Goal: Information Seeking & Learning: Learn about a topic

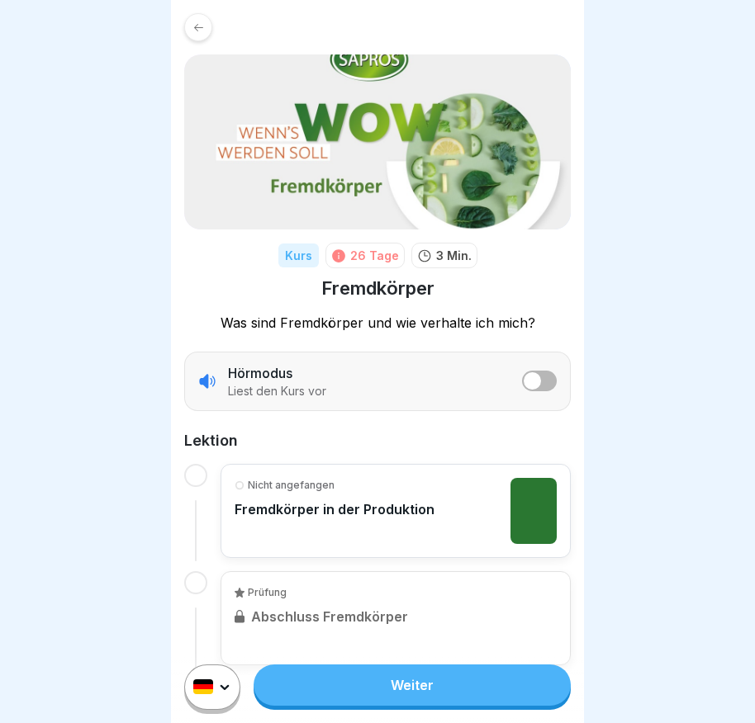
click at [455, 706] on link "Weiter" at bounding box center [411, 685] width 317 height 41
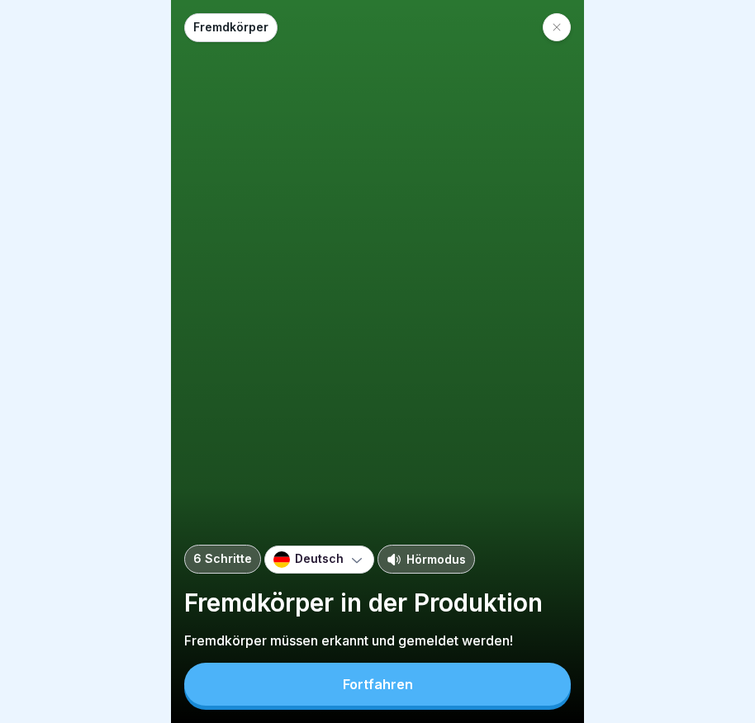
click at [449, 691] on button "Fortfahren" at bounding box center [377, 684] width 386 height 43
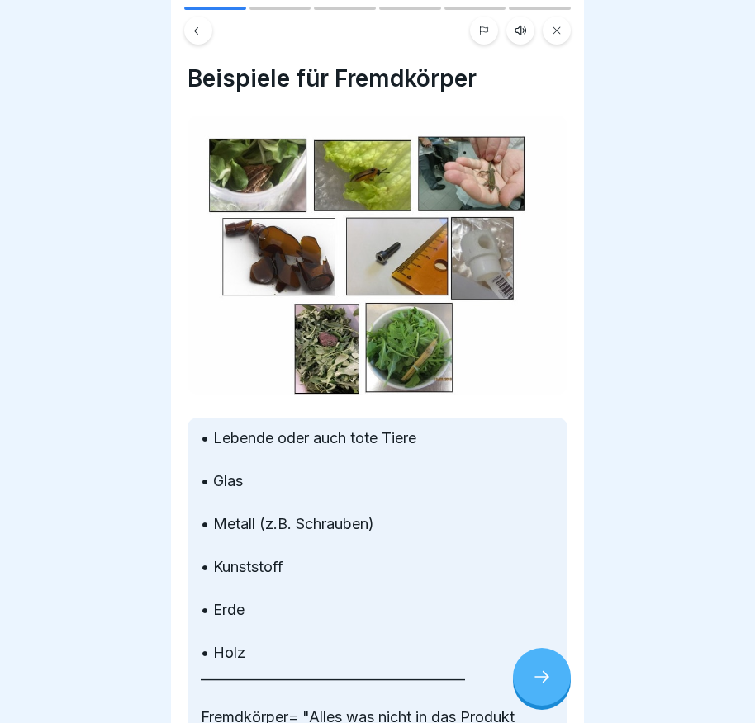
click at [529, 694] on div at bounding box center [542, 677] width 58 height 58
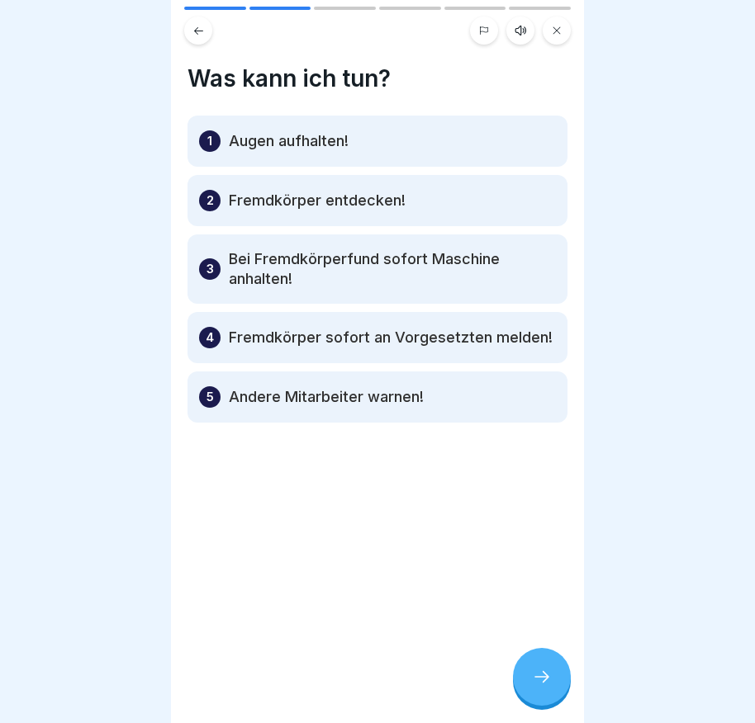
click at [539, 687] on icon at bounding box center [542, 677] width 20 height 20
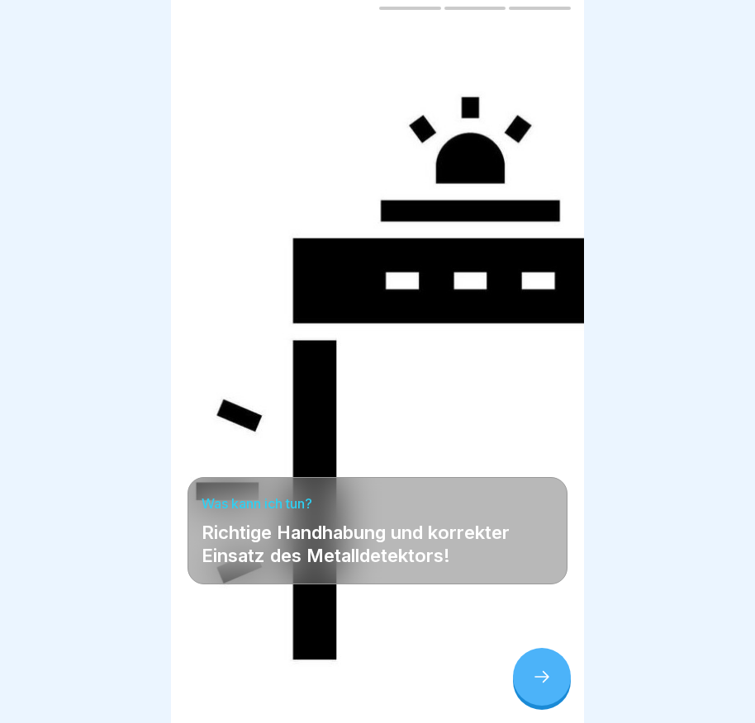
click at [559, 680] on div at bounding box center [542, 677] width 58 height 58
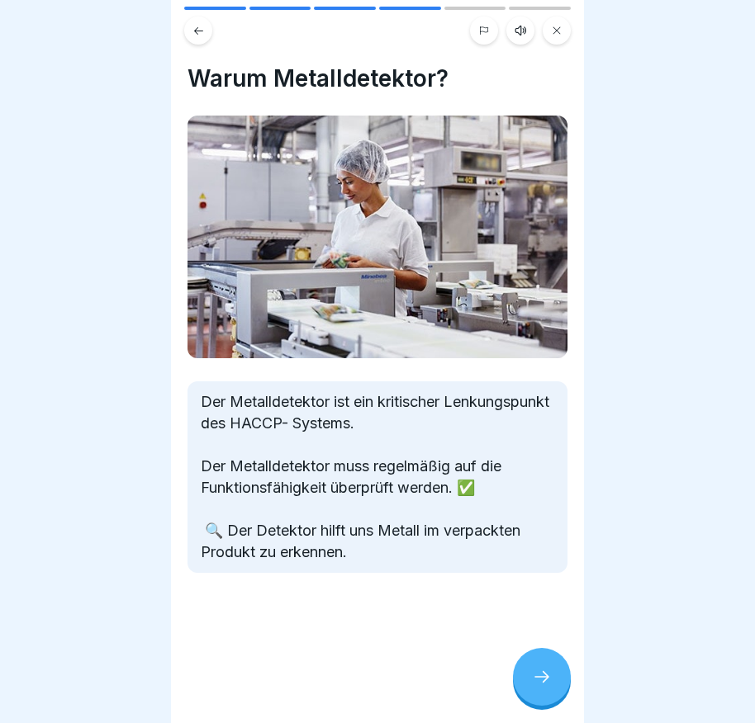
click at [559, 680] on div at bounding box center [542, 677] width 58 height 58
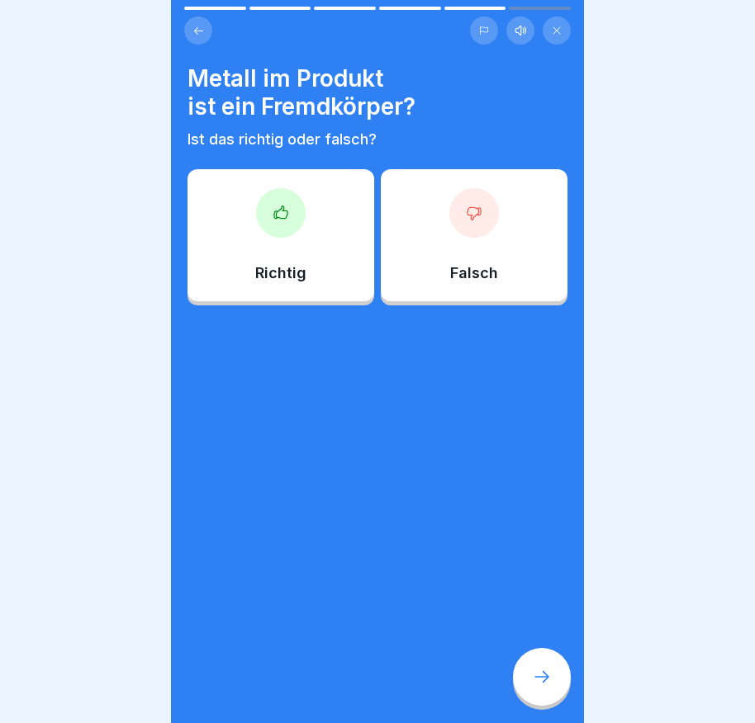
click at [296, 250] on div "Richtig" at bounding box center [280, 235] width 187 height 132
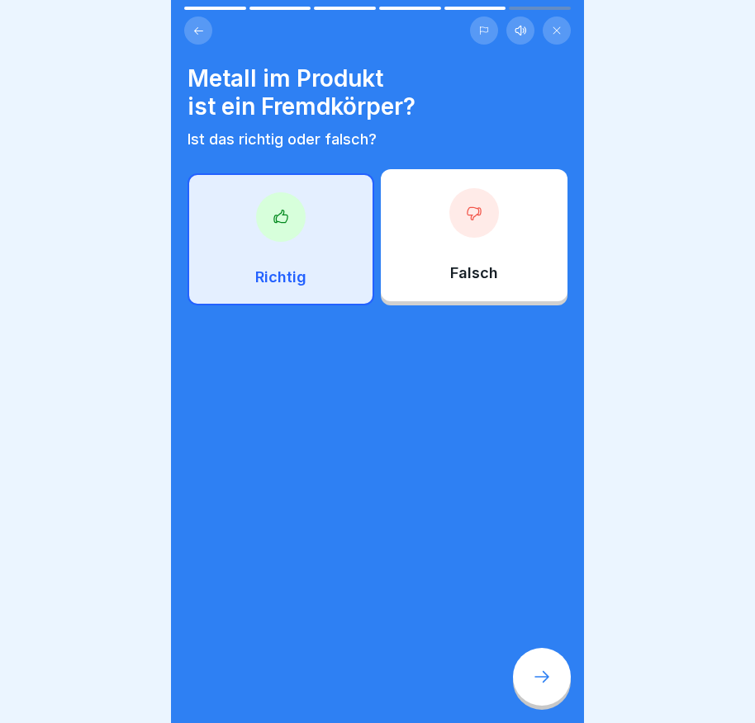
click at [296, 250] on div "Richtig" at bounding box center [280, 239] width 187 height 132
click at [562, 681] on div at bounding box center [542, 677] width 58 height 58
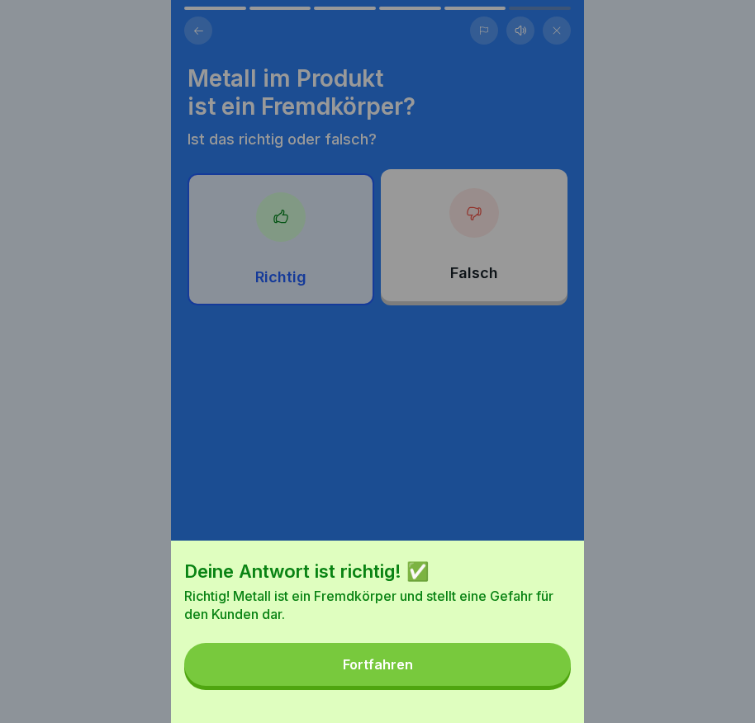
click at [547, 671] on button "Fortfahren" at bounding box center [377, 664] width 386 height 43
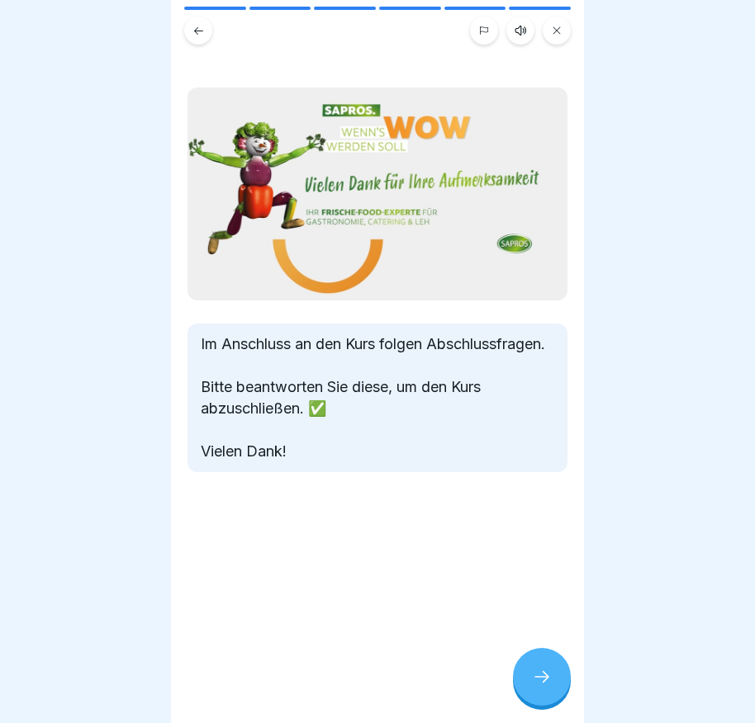
click at [540, 668] on div at bounding box center [542, 677] width 58 height 58
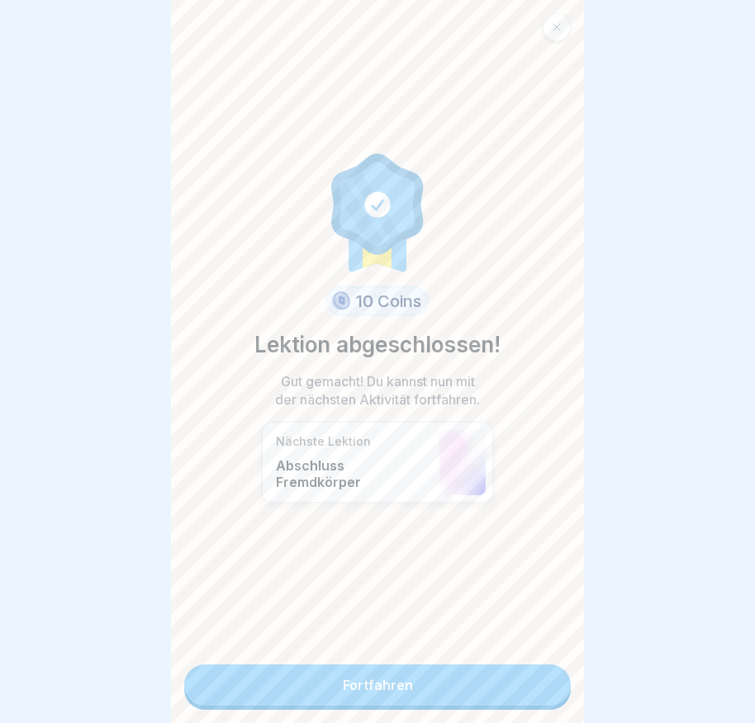
click at [485, 688] on link "Fortfahren" at bounding box center [377, 685] width 386 height 41
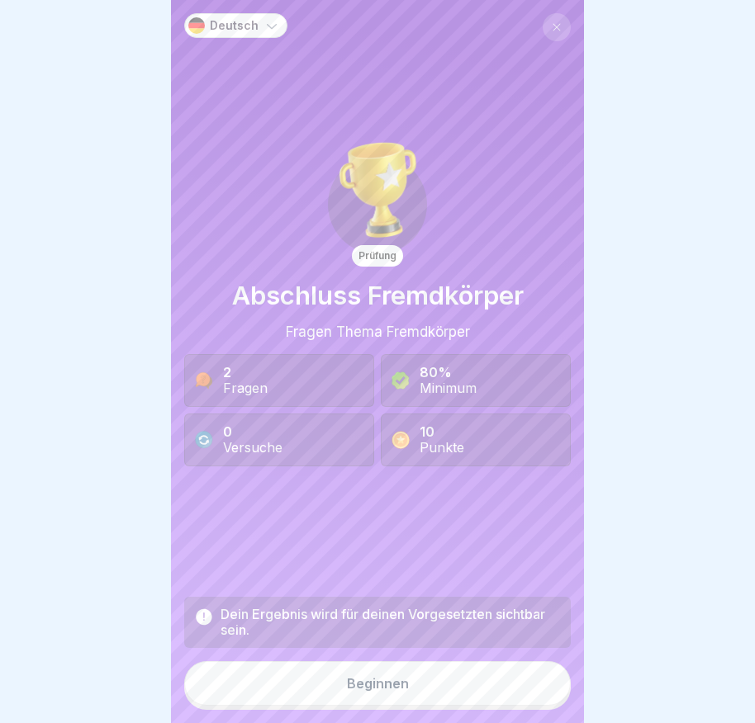
click at [471, 678] on button "Beginnen" at bounding box center [377, 683] width 386 height 45
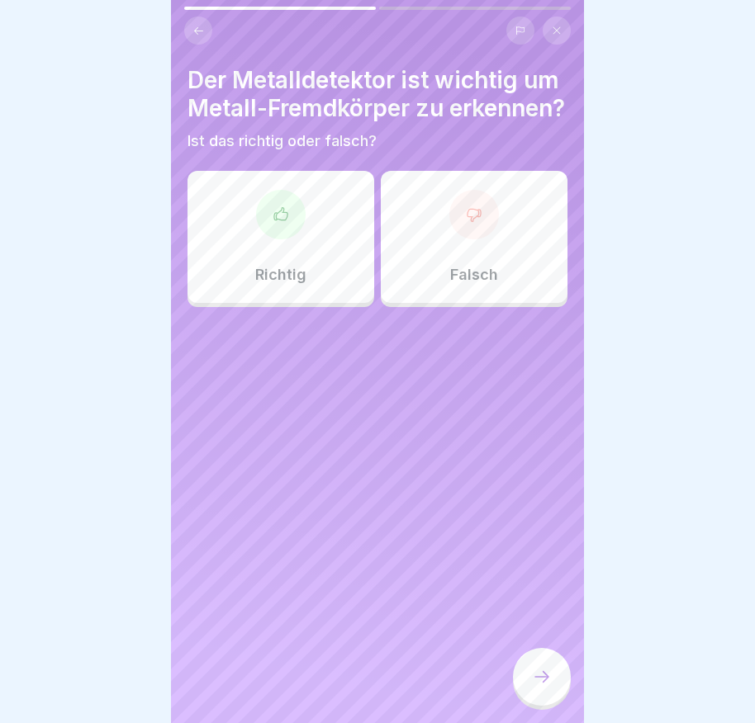
click at [282, 287] on div "Richtig" at bounding box center [280, 237] width 187 height 132
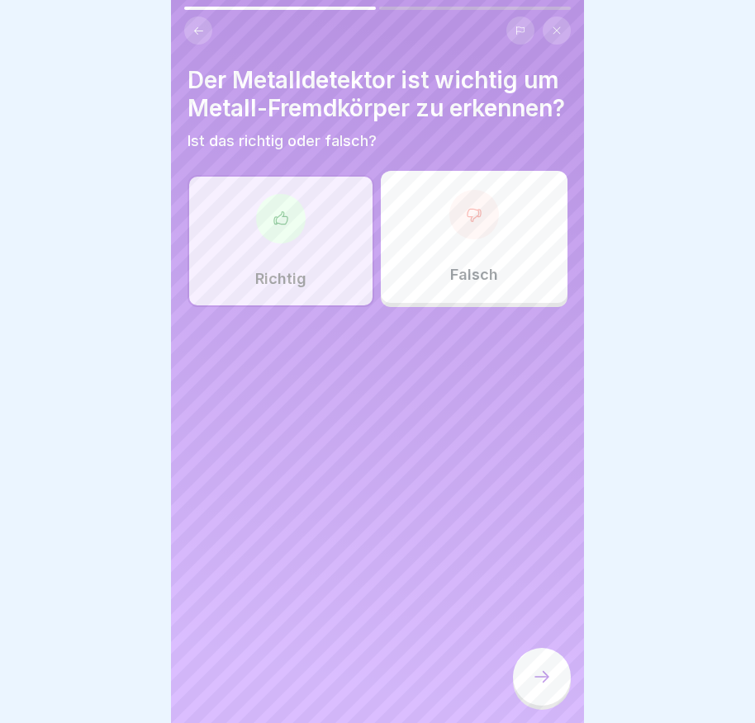
click at [525, 694] on div at bounding box center [542, 677] width 58 height 58
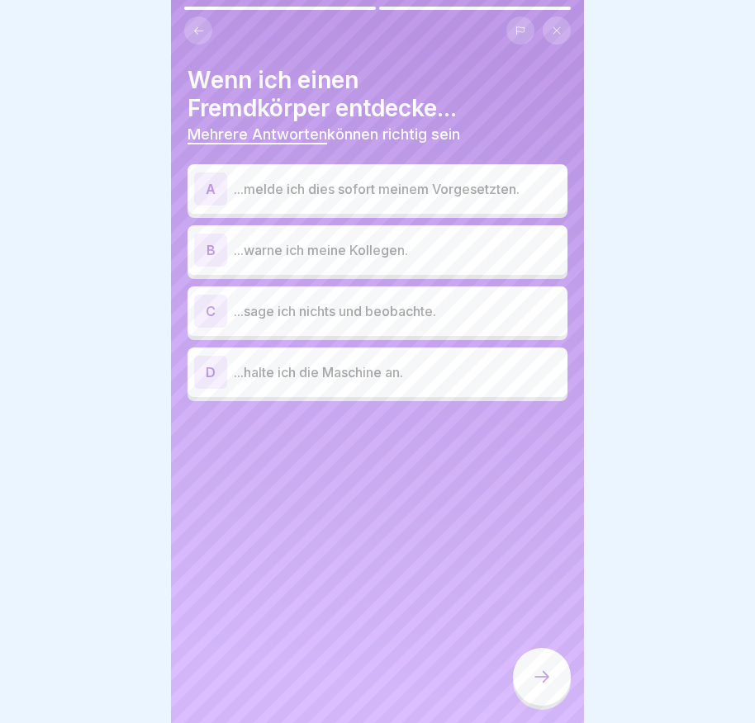
click at [213, 191] on div "A" at bounding box center [210, 189] width 33 height 33
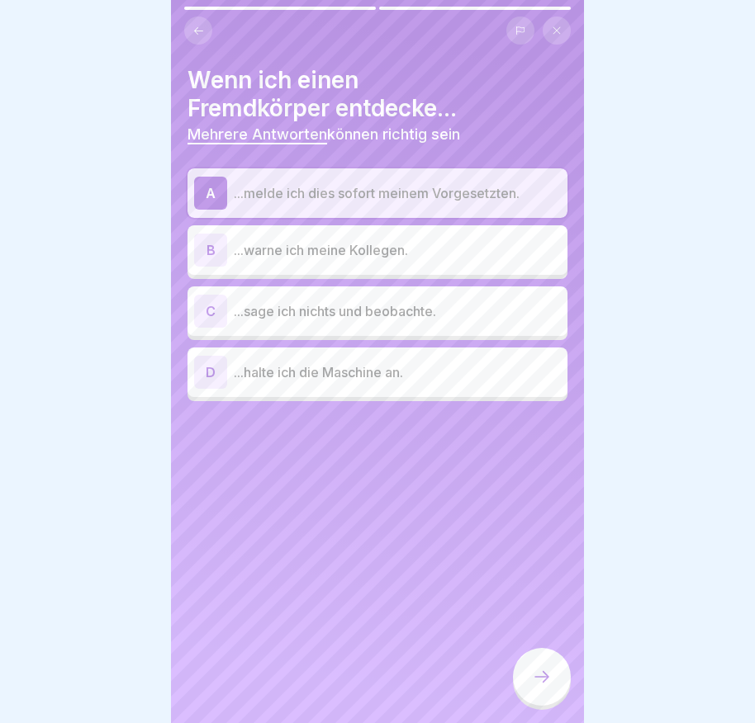
click at [204, 259] on div "B" at bounding box center [210, 250] width 33 height 33
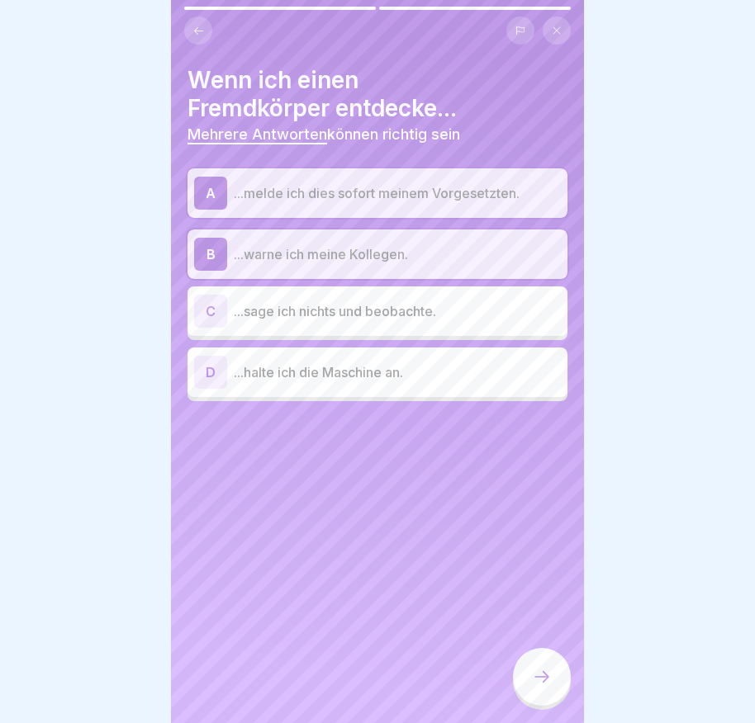
click at [210, 372] on div "D" at bounding box center [210, 372] width 33 height 33
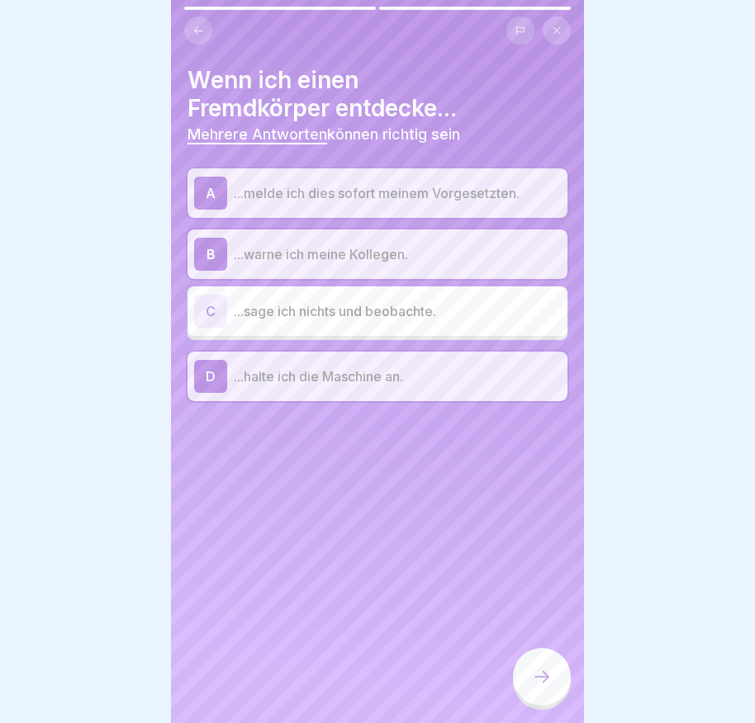
click at [534, 687] on icon at bounding box center [542, 677] width 20 height 20
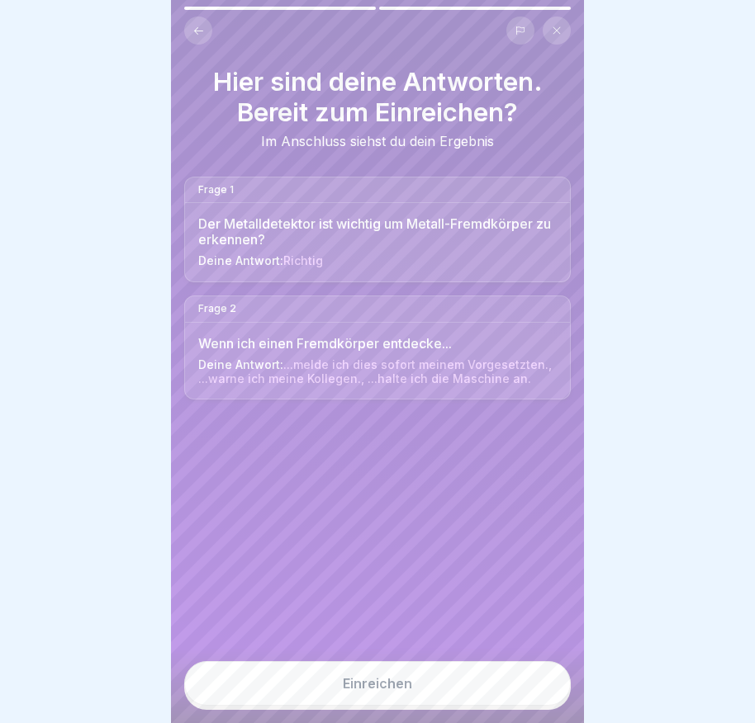
click at [477, 703] on button "Einreichen" at bounding box center [377, 683] width 386 height 45
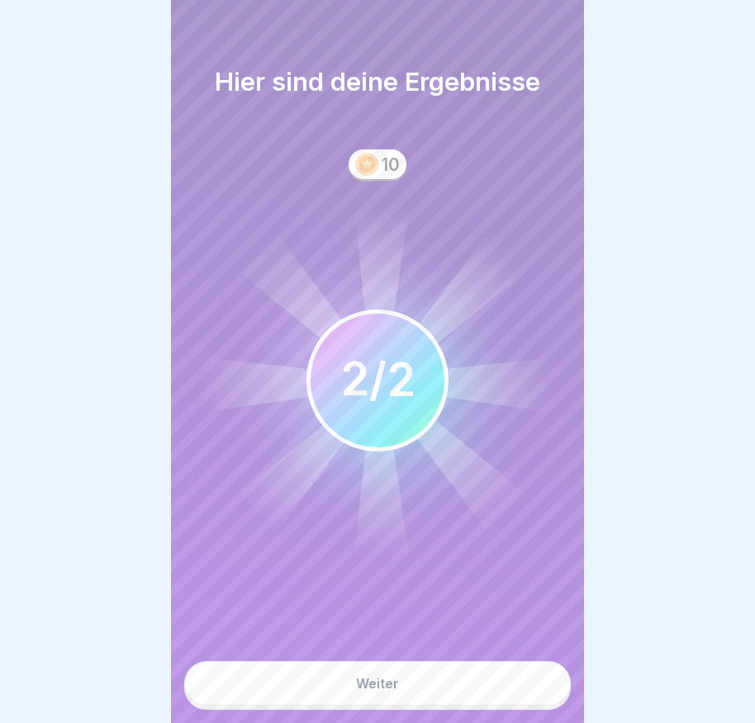
click at [475, 698] on button "Weiter" at bounding box center [377, 683] width 386 height 45
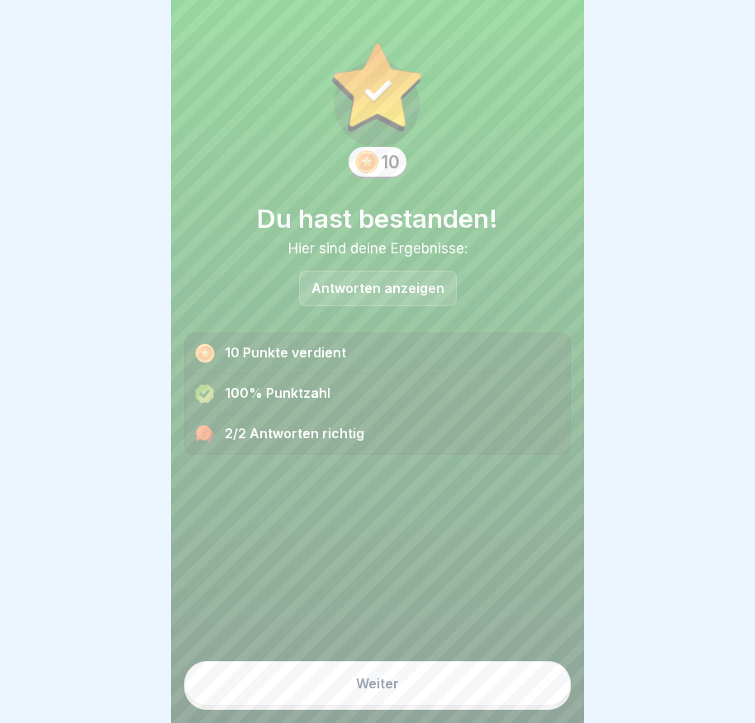
click at [474, 697] on button "Weiter" at bounding box center [377, 683] width 386 height 45
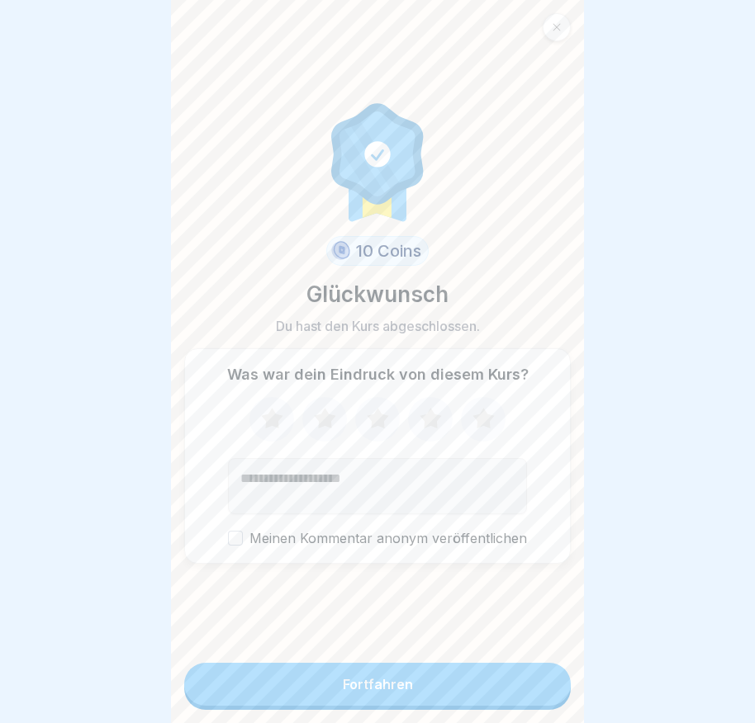
click at [469, 699] on button "Fortfahren" at bounding box center [377, 684] width 386 height 43
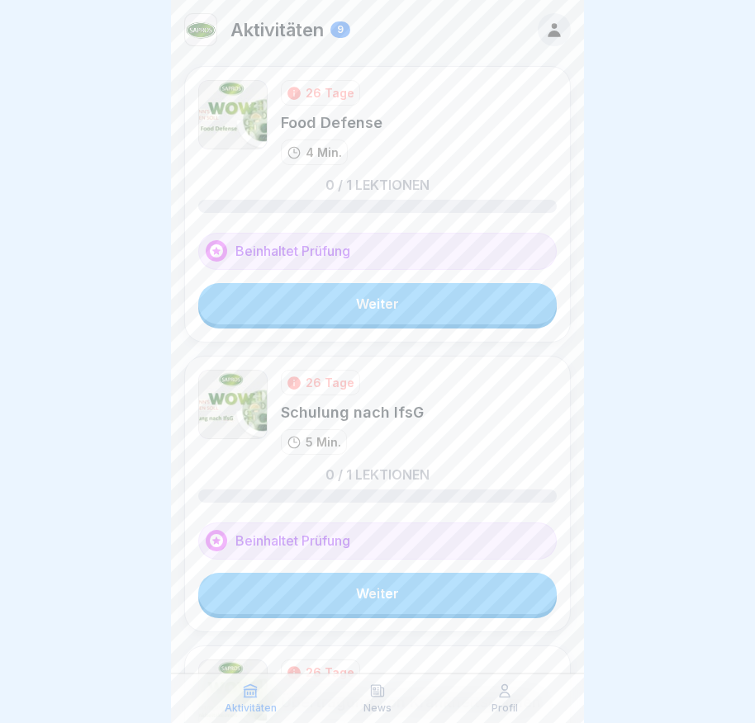
click at [429, 307] on link "Weiter" at bounding box center [377, 303] width 358 height 41
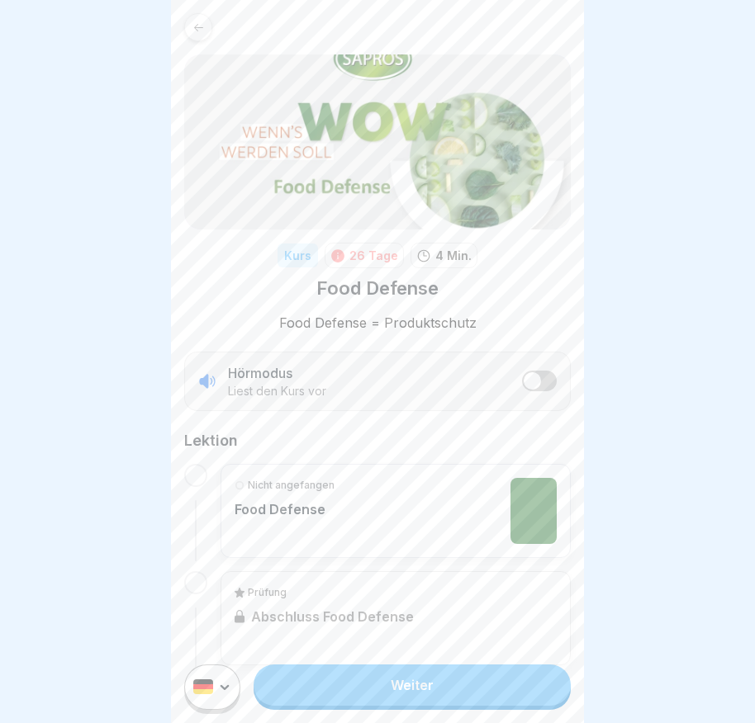
click at [469, 692] on link "Weiter" at bounding box center [411, 685] width 317 height 41
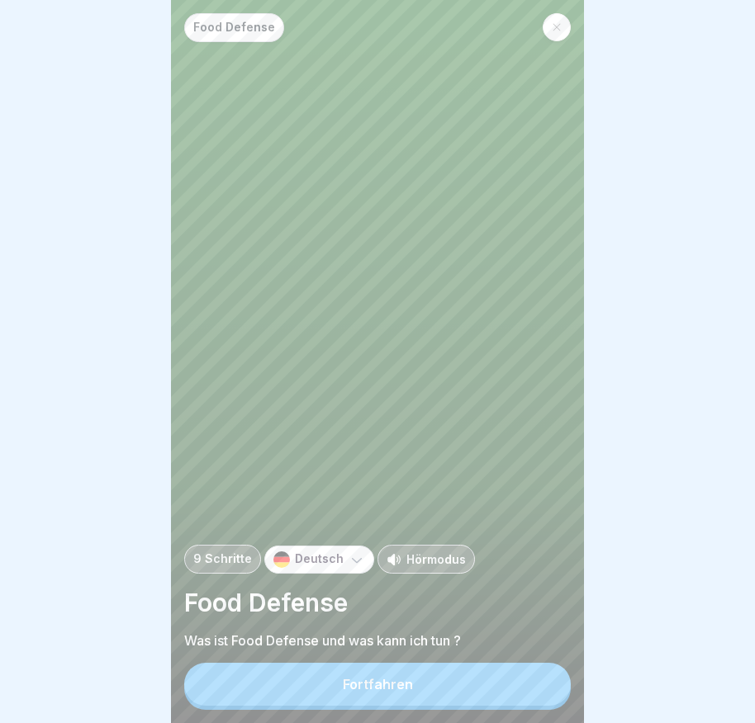
click at [471, 690] on button "Fortfahren" at bounding box center [377, 684] width 386 height 43
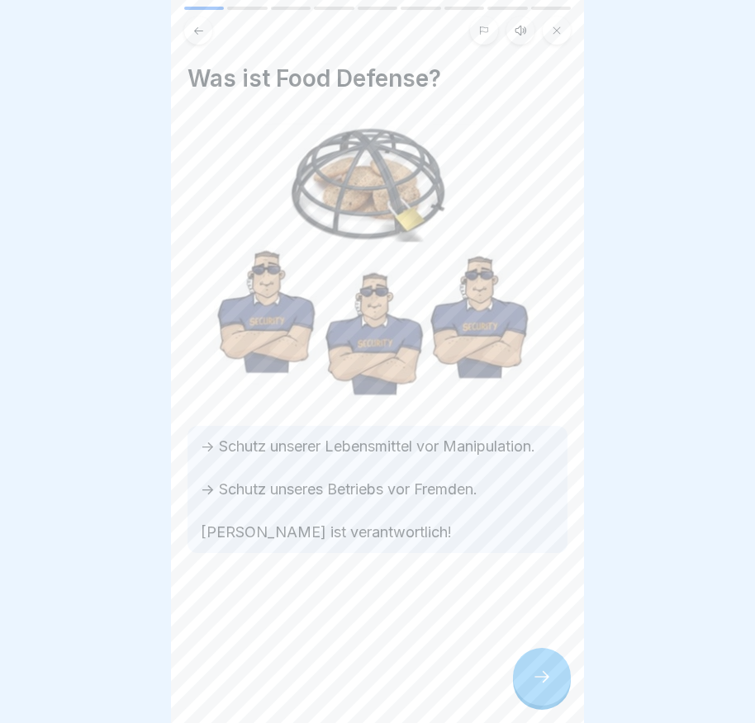
click at [566, 683] on div at bounding box center [542, 677] width 58 height 58
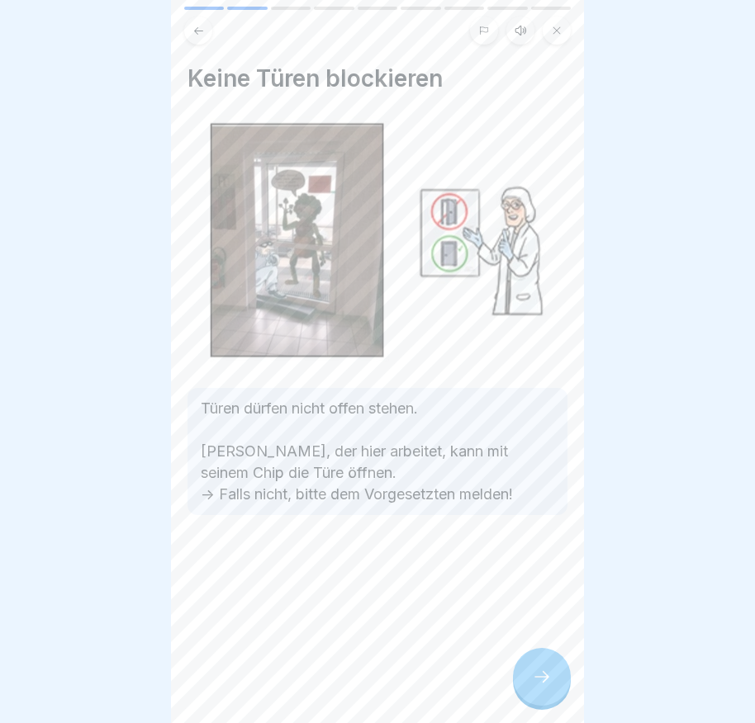
click at [562, 671] on div at bounding box center [542, 677] width 58 height 58
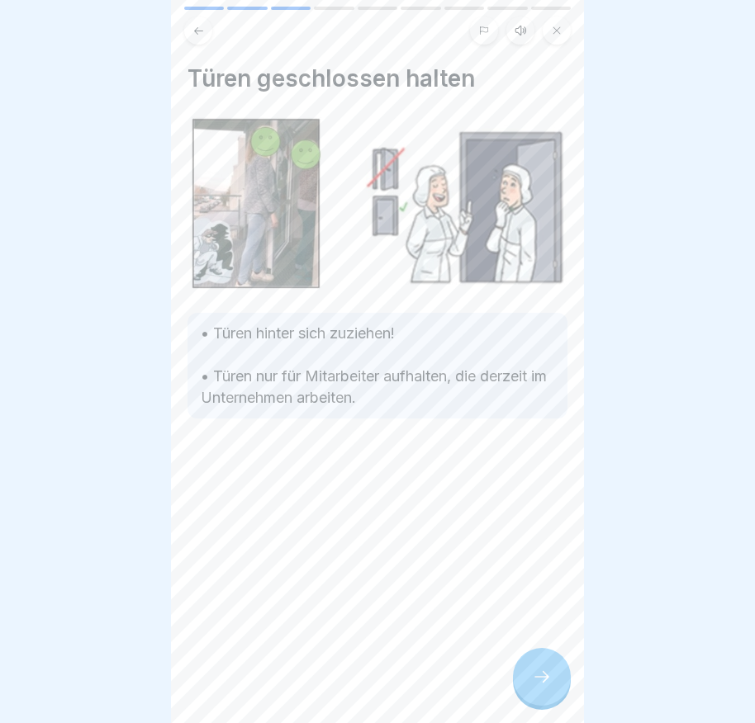
click at [557, 670] on div at bounding box center [542, 677] width 58 height 58
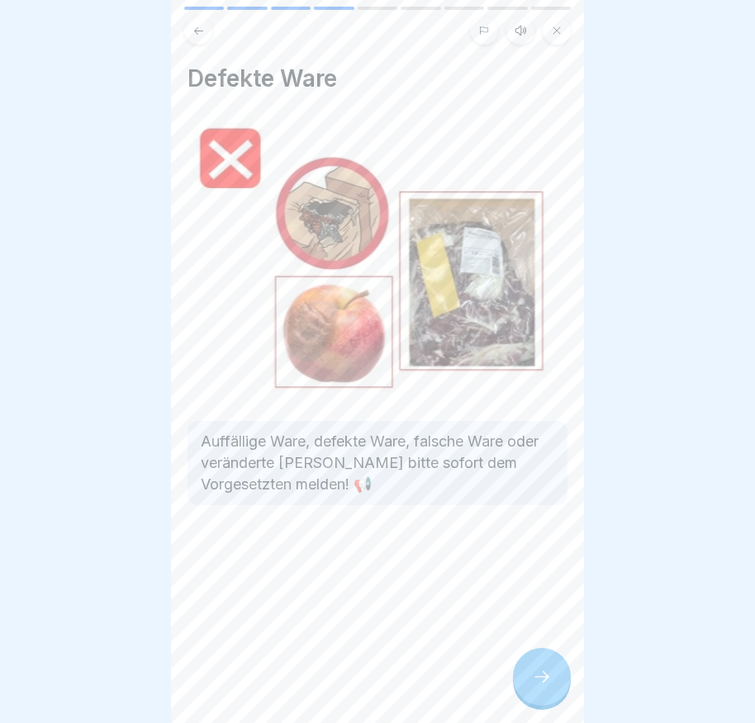
click at [544, 665] on div at bounding box center [542, 677] width 58 height 58
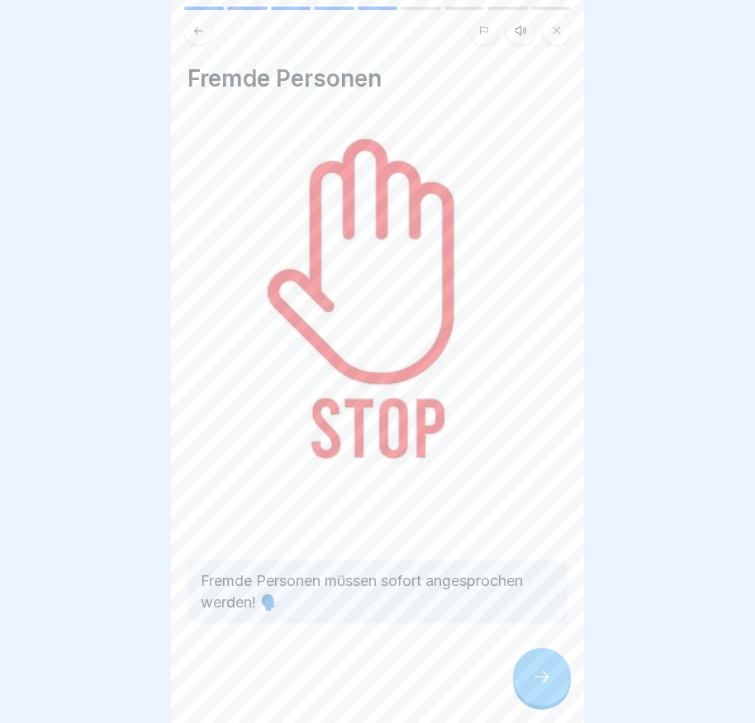
click at [542, 663] on div at bounding box center [542, 677] width 58 height 58
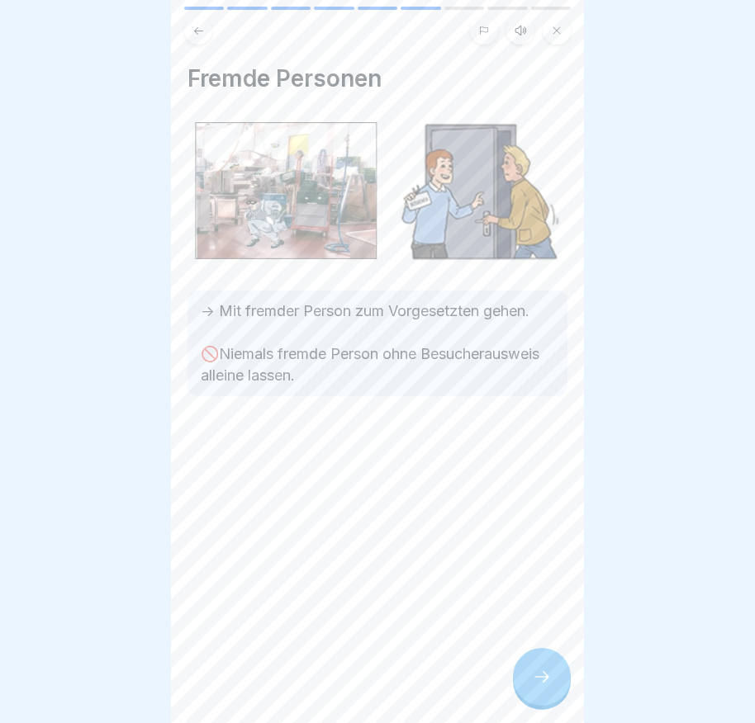
click at [542, 659] on div "Fremde Personen -> Mit fremder Person zum Vorgesetzten gehen. 🚫Niemals fremde P…" at bounding box center [377, 361] width 413 height 723
click at [535, 673] on div at bounding box center [542, 677] width 58 height 58
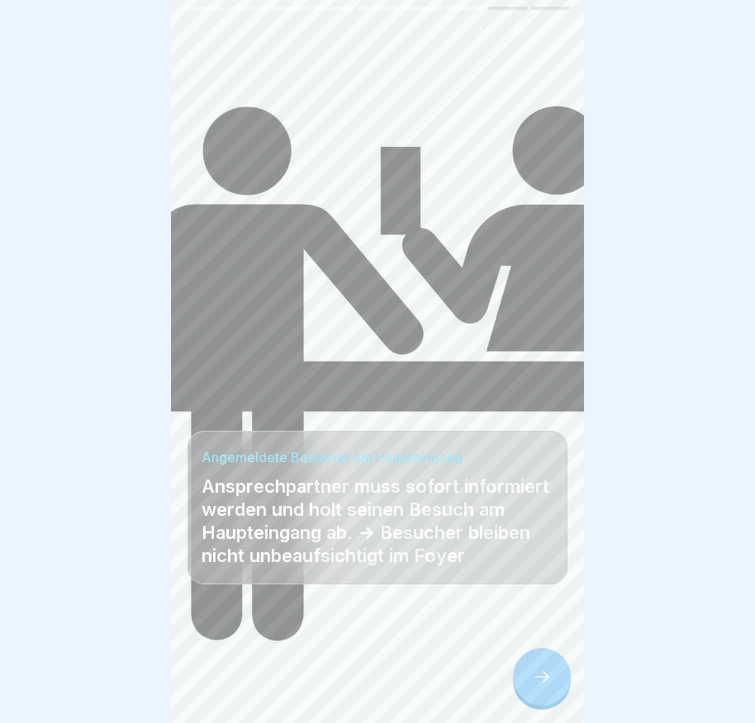
click at [530, 685] on div at bounding box center [542, 677] width 58 height 58
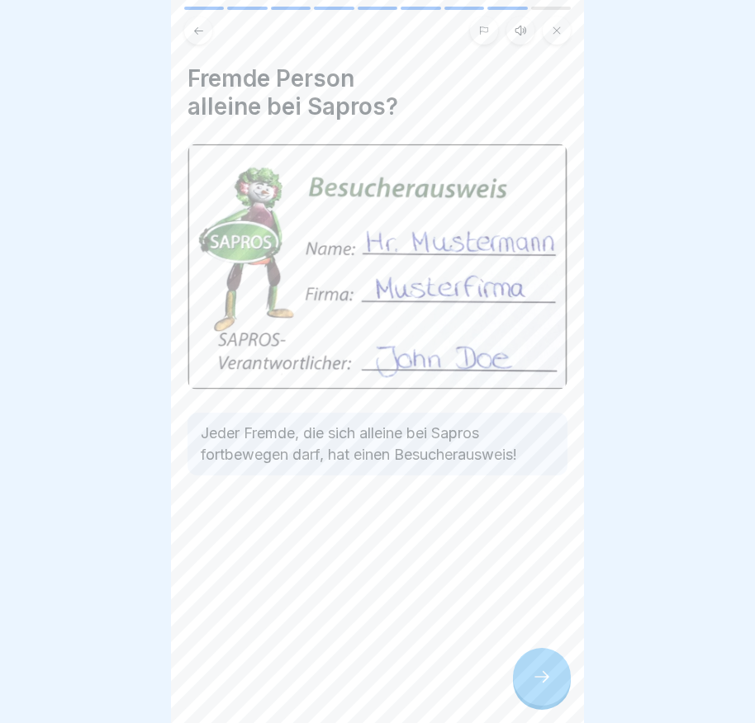
click at [537, 687] on icon at bounding box center [542, 677] width 20 height 20
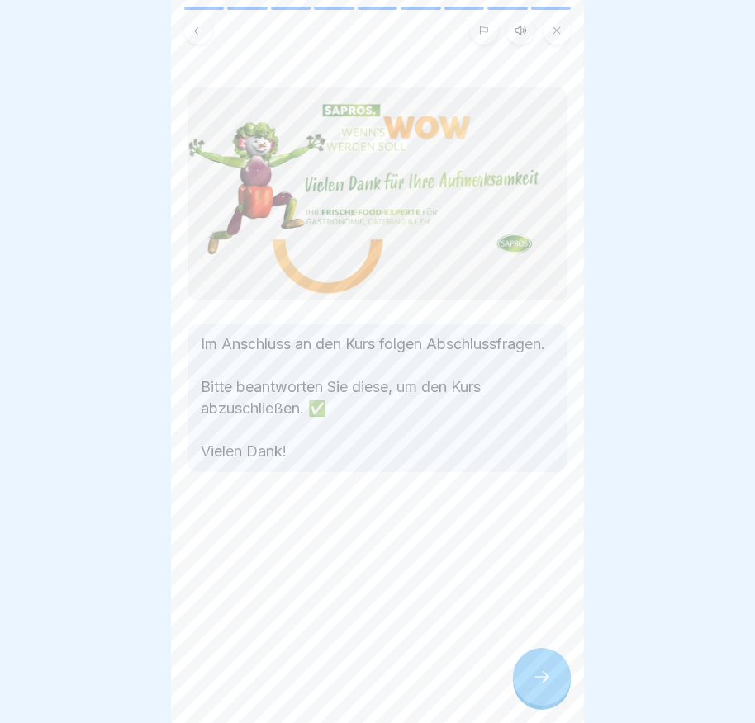
click at [534, 677] on div at bounding box center [542, 677] width 58 height 58
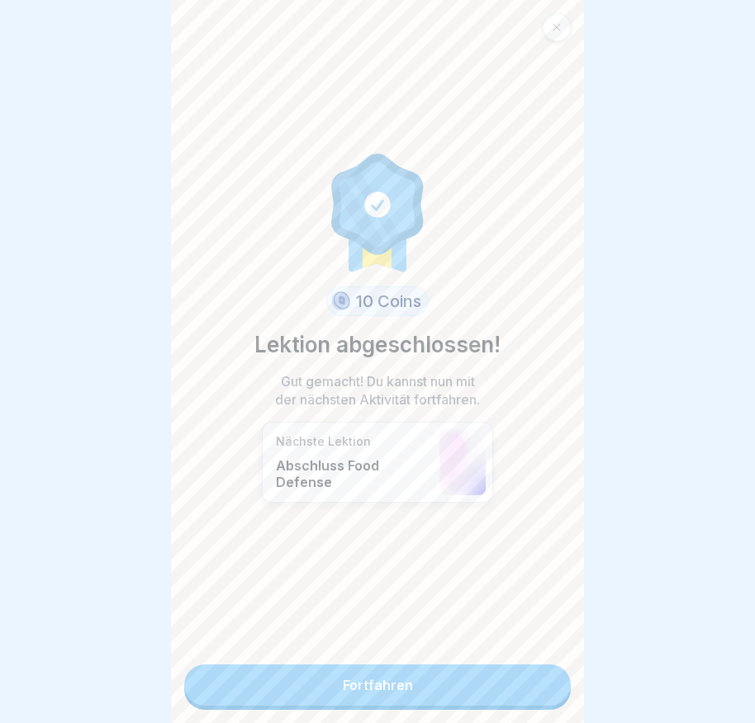
click at [466, 672] on link "Fortfahren" at bounding box center [377, 685] width 386 height 41
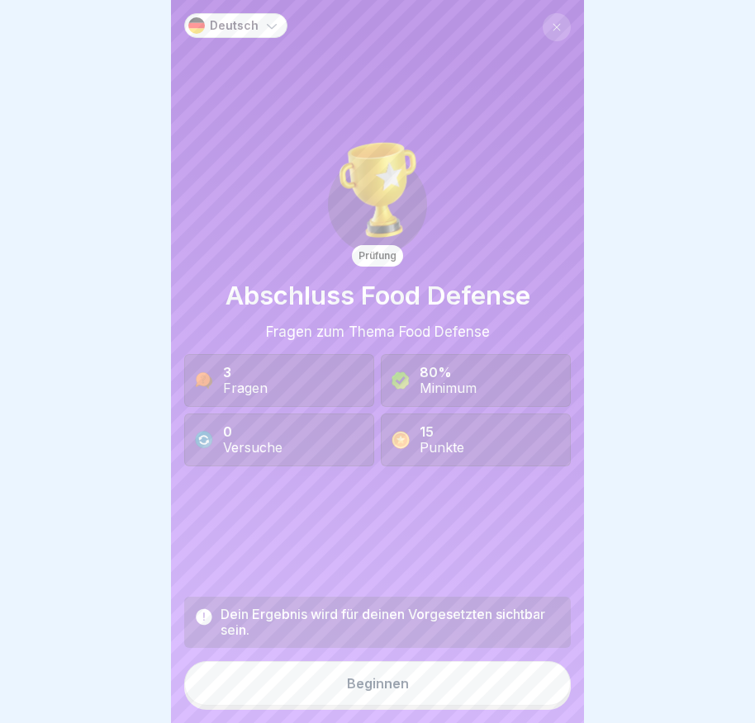
click at [448, 685] on button "Beginnen" at bounding box center [377, 683] width 386 height 45
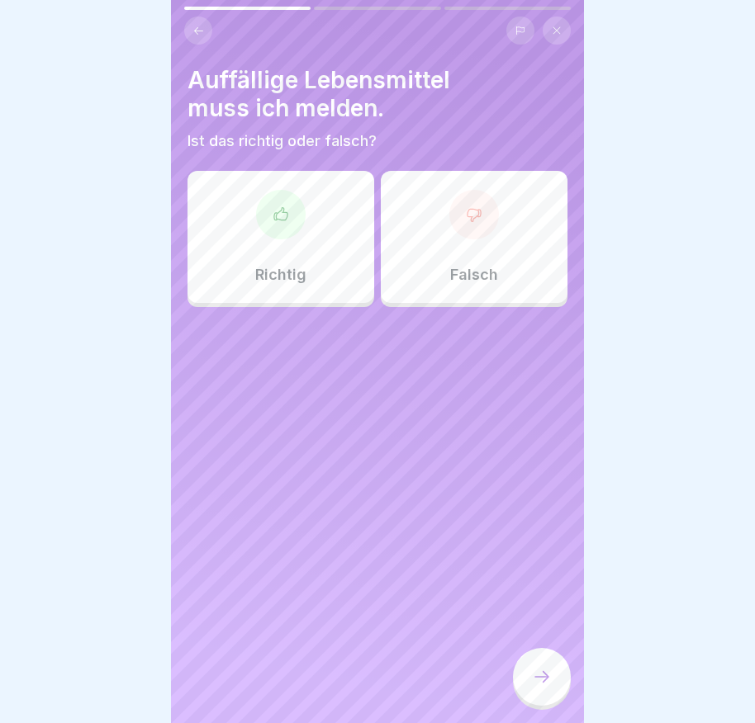
click at [277, 272] on p "Richtig" at bounding box center [280, 275] width 51 height 18
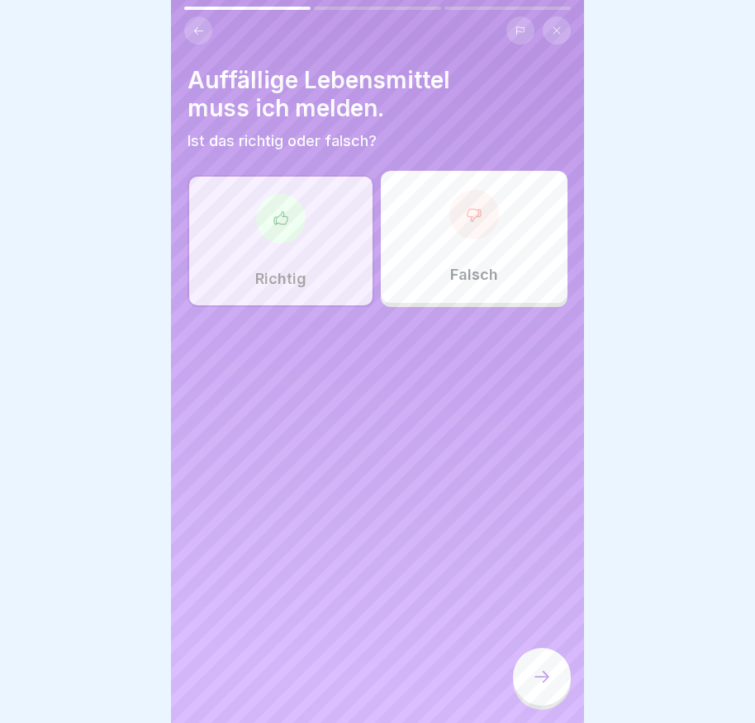
click at [530, 694] on div at bounding box center [542, 677] width 58 height 58
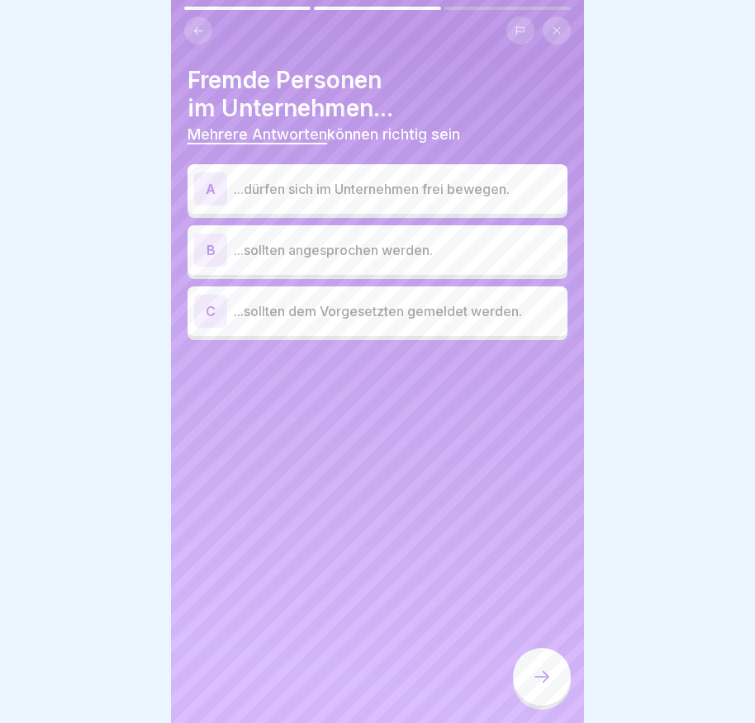
click at [215, 246] on div "B" at bounding box center [210, 250] width 33 height 33
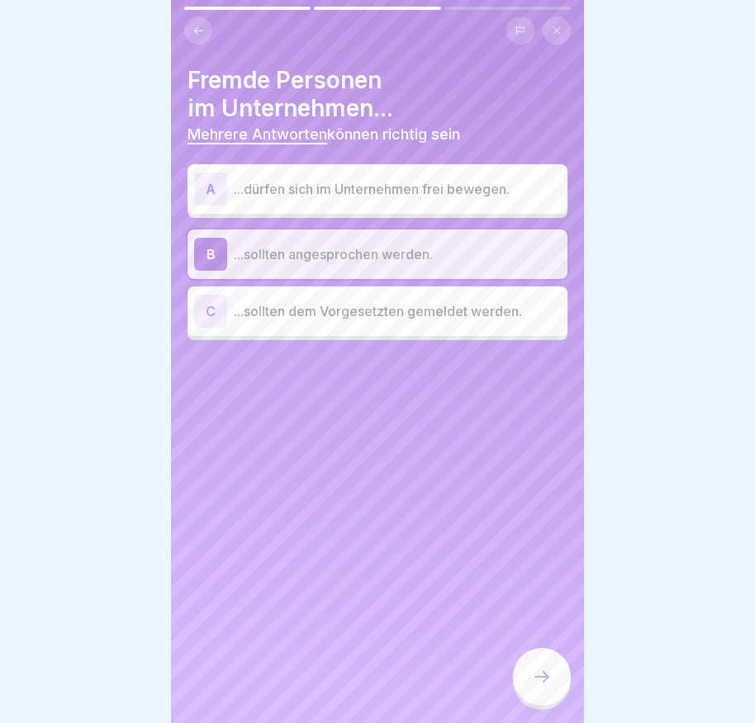
click at [212, 301] on div "C" at bounding box center [210, 311] width 33 height 33
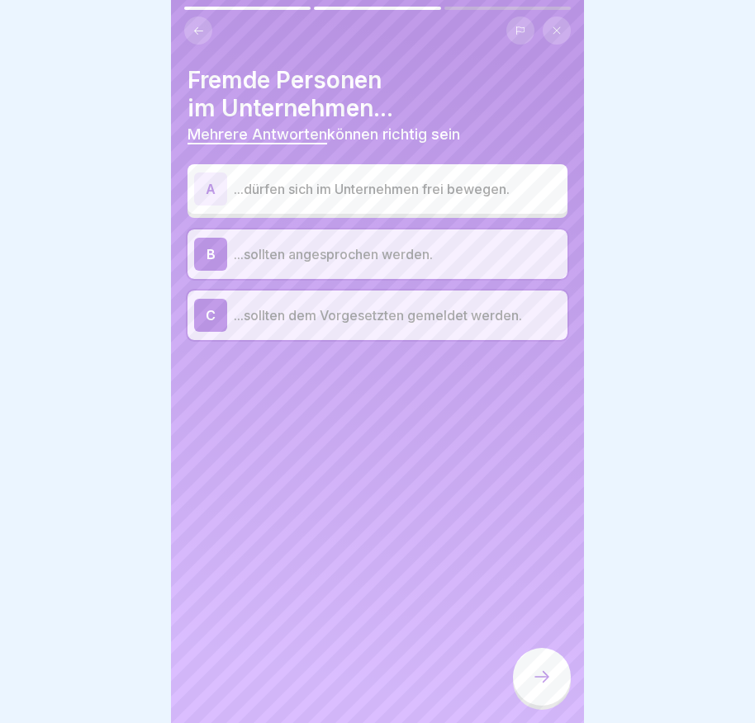
click at [548, 687] on icon at bounding box center [542, 677] width 20 height 20
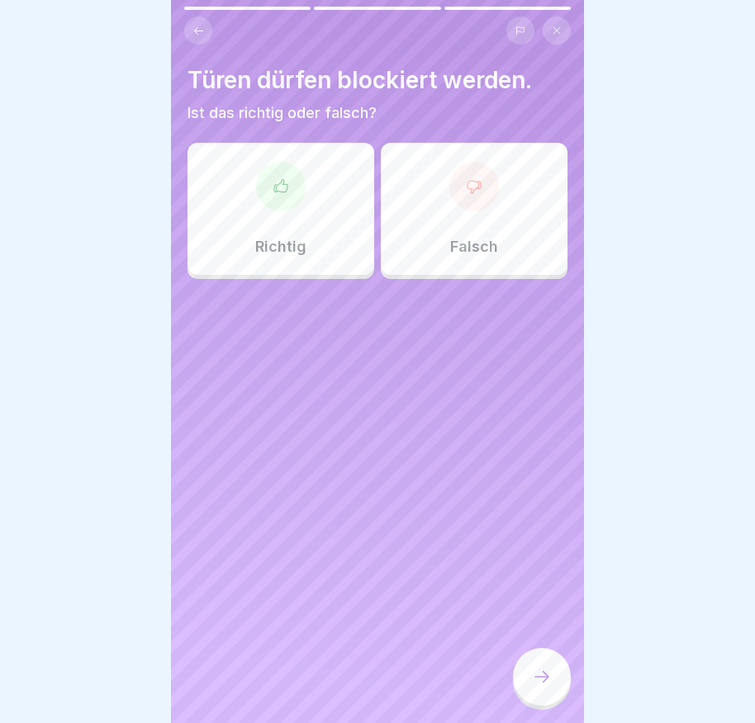
click at [295, 235] on div "Richtig" at bounding box center [280, 209] width 187 height 132
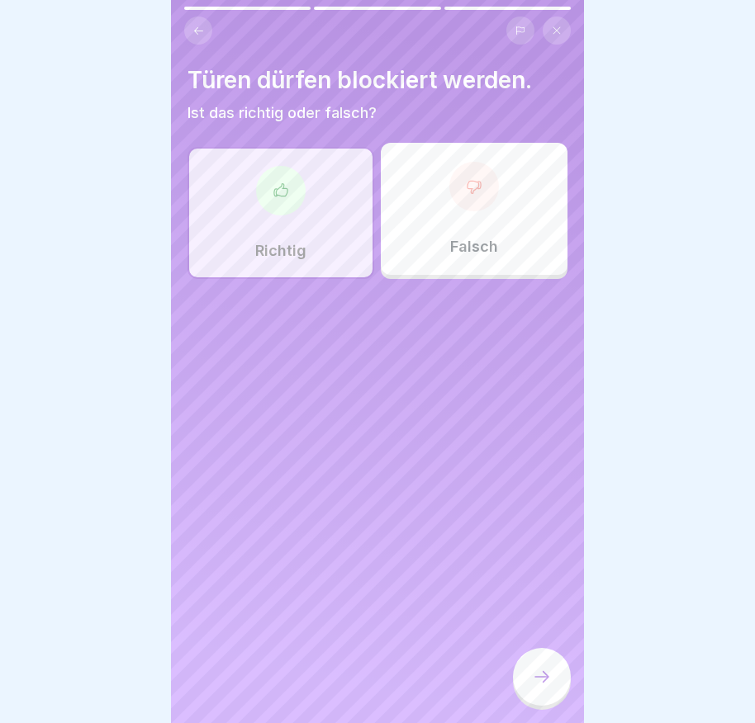
click at [551, 687] on icon at bounding box center [542, 677] width 20 height 20
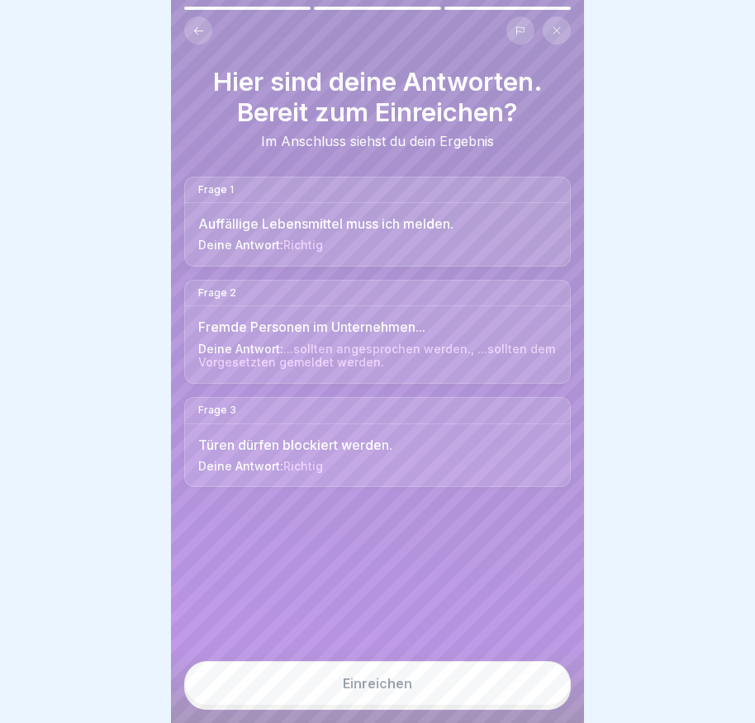
click at [500, 689] on button "Einreichen" at bounding box center [377, 683] width 386 height 45
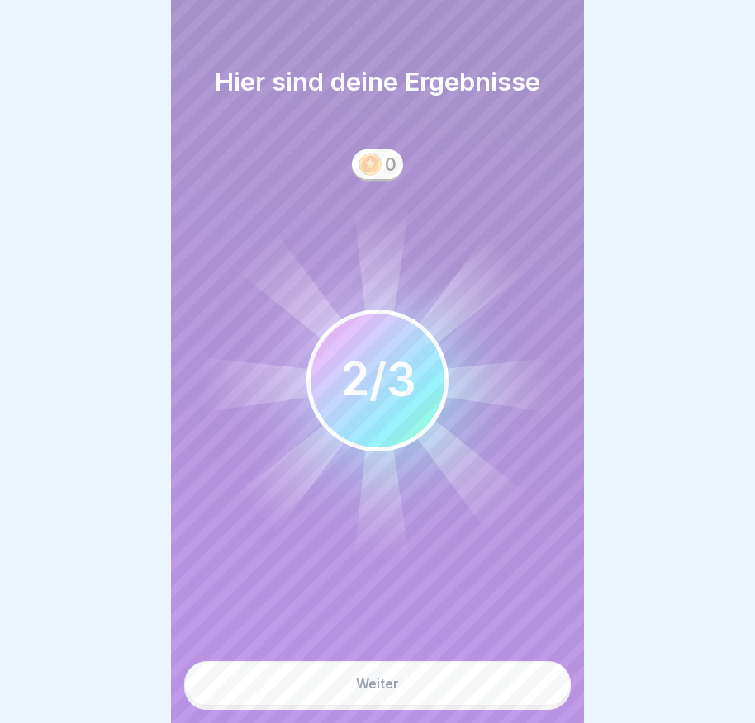
click at [80, 418] on div at bounding box center [377, 361] width 755 height 723
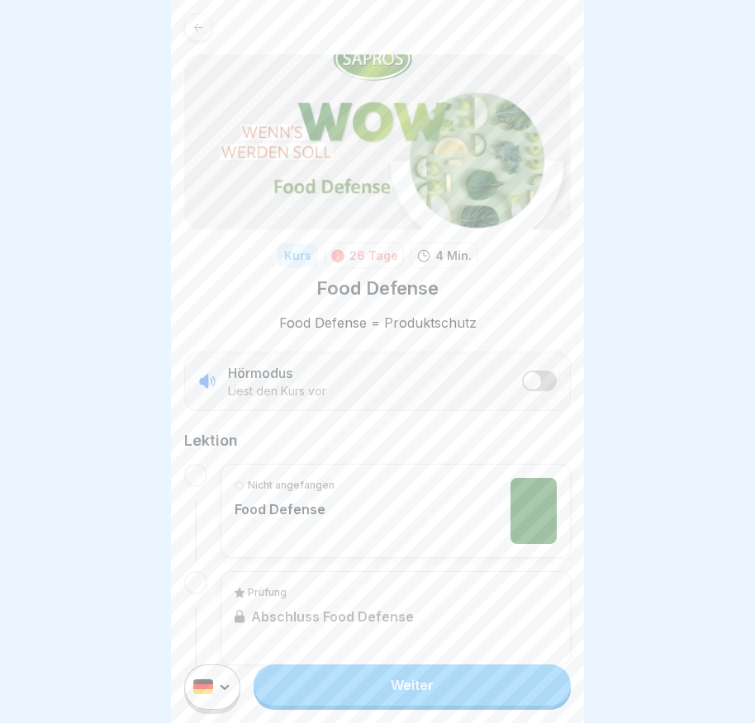
click at [384, 696] on link "Weiter" at bounding box center [411, 685] width 317 height 41
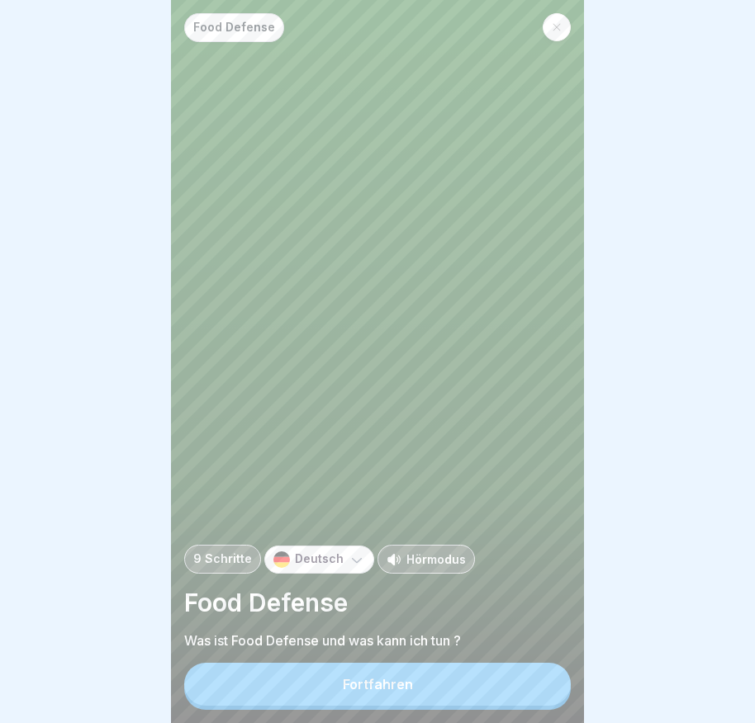
click at [379, 685] on button "Fortfahren" at bounding box center [377, 684] width 386 height 43
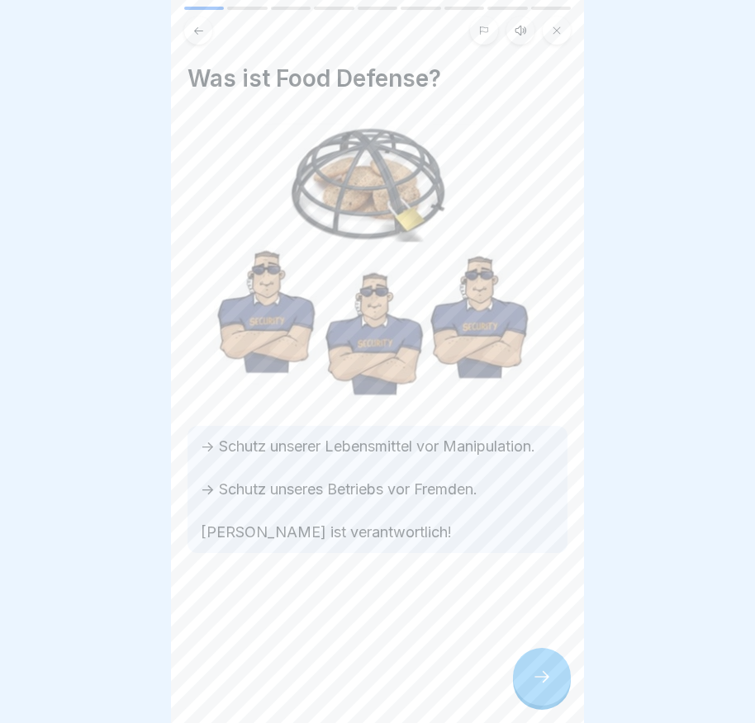
click at [557, 692] on div at bounding box center [542, 677] width 58 height 58
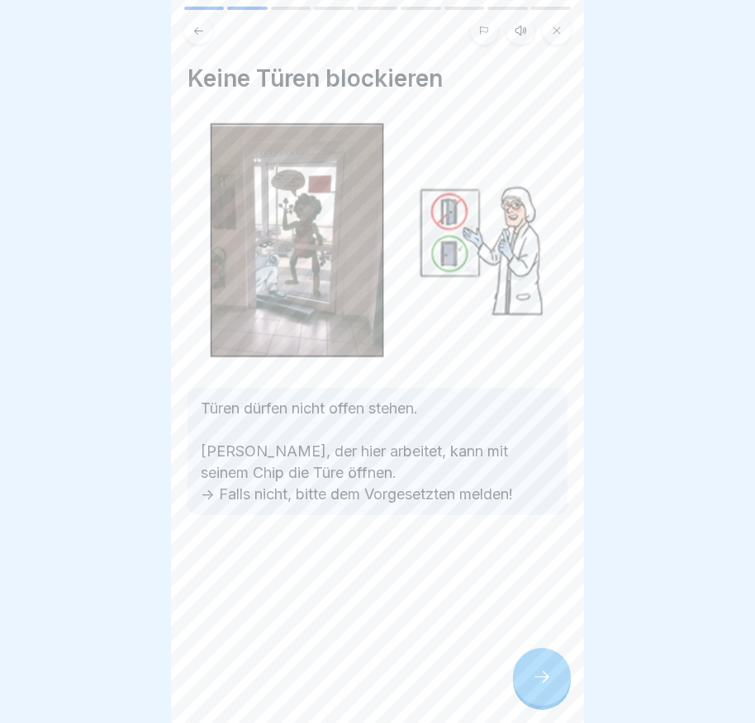
click at [549, 687] on icon at bounding box center [542, 677] width 20 height 20
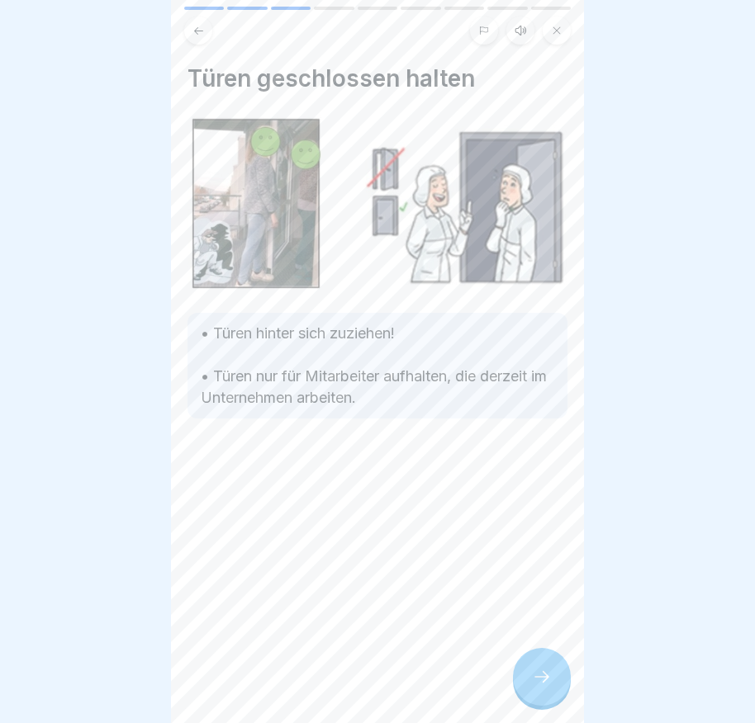
click at [543, 687] on icon at bounding box center [542, 677] width 20 height 20
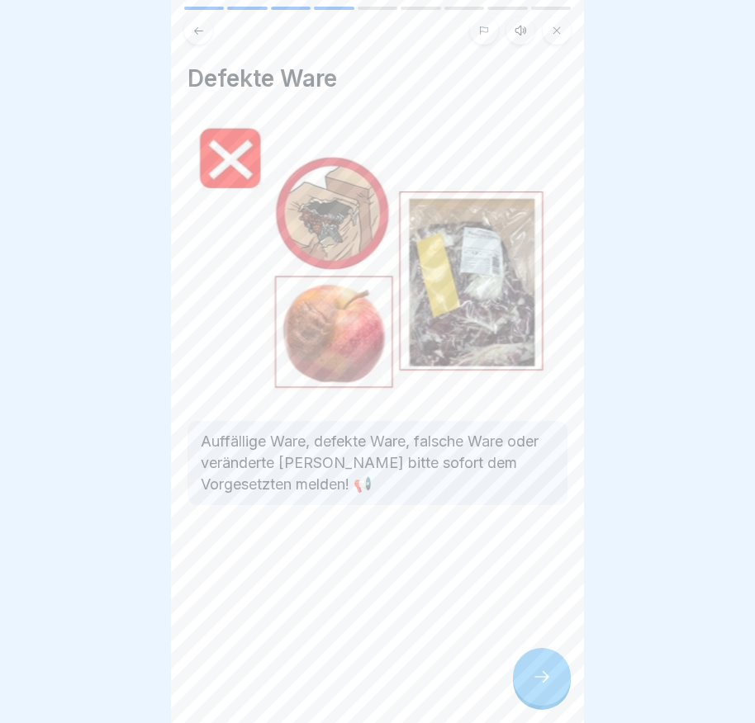
click at [534, 687] on icon at bounding box center [542, 677] width 20 height 20
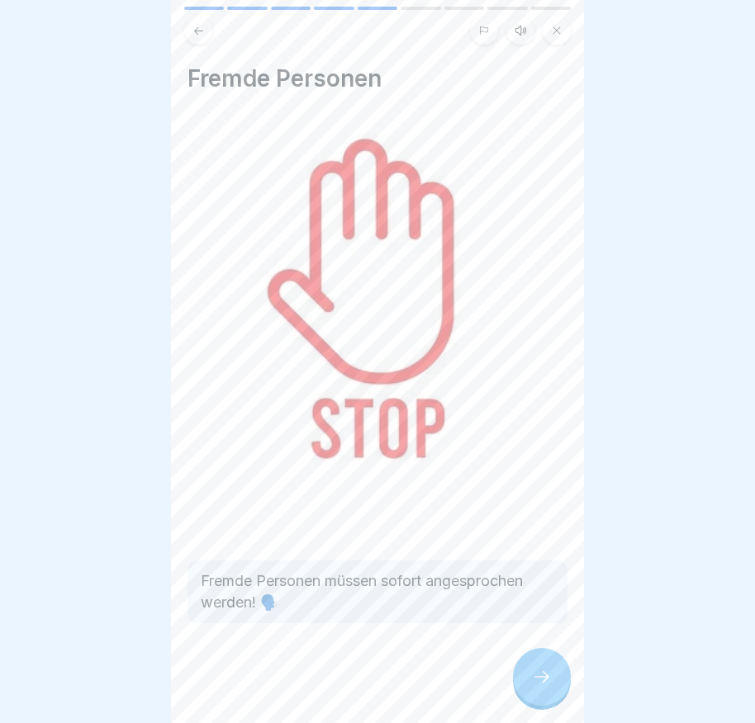
click at [538, 687] on icon at bounding box center [542, 677] width 20 height 20
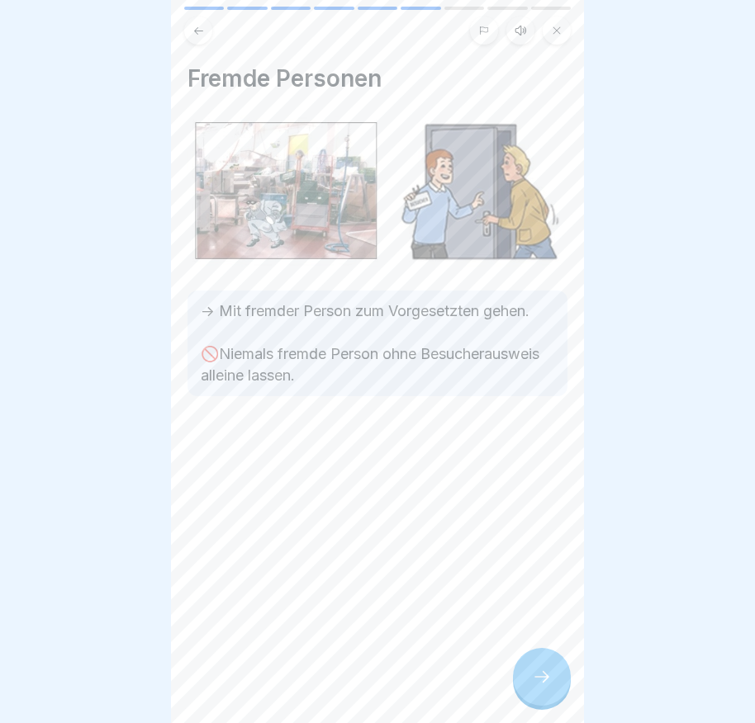
click at [540, 680] on div at bounding box center [542, 677] width 58 height 58
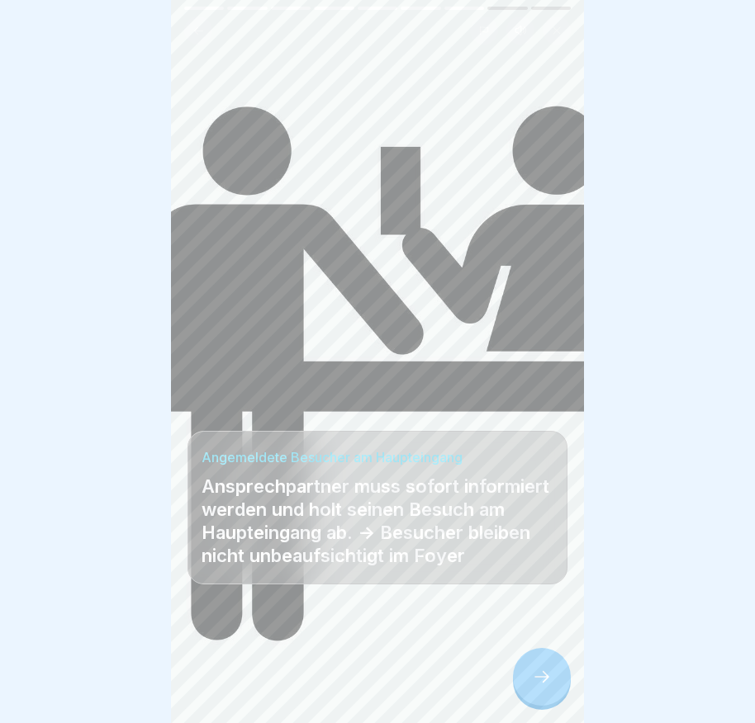
click at [543, 680] on div at bounding box center [542, 677] width 58 height 58
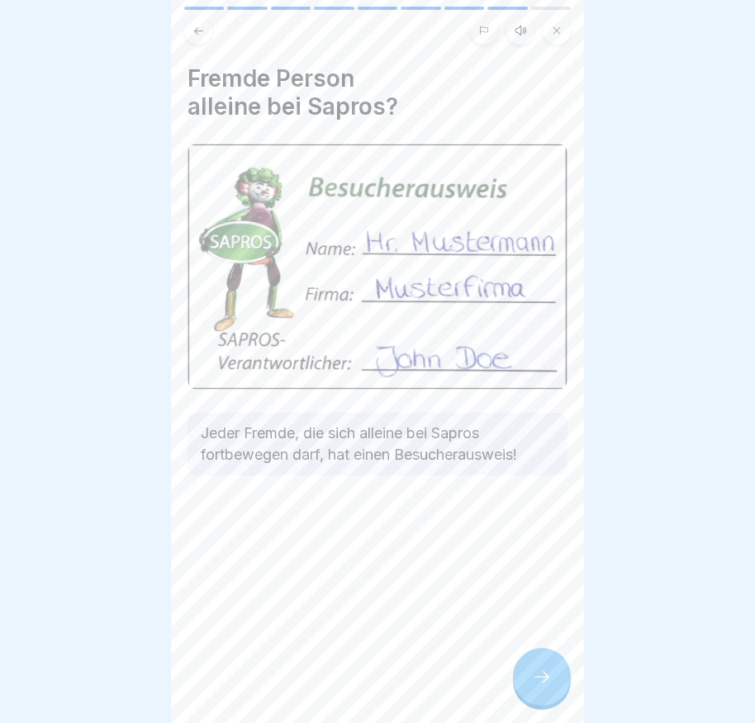
click at [543, 684] on icon at bounding box center [542, 677] width 20 height 20
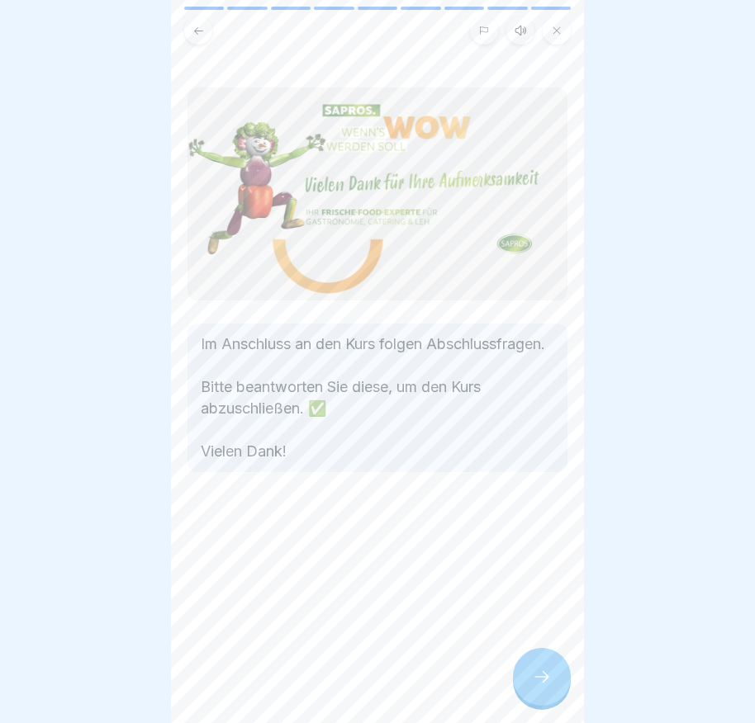
click at [549, 687] on icon at bounding box center [542, 677] width 20 height 20
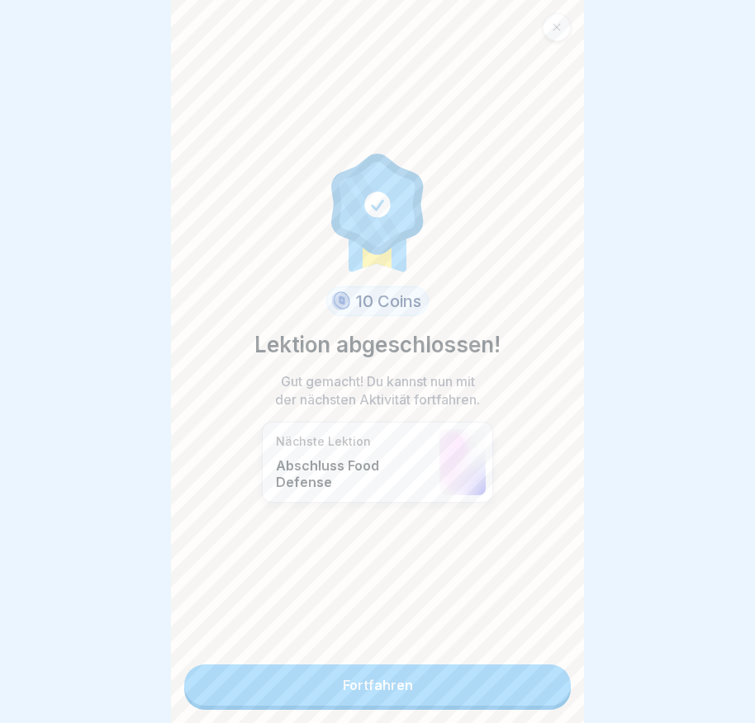
click at [536, 699] on link "Fortfahren" at bounding box center [377, 685] width 386 height 41
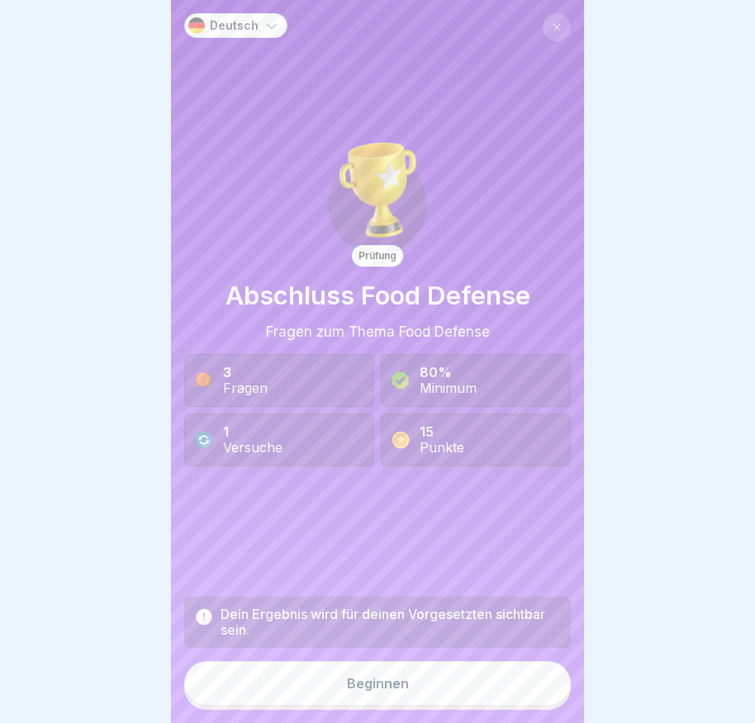
click at [536, 691] on button "Beginnen" at bounding box center [377, 683] width 386 height 45
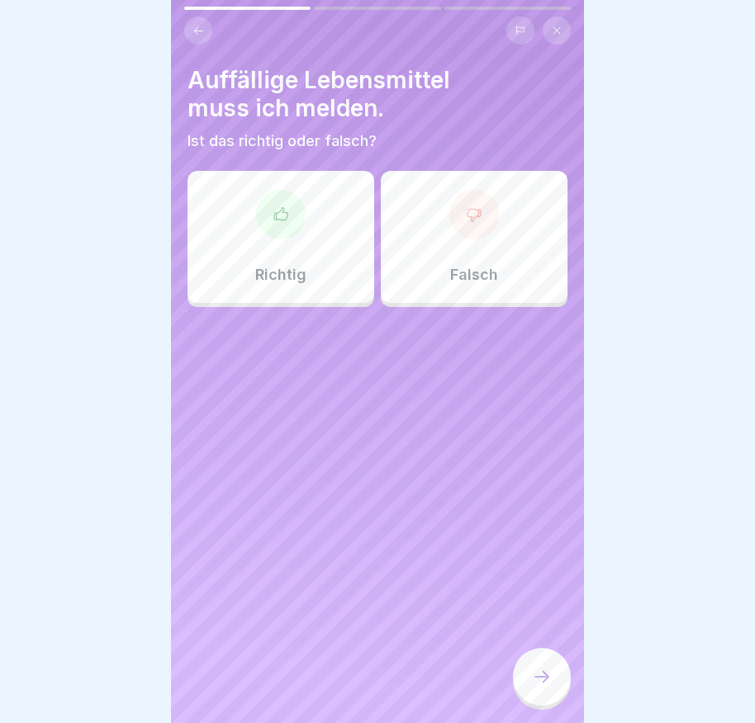
click at [307, 240] on div "Richtig" at bounding box center [280, 237] width 187 height 132
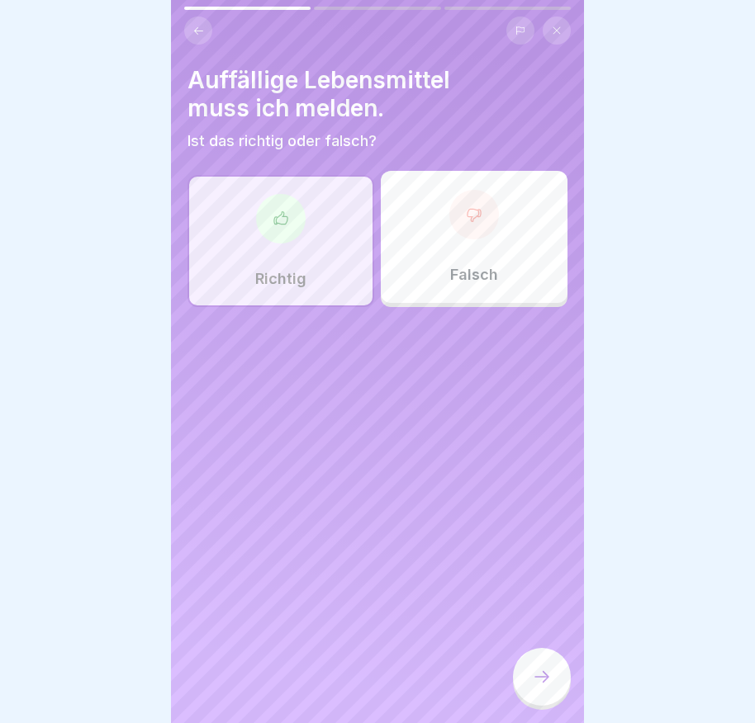
click at [526, 706] on div at bounding box center [542, 677] width 58 height 58
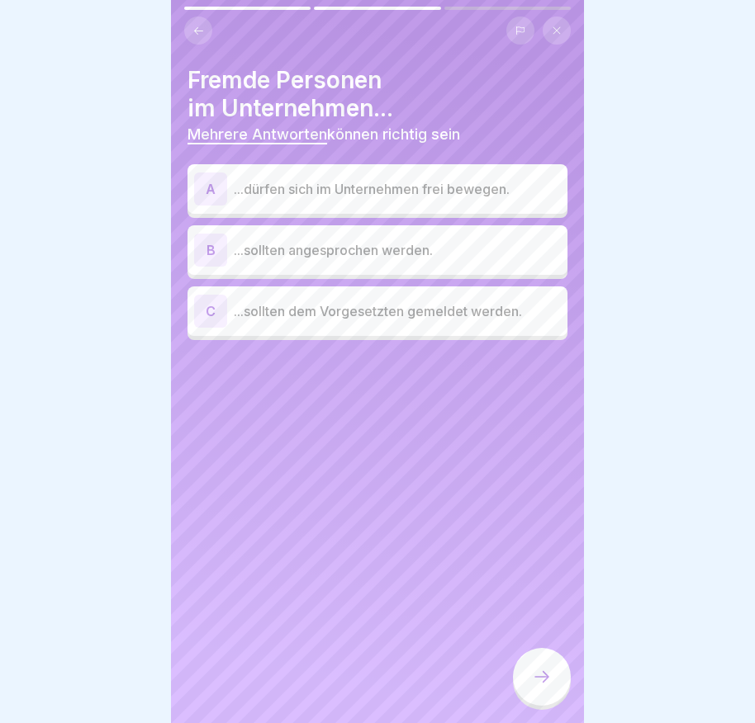
click at [202, 247] on div "B" at bounding box center [210, 250] width 33 height 33
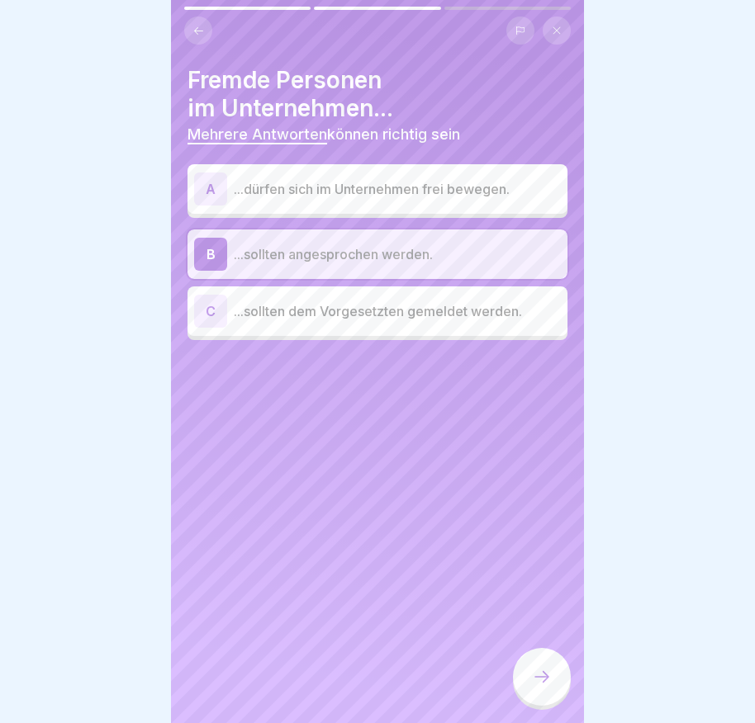
click at [205, 302] on div "C" at bounding box center [210, 311] width 33 height 33
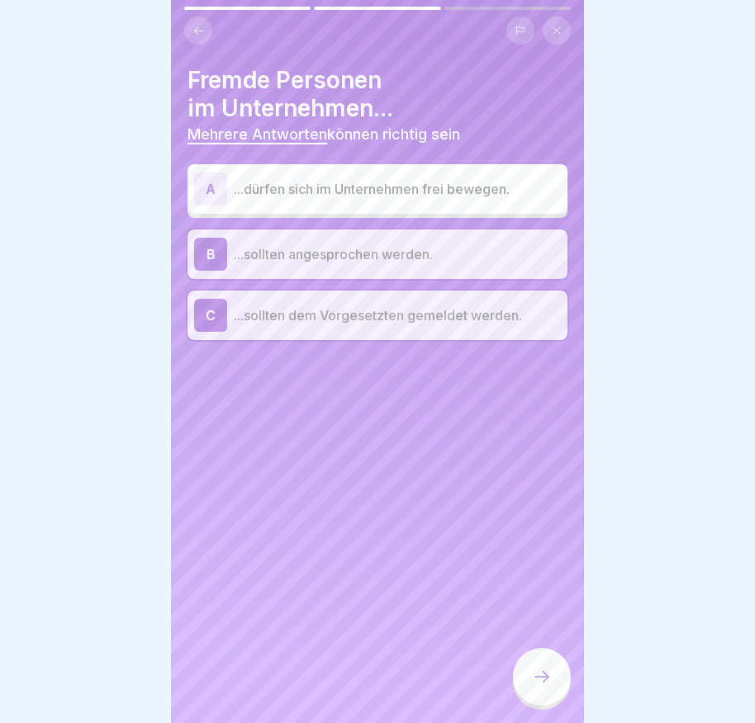
click at [539, 682] on icon at bounding box center [542, 677] width 20 height 20
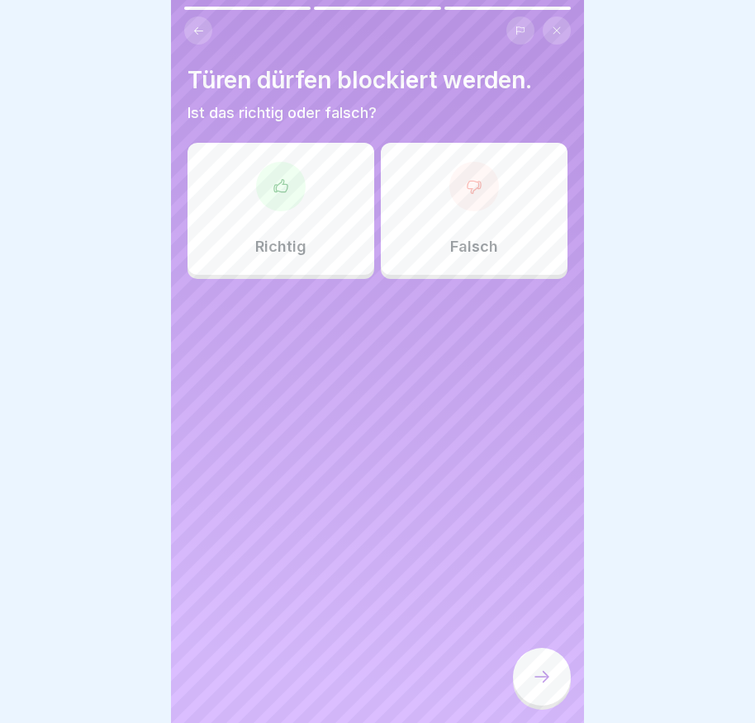
click at [284, 219] on div "Richtig" at bounding box center [280, 209] width 187 height 132
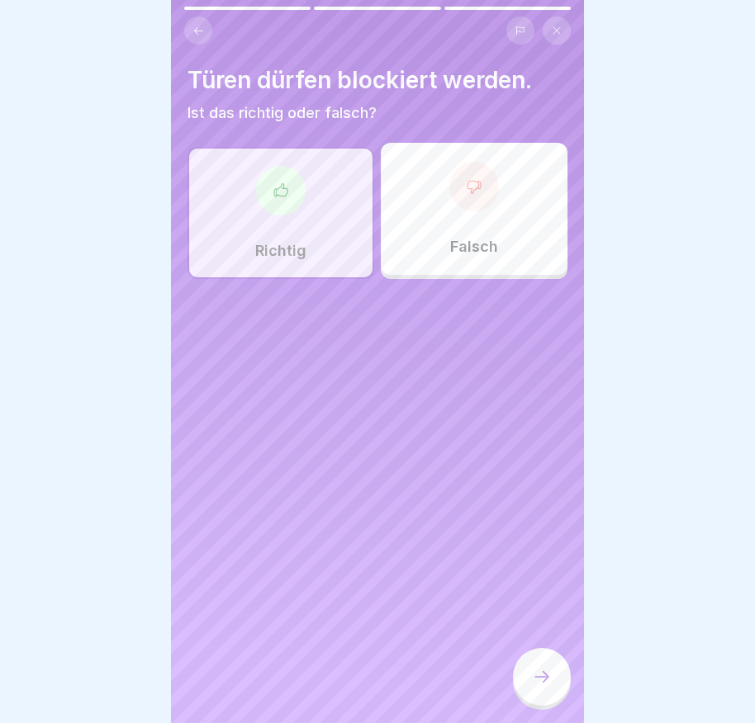
click at [542, 677] on div at bounding box center [542, 677] width 58 height 58
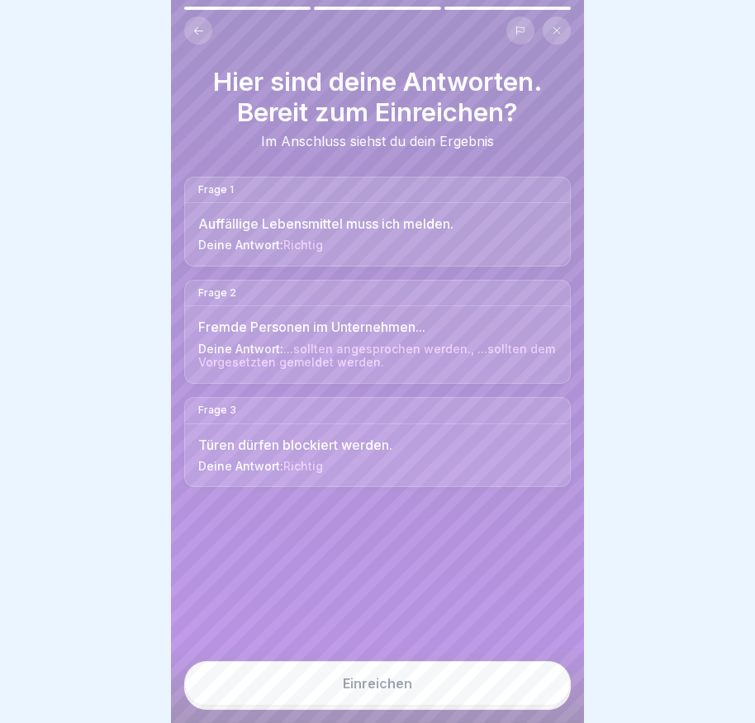
click at [391, 691] on div "Einreichen" at bounding box center [377, 683] width 69 height 15
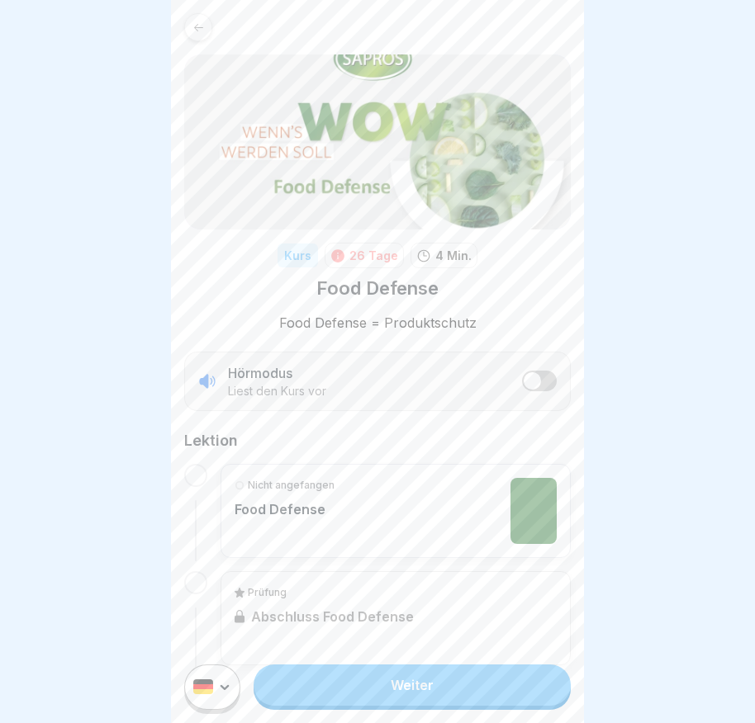
click at [199, 571] on div at bounding box center [195, 582] width 23 height 23
click at [445, 703] on link "Weiter" at bounding box center [411, 685] width 317 height 41
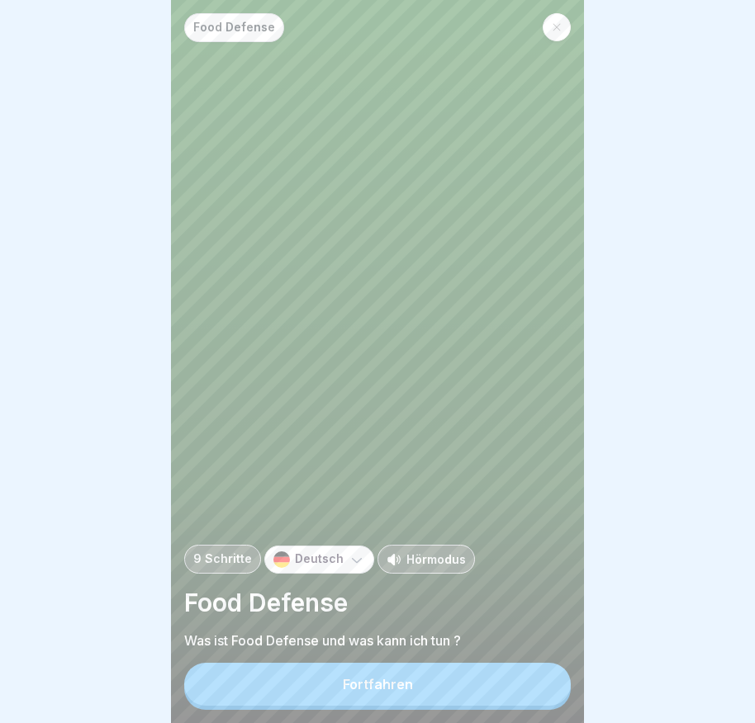
click at [448, 689] on button "Fortfahren" at bounding box center [377, 684] width 386 height 43
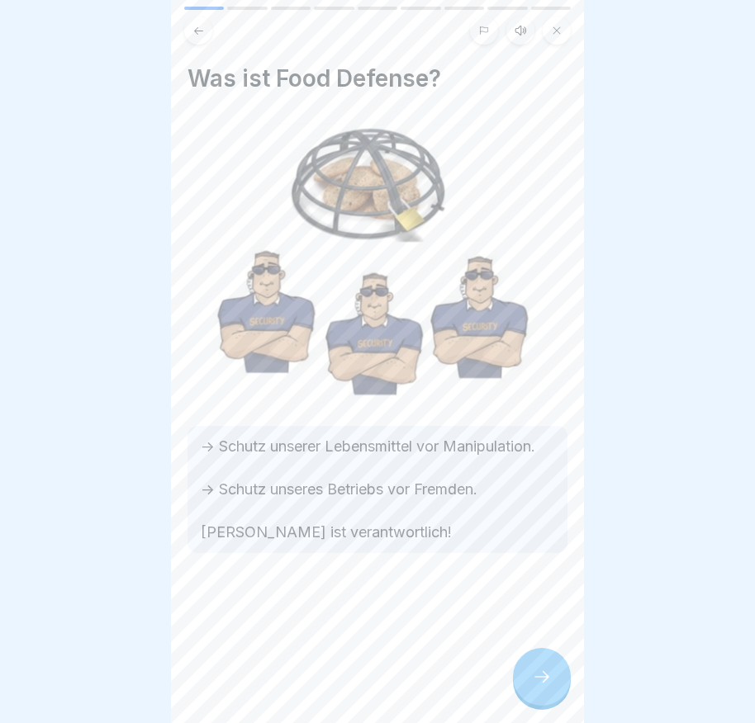
click at [543, 679] on div at bounding box center [542, 677] width 58 height 58
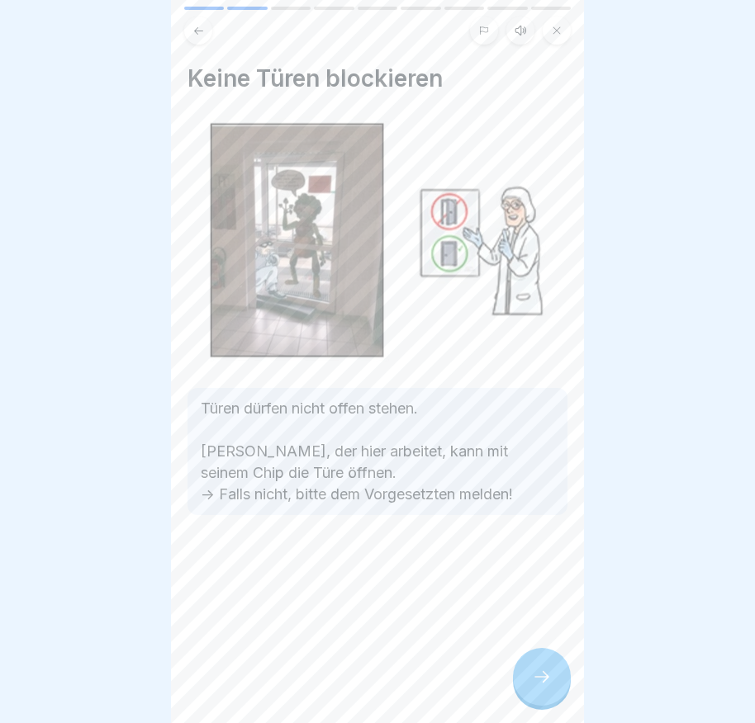
click at [540, 678] on div at bounding box center [542, 677] width 58 height 58
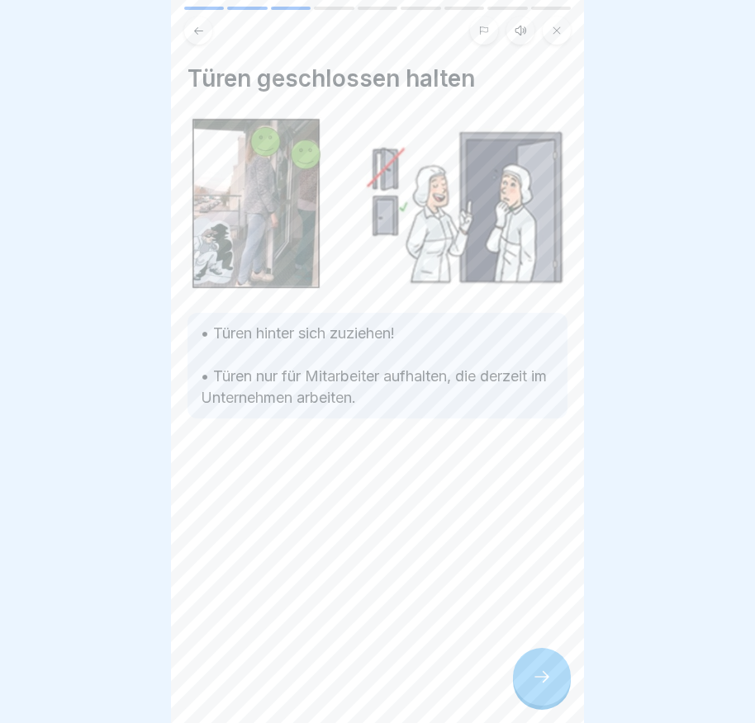
click at [544, 683] on icon at bounding box center [542, 677] width 20 height 20
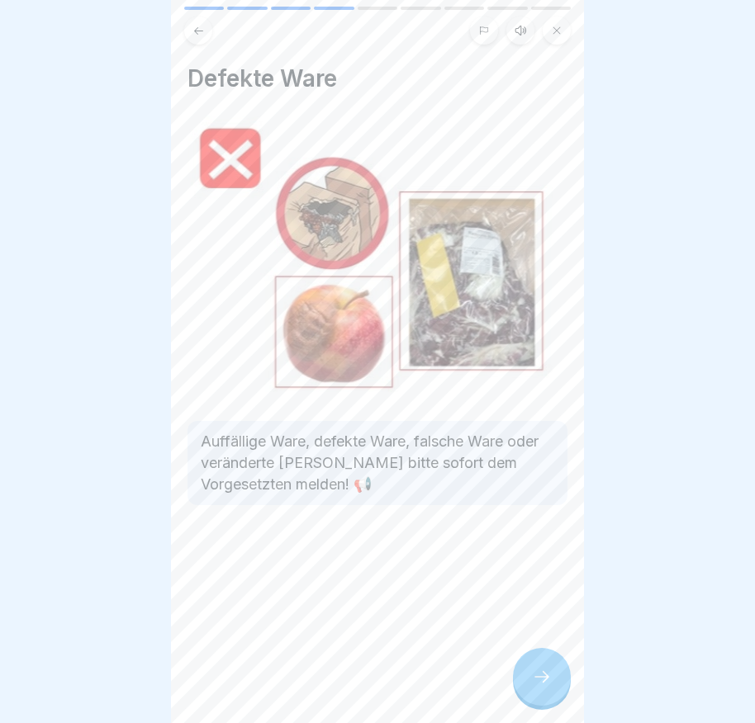
click at [554, 686] on div at bounding box center [542, 677] width 58 height 58
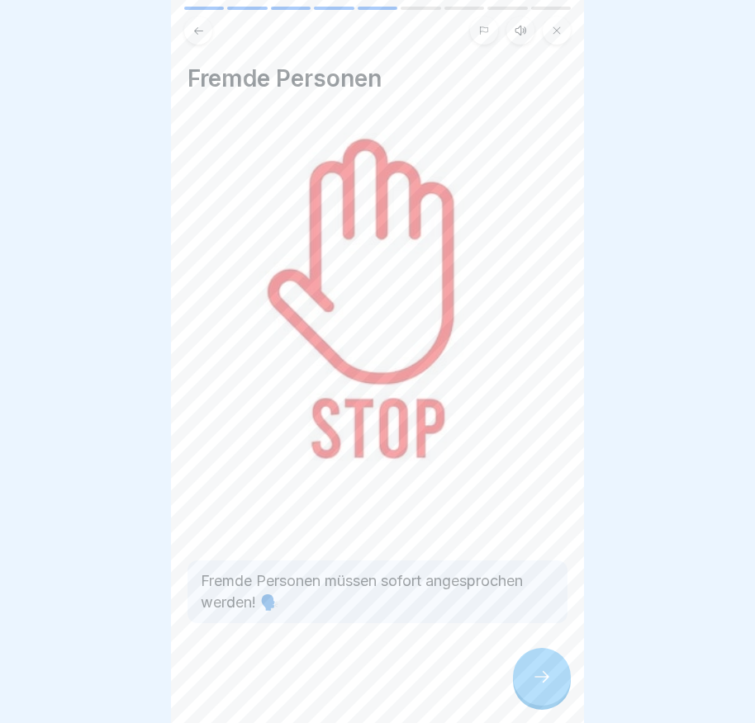
click at [557, 684] on div at bounding box center [542, 677] width 58 height 58
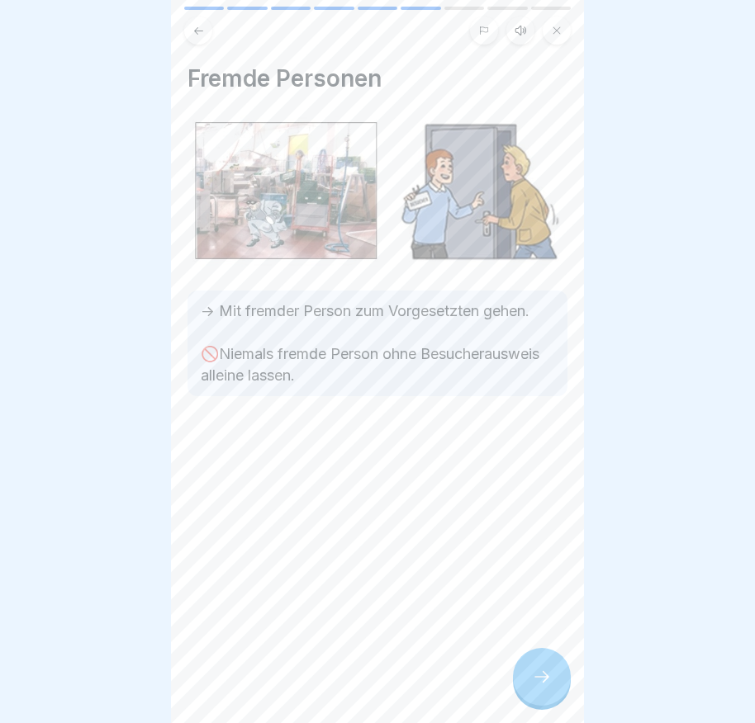
click at [557, 683] on div at bounding box center [542, 677] width 58 height 58
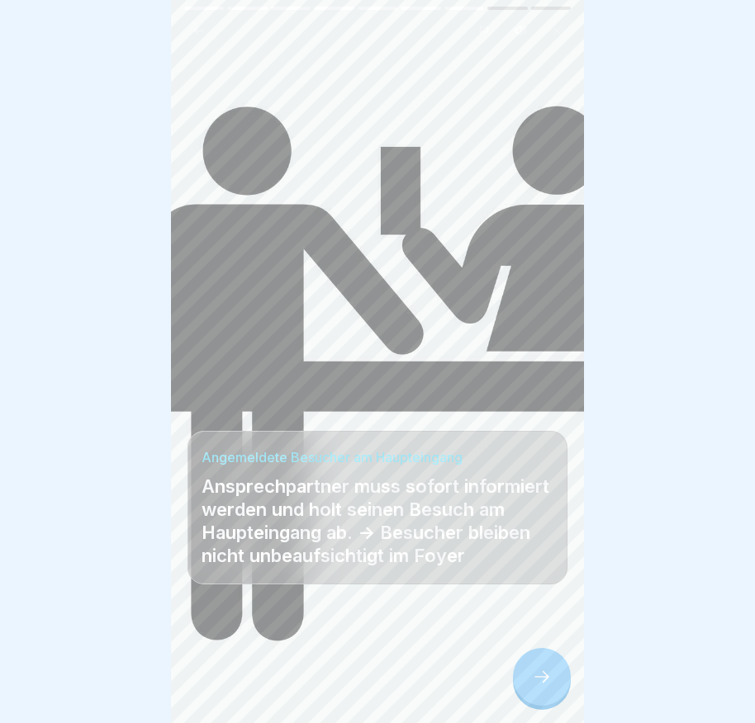
click at [556, 682] on div at bounding box center [542, 677] width 58 height 58
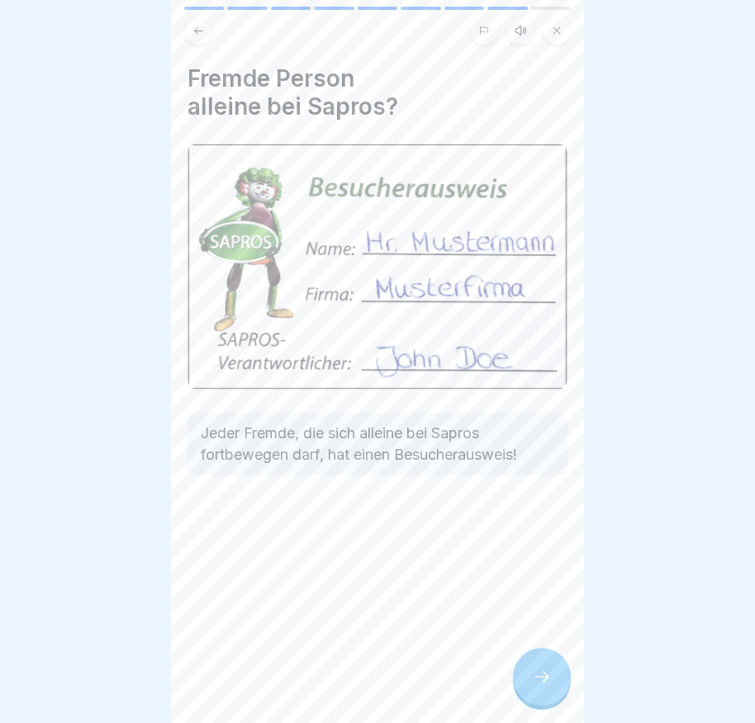
click at [556, 676] on div at bounding box center [542, 677] width 58 height 58
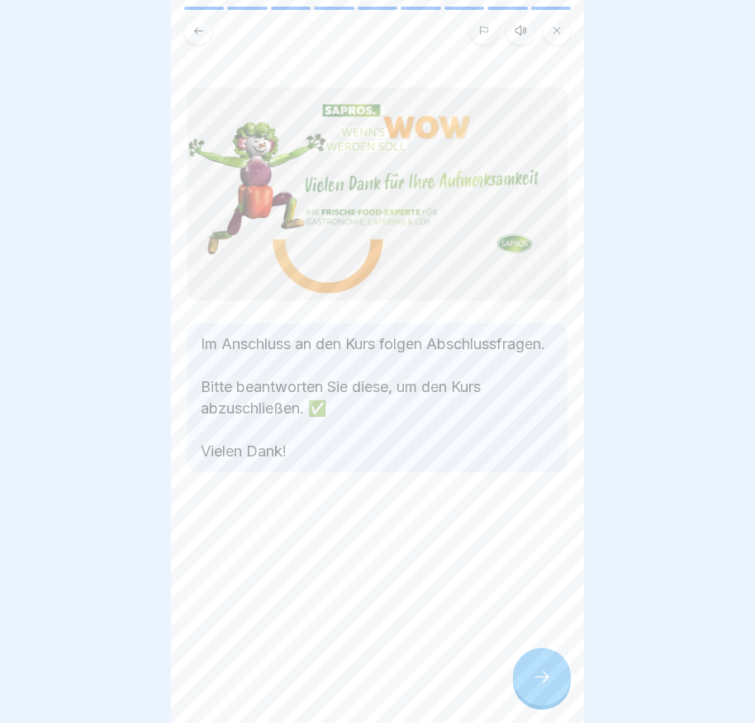
click at [549, 679] on div at bounding box center [542, 677] width 58 height 58
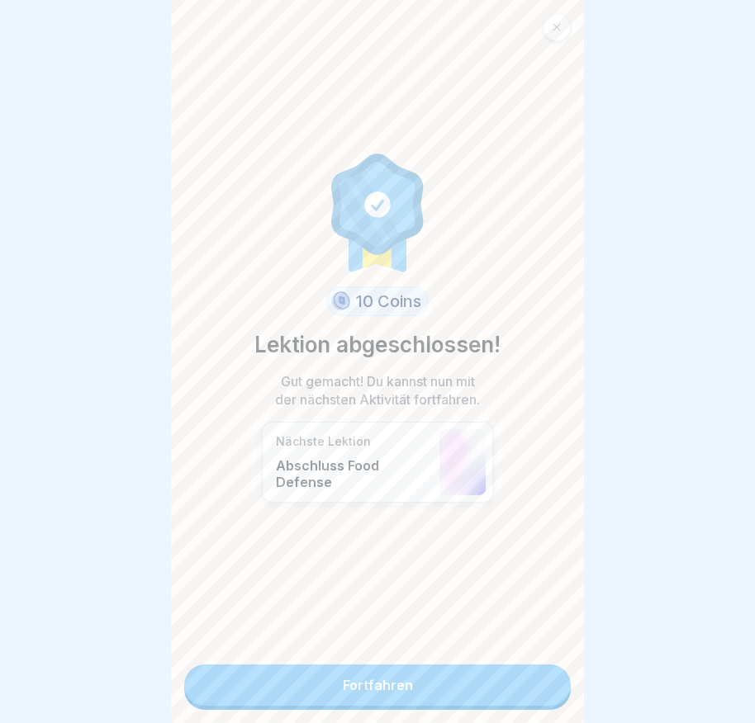
click at [538, 676] on link "Fortfahren" at bounding box center [377, 685] width 386 height 41
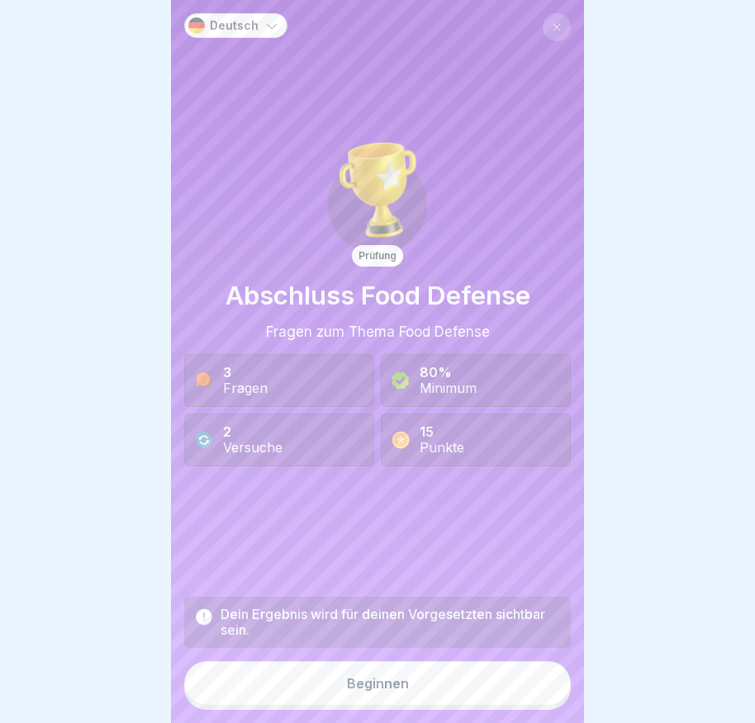
click at [477, 688] on button "Beginnen" at bounding box center [377, 683] width 386 height 45
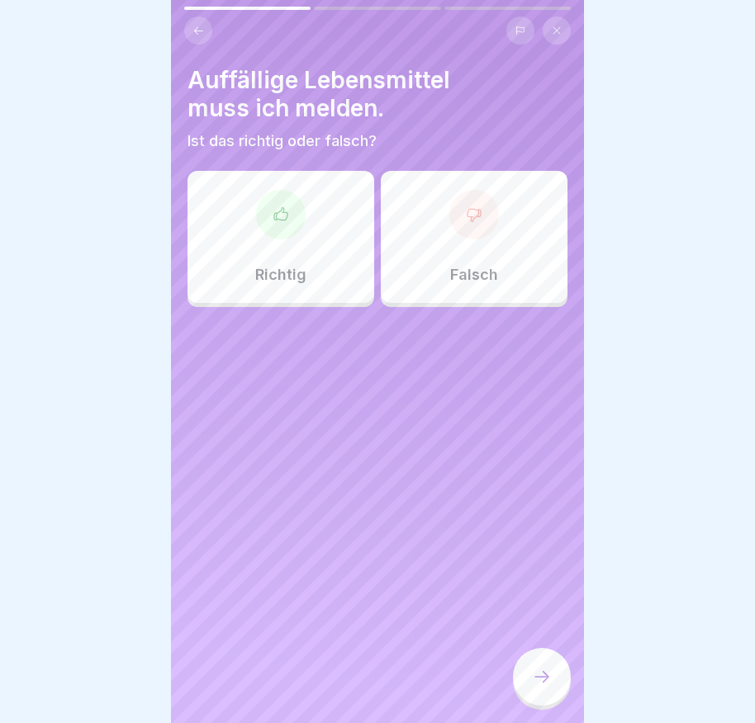
click at [287, 225] on div at bounding box center [281, 215] width 50 height 50
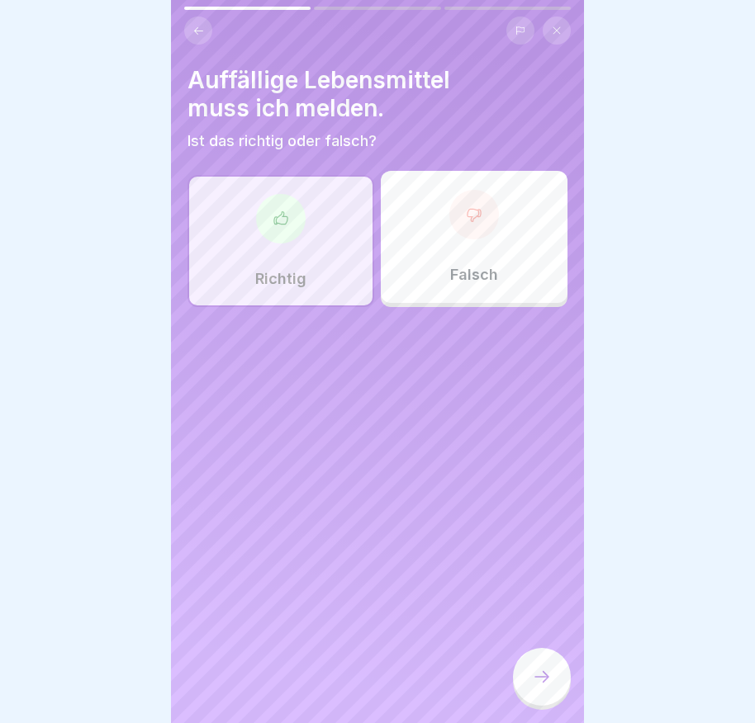
click at [547, 687] on icon at bounding box center [542, 677] width 20 height 20
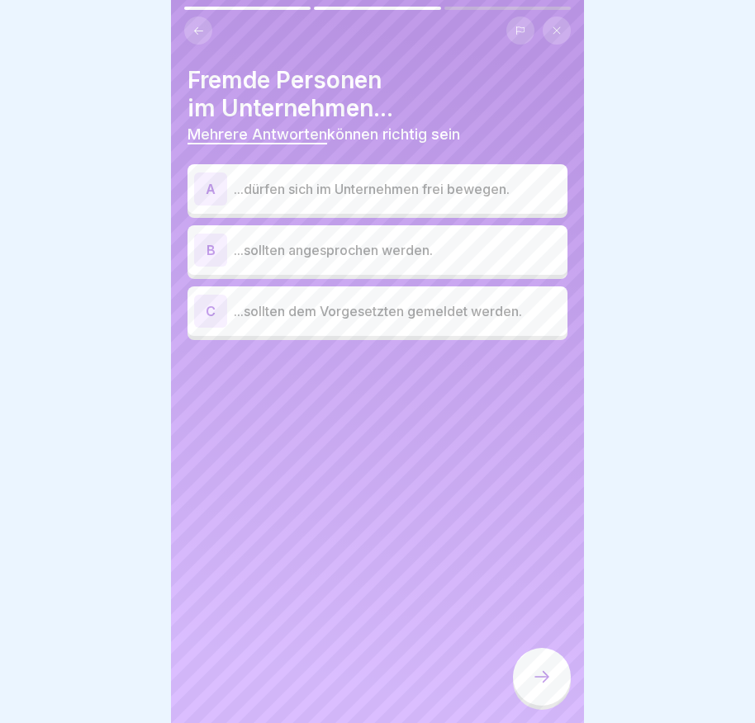
click at [206, 252] on div "B" at bounding box center [210, 250] width 33 height 33
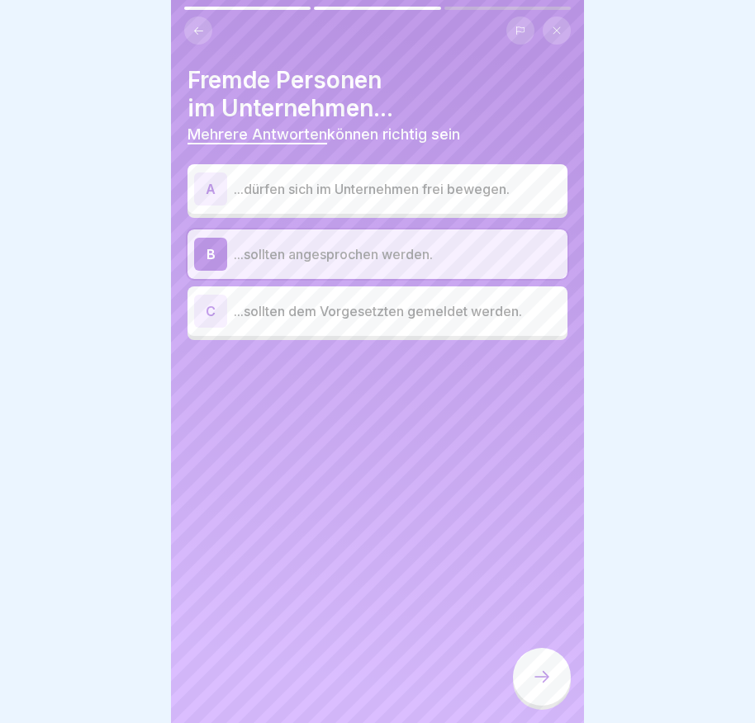
click at [201, 305] on div "C" at bounding box center [210, 311] width 33 height 33
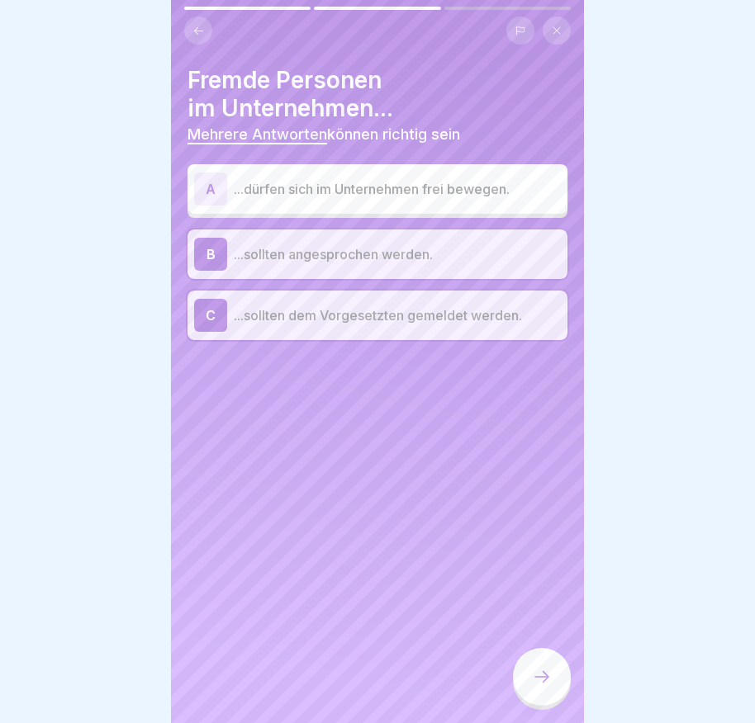
click at [537, 679] on div at bounding box center [542, 677] width 58 height 58
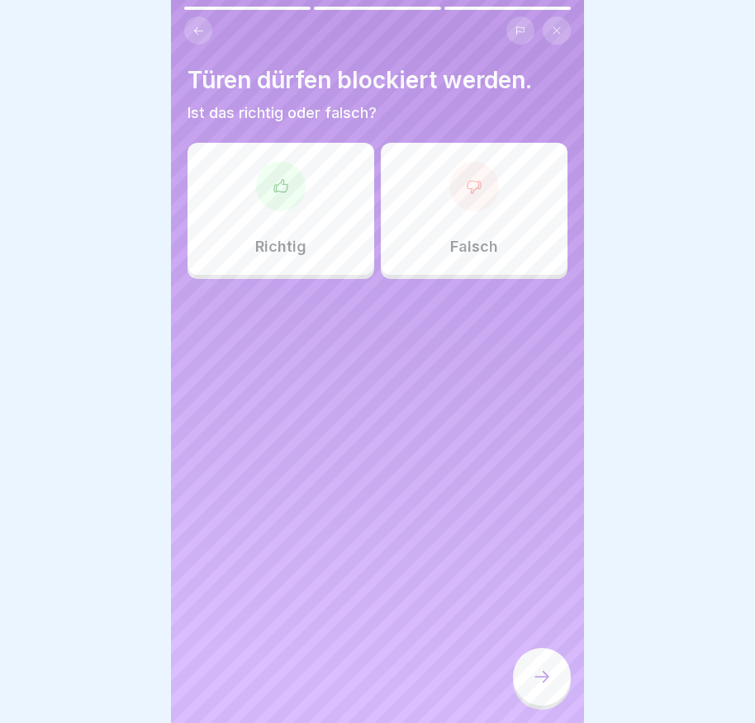
click at [446, 205] on div "Falsch" at bounding box center [474, 209] width 187 height 132
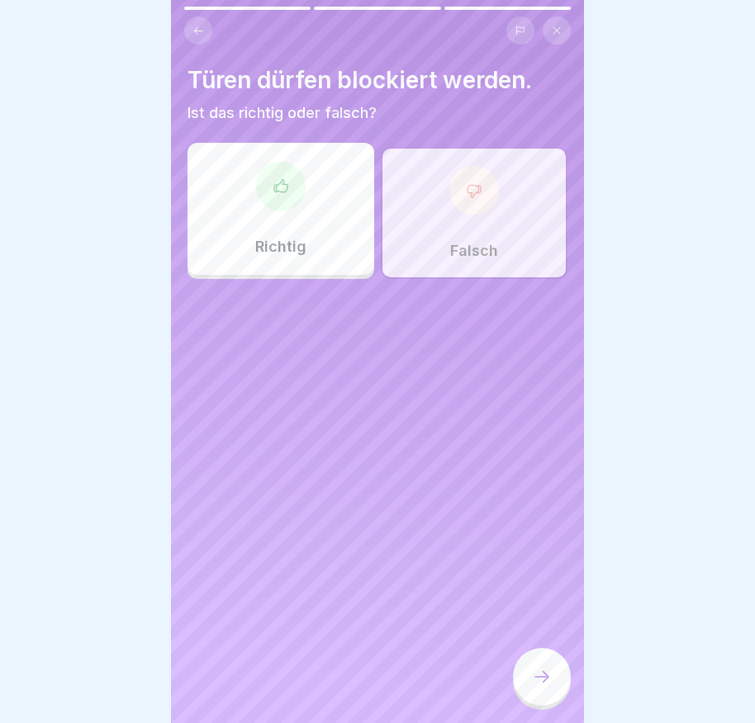
click at [543, 687] on icon at bounding box center [542, 677] width 20 height 20
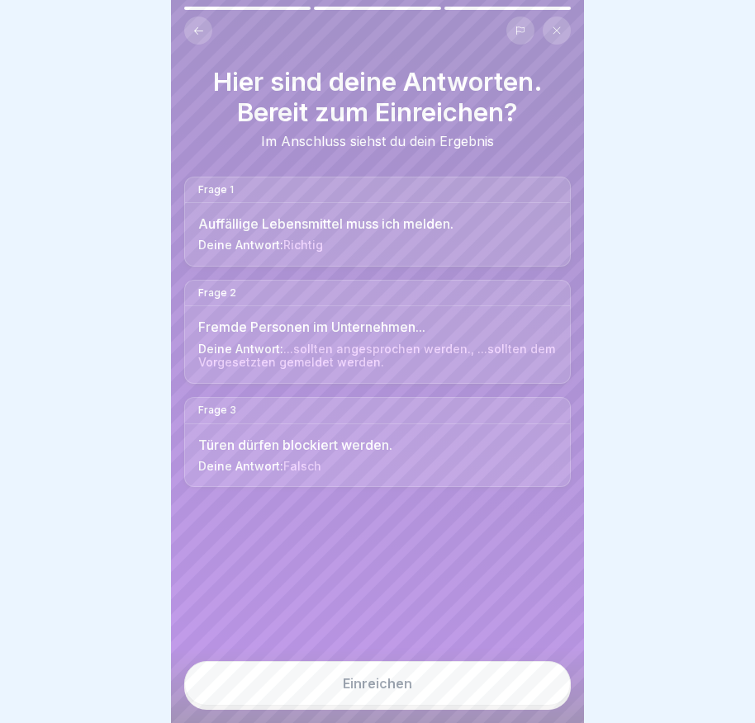
click at [386, 691] on div "Einreichen" at bounding box center [377, 683] width 69 height 15
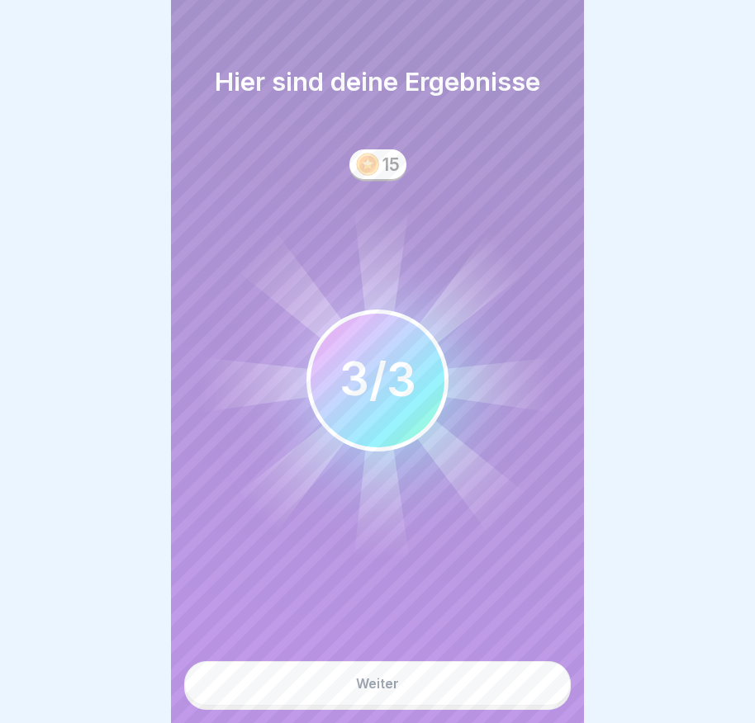
click at [384, 691] on div "Weiter" at bounding box center [377, 683] width 43 height 15
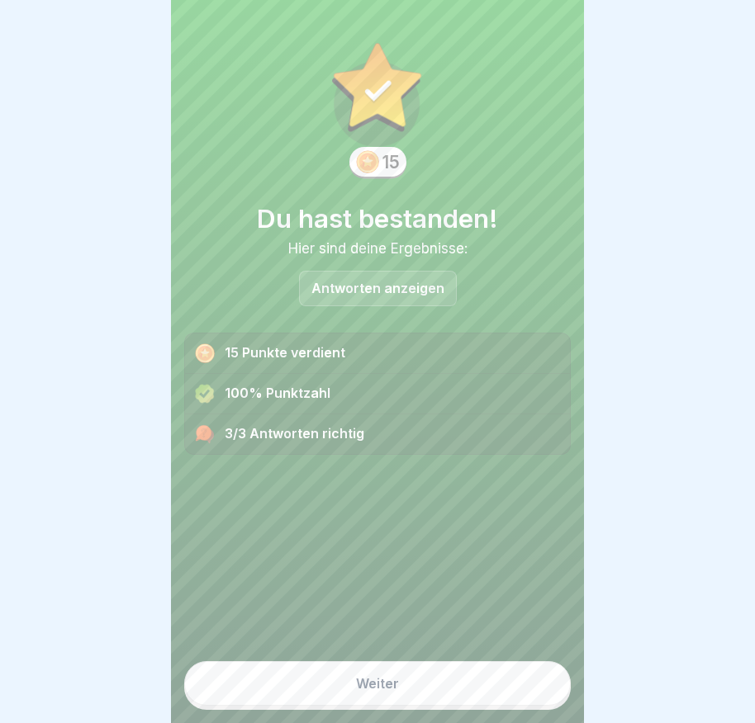
click at [391, 689] on button "Weiter" at bounding box center [377, 683] width 386 height 45
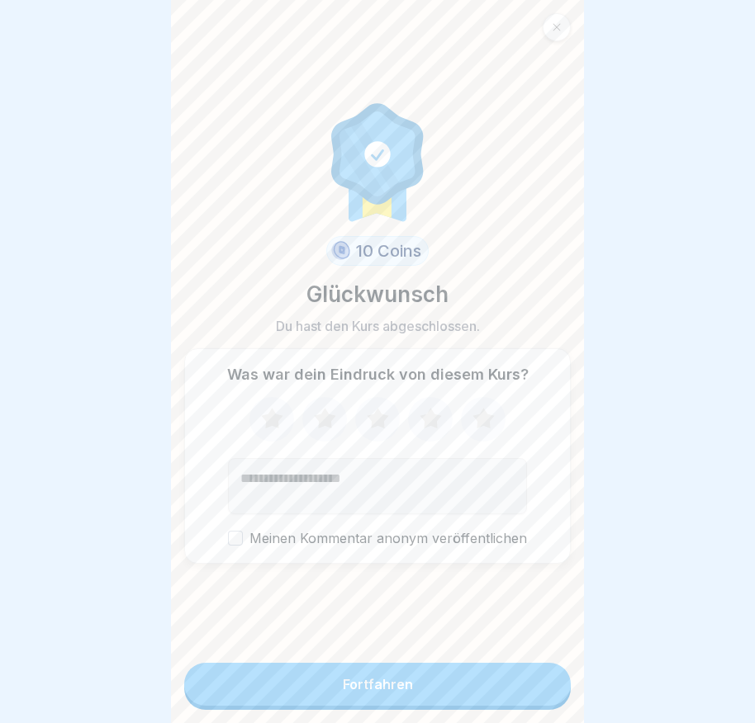
click at [394, 692] on div "Fortfahren" at bounding box center [378, 684] width 70 height 15
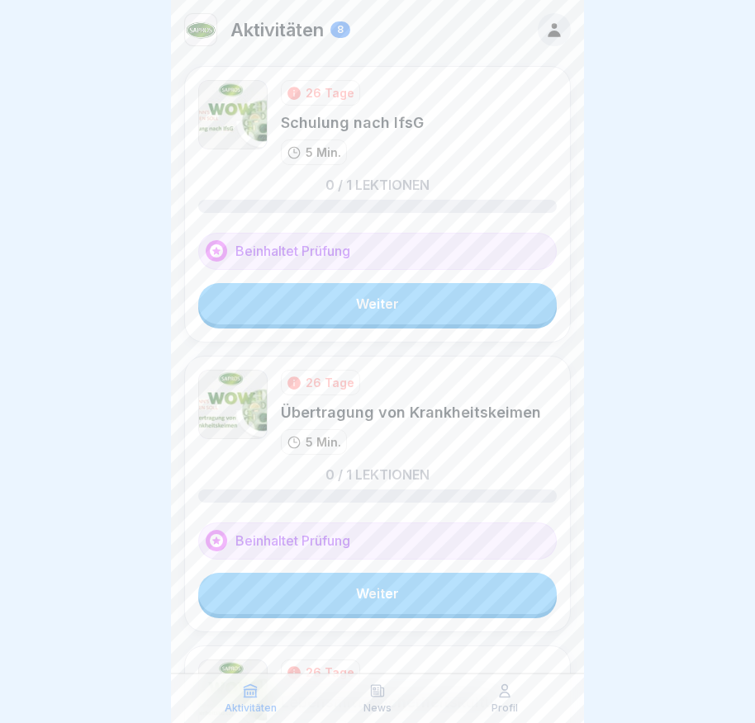
click at [422, 295] on link "Weiter" at bounding box center [377, 303] width 358 height 41
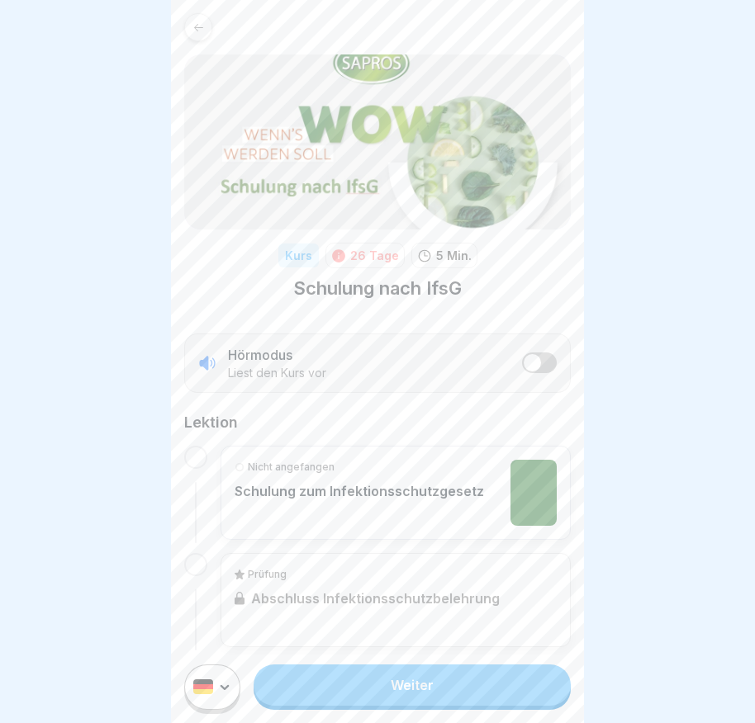
click at [445, 702] on link "Weiter" at bounding box center [411, 685] width 317 height 41
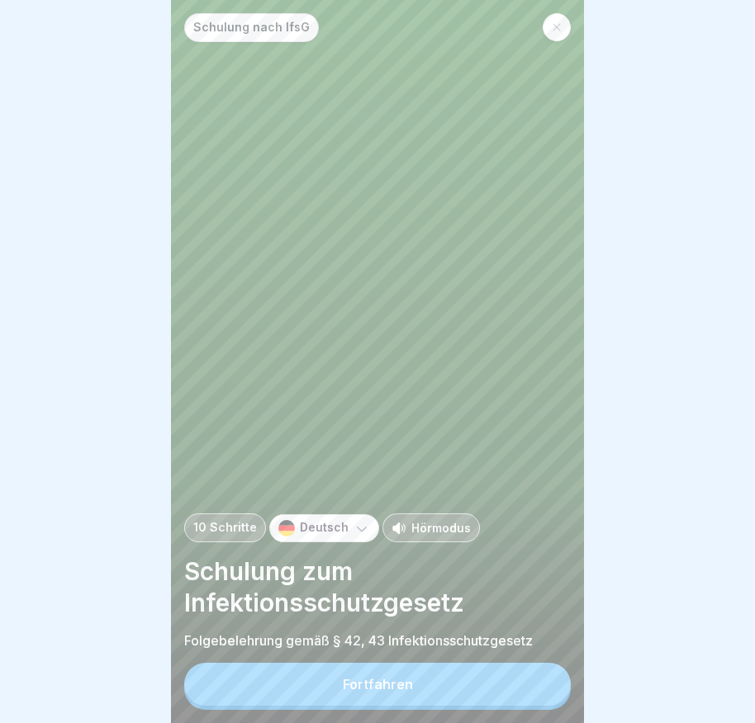
click at [444, 688] on button "Fortfahren" at bounding box center [377, 684] width 386 height 43
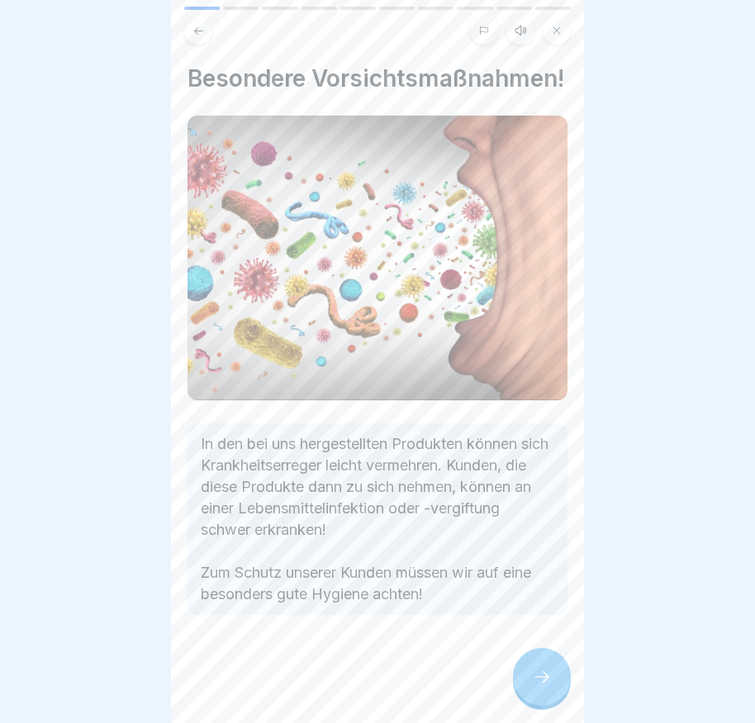
click at [533, 684] on icon at bounding box center [542, 677] width 20 height 20
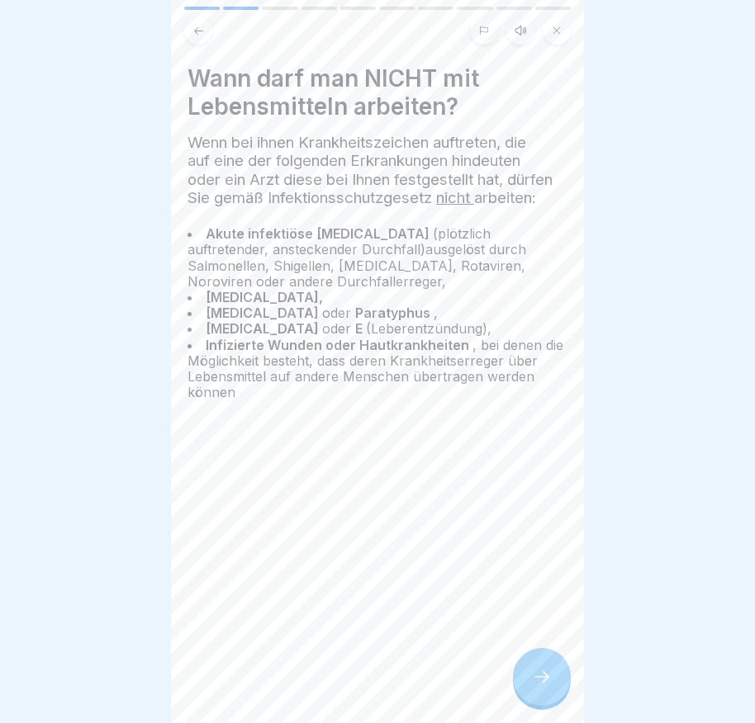
click at [533, 680] on div at bounding box center [542, 677] width 58 height 58
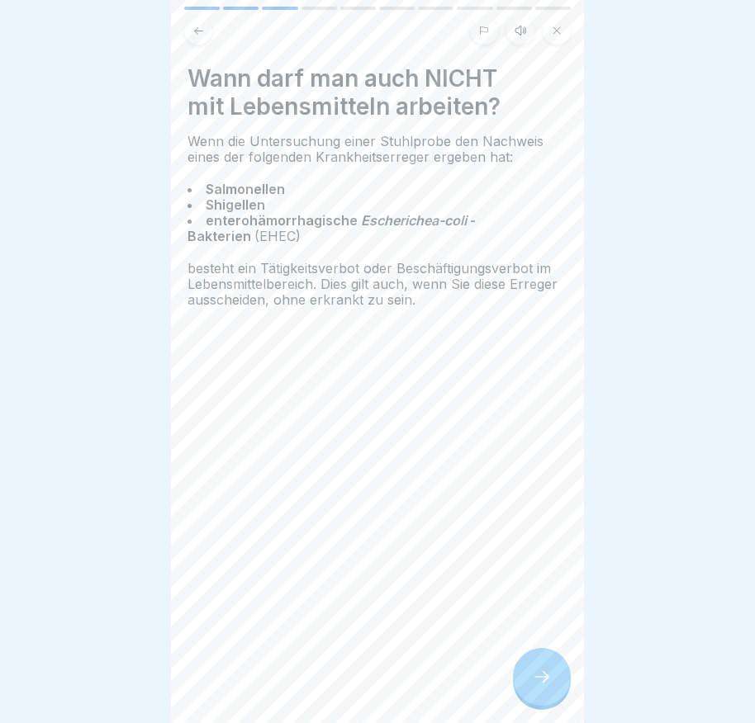
click at [529, 670] on div at bounding box center [542, 677] width 58 height 58
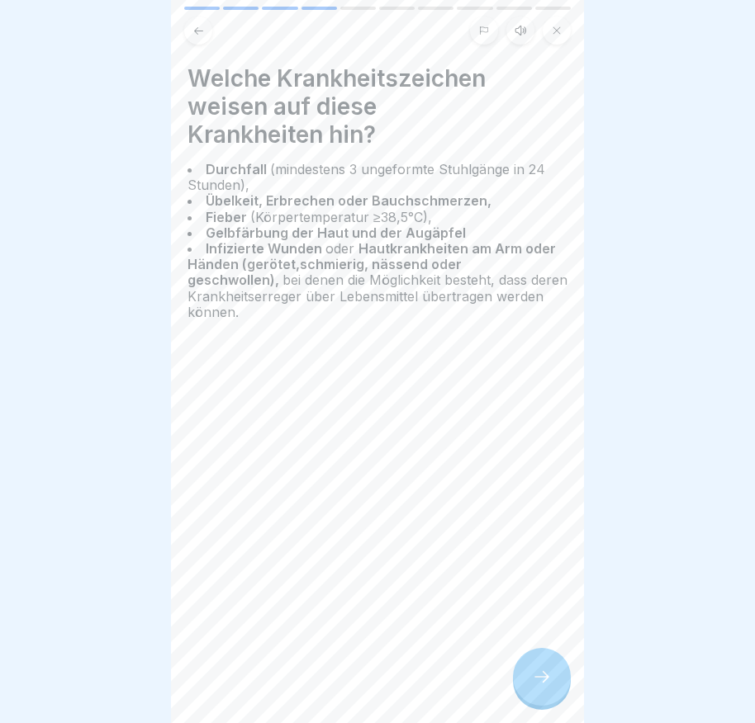
click at [536, 700] on div at bounding box center [542, 677] width 58 height 58
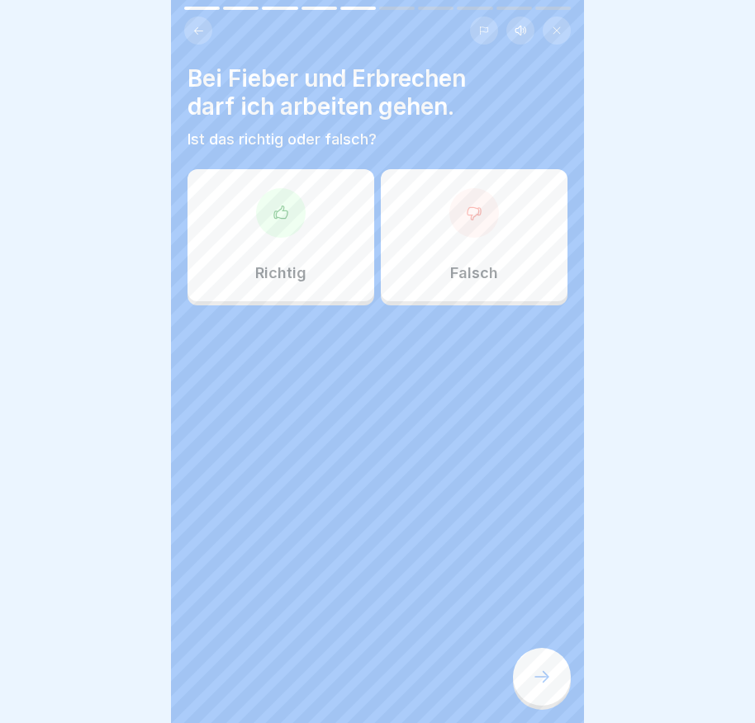
click at [482, 249] on div "Falsch" at bounding box center [474, 235] width 187 height 132
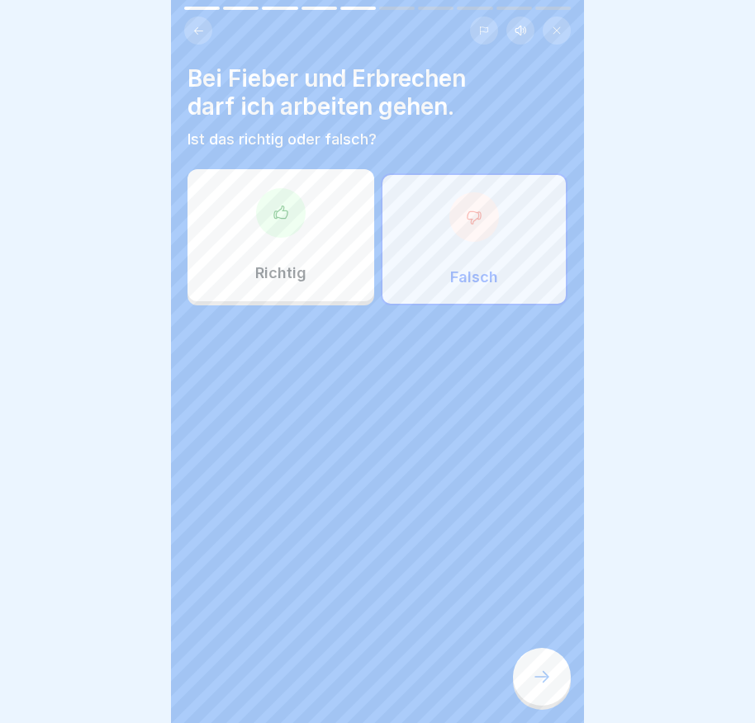
click at [528, 675] on div at bounding box center [542, 677] width 58 height 58
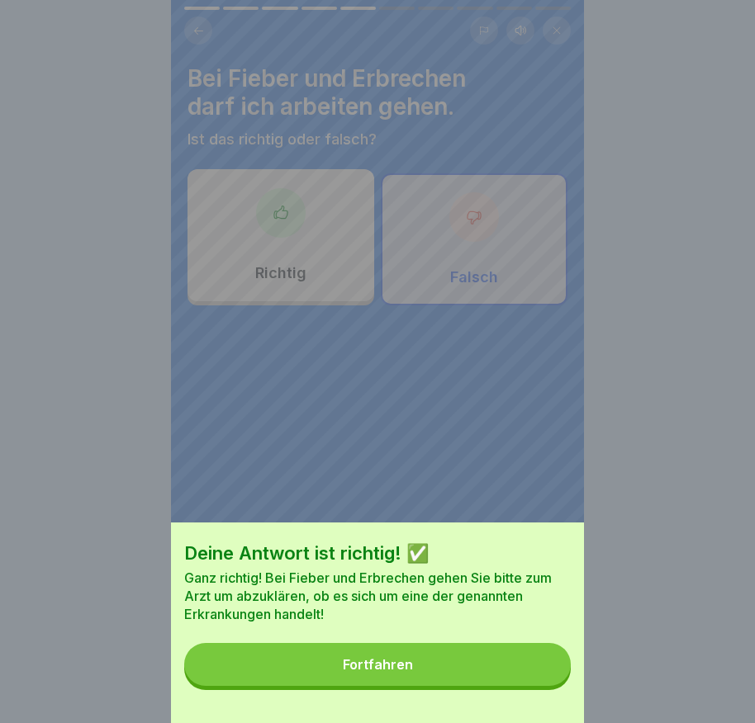
click at [528, 674] on button "Fortfahren" at bounding box center [377, 664] width 386 height 43
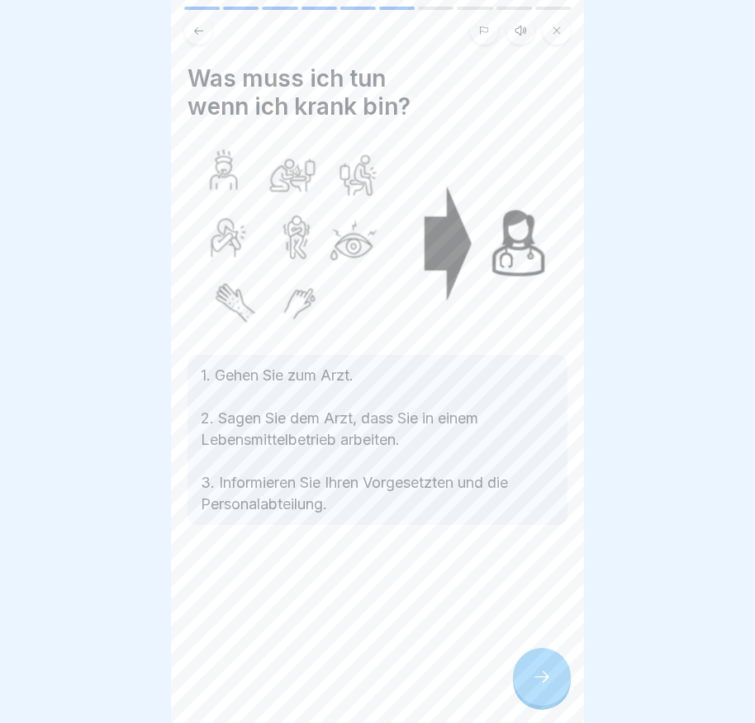
click at [543, 687] on icon at bounding box center [542, 677] width 20 height 20
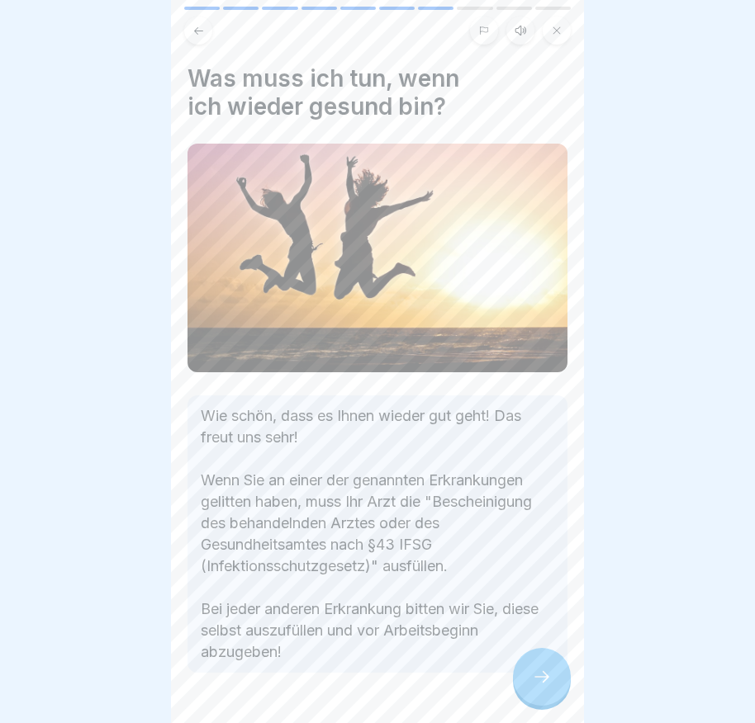
click at [547, 687] on icon at bounding box center [542, 677] width 20 height 20
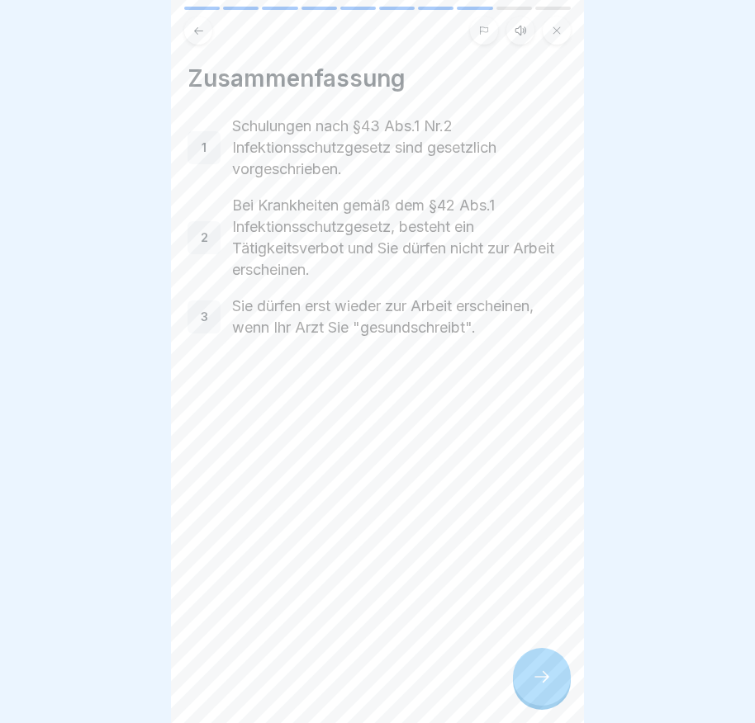
click at [547, 685] on icon at bounding box center [542, 677] width 20 height 20
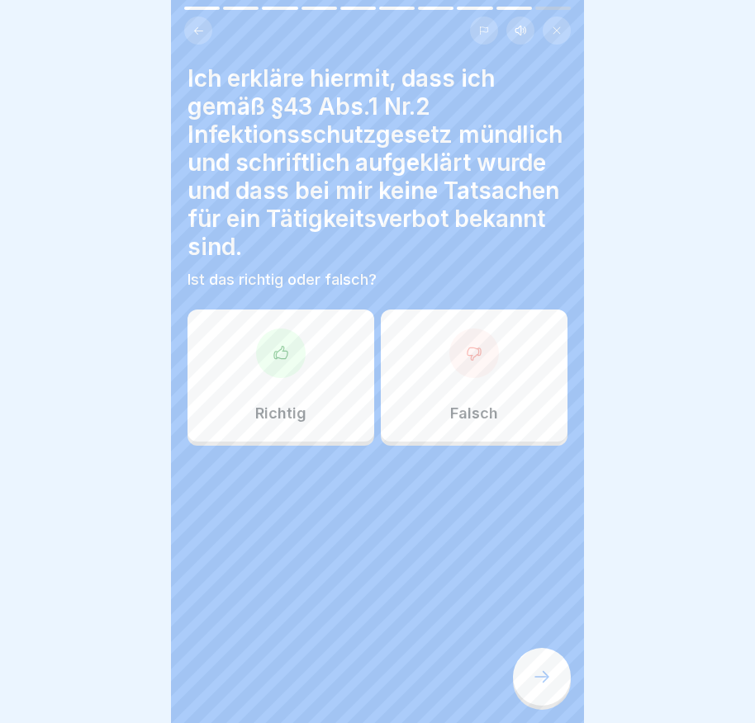
click at [266, 353] on div at bounding box center [281, 354] width 50 height 50
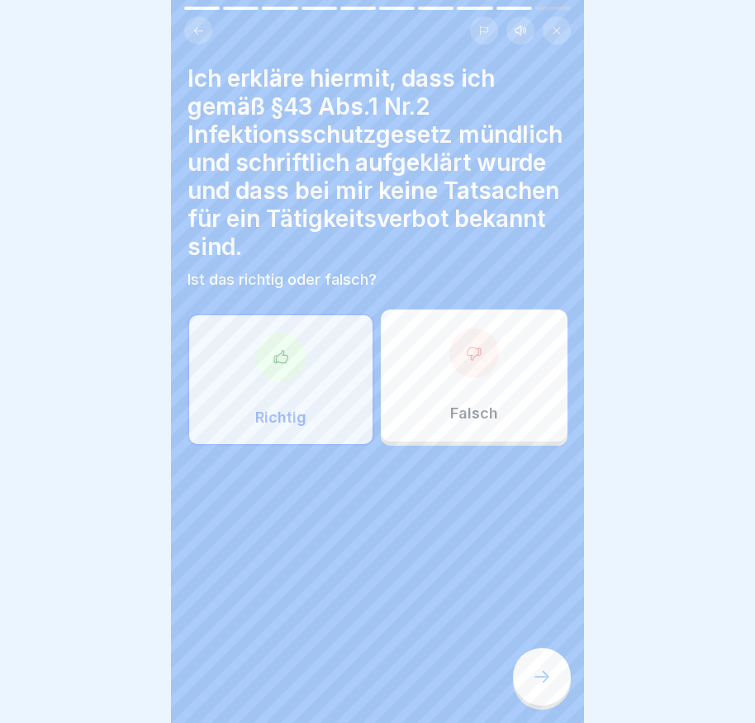
click at [551, 677] on div at bounding box center [542, 677] width 58 height 58
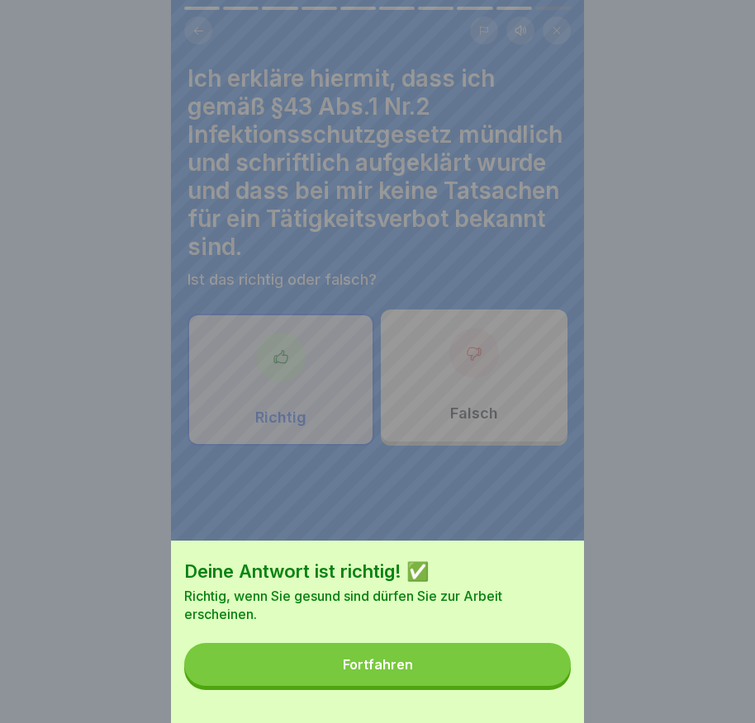
click at [532, 671] on button "Fortfahren" at bounding box center [377, 664] width 386 height 43
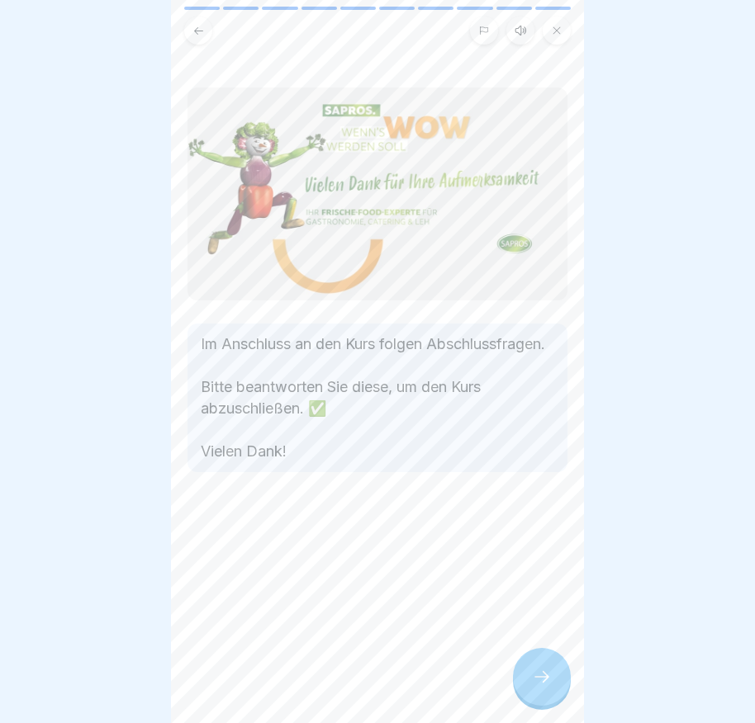
click at [560, 687] on div at bounding box center [542, 677] width 58 height 58
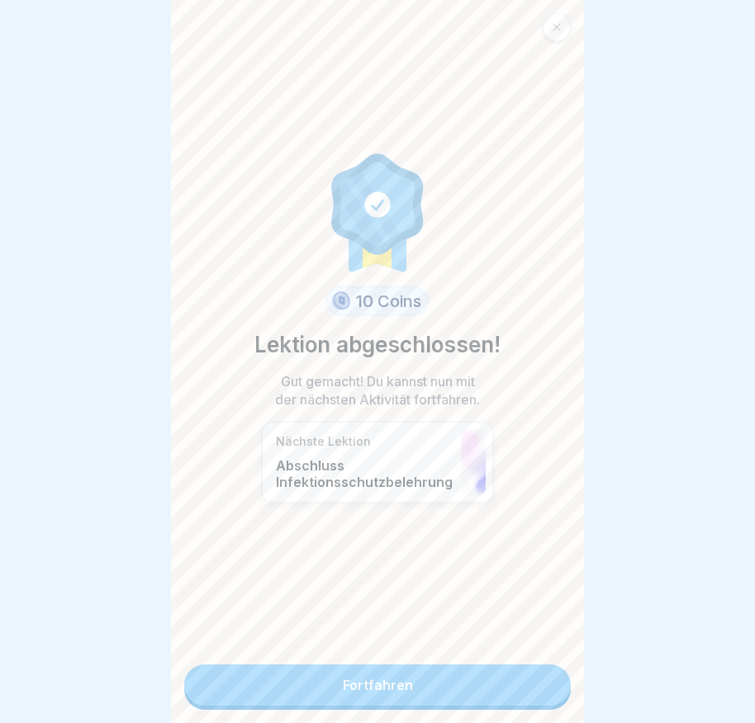
click at [490, 680] on link "Fortfahren" at bounding box center [377, 685] width 386 height 41
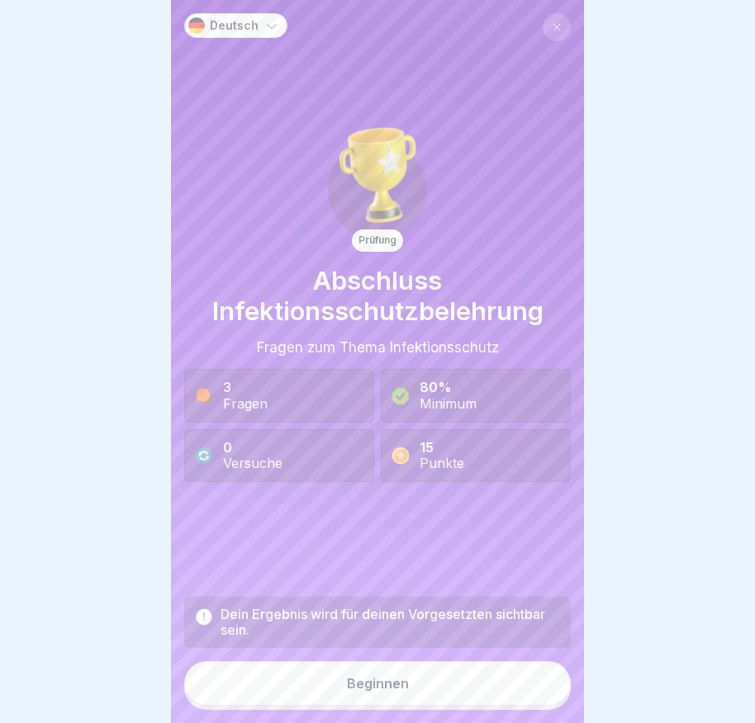
click at [490, 679] on button "Beginnen" at bounding box center [377, 683] width 386 height 45
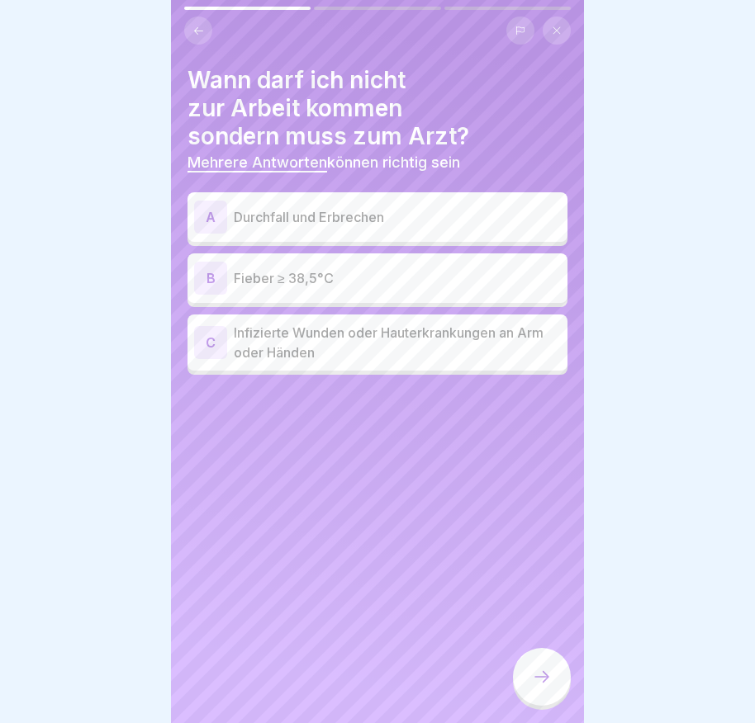
click at [202, 222] on div "A" at bounding box center [210, 217] width 33 height 33
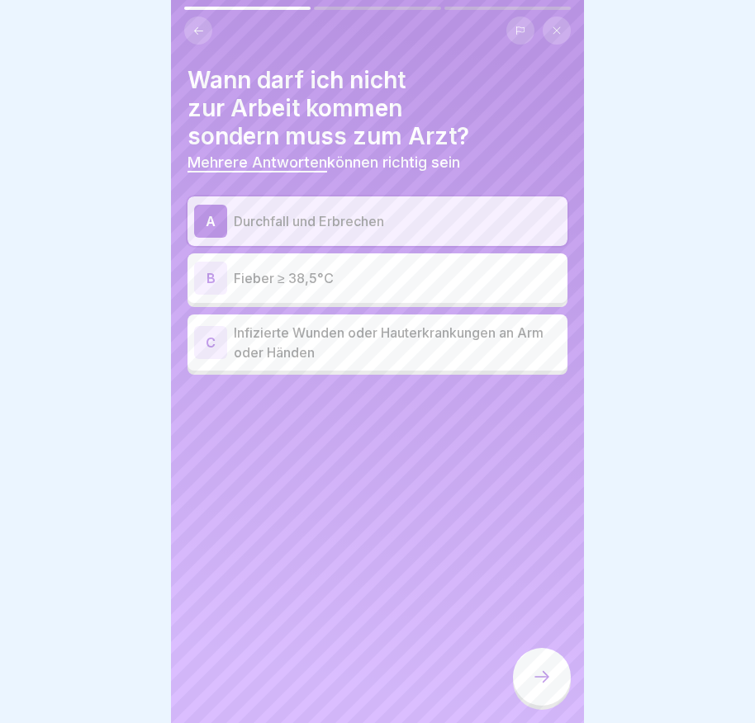
click at [203, 278] on div "B" at bounding box center [210, 278] width 33 height 33
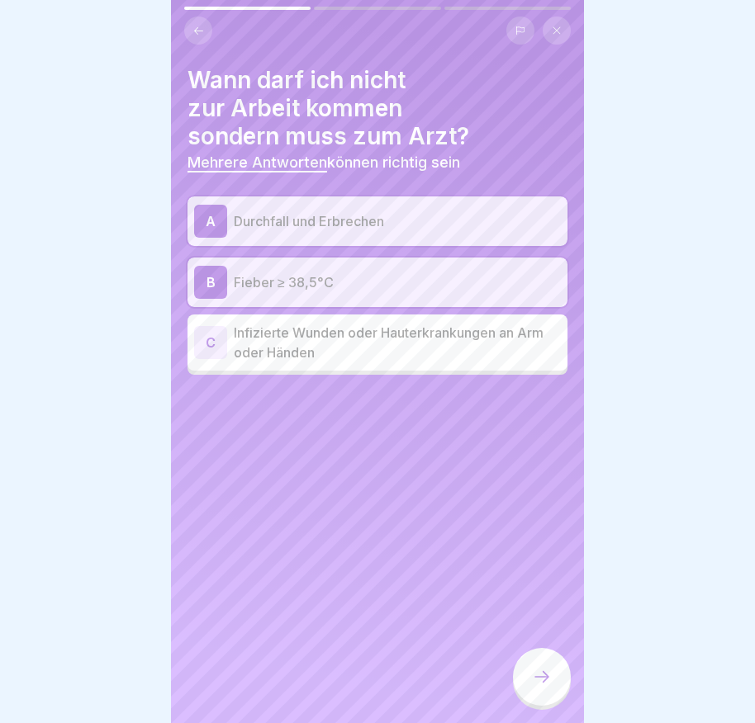
click at [197, 344] on div "C" at bounding box center [210, 342] width 33 height 33
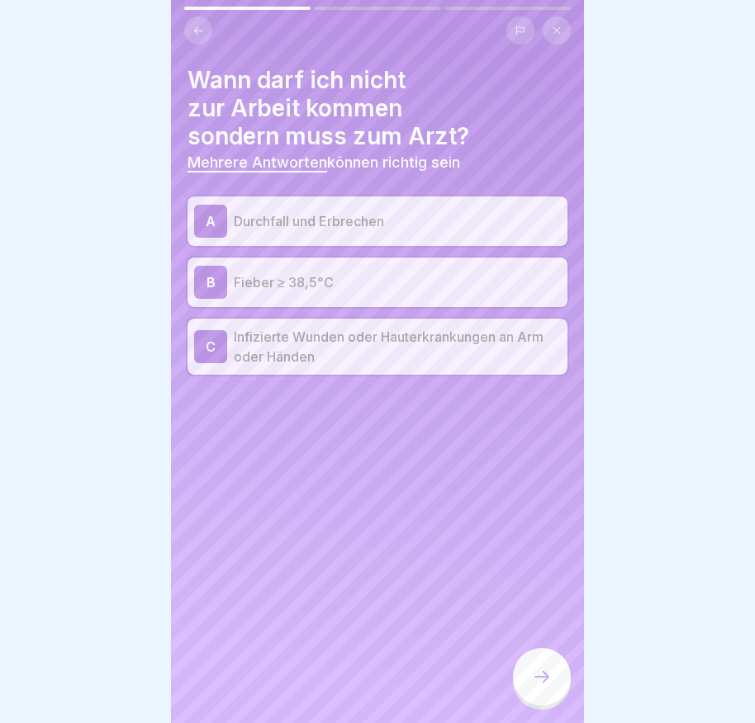
click at [540, 682] on icon at bounding box center [542, 677] width 20 height 20
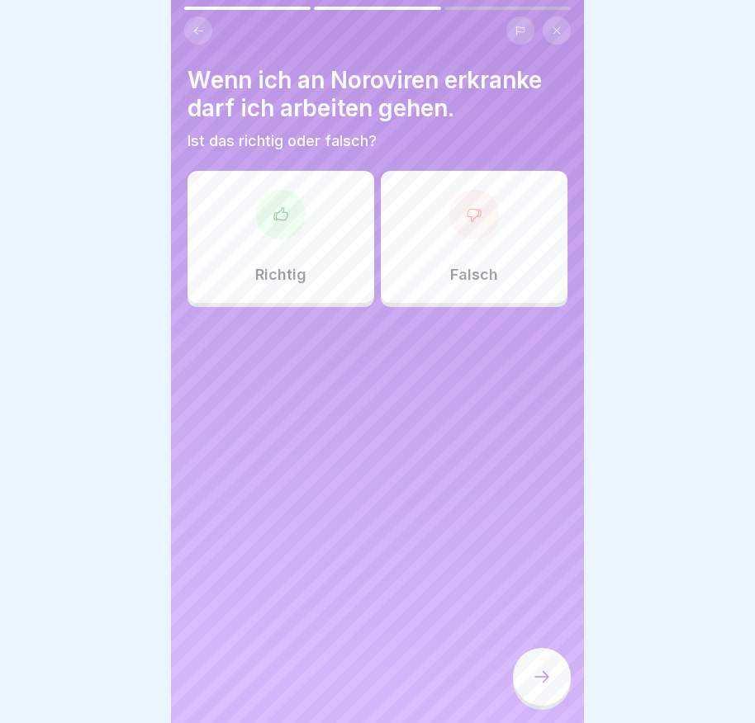
click at [451, 253] on div "Falsch" at bounding box center [474, 237] width 187 height 132
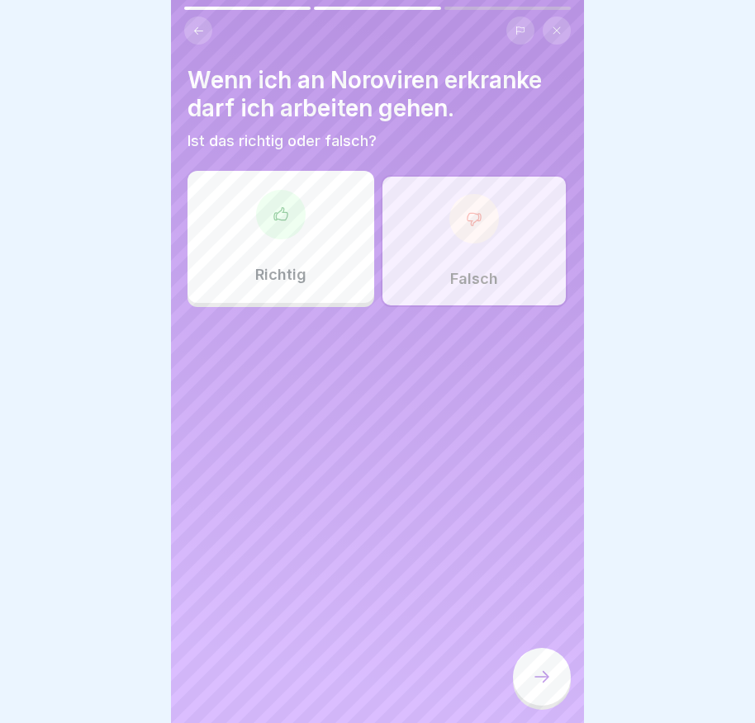
click at [542, 687] on icon at bounding box center [542, 677] width 20 height 20
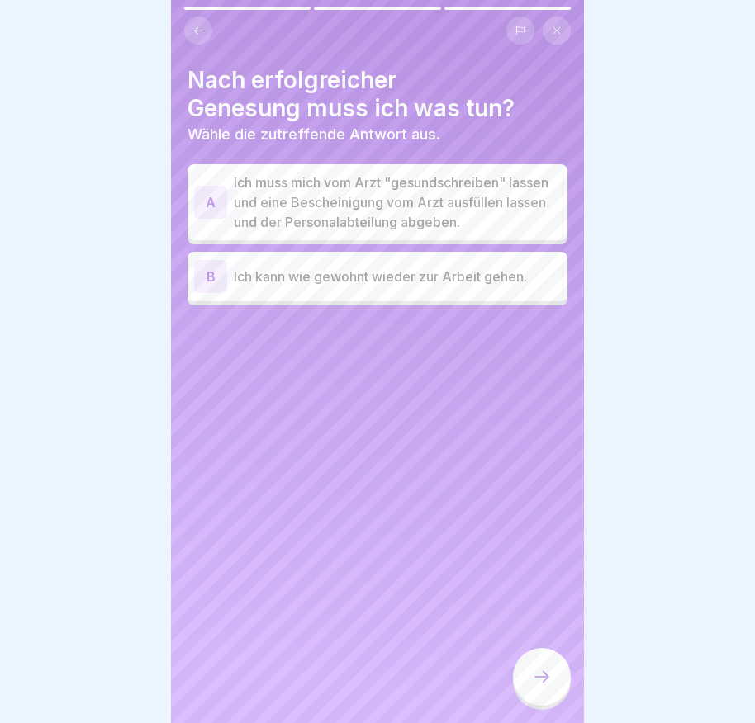
click at [213, 211] on div "A" at bounding box center [210, 202] width 33 height 33
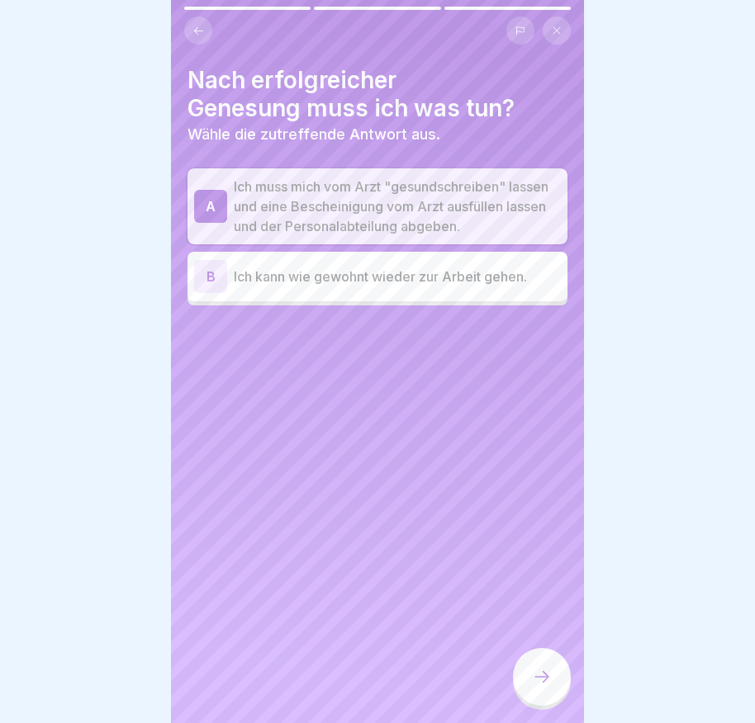
click at [538, 687] on icon at bounding box center [542, 677] width 20 height 20
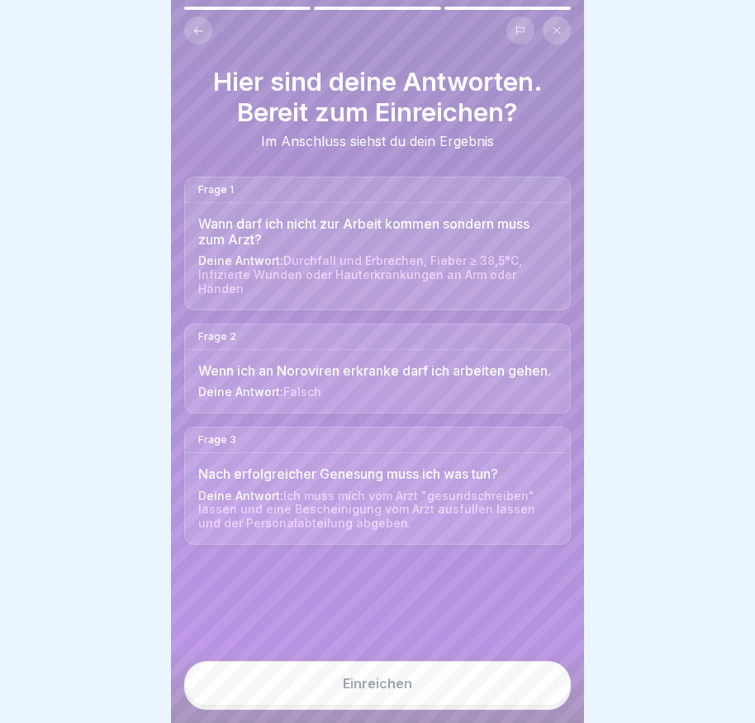
click at [496, 680] on button "Einreichen" at bounding box center [377, 683] width 386 height 45
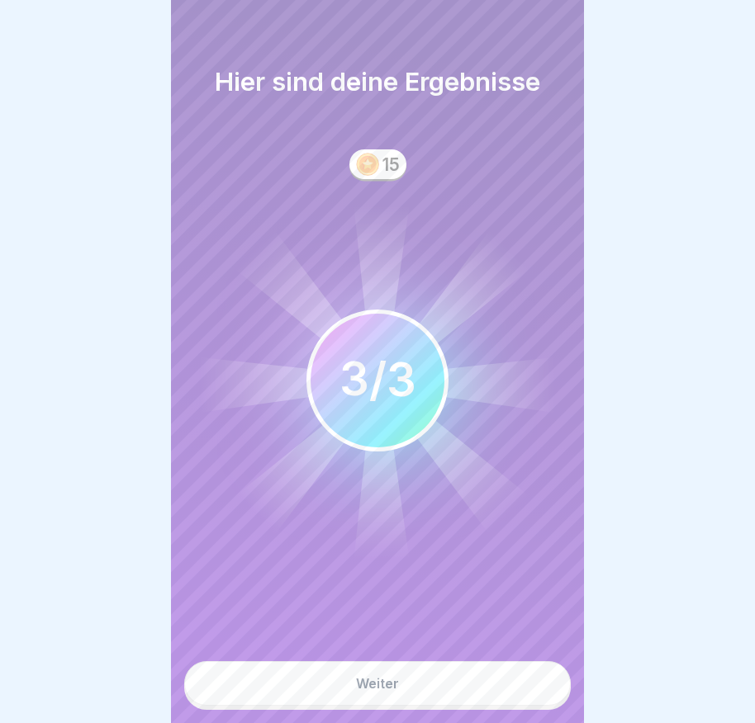
click at [460, 689] on button "Weiter" at bounding box center [377, 683] width 386 height 45
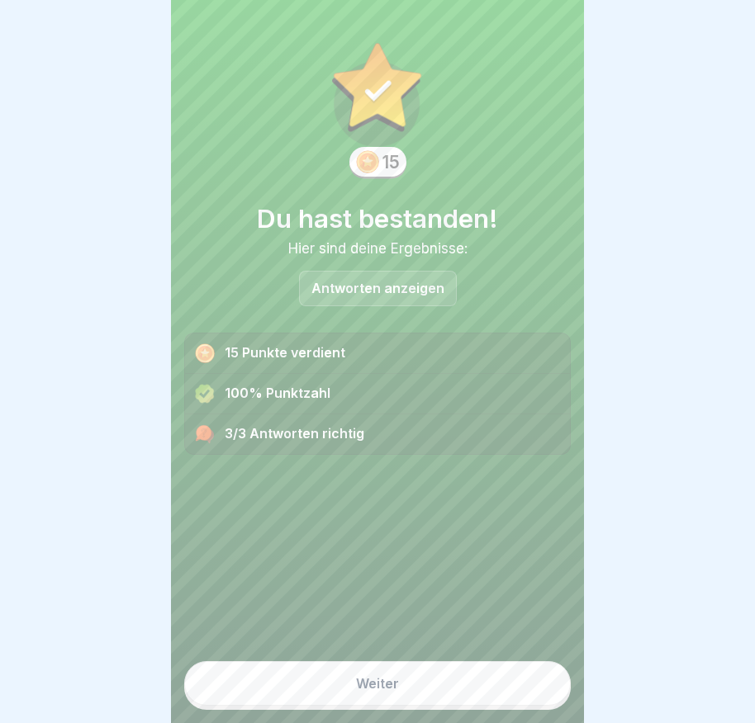
click at [462, 687] on button "Weiter" at bounding box center [377, 683] width 386 height 45
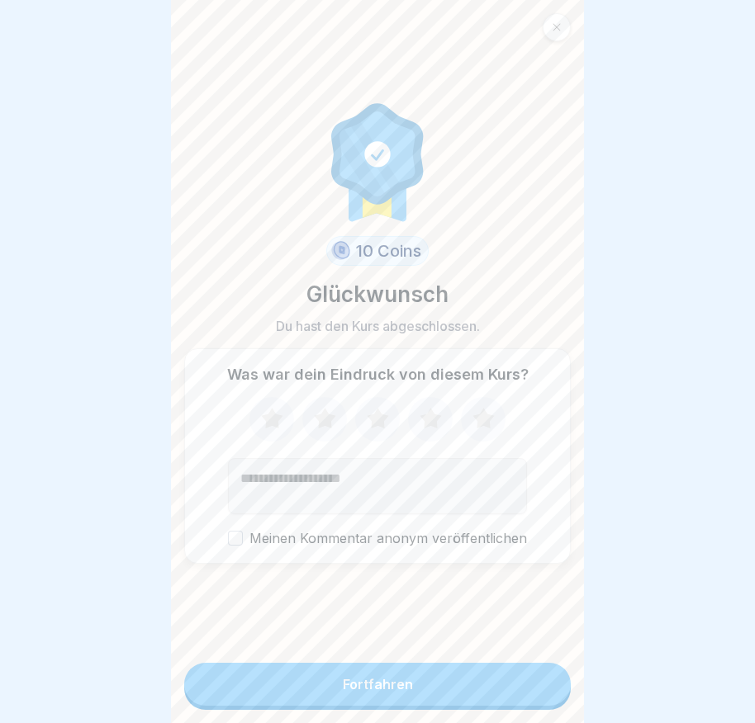
click at [440, 689] on button "Fortfahren" at bounding box center [377, 684] width 386 height 43
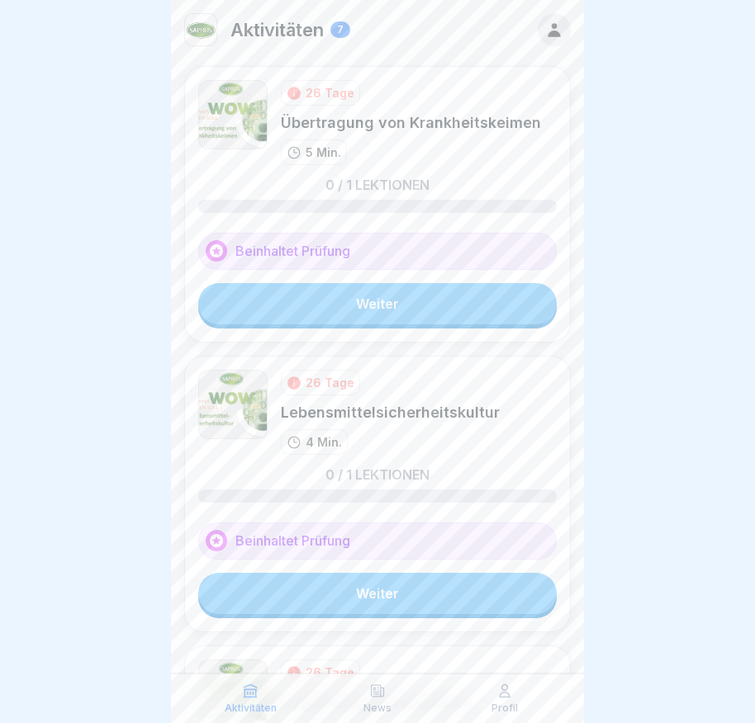
click at [430, 328] on div "26 Tage Übertragung von Krankheitskeimen 5 Min. 0 / 1 Lektionen Beinhaltet Prüf…" at bounding box center [377, 204] width 386 height 277
click at [435, 313] on link "Weiter" at bounding box center [377, 303] width 358 height 41
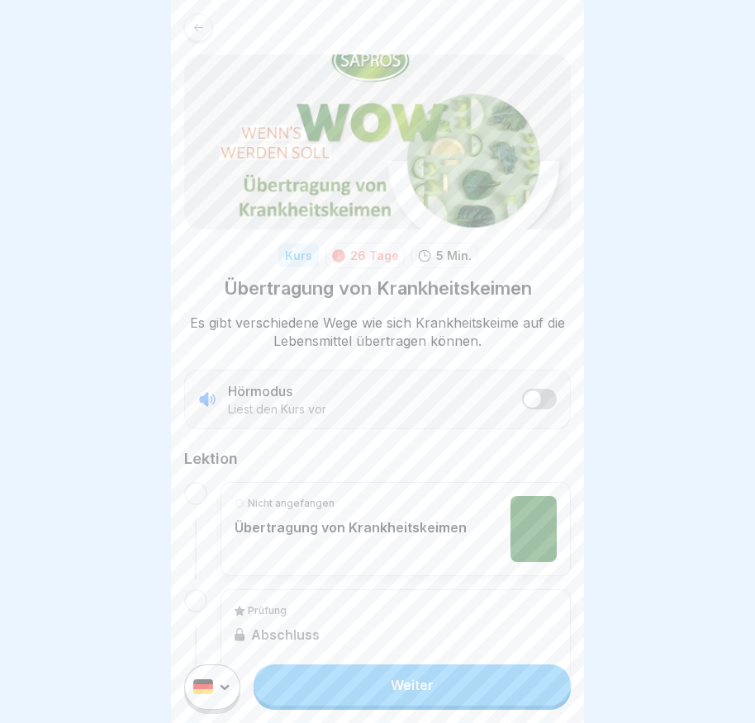
click at [462, 696] on link "Weiter" at bounding box center [411, 685] width 317 height 41
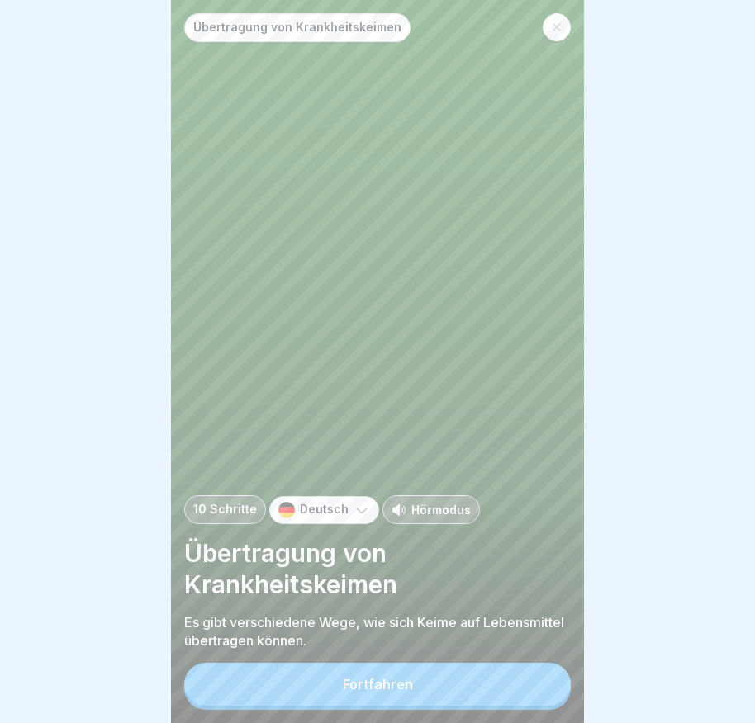
click at [464, 686] on button "Fortfahren" at bounding box center [377, 684] width 386 height 43
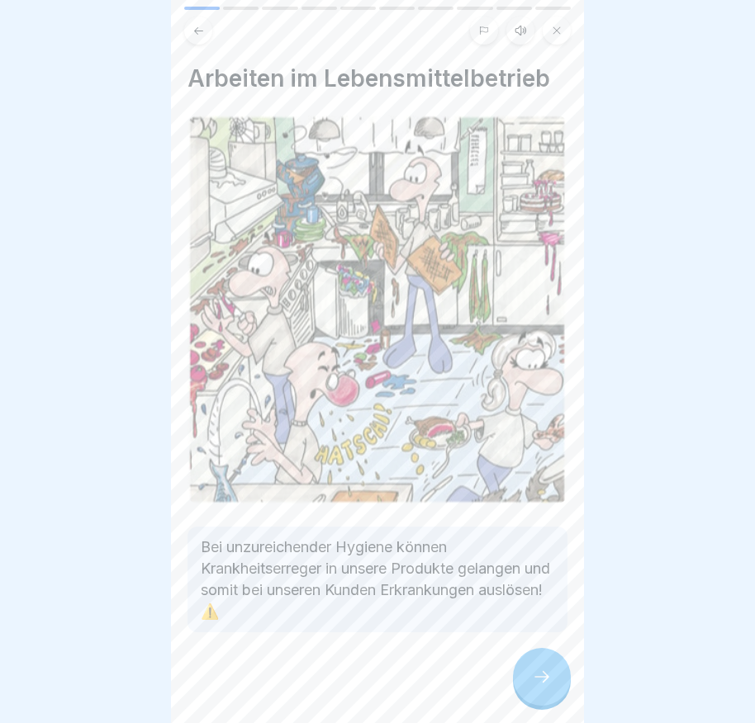
click at [557, 690] on div at bounding box center [542, 677] width 58 height 58
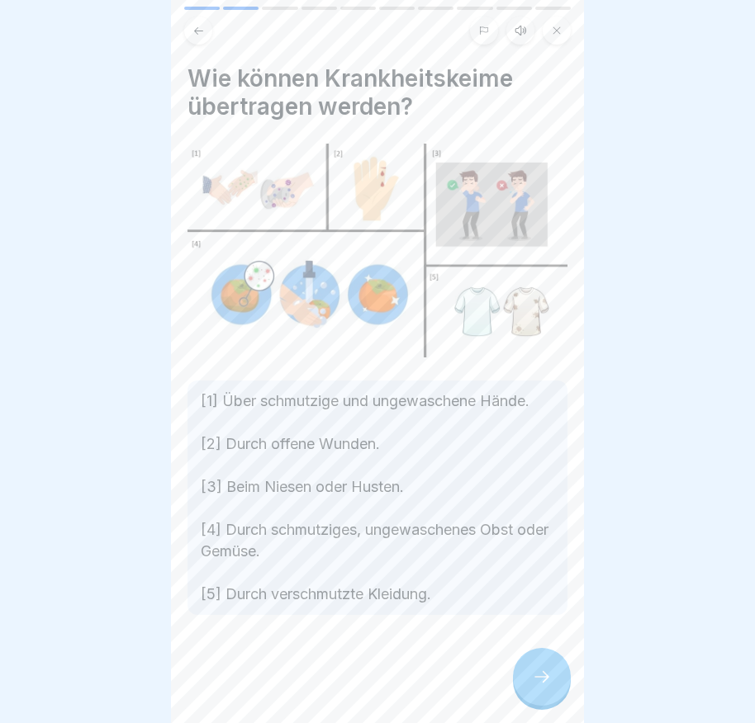
click at [556, 670] on div at bounding box center [542, 677] width 58 height 58
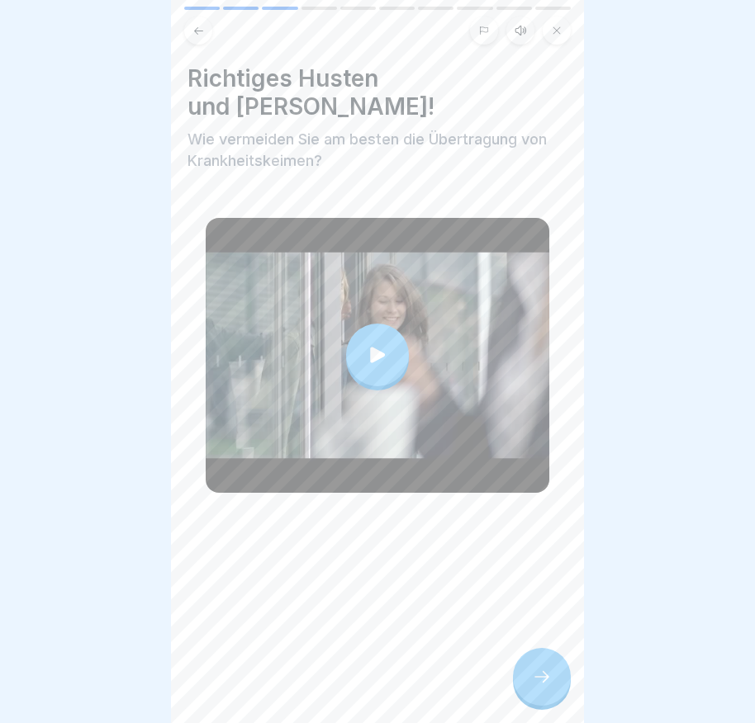
click at [420, 342] on div at bounding box center [378, 355] width 344 height 275
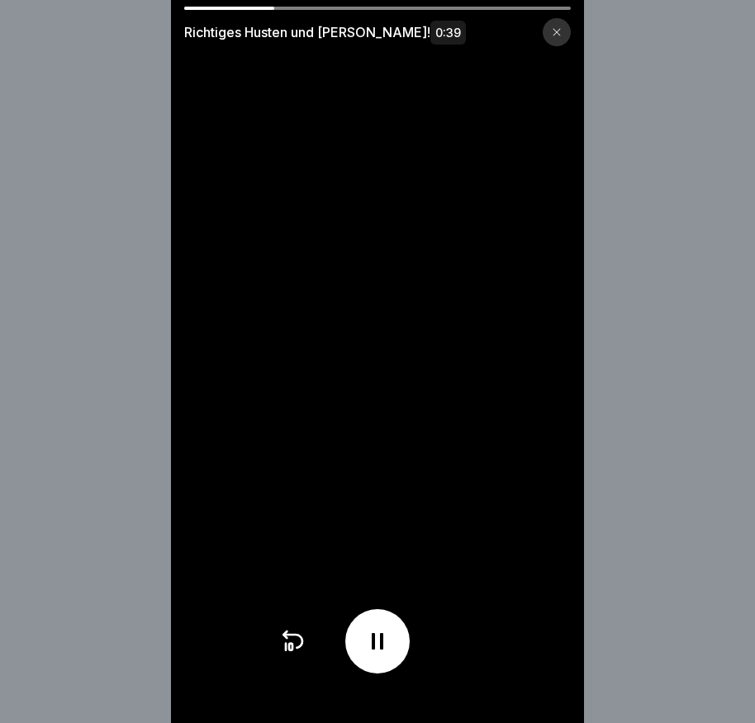
click at [561, 29] on icon at bounding box center [557, 32] width 10 height 10
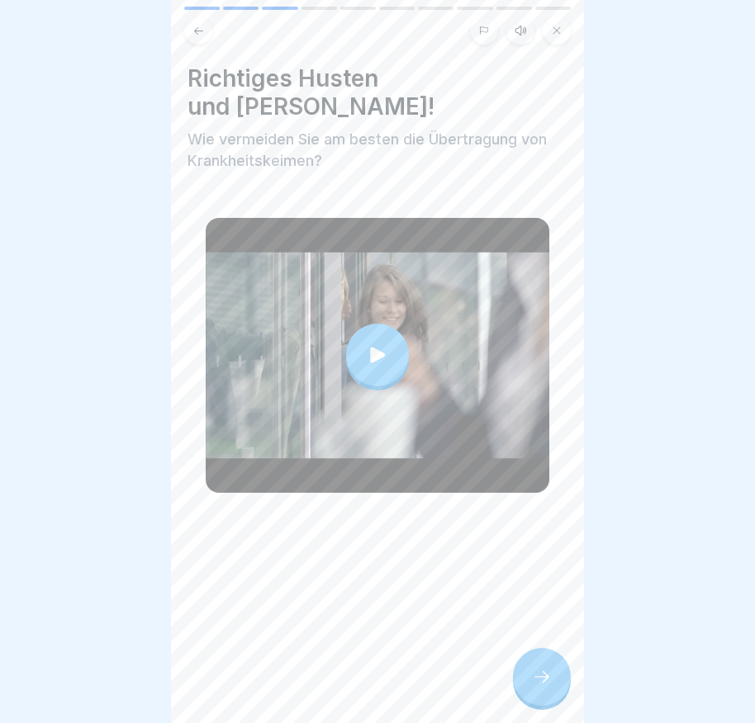
click at [552, 694] on div at bounding box center [542, 677] width 58 height 58
click at [554, 701] on div at bounding box center [542, 677] width 58 height 58
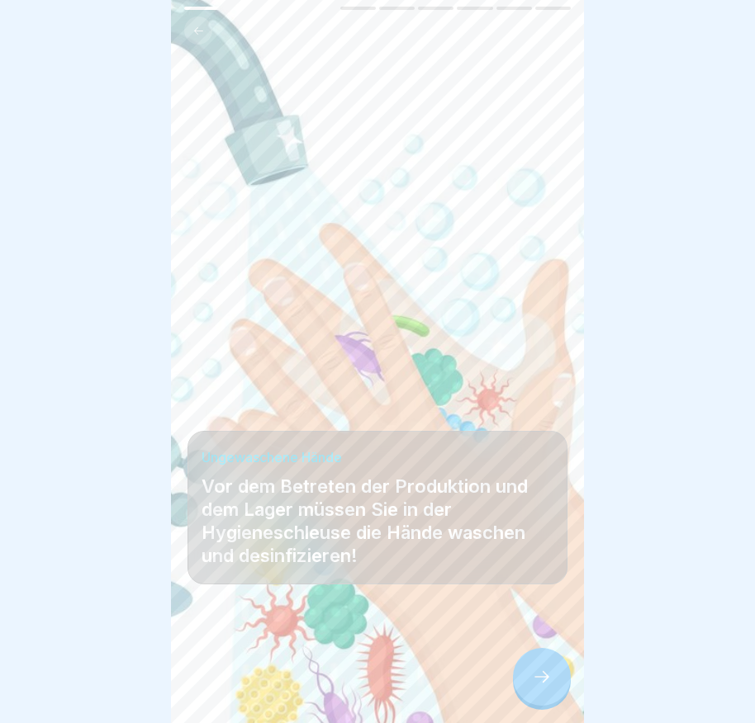
click at [561, 693] on div at bounding box center [542, 677] width 58 height 58
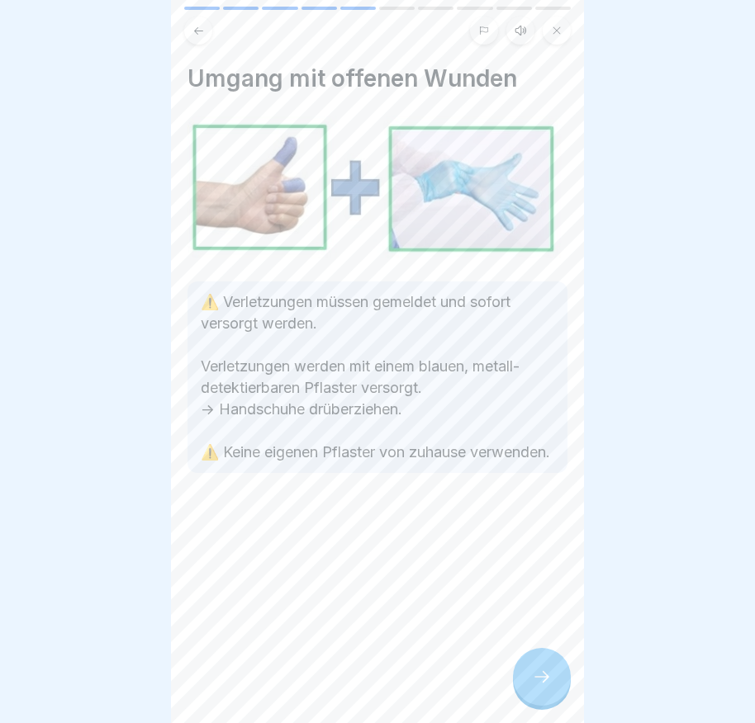
click at [566, 691] on div at bounding box center [542, 677] width 58 height 58
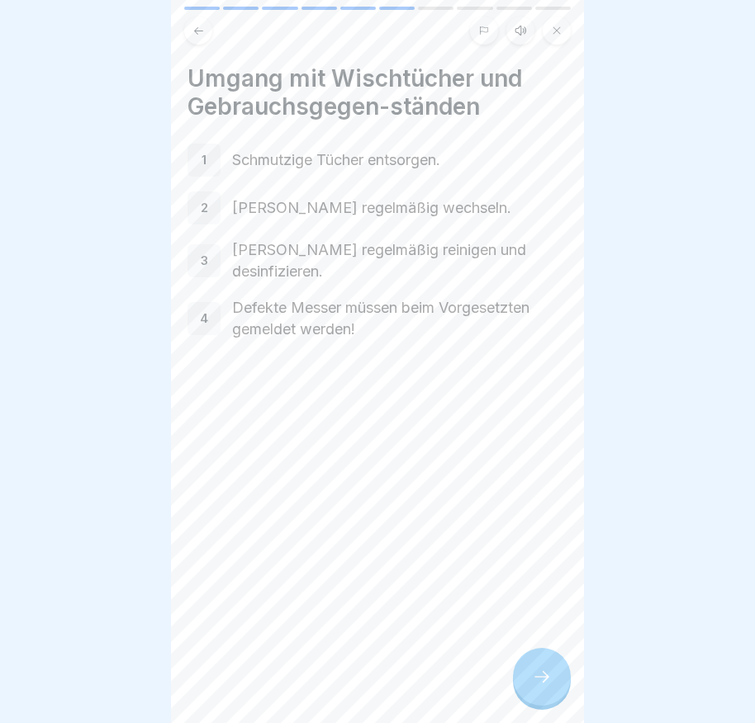
click at [567, 691] on div at bounding box center [542, 677] width 58 height 58
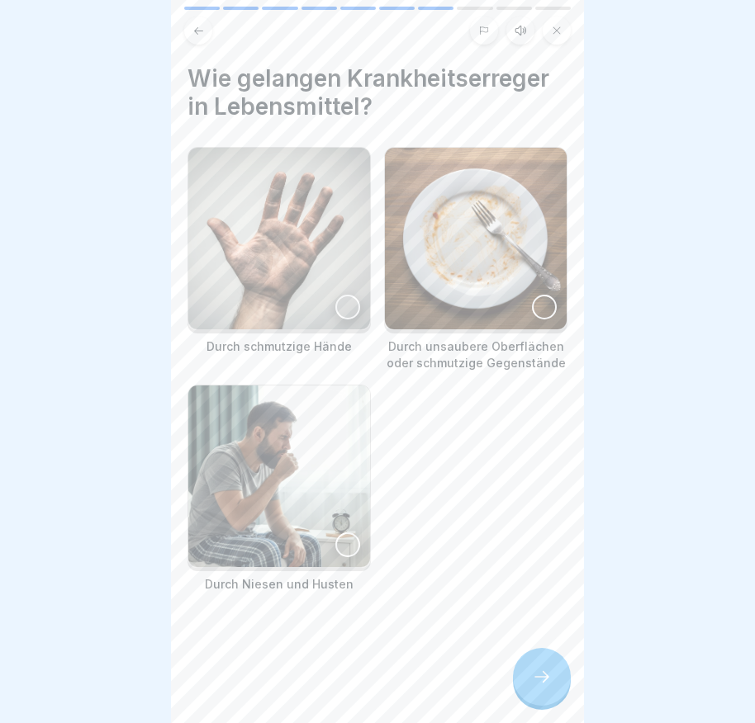
click at [559, 689] on div at bounding box center [542, 677] width 58 height 58
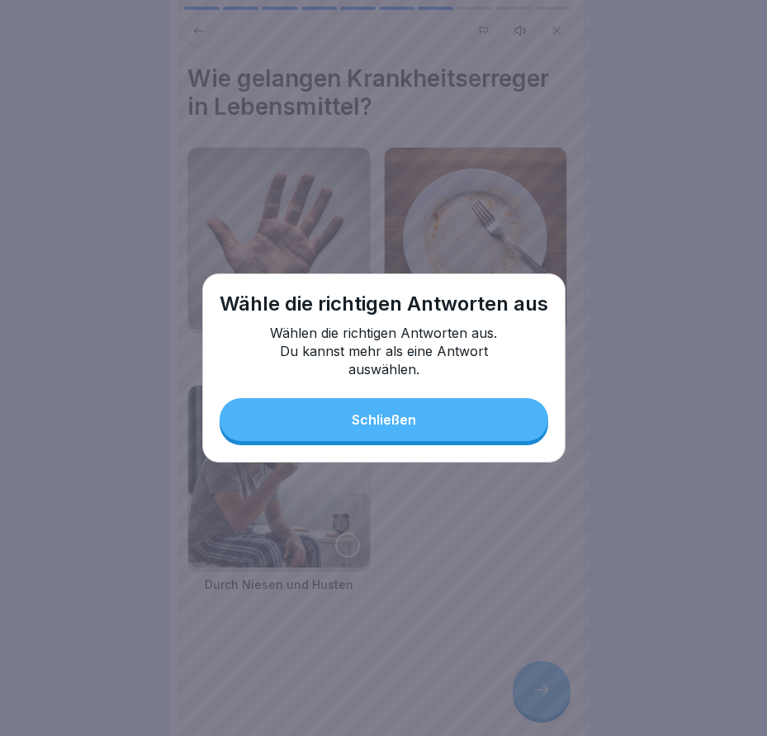
click at [401, 424] on div "Schließen" at bounding box center [384, 419] width 64 height 15
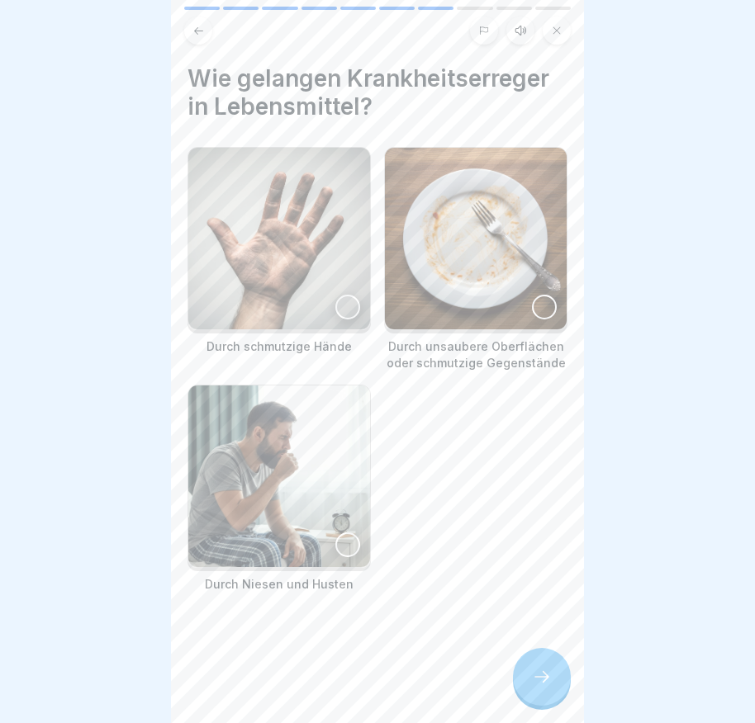
click at [336, 301] on div at bounding box center [347, 307] width 25 height 25
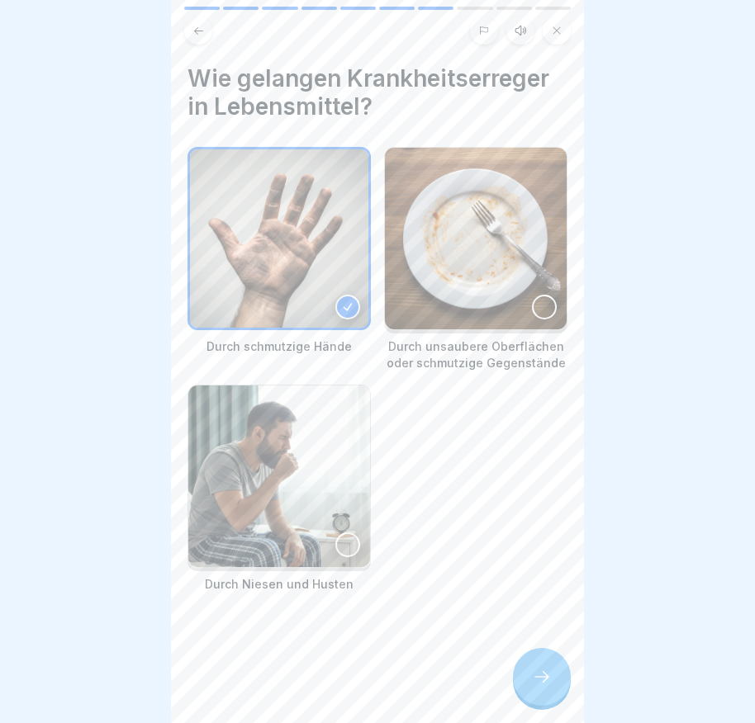
click at [342, 533] on div at bounding box center [347, 545] width 25 height 25
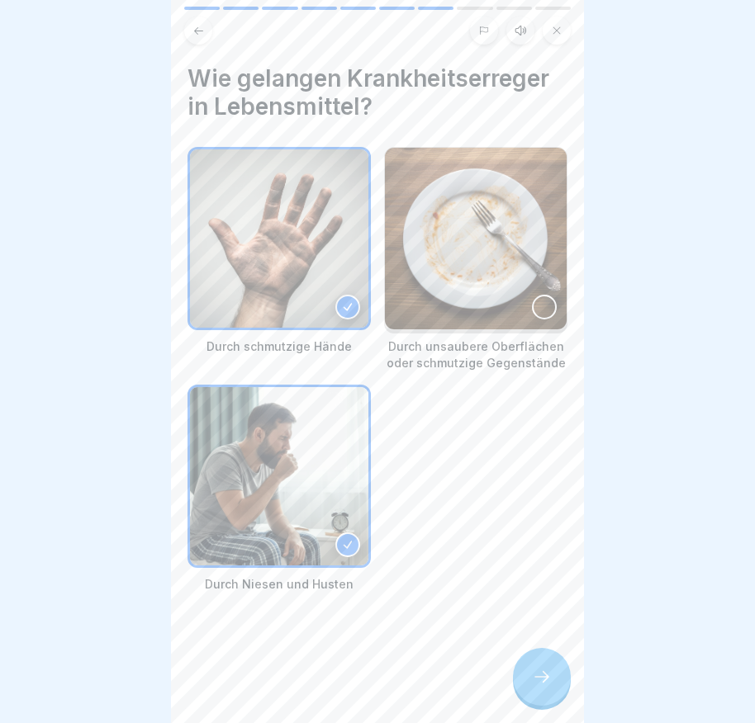
click at [557, 693] on div at bounding box center [542, 677] width 58 height 58
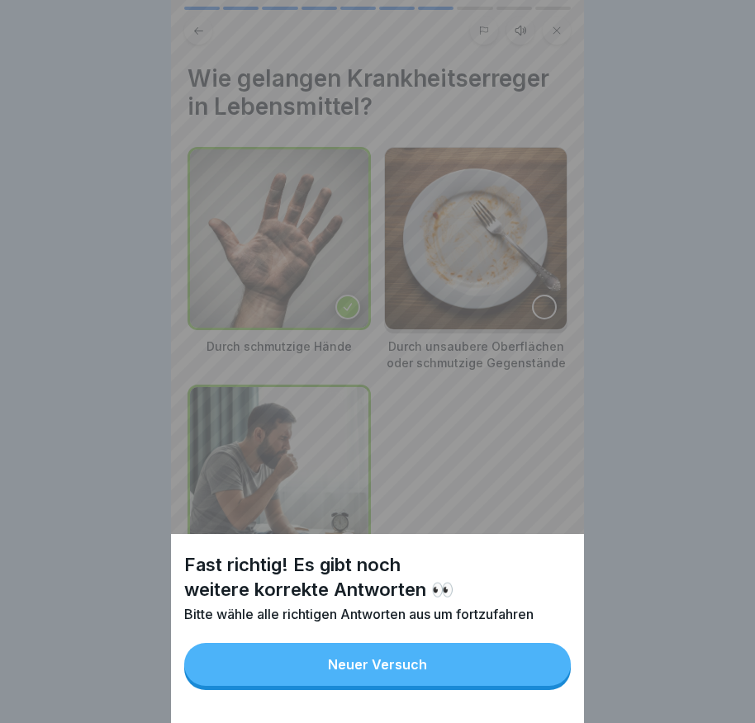
click at [505, 670] on button "Neuer Versuch" at bounding box center [377, 664] width 386 height 43
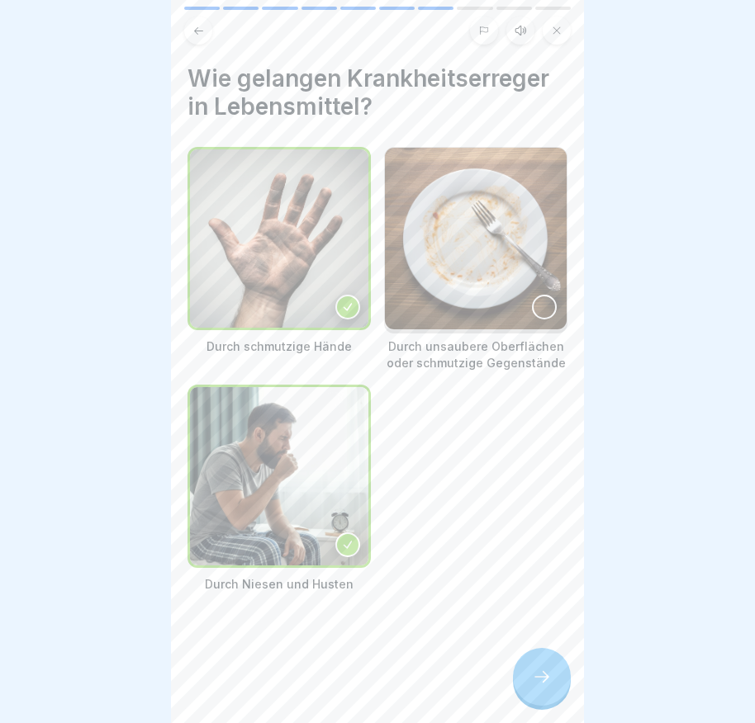
click at [529, 672] on div at bounding box center [542, 677] width 58 height 58
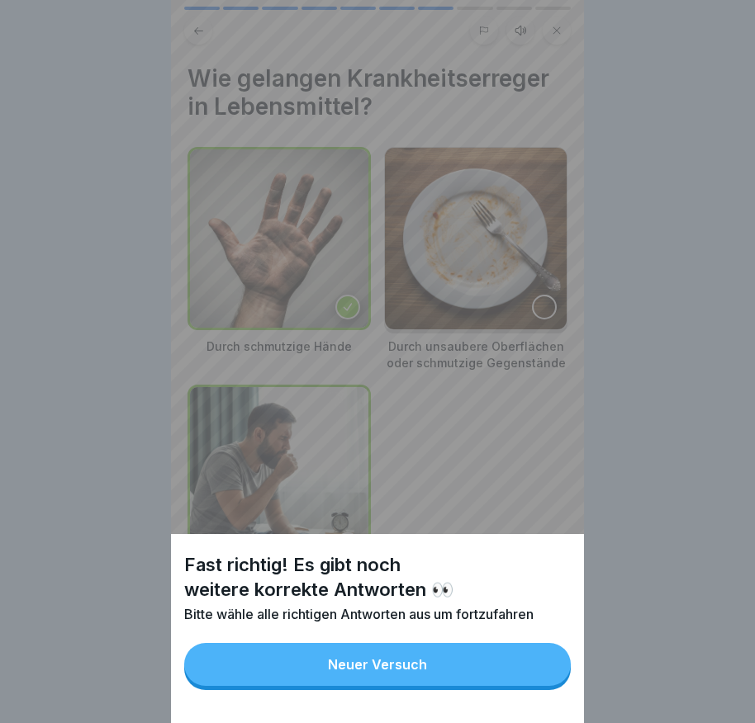
click at [486, 660] on button "Neuer Versuch" at bounding box center [377, 664] width 386 height 43
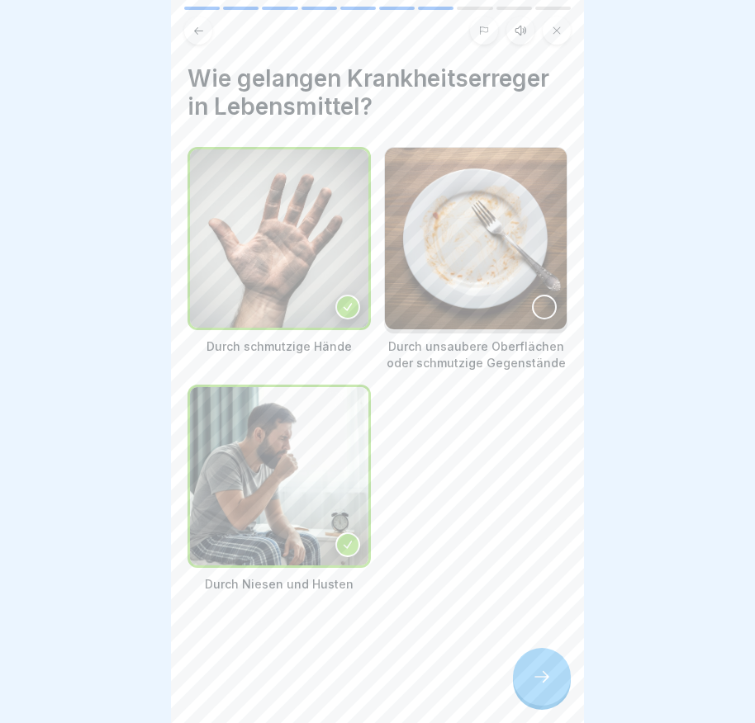
click at [532, 298] on div at bounding box center [544, 307] width 25 height 25
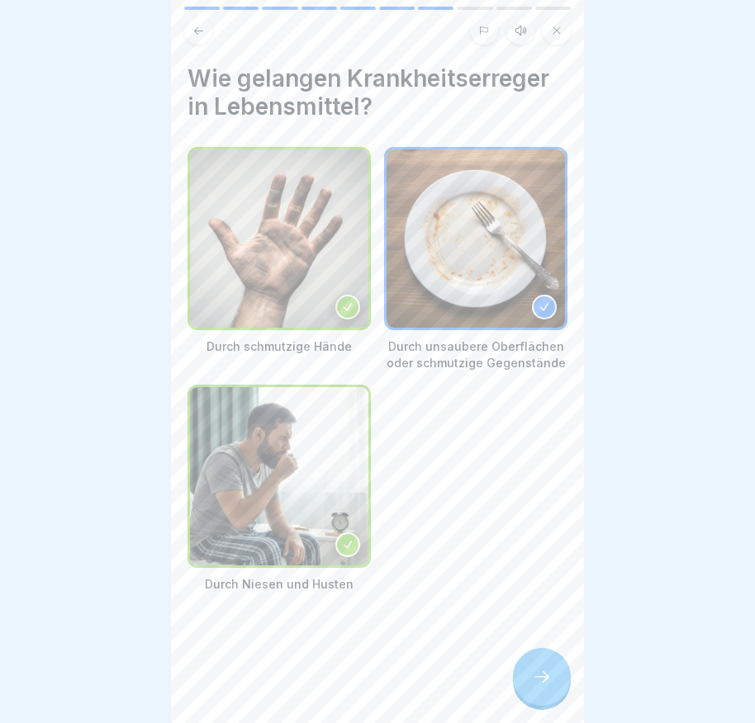
click at [528, 692] on div at bounding box center [542, 677] width 58 height 58
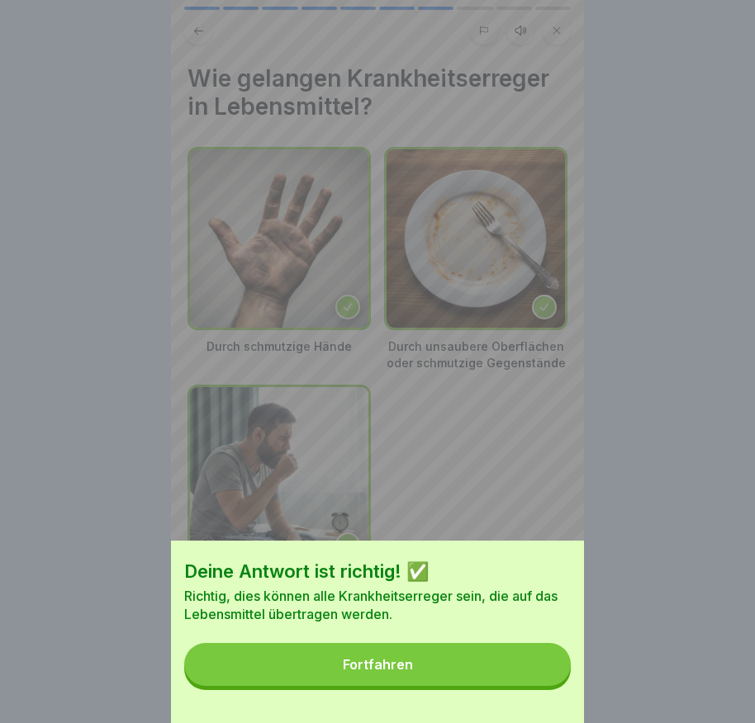
click at [522, 670] on button "Fortfahren" at bounding box center [377, 664] width 386 height 43
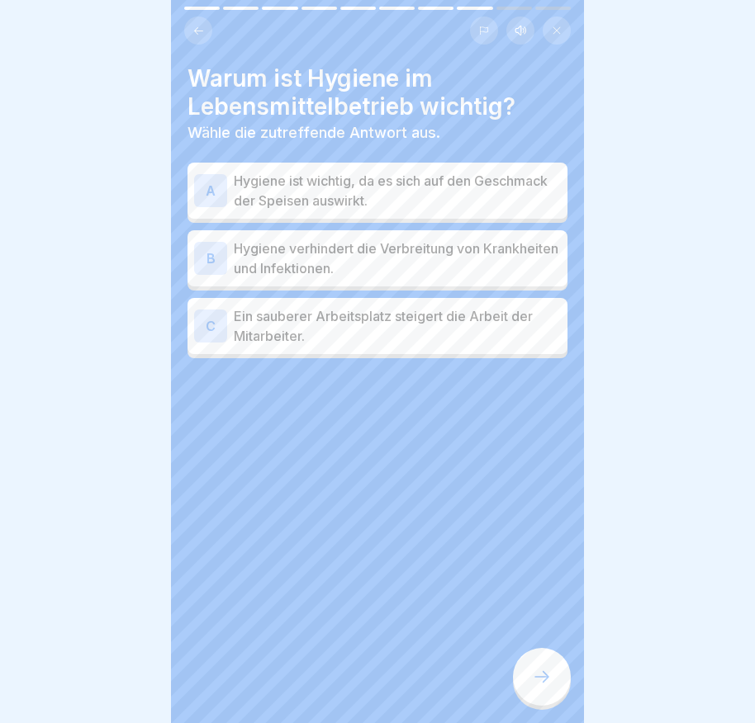
click at [216, 255] on div "B" at bounding box center [210, 258] width 33 height 33
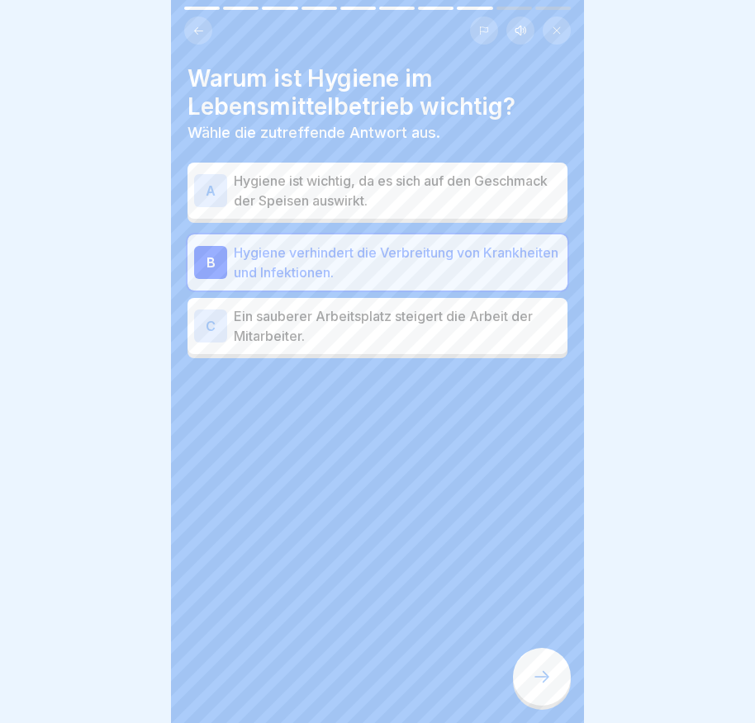
click at [206, 318] on div "C" at bounding box center [210, 326] width 33 height 33
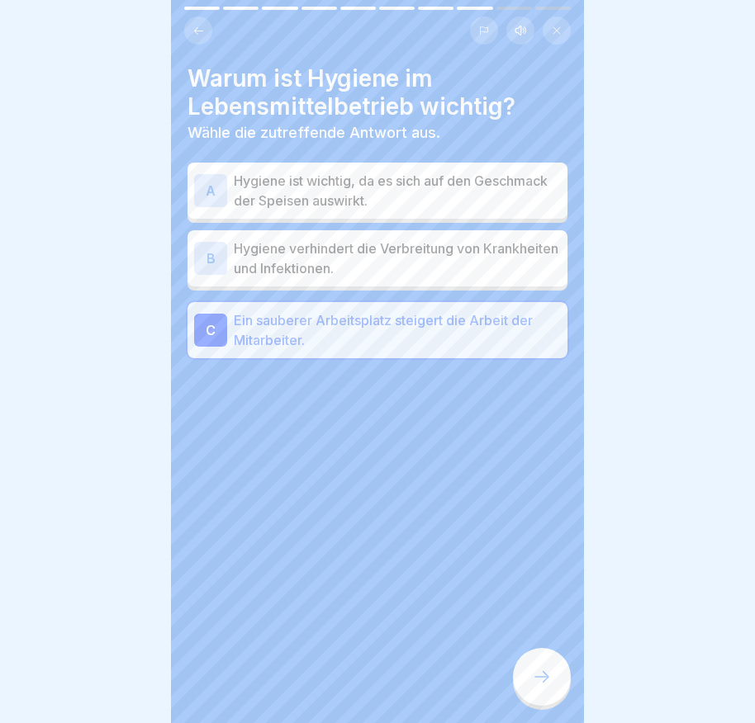
click at [196, 331] on div "C" at bounding box center [210, 330] width 33 height 33
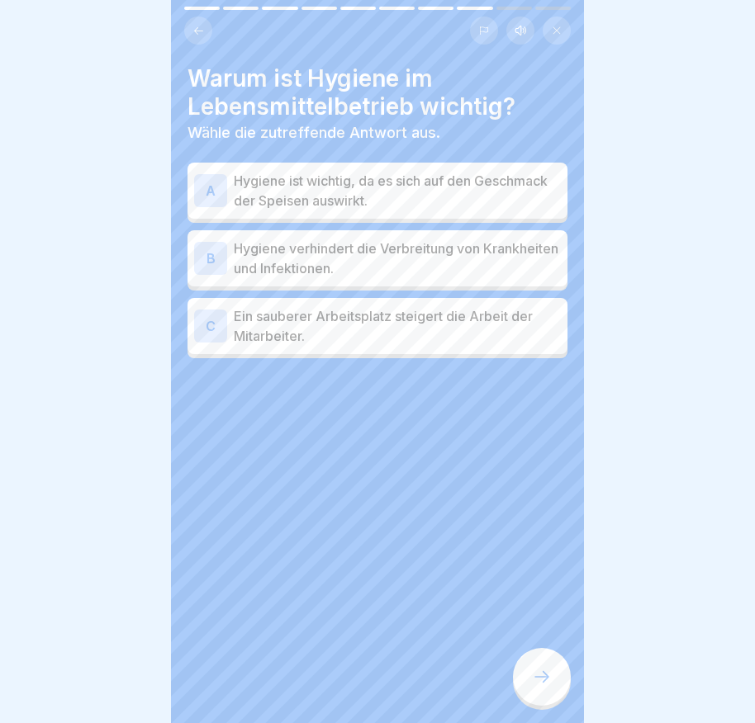
click at [212, 261] on div "B" at bounding box center [210, 258] width 33 height 33
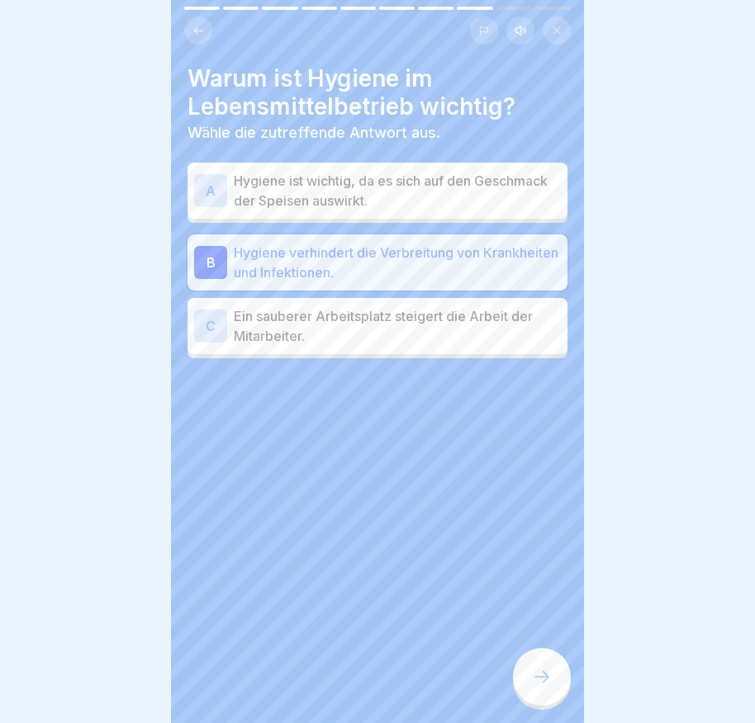
click at [564, 702] on div at bounding box center [542, 677] width 58 height 58
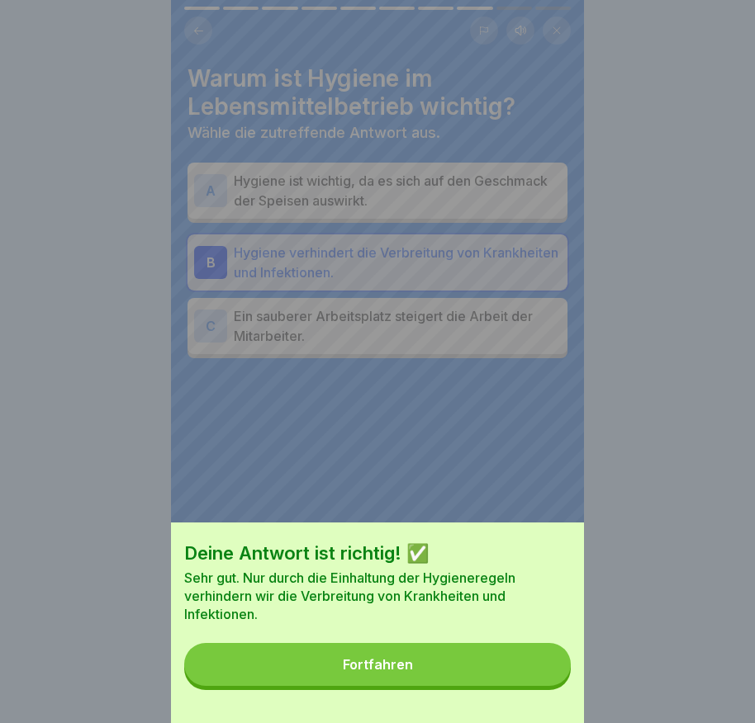
click at [499, 672] on button "Fortfahren" at bounding box center [377, 664] width 386 height 43
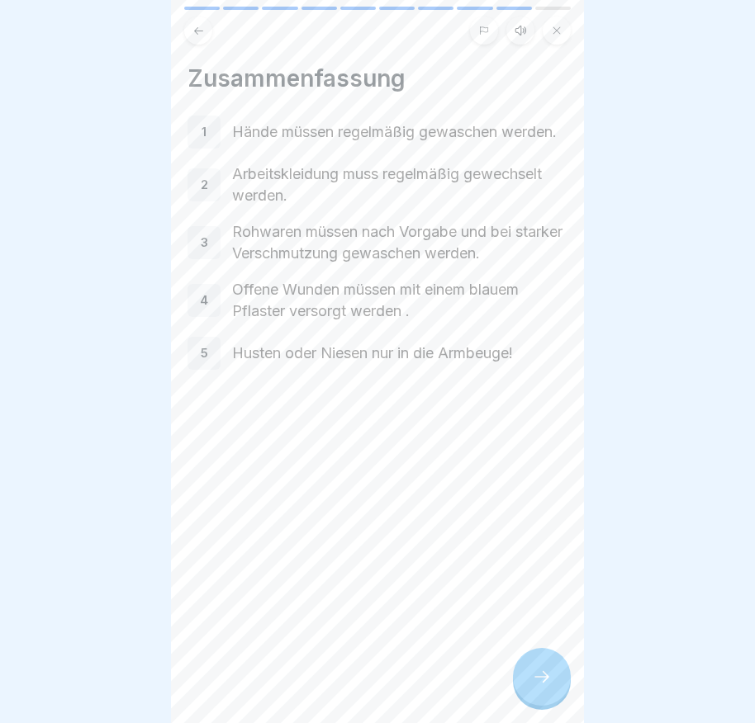
click at [533, 684] on icon at bounding box center [542, 677] width 20 height 20
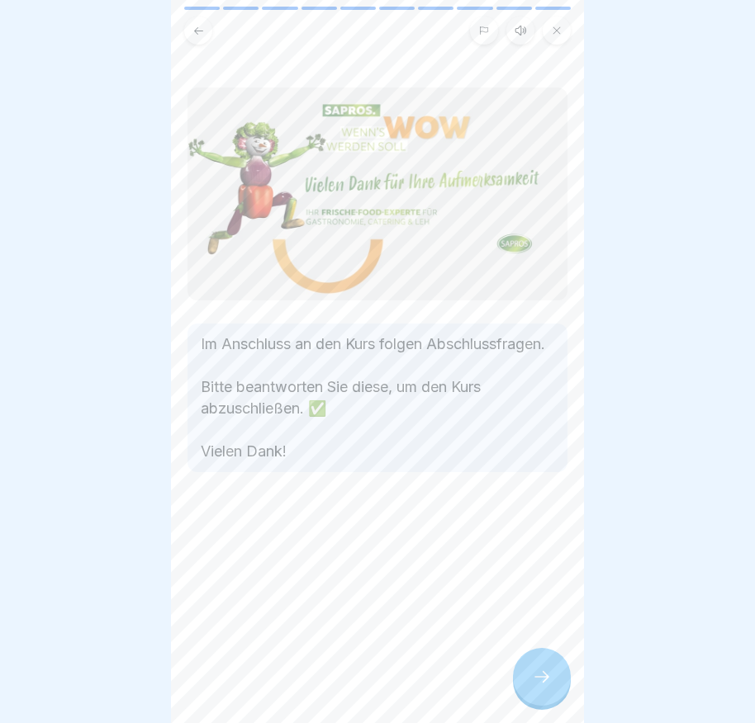
click at [530, 679] on div at bounding box center [542, 677] width 58 height 58
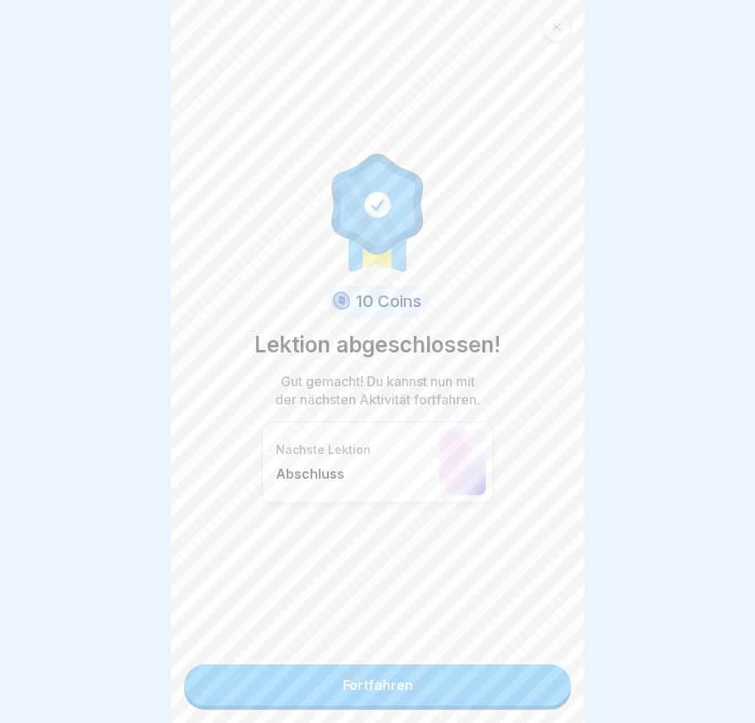
click at [532, 673] on link "Fortfahren" at bounding box center [377, 685] width 386 height 41
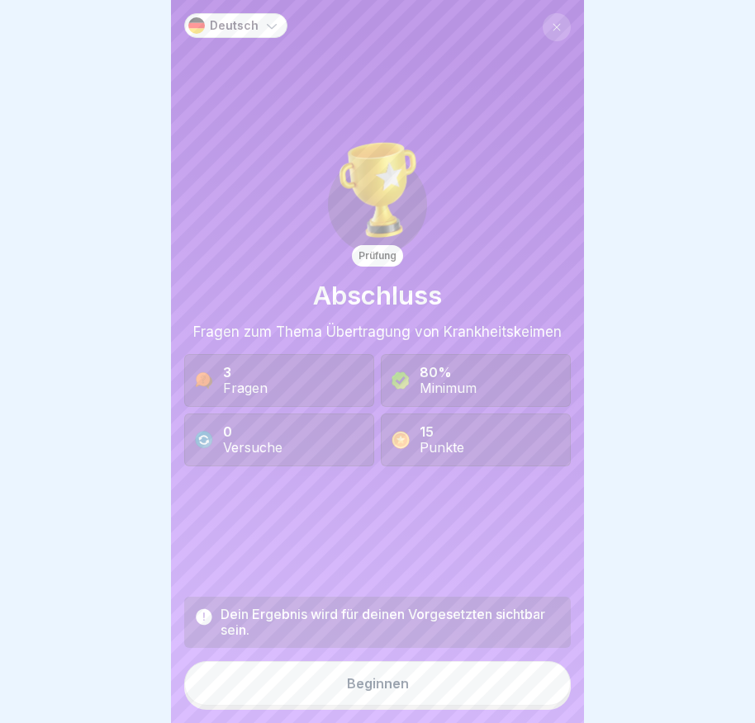
click at [532, 673] on div "Dein Ergebnis wird für deinen Vorgesetzten sichtbar sein. Beginnen" at bounding box center [377, 653] width 386 height 113
click at [458, 687] on button "Beginnen" at bounding box center [377, 683] width 386 height 45
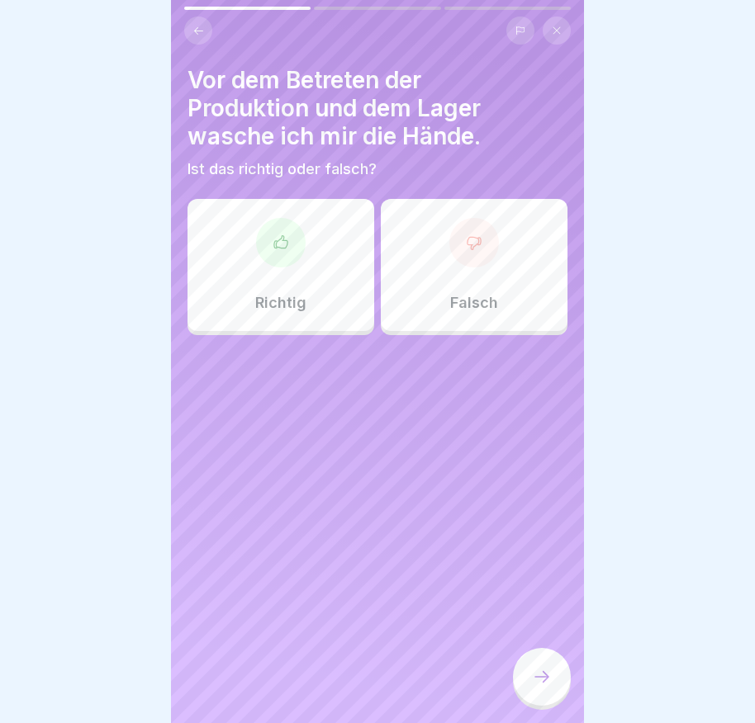
click at [255, 302] on p "Richtig" at bounding box center [280, 303] width 51 height 18
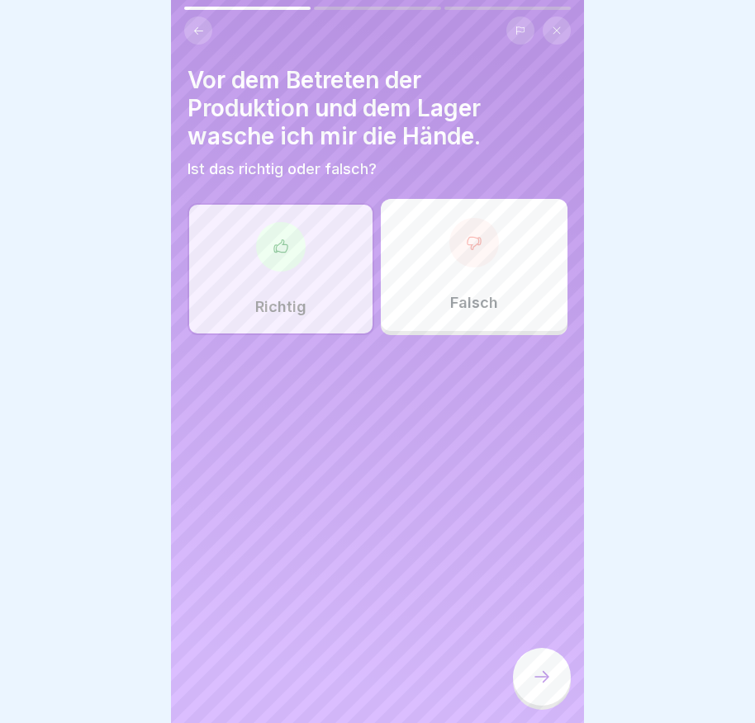
click at [530, 685] on div at bounding box center [542, 677] width 58 height 58
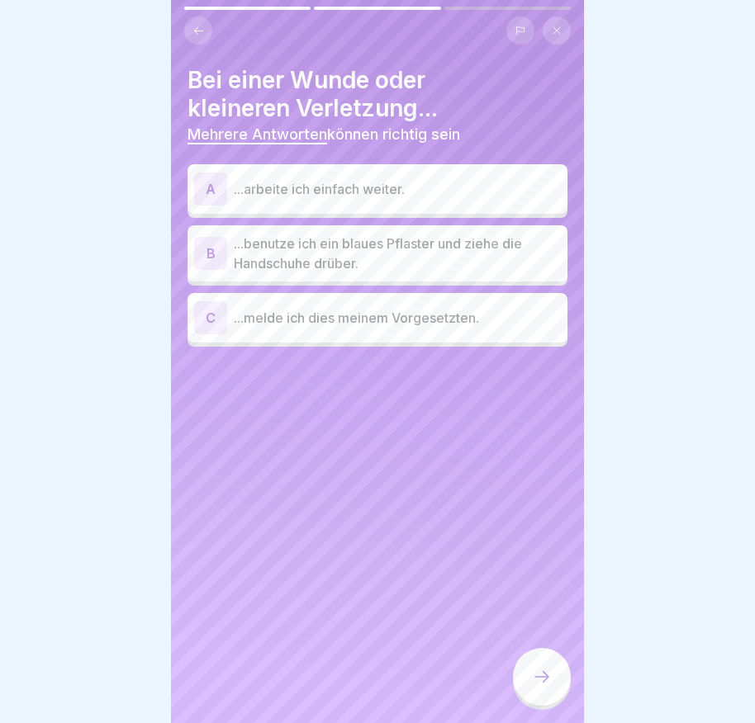
click at [212, 244] on div "B" at bounding box center [210, 253] width 33 height 33
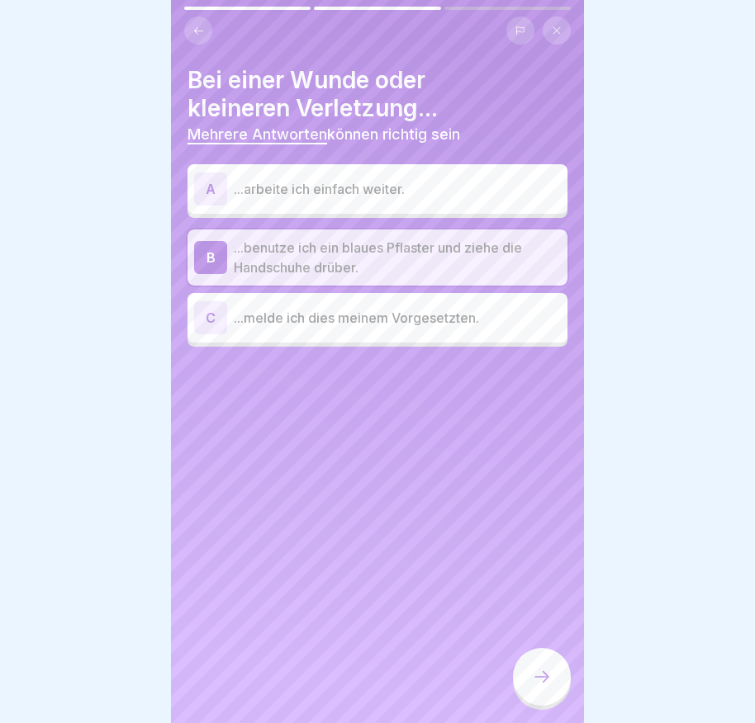
click at [201, 313] on div "C" at bounding box center [210, 317] width 33 height 33
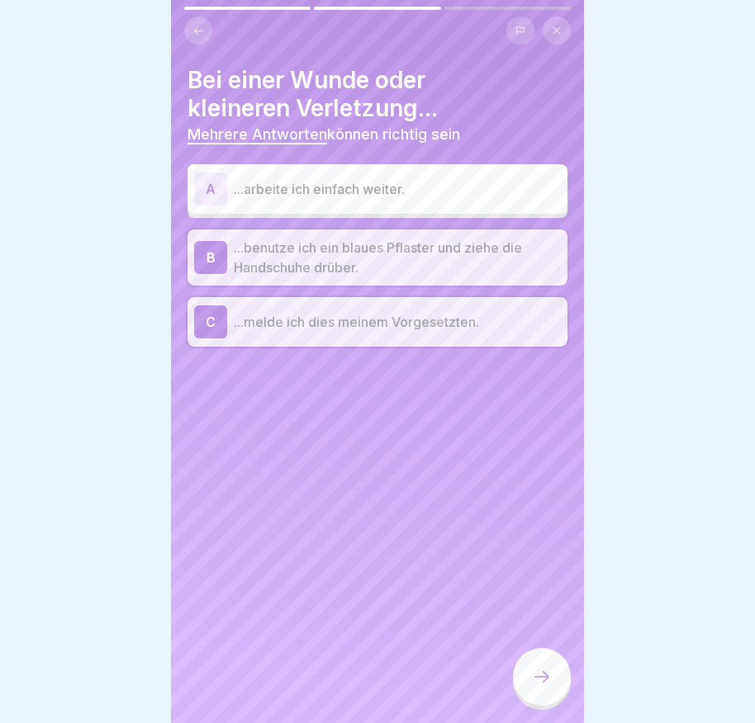
click at [529, 677] on div at bounding box center [542, 677] width 58 height 58
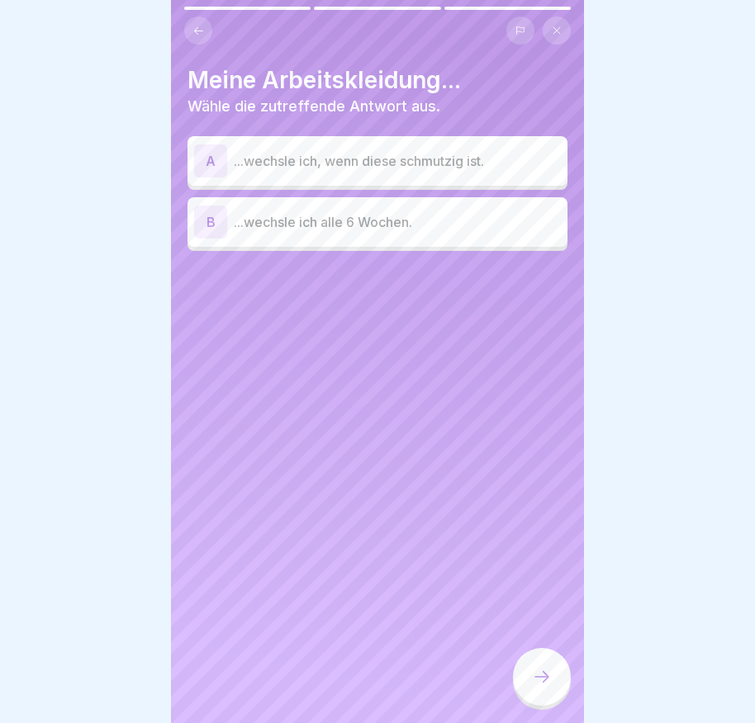
click at [200, 149] on div "A" at bounding box center [210, 161] width 33 height 33
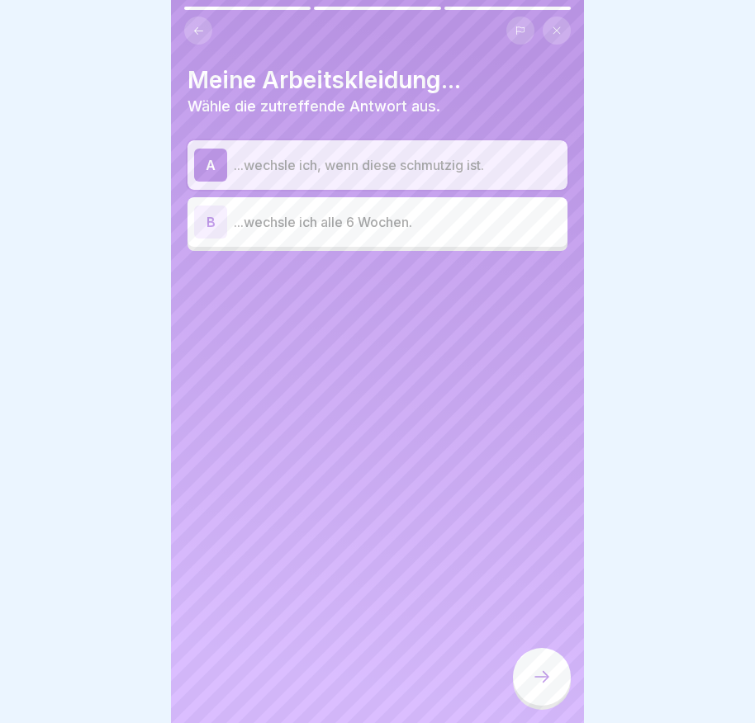
click at [536, 687] on icon at bounding box center [542, 677] width 20 height 20
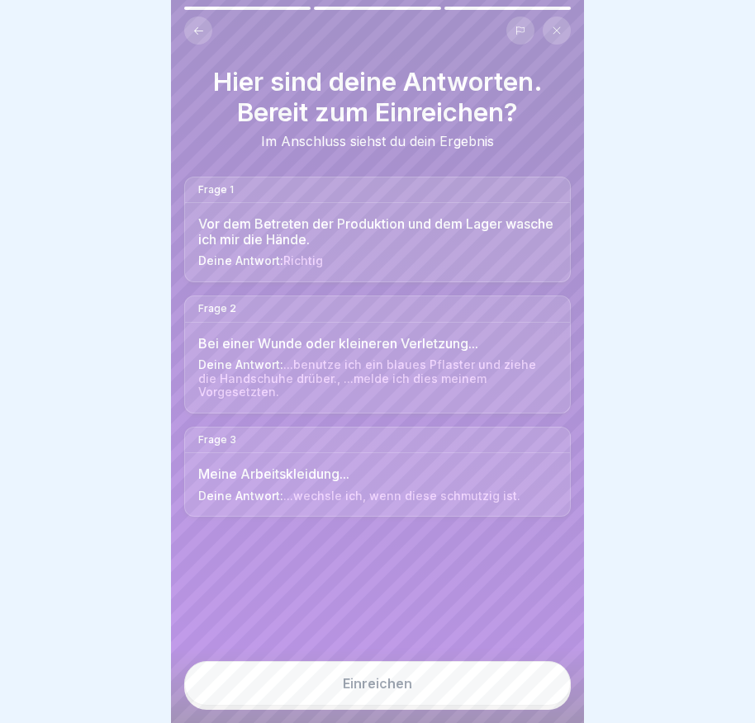
click at [533, 690] on button "Einreichen" at bounding box center [377, 683] width 386 height 45
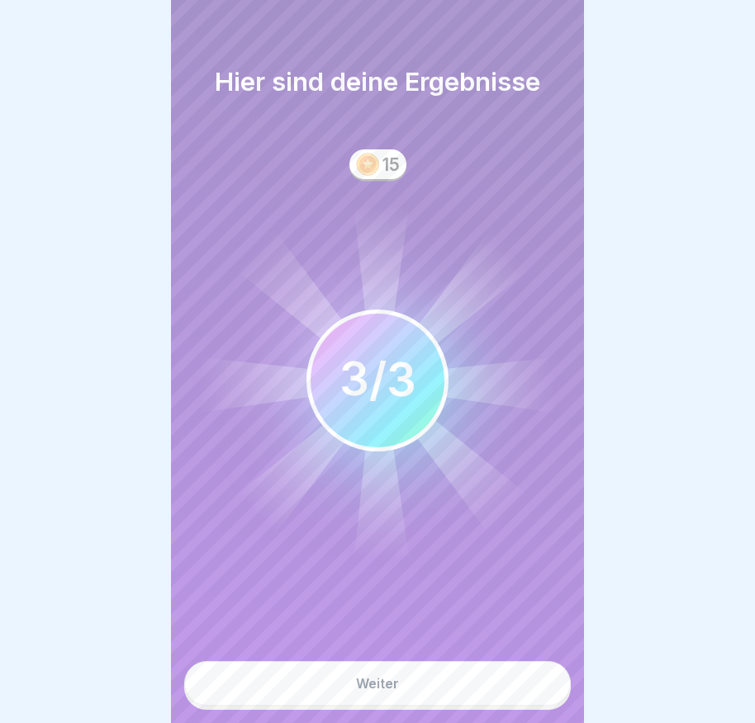
click at [486, 699] on button "Weiter" at bounding box center [377, 683] width 386 height 45
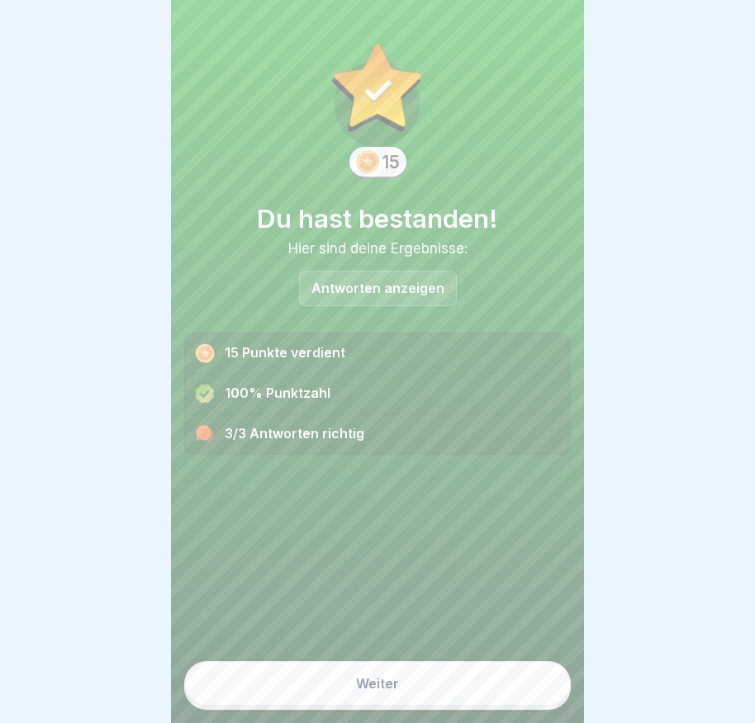
click at [484, 706] on button "Weiter" at bounding box center [377, 683] width 386 height 45
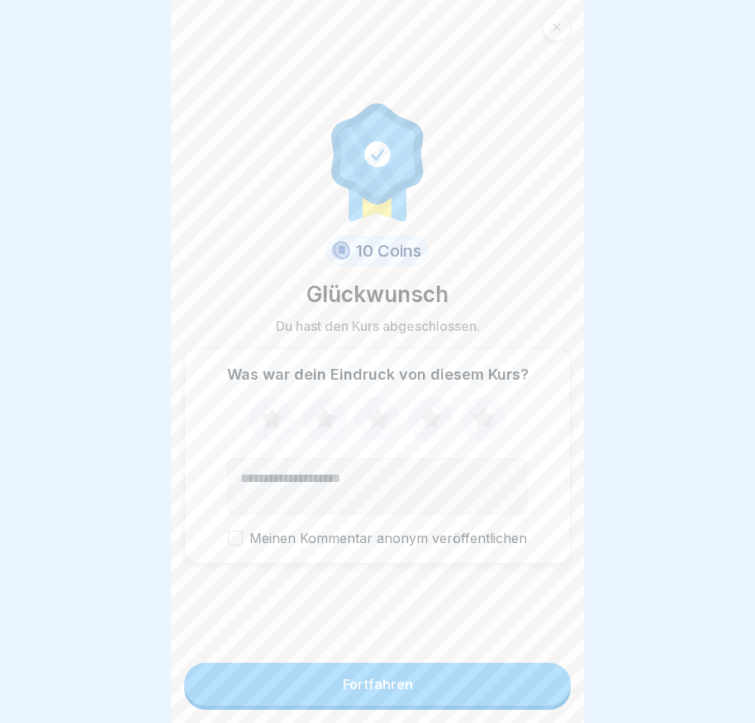
click at [488, 702] on button "Fortfahren" at bounding box center [377, 684] width 386 height 43
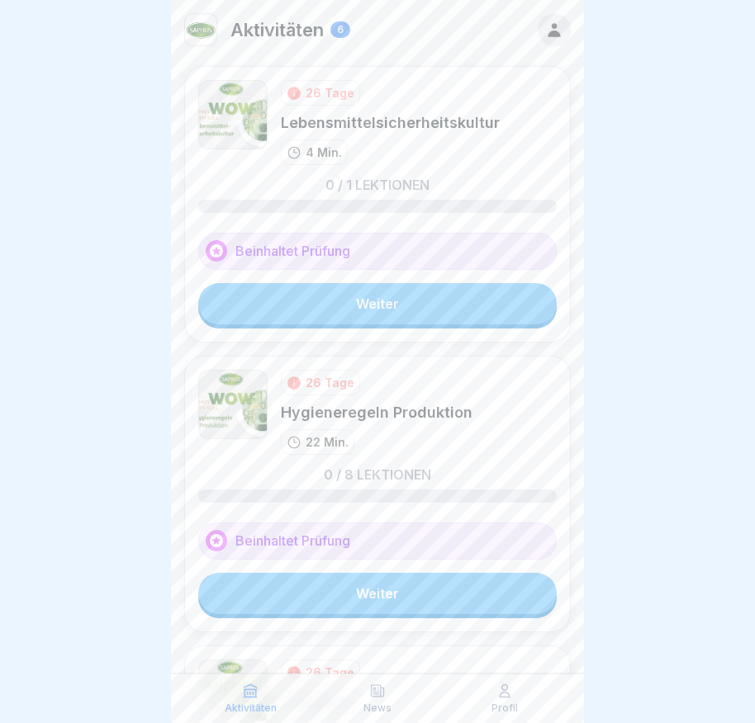
click at [447, 312] on link "Weiter" at bounding box center [377, 303] width 358 height 41
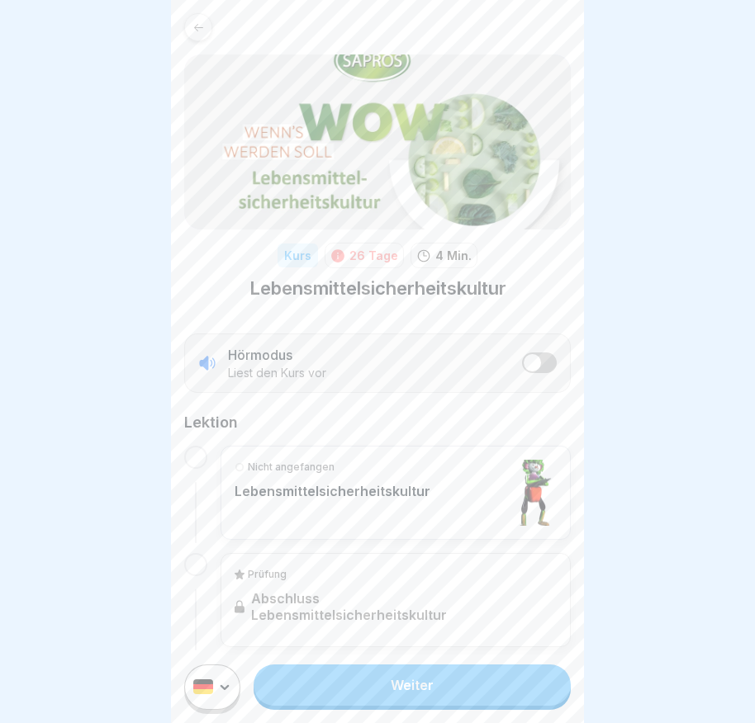
click at [451, 699] on link "Weiter" at bounding box center [411, 685] width 317 height 41
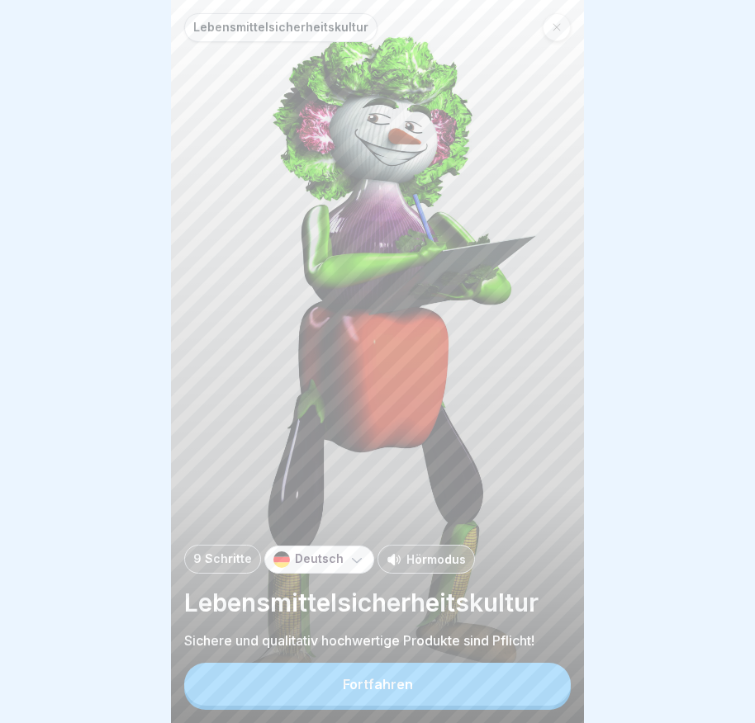
click at [451, 699] on button "Fortfahren" at bounding box center [377, 684] width 386 height 43
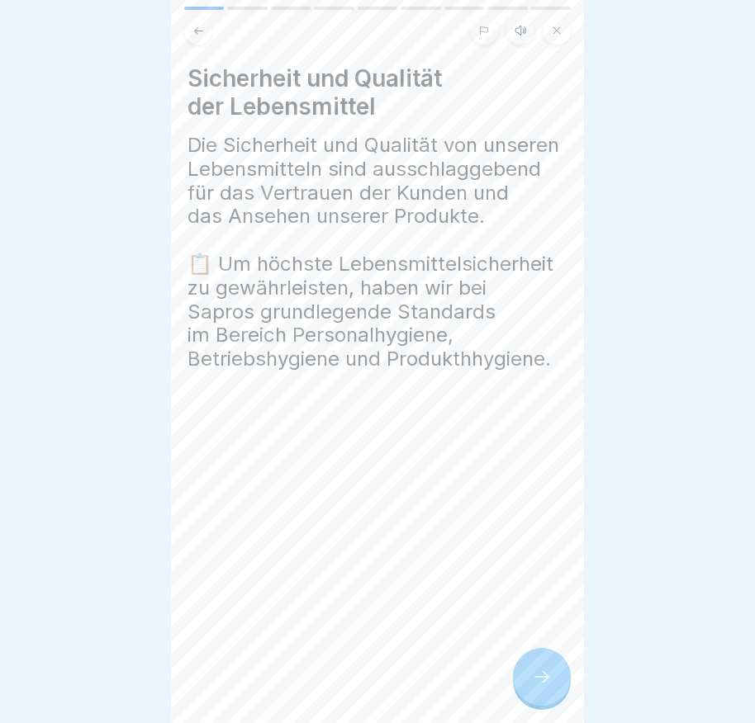
click at [554, 692] on div at bounding box center [542, 677] width 58 height 58
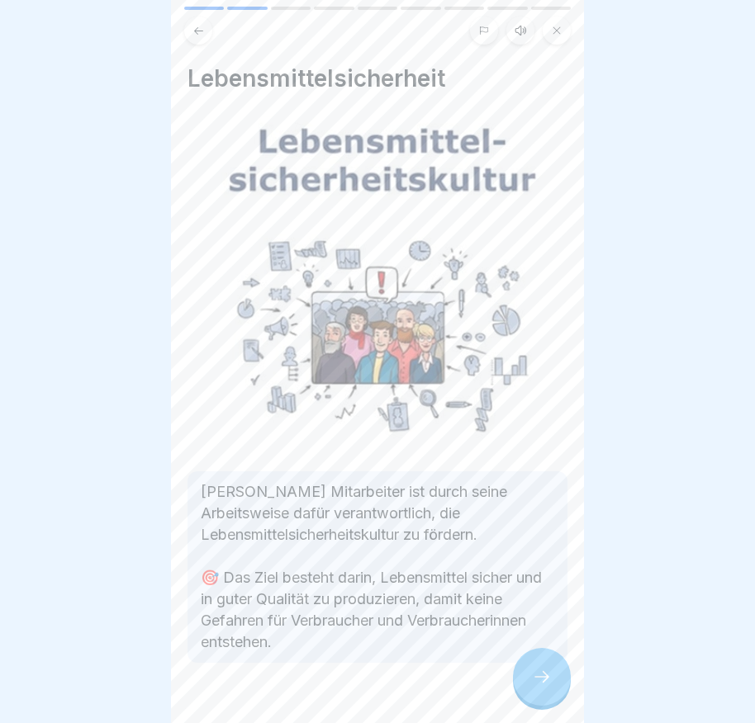
click at [543, 680] on div at bounding box center [542, 677] width 58 height 58
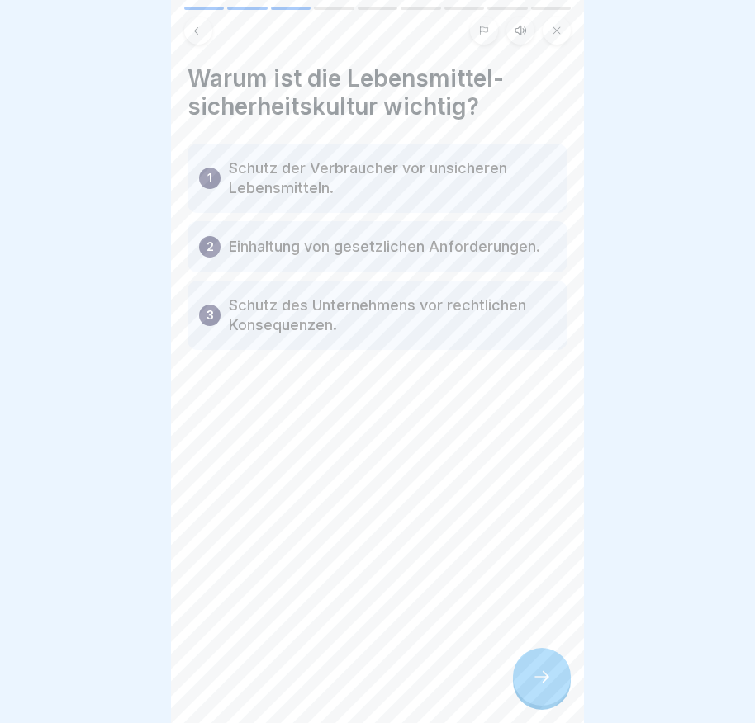
click at [514, 702] on div "Warum ist die Lebensmittel-sicherheitskultur wichtig? 1 Schutz der Verbraucher …" at bounding box center [377, 361] width 413 height 723
click at [540, 700] on div at bounding box center [542, 677] width 58 height 58
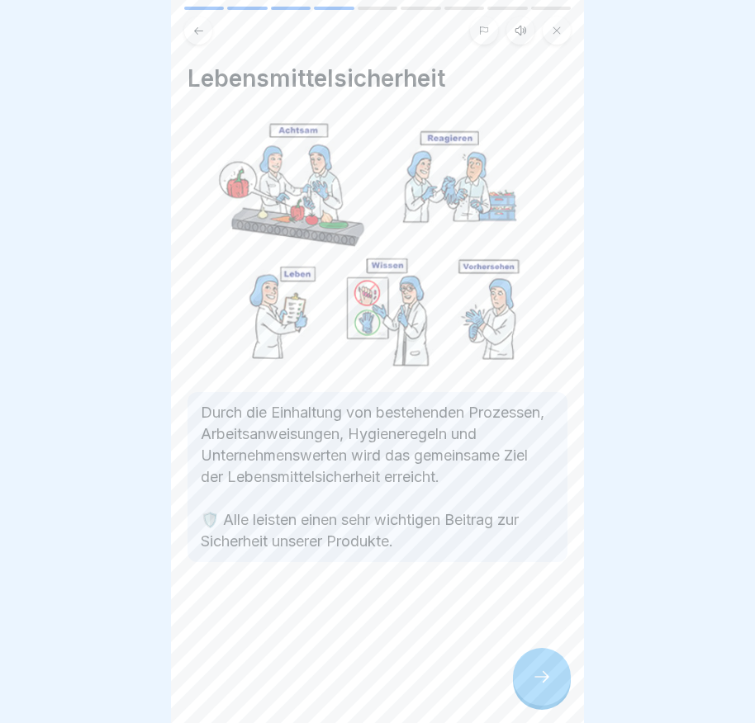
click at [541, 699] on div at bounding box center [542, 677] width 58 height 58
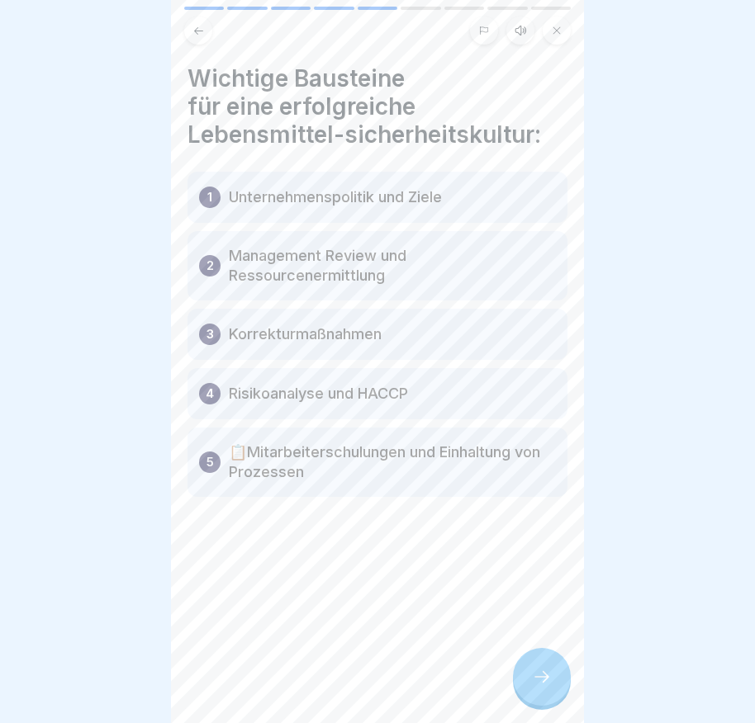
click at [547, 706] on div at bounding box center [542, 677] width 58 height 58
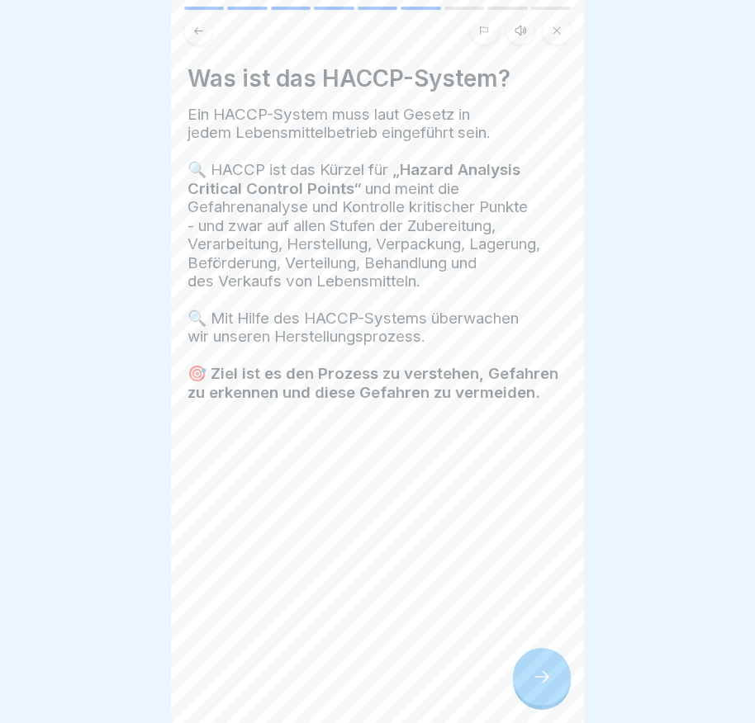
click at [549, 702] on div at bounding box center [542, 677] width 58 height 58
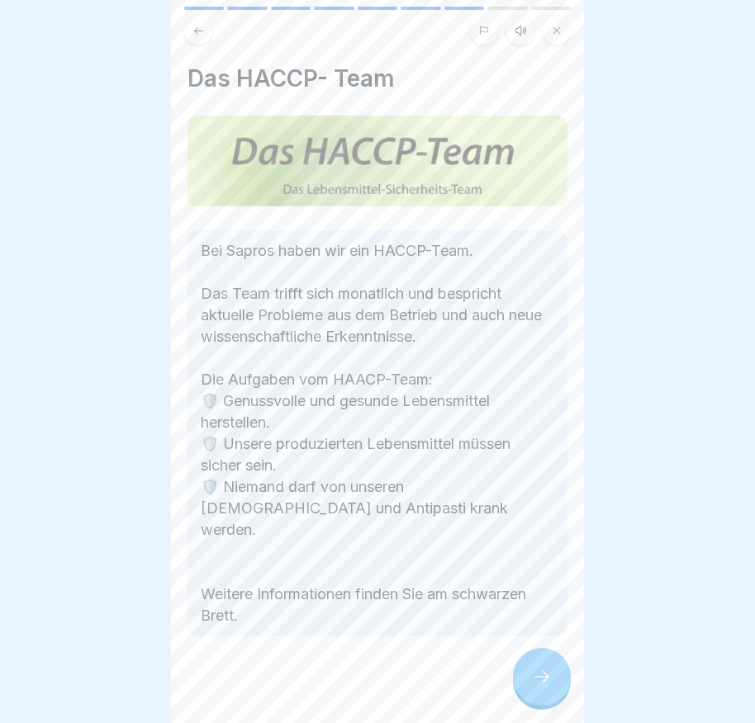
click at [495, 670] on div at bounding box center [377, 686] width 380 height 99
click at [560, 687] on div at bounding box center [542, 677] width 58 height 58
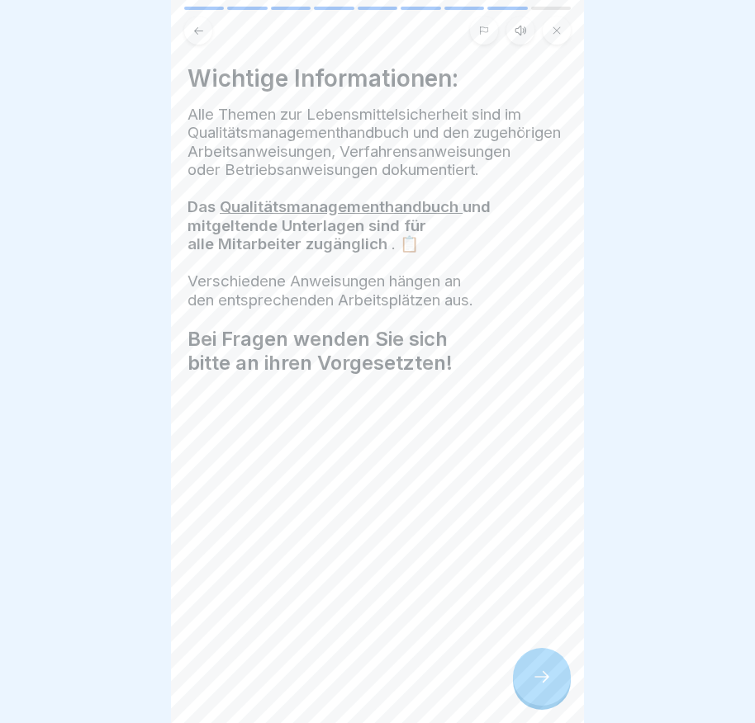
click at [546, 687] on icon at bounding box center [542, 677] width 20 height 20
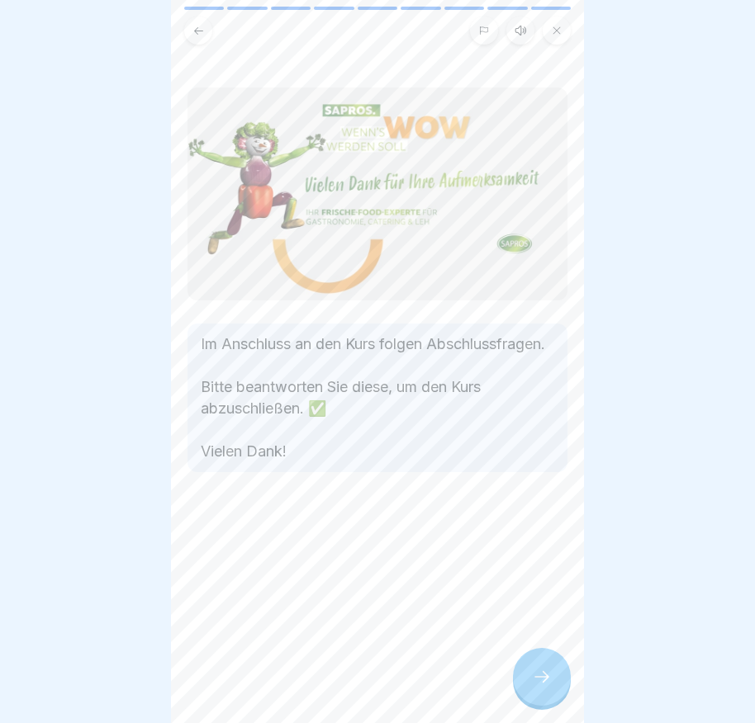
click at [546, 687] on icon at bounding box center [542, 677] width 20 height 20
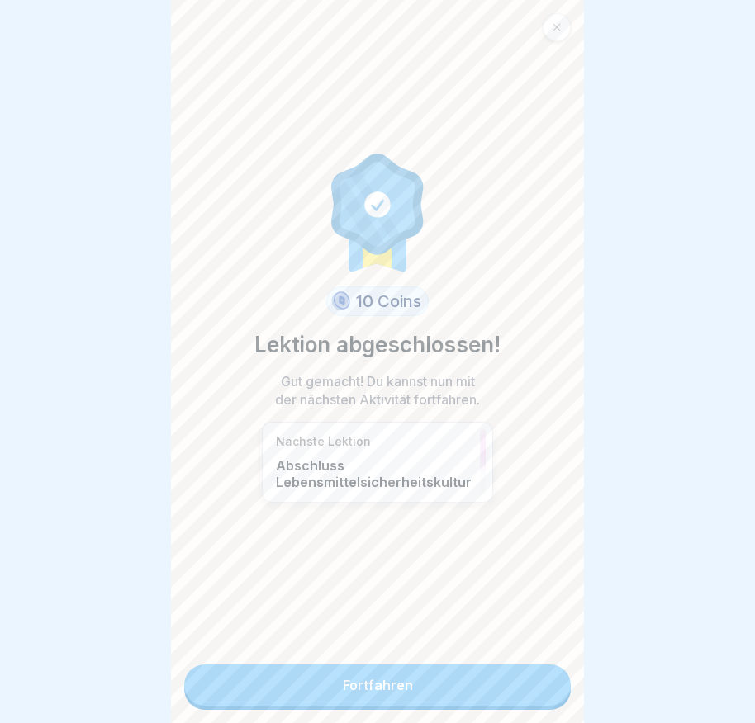
click at [494, 688] on link "Fortfahren" at bounding box center [377, 685] width 386 height 41
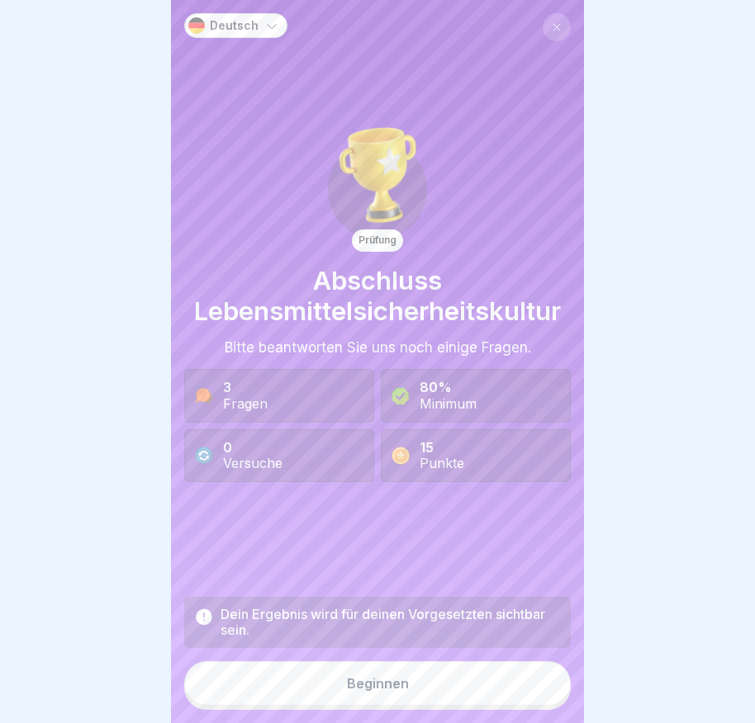
click at [494, 688] on button "Beginnen" at bounding box center [377, 683] width 386 height 45
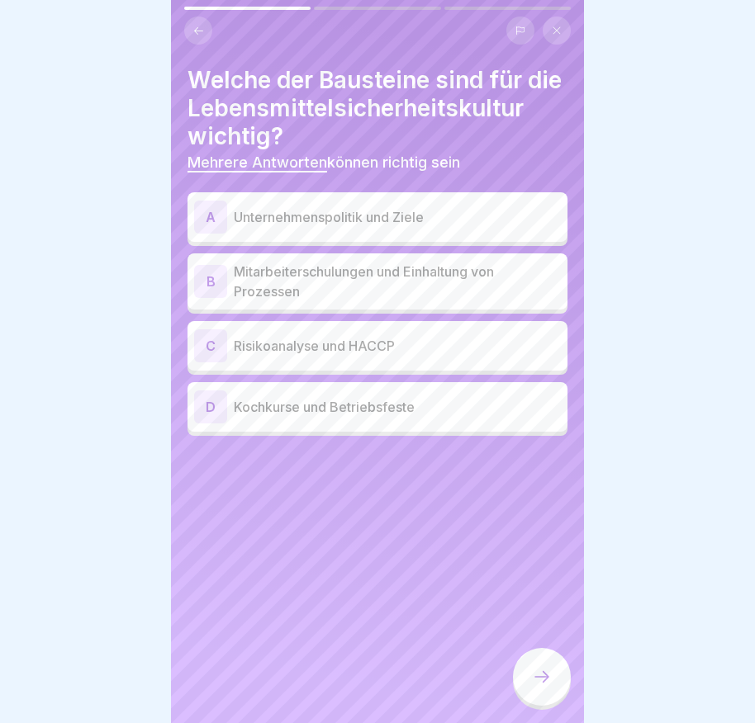
click at [210, 234] on div "A" at bounding box center [210, 217] width 33 height 33
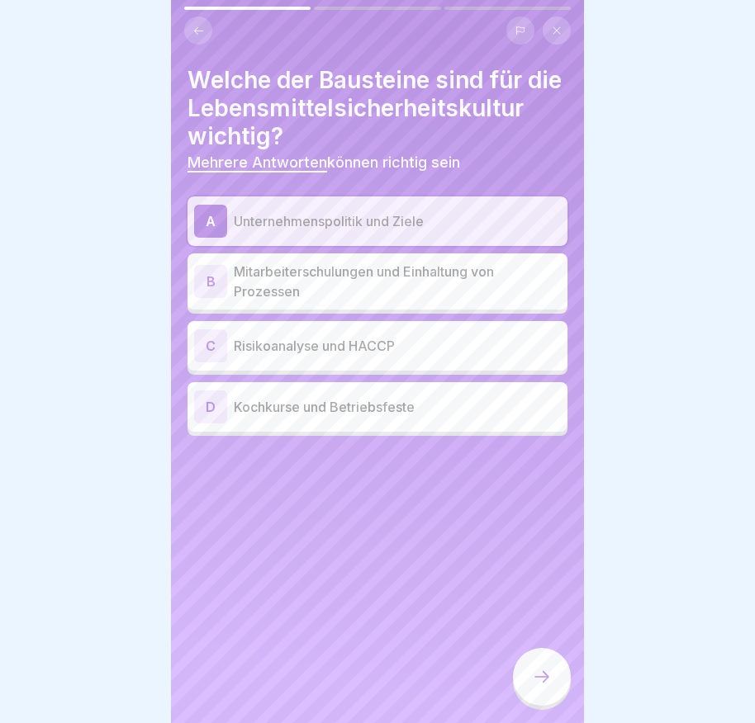
click at [216, 298] on div "B" at bounding box center [210, 281] width 33 height 33
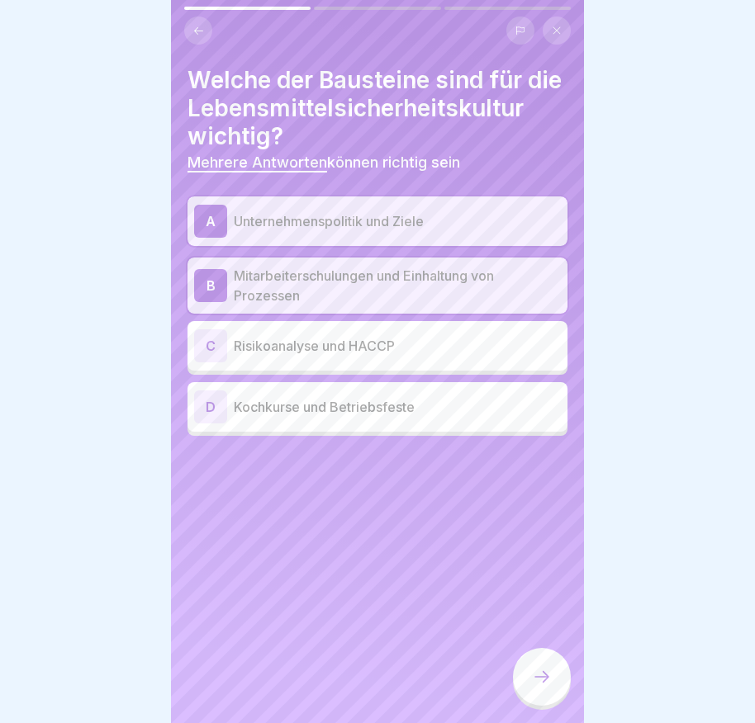
click at [211, 362] on div "C" at bounding box center [210, 345] width 33 height 33
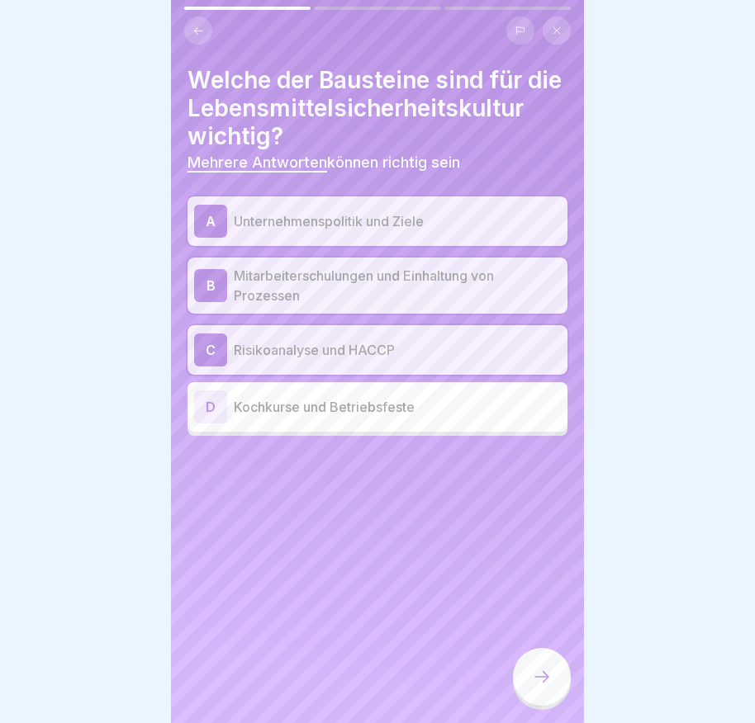
click at [533, 677] on div at bounding box center [542, 677] width 58 height 58
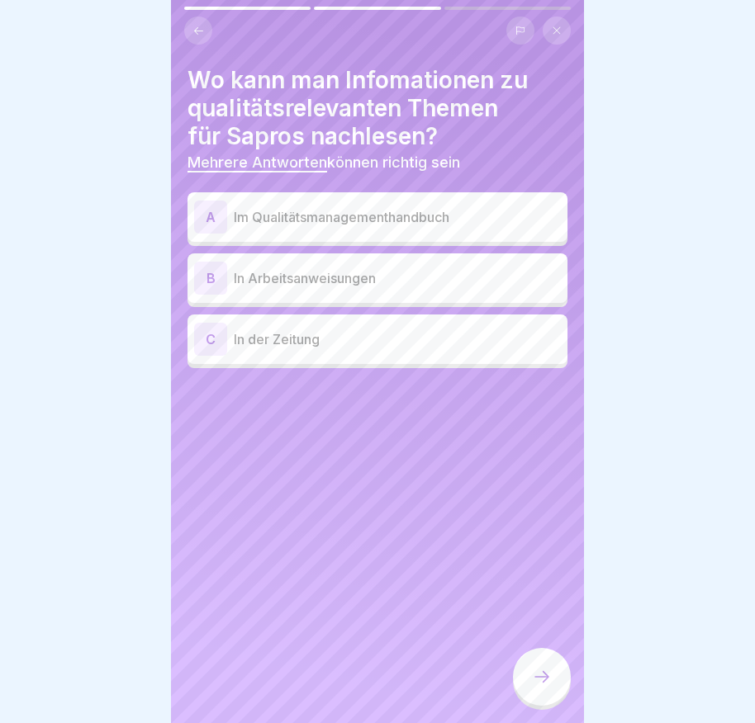
click at [211, 218] on div "A" at bounding box center [210, 217] width 33 height 33
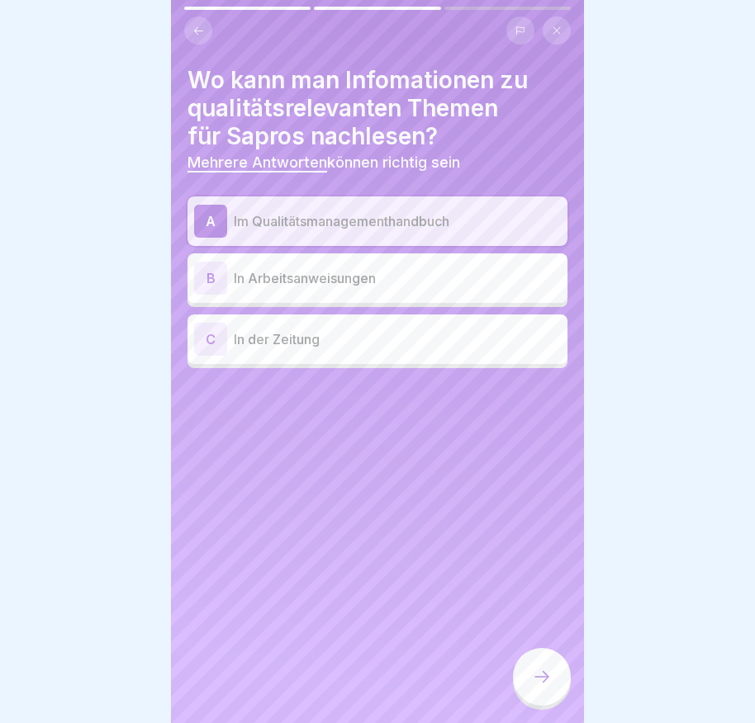
click at [206, 275] on div "B" at bounding box center [210, 278] width 33 height 33
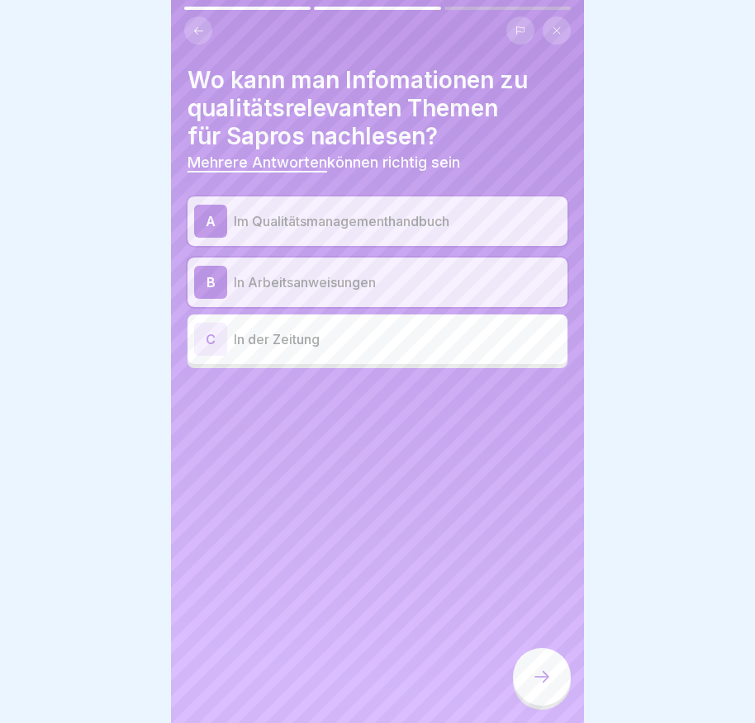
click at [530, 674] on div at bounding box center [542, 677] width 58 height 58
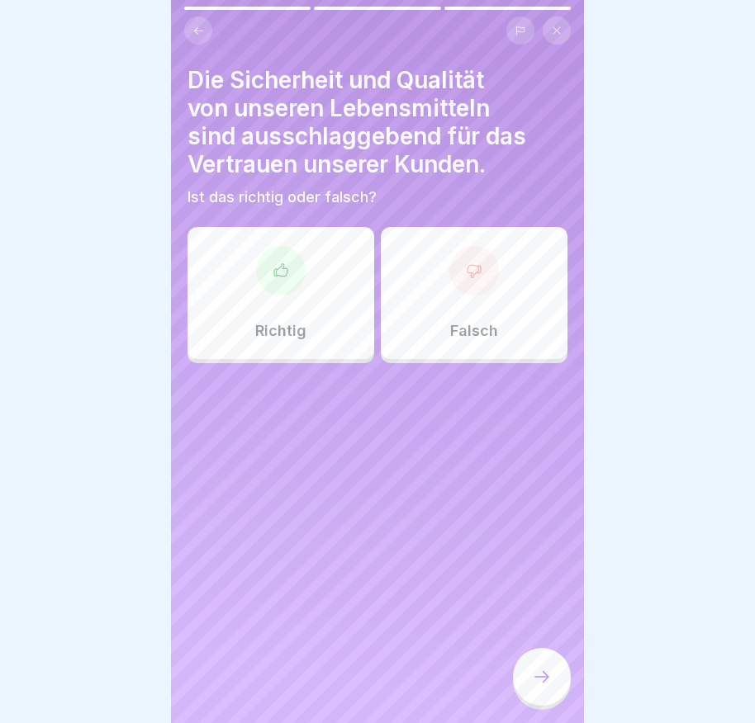
click at [289, 284] on div at bounding box center [281, 271] width 50 height 50
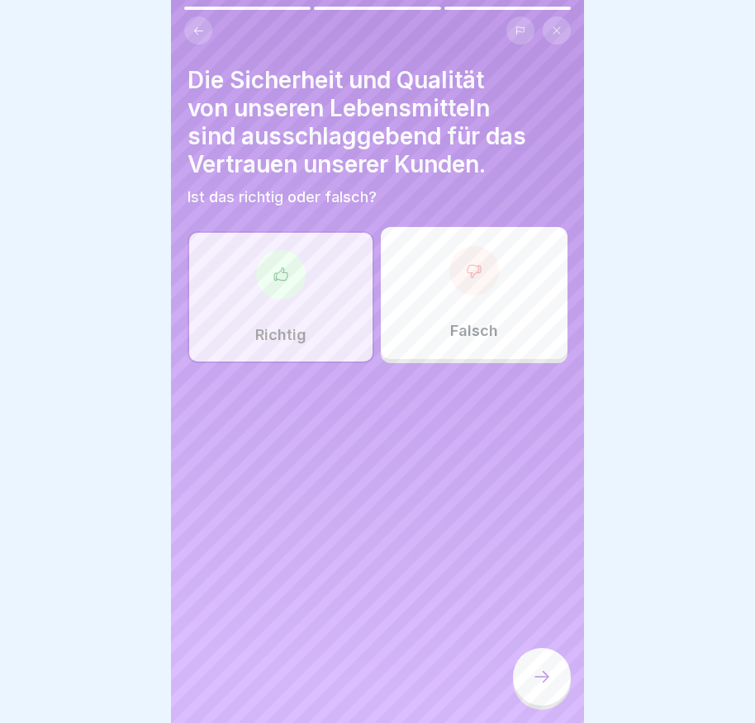
click at [553, 698] on div at bounding box center [542, 677] width 58 height 58
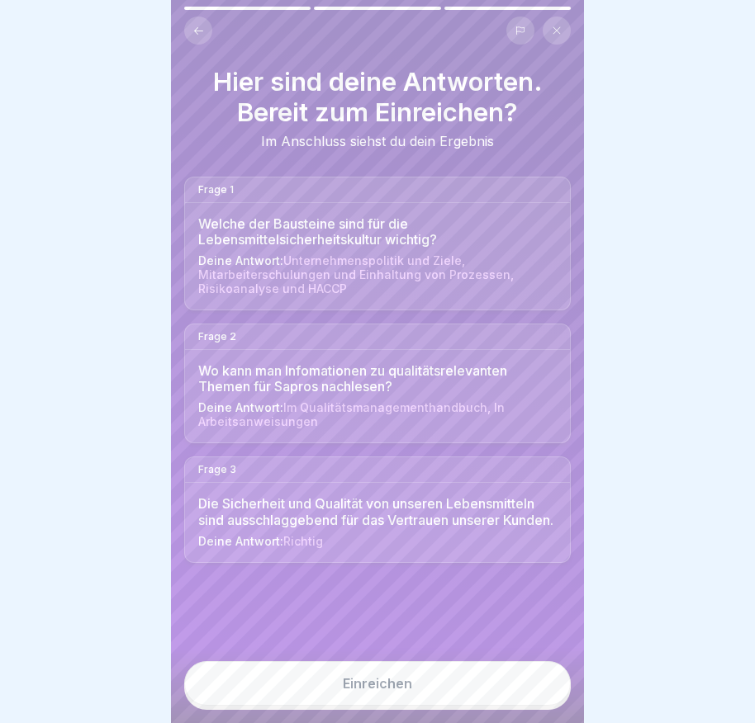
click at [496, 696] on button "Einreichen" at bounding box center [377, 683] width 386 height 45
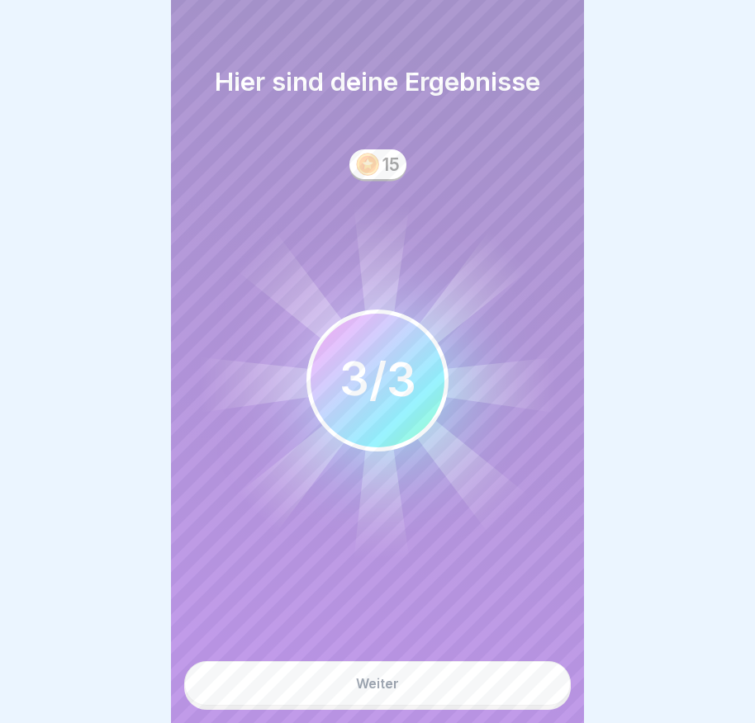
click at [451, 703] on button "Weiter" at bounding box center [377, 683] width 386 height 45
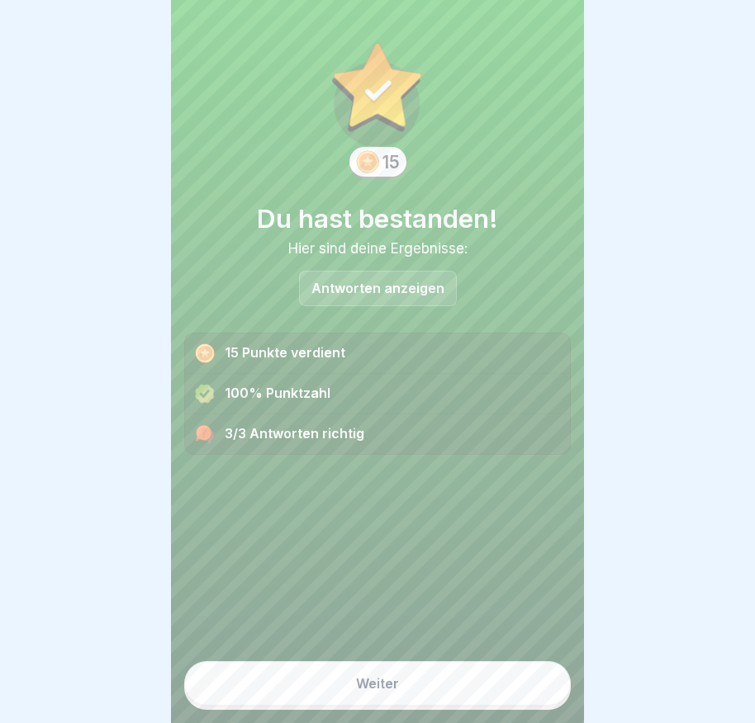
click at [451, 700] on button "Weiter" at bounding box center [377, 683] width 386 height 45
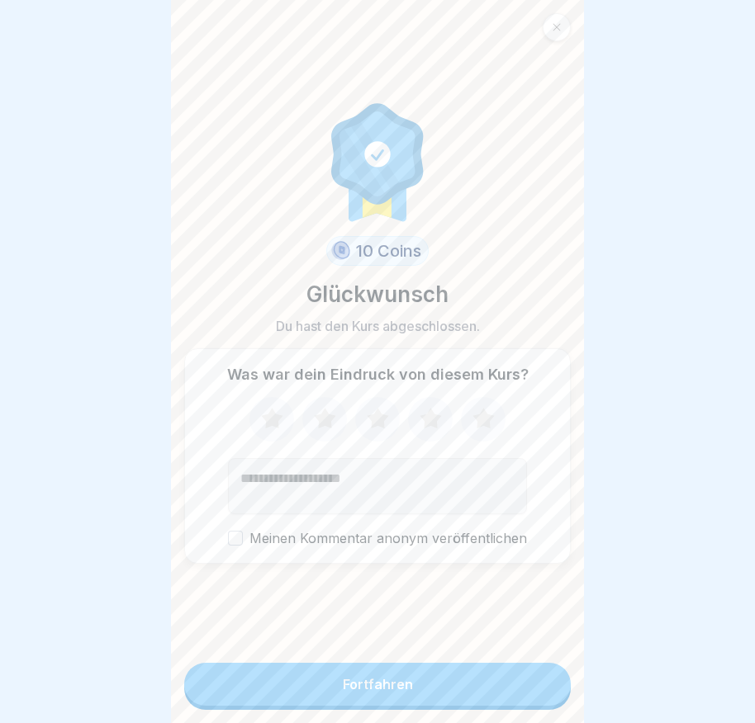
click at [451, 700] on button "Fortfahren" at bounding box center [377, 684] width 386 height 43
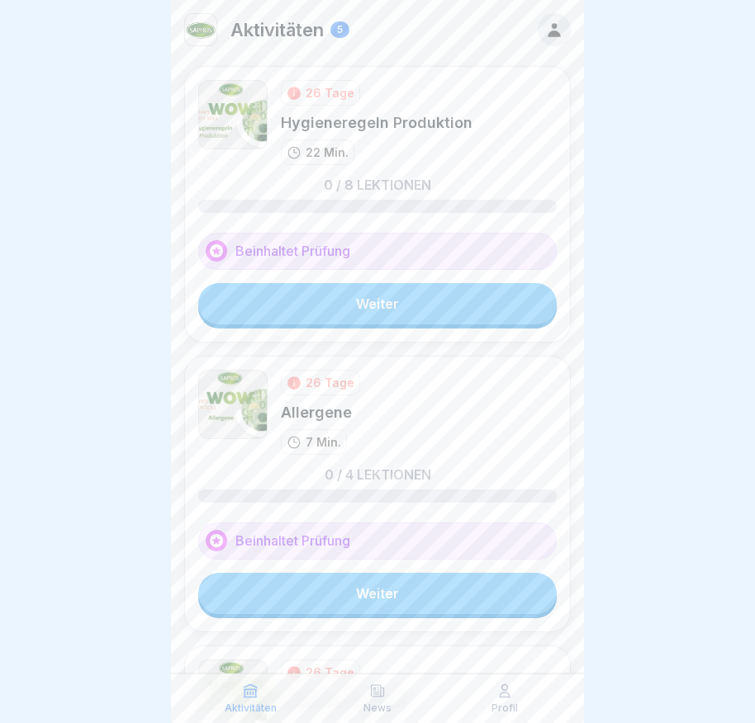
click at [426, 306] on link "Weiter" at bounding box center [377, 303] width 358 height 41
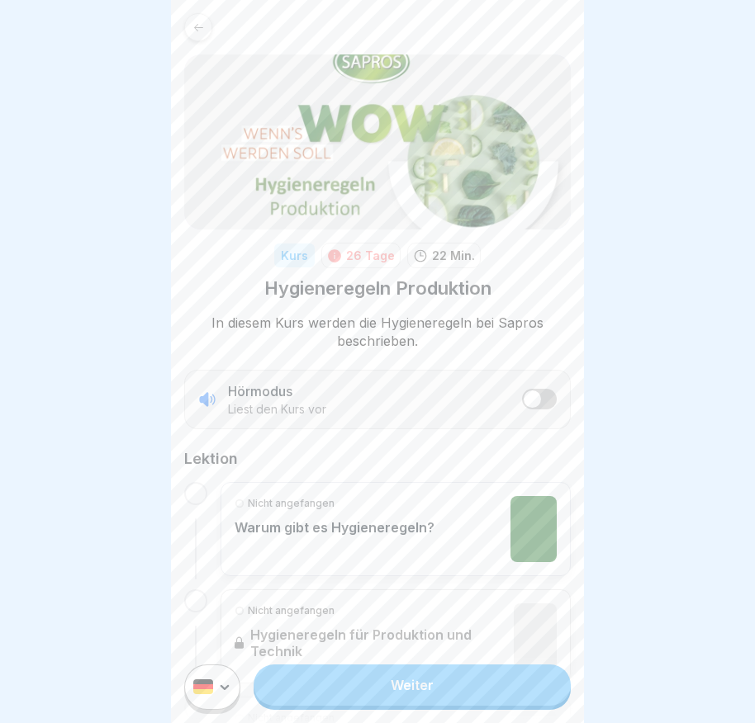
click at [455, 700] on link "Weiter" at bounding box center [411, 685] width 317 height 41
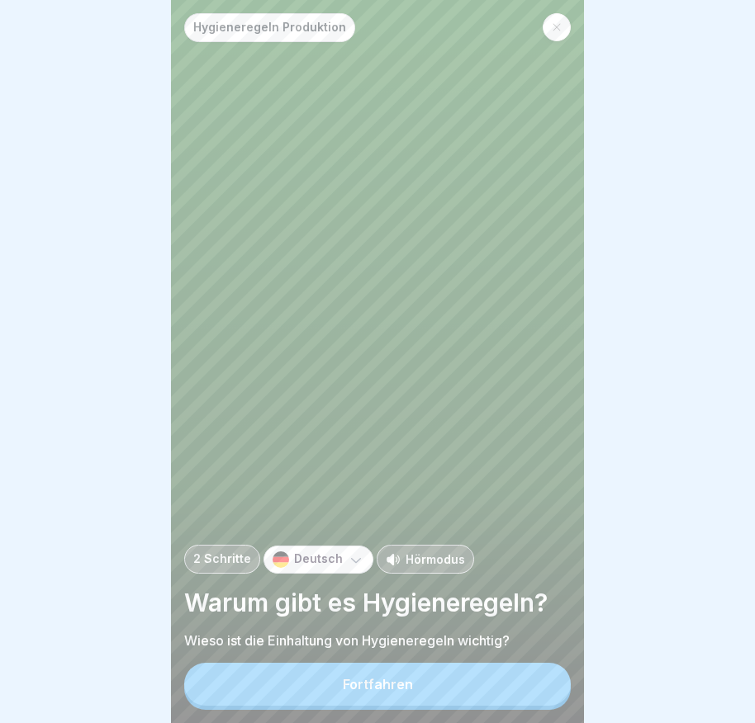
click at [455, 700] on button "Fortfahren" at bounding box center [377, 684] width 386 height 43
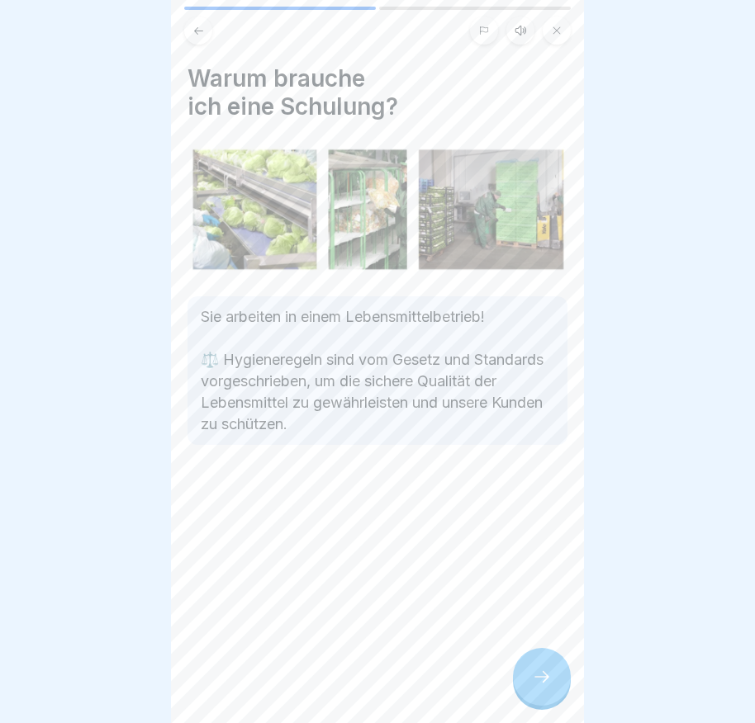
click at [535, 687] on icon at bounding box center [542, 677] width 20 height 20
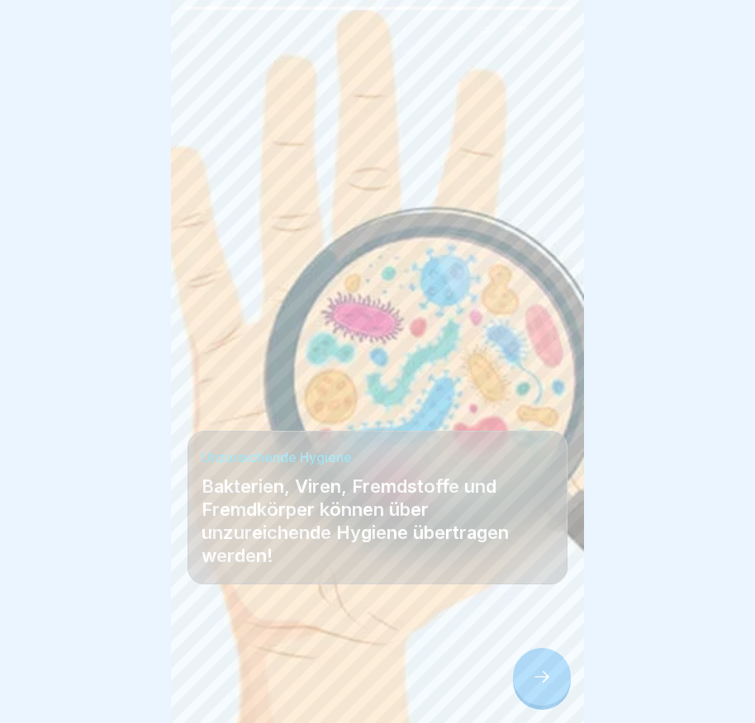
click at [566, 677] on div "Hygieneregeln Produktion 2 Schritte Deutsch Hörmodus Warum gibt es Hygieneregel…" at bounding box center [377, 361] width 413 height 723
click at [556, 682] on div at bounding box center [542, 677] width 58 height 58
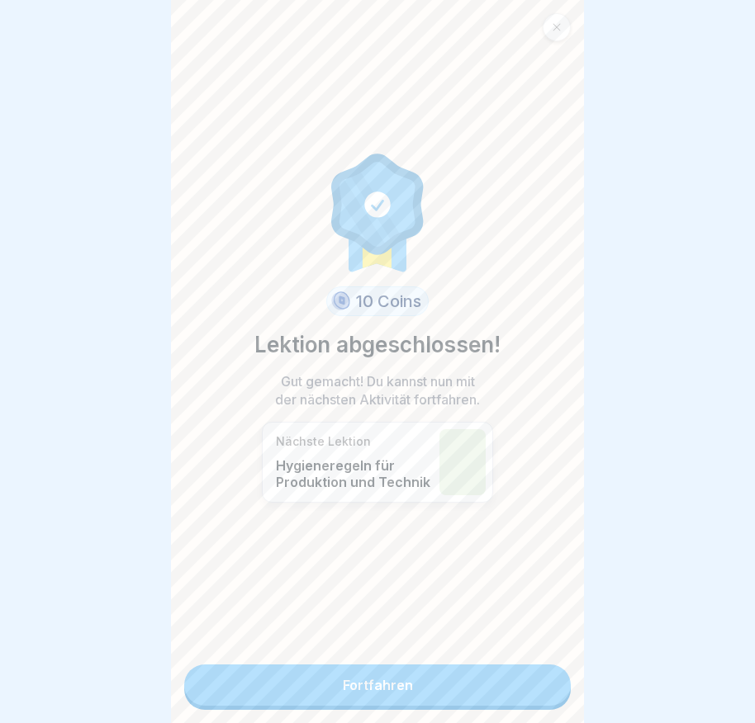
click at [491, 685] on link "Fortfahren" at bounding box center [377, 685] width 386 height 41
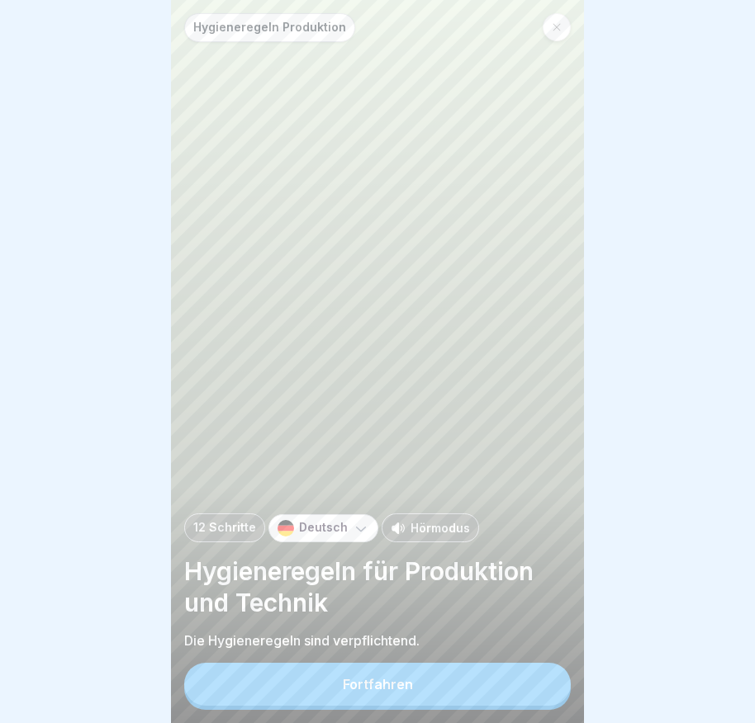
click at [483, 686] on button "Fortfahren" at bounding box center [377, 684] width 386 height 43
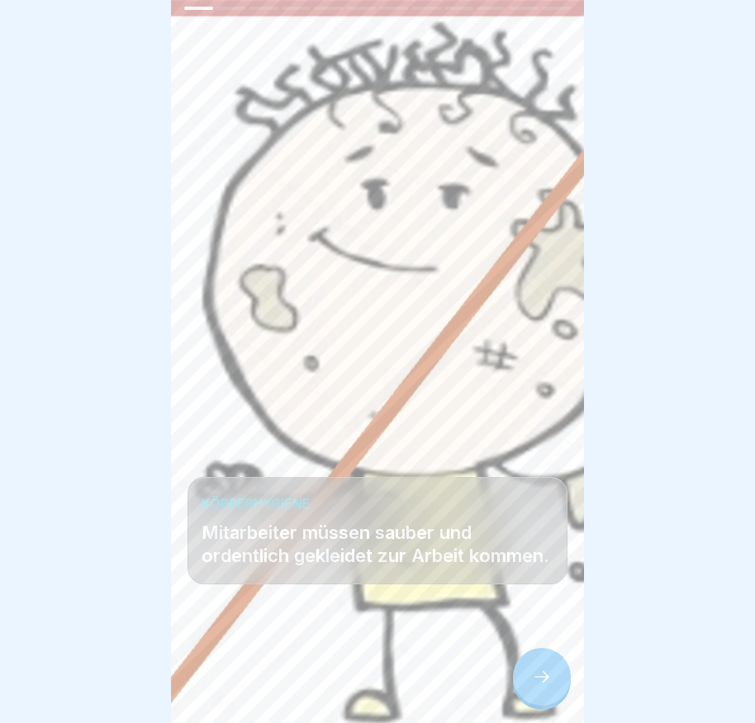
click at [521, 678] on div at bounding box center [542, 677] width 58 height 58
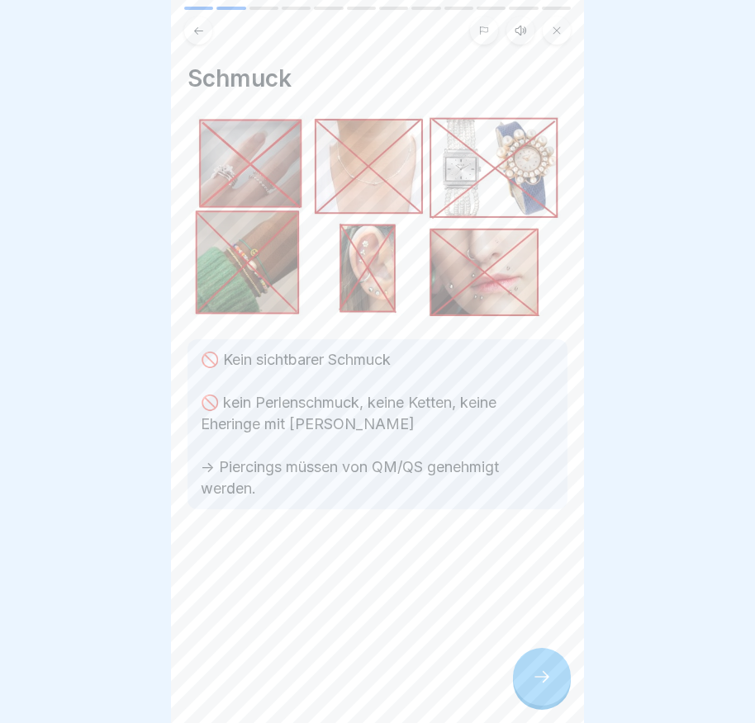
click at [547, 687] on icon at bounding box center [542, 677] width 20 height 20
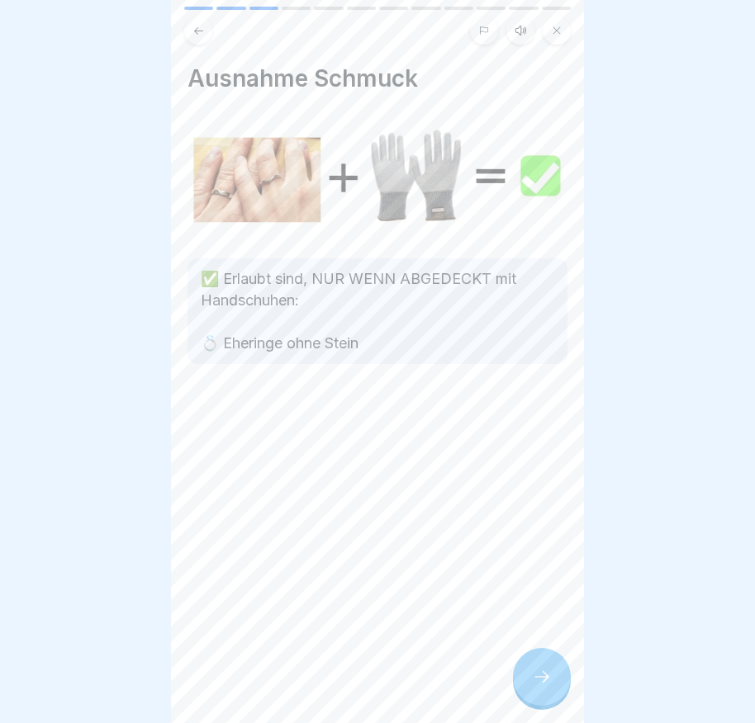
click at [547, 687] on icon at bounding box center [542, 677] width 20 height 20
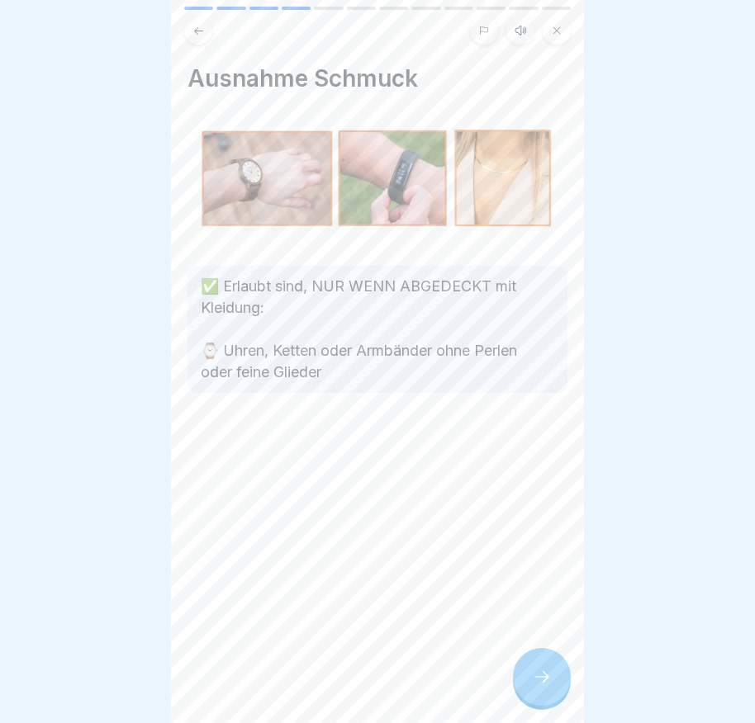
click at [547, 687] on icon at bounding box center [542, 677] width 20 height 20
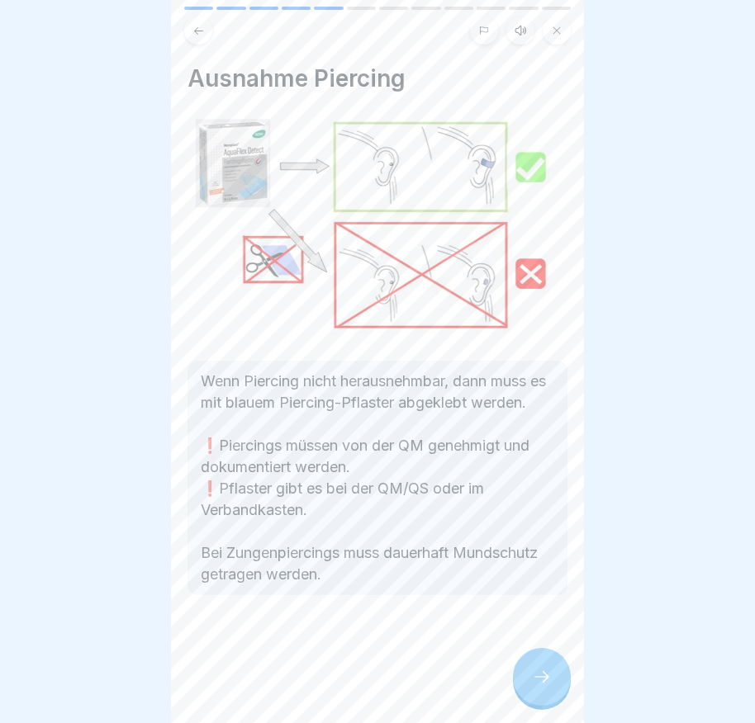
click at [547, 687] on icon at bounding box center [542, 677] width 20 height 20
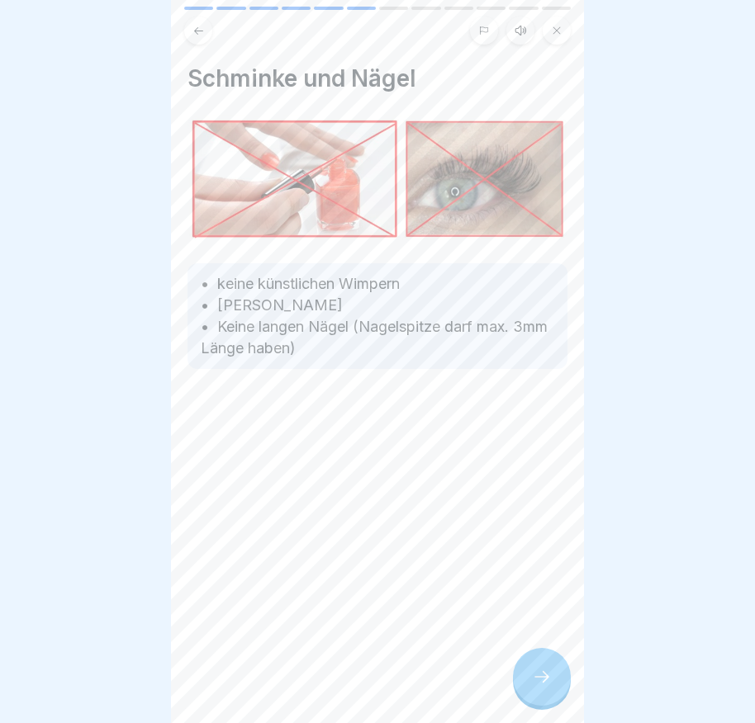
click at [547, 687] on icon at bounding box center [542, 677] width 20 height 20
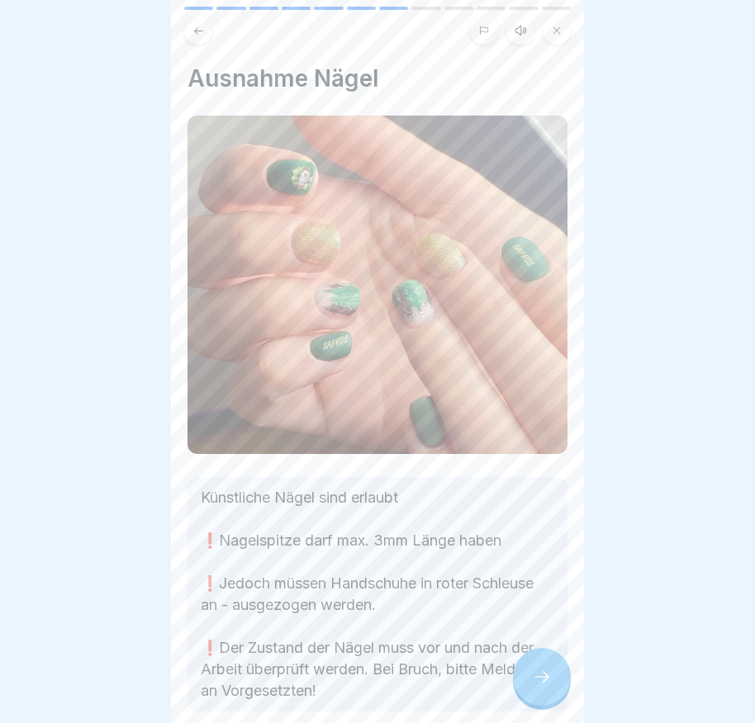
click at [547, 687] on icon at bounding box center [542, 677] width 20 height 20
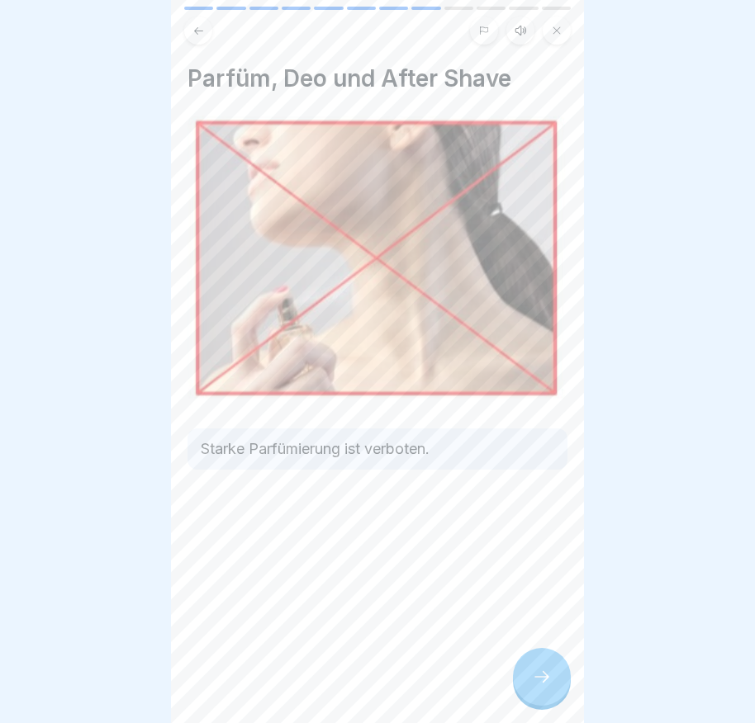
click at [547, 687] on icon at bounding box center [542, 677] width 20 height 20
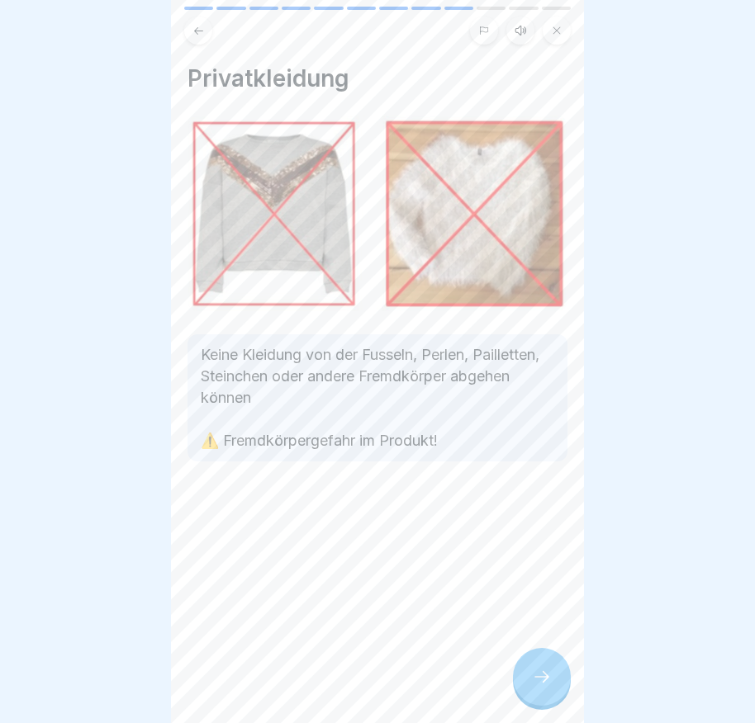
click at [550, 687] on icon at bounding box center [542, 677] width 20 height 20
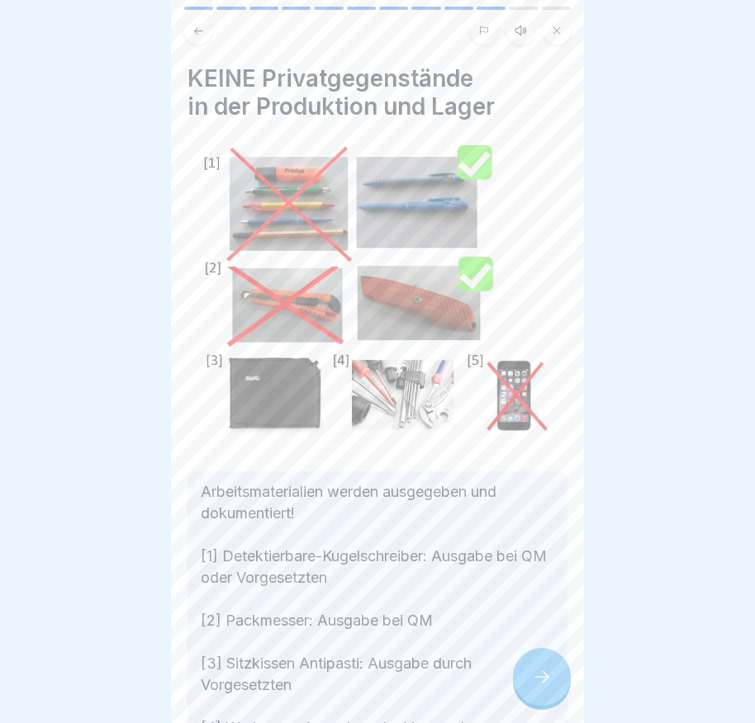
click at [550, 687] on icon at bounding box center [542, 677] width 20 height 20
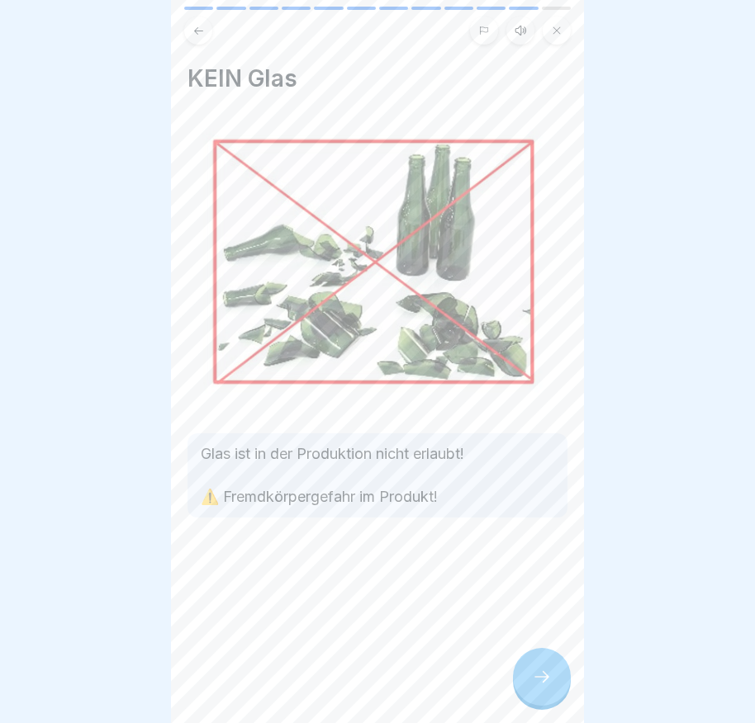
click at [550, 687] on icon at bounding box center [542, 677] width 20 height 20
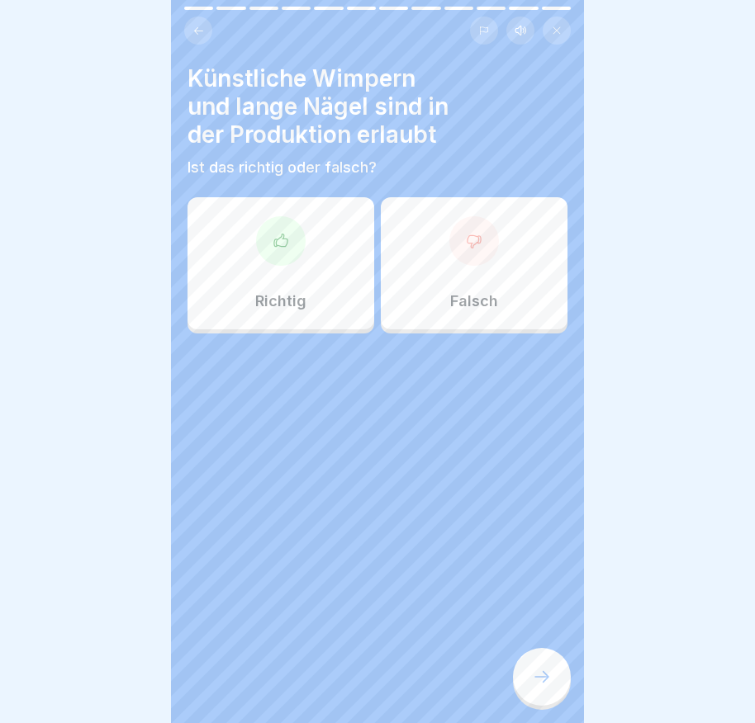
click at [298, 292] on p "Richtig" at bounding box center [280, 301] width 51 height 18
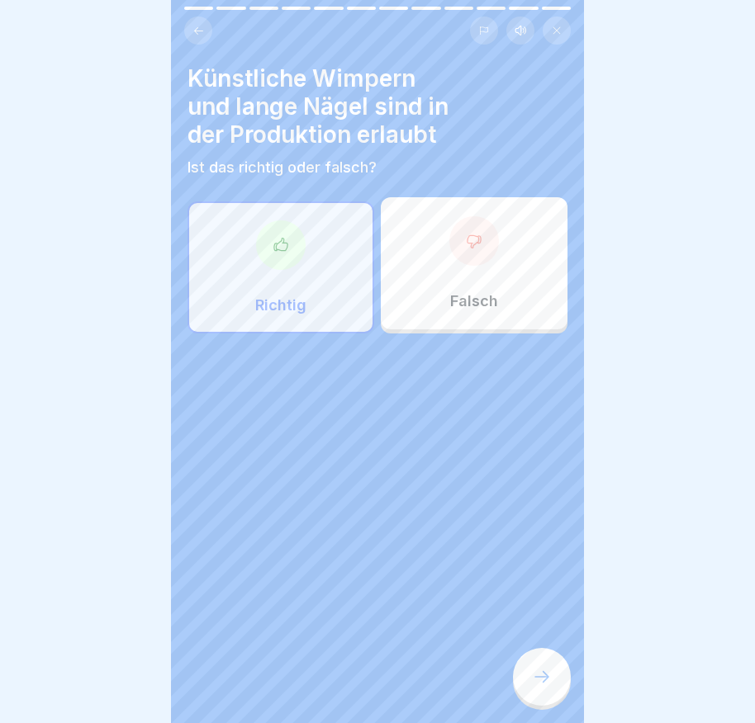
click at [558, 685] on div at bounding box center [542, 677] width 58 height 58
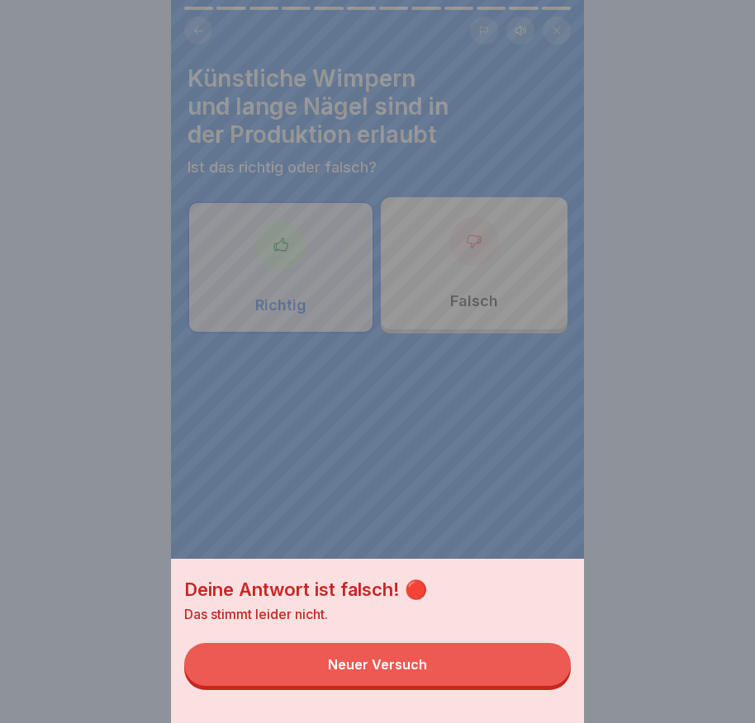
click at [526, 662] on button "Neuer Versuch" at bounding box center [377, 664] width 386 height 43
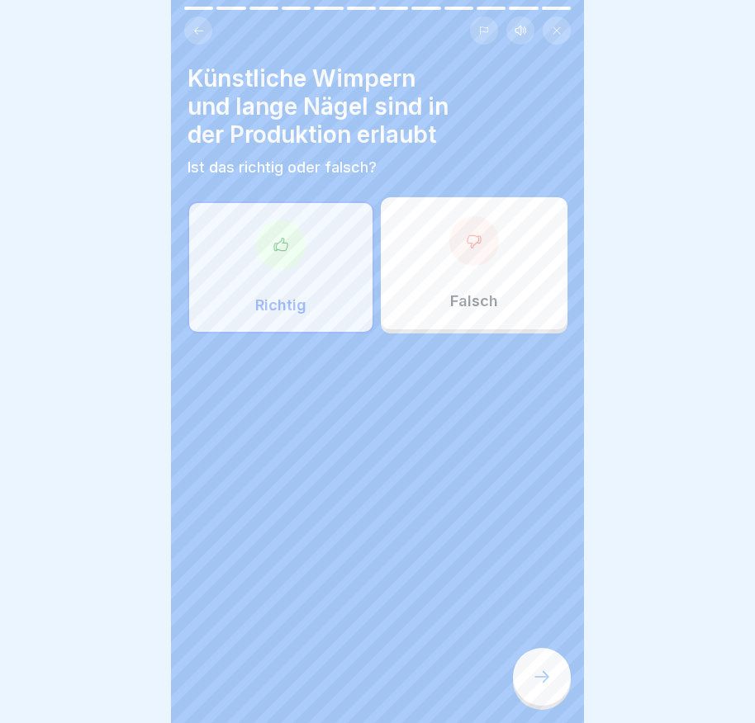
click at [474, 263] on div at bounding box center [474, 241] width 50 height 50
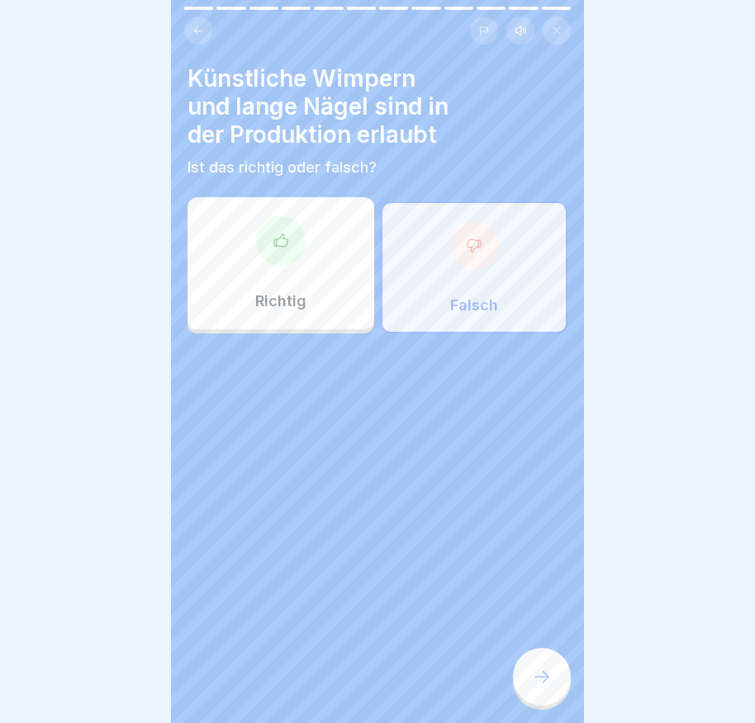
click at [536, 676] on div at bounding box center [542, 677] width 58 height 58
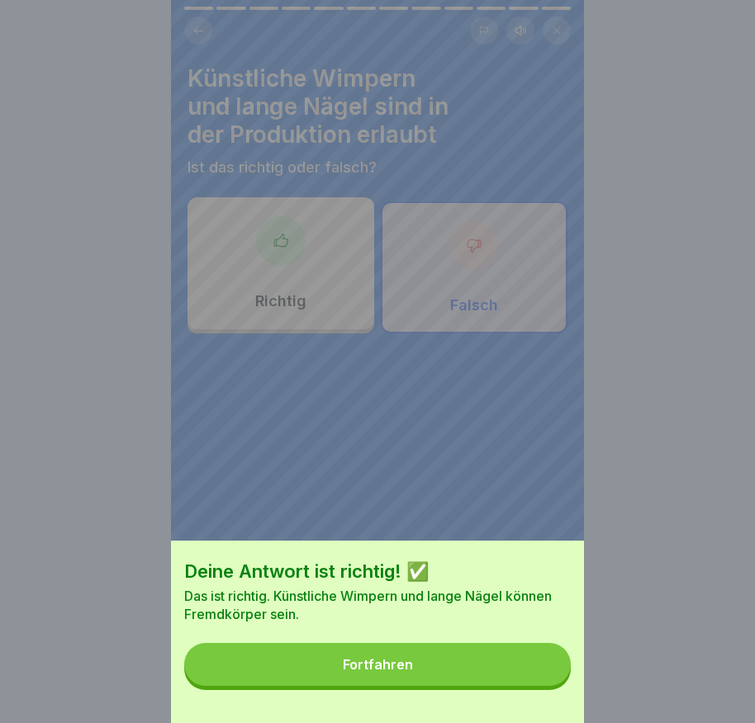
click at [526, 680] on button "Fortfahren" at bounding box center [377, 664] width 386 height 43
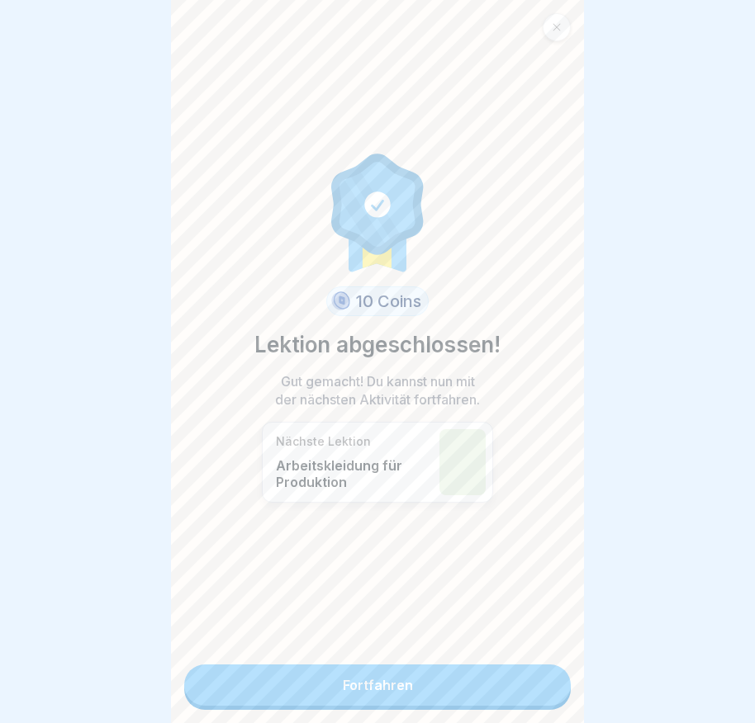
click at [525, 676] on link "Fortfahren" at bounding box center [377, 685] width 386 height 41
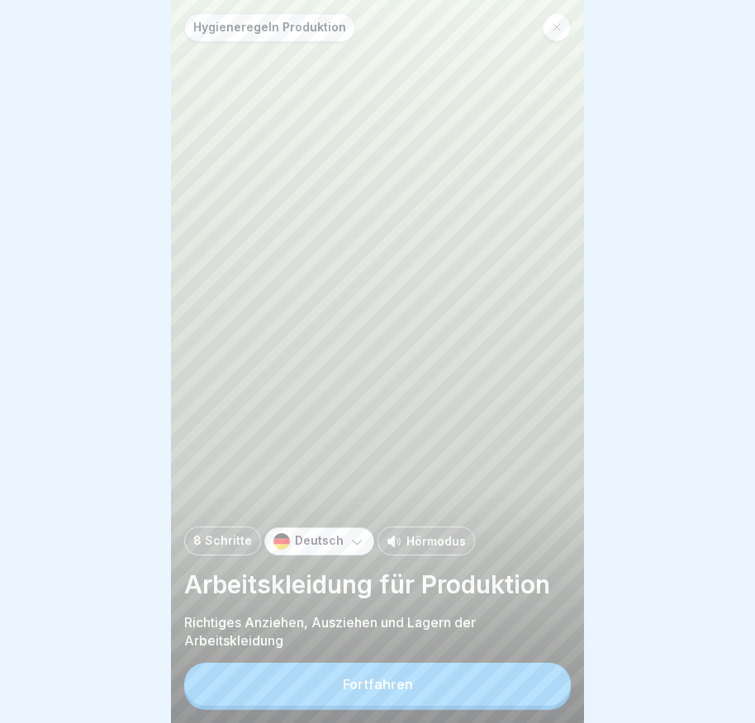
click at [486, 687] on button "Fortfahren" at bounding box center [377, 684] width 386 height 43
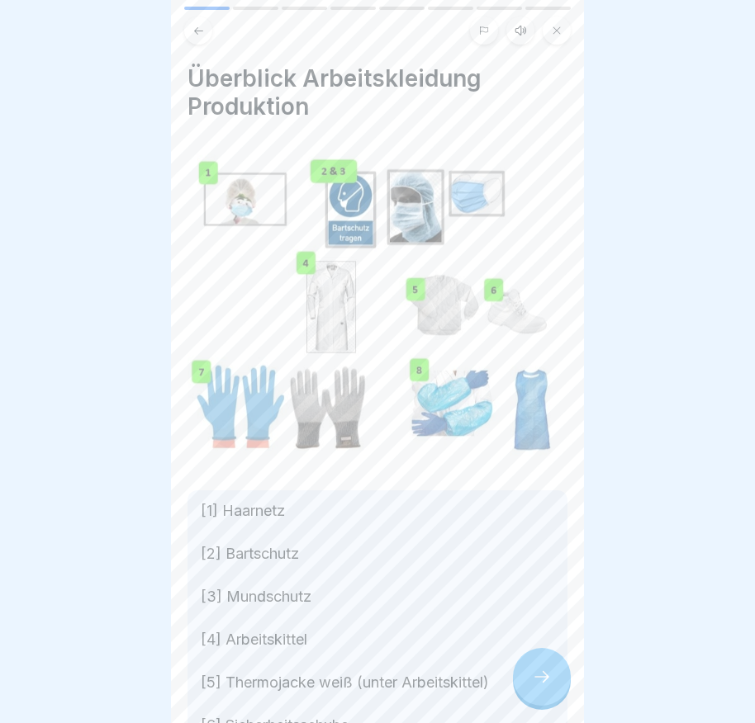
click at [542, 687] on icon at bounding box center [542, 677] width 20 height 20
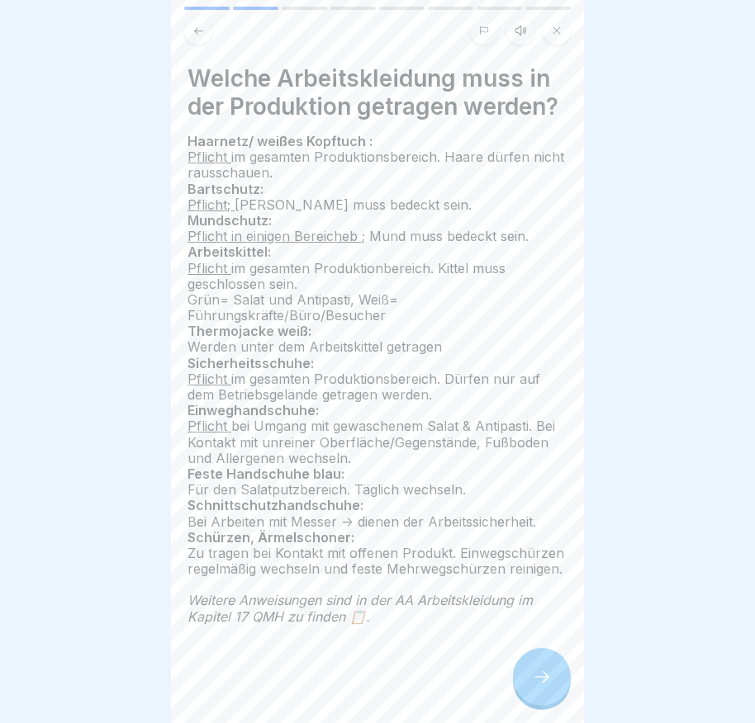
click at [544, 687] on icon at bounding box center [542, 677] width 20 height 20
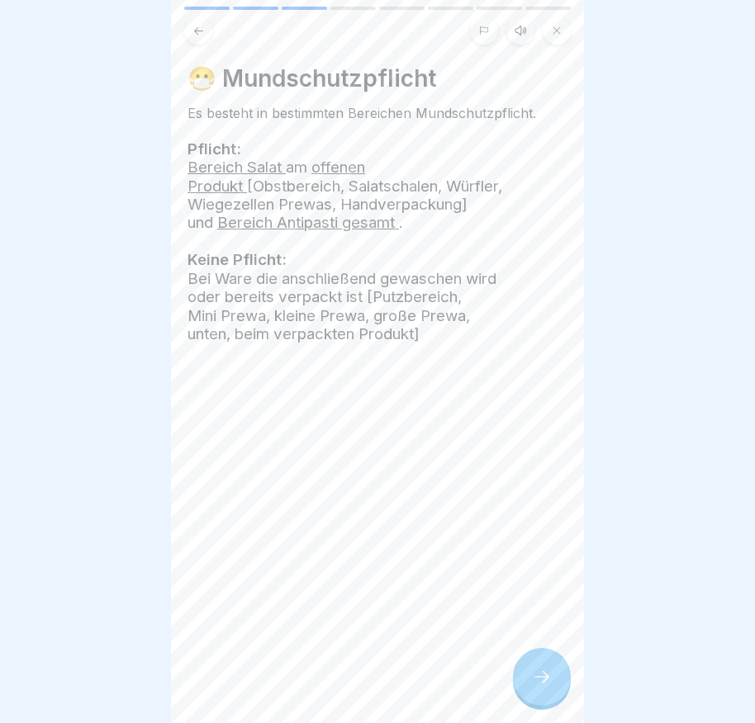
click at [544, 687] on icon at bounding box center [542, 677] width 20 height 20
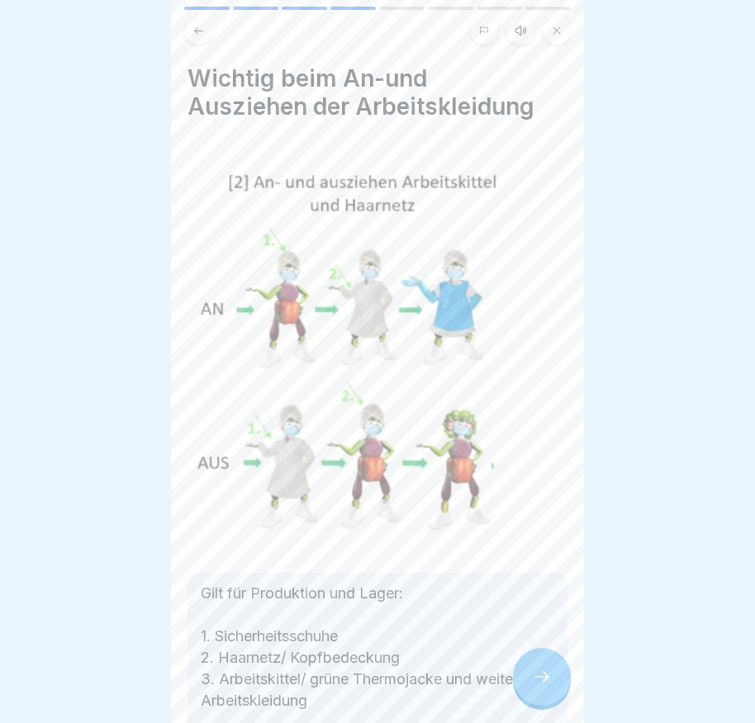
click at [545, 687] on icon at bounding box center [542, 677] width 20 height 20
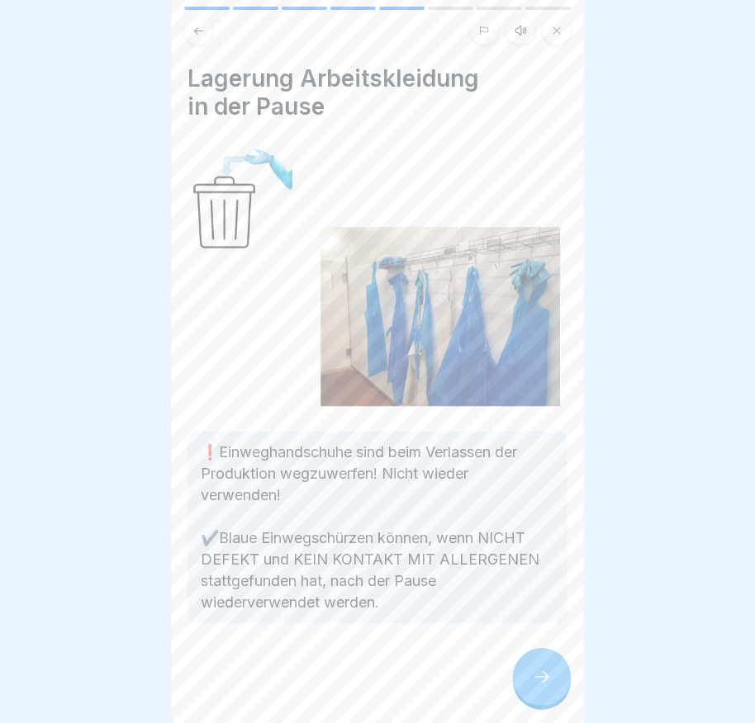
click at [545, 687] on icon at bounding box center [542, 677] width 20 height 20
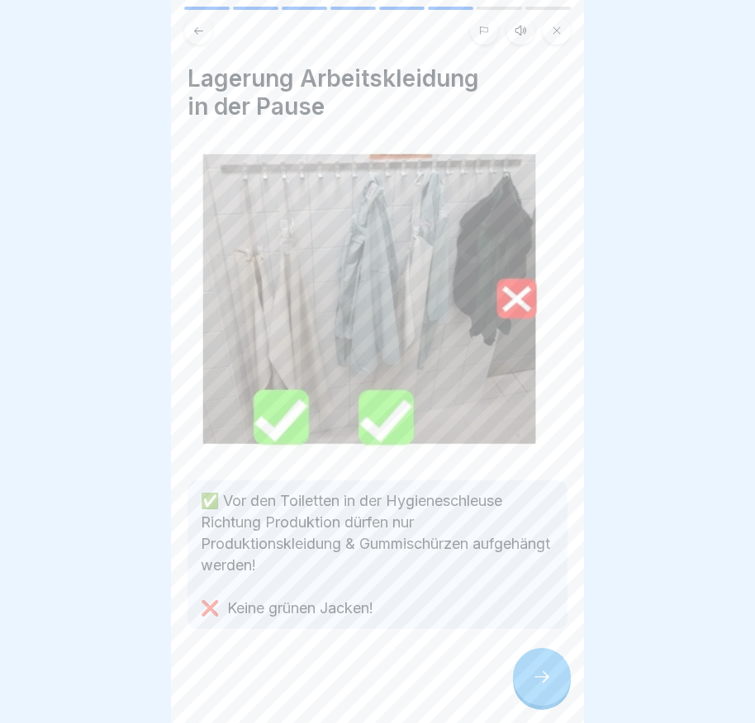
click at [546, 683] on icon at bounding box center [541, 677] width 15 height 12
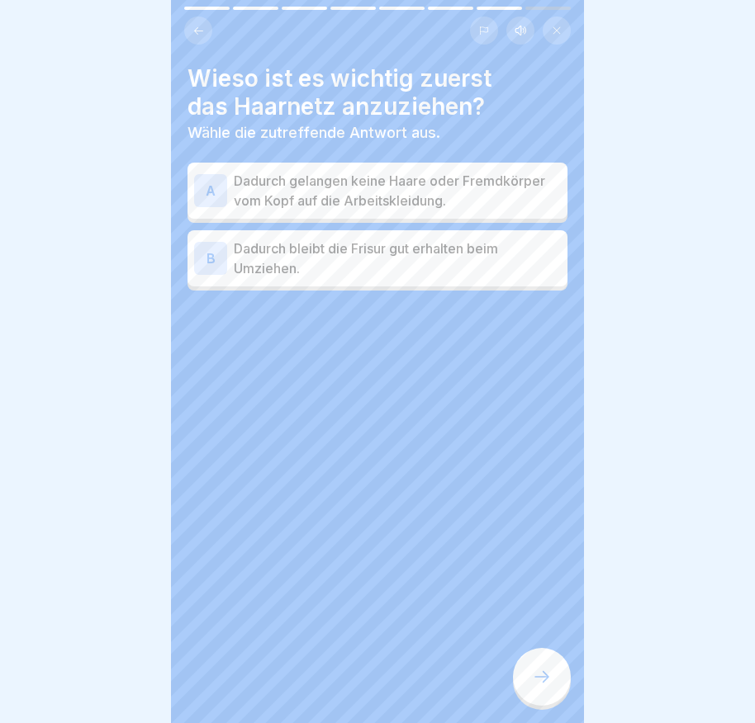
click at [201, 190] on div "A" at bounding box center [210, 190] width 33 height 33
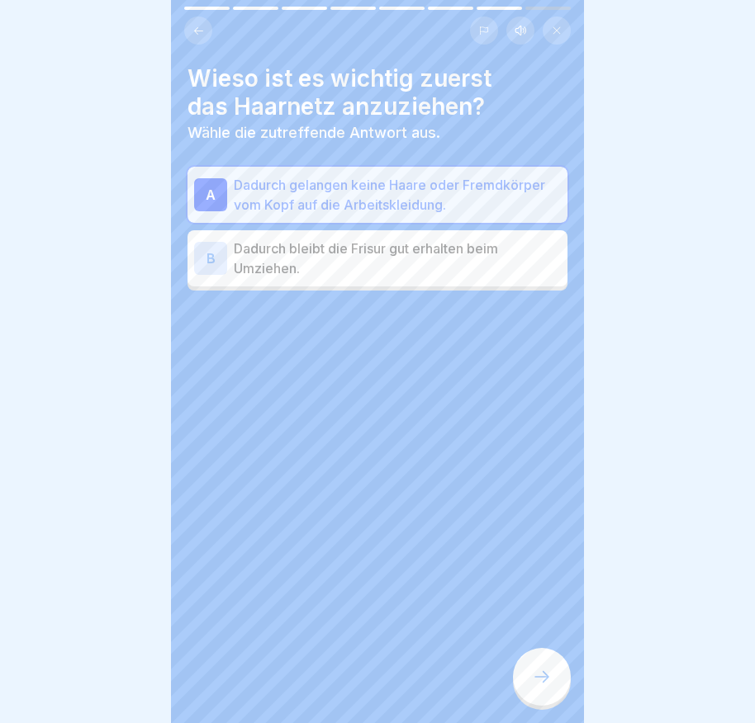
click at [529, 687] on div at bounding box center [542, 677] width 58 height 58
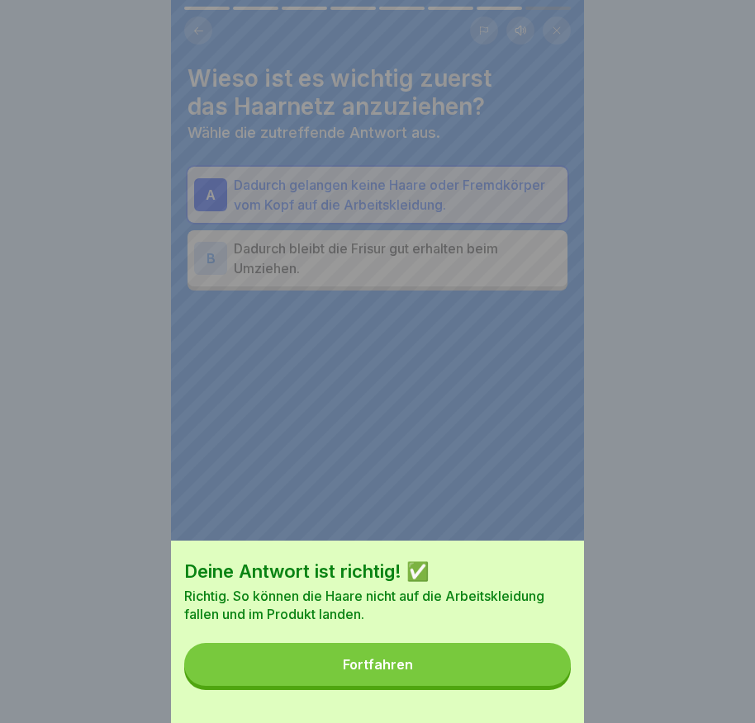
click at [532, 685] on button "Fortfahren" at bounding box center [377, 664] width 386 height 43
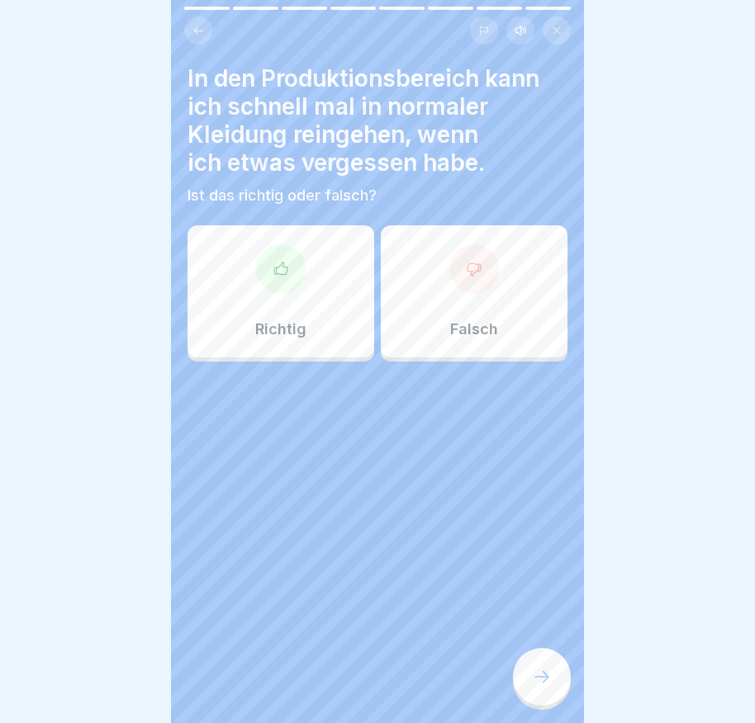
click at [469, 282] on div at bounding box center [474, 269] width 50 height 50
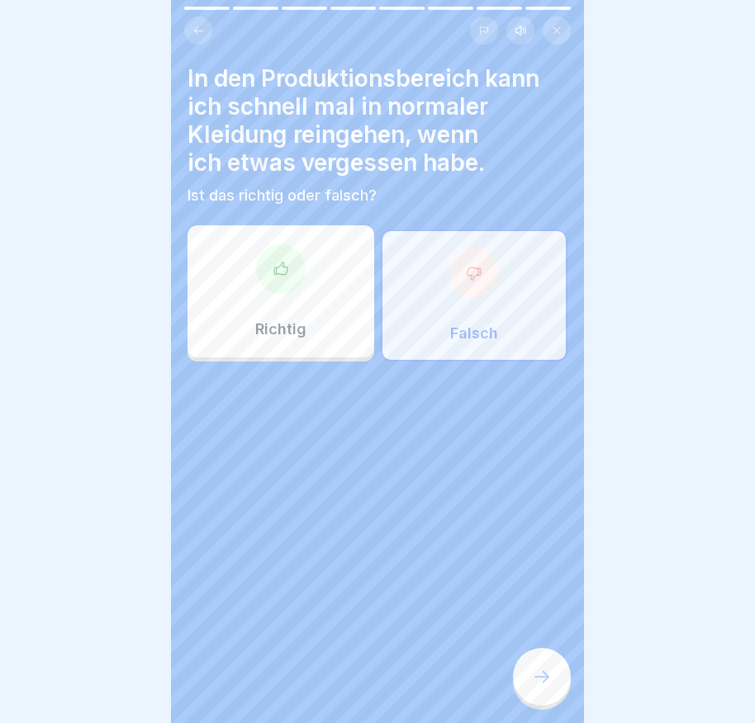
click at [538, 687] on icon at bounding box center [542, 677] width 20 height 20
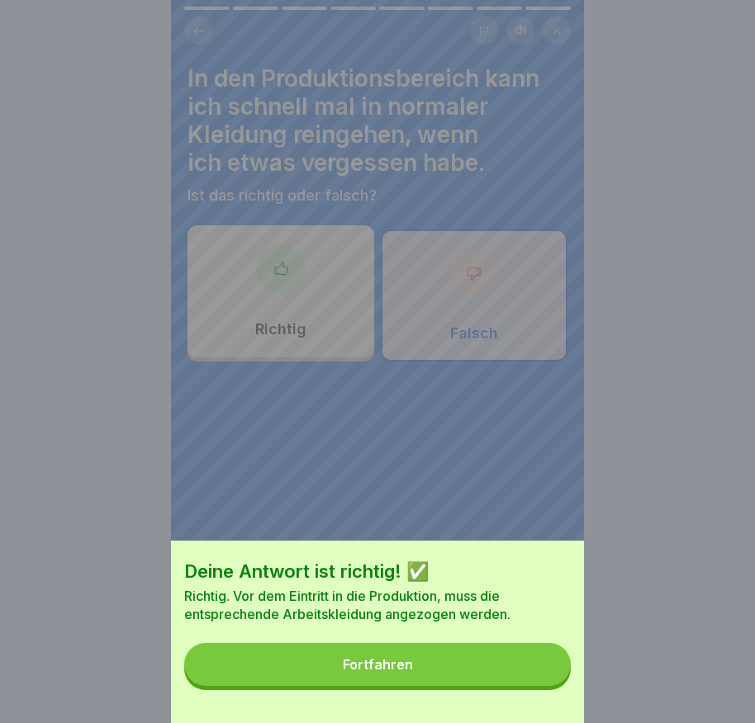
click at [534, 686] on button "Fortfahren" at bounding box center [377, 664] width 386 height 43
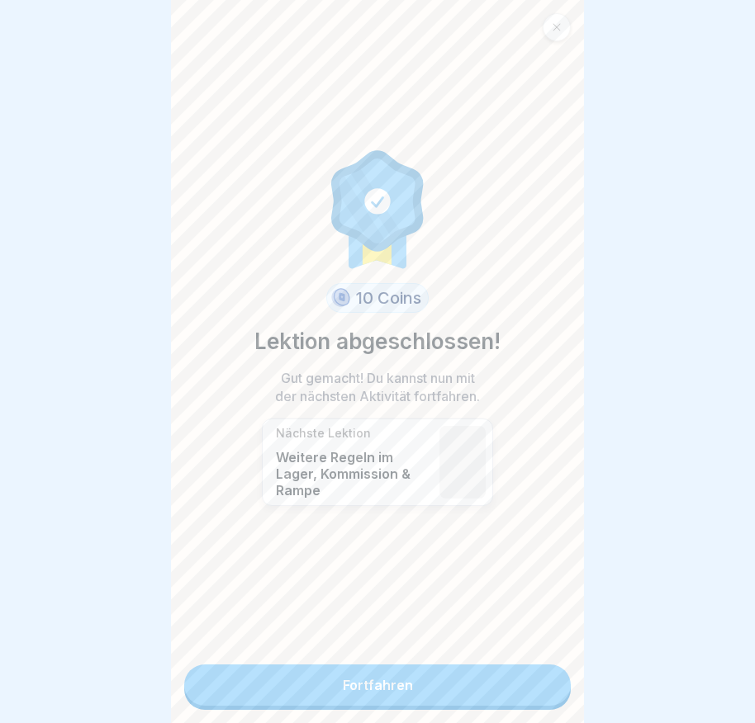
click at [484, 675] on link "Fortfahren" at bounding box center [377, 685] width 386 height 41
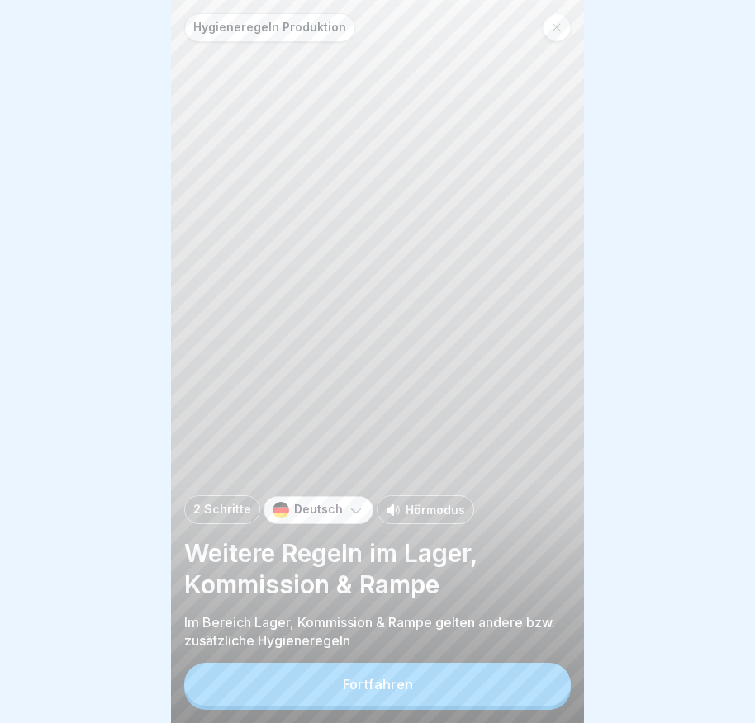
click at [467, 684] on button "Fortfahren" at bounding box center [377, 684] width 386 height 43
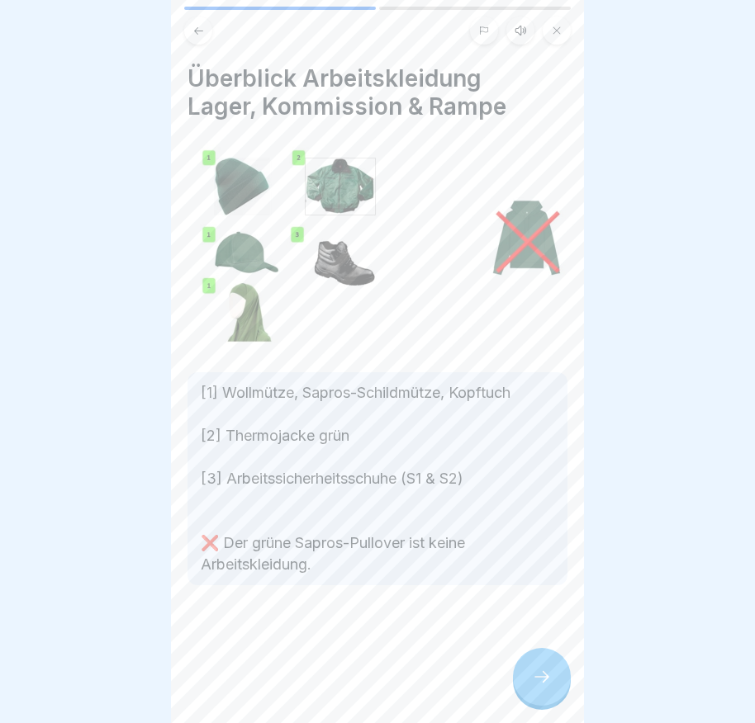
click at [543, 669] on div at bounding box center [542, 677] width 58 height 58
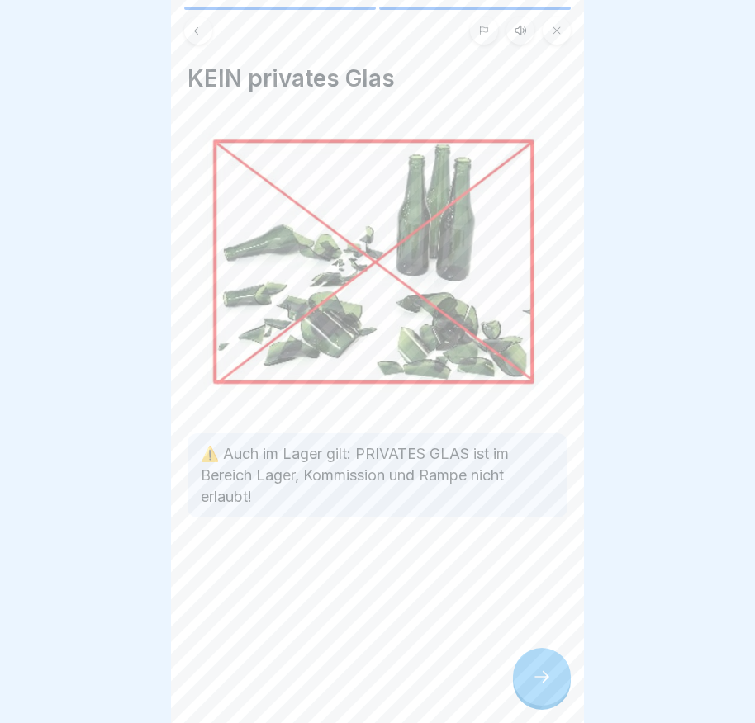
click at [544, 668] on div at bounding box center [542, 677] width 58 height 58
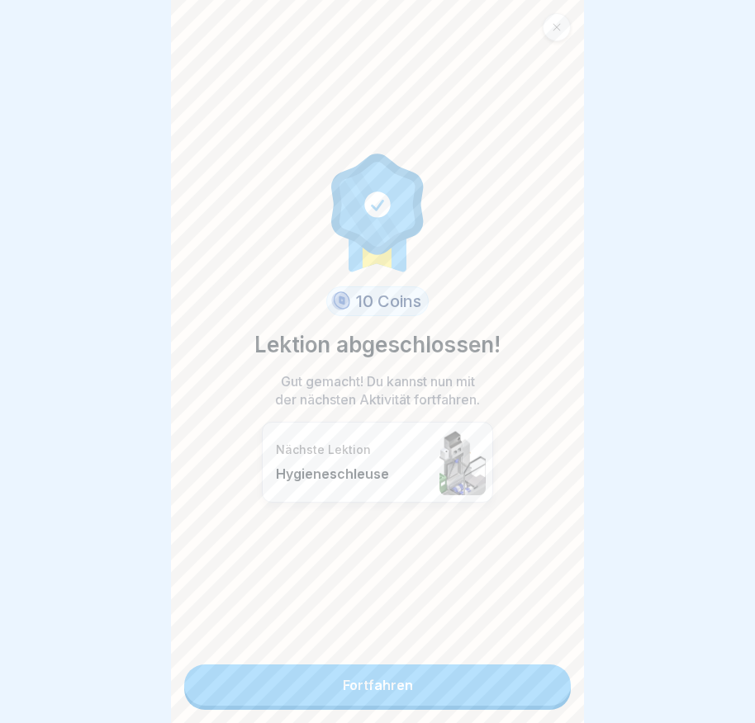
click at [518, 683] on link "Fortfahren" at bounding box center [377, 685] width 386 height 41
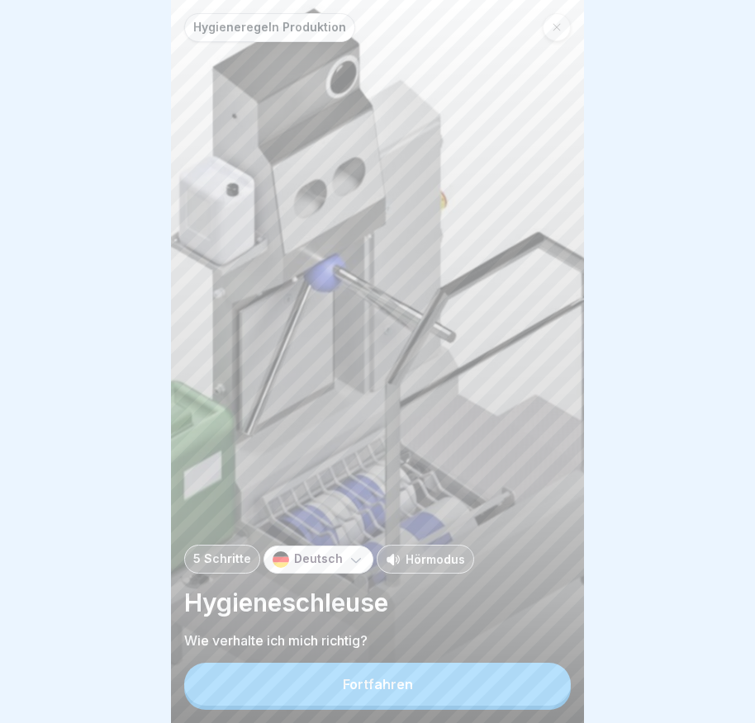
click at [488, 695] on button "Fortfahren" at bounding box center [377, 684] width 386 height 43
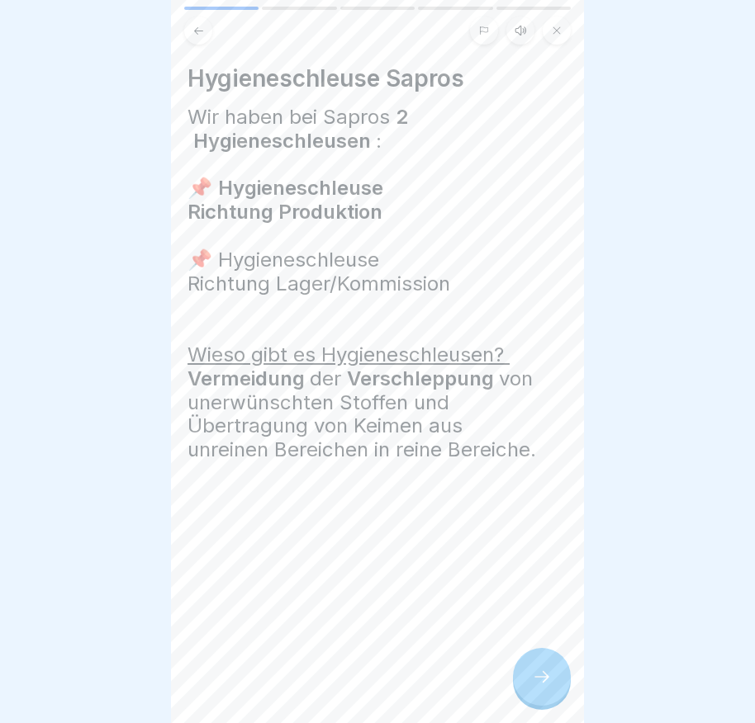
click at [522, 685] on div at bounding box center [542, 677] width 58 height 58
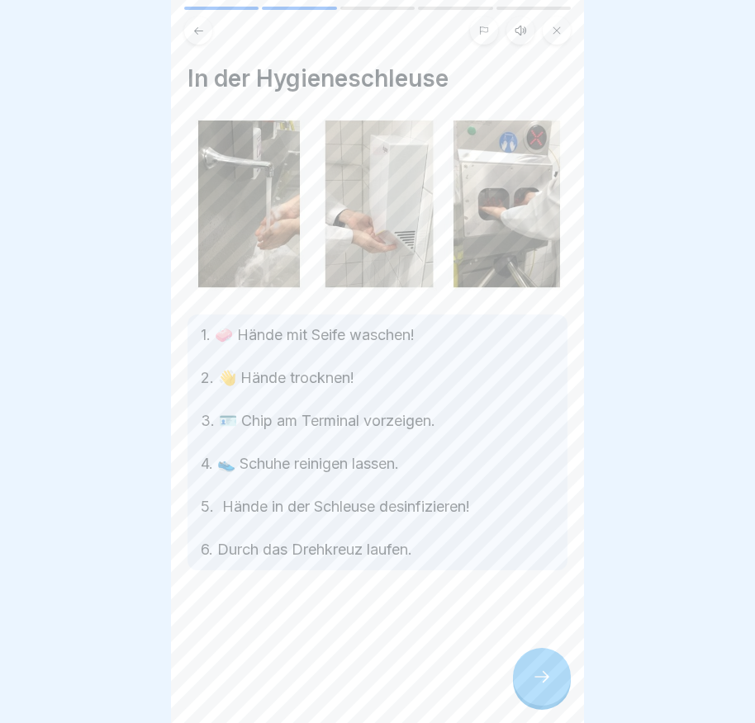
click at [542, 684] on icon at bounding box center [542, 677] width 20 height 20
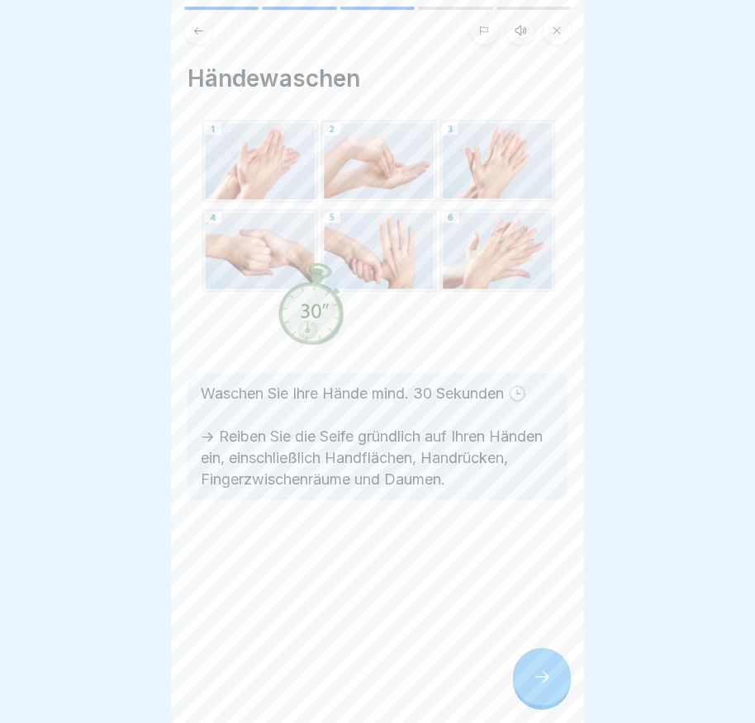
click at [542, 684] on icon at bounding box center [542, 677] width 20 height 20
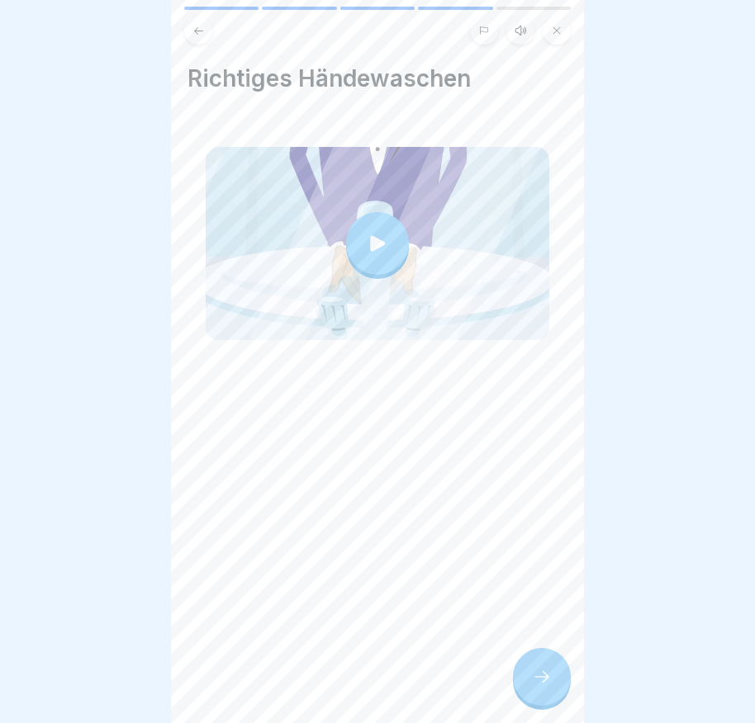
click at [542, 684] on icon at bounding box center [542, 677] width 20 height 20
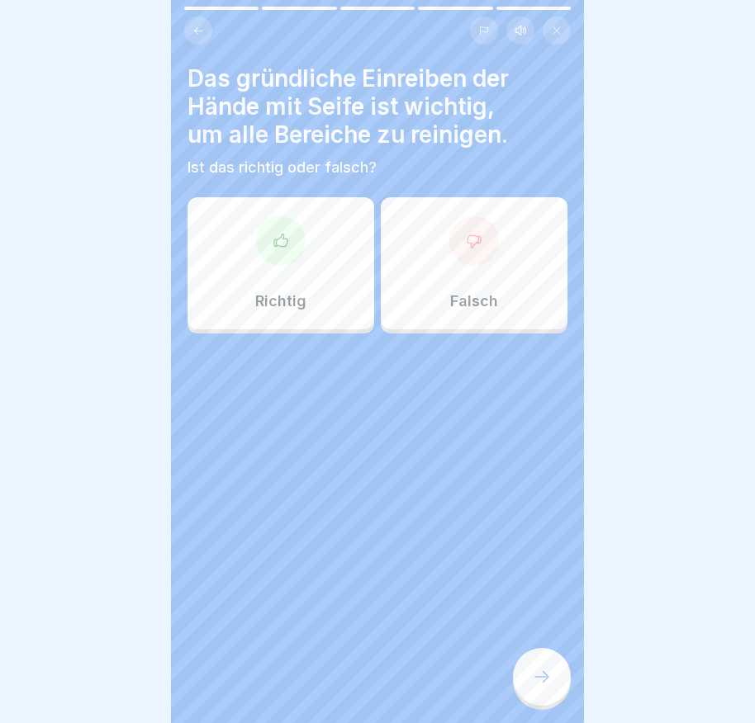
click at [272, 260] on div at bounding box center [281, 241] width 50 height 50
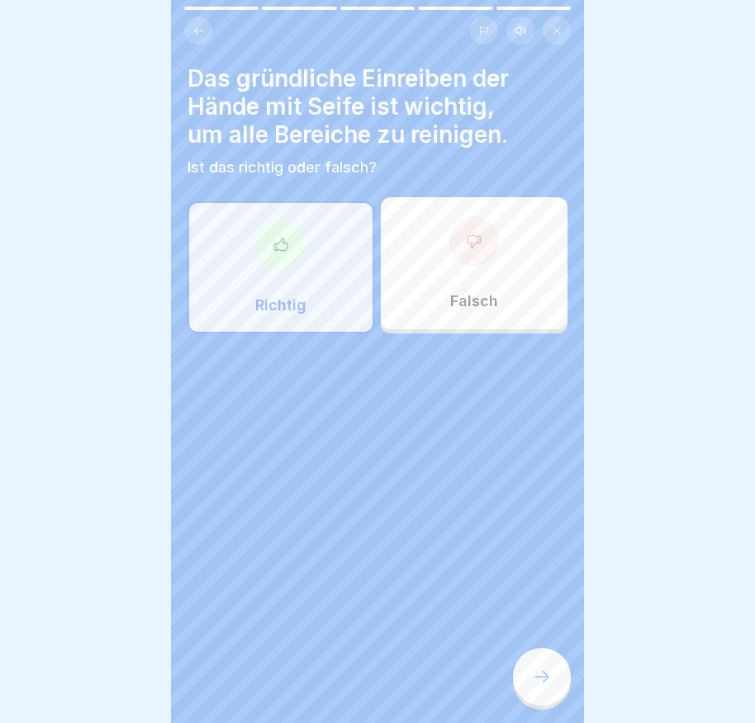
click at [527, 676] on div at bounding box center [542, 677] width 58 height 58
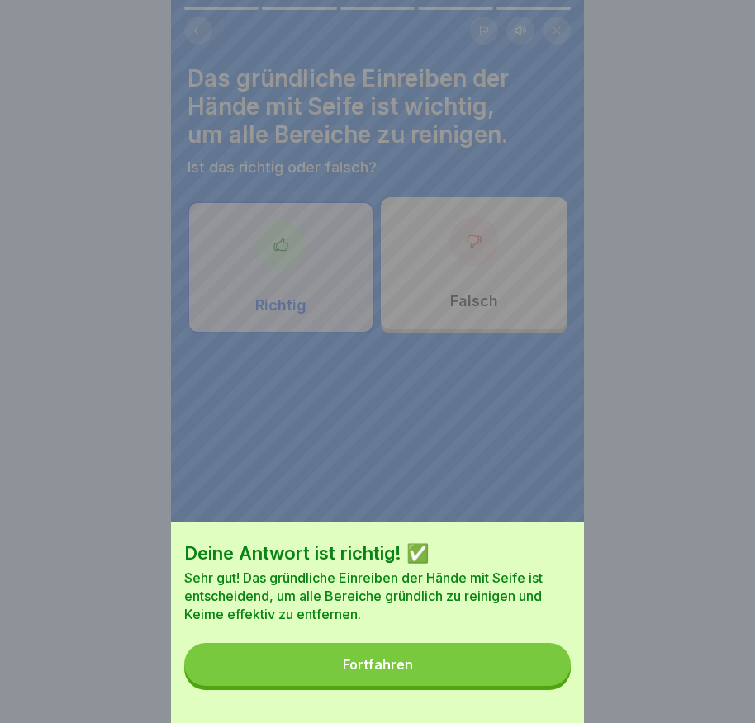
click at [527, 676] on button "Fortfahren" at bounding box center [377, 664] width 386 height 43
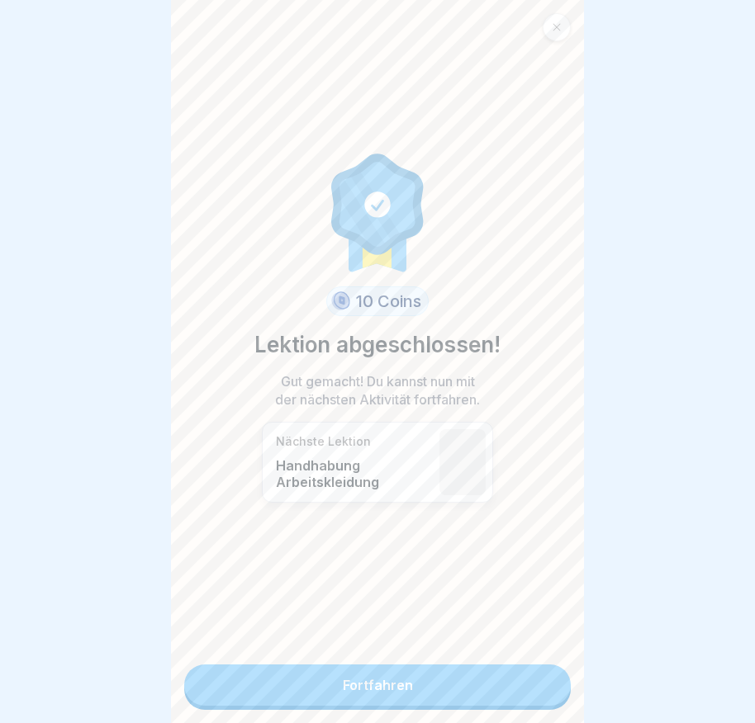
click at [527, 676] on link "Fortfahren" at bounding box center [377, 685] width 386 height 41
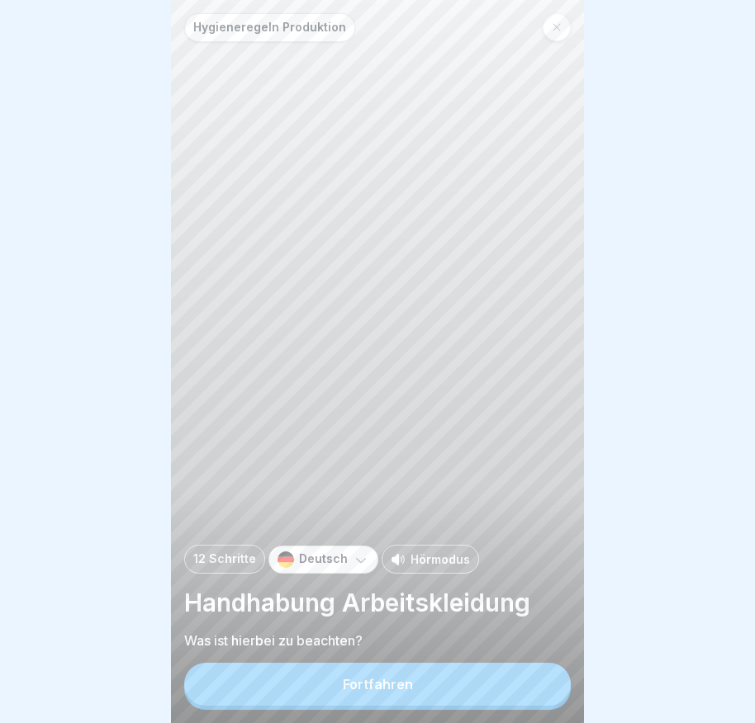
click at [502, 685] on button "Fortfahren" at bounding box center [377, 684] width 386 height 43
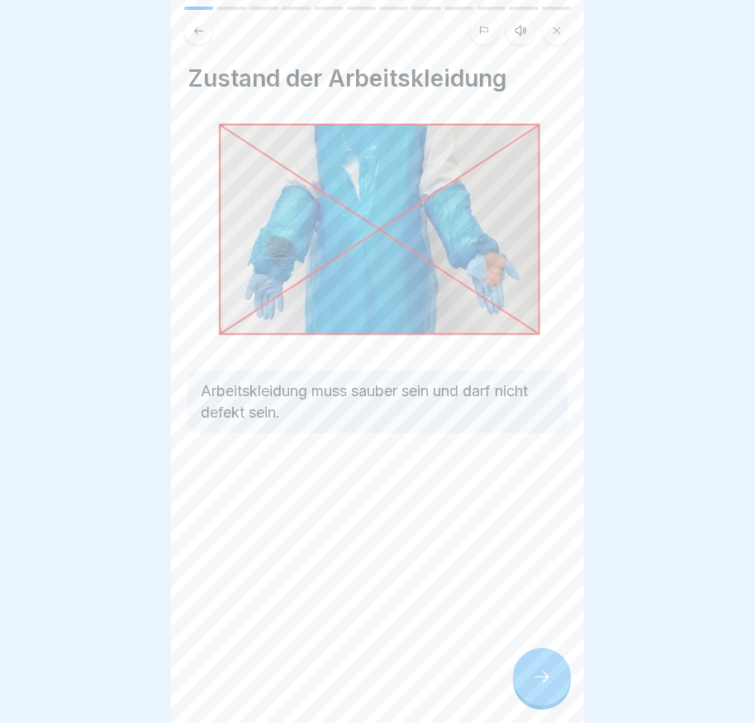
click at [543, 705] on div at bounding box center [542, 677] width 58 height 58
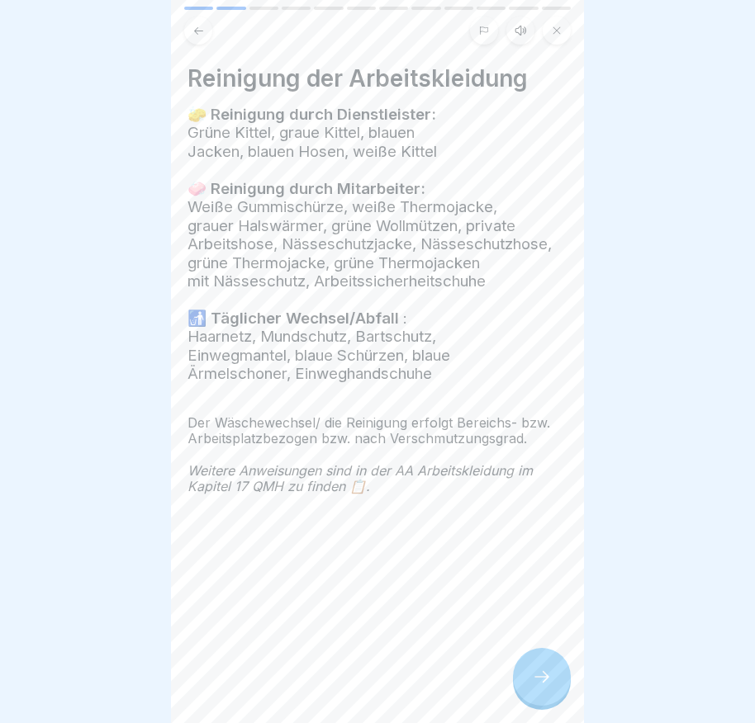
click at [543, 705] on div at bounding box center [542, 677] width 58 height 58
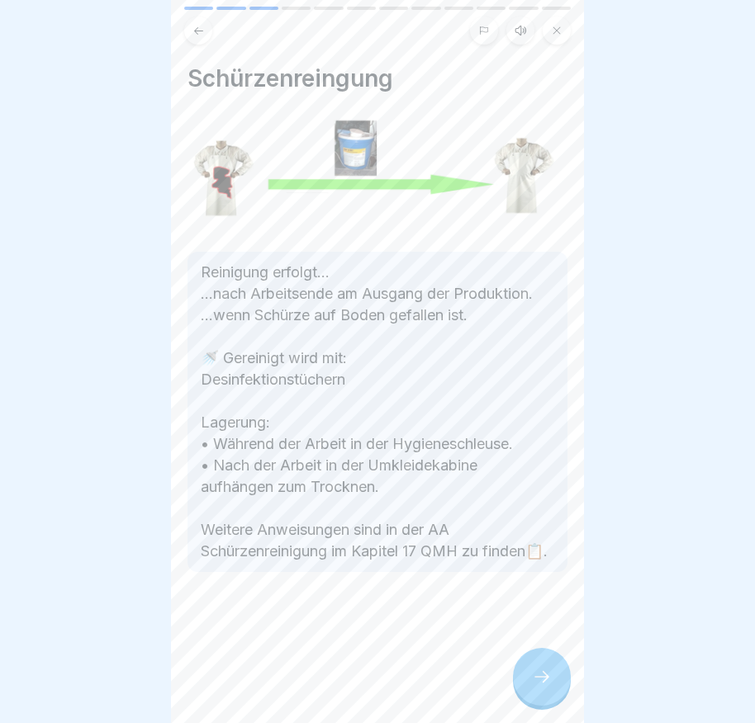
click at [547, 703] on div at bounding box center [542, 677] width 58 height 58
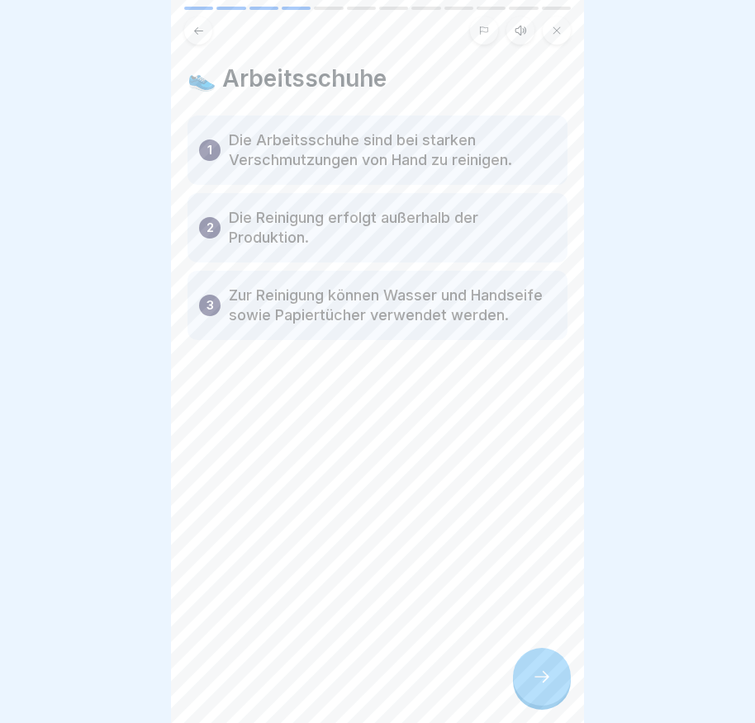
click at [547, 703] on div at bounding box center [542, 677] width 58 height 58
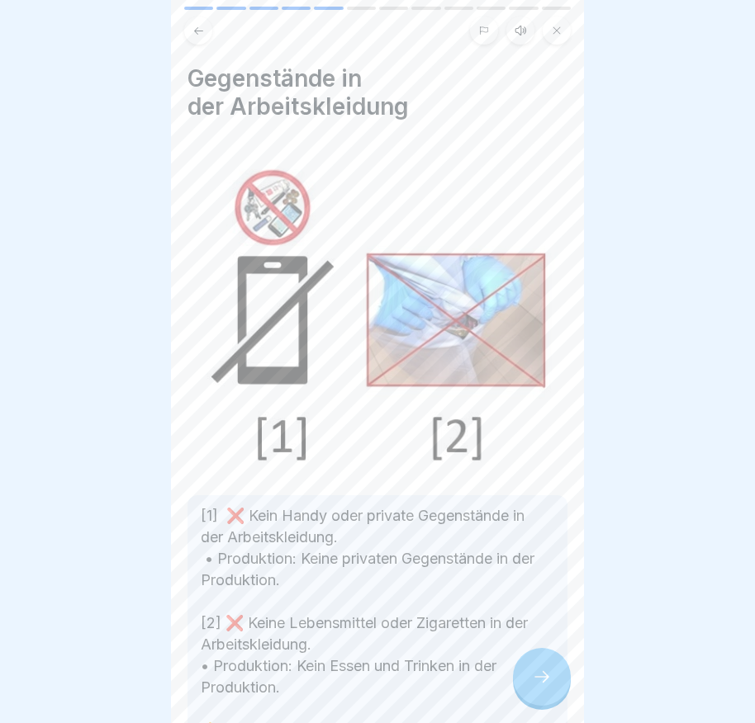
click at [549, 700] on div at bounding box center [542, 677] width 58 height 58
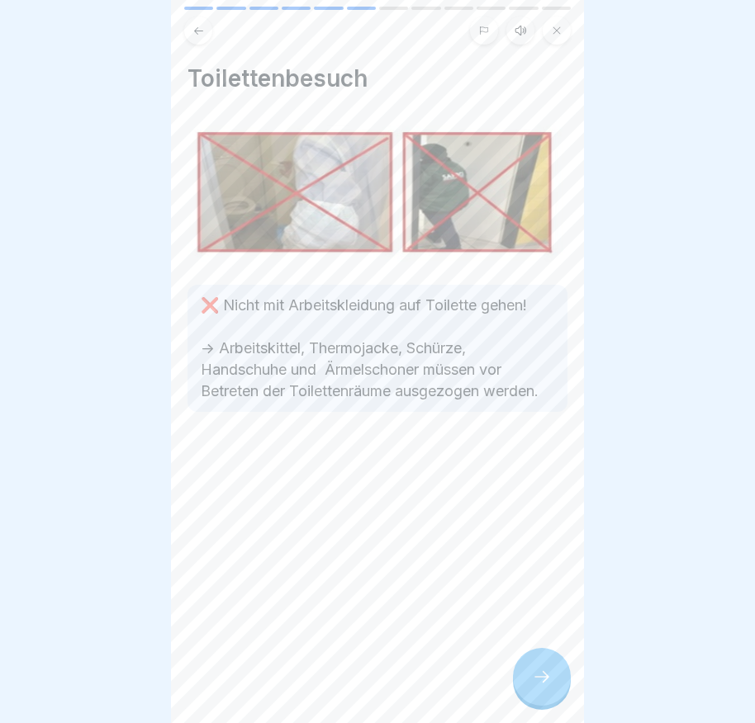
click at [552, 693] on div at bounding box center [542, 677] width 58 height 58
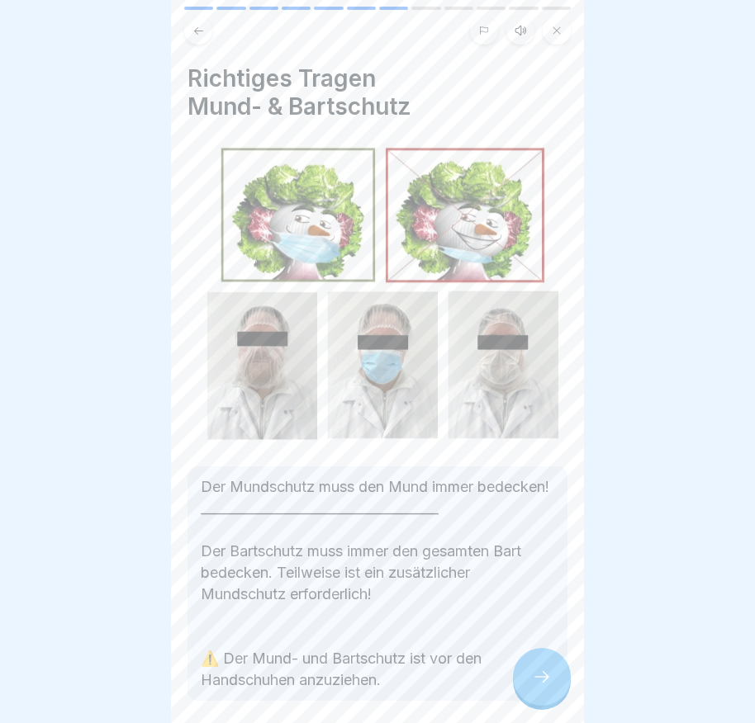
click at [552, 693] on div at bounding box center [542, 677] width 58 height 58
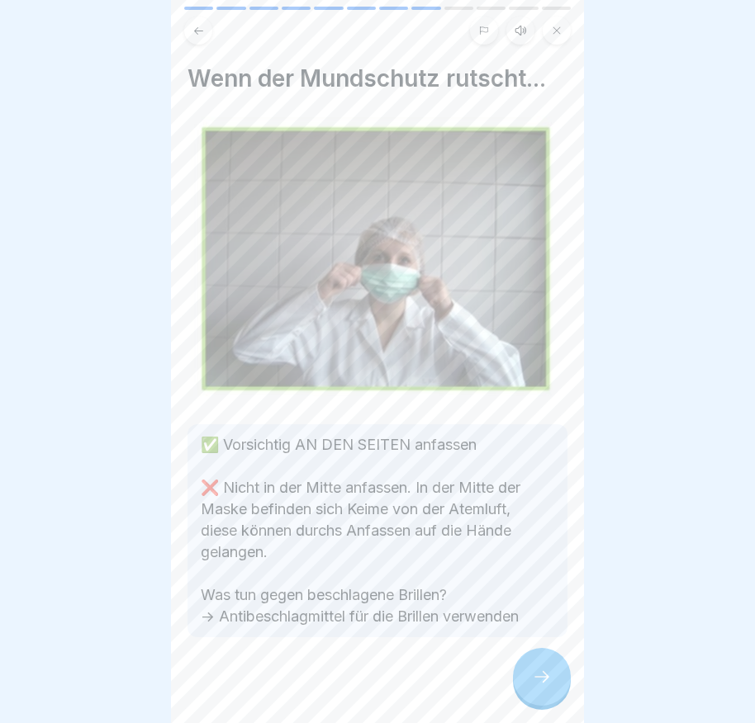
click at [552, 693] on div at bounding box center [542, 677] width 58 height 58
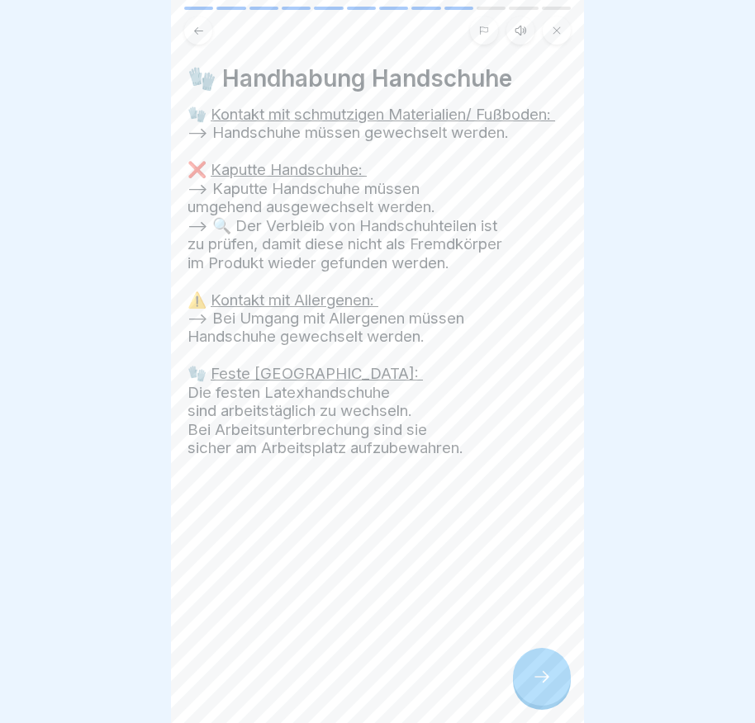
click at [552, 693] on div at bounding box center [542, 677] width 58 height 58
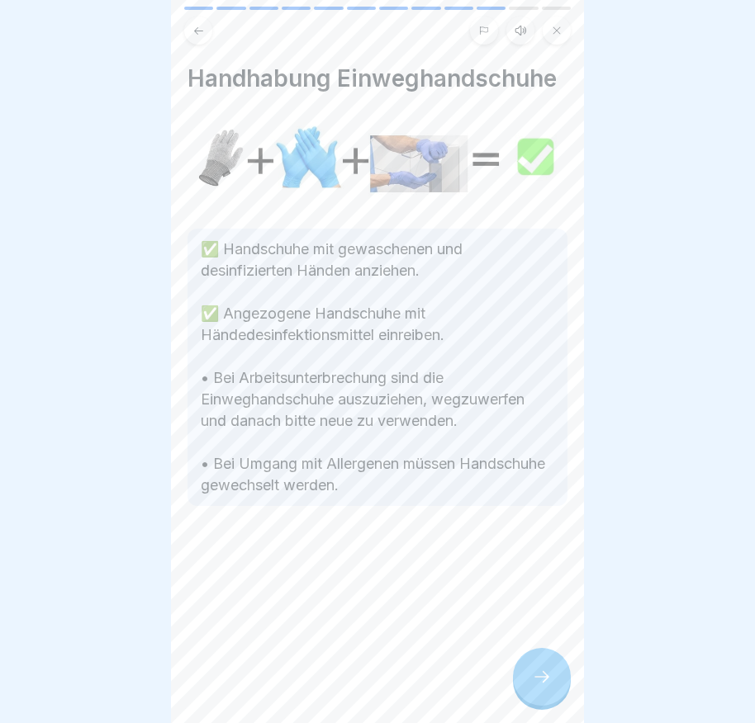
click at [552, 693] on div at bounding box center [542, 677] width 58 height 58
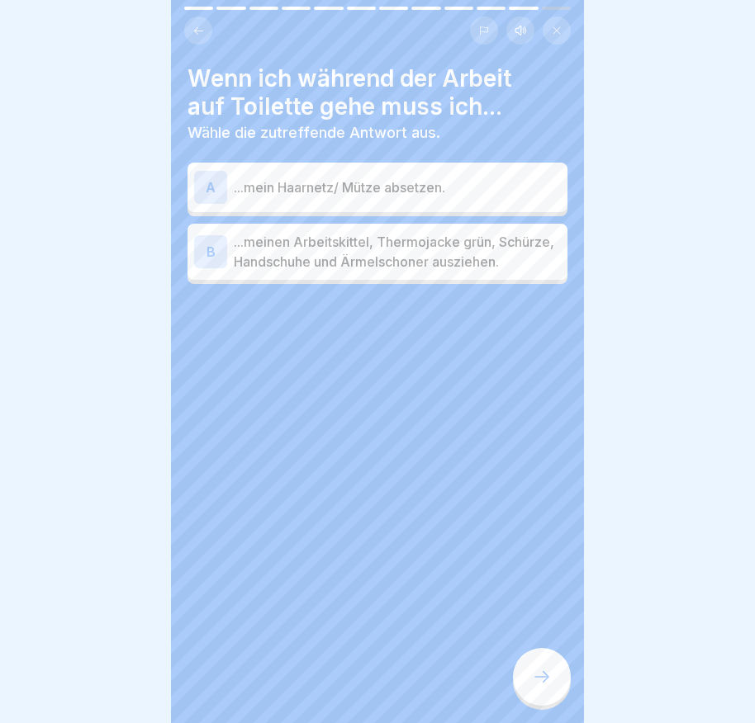
click at [206, 263] on div "B" at bounding box center [210, 251] width 33 height 33
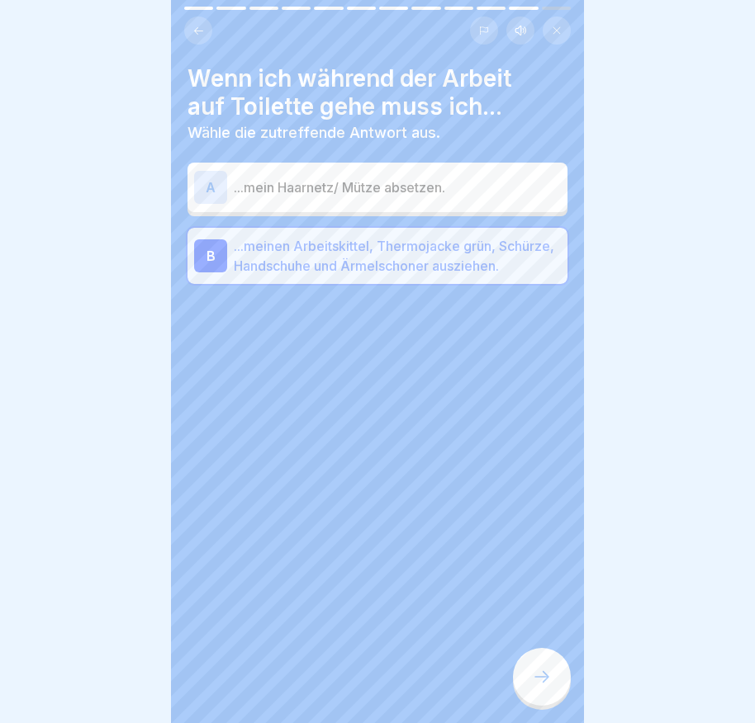
click at [543, 687] on icon at bounding box center [542, 677] width 20 height 20
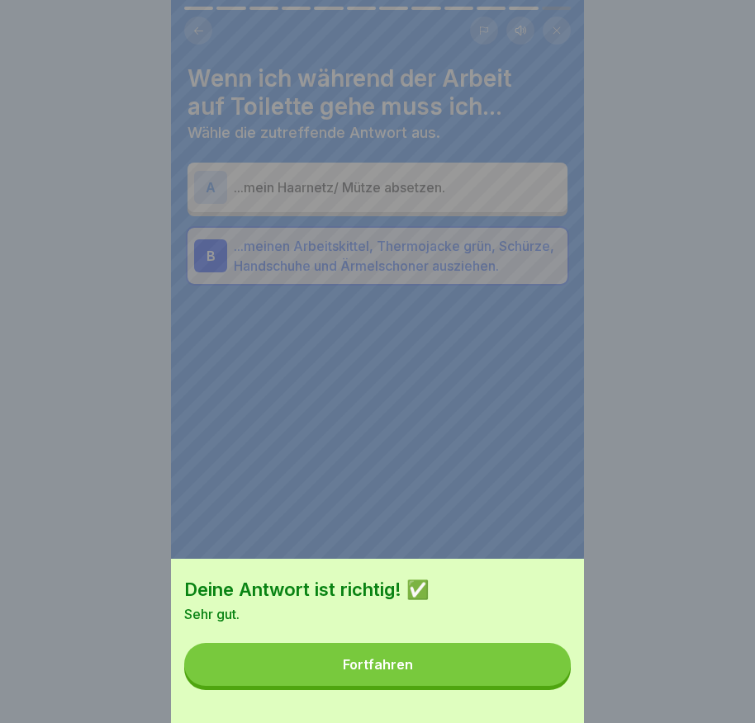
click at [543, 686] on button "Fortfahren" at bounding box center [377, 664] width 386 height 43
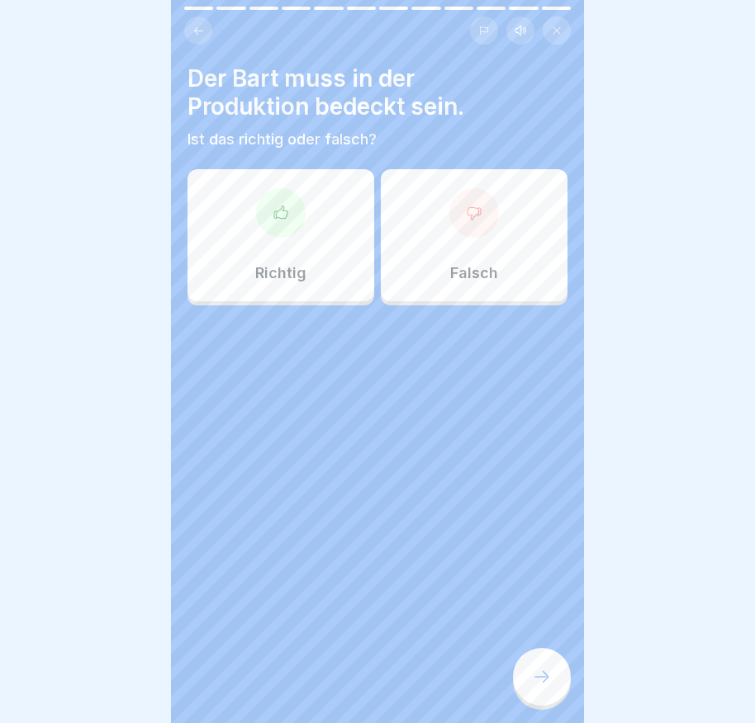
click at [280, 220] on icon at bounding box center [280, 213] width 17 height 17
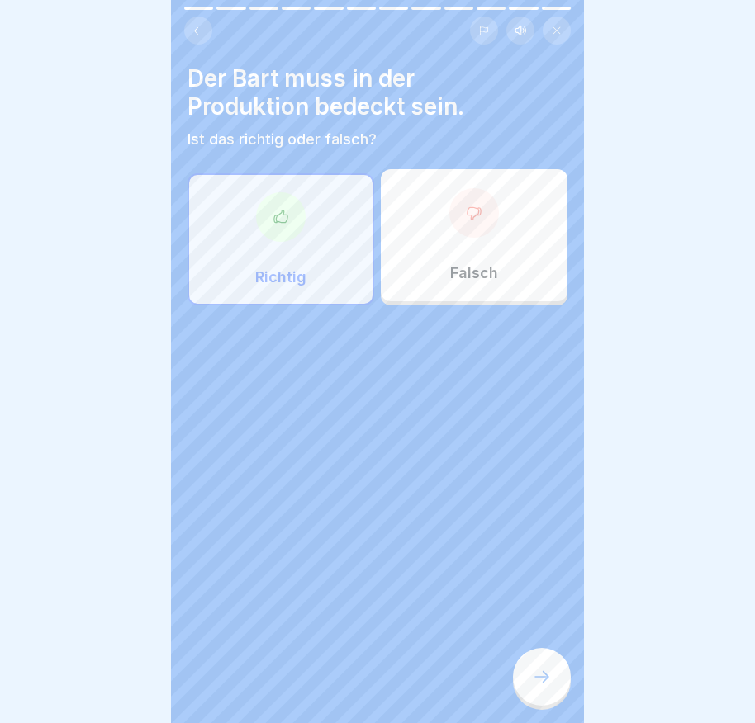
click at [527, 675] on div at bounding box center [542, 677] width 58 height 58
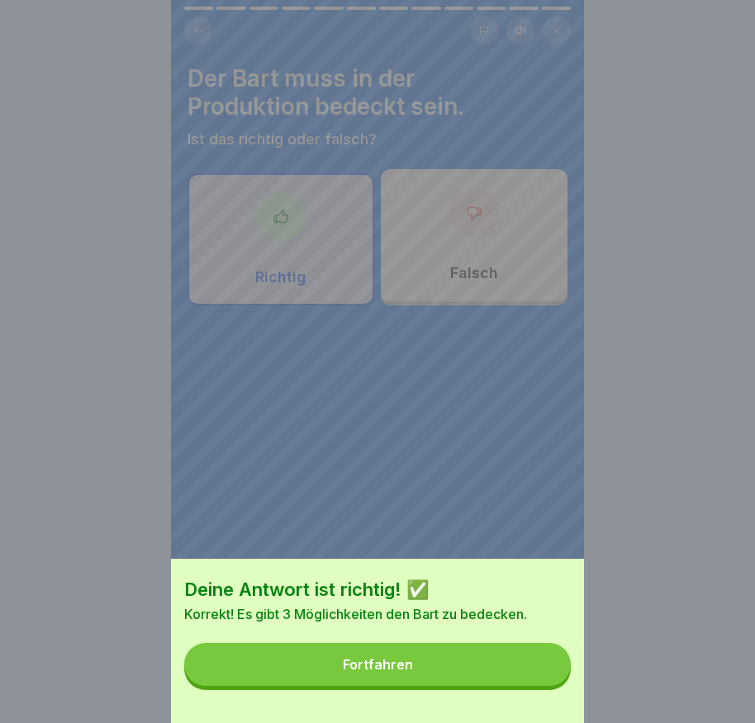
click at [528, 675] on button "Fortfahren" at bounding box center [377, 664] width 386 height 43
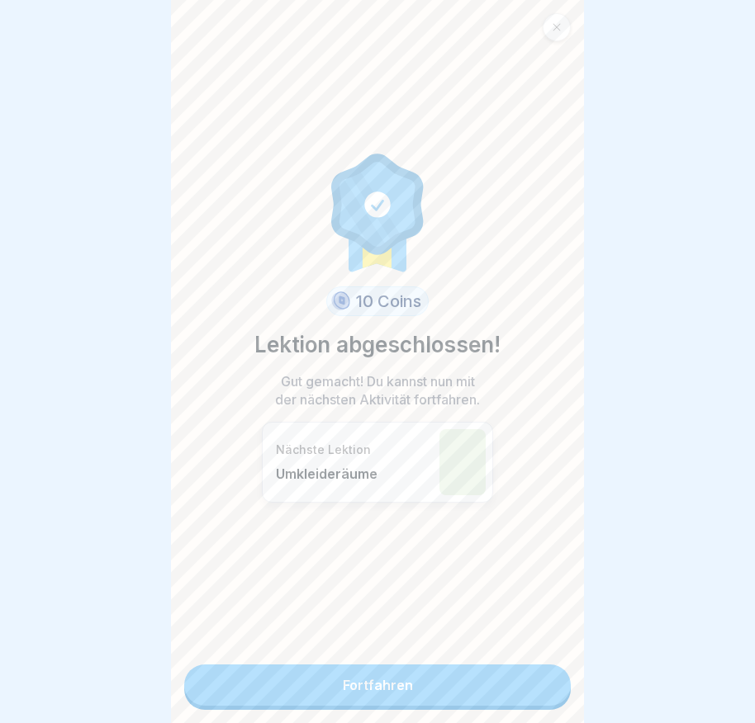
click at [533, 670] on link "Fortfahren" at bounding box center [377, 685] width 386 height 41
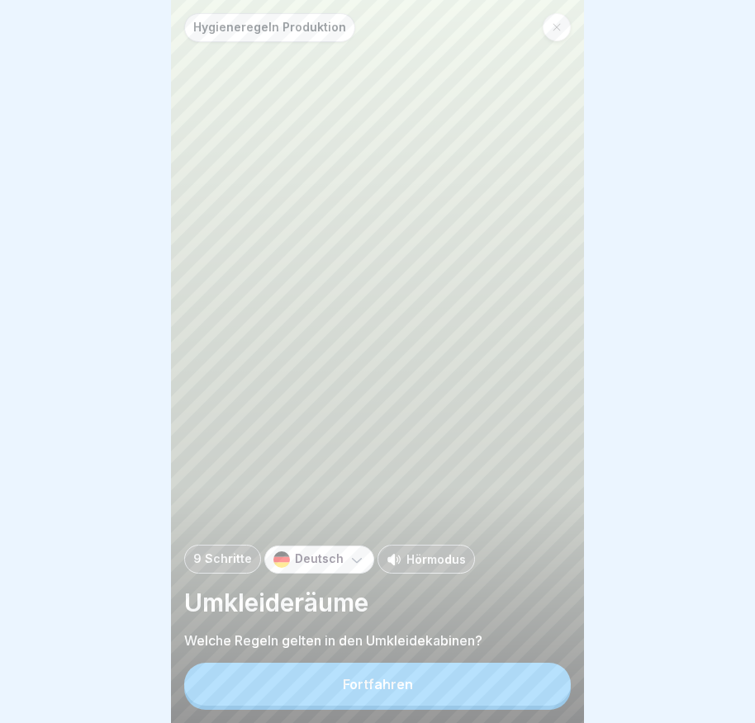
click at [525, 685] on button "Fortfahren" at bounding box center [377, 684] width 386 height 43
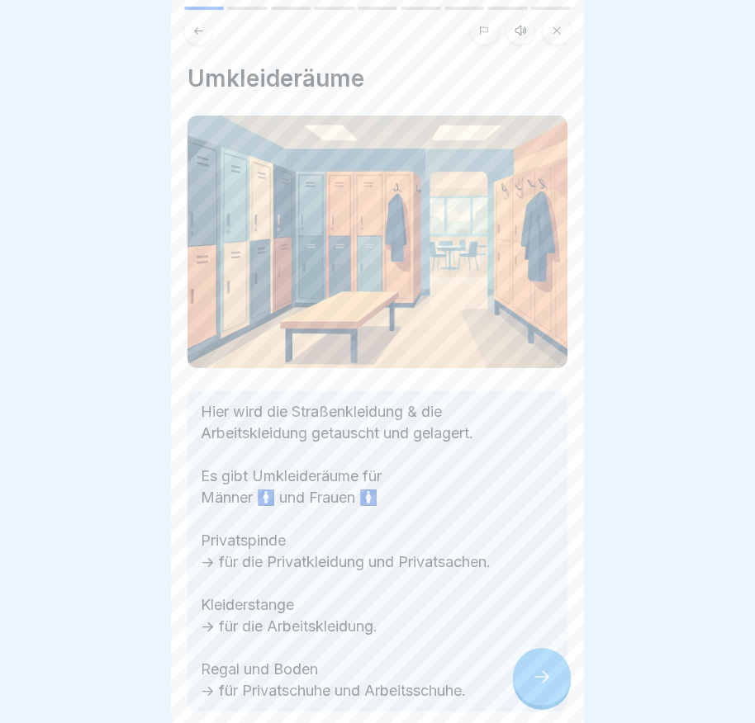
click at [533, 678] on div at bounding box center [542, 677] width 58 height 58
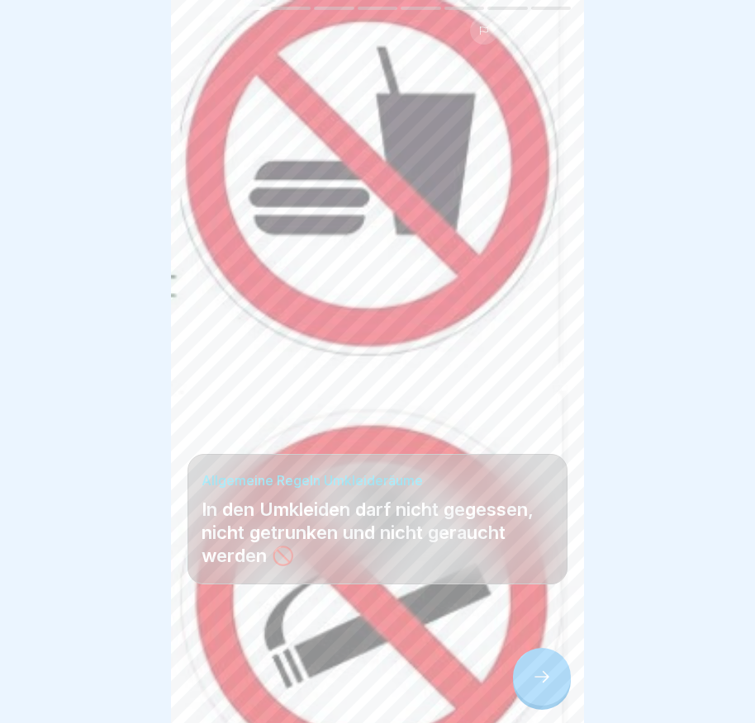
click at [534, 677] on div at bounding box center [542, 677] width 58 height 58
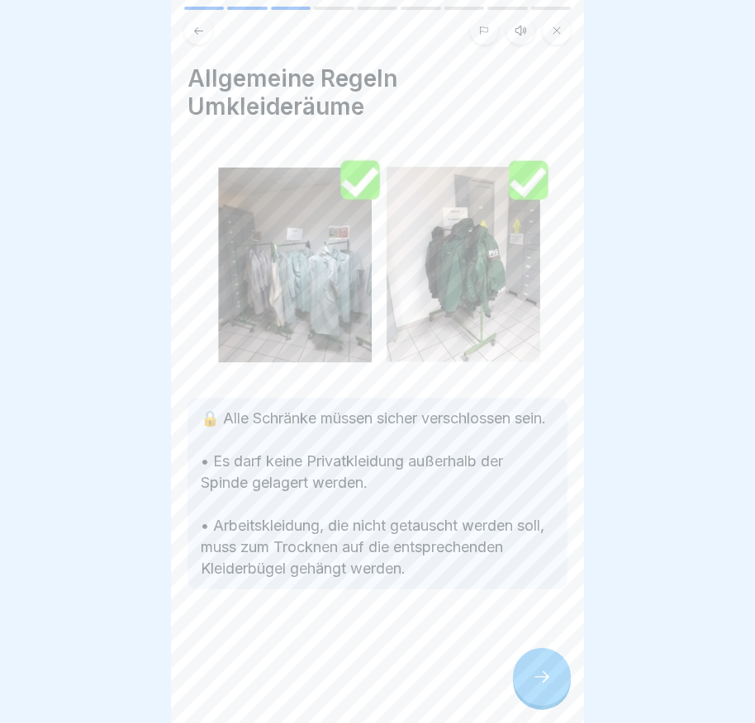
click at [534, 677] on div at bounding box center [542, 677] width 58 height 58
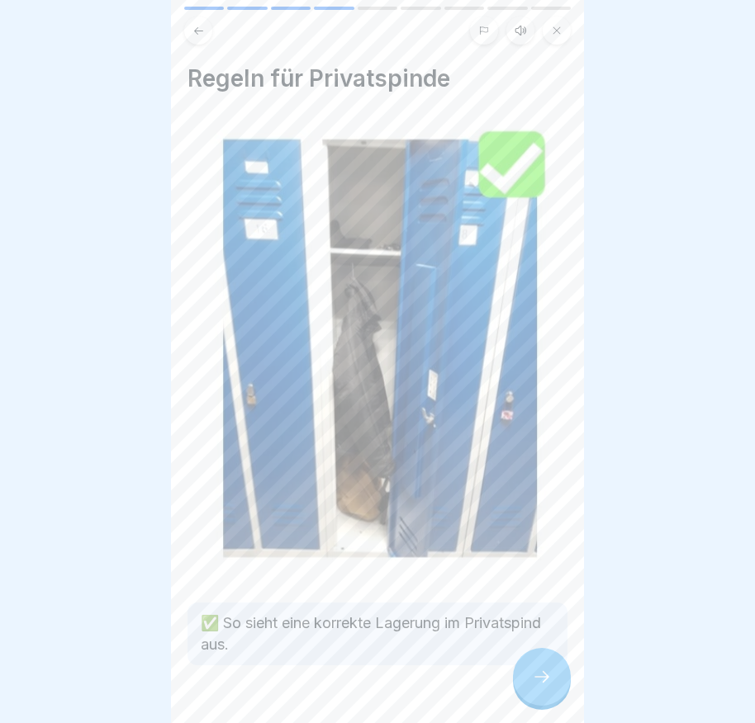
click at [534, 677] on div at bounding box center [542, 677] width 58 height 58
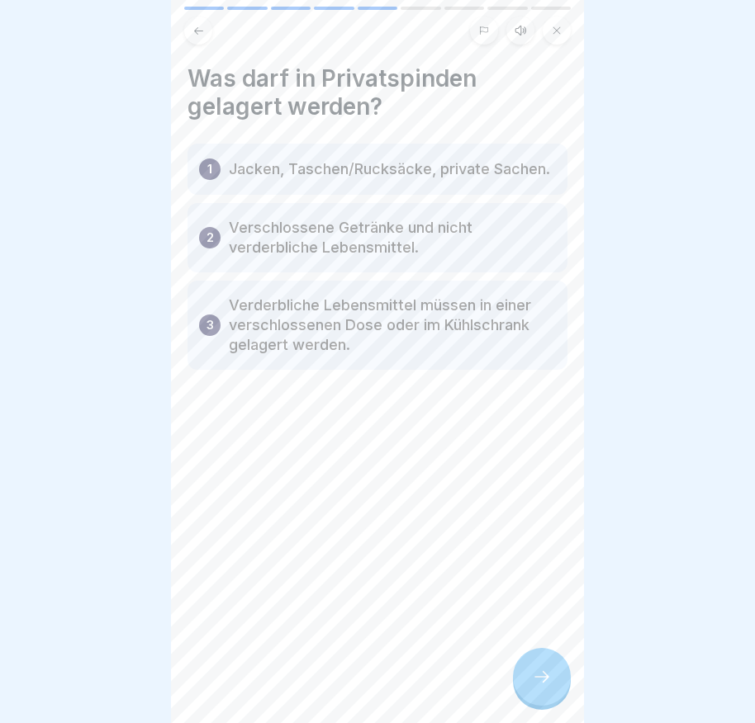
click at [547, 705] on div at bounding box center [542, 677] width 58 height 58
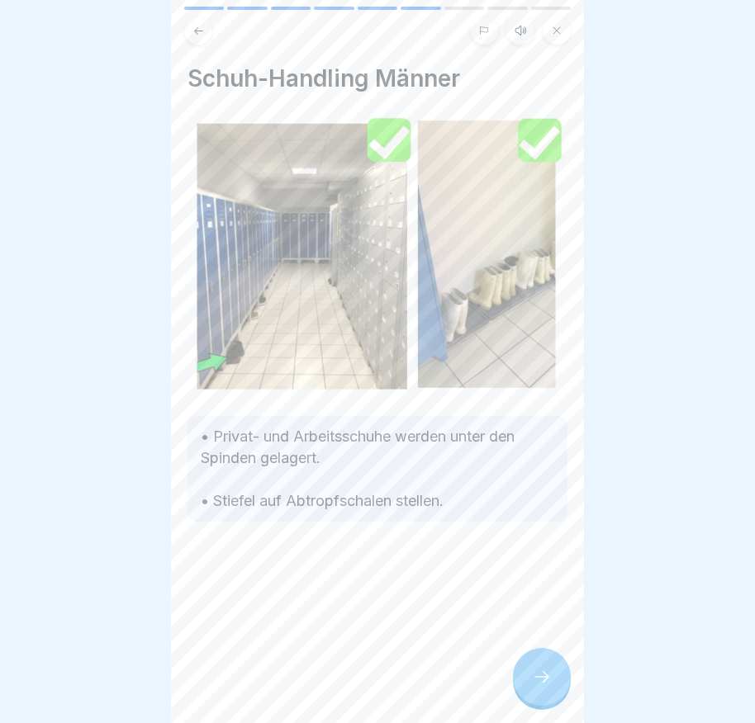
click at [544, 704] on div at bounding box center [542, 677] width 58 height 58
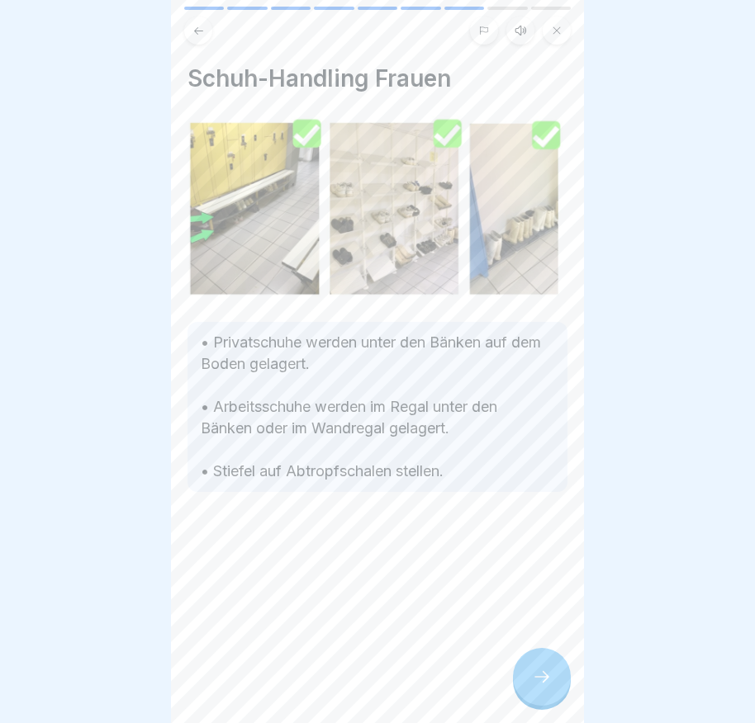
click at [544, 704] on div at bounding box center [542, 677] width 58 height 58
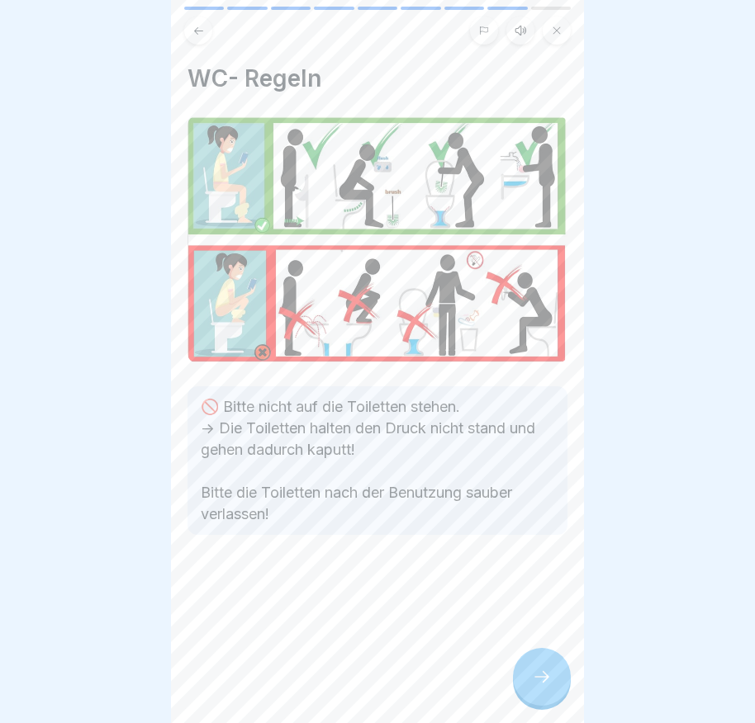
click at [543, 703] on div at bounding box center [542, 677] width 58 height 58
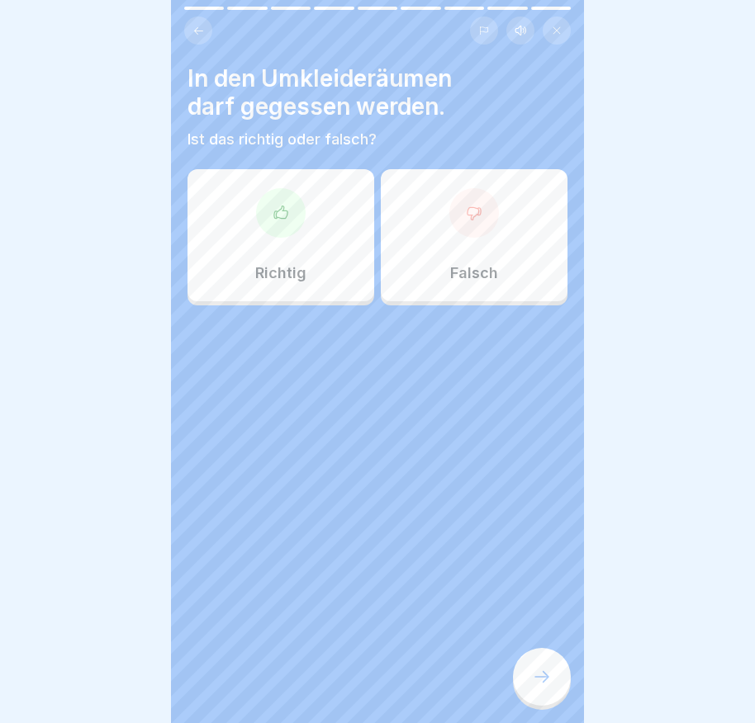
click at [409, 251] on div "Falsch" at bounding box center [474, 235] width 187 height 132
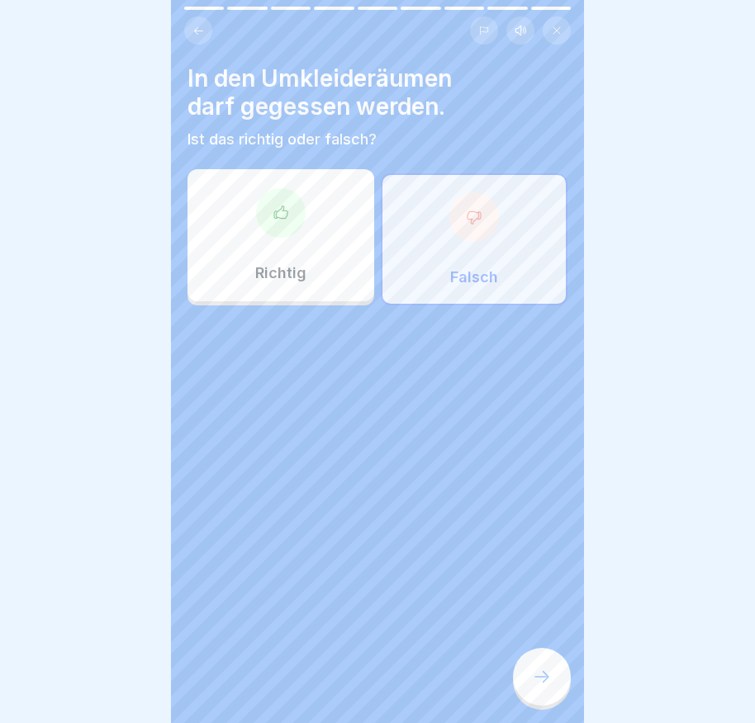
click at [525, 675] on div at bounding box center [542, 677] width 58 height 58
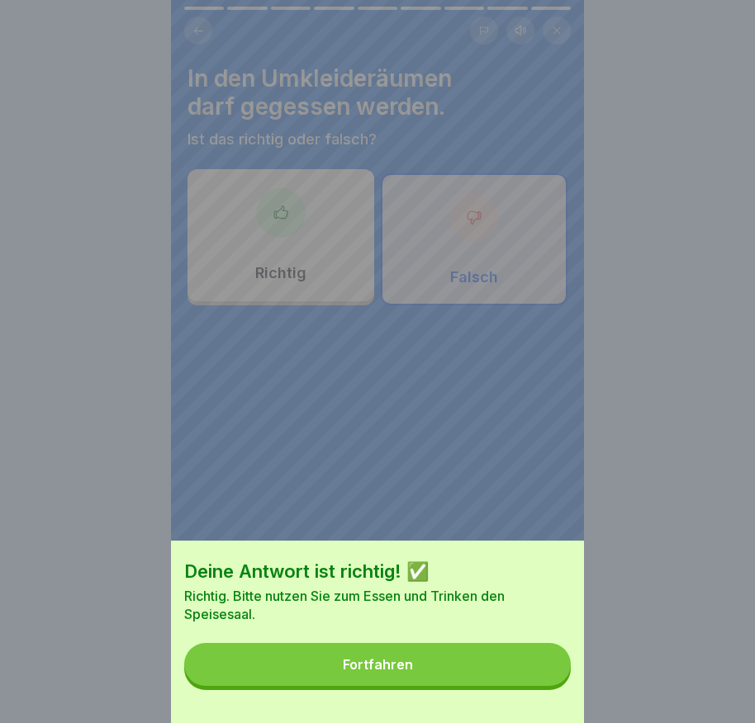
click at [526, 676] on button "Fortfahren" at bounding box center [377, 664] width 386 height 43
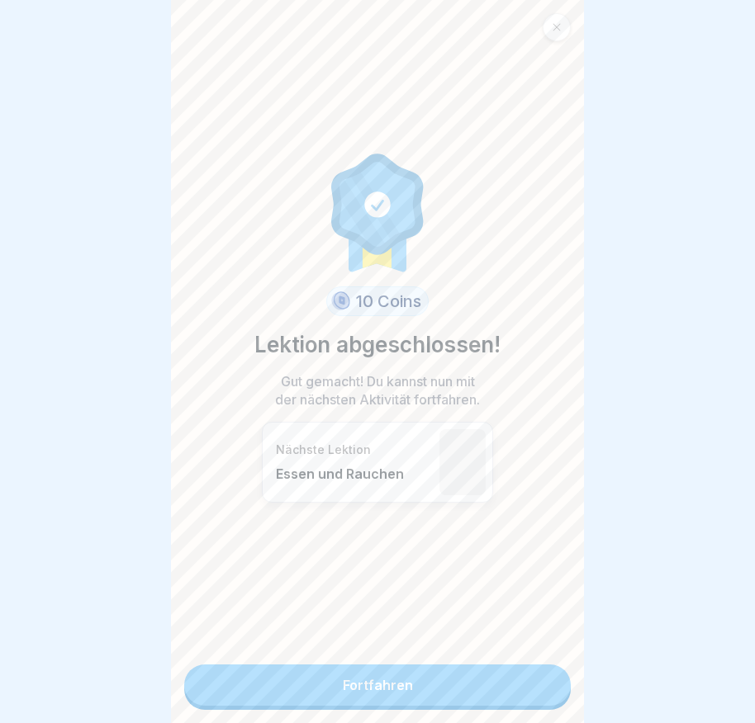
click at [456, 678] on link "Fortfahren" at bounding box center [377, 685] width 386 height 41
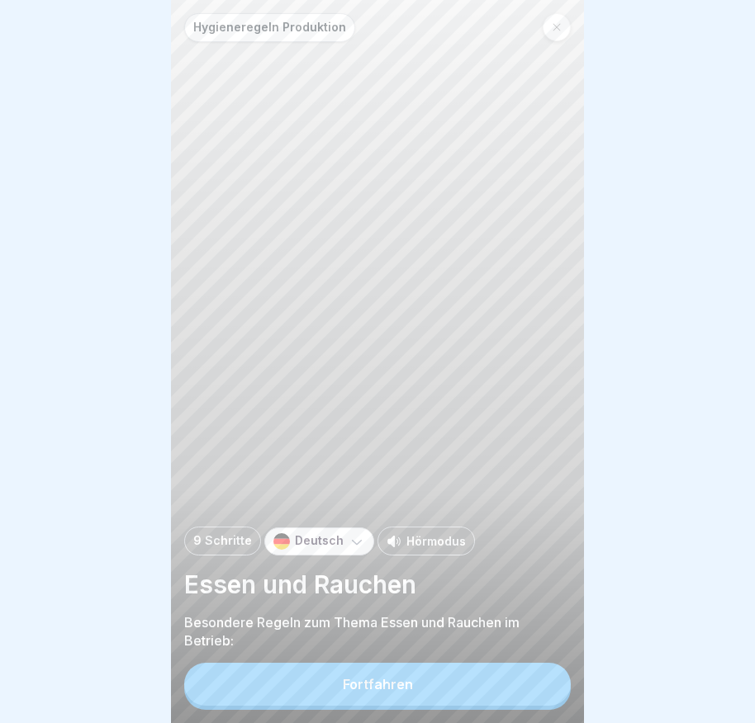
click at [444, 690] on button "Fortfahren" at bounding box center [377, 684] width 386 height 43
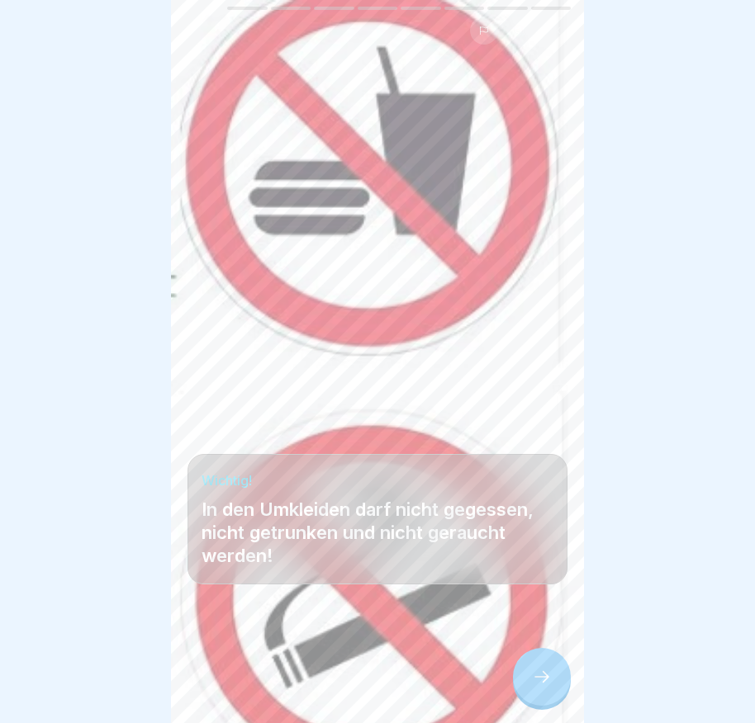
click at [538, 685] on icon at bounding box center [542, 677] width 20 height 20
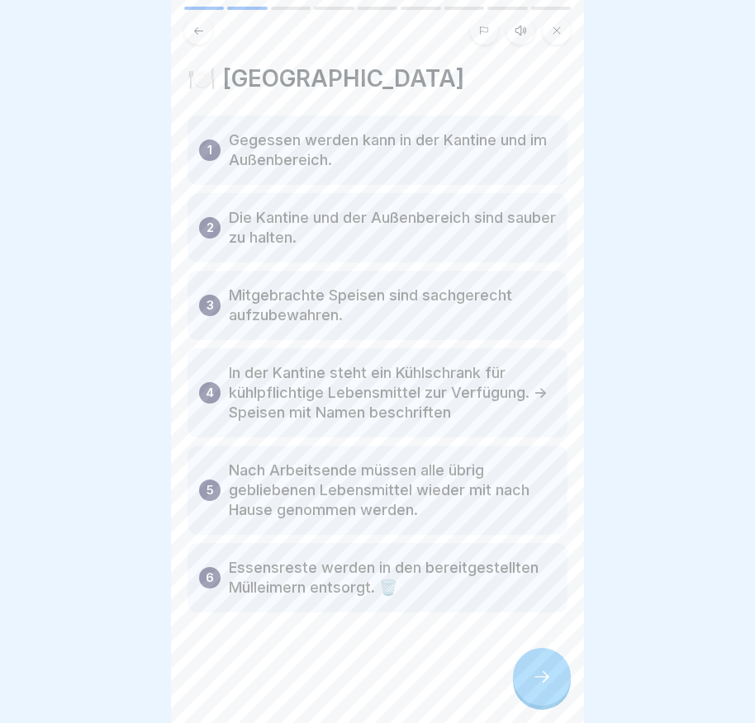
click at [557, 680] on div at bounding box center [542, 677] width 58 height 58
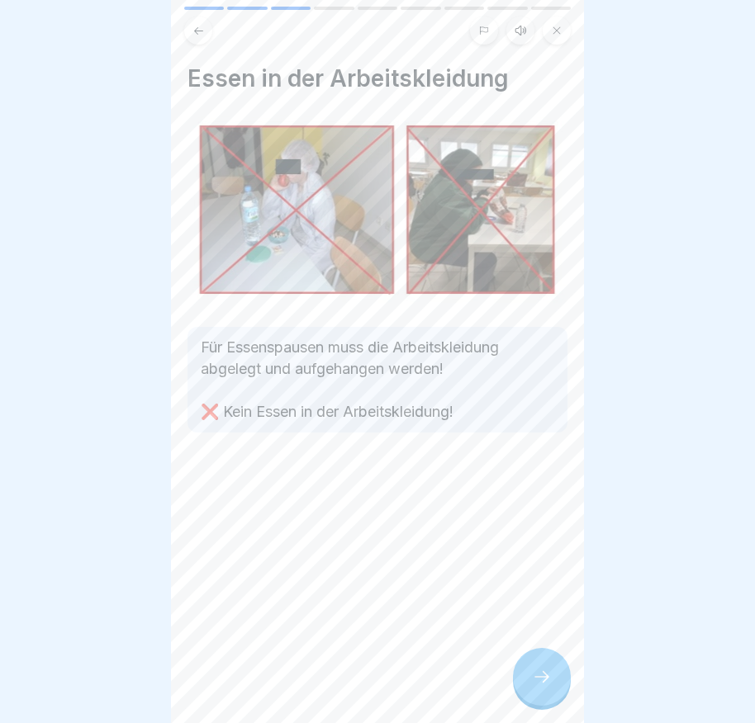
click at [559, 680] on div at bounding box center [542, 677] width 58 height 58
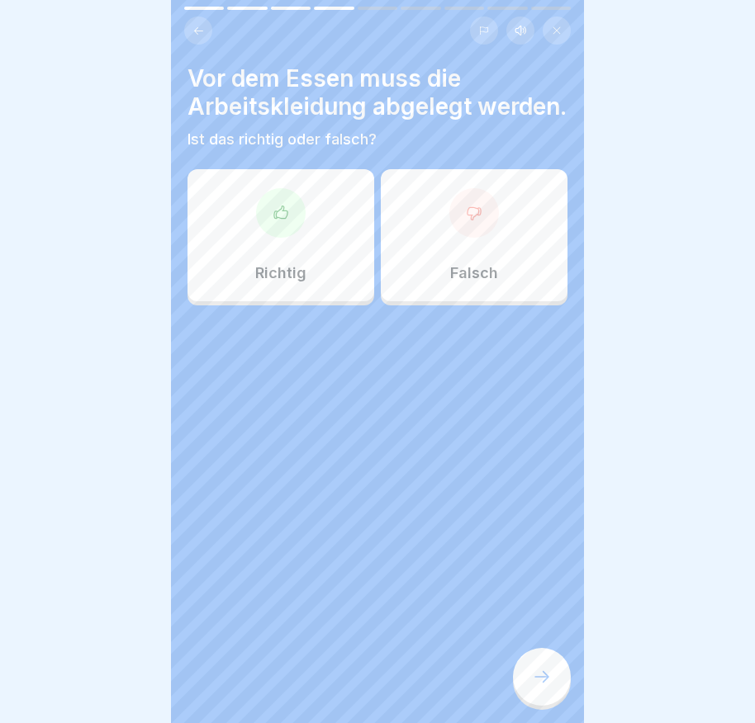
click at [252, 276] on div "Richtig" at bounding box center [280, 235] width 187 height 132
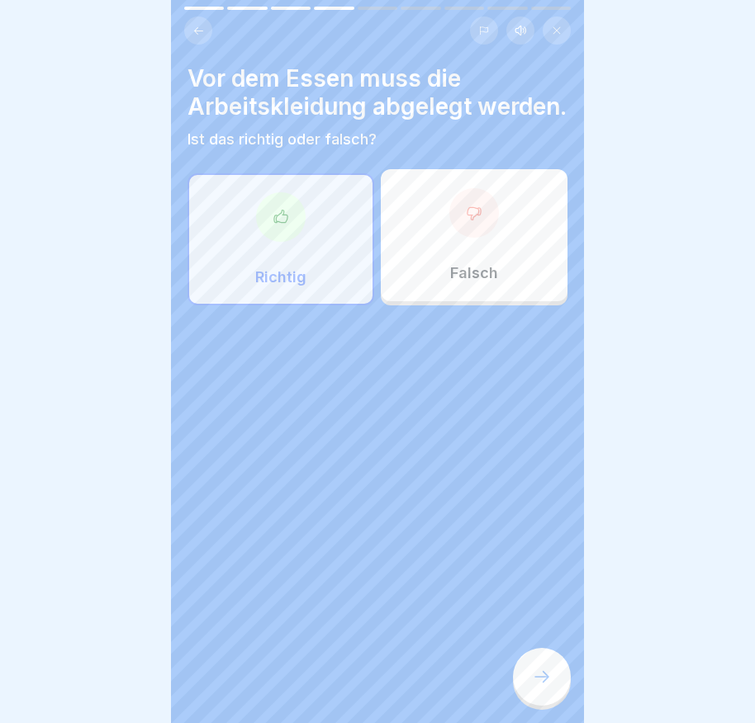
click at [525, 690] on div at bounding box center [542, 677] width 58 height 58
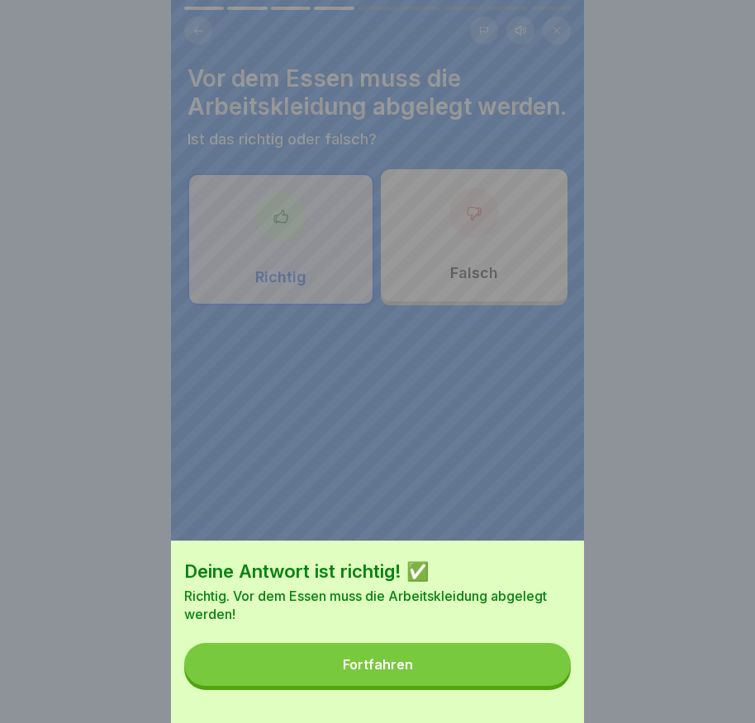
click at [525, 686] on button "Fortfahren" at bounding box center [377, 664] width 386 height 43
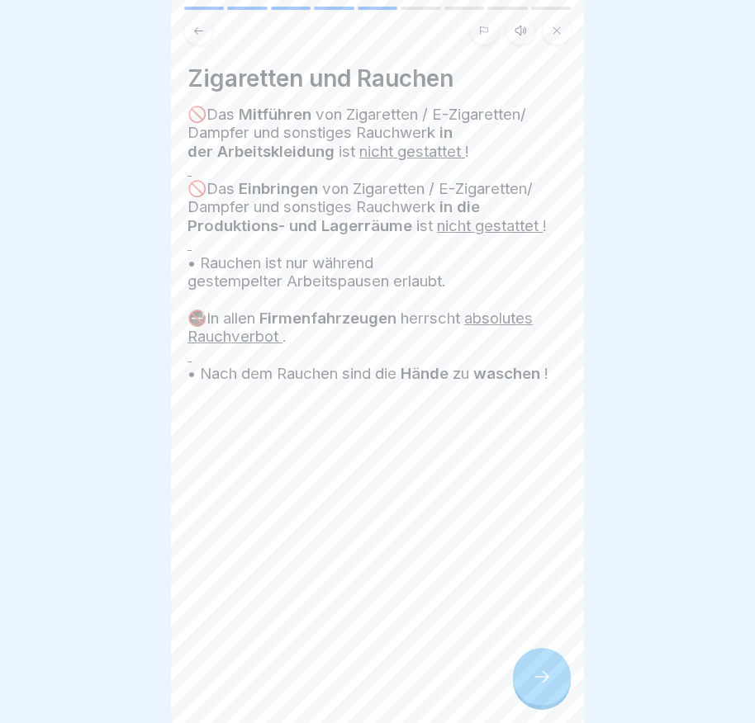
click at [533, 687] on icon at bounding box center [542, 677] width 20 height 20
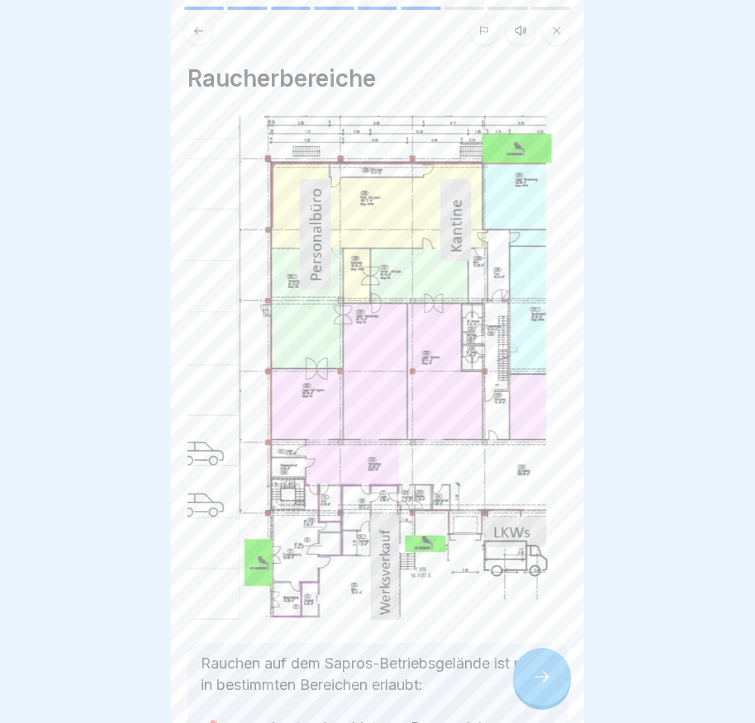
click at [533, 687] on icon at bounding box center [542, 677] width 20 height 20
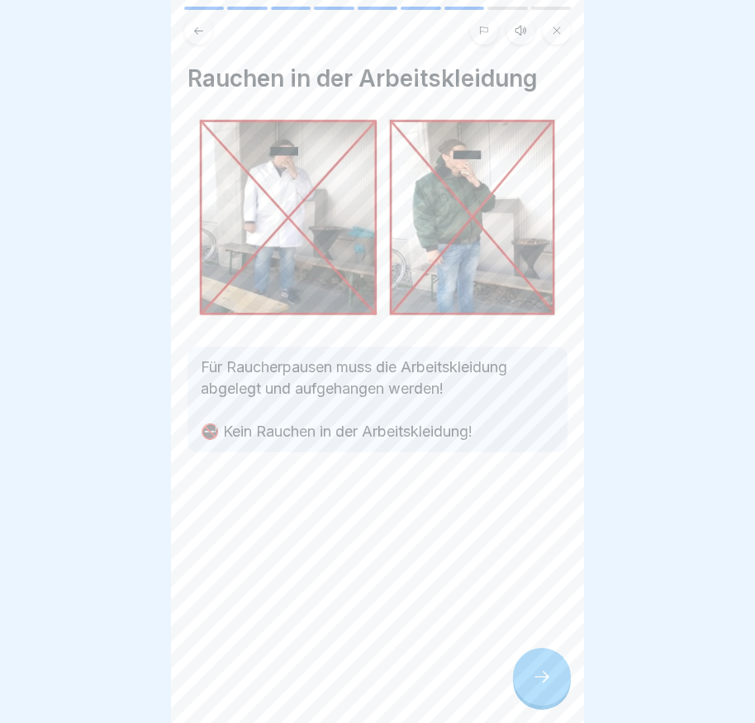
click at [538, 686] on icon at bounding box center [542, 677] width 20 height 20
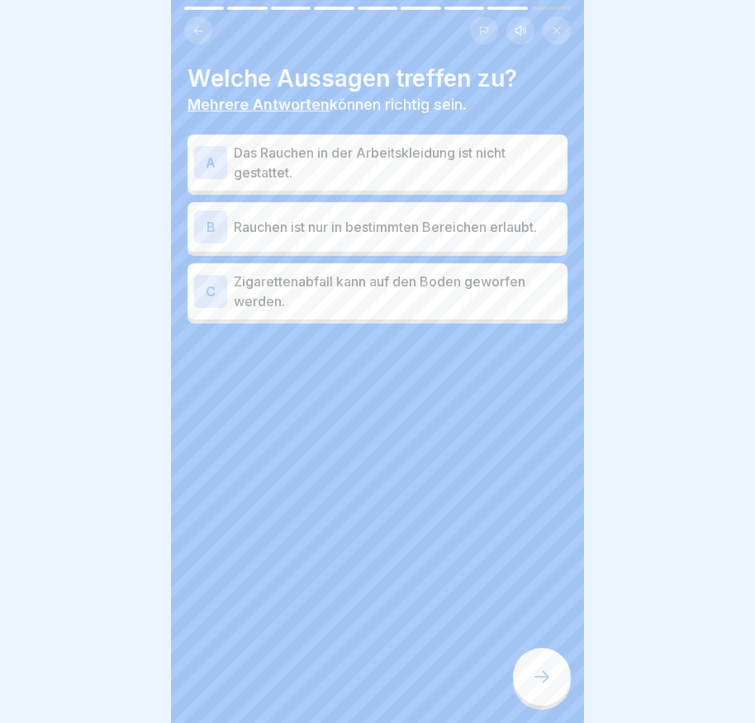
click at [197, 165] on div "A" at bounding box center [210, 162] width 33 height 33
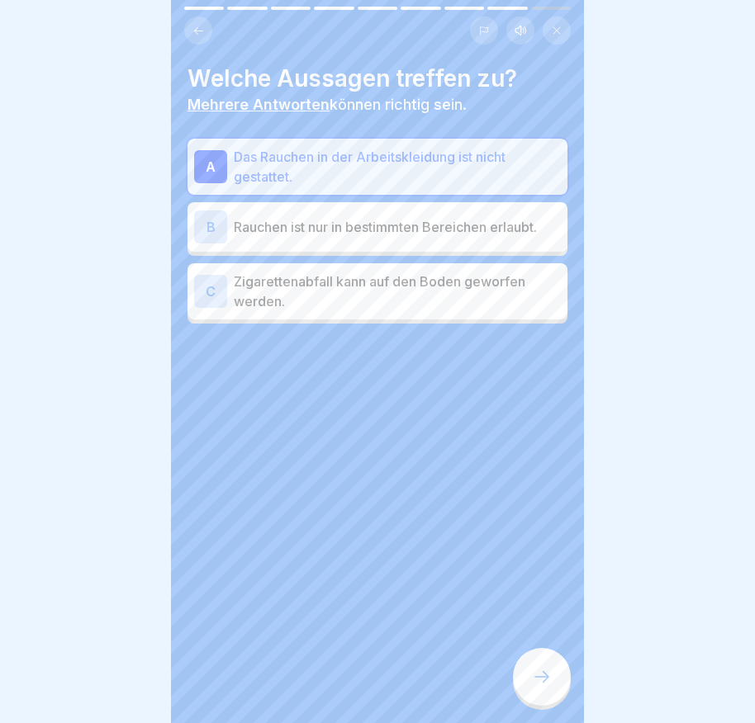
click at [214, 222] on div "B" at bounding box center [210, 227] width 33 height 33
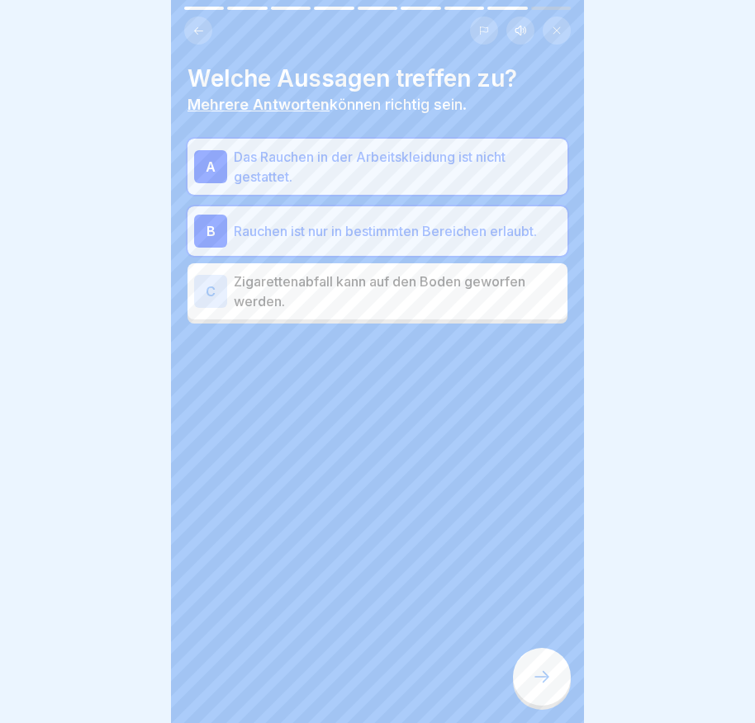
click at [550, 681] on div at bounding box center [542, 677] width 58 height 58
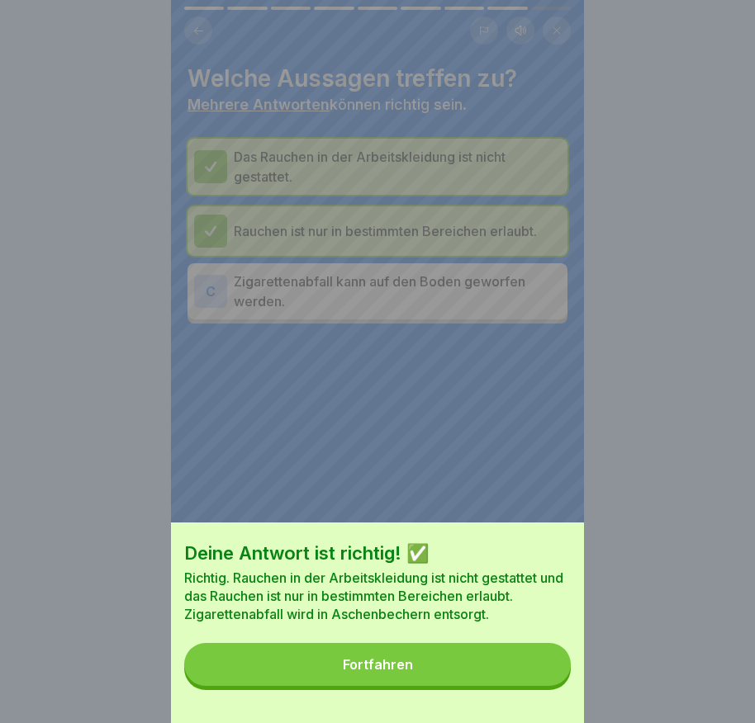
click at [530, 671] on button "Fortfahren" at bounding box center [377, 664] width 386 height 43
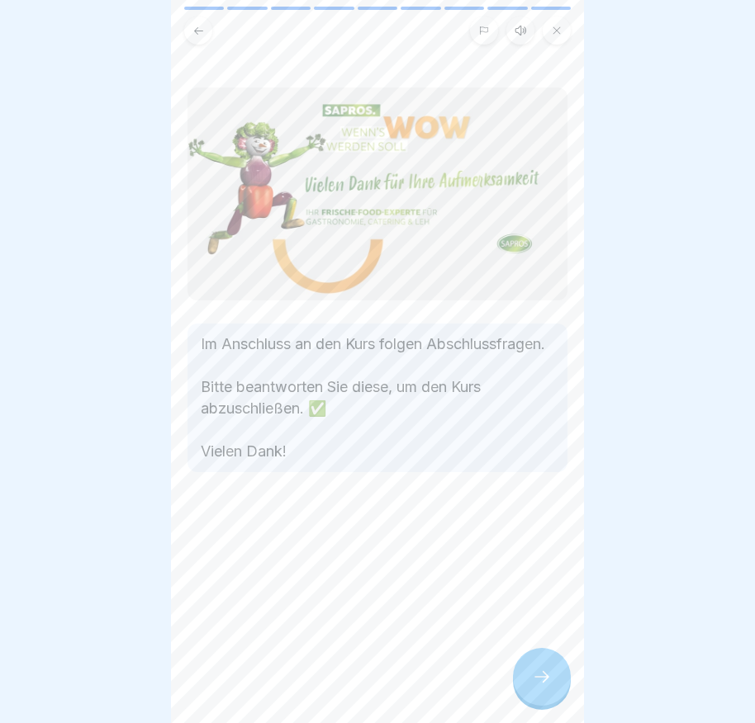
click at [528, 670] on div at bounding box center [542, 677] width 58 height 58
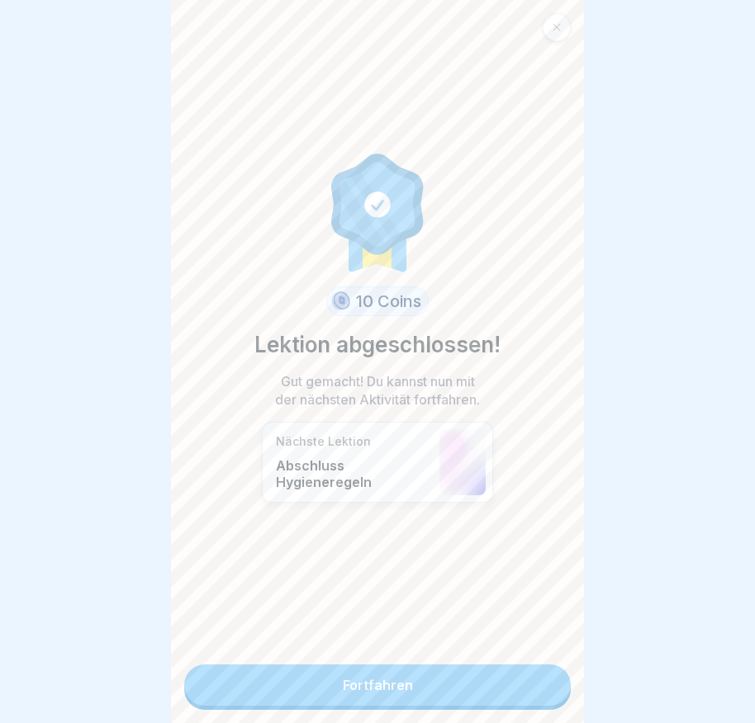
click at [475, 676] on link "Fortfahren" at bounding box center [377, 685] width 386 height 41
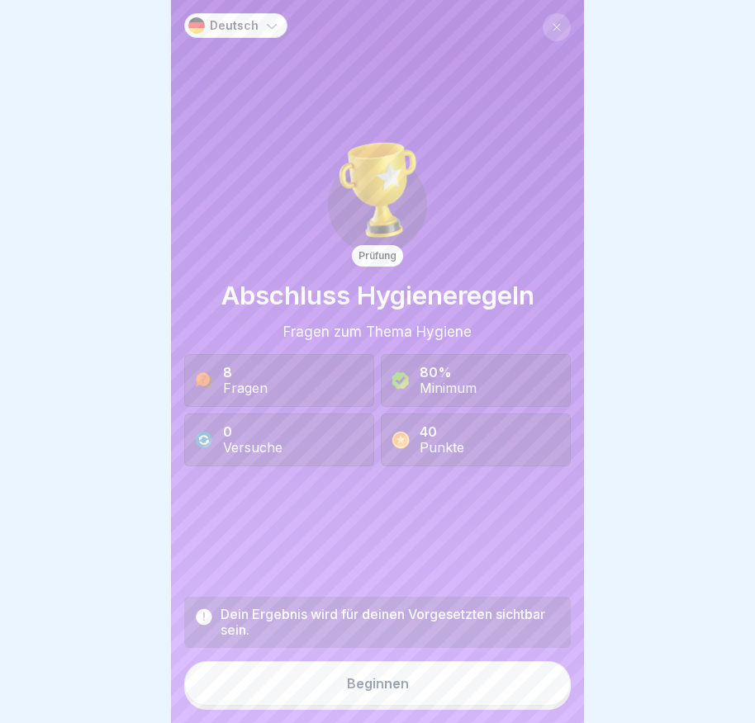
click at [462, 680] on button "Beginnen" at bounding box center [377, 683] width 386 height 45
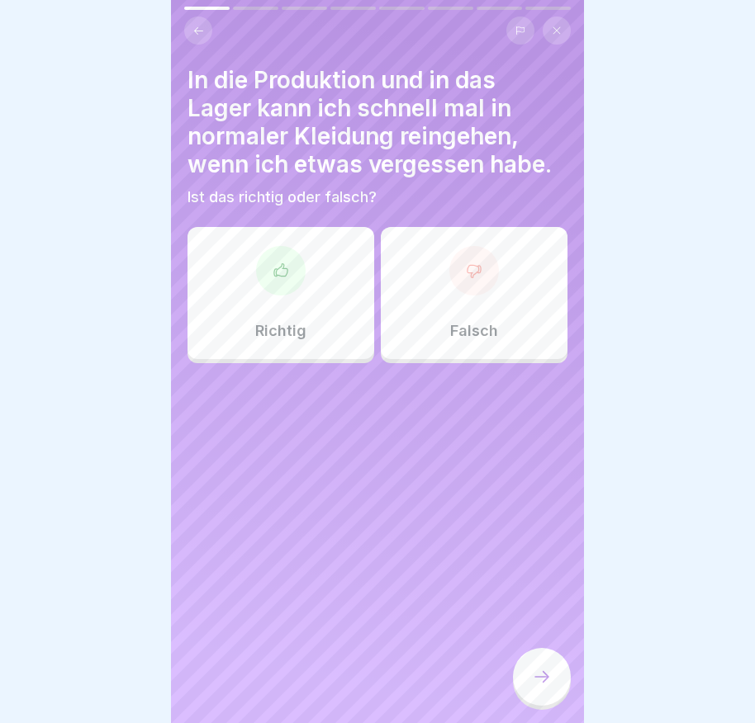
click at [457, 306] on div "Falsch" at bounding box center [474, 293] width 187 height 132
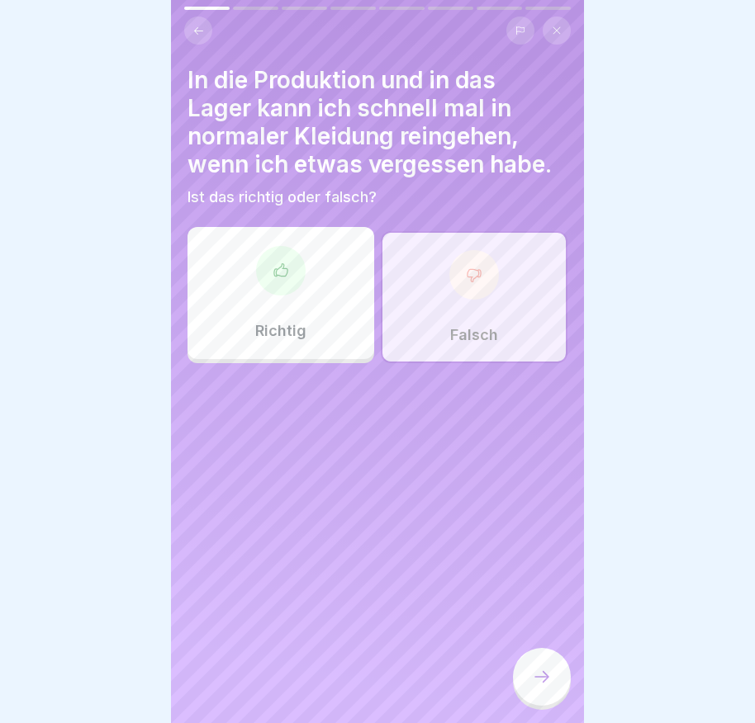
click at [543, 687] on icon at bounding box center [542, 677] width 20 height 20
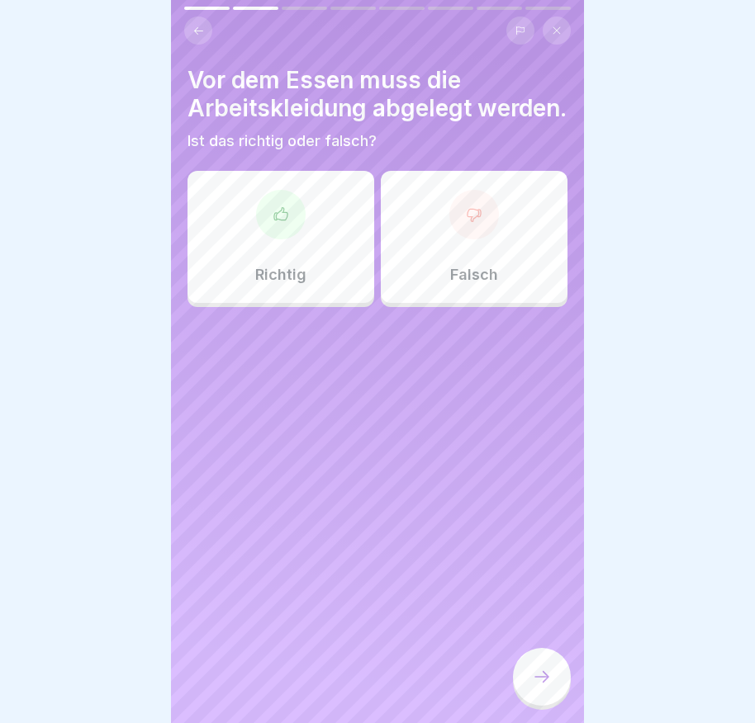
click at [278, 271] on div "Richtig" at bounding box center [280, 237] width 187 height 132
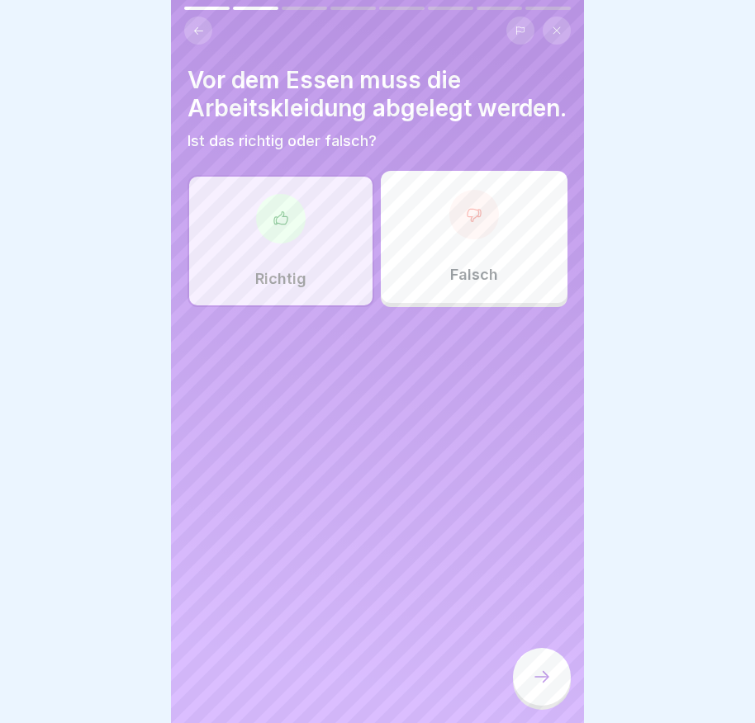
click at [534, 687] on icon at bounding box center [542, 677] width 20 height 20
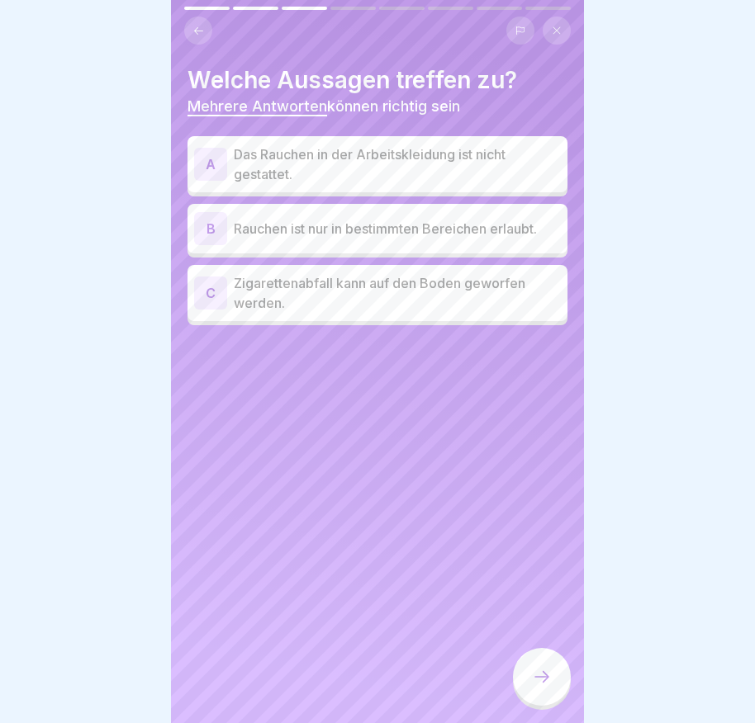
click at [214, 225] on div "B" at bounding box center [210, 228] width 33 height 33
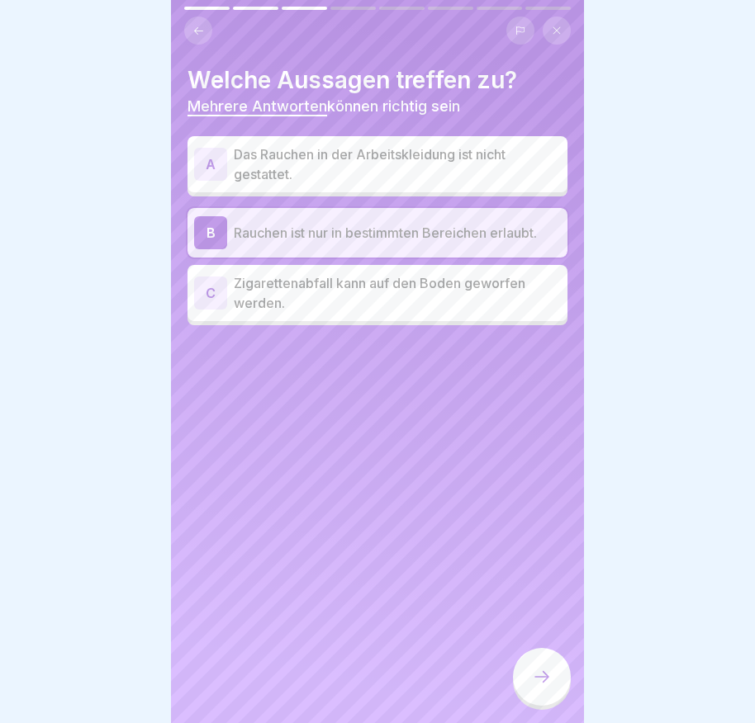
click at [197, 158] on div "A" at bounding box center [210, 164] width 33 height 33
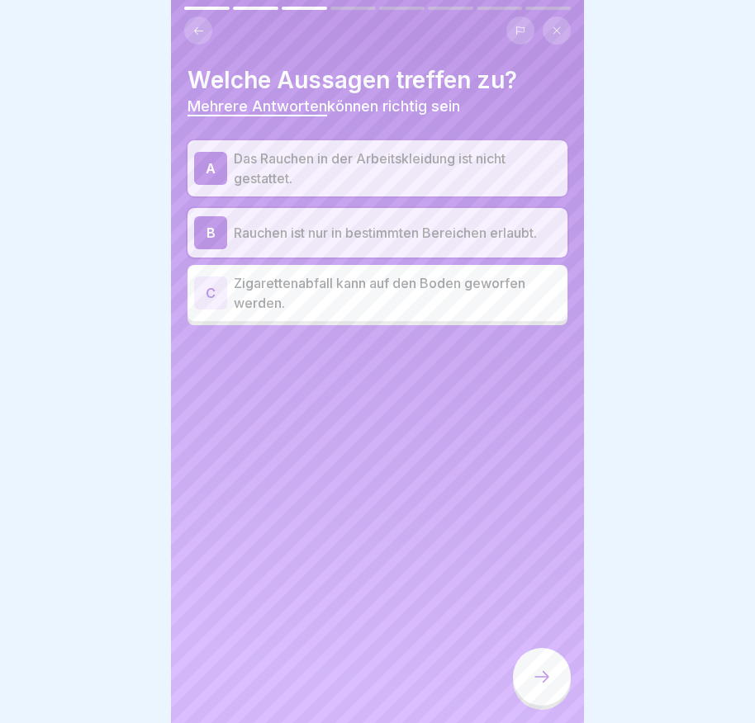
click at [550, 683] on icon at bounding box center [542, 677] width 20 height 20
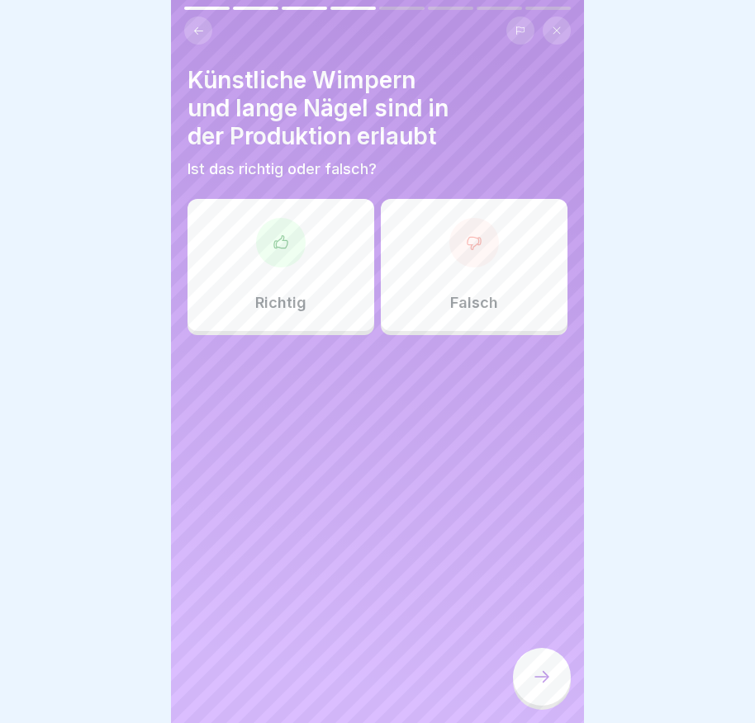
click at [468, 251] on div at bounding box center [474, 243] width 50 height 50
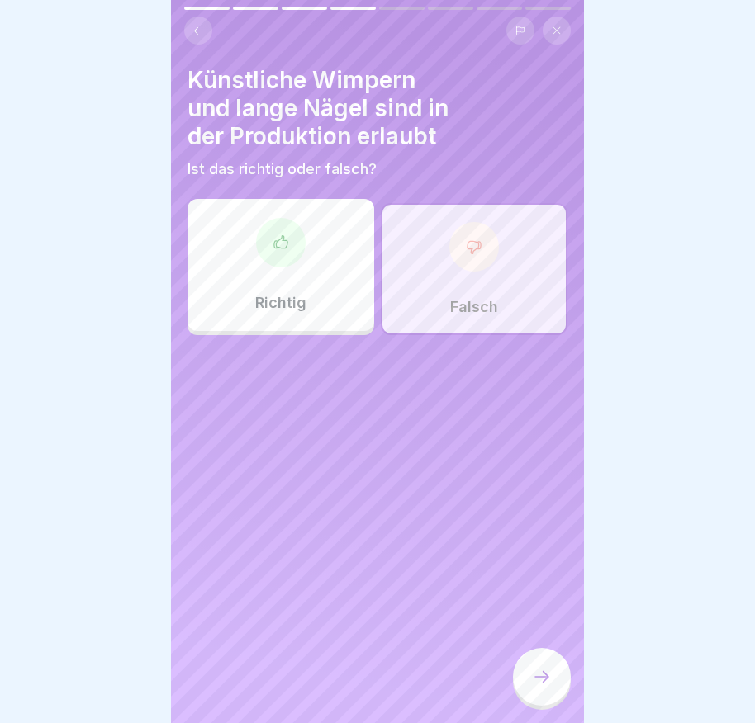
click at [520, 676] on div at bounding box center [542, 677] width 58 height 58
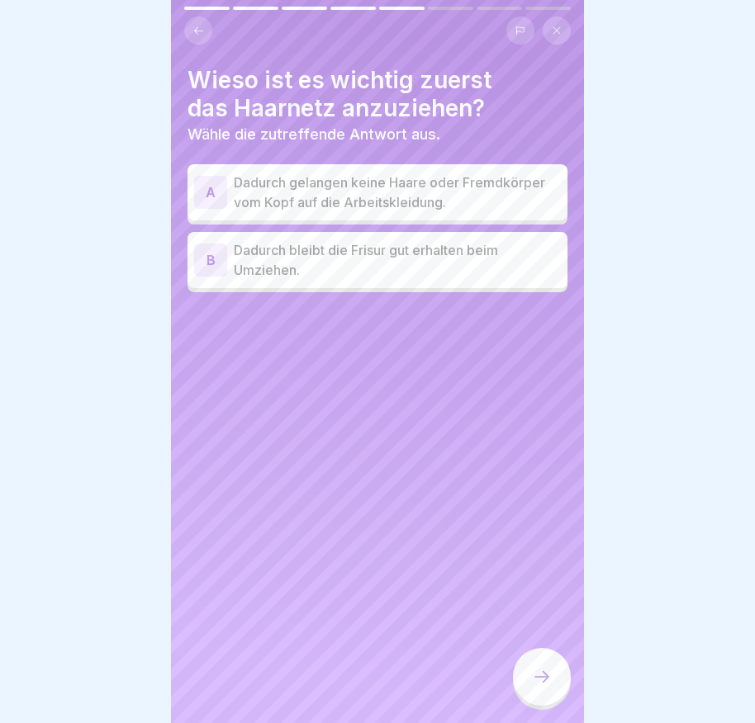
click at [220, 197] on div "A" at bounding box center [210, 192] width 33 height 33
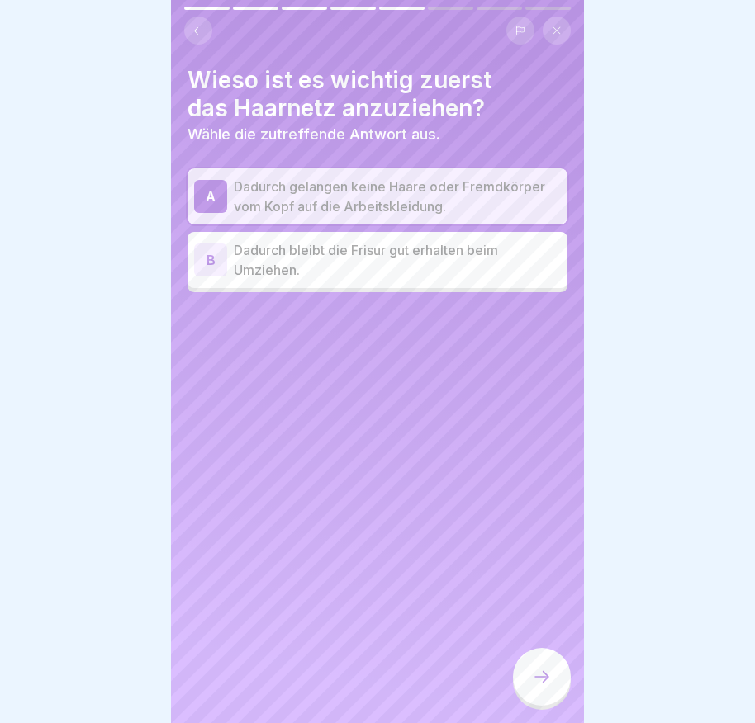
click at [530, 676] on div at bounding box center [542, 677] width 58 height 58
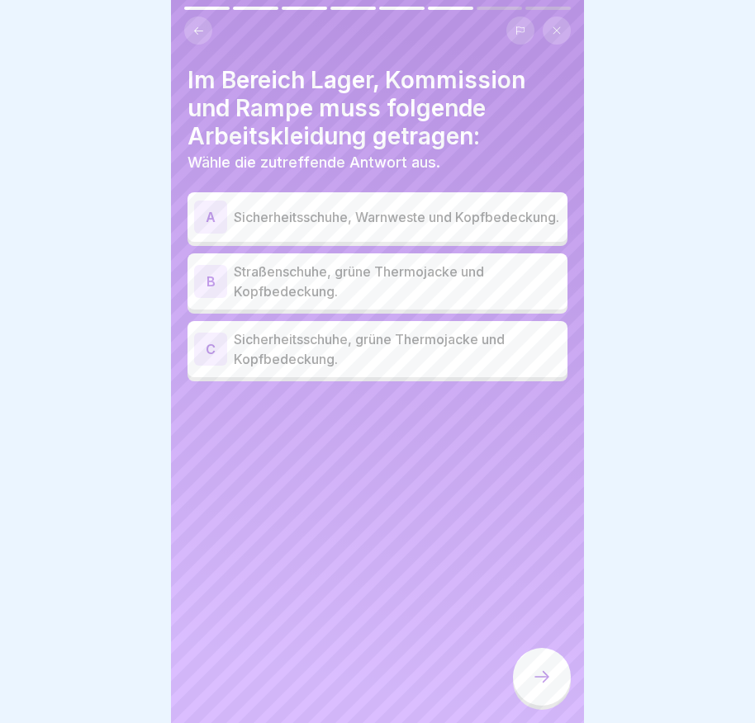
click at [210, 358] on div "C" at bounding box center [210, 349] width 33 height 33
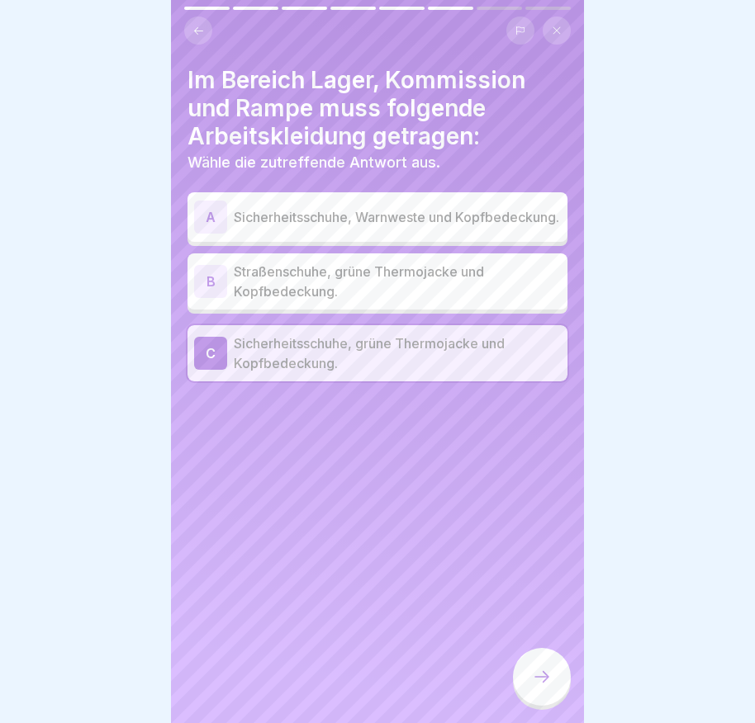
click at [543, 687] on icon at bounding box center [542, 677] width 20 height 20
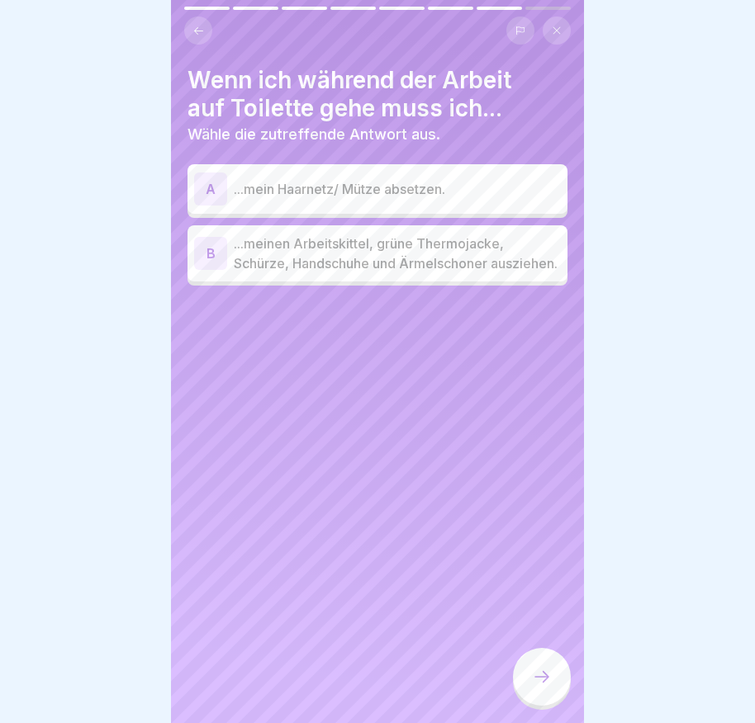
click at [211, 268] on div "B" at bounding box center [210, 253] width 33 height 33
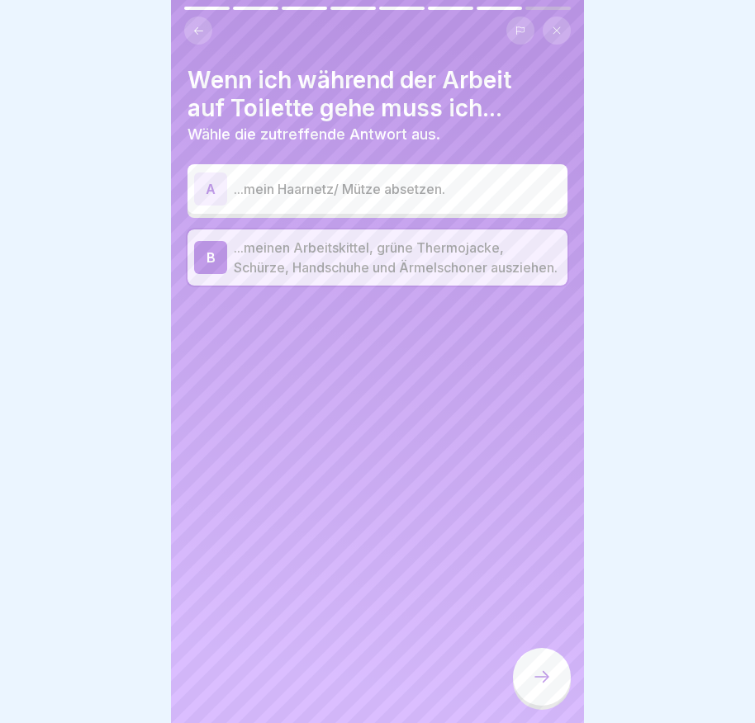
click at [538, 687] on icon at bounding box center [542, 677] width 20 height 20
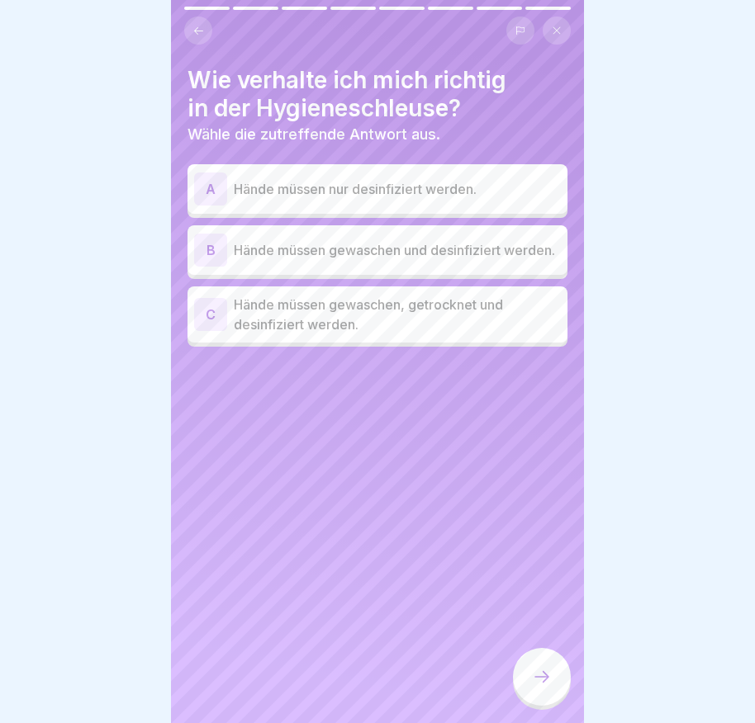
click at [209, 325] on div "C" at bounding box center [210, 314] width 33 height 33
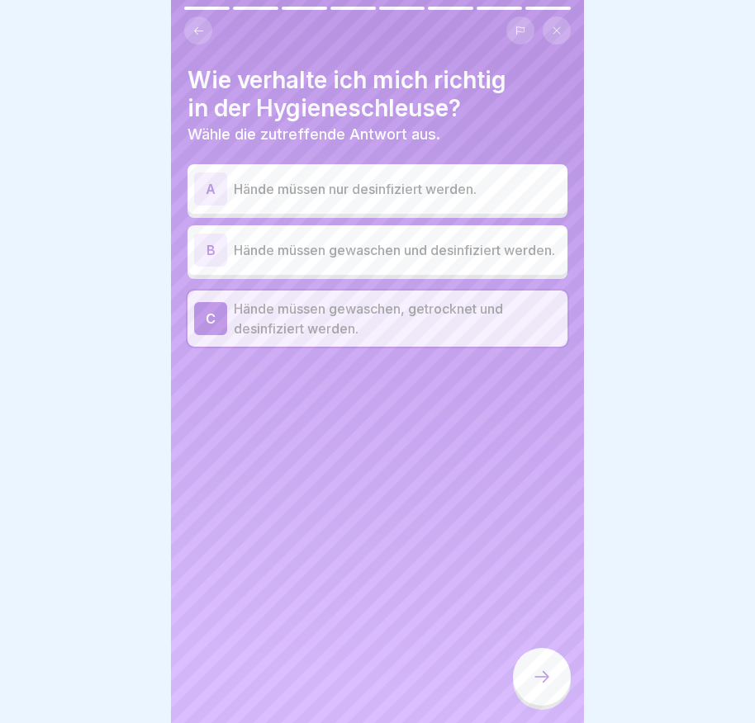
click at [540, 687] on icon at bounding box center [542, 677] width 20 height 20
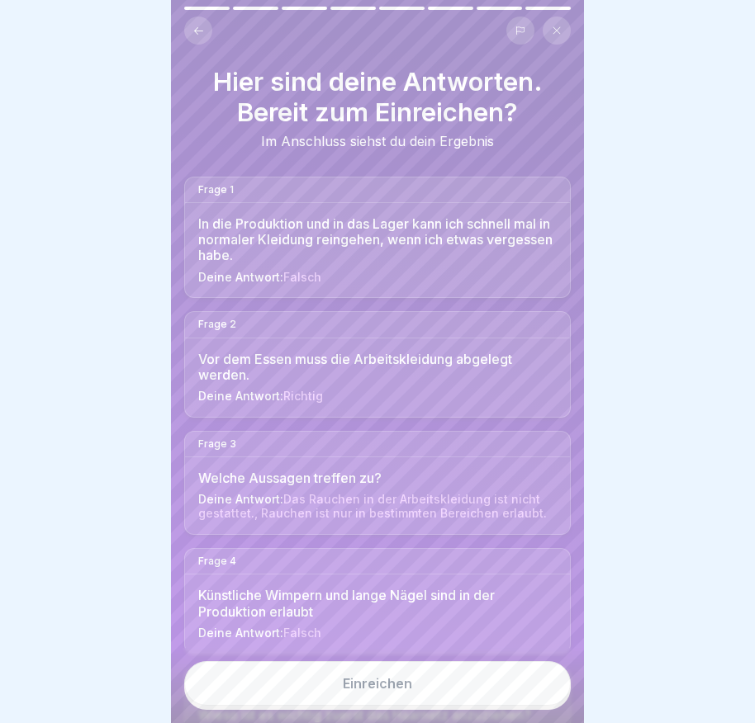
click at [512, 685] on button "Einreichen" at bounding box center [377, 683] width 386 height 45
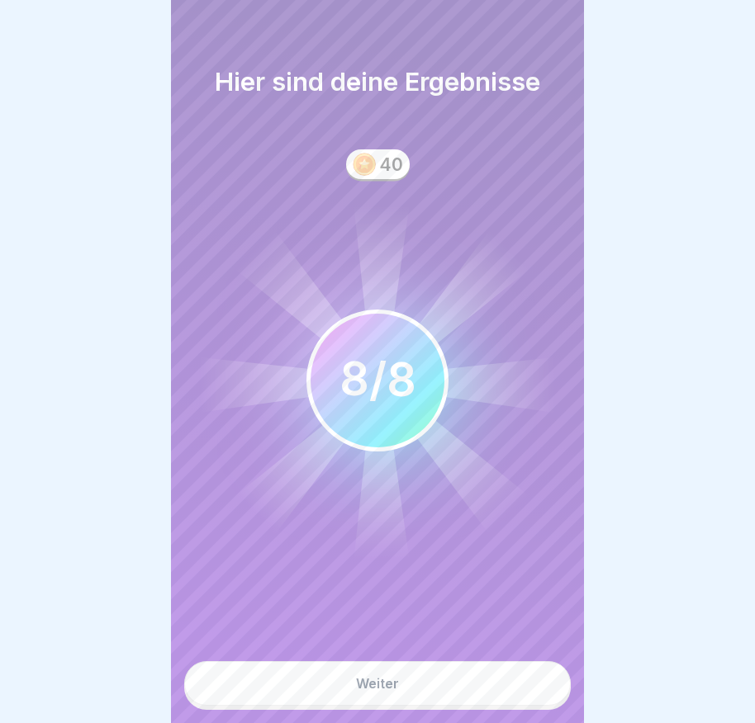
click at [465, 703] on button "Weiter" at bounding box center [377, 683] width 386 height 45
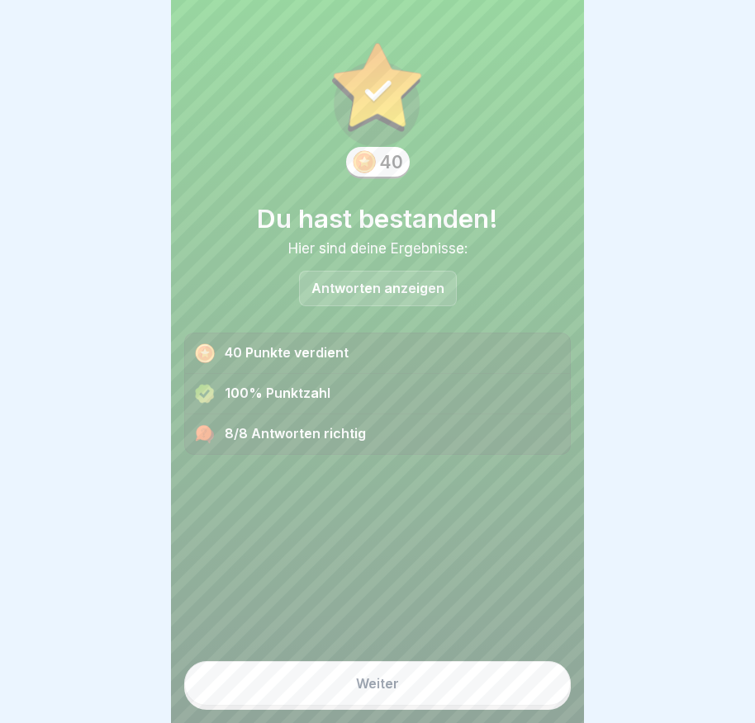
click at [460, 699] on button "Weiter" at bounding box center [377, 683] width 386 height 45
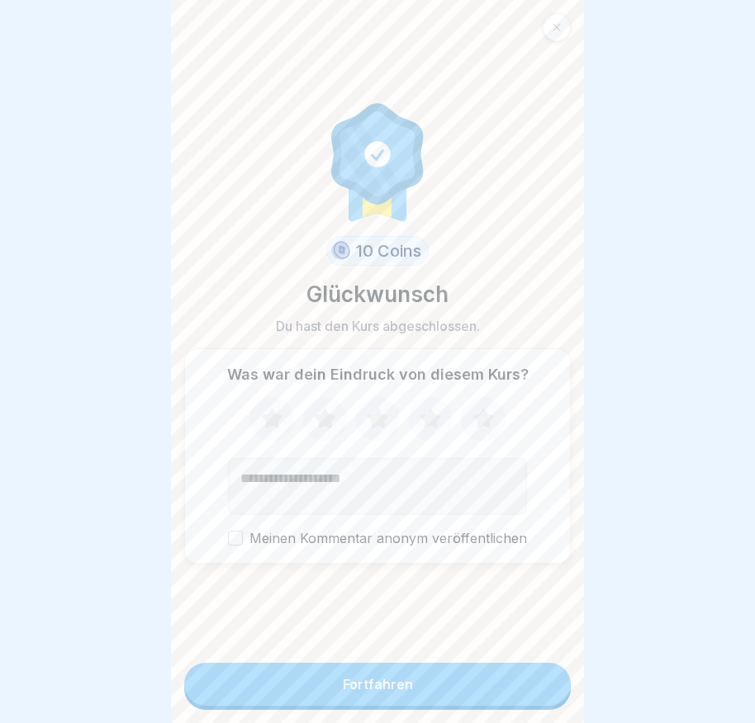
click at [462, 703] on button "Fortfahren" at bounding box center [377, 684] width 386 height 43
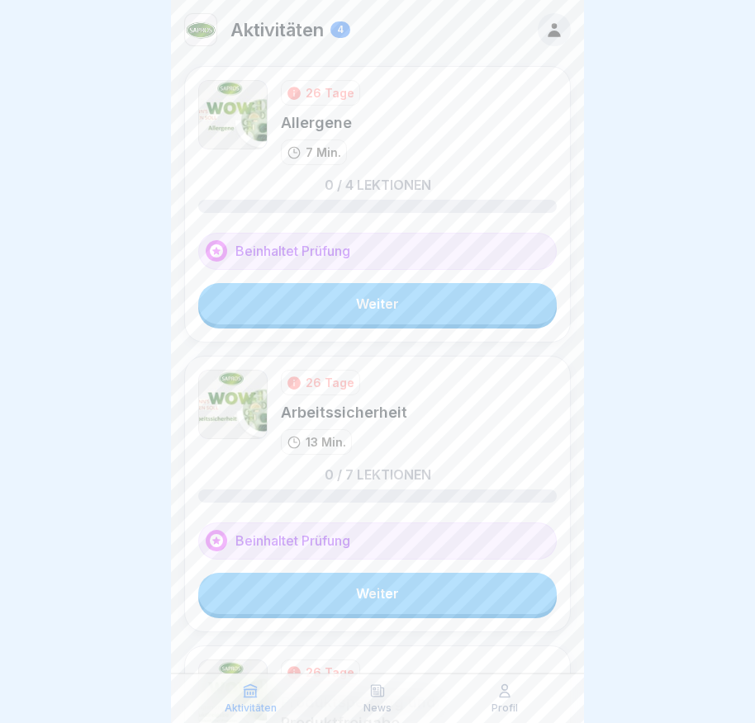
click at [399, 317] on link "Weiter" at bounding box center [377, 303] width 358 height 41
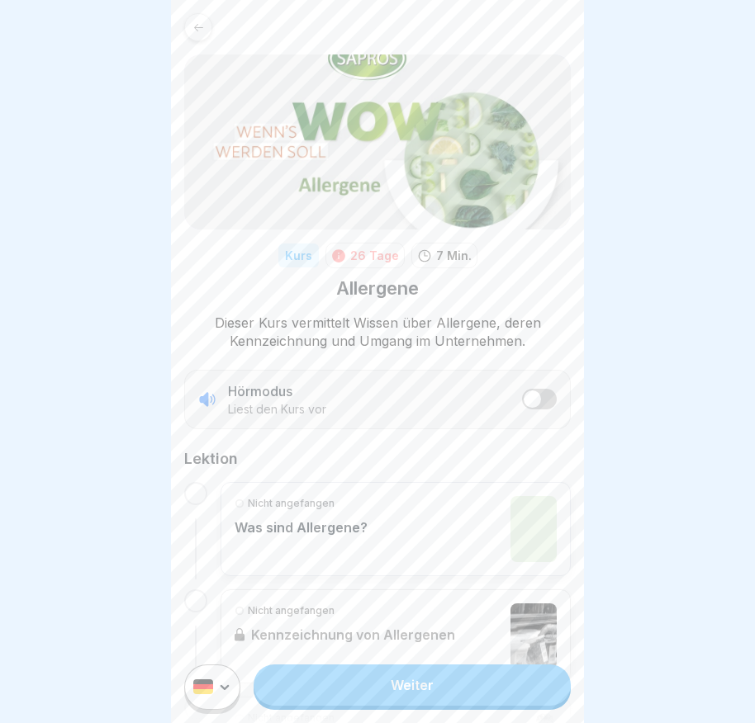
click at [443, 706] on link "Weiter" at bounding box center [411, 685] width 317 height 41
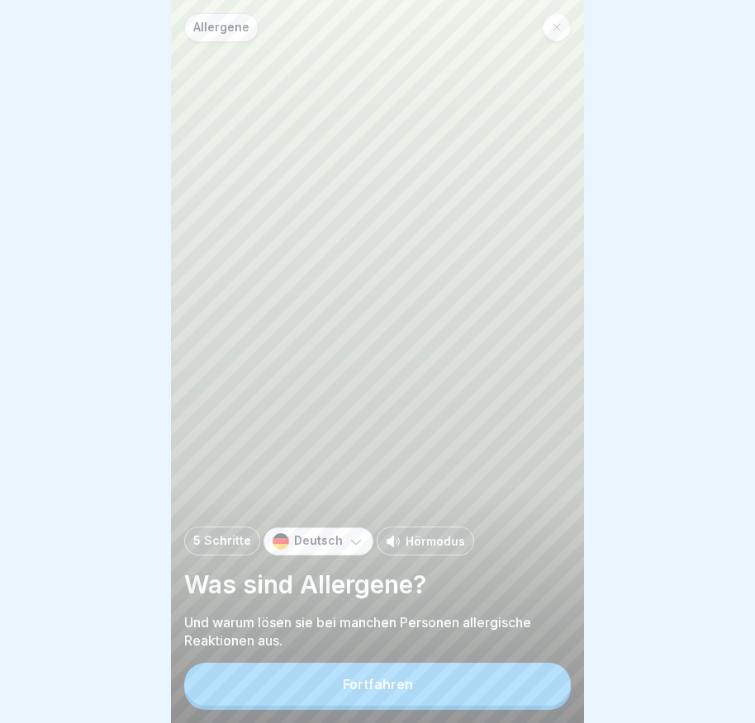
click at [443, 706] on button "Fortfahren" at bounding box center [377, 684] width 386 height 43
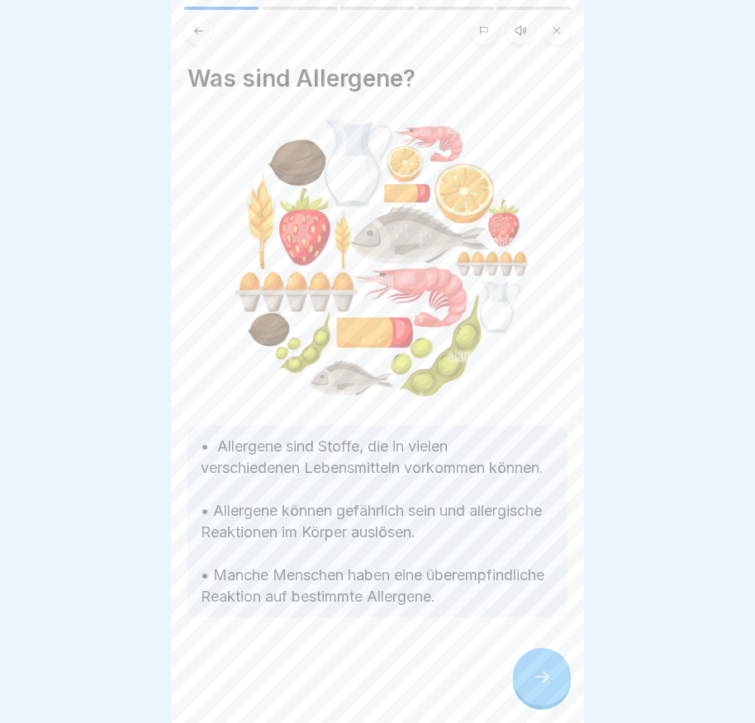
click at [549, 687] on icon at bounding box center [542, 677] width 20 height 20
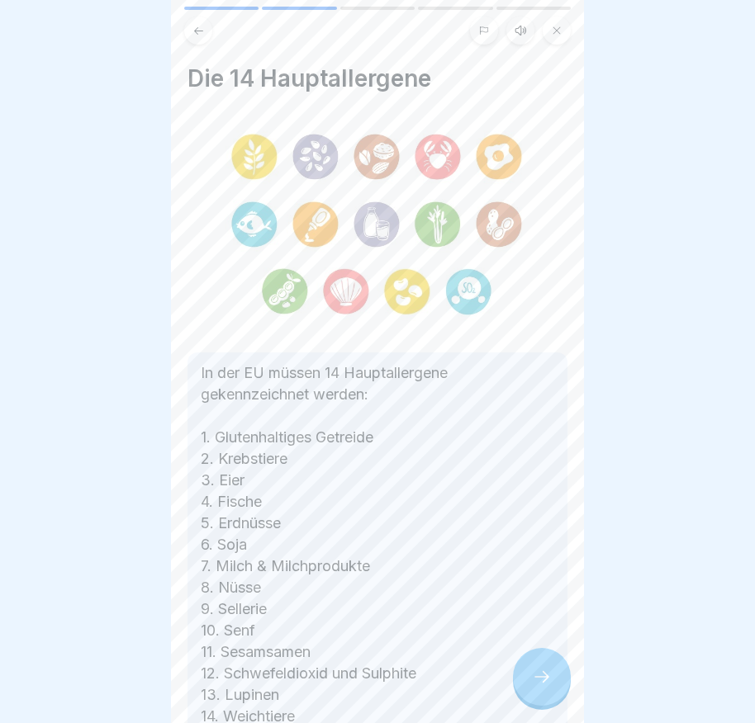
click at [549, 687] on icon at bounding box center [542, 677] width 20 height 20
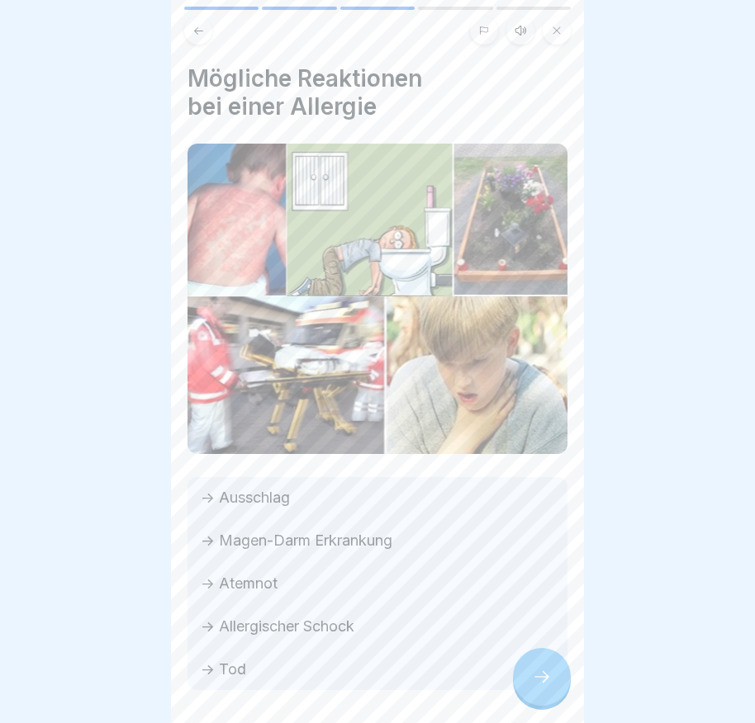
click at [549, 687] on icon at bounding box center [542, 677] width 20 height 20
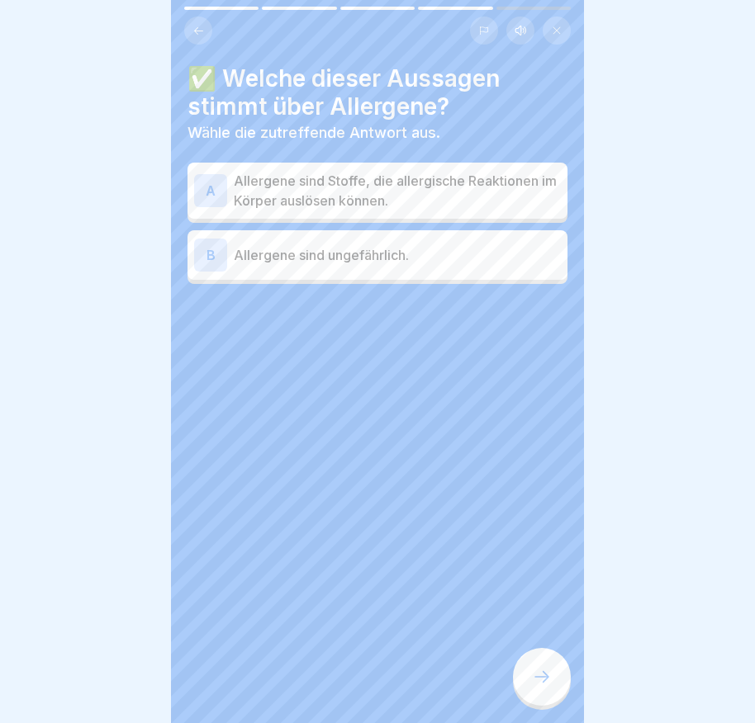
click at [549, 687] on icon at bounding box center [542, 677] width 20 height 20
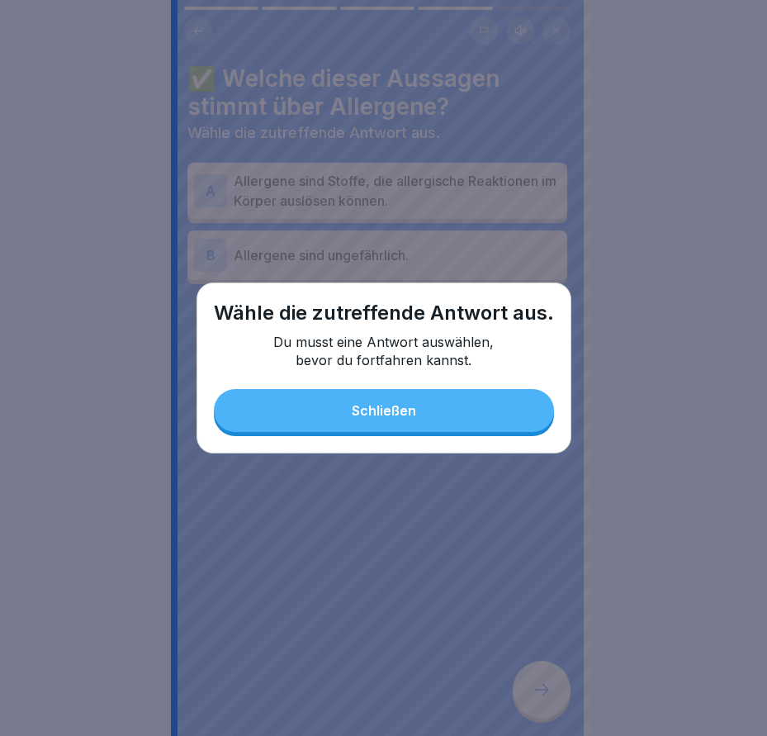
click at [450, 424] on button "Schließen" at bounding box center [384, 410] width 340 height 43
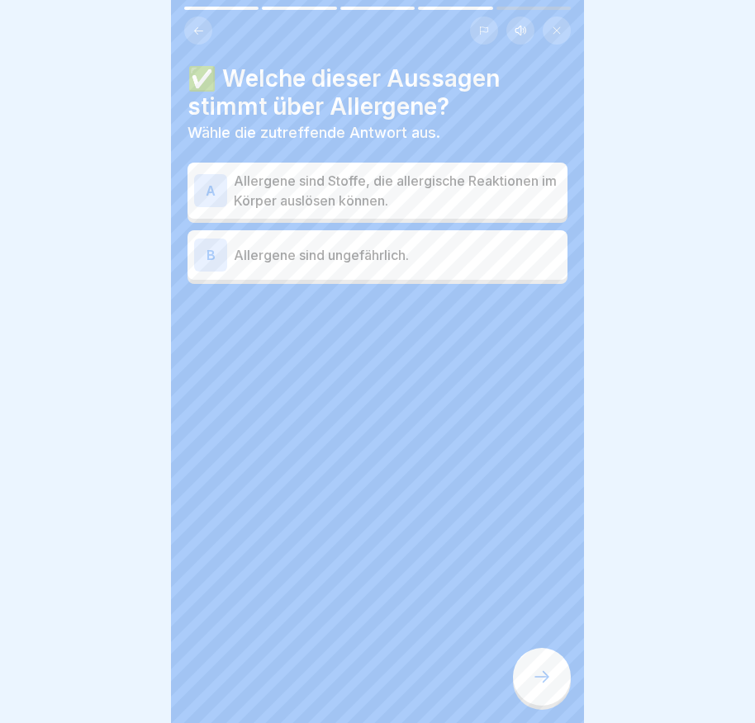
click at [202, 191] on div "A" at bounding box center [210, 190] width 33 height 33
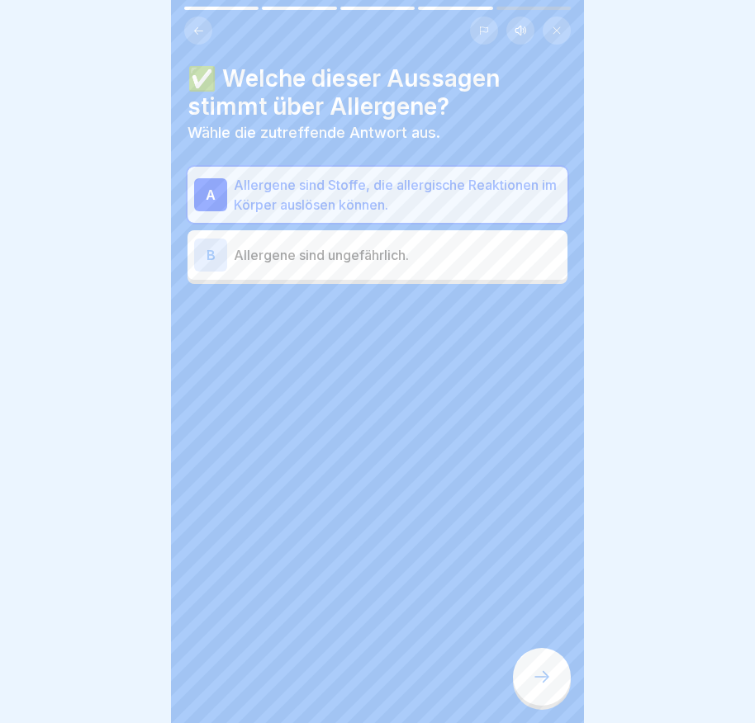
click at [529, 689] on div at bounding box center [542, 677] width 58 height 58
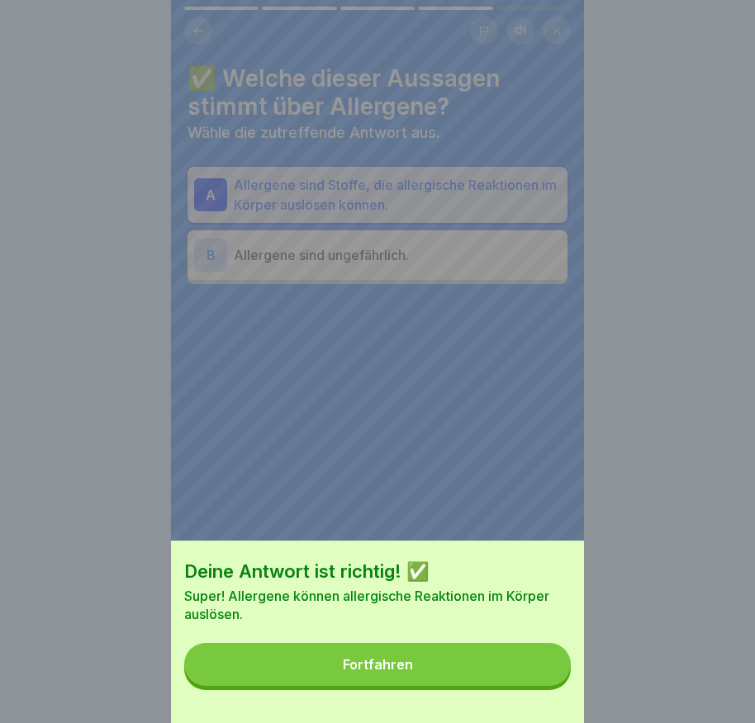
click at [491, 670] on button "Fortfahren" at bounding box center [377, 664] width 386 height 43
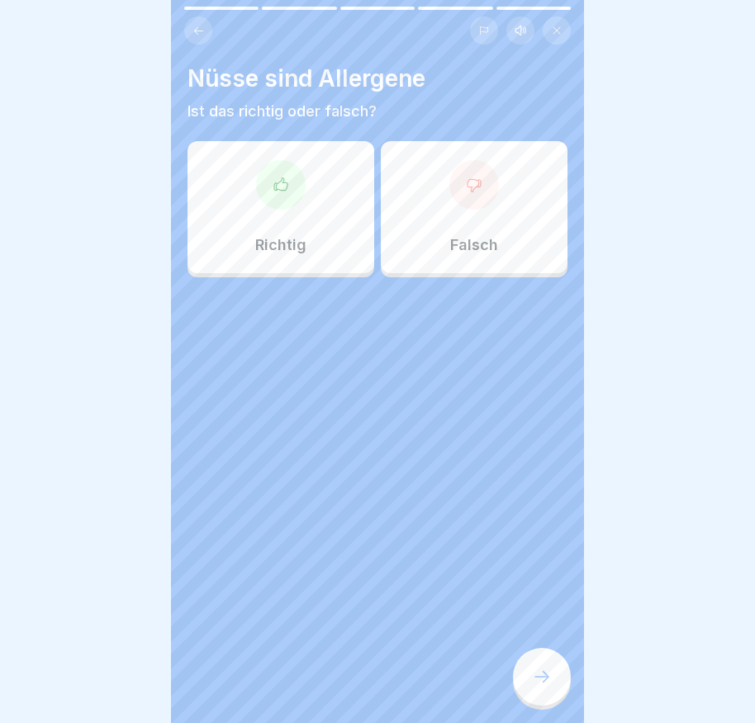
click at [263, 191] on div at bounding box center [281, 185] width 50 height 50
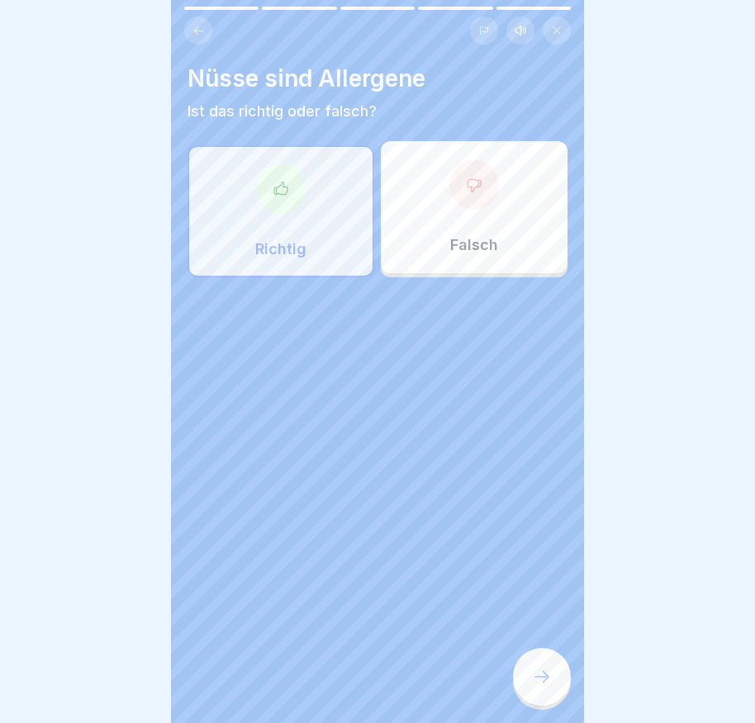
click at [533, 670] on div at bounding box center [542, 677] width 58 height 58
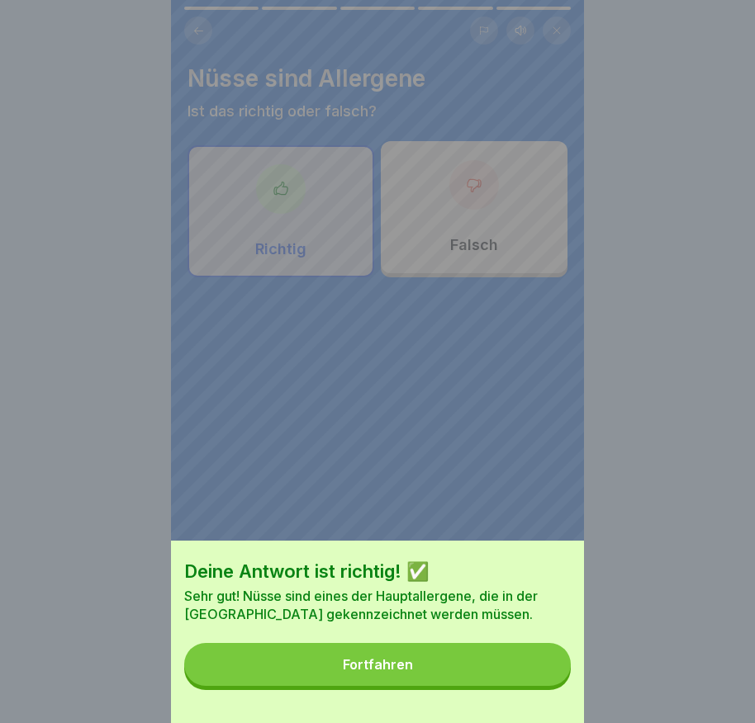
click at [525, 670] on button "Fortfahren" at bounding box center [377, 664] width 386 height 43
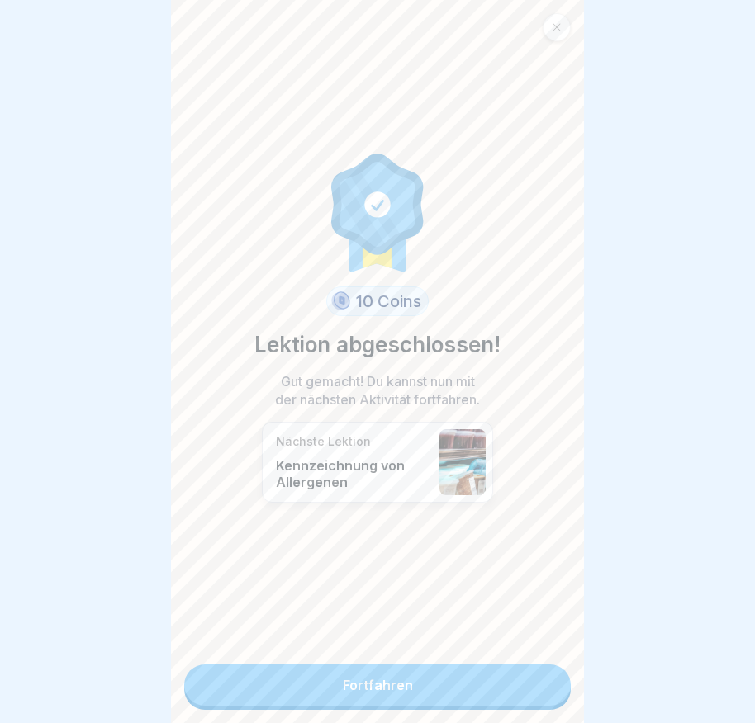
click at [505, 687] on link "Fortfahren" at bounding box center [377, 685] width 386 height 41
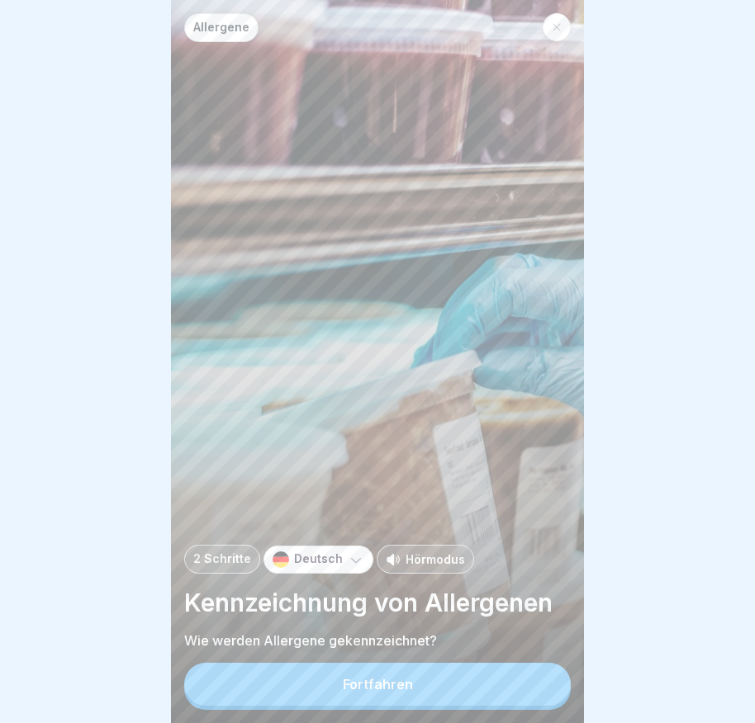
click at [505, 687] on button "Fortfahren" at bounding box center [377, 684] width 386 height 43
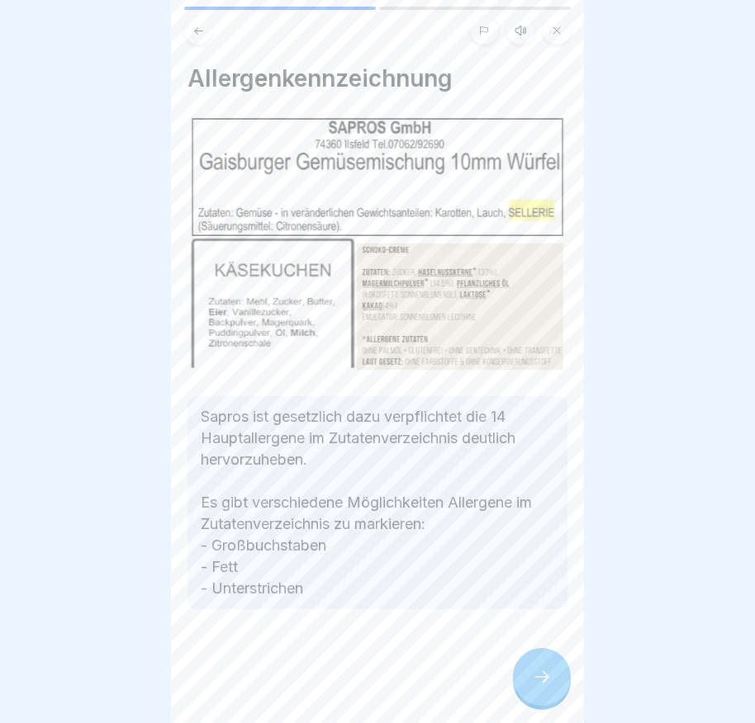
click at [544, 684] on icon at bounding box center [542, 677] width 20 height 20
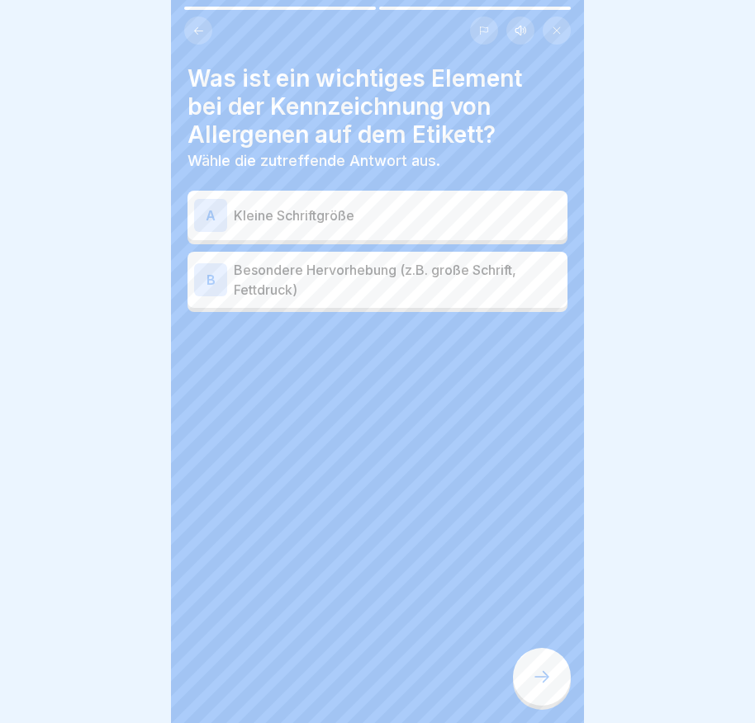
click at [203, 274] on div "B" at bounding box center [210, 279] width 33 height 33
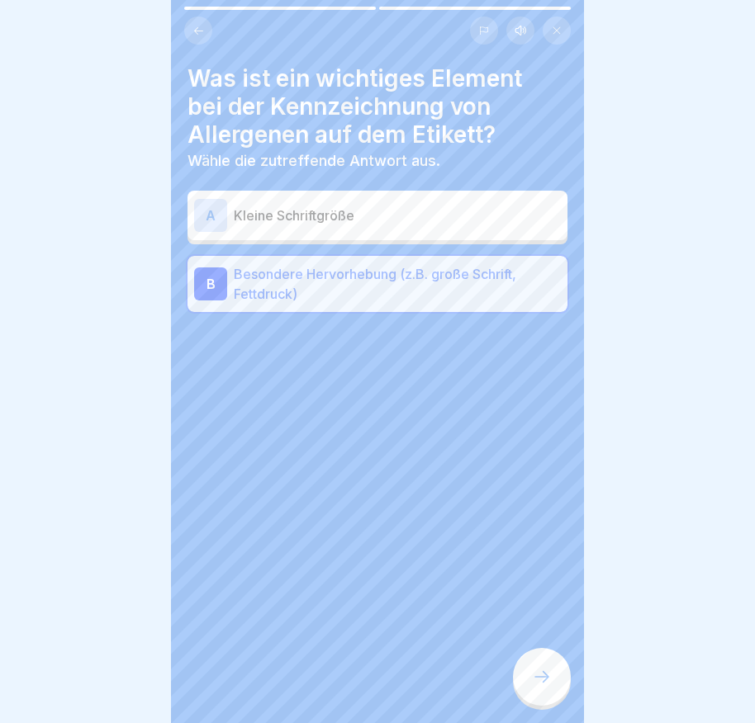
click at [540, 687] on icon at bounding box center [542, 677] width 20 height 20
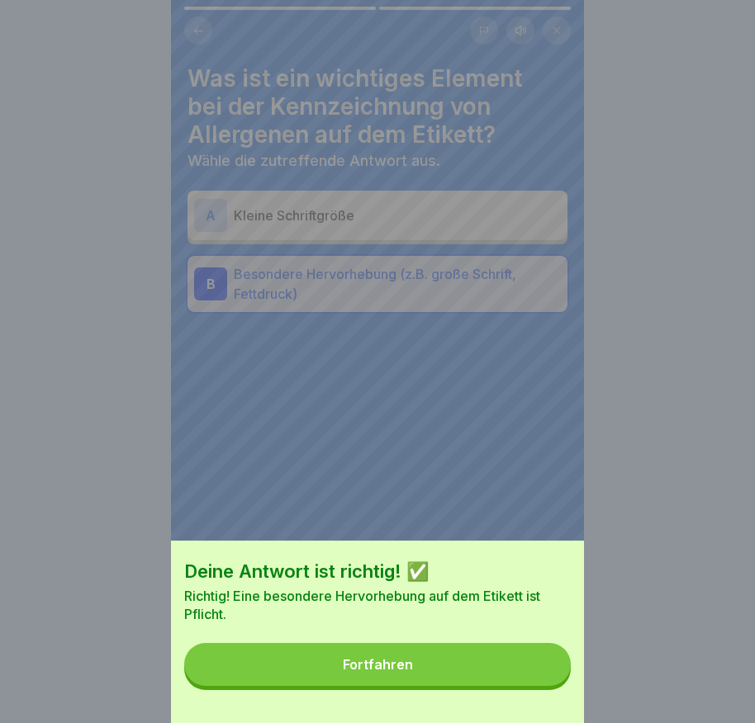
click at [540, 686] on button "Fortfahren" at bounding box center [377, 664] width 386 height 43
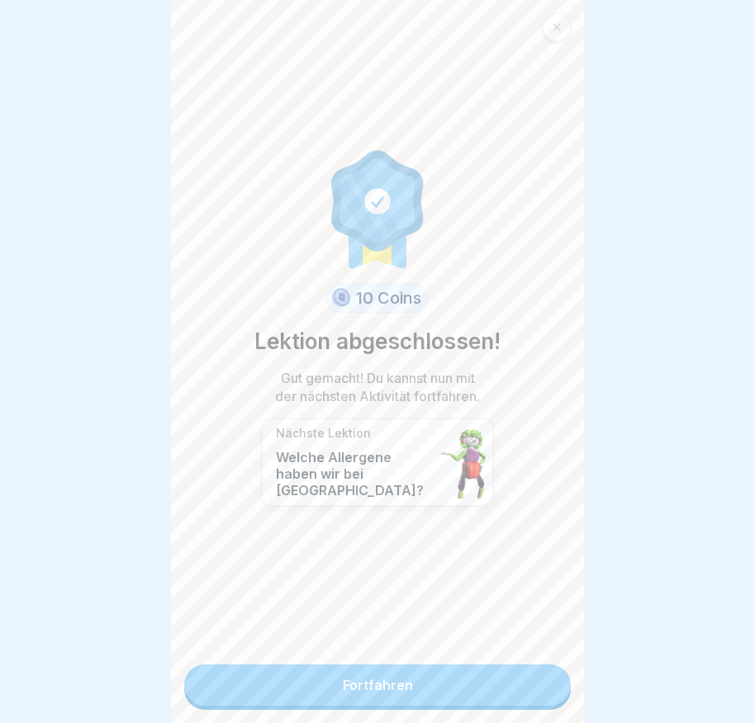
click at [513, 676] on link "Fortfahren" at bounding box center [377, 685] width 386 height 41
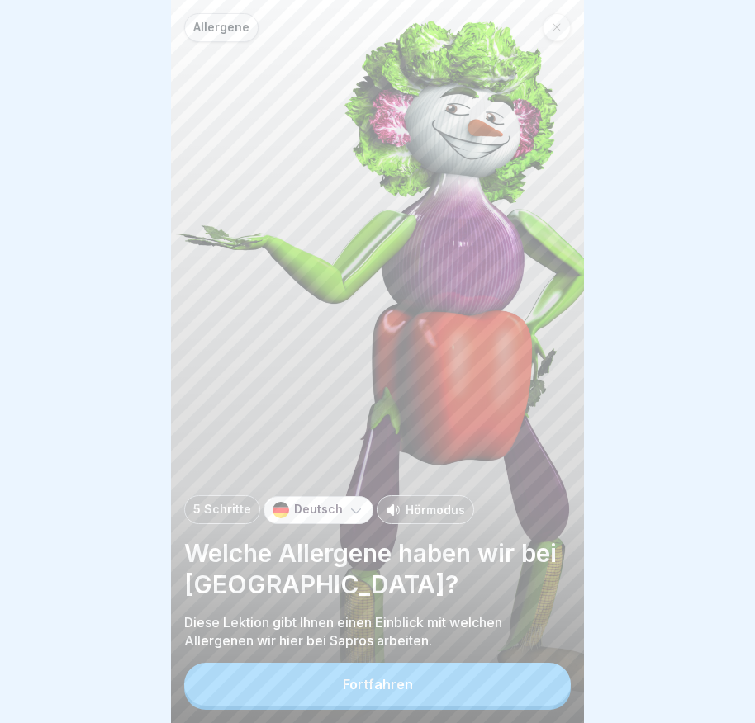
click at [481, 689] on button "Fortfahren" at bounding box center [377, 684] width 386 height 43
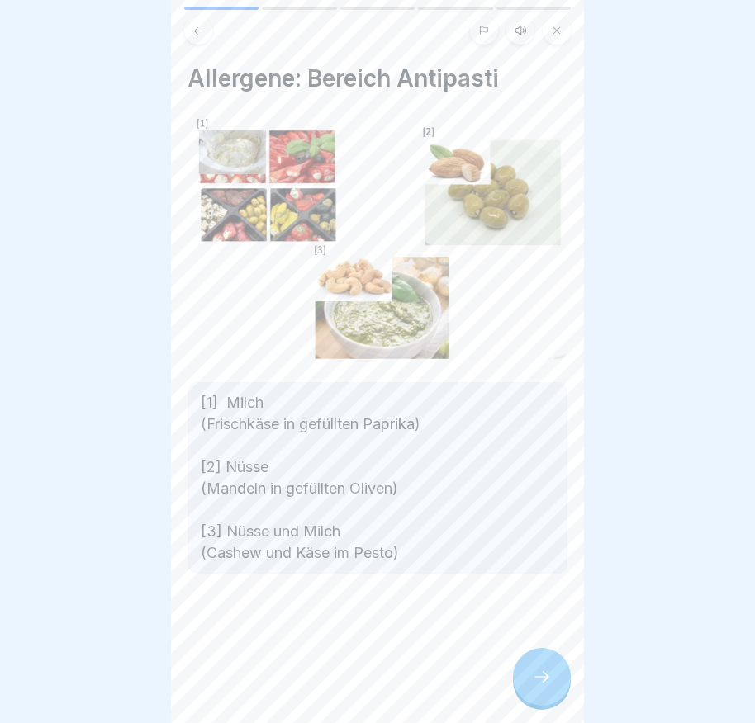
click at [538, 687] on icon at bounding box center [542, 677] width 20 height 20
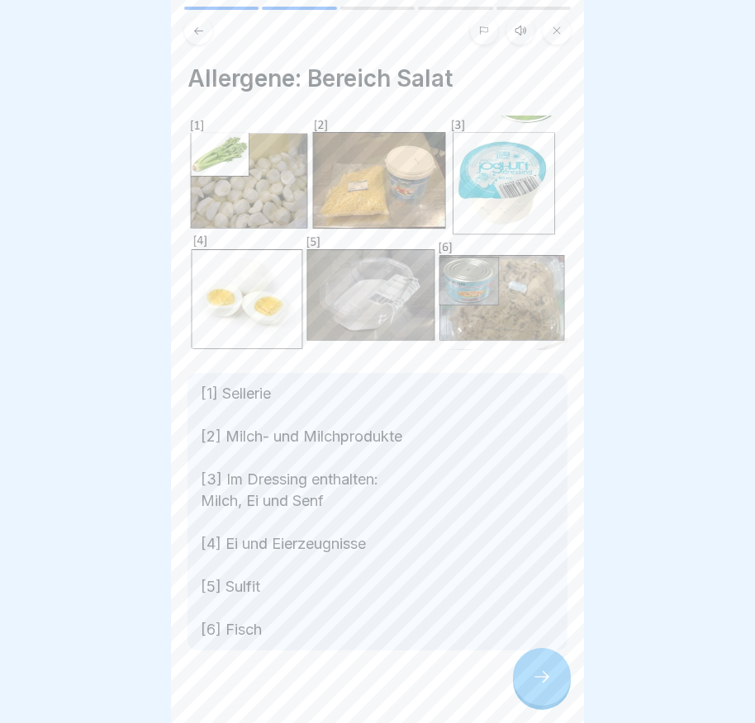
click at [561, 687] on div at bounding box center [542, 677] width 58 height 58
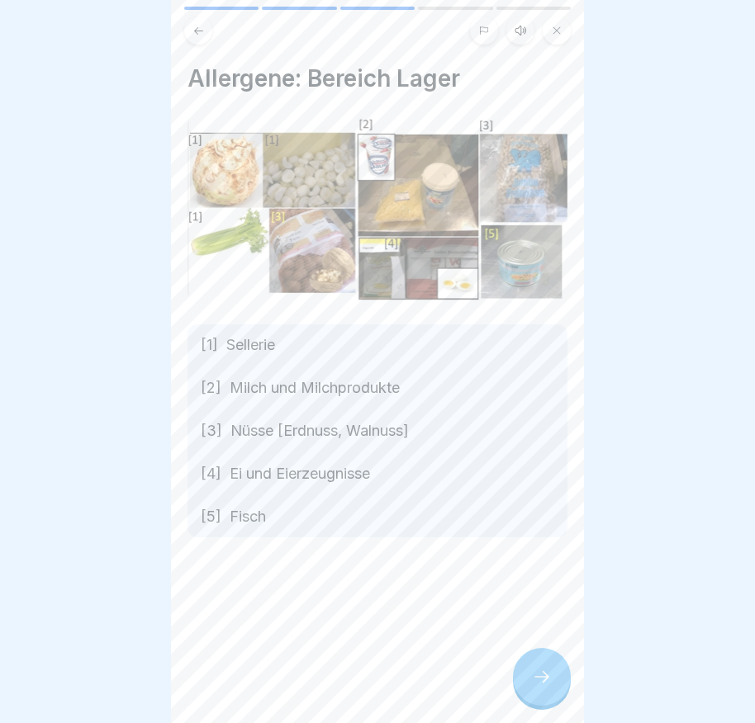
click at [561, 688] on div at bounding box center [542, 677] width 58 height 58
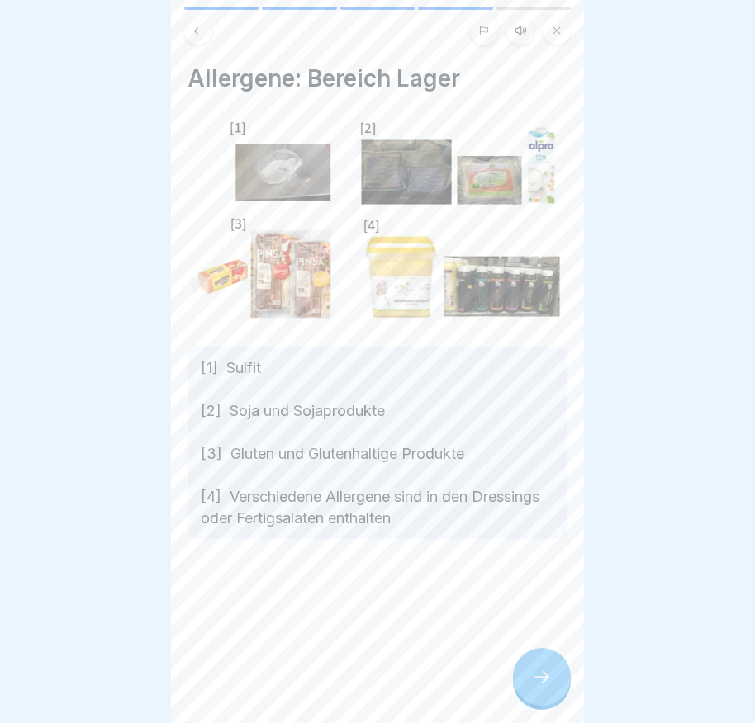
click at [561, 688] on div at bounding box center [542, 677] width 58 height 58
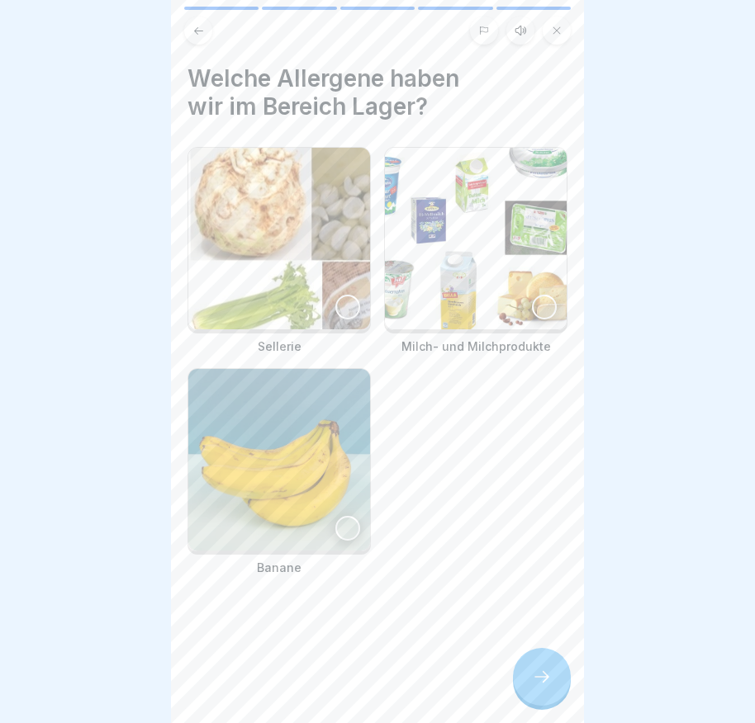
click at [561, 688] on div at bounding box center [542, 677] width 58 height 58
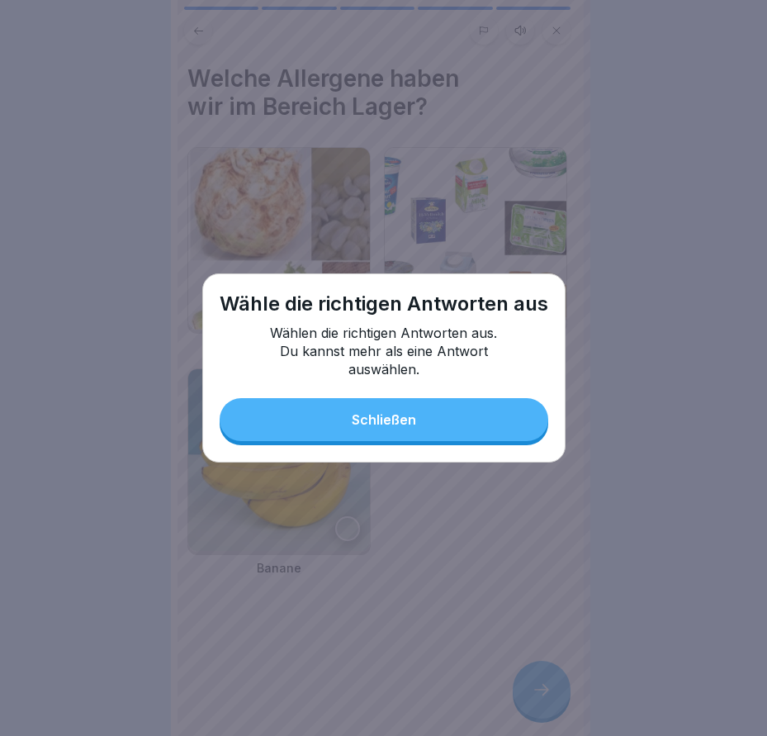
click at [434, 427] on button "Schließen" at bounding box center [384, 419] width 329 height 43
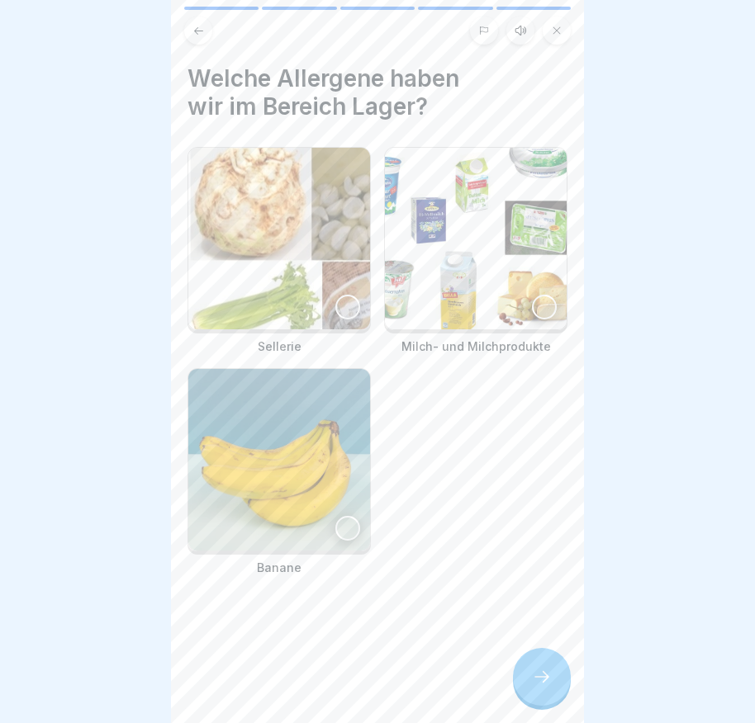
click at [335, 299] on div at bounding box center [347, 307] width 25 height 25
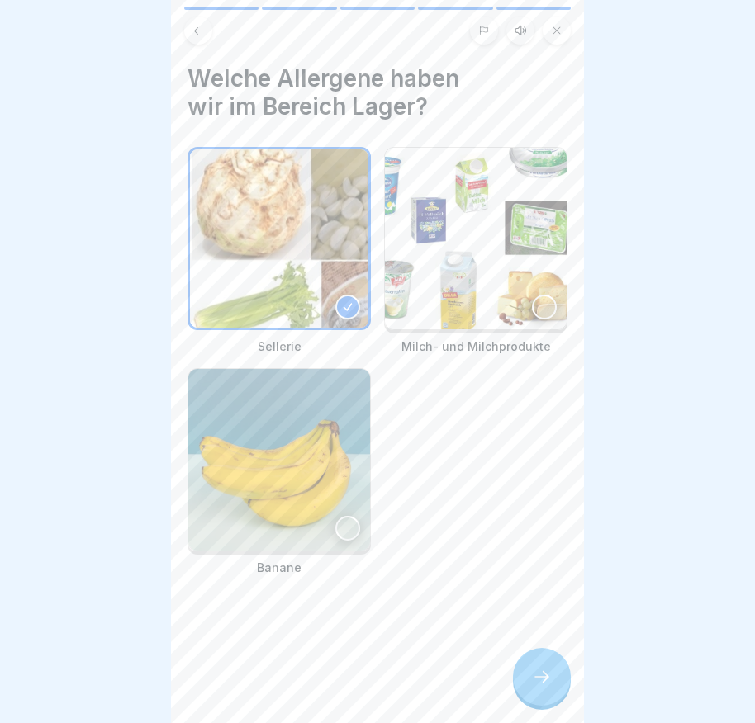
click at [532, 297] on div at bounding box center [544, 307] width 25 height 25
click at [539, 683] on icon at bounding box center [542, 677] width 20 height 20
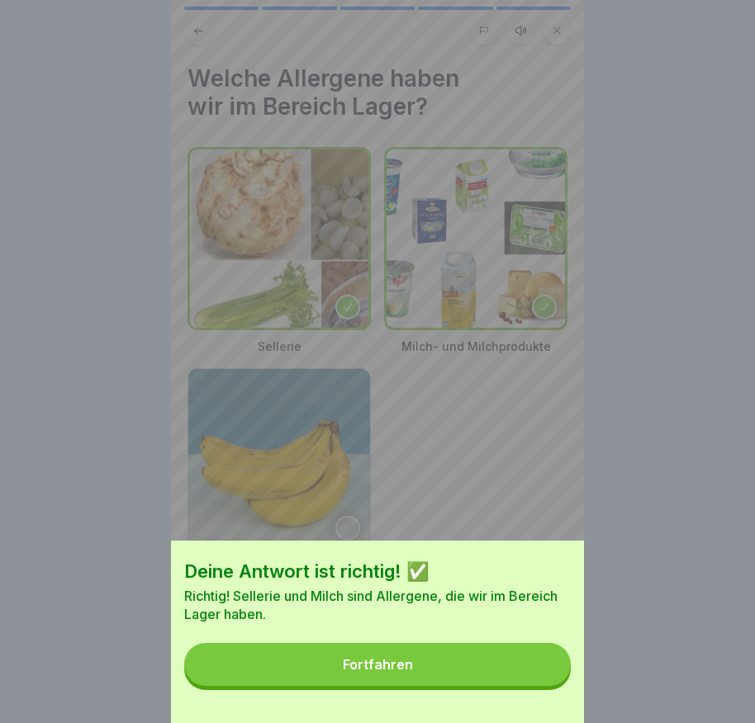
click at [505, 674] on button "Fortfahren" at bounding box center [377, 664] width 386 height 43
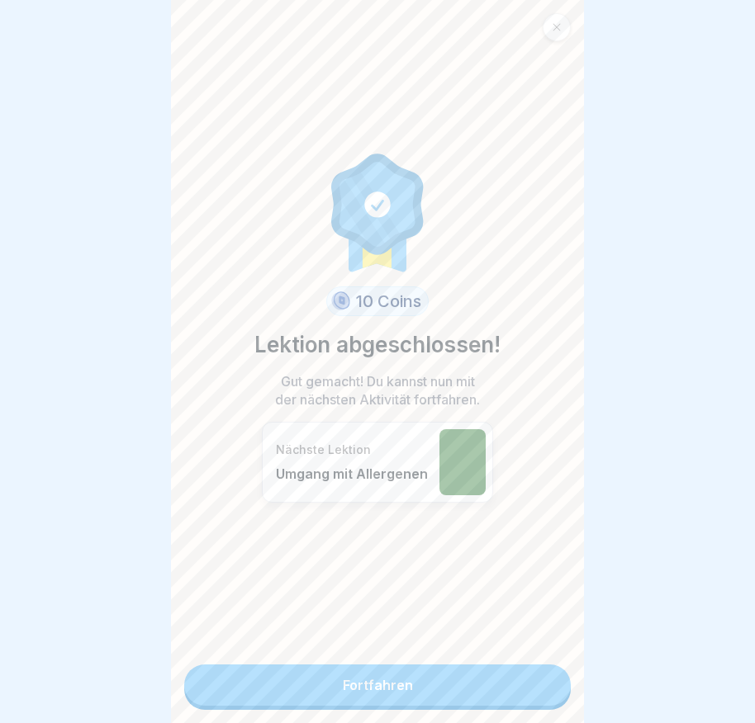
click at [391, 683] on link "Fortfahren" at bounding box center [377, 685] width 386 height 41
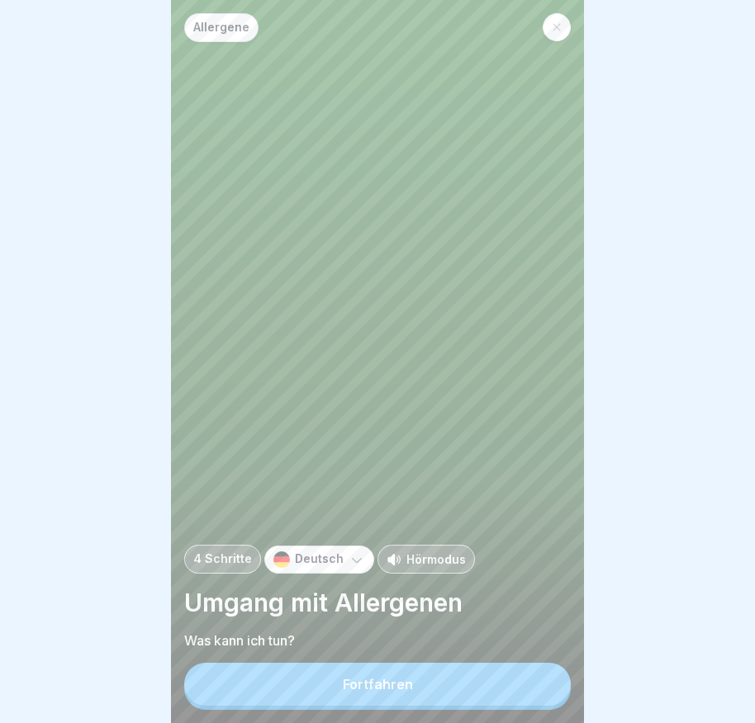
click at [389, 692] on div "Fortfahren" at bounding box center [378, 684] width 70 height 15
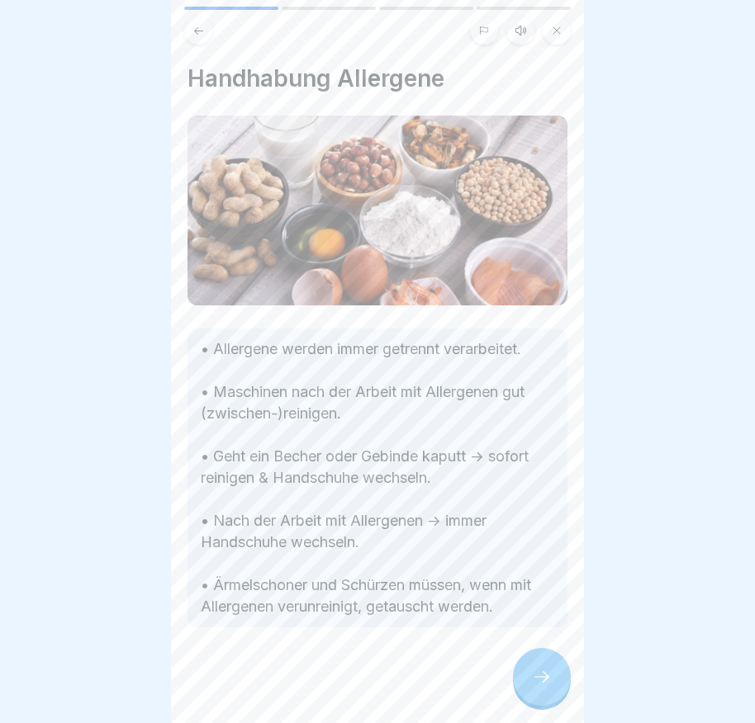
click at [557, 681] on div at bounding box center [542, 677] width 58 height 58
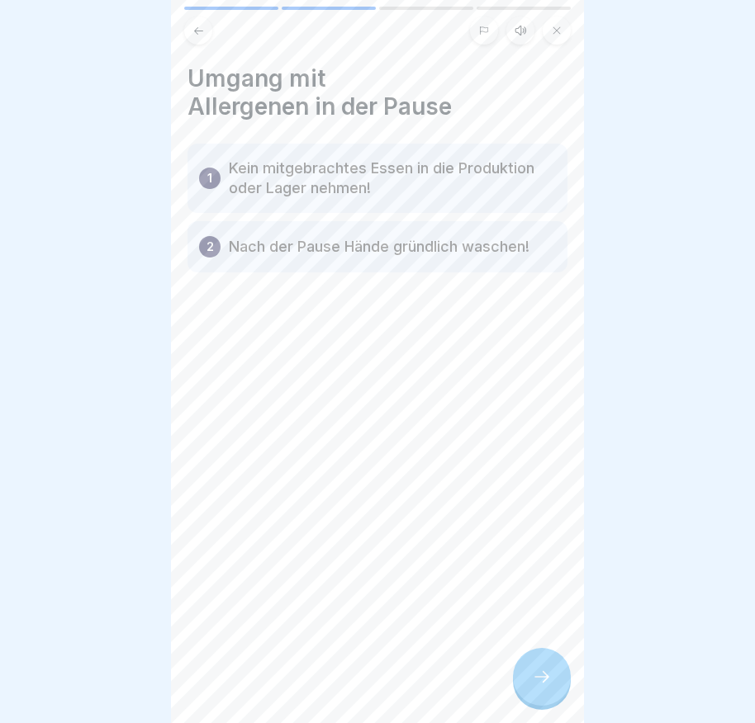
click at [541, 687] on icon at bounding box center [542, 677] width 20 height 20
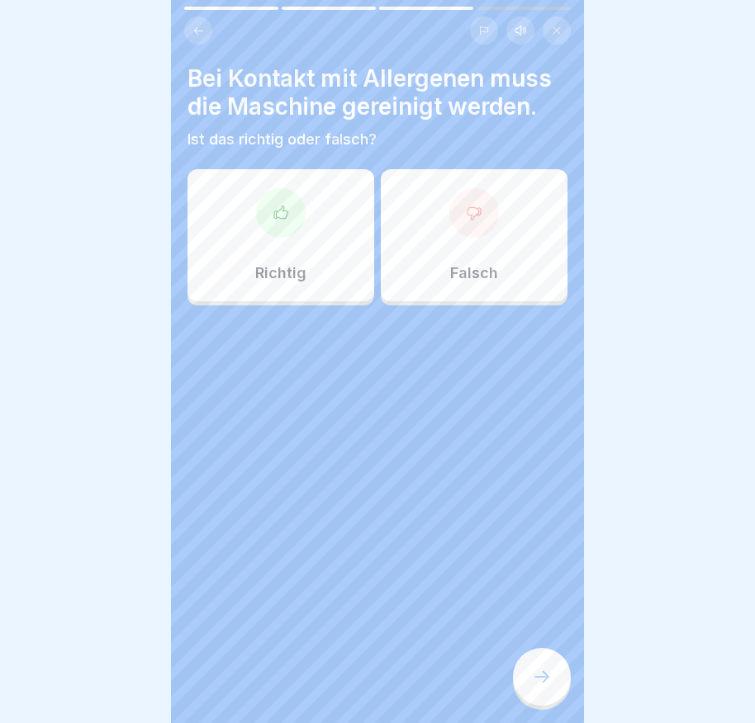
click at [280, 206] on div at bounding box center [281, 213] width 50 height 50
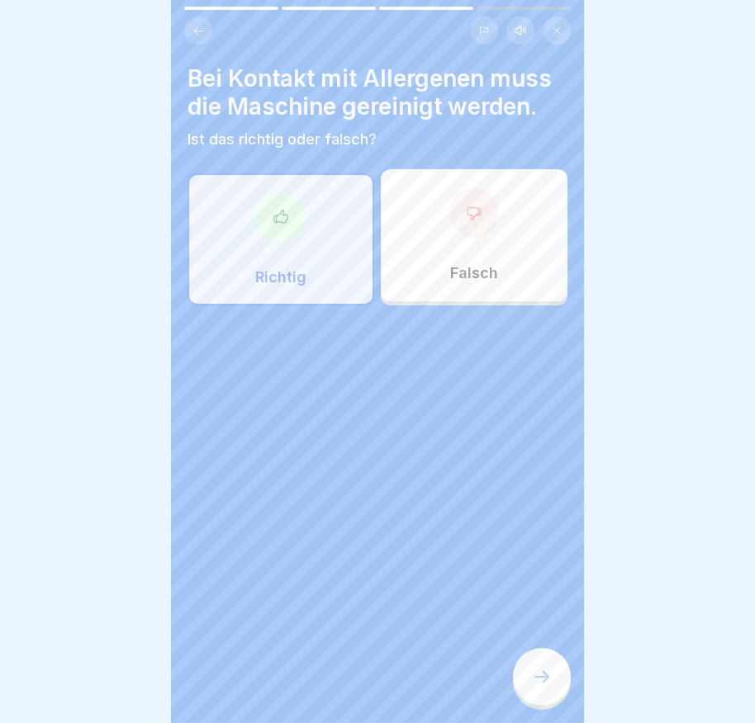
click at [521, 689] on div at bounding box center [542, 677] width 58 height 58
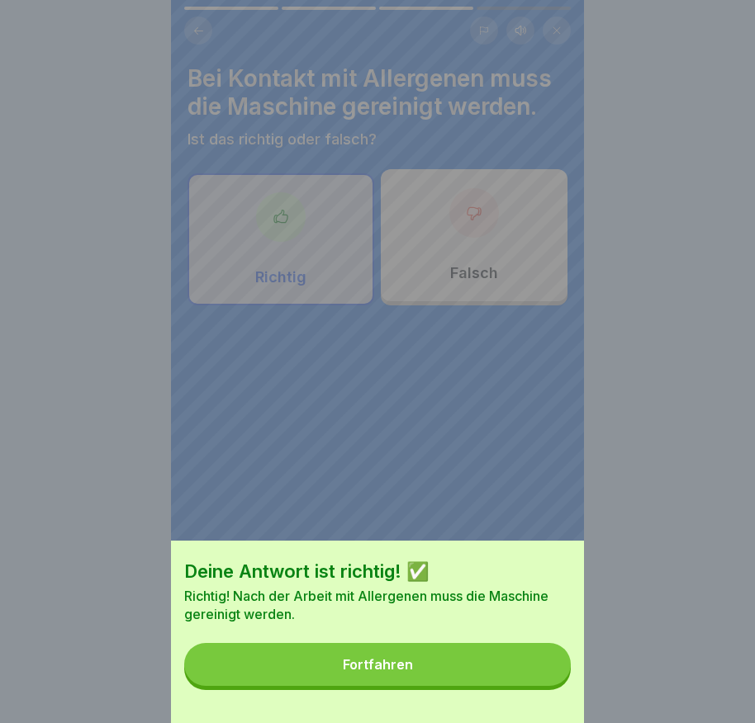
click at [503, 672] on button "Fortfahren" at bounding box center [377, 664] width 386 height 43
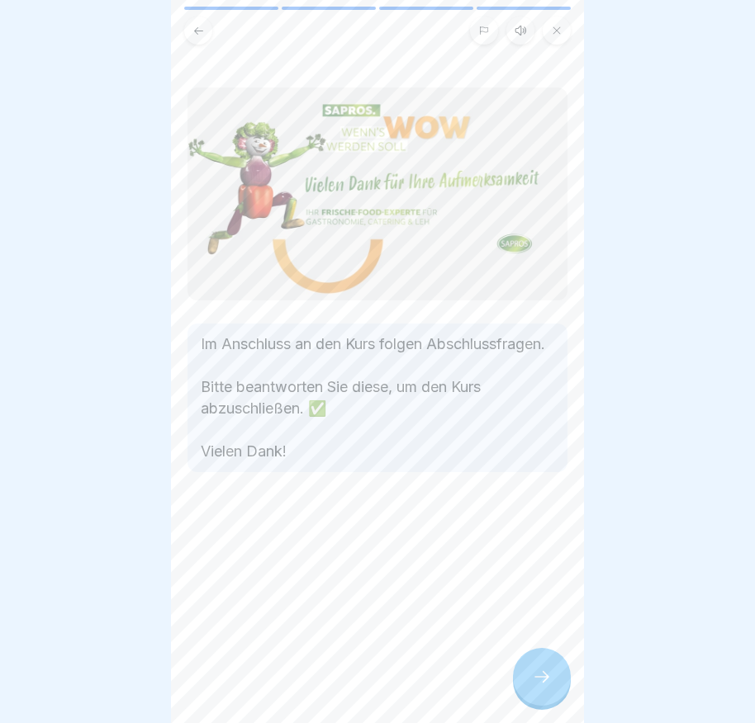
click at [528, 683] on div at bounding box center [542, 677] width 58 height 58
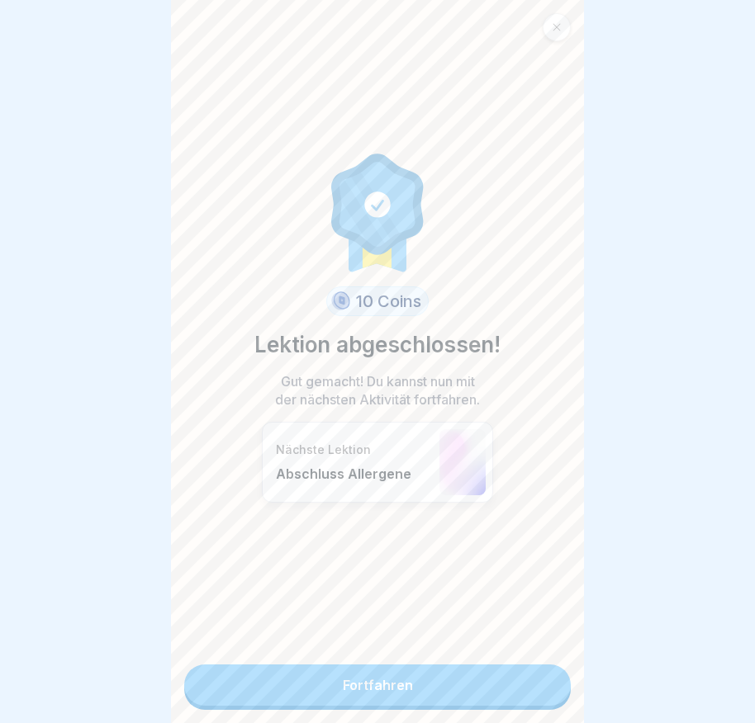
click at [378, 680] on link "Fortfahren" at bounding box center [377, 685] width 386 height 41
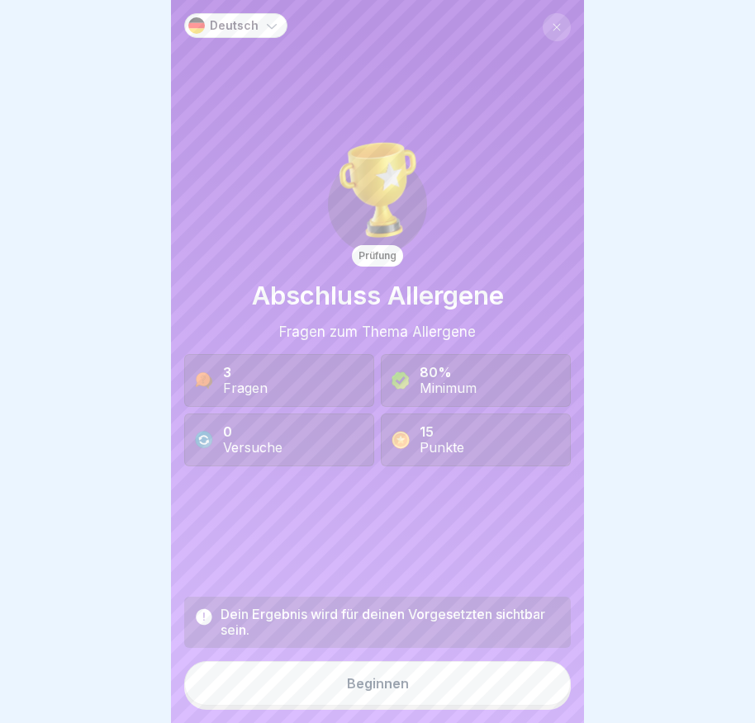
click at [393, 691] on div "Beginnen" at bounding box center [378, 683] width 62 height 15
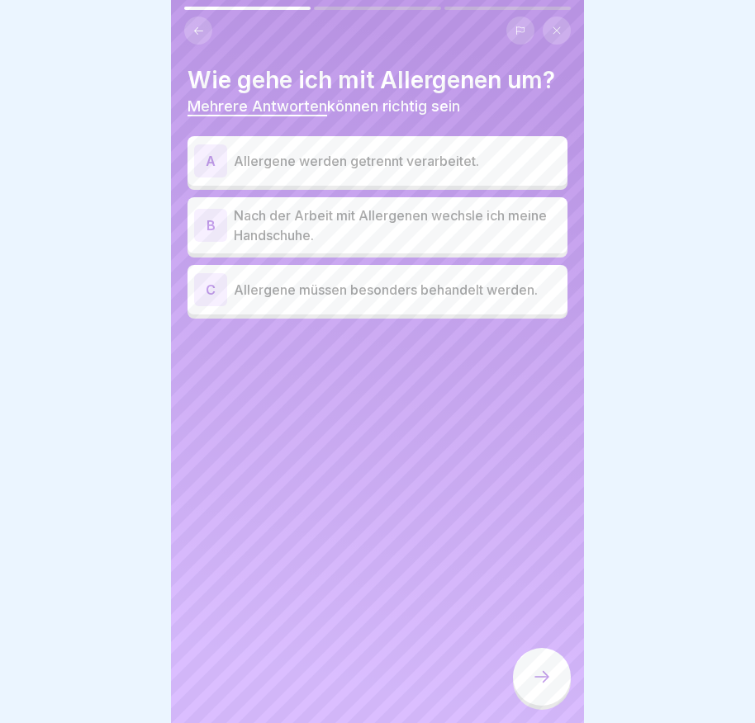
click at [222, 216] on div "B" at bounding box center [210, 225] width 33 height 33
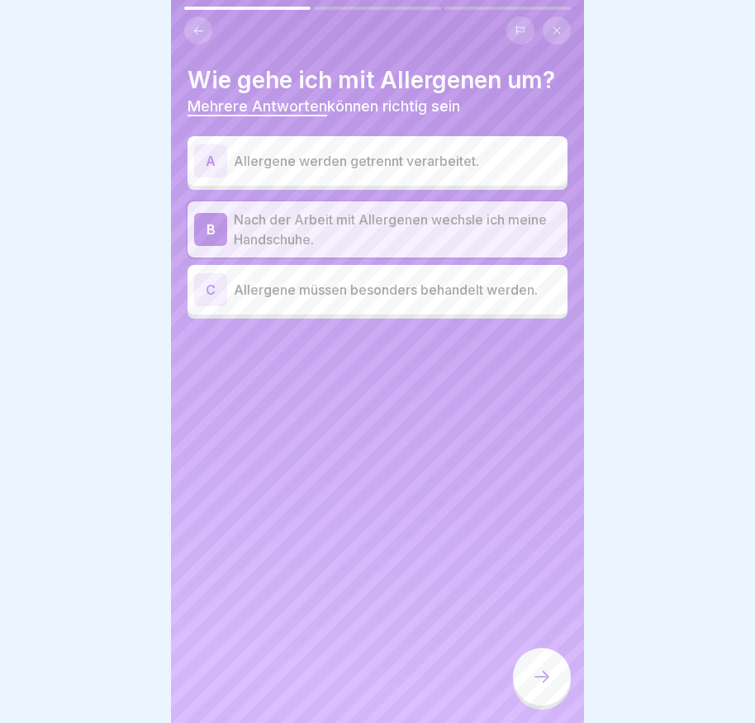
click at [217, 159] on div "A" at bounding box center [210, 161] width 33 height 33
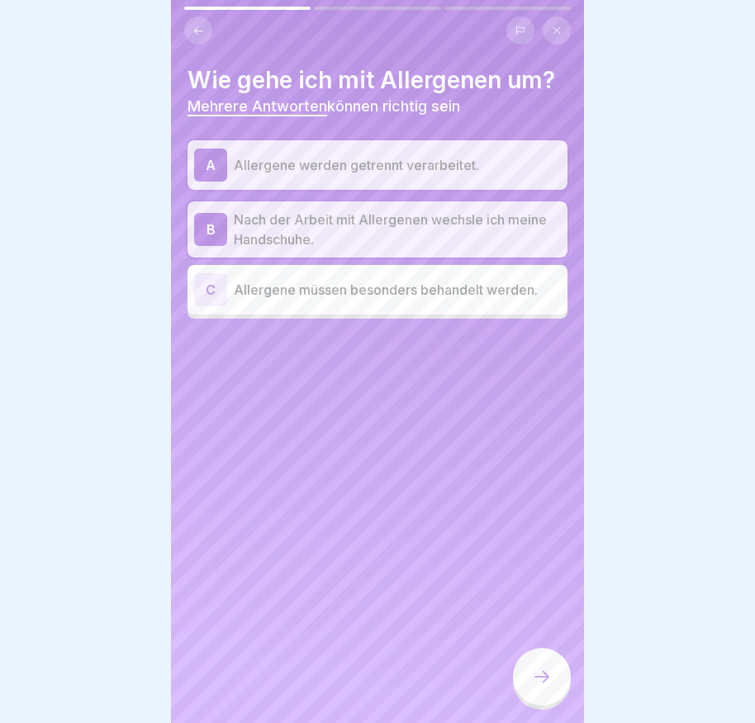
click at [542, 687] on icon at bounding box center [542, 677] width 20 height 20
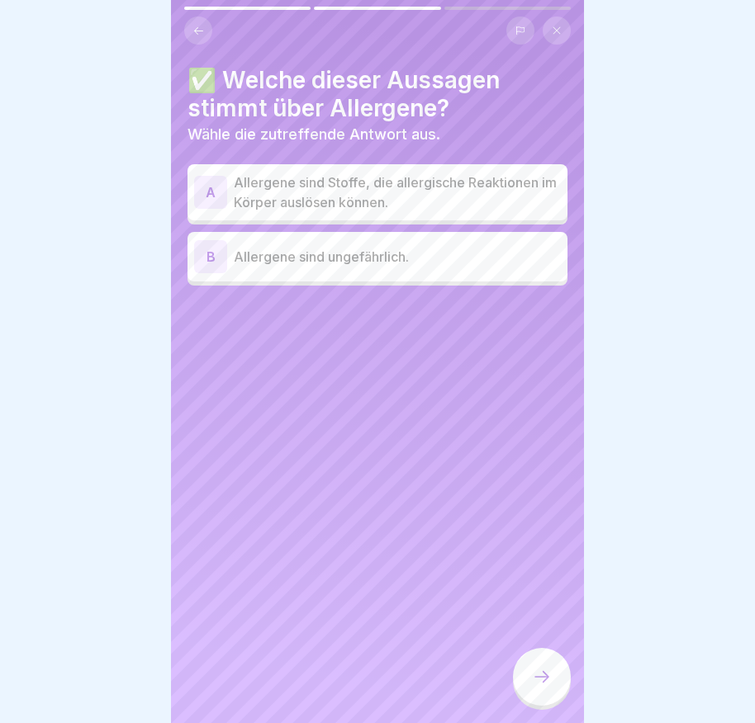
click at [201, 193] on div "A" at bounding box center [210, 192] width 33 height 33
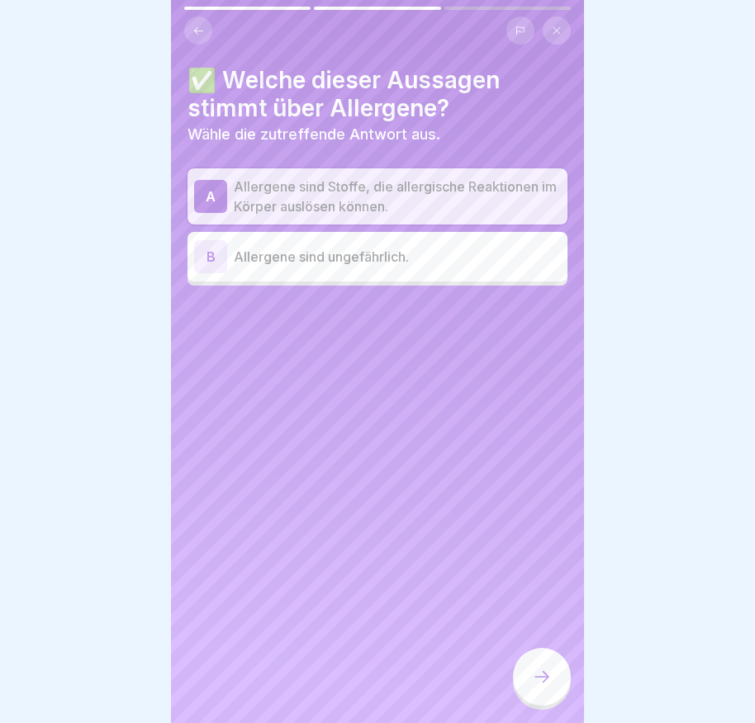
click at [547, 699] on div at bounding box center [542, 677] width 58 height 58
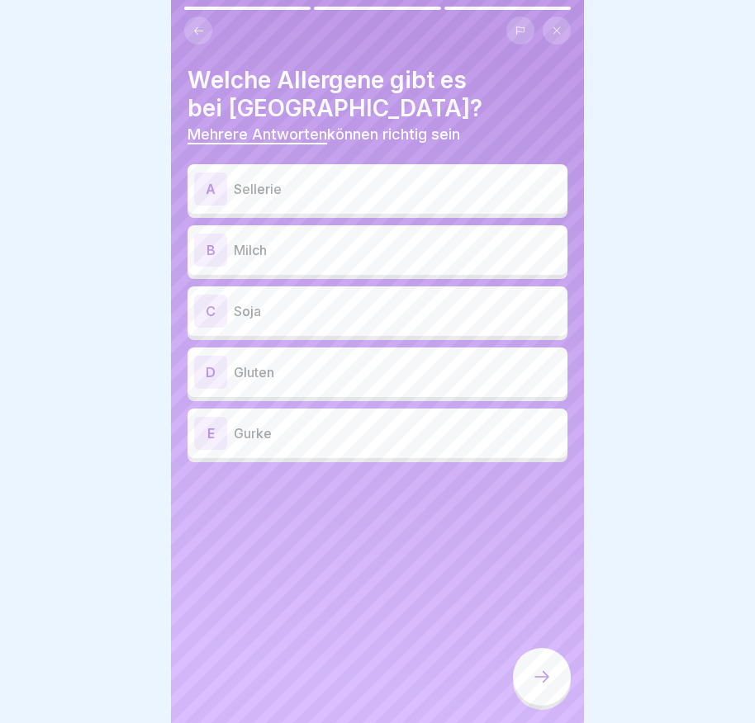
click at [197, 188] on div "A" at bounding box center [210, 189] width 33 height 33
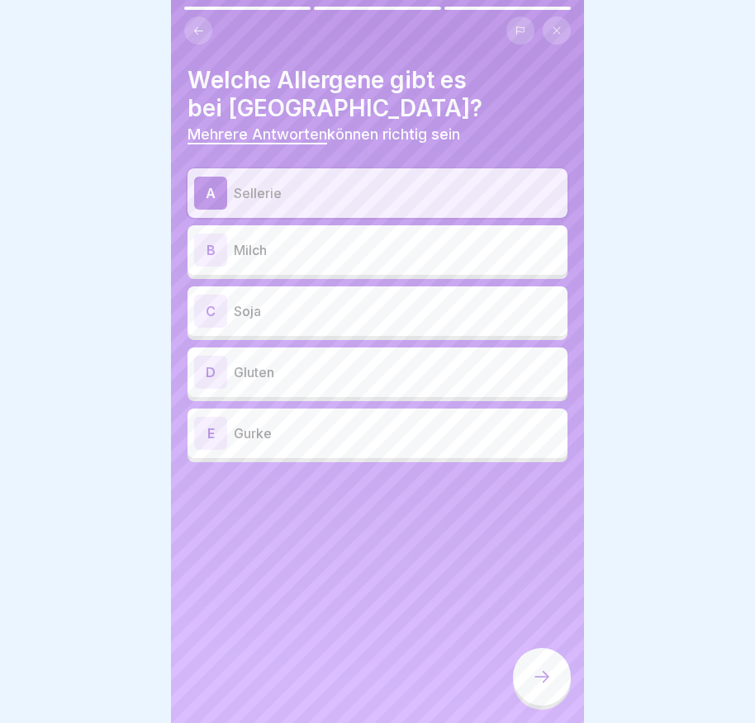
click at [209, 249] on div "B" at bounding box center [210, 250] width 33 height 33
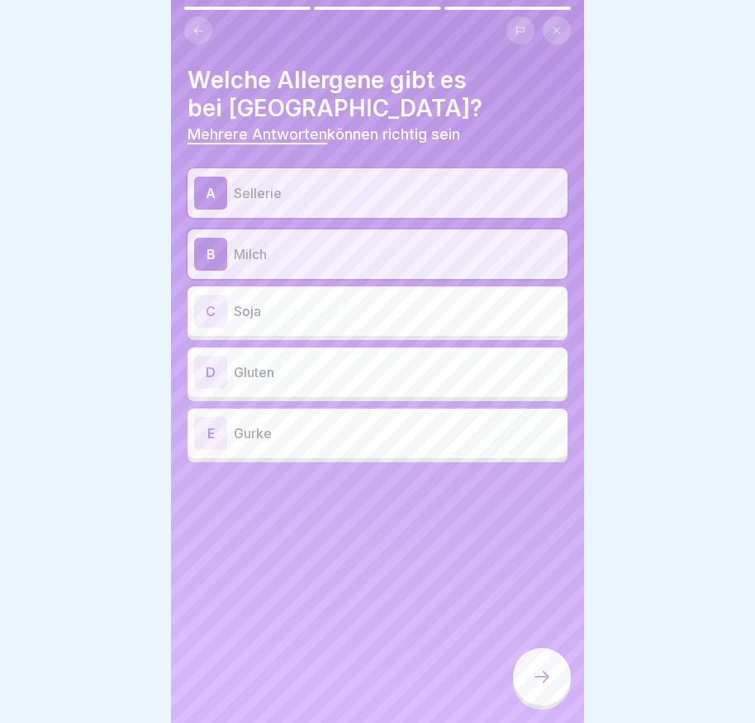
click at [544, 681] on div at bounding box center [542, 677] width 58 height 58
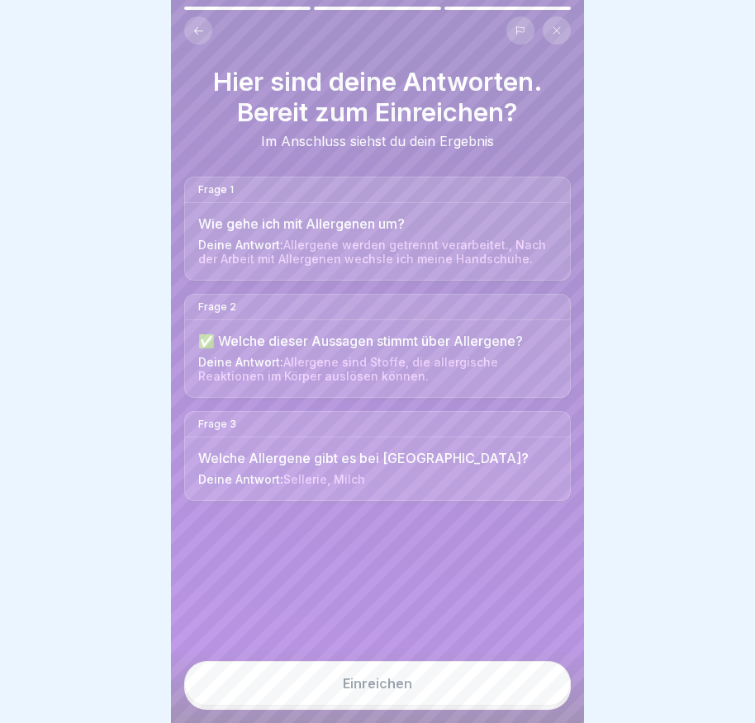
click at [502, 702] on button "Einreichen" at bounding box center [377, 683] width 386 height 45
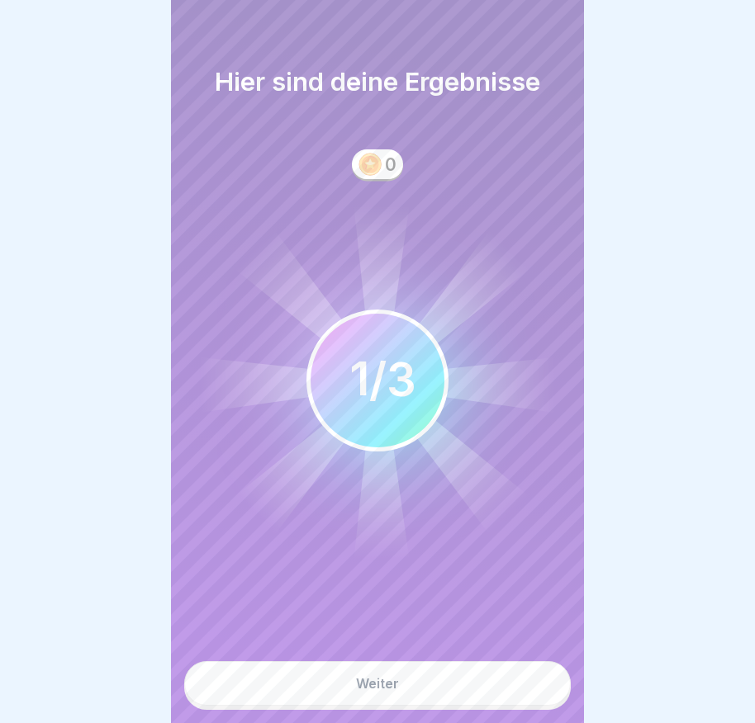
click at [502, 702] on button "Weiter" at bounding box center [377, 683] width 386 height 45
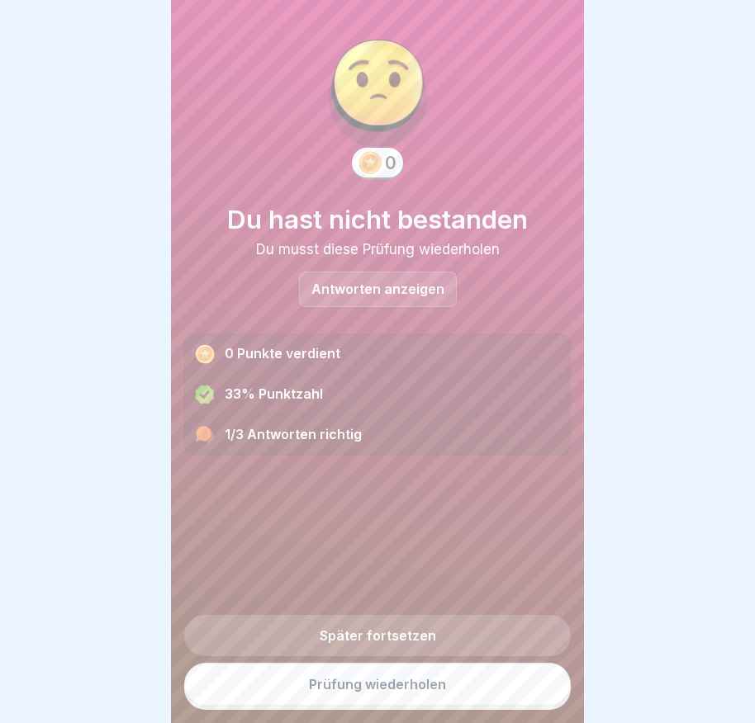
click at [441, 688] on link "Prüfung wiederholen" at bounding box center [377, 684] width 386 height 43
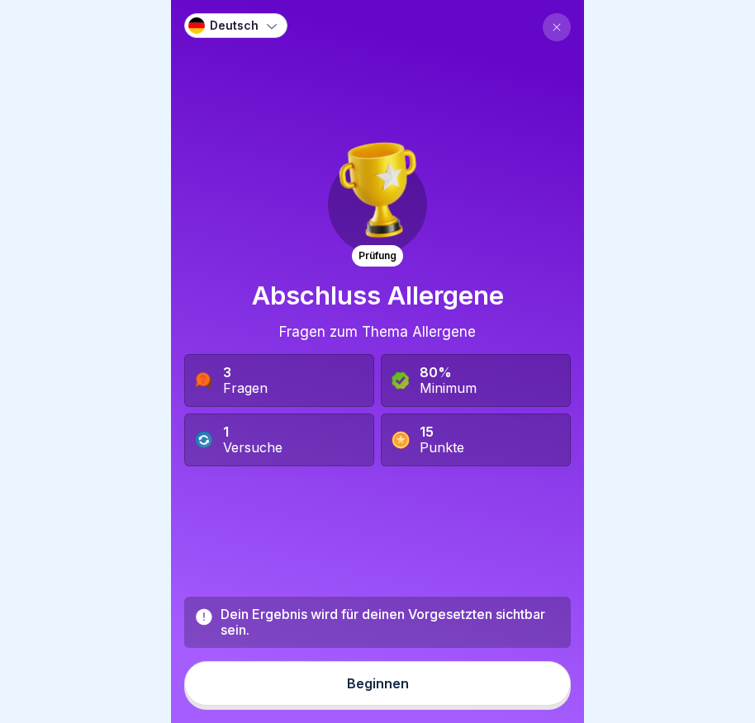
click at [443, 691] on button "Beginnen" at bounding box center [377, 683] width 386 height 45
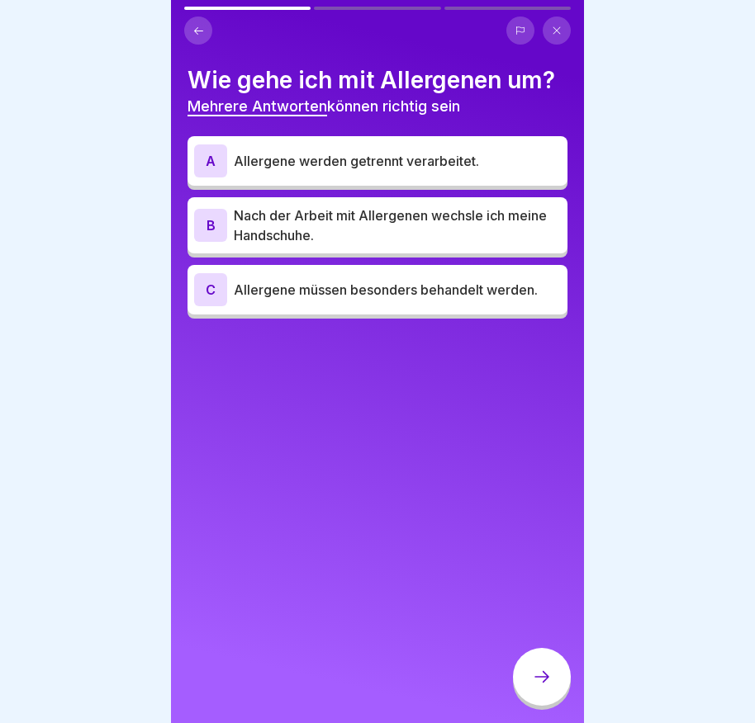
click at [220, 163] on div "A" at bounding box center [210, 161] width 33 height 33
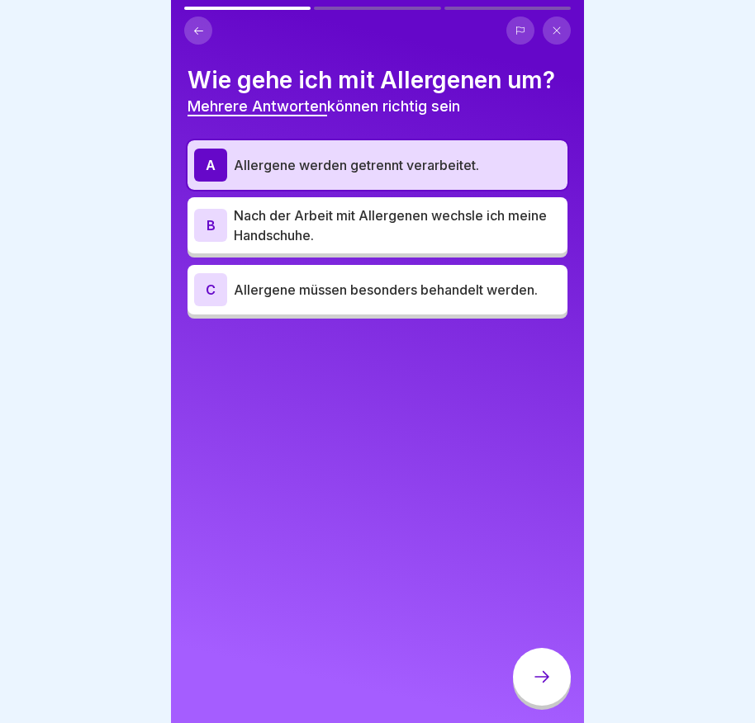
click at [211, 228] on div "B" at bounding box center [210, 225] width 33 height 33
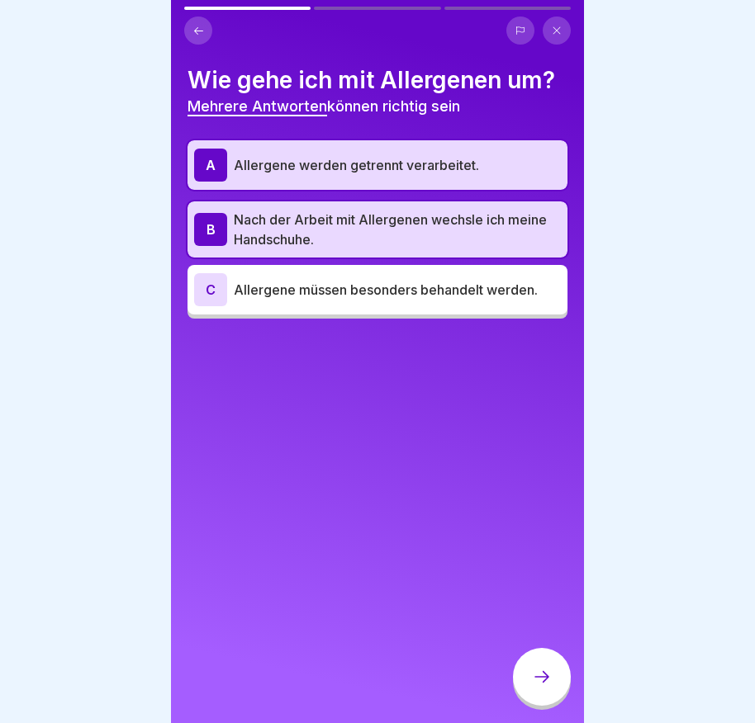
click at [210, 287] on div "C" at bounding box center [210, 289] width 33 height 33
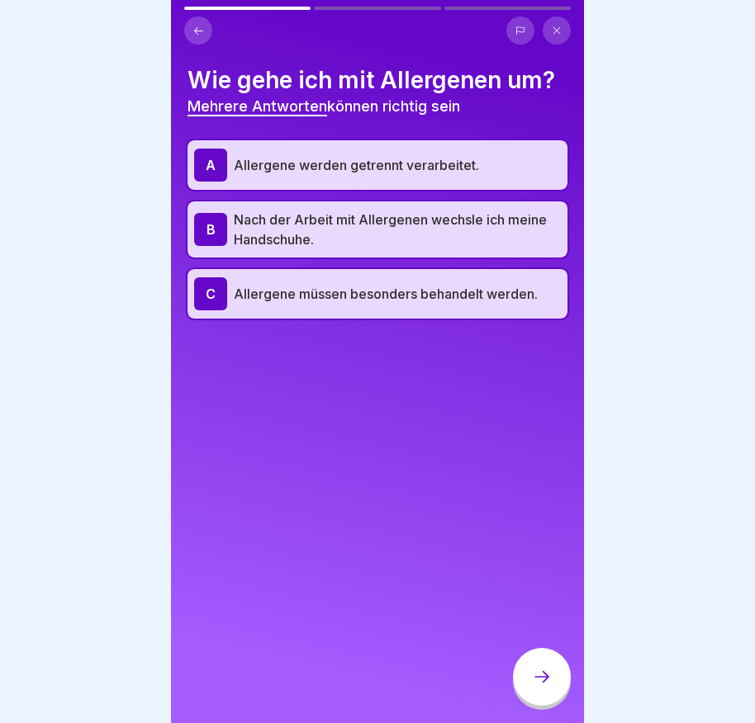
click at [543, 687] on icon at bounding box center [542, 677] width 20 height 20
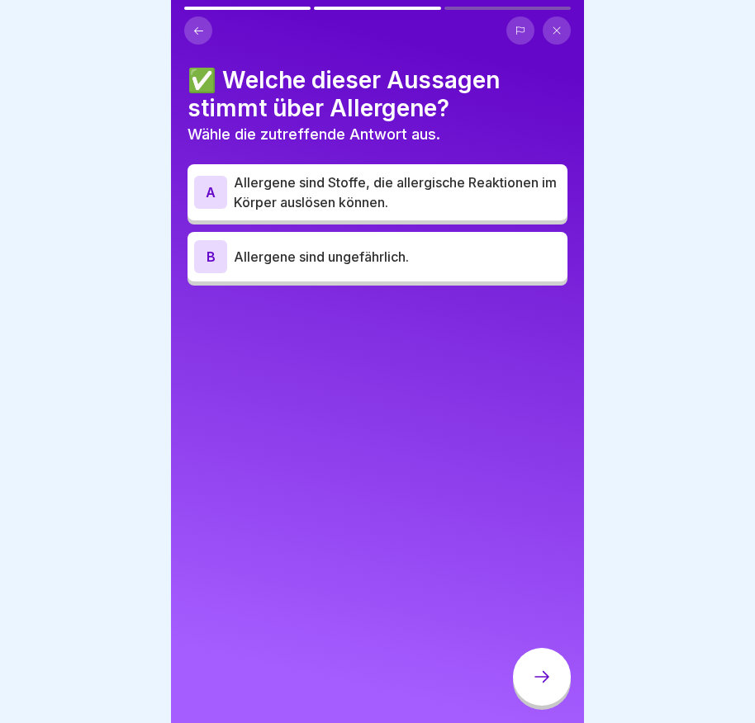
click at [218, 193] on div "A" at bounding box center [210, 192] width 33 height 33
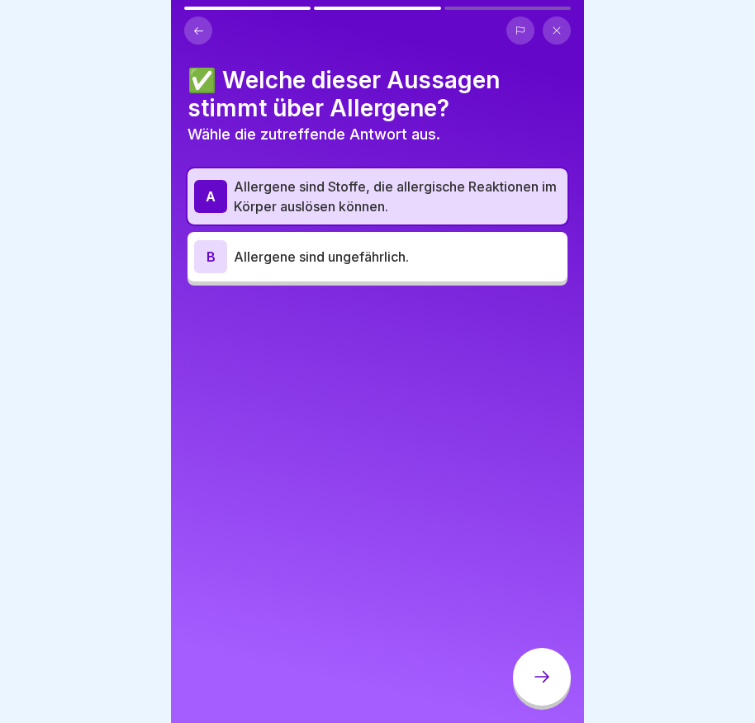
click at [534, 673] on div at bounding box center [542, 677] width 58 height 58
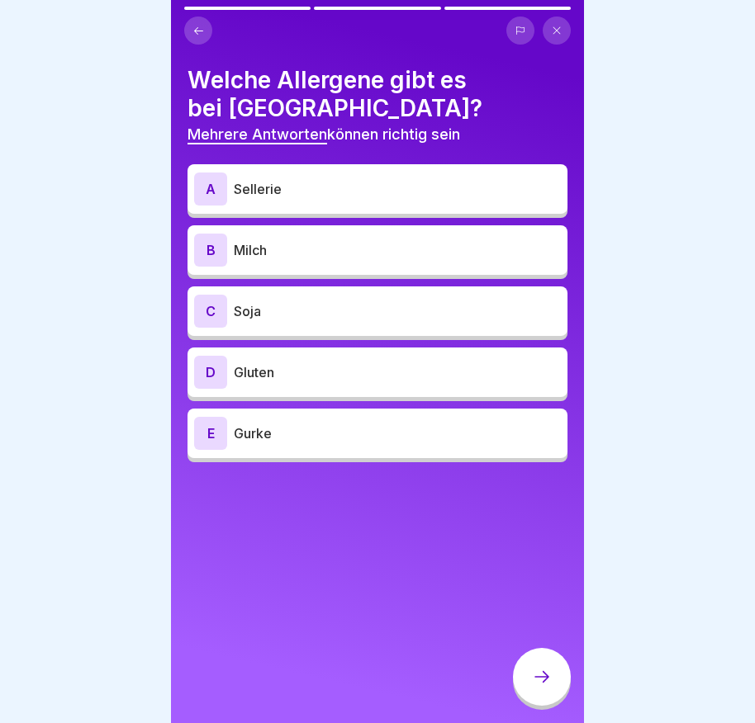
click at [206, 190] on div "A" at bounding box center [210, 189] width 33 height 33
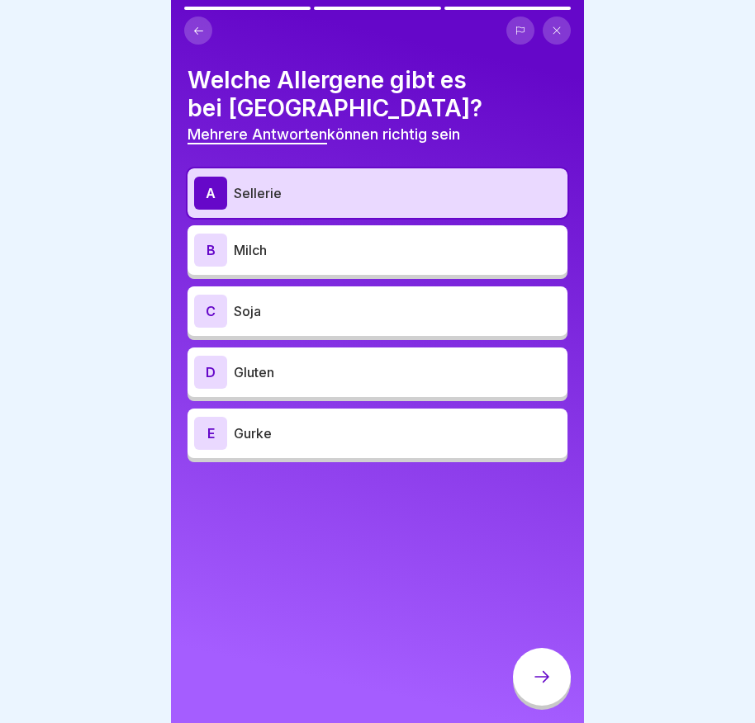
click at [211, 245] on div "B" at bounding box center [210, 250] width 33 height 33
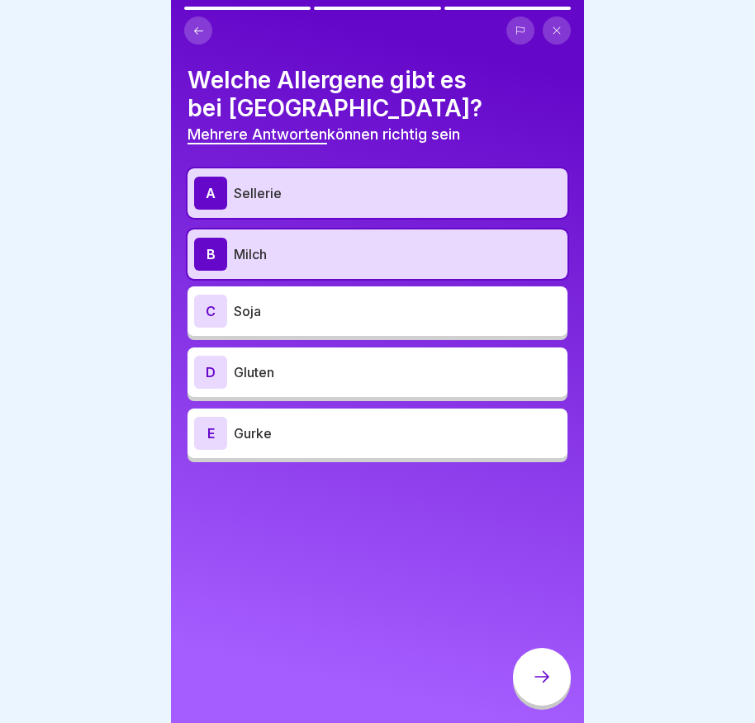
click at [208, 315] on div "C" at bounding box center [210, 311] width 33 height 33
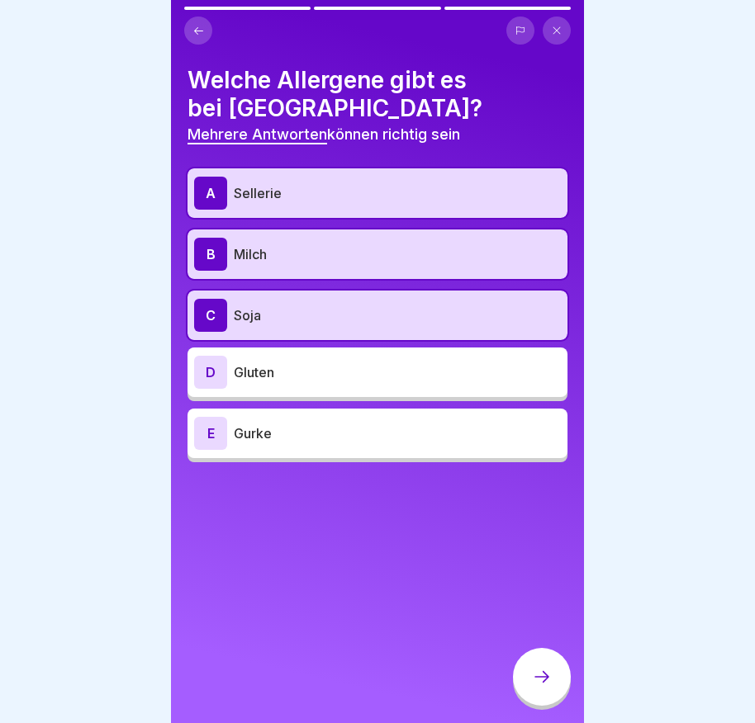
click at [210, 362] on div "D" at bounding box center [210, 372] width 33 height 33
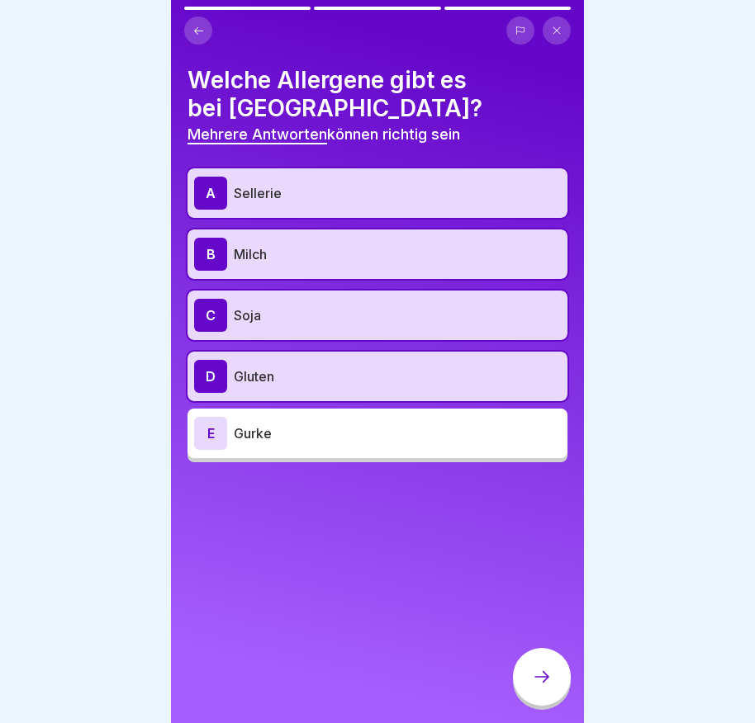
click at [542, 687] on icon at bounding box center [542, 677] width 20 height 20
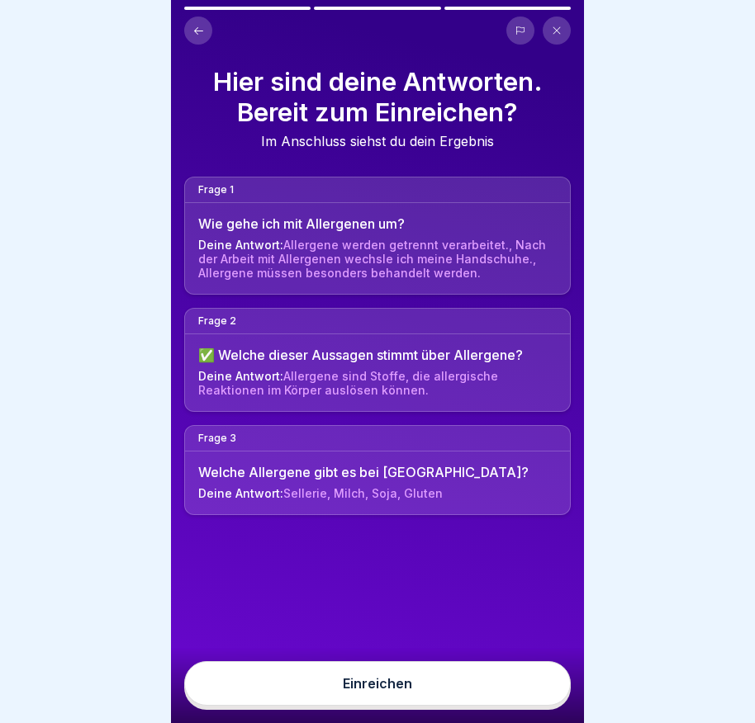
click at [461, 699] on button "Einreichen" at bounding box center [377, 683] width 386 height 45
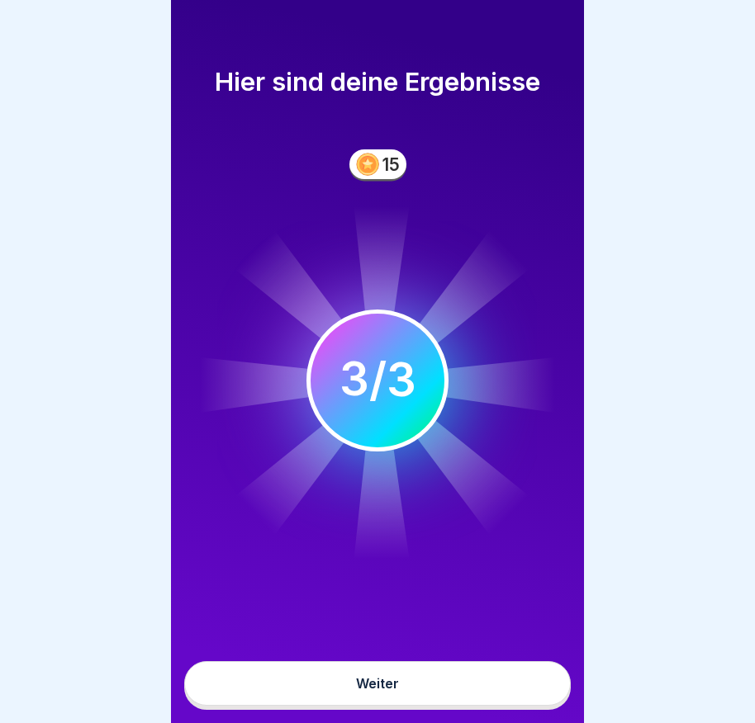
click at [461, 699] on button "Weiter" at bounding box center [377, 683] width 386 height 45
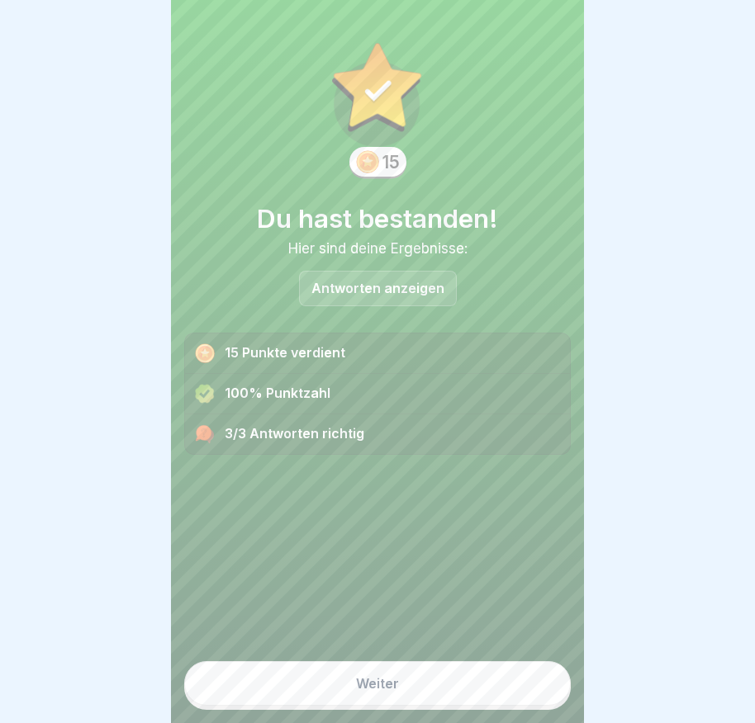
click at [461, 699] on button "Weiter" at bounding box center [377, 683] width 386 height 45
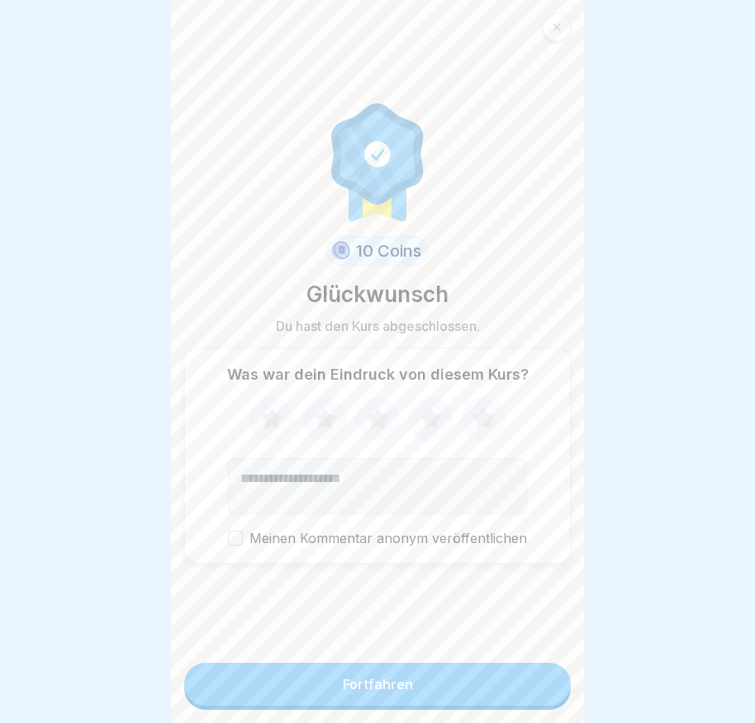
click at [460, 697] on button "Fortfahren" at bounding box center [377, 684] width 386 height 43
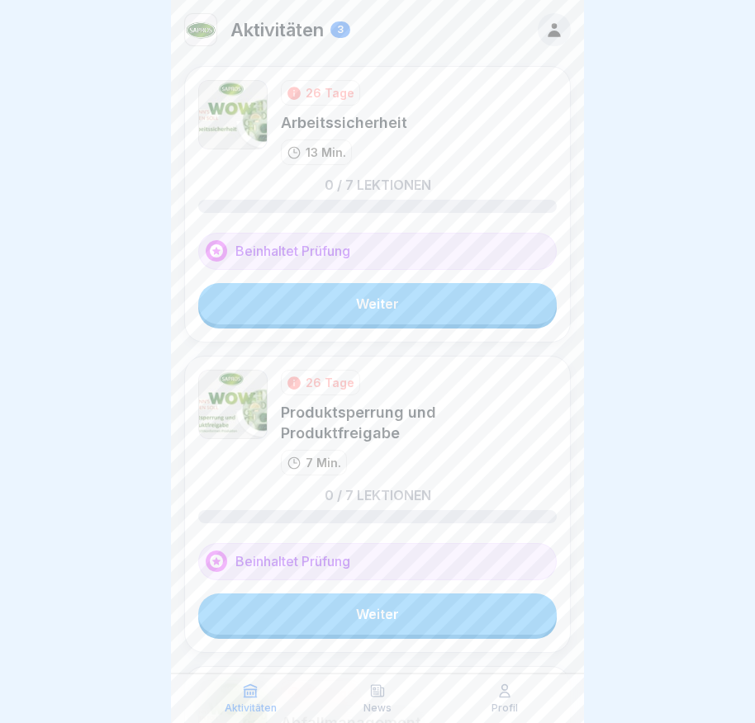
click at [386, 340] on div "26 Tage Arbeitssicherheit 13 Min. 0 / 7 Lektionen Beinhaltet Prüfung Weiter" at bounding box center [377, 204] width 386 height 277
click at [408, 296] on link "Weiter" at bounding box center [377, 303] width 358 height 41
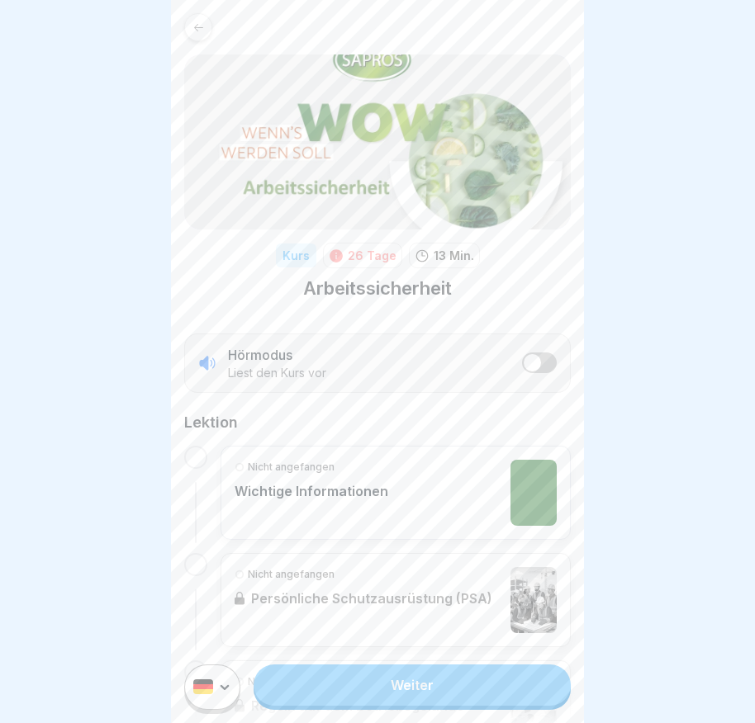
click at [384, 694] on link "Weiter" at bounding box center [411, 685] width 317 height 41
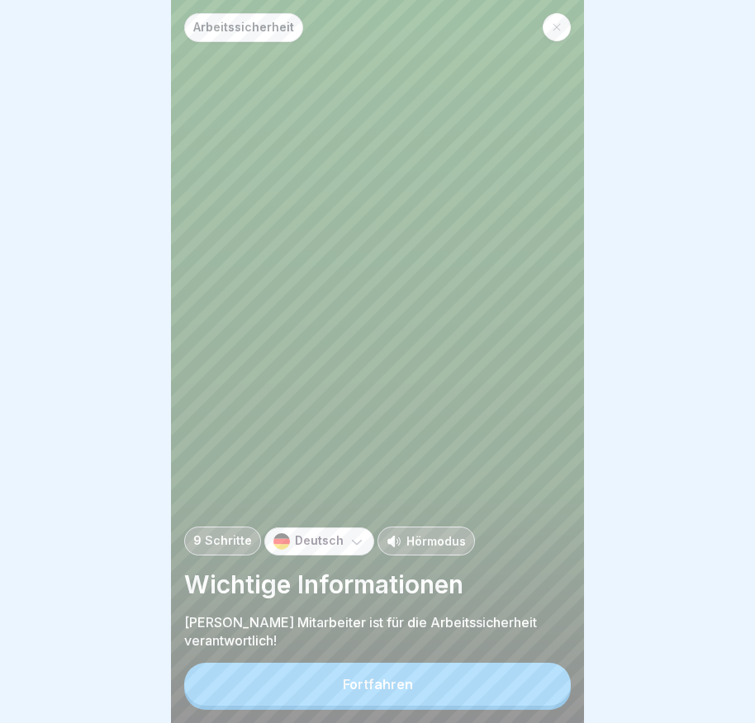
click at [388, 692] on div "Fortfahren" at bounding box center [378, 684] width 70 height 15
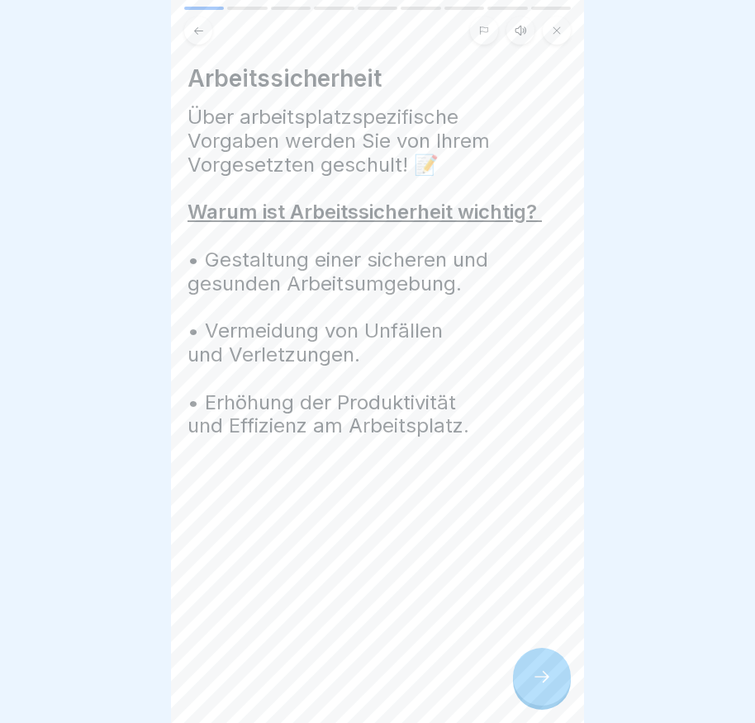
click at [528, 678] on div at bounding box center [542, 677] width 58 height 58
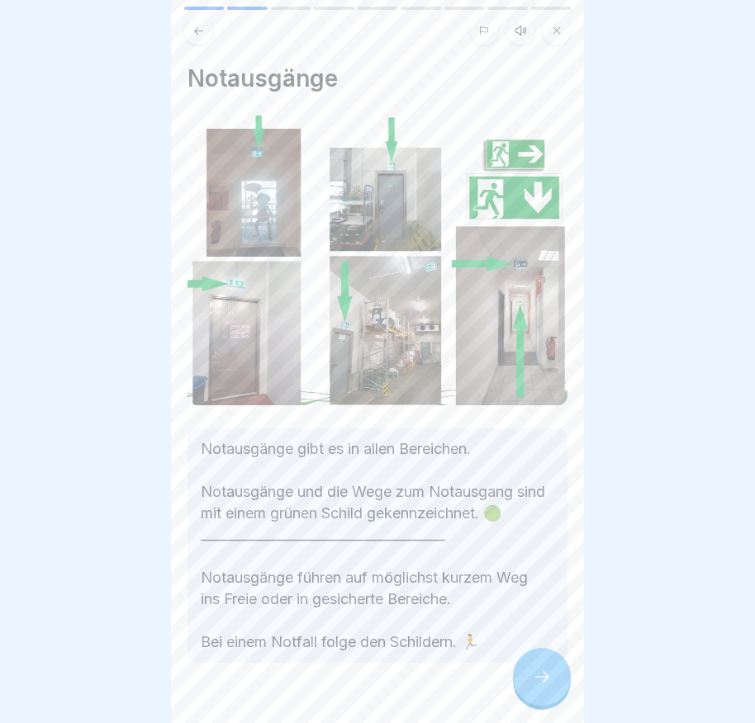
click at [537, 685] on icon at bounding box center [542, 677] width 20 height 20
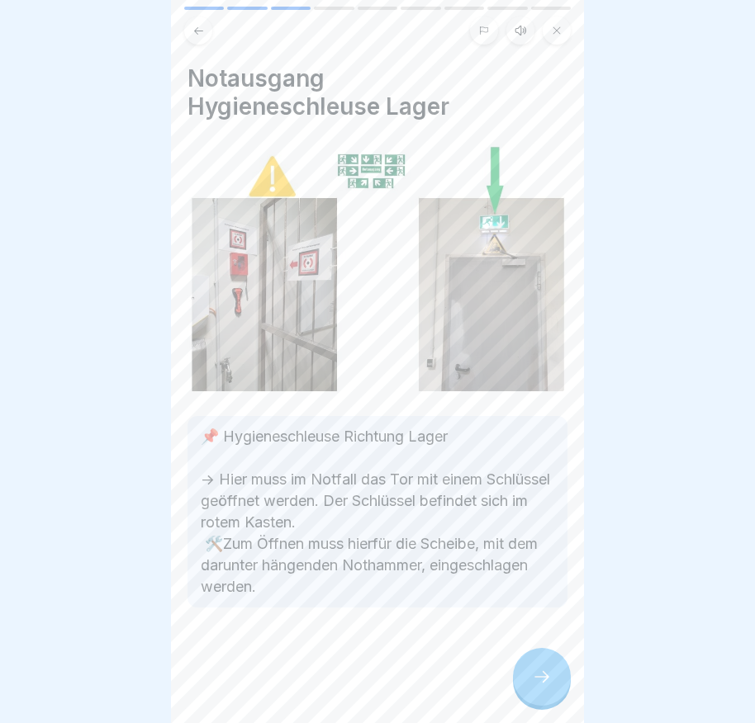
click at [537, 685] on icon at bounding box center [542, 677] width 20 height 20
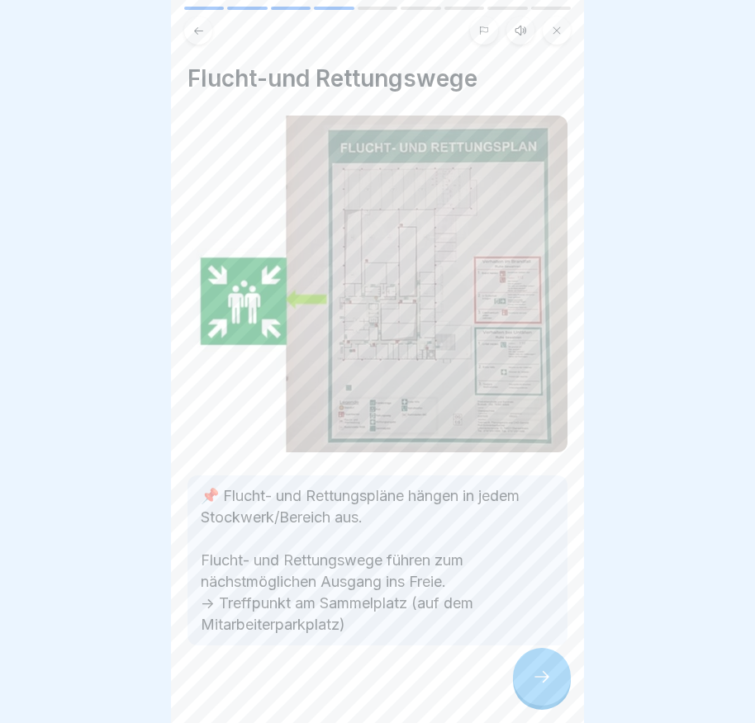
click at [538, 680] on div at bounding box center [542, 677] width 58 height 58
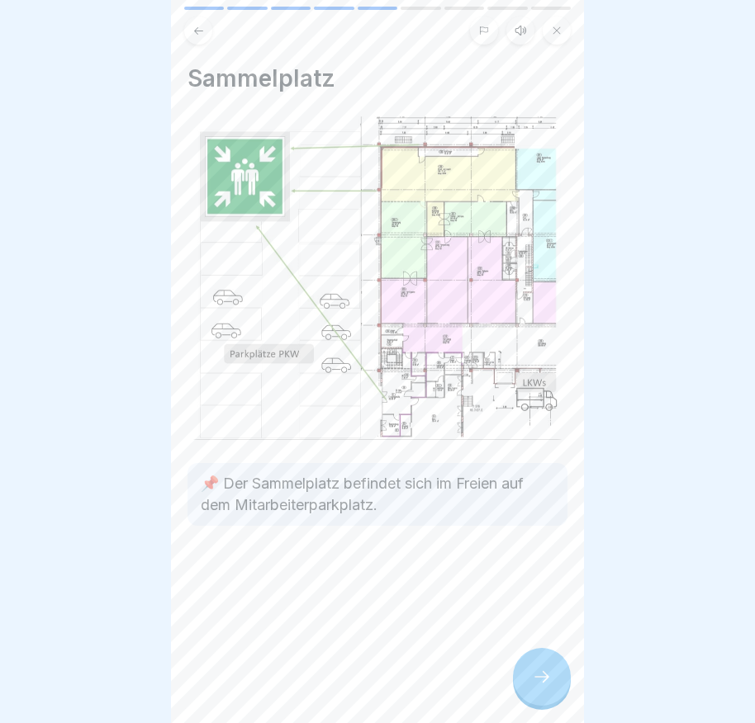
click at [538, 680] on div at bounding box center [542, 677] width 58 height 58
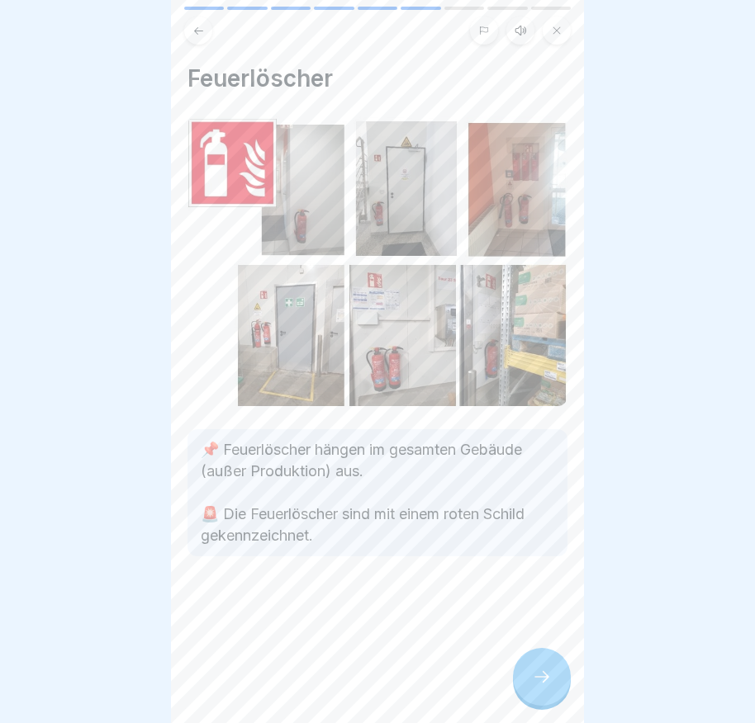
click at [538, 680] on div at bounding box center [542, 677] width 58 height 58
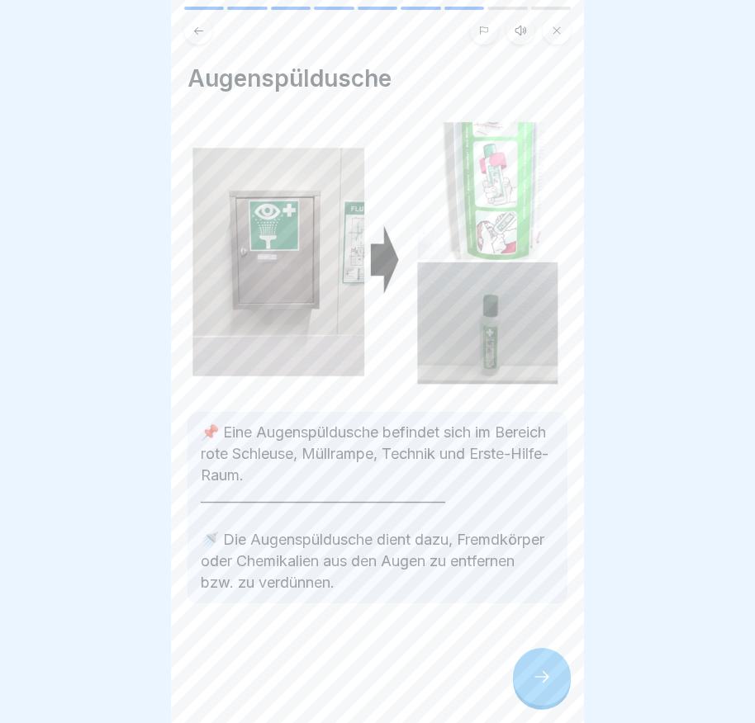
click at [538, 680] on div at bounding box center [542, 677] width 58 height 58
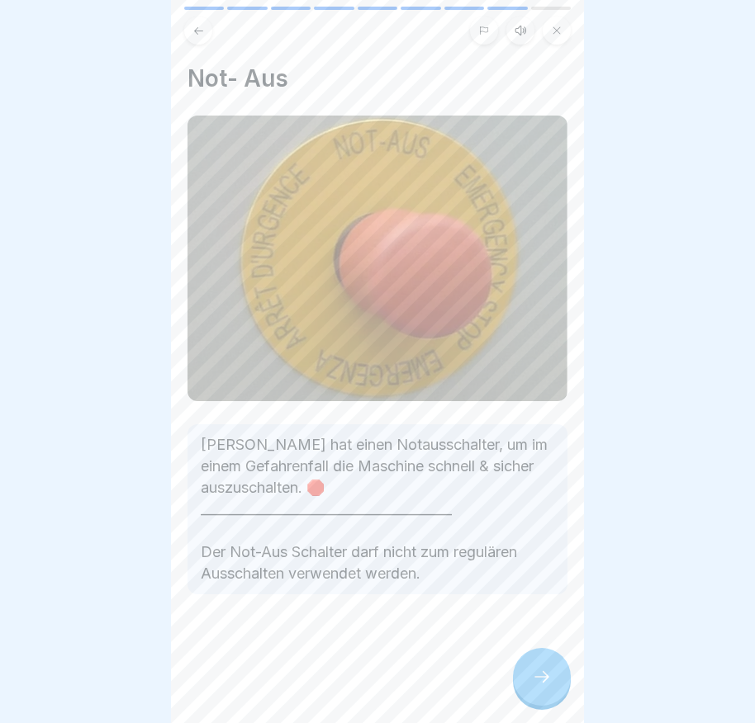
click at [538, 680] on div at bounding box center [542, 677] width 58 height 58
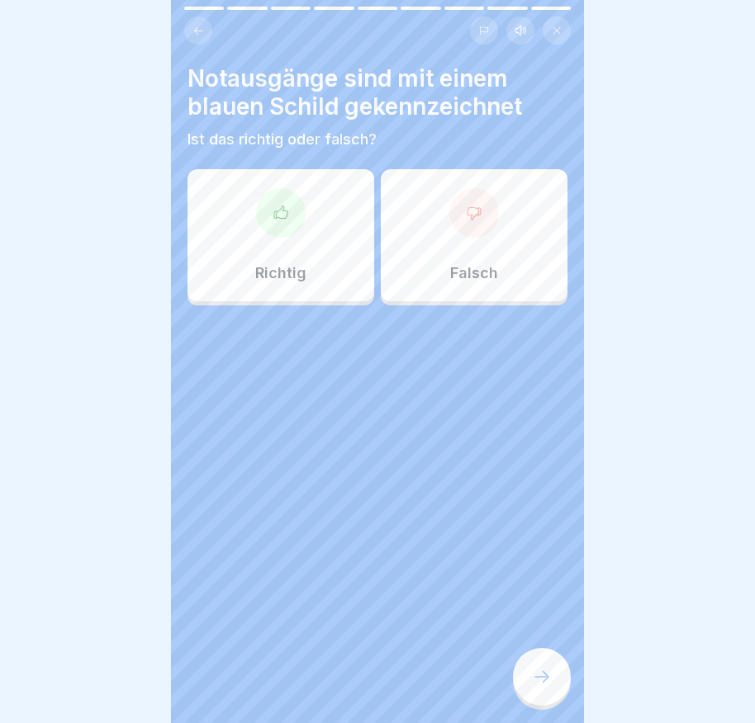
click at [466, 217] on icon at bounding box center [474, 213] width 17 height 17
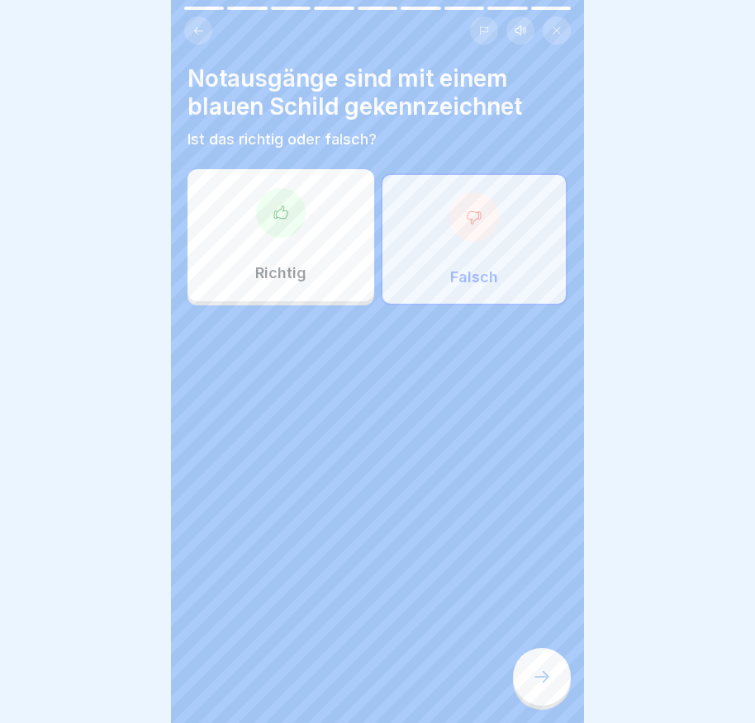
click at [538, 687] on icon at bounding box center [542, 677] width 20 height 20
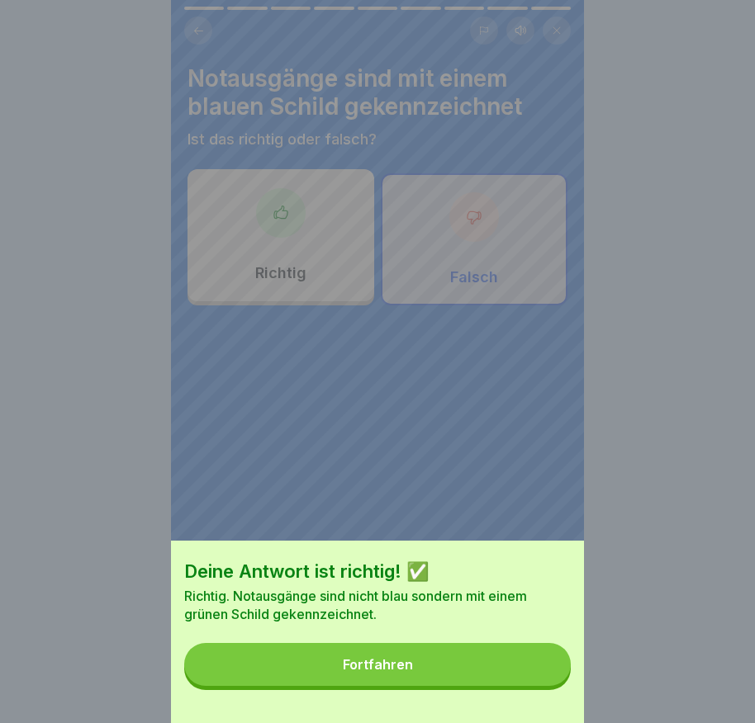
click at [538, 686] on button "Fortfahren" at bounding box center [377, 664] width 386 height 43
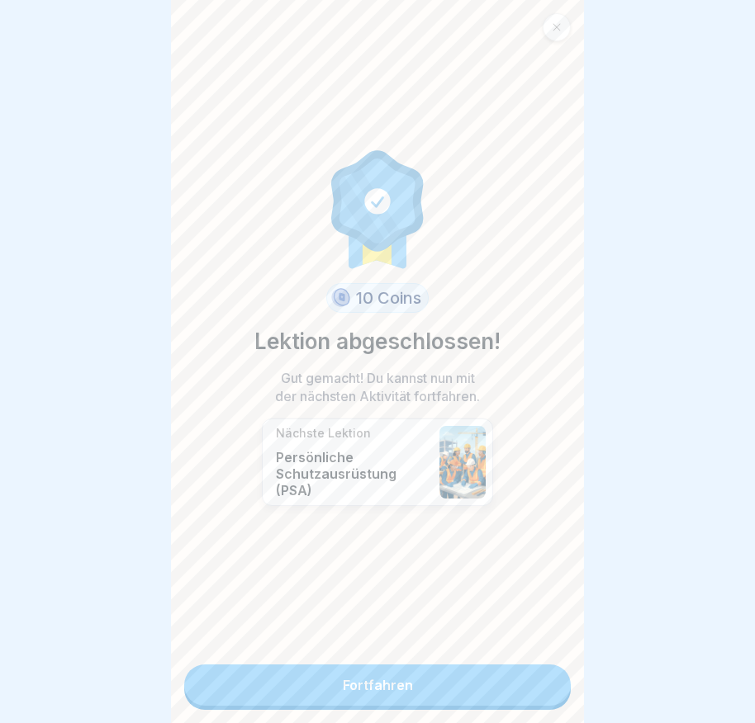
click at [533, 682] on link "Fortfahren" at bounding box center [377, 685] width 386 height 41
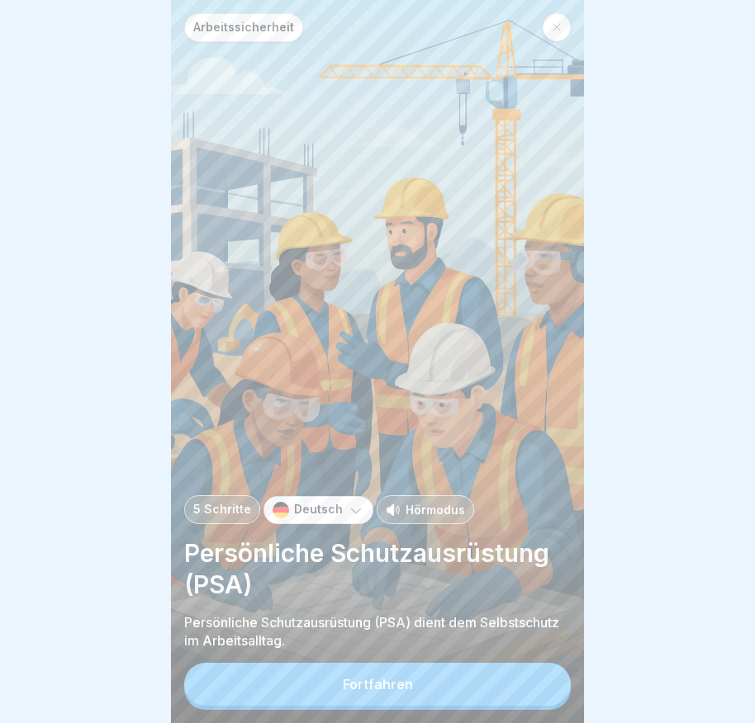
click at [483, 689] on button "Fortfahren" at bounding box center [377, 684] width 386 height 43
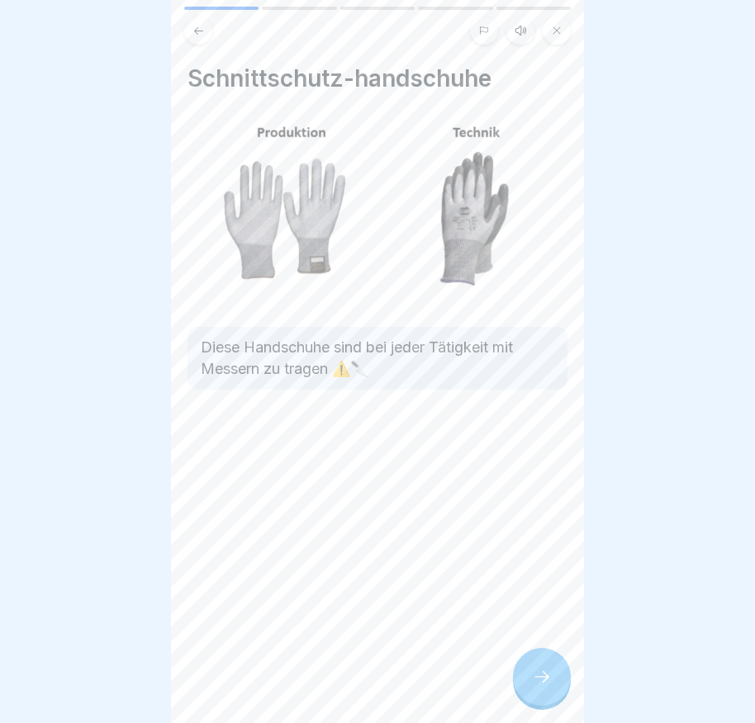
click at [533, 687] on icon at bounding box center [542, 677] width 20 height 20
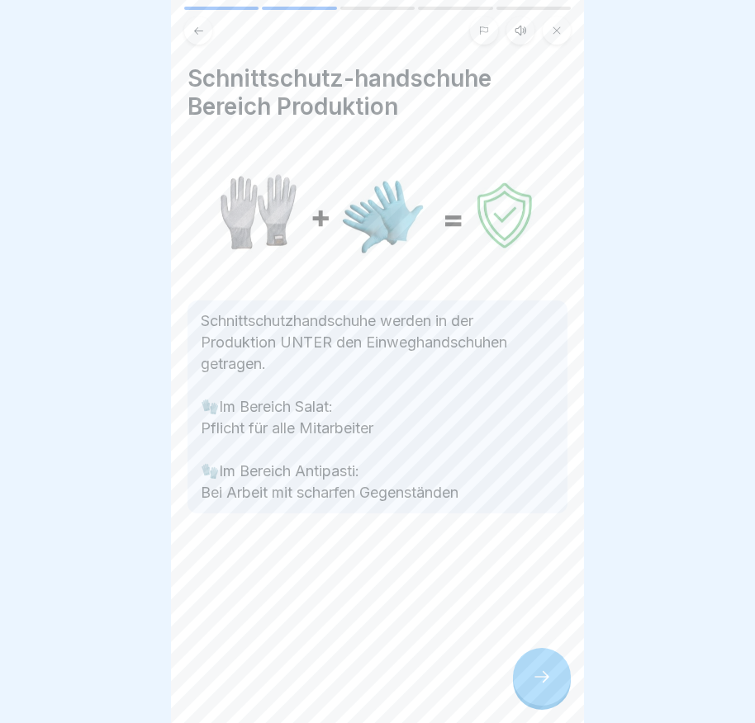
click at [533, 687] on icon at bounding box center [542, 677] width 20 height 20
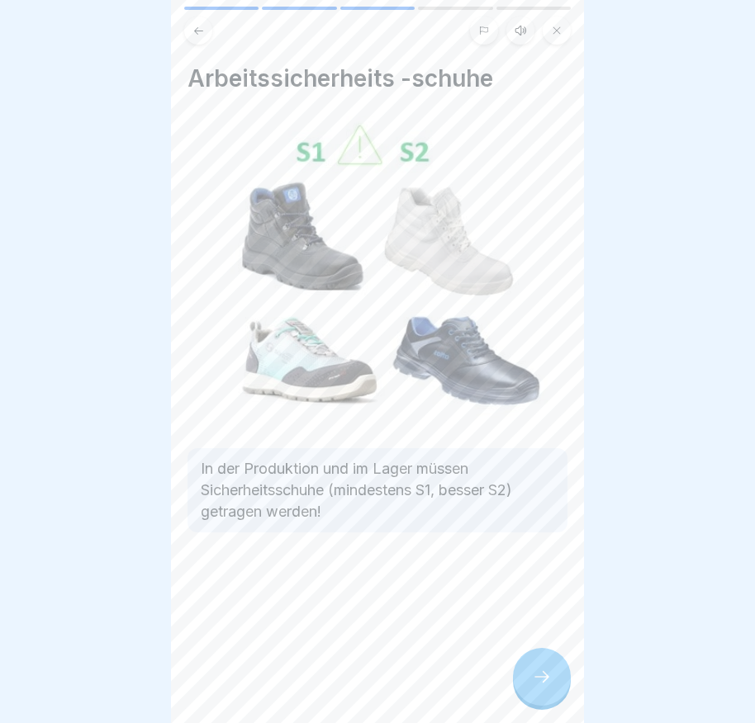
click at [533, 687] on icon at bounding box center [542, 677] width 20 height 20
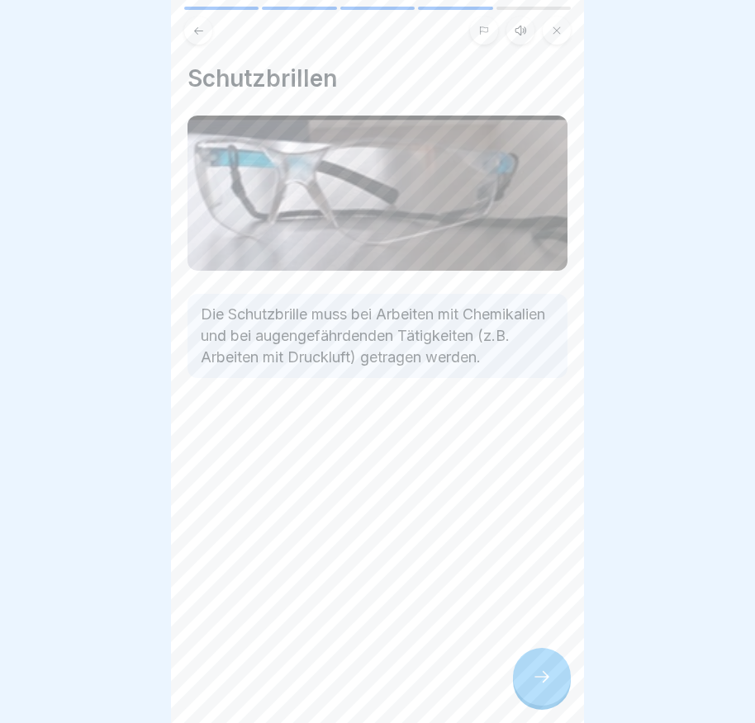
click at [535, 687] on icon at bounding box center [542, 677] width 20 height 20
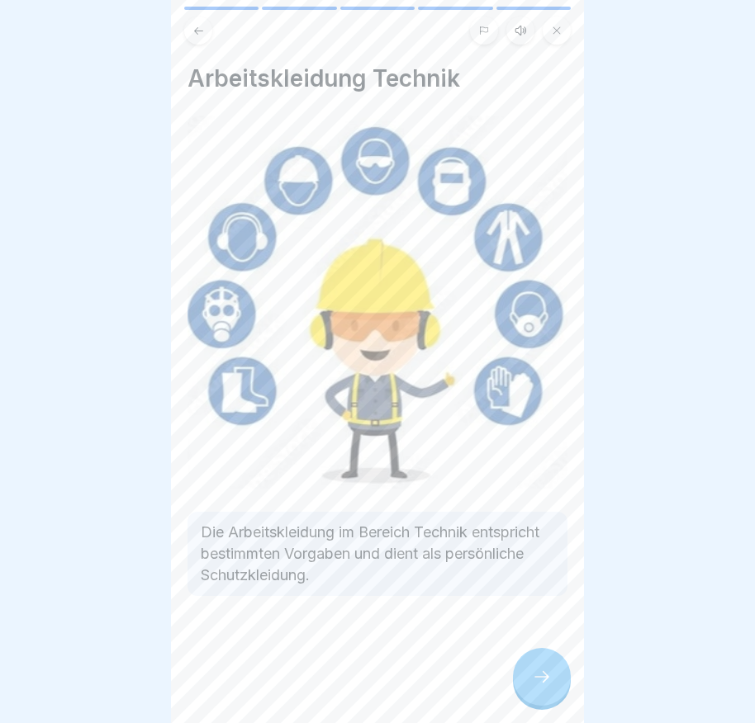
click at [535, 687] on icon at bounding box center [542, 677] width 20 height 20
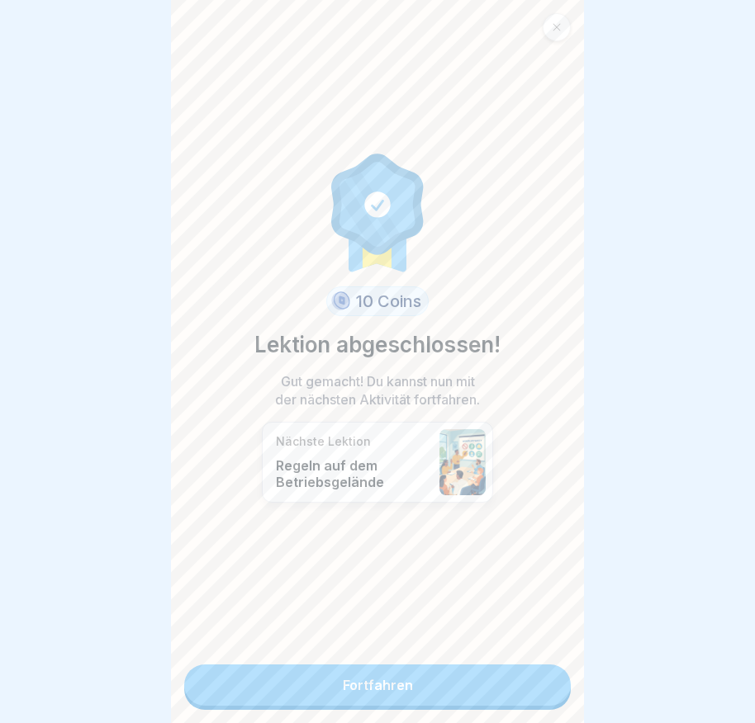
click at [535, 687] on link "Fortfahren" at bounding box center [377, 685] width 386 height 41
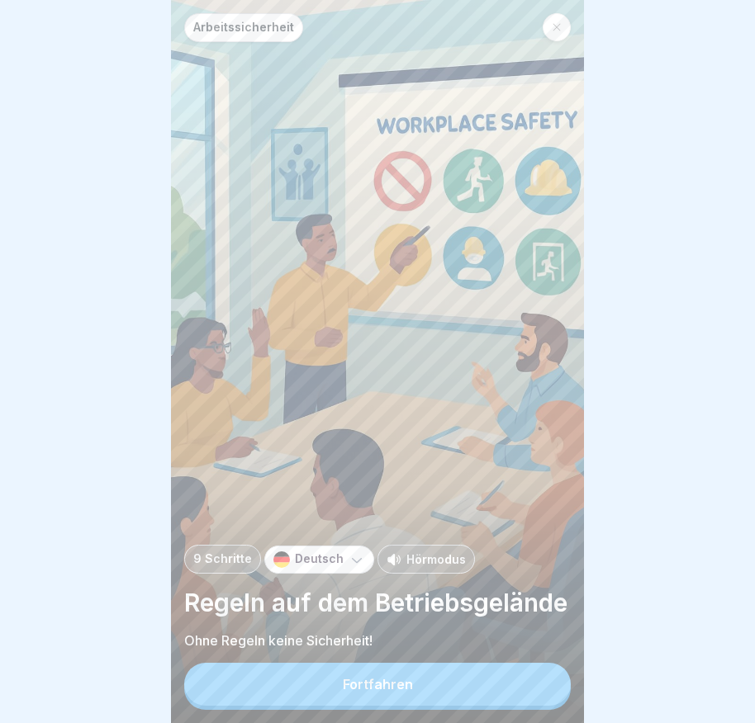
click at [526, 695] on button "Fortfahren" at bounding box center [377, 684] width 386 height 43
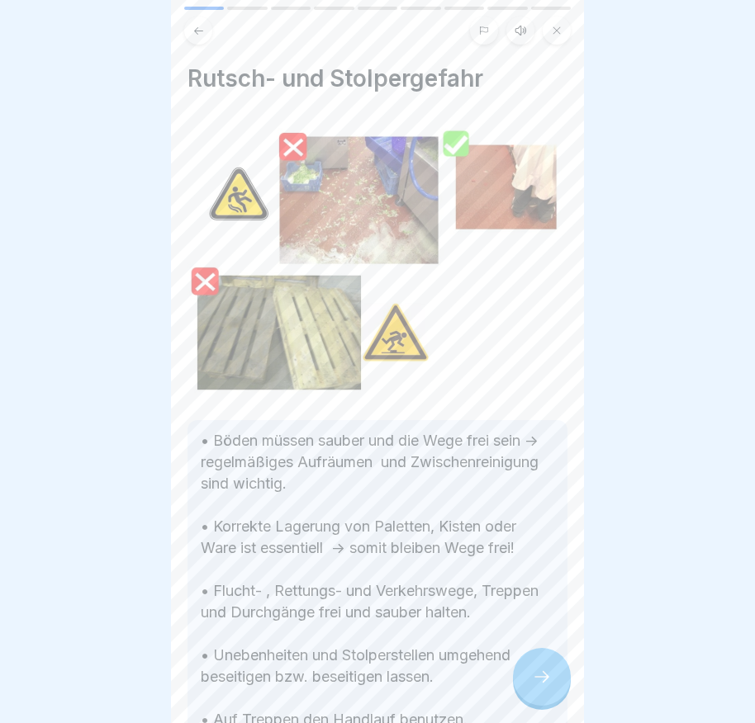
click at [526, 694] on div at bounding box center [542, 677] width 58 height 58
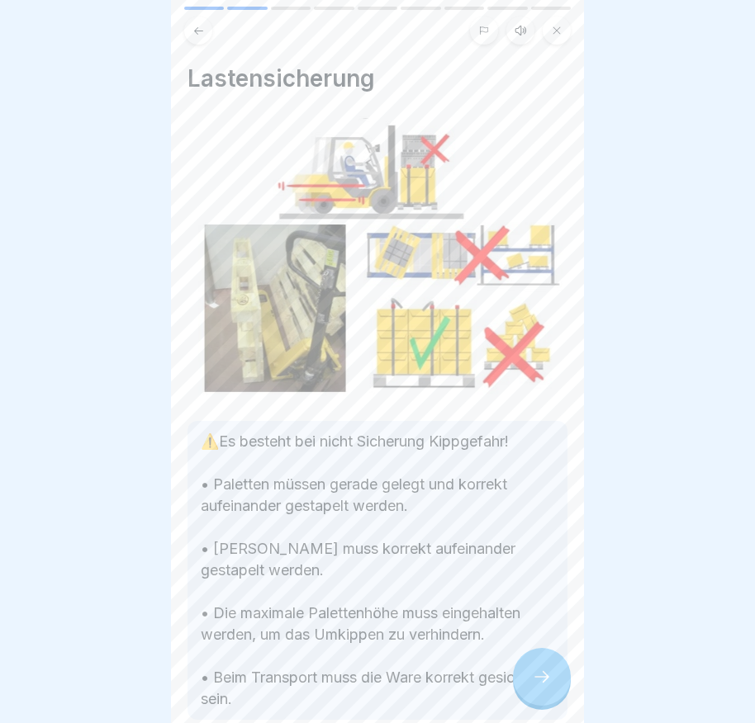
click at [526, 694] on div at bounding box center [542, 677] width 58 height 58
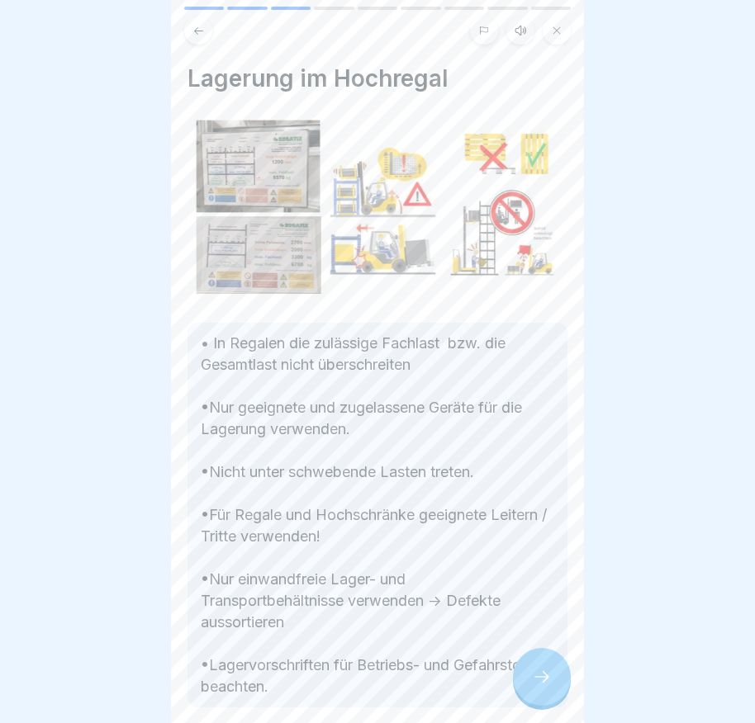
click at [527, 692] on div at bounding box center [542, 677] width 58 height 58
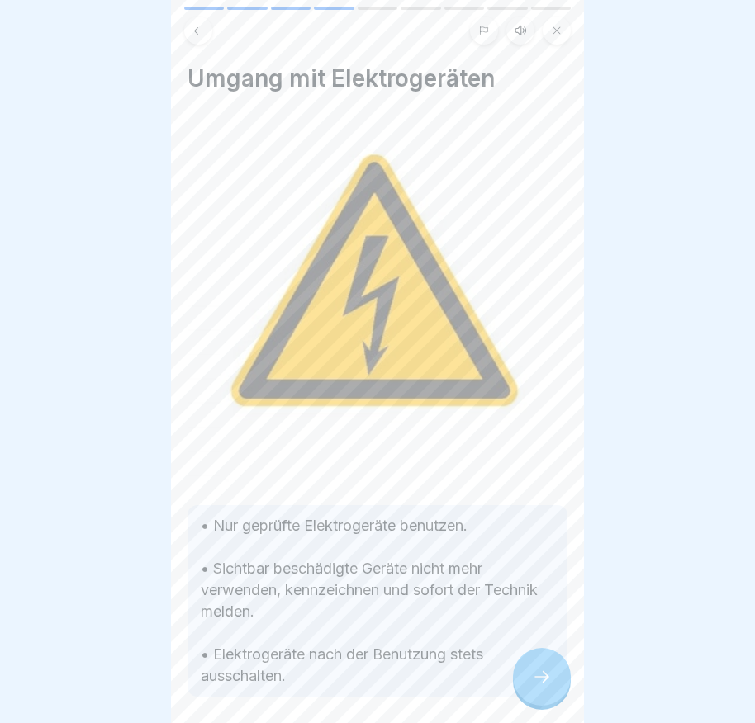
click at [527, 692] on div at bounding box center [542, 677] width 58 height 58
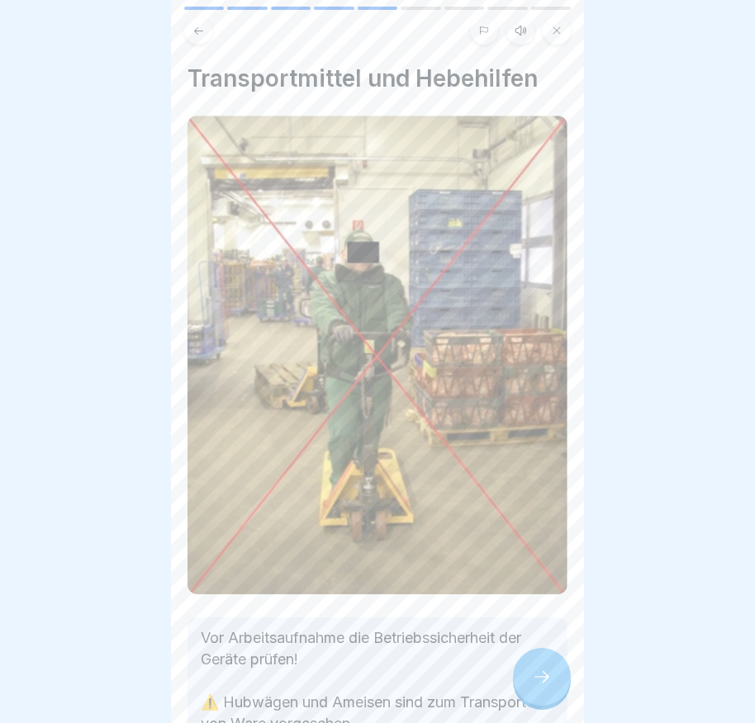
click at [530, 684] on div at bounding box center [542, 677] width 58 height 58
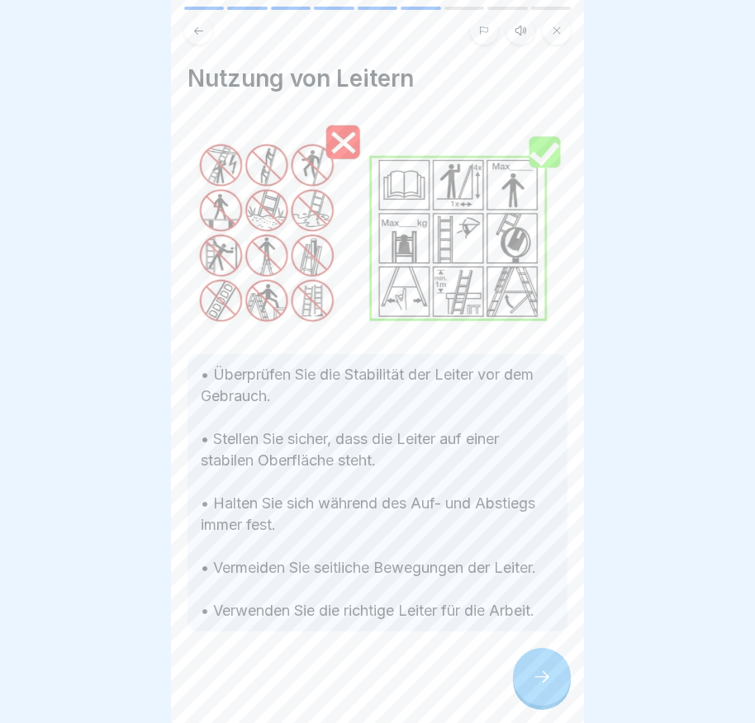
click at [528, 683] on div at bounding box center [542, 677] width 58 height 58
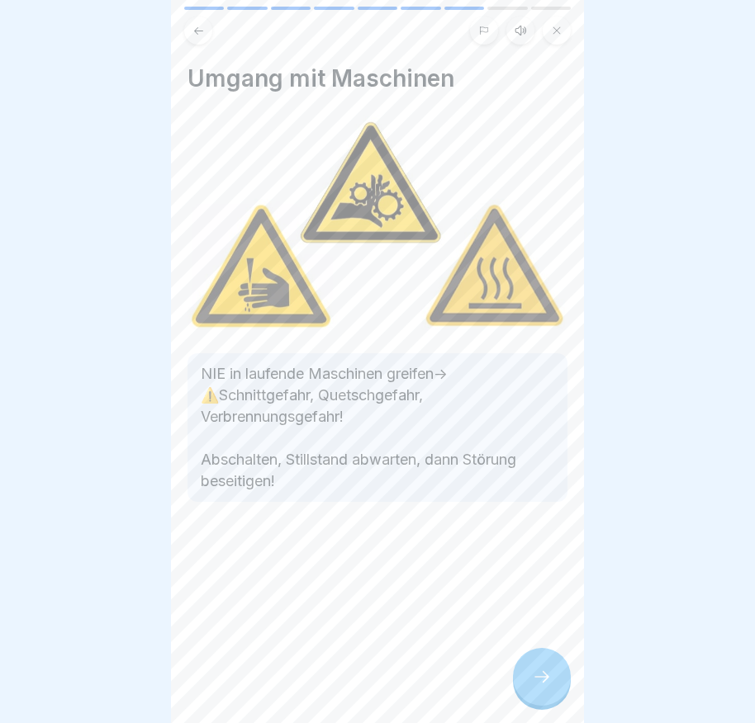
click at [526, 683] on div at bounding box center [542, 677] width 58 height 58
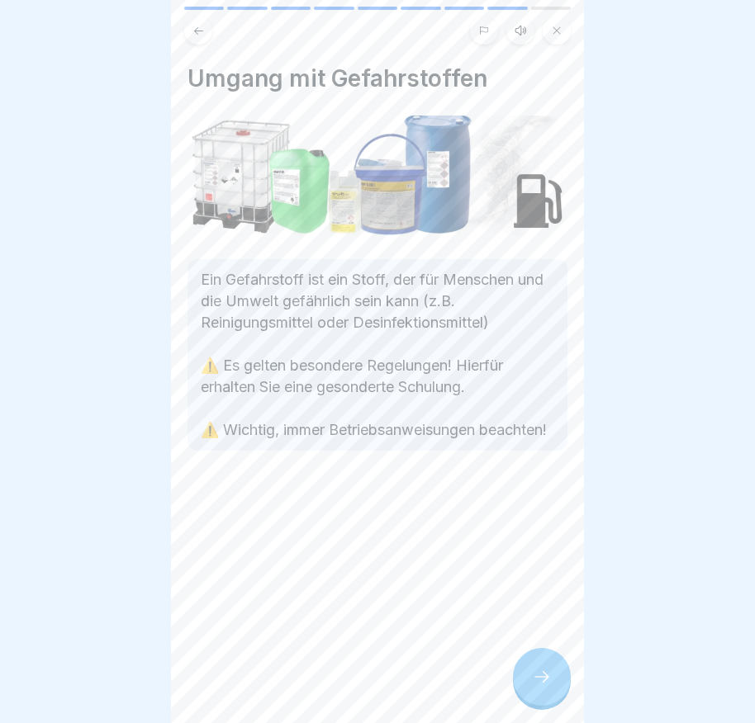
click at [527, 679] on div at bounding box center [542, 677] width 58 height 58
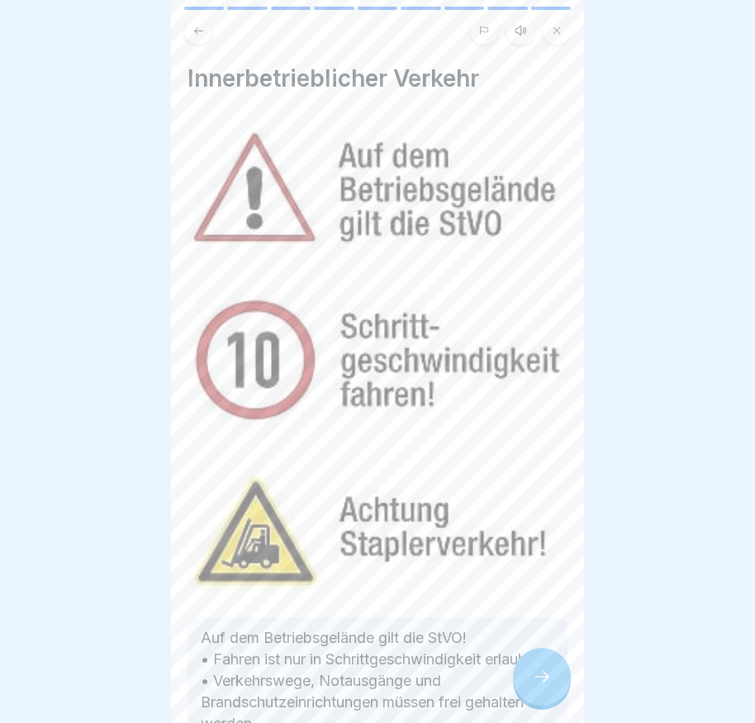
click at [521, 676] on div at bounding box center [542, 677] width 58 height 58
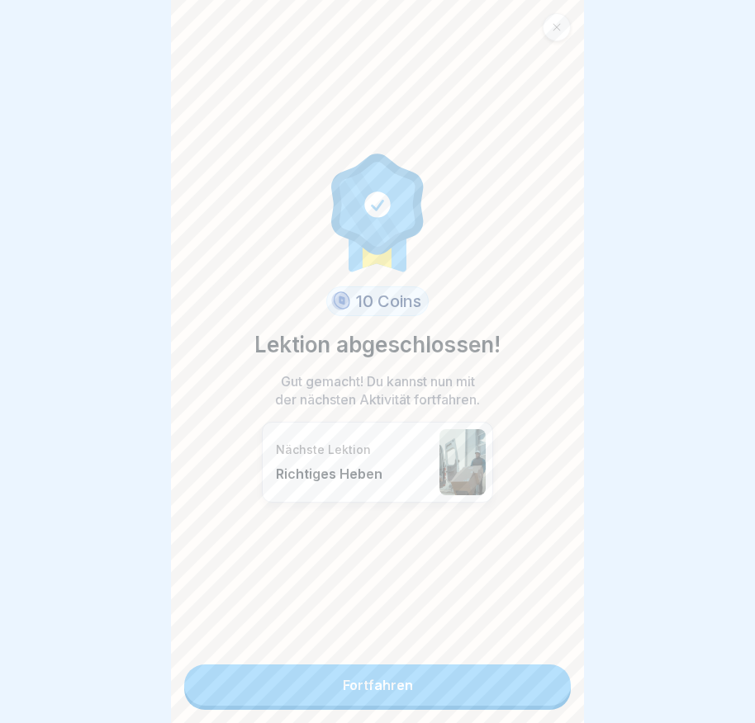
click at [509, 678] on link "Fortfahren" at bounding box center [377, 685] width 386 height 41
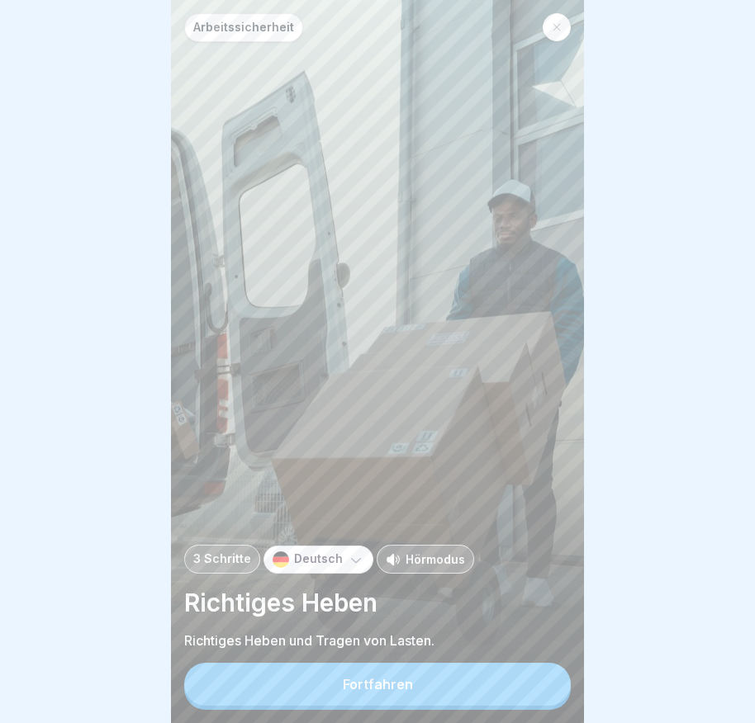
click at [490, 690] on button "Fortfahren" at bounding box center [377, 684] width 386 height 43
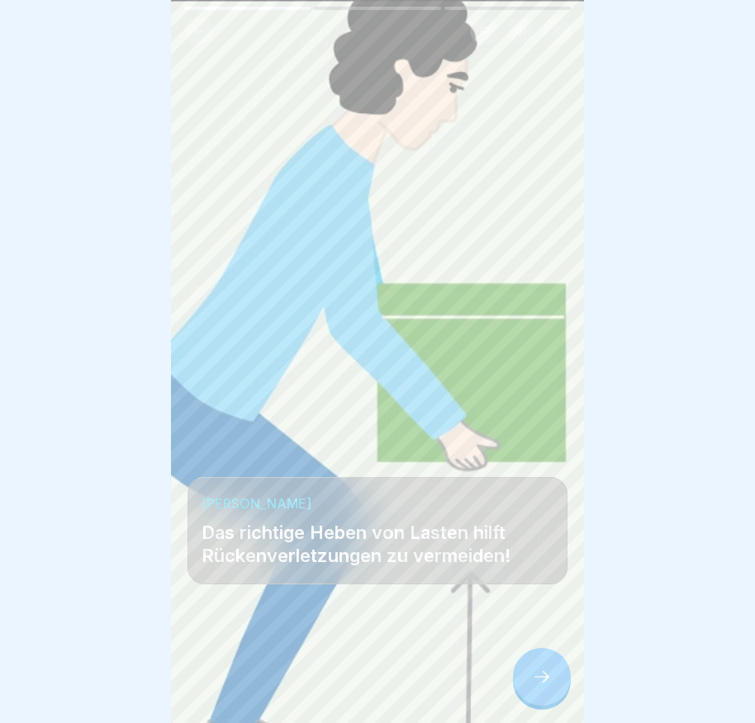
click at [536, 664] on div at bounding box center [542, 677] width 58 height 58
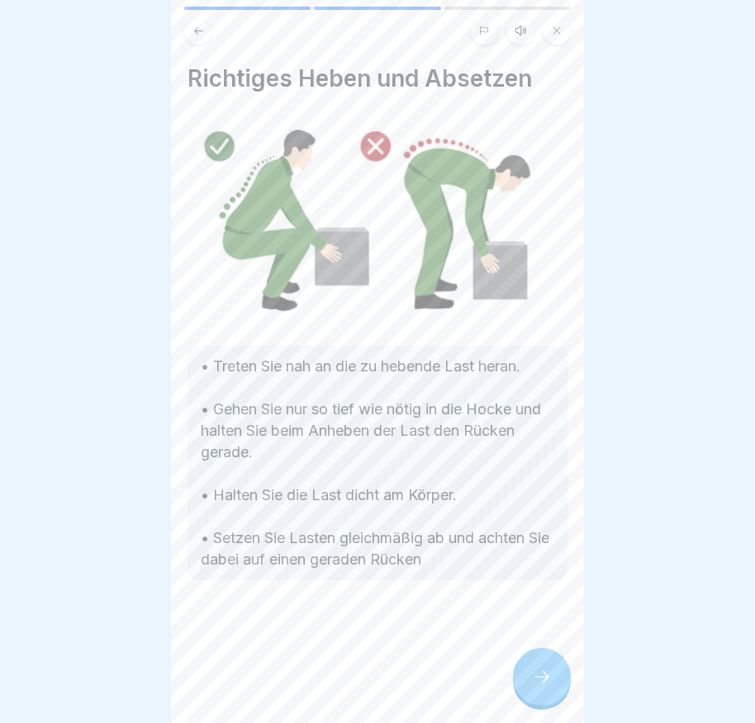
click at [538, 660] on div at bounding box center [377, 629] width 380 height 99
click at [538, 670] on div at bounding box center [542, 677] width 58 height 58
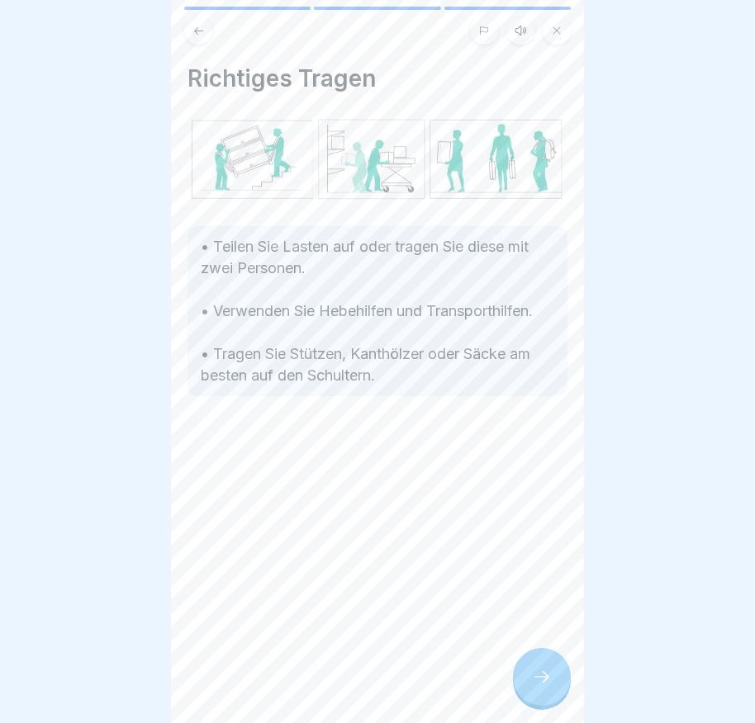
click at [546, 675] on div at bounding box center [542, 677] width 58 height 58
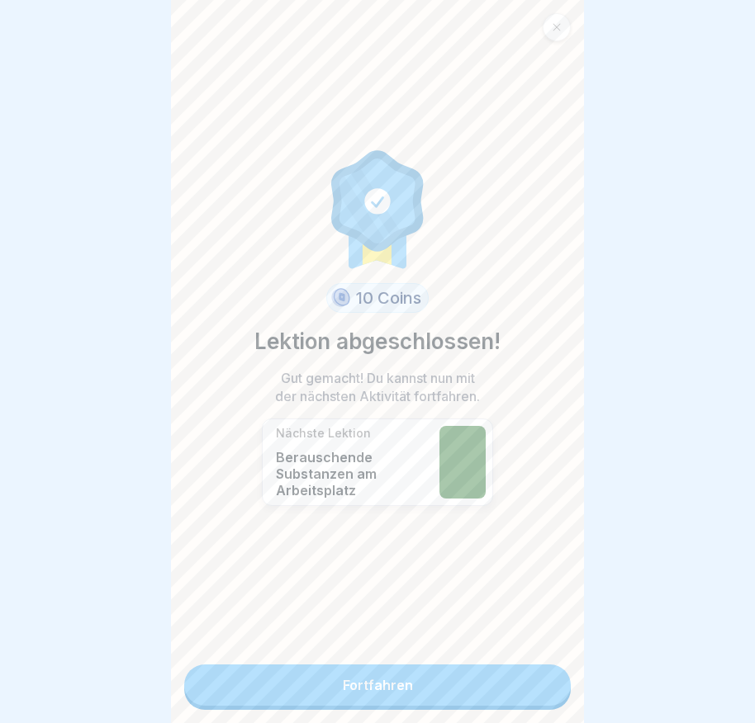
click at [496, 684] on link "Fortfahren" at bounding box center [377, 685] width 386 height 41
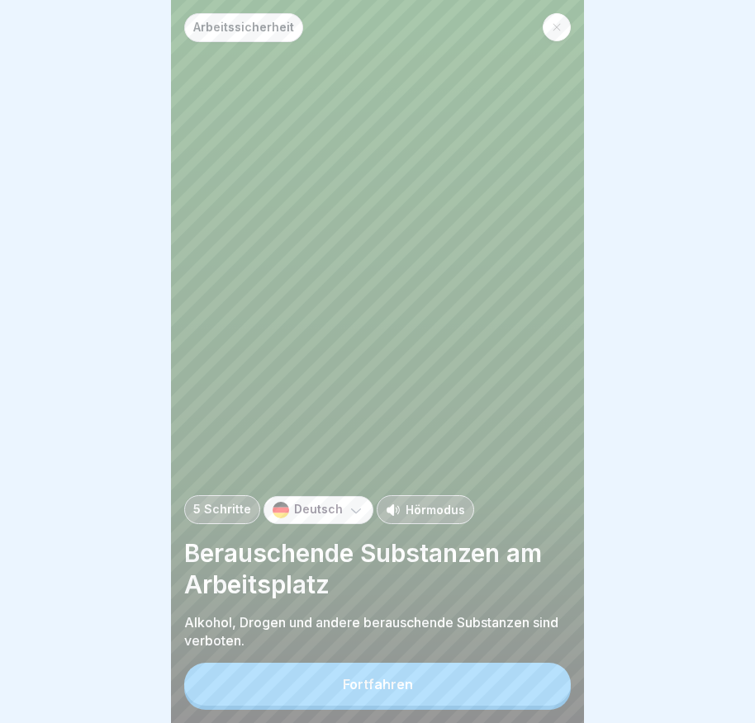
click at [496, 682] on button "Fortfahren" at bounding box center [377, 684] width 386 height 43
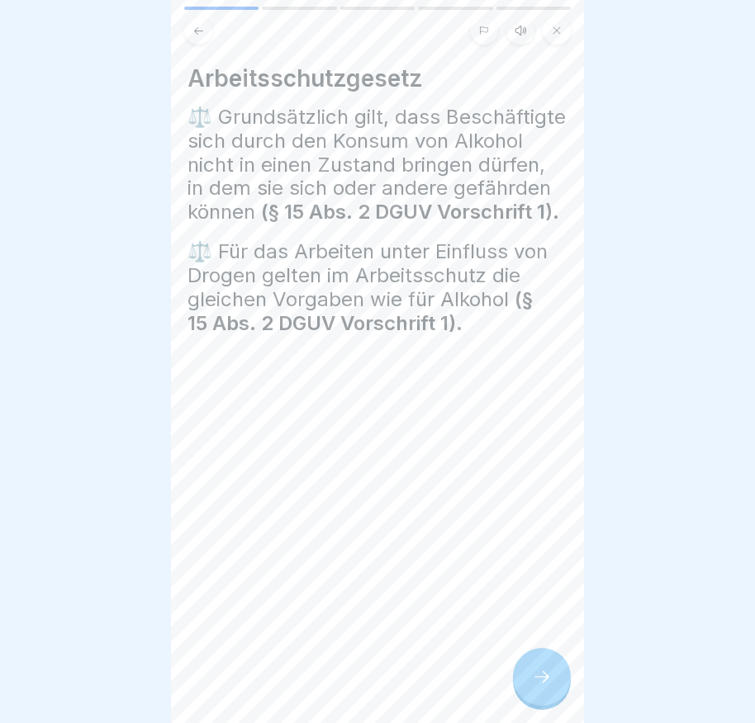
click at [530, 691] on div at bounding box center [542, 677] width 58 height 58
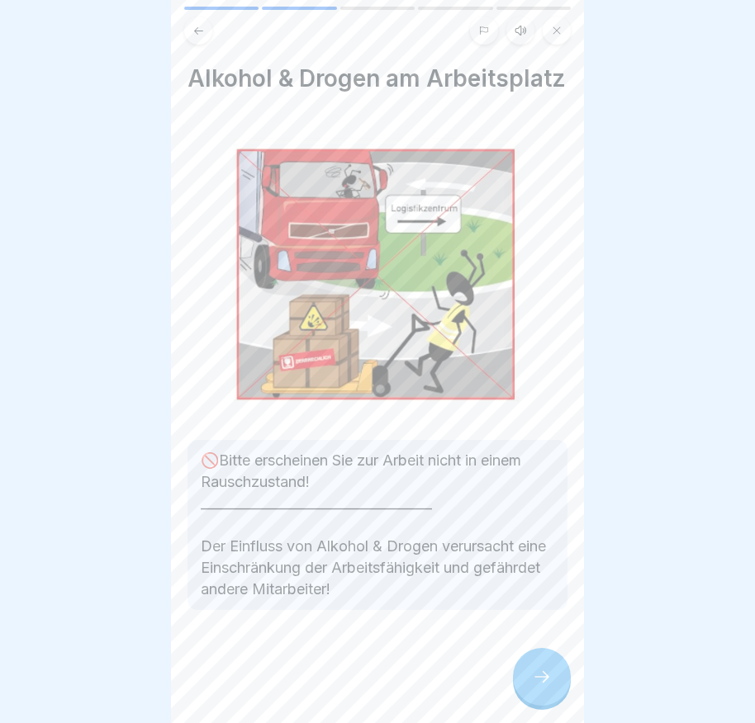
click at [537, 685] on icon at bounding box center [542, 677] width 20 height 20
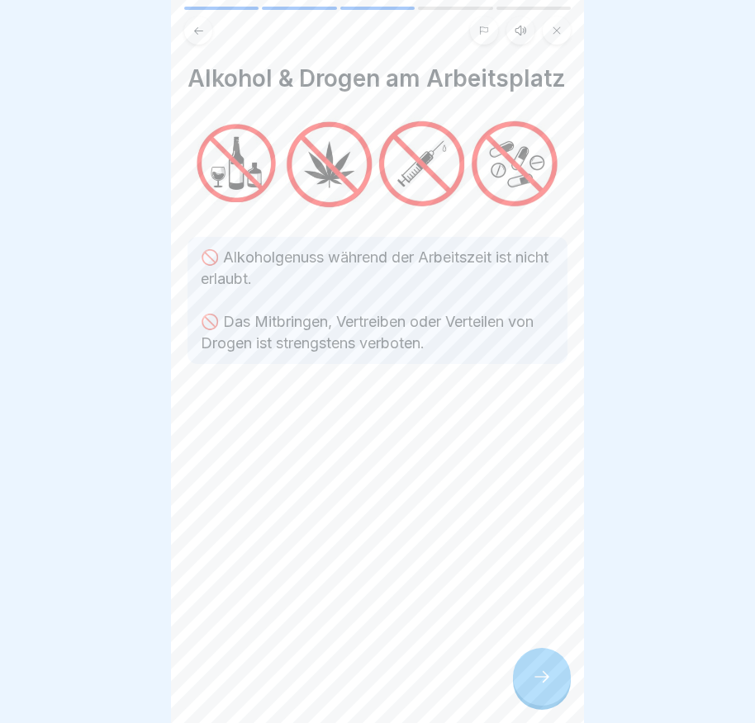
click at [537, 685] on icon at bounding box center [542, 677] width 20 height 20
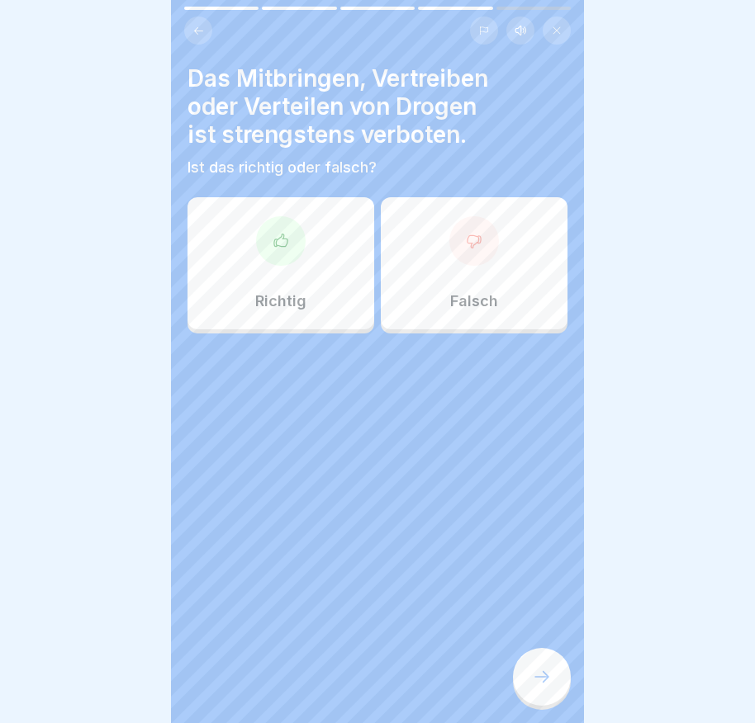
click at [277, 243] on icon at bounding box center [280, 241] width 17 height 17
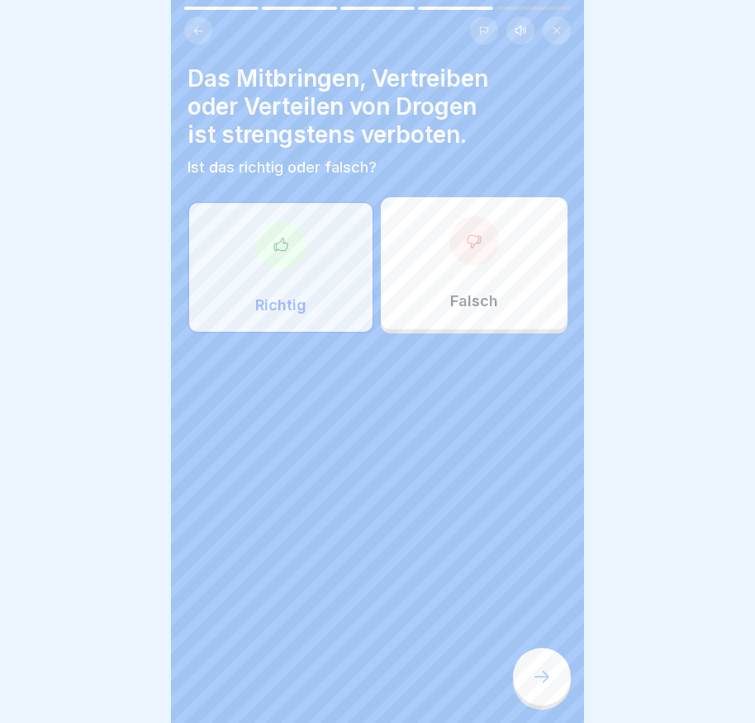
click at [528, 685] on div at bounding box center [542, 677] width 58 height 58
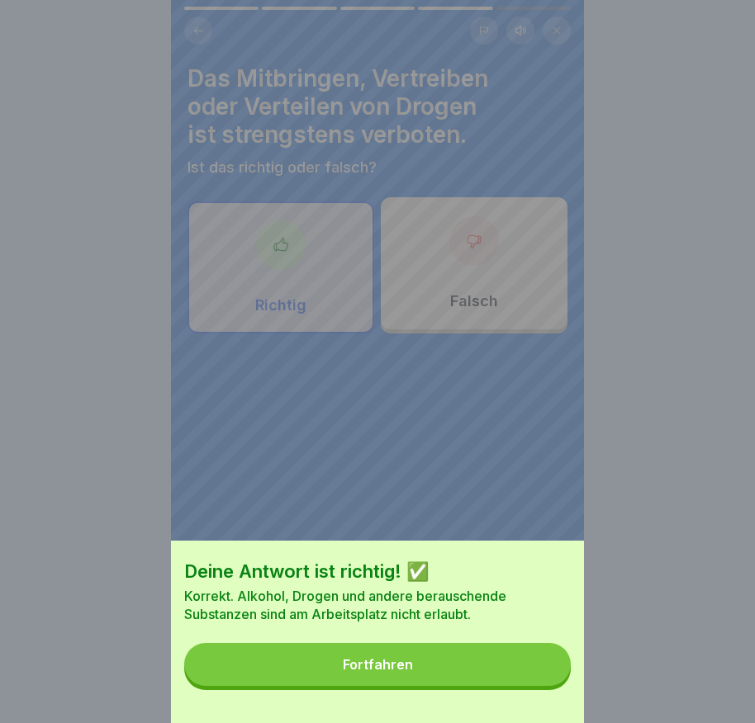
click at [528, 685] on button "Fortfahren" at bounding box center [377, 664] width 386 height 43
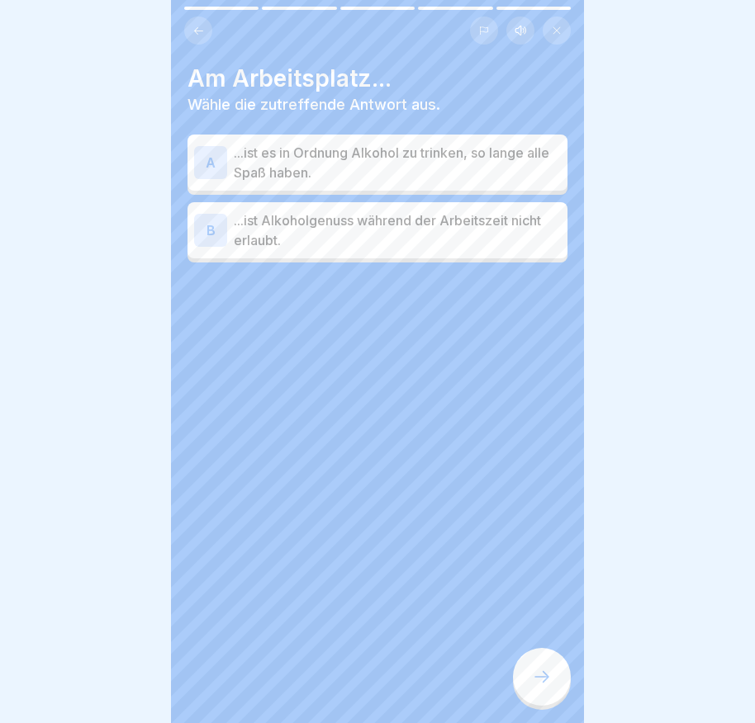
click at [221, 227] on div "B" at bounding box center [210, 230] width 33 height 33
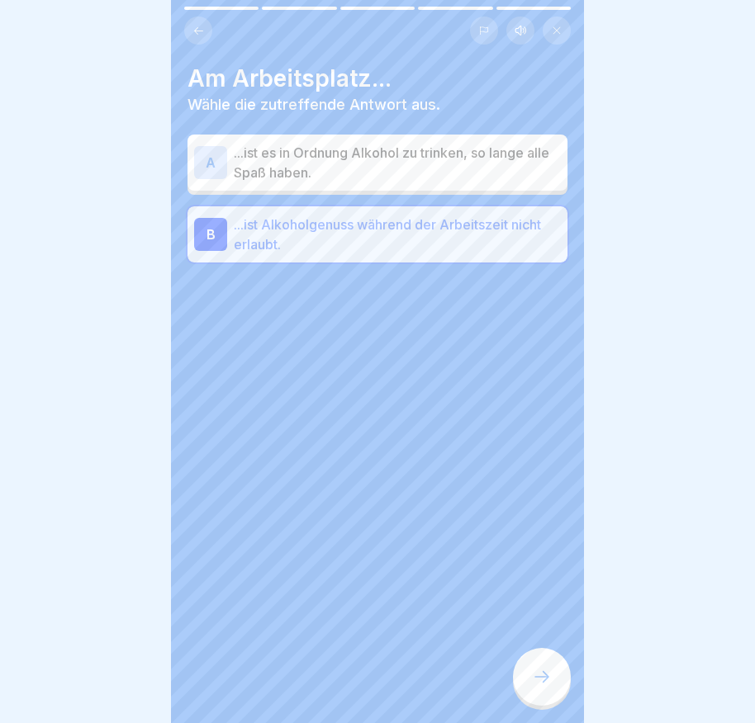
click at [538, 681] on div at bounding box center [542, 677] width 58 height 58
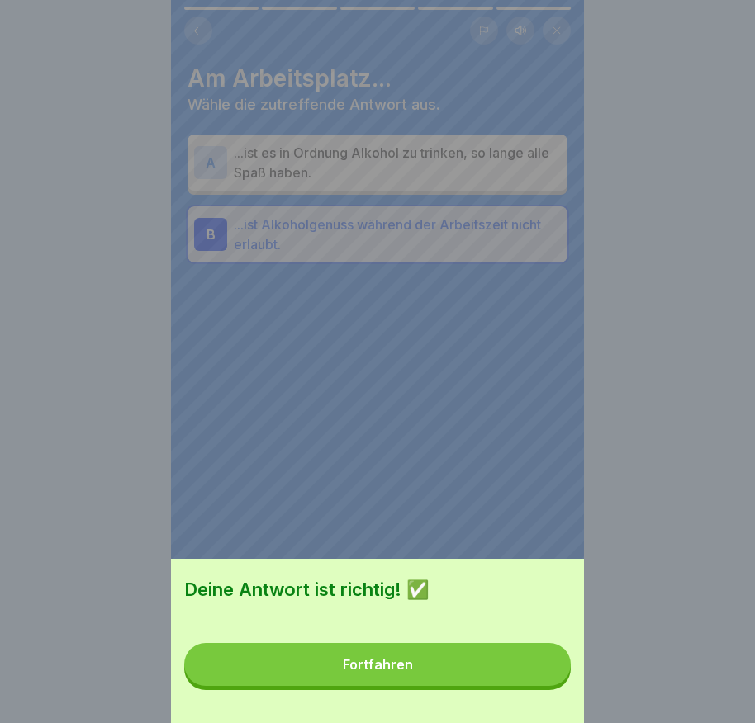
click at [518, 670] on button "Fortfahren" at bounding box center [377, 664] width 386 height 43
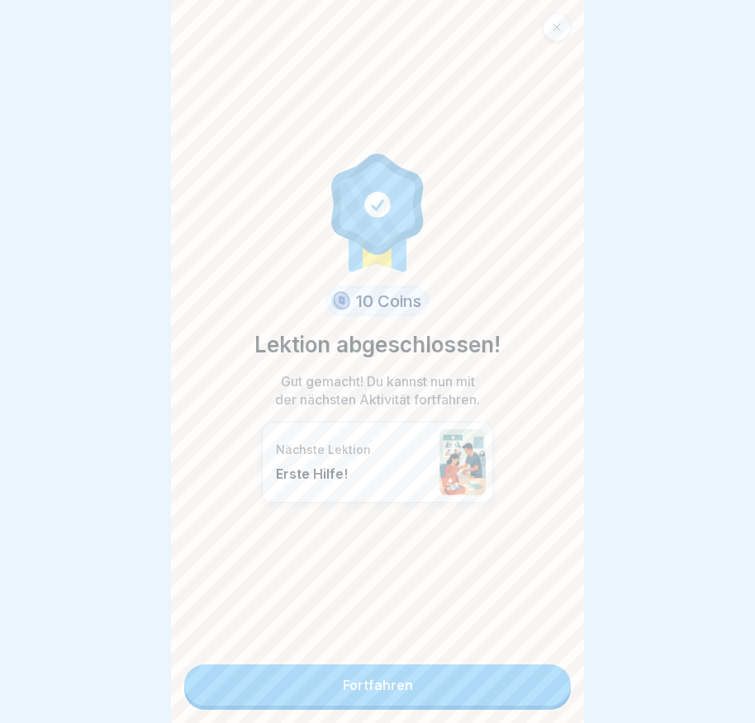
click at [459, 687] on link "Fortfahren" at bounding box center [377, 685] width 386 height 41
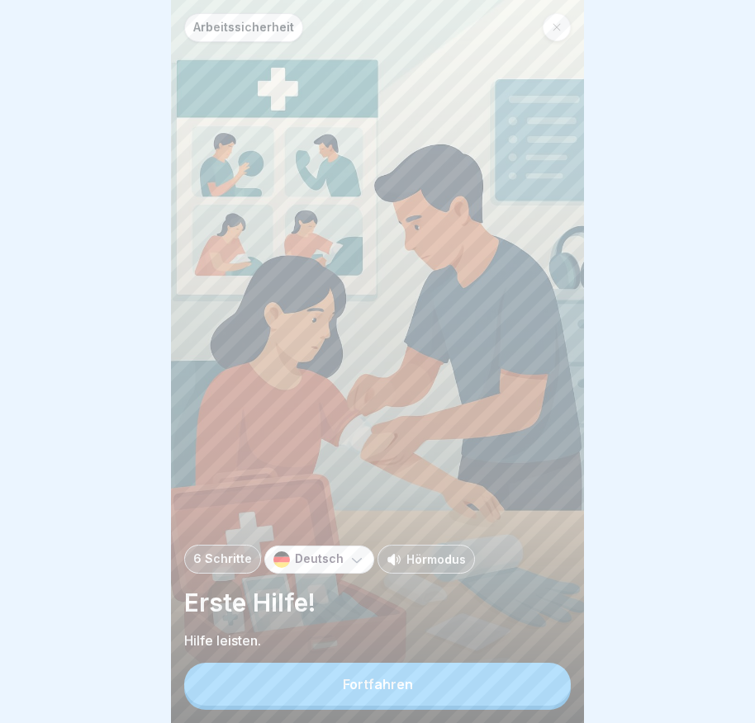
click at [443, 690] on button "Fortfahren" at bounding box center [377, 684] width 386 height 43
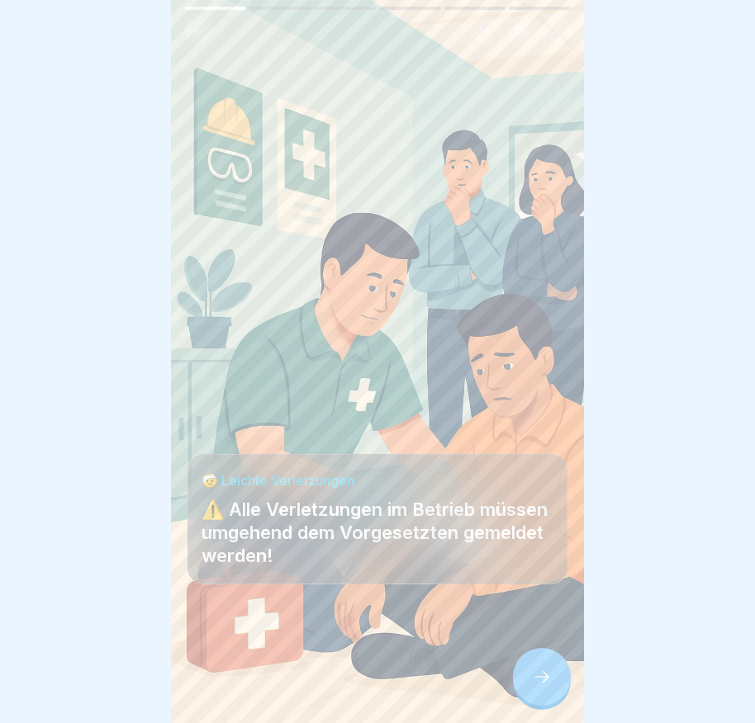
click at [536, 687] on icon at bounding box center [542, 677] width 20 height 20
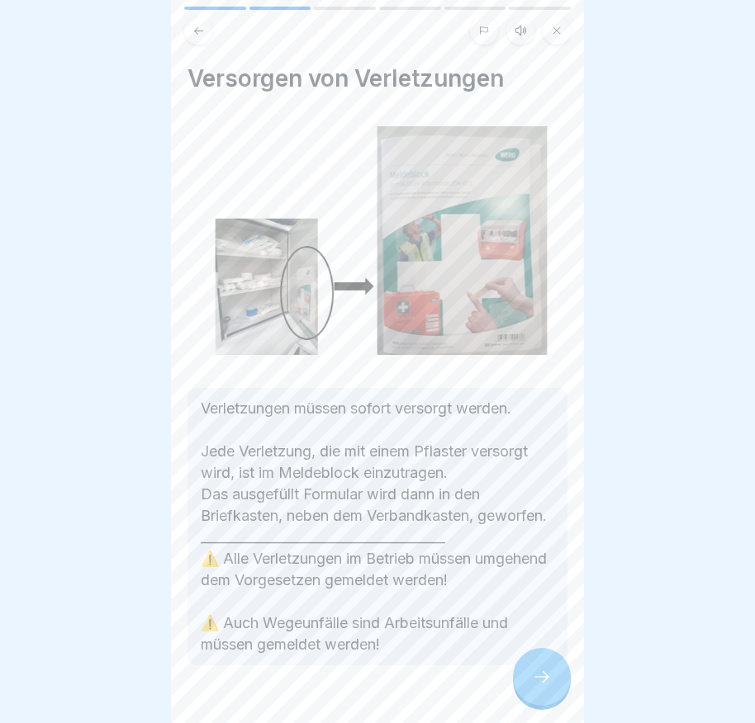
click at [535, 687] on icon at bounding box center [542, 677] width 20 height 20
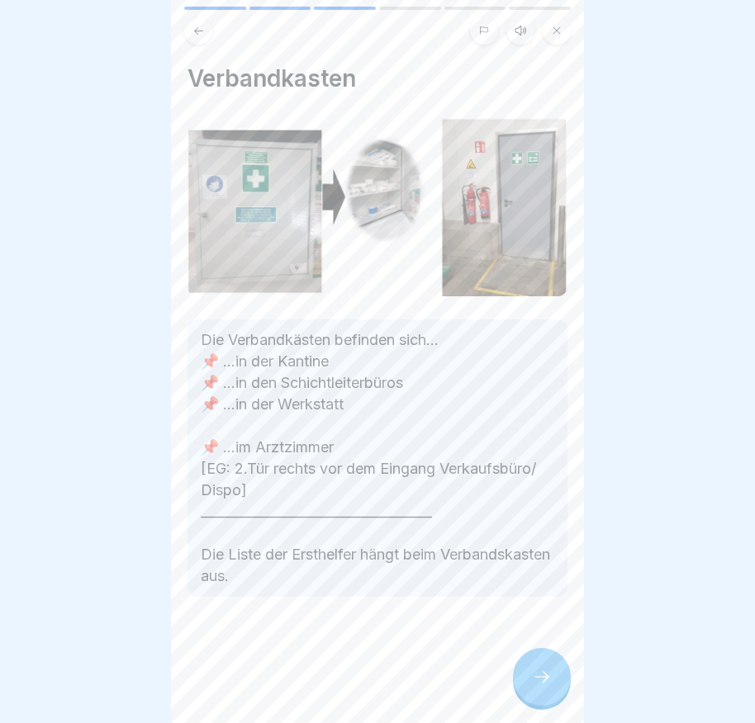
click at [538, 687] on icon at bounding box center [542, 677] width 20 height 20
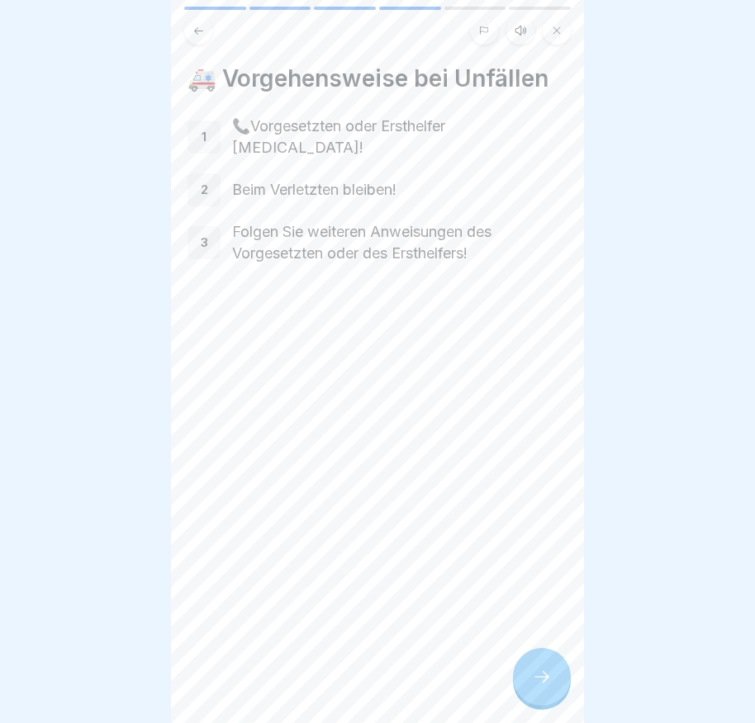
click at [551, 687] on icon at bounding box center [542, 677] width 20 height 20
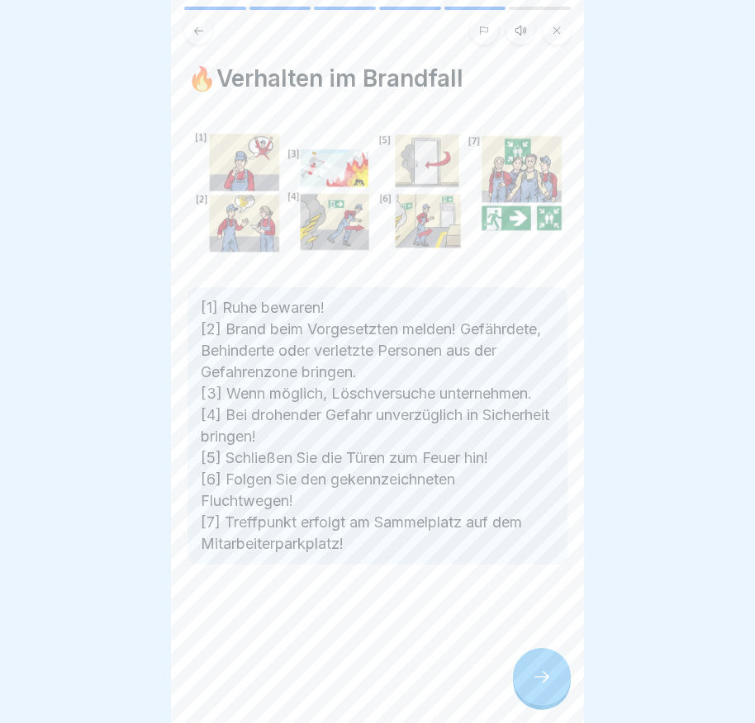
click at [547, 686] on icon at bounding box center [542, 677] width 20 height 20
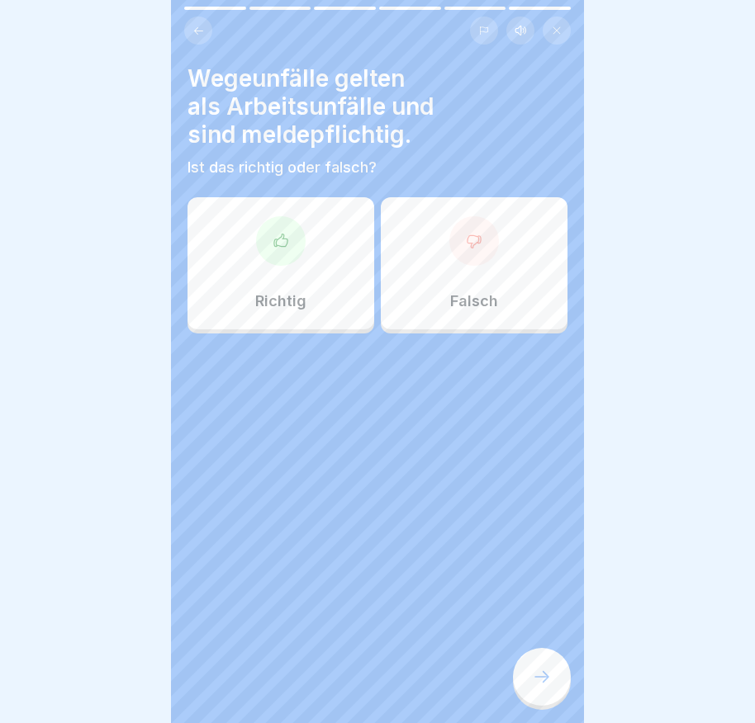
click at [271, 256] on div at bounding box center [281, 241] width 50 height 50
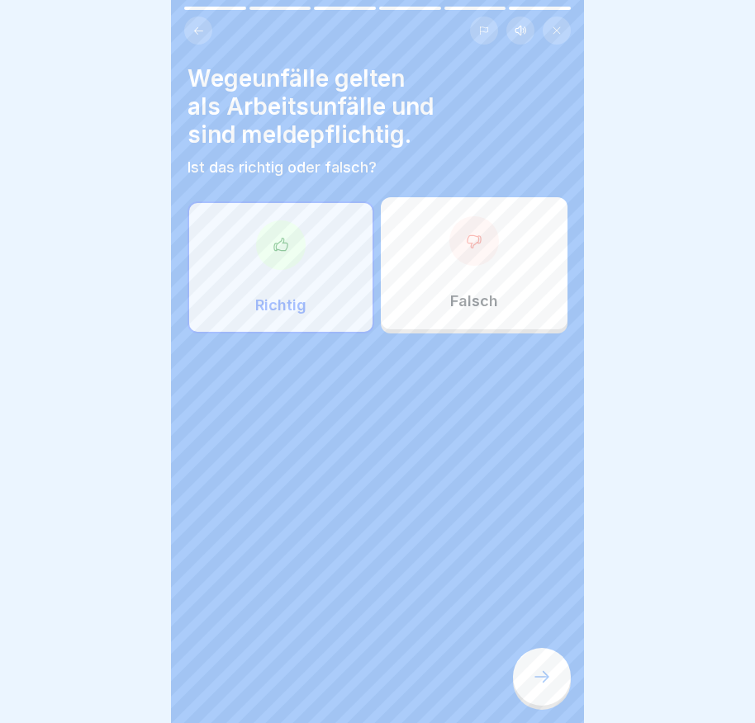
click at [536, 680] on div at bounding box center [542, 677] width 58 height 58
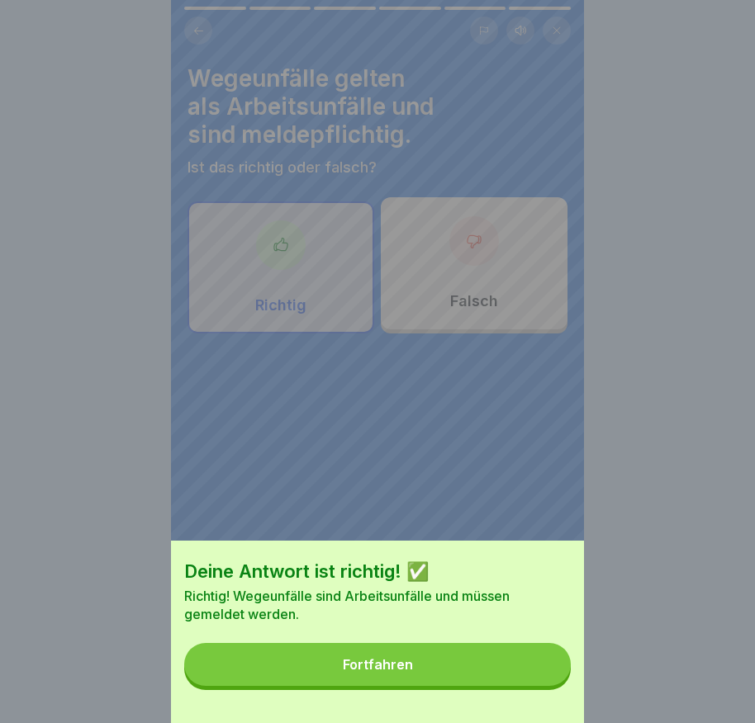
click at [533, 680] on button "Fortfahren" at bounding box center [377, 664] width 386 height 43
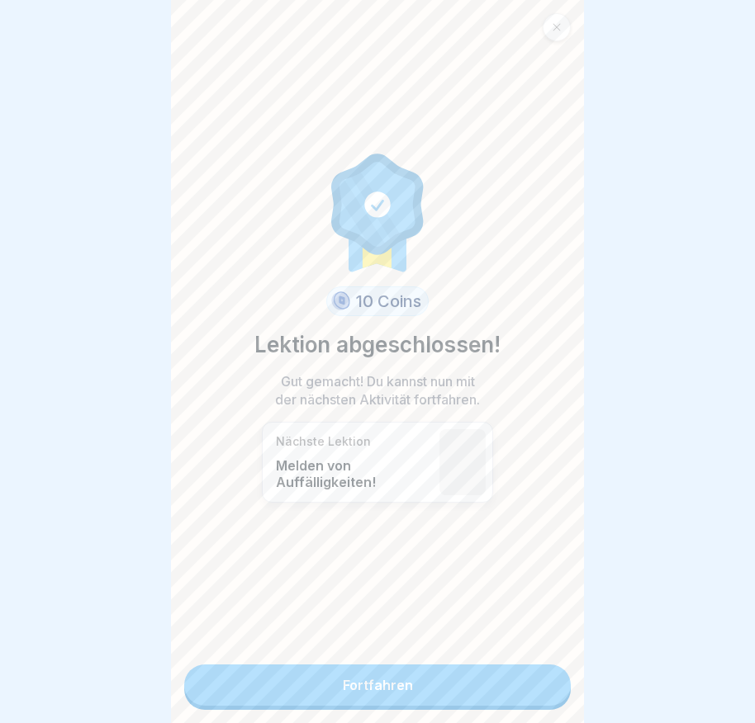
click at [405, 686] on link "Fortfahren" at bounding box center [377, 685] width 386 height 41
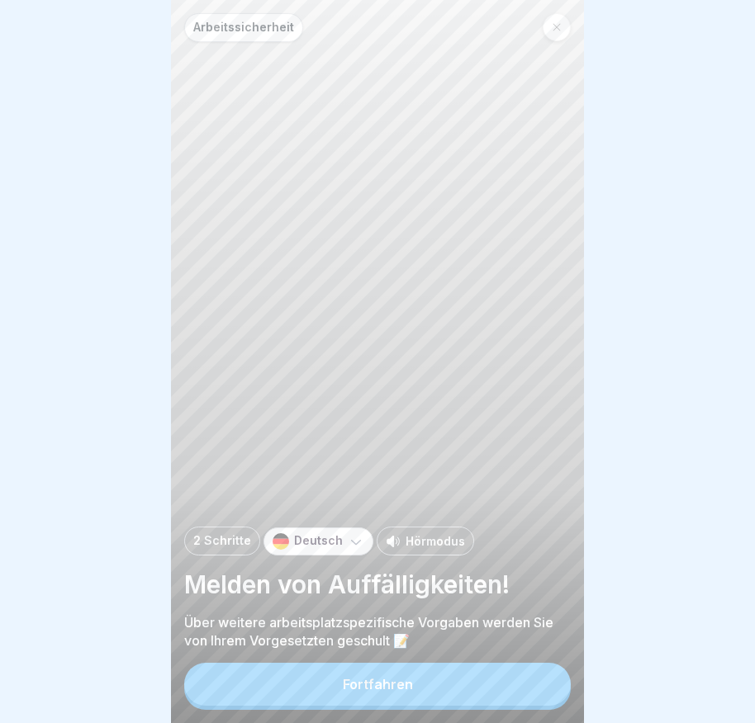
click at [417, 706] on button "Fortfahren" at bounding box center [377, 684] width 386 height 43
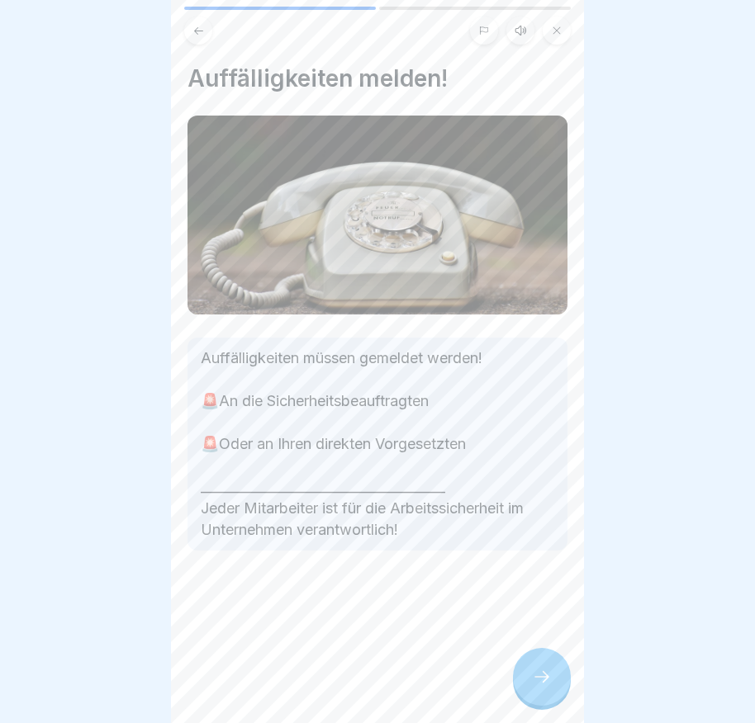
click at [531, 694] on div at bounding box center [542, 677] width 58 height 58
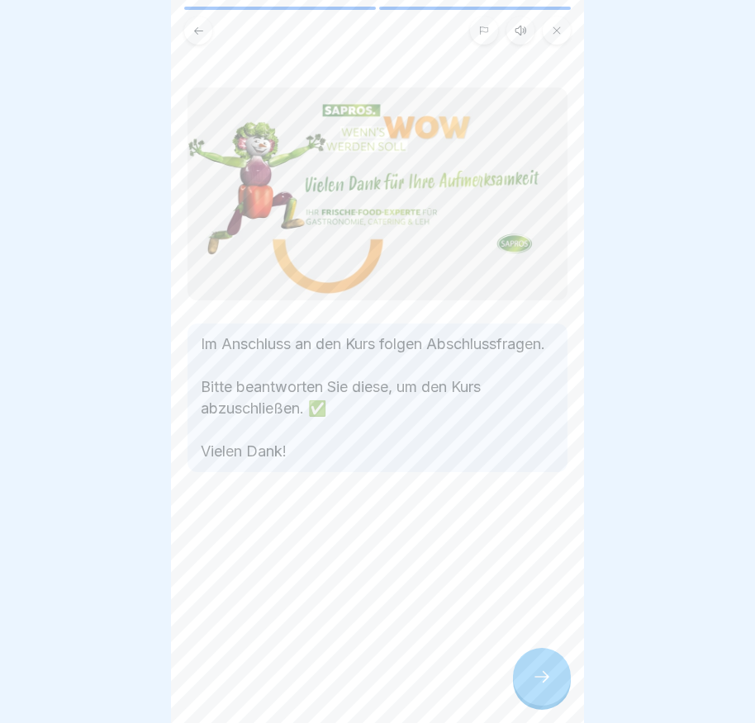
click at [530, 694] on div at bounding box center [542, 677] width 58 height 58
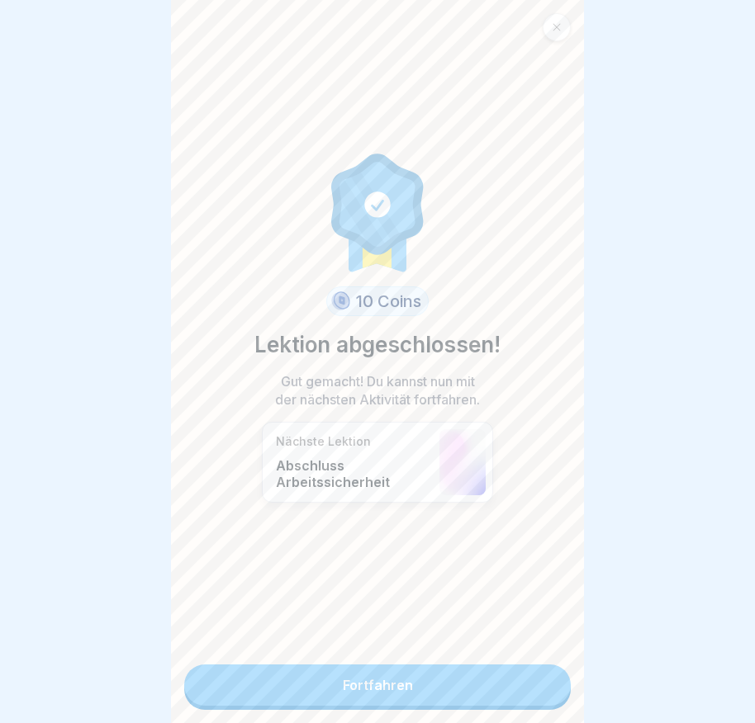
click at [468, 680] on link "Fortfahren" at bounding box center [377, 685] width 386 height 41
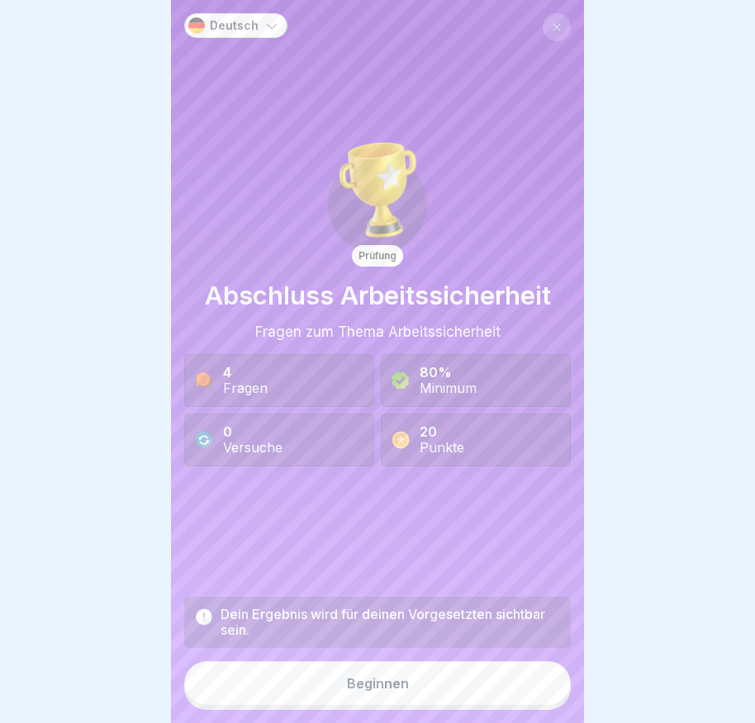
click at [444, 685] on button "Beginnen" at bounding box center [377, 683] width 386 height 45
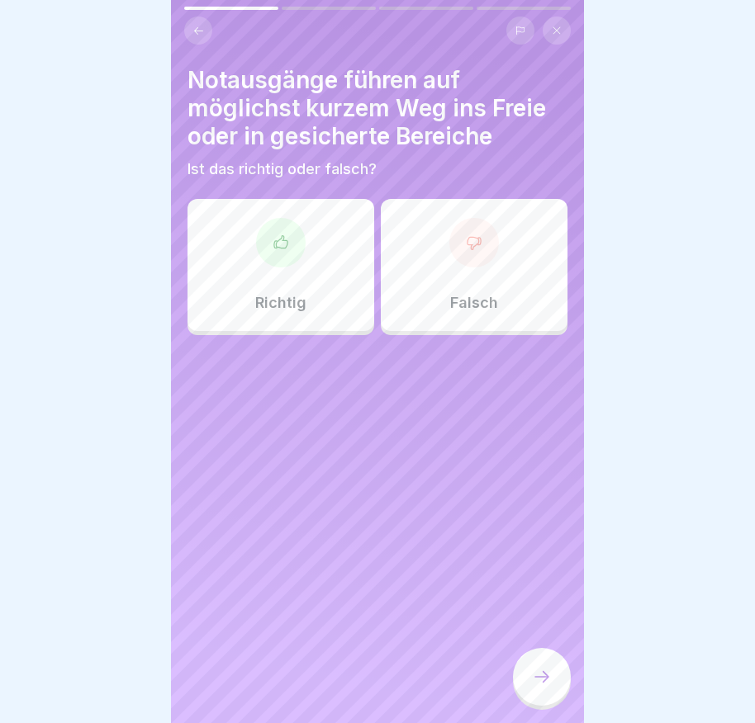
click at [281, 238] on icon at bounding box center [280, 241] width 13 height 12
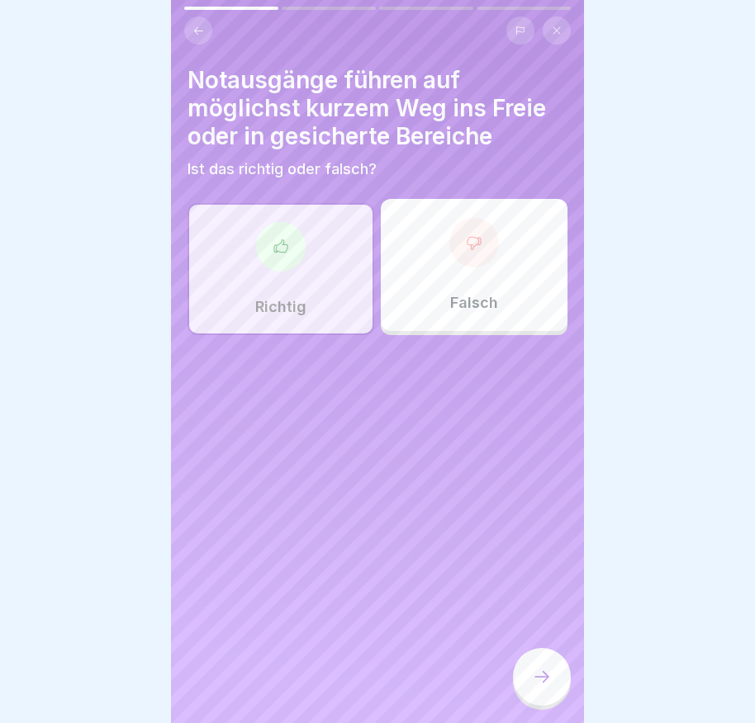
click at [542, 687] on icon at bounding box center [542, 677] width 20 height 20
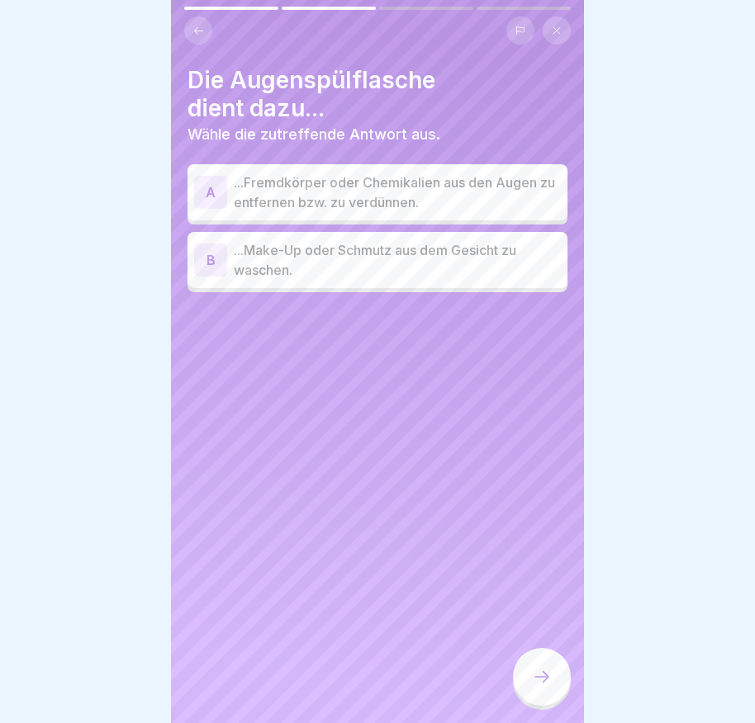
click at [211, 191] on div "A" at bounding box center [210, 192] width 33 height 33
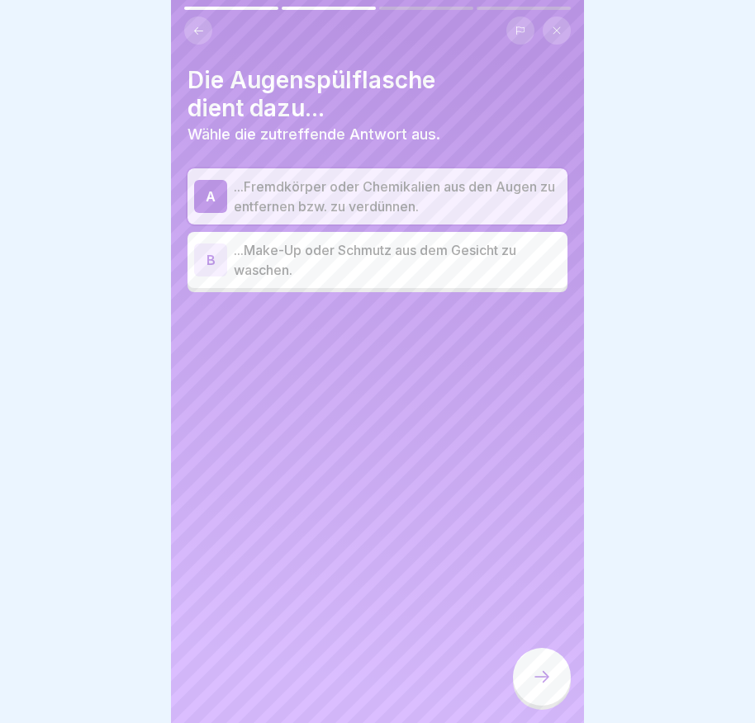
click at [531, 692] on div at bounding box center [542, 677] width 58 height 58
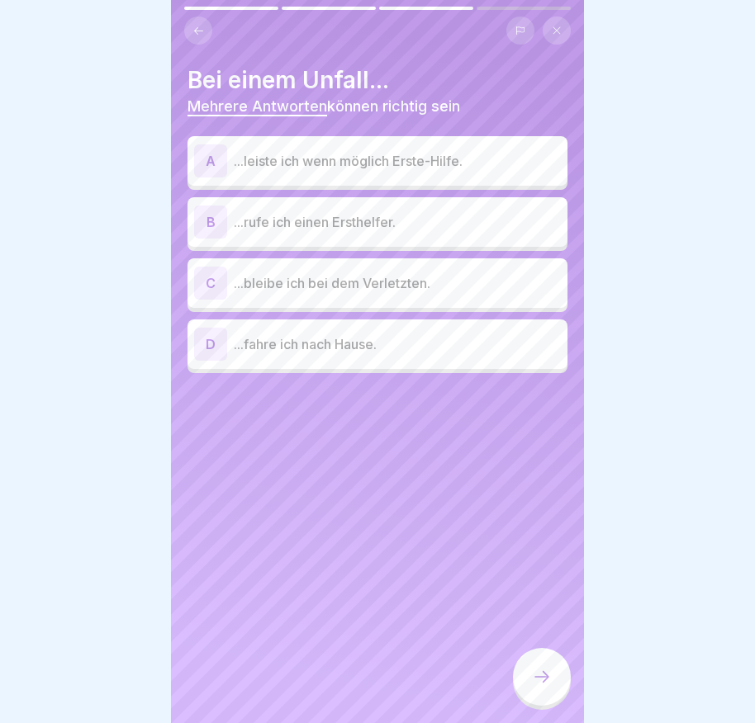
click at [206, 155] on div "A" at bounding box center [210, 161] width 33 height 33
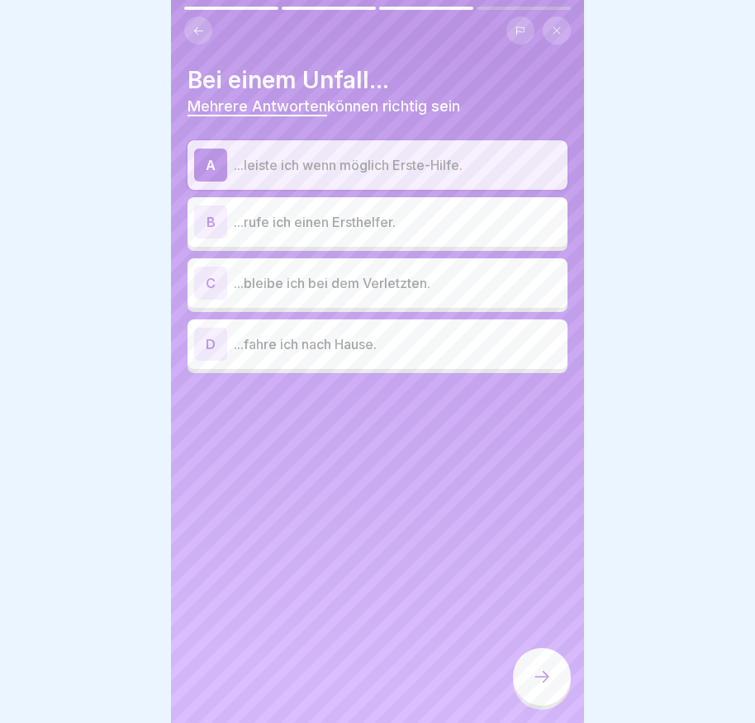
click at [216, 222] on div "B" at bounding box center [210, 222] width 33 height 33
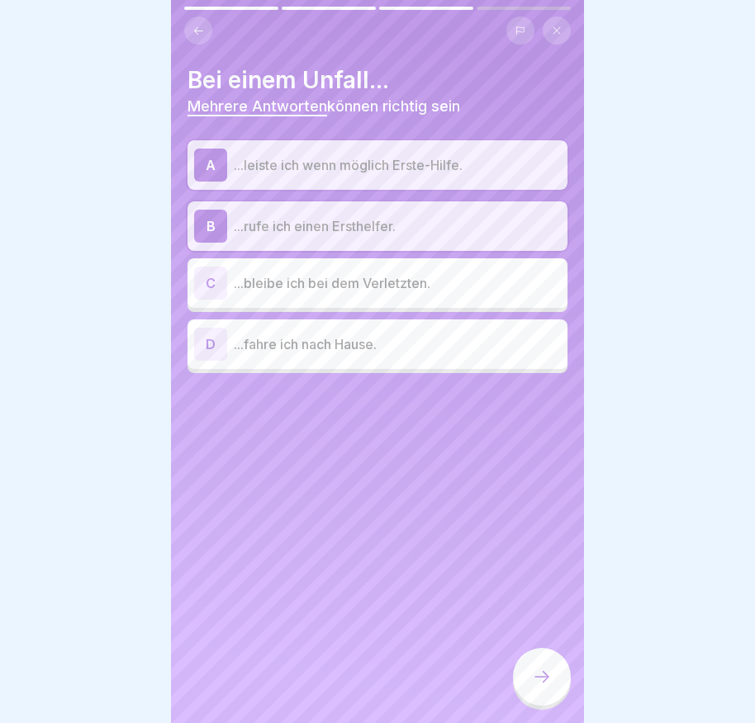
click at [216, 283] on div "C" at bounding box center [210, 283] width 33 height 33
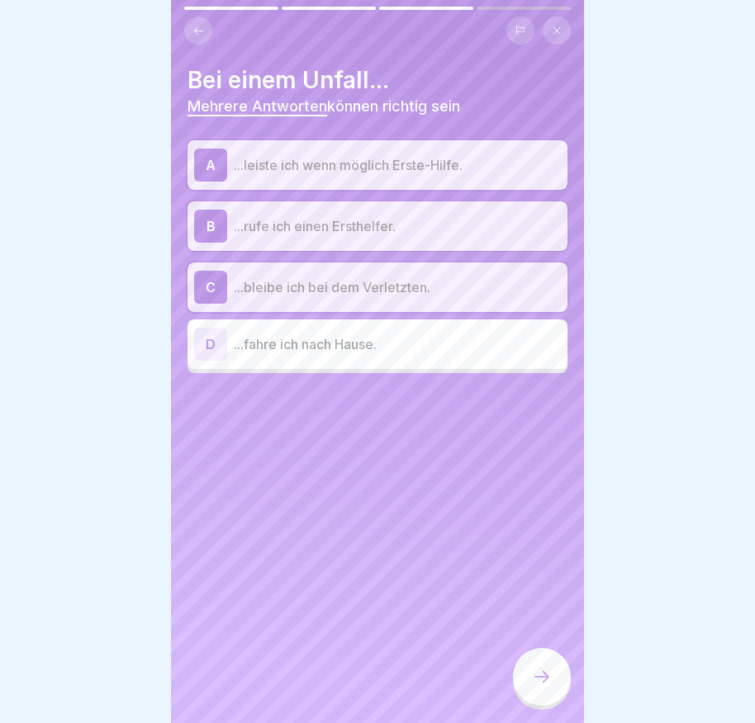
click at [550, 687] on icon at bounding box center [542, 677] width 20 height 20
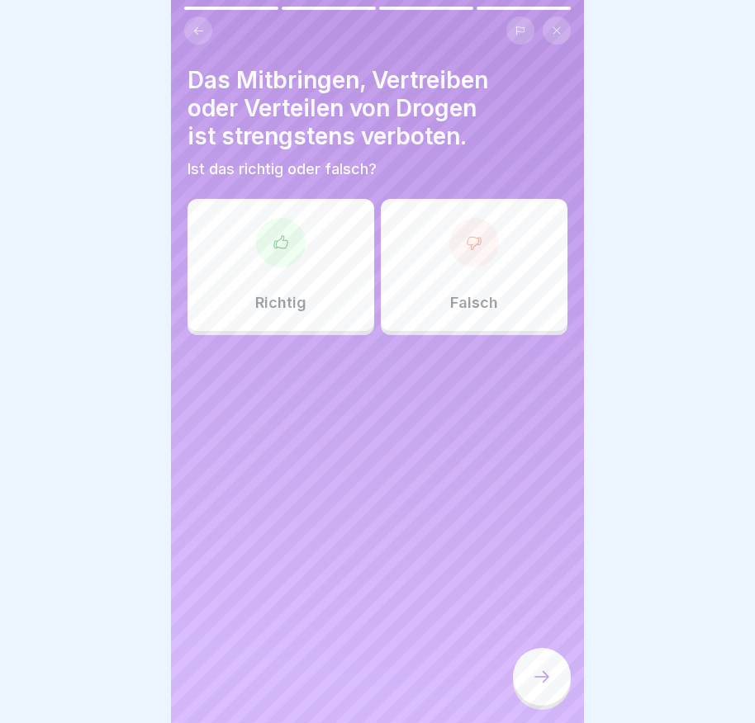
click at [290, 242] on div at bounding box center [281, 243] width 50 height 50
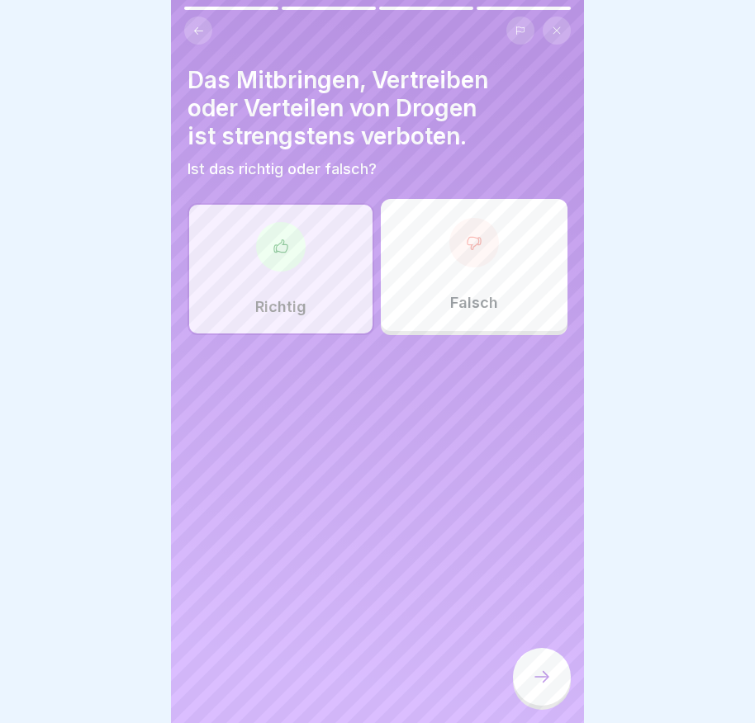
click at [529, 670] on div at bounding box center [542, 677] width 58 height 58
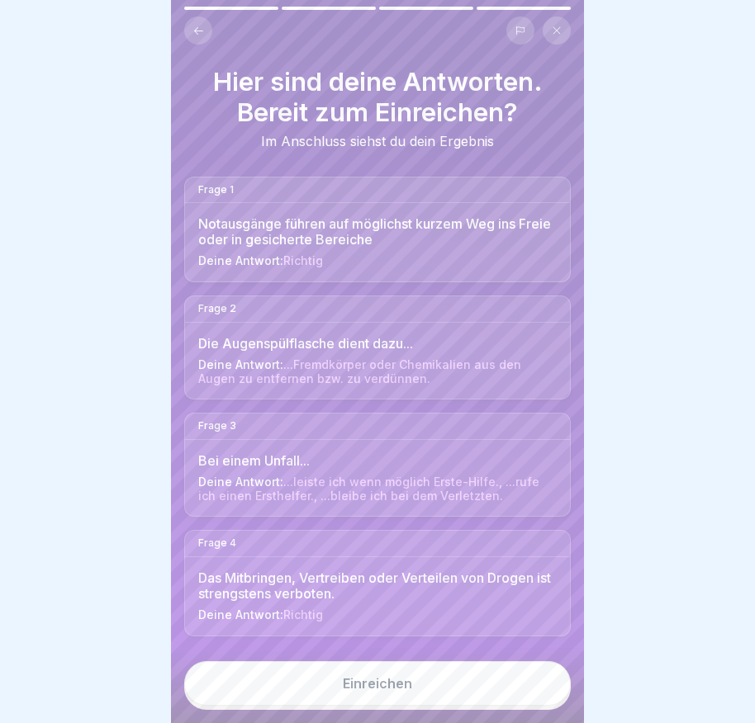
click at [483, 691] on button "Einreichen" at bounding box center [377, 683] width 386 height 45
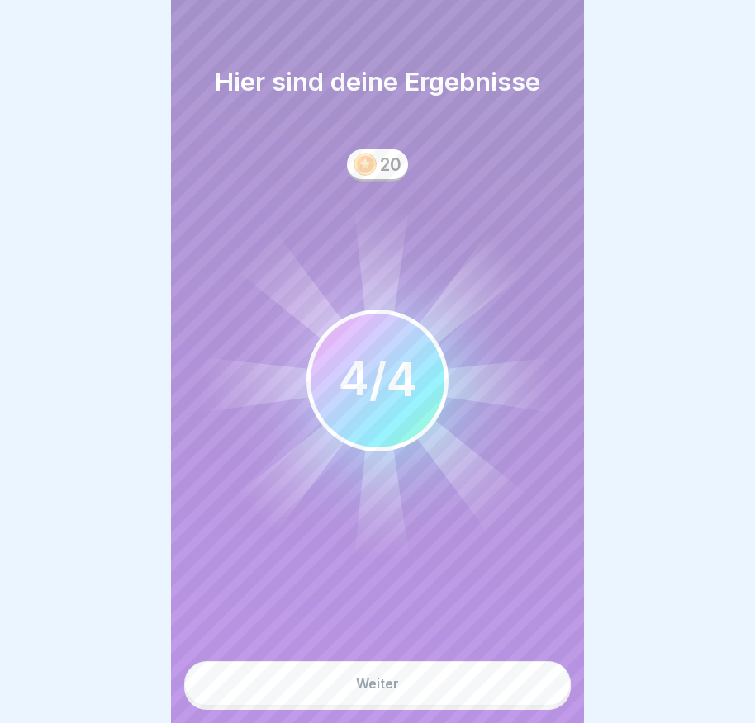
click at [456, 693] on button "Weiter" at bounding box center [377, 683] width 386 height 45
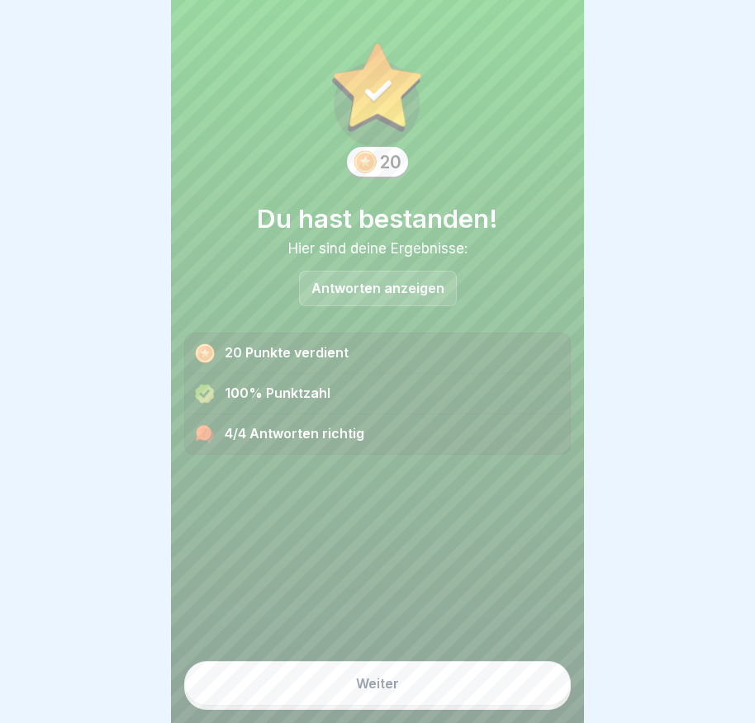
click at [451, 699] on button "Weiter" at bounding box center [377, 683] width 386 height 45
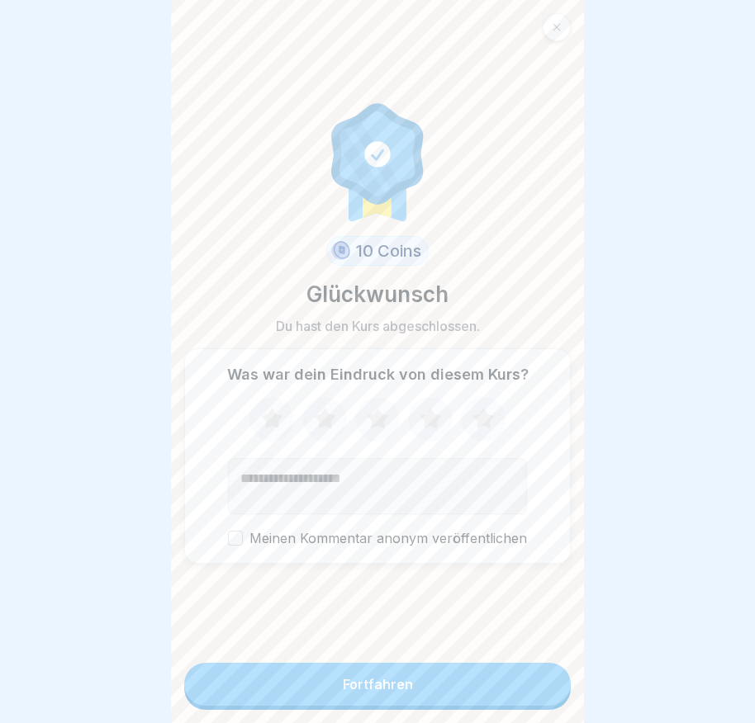
click at [452, 694] on button "Fortfahren" at bounding box center [377, 684] width 386 height 43
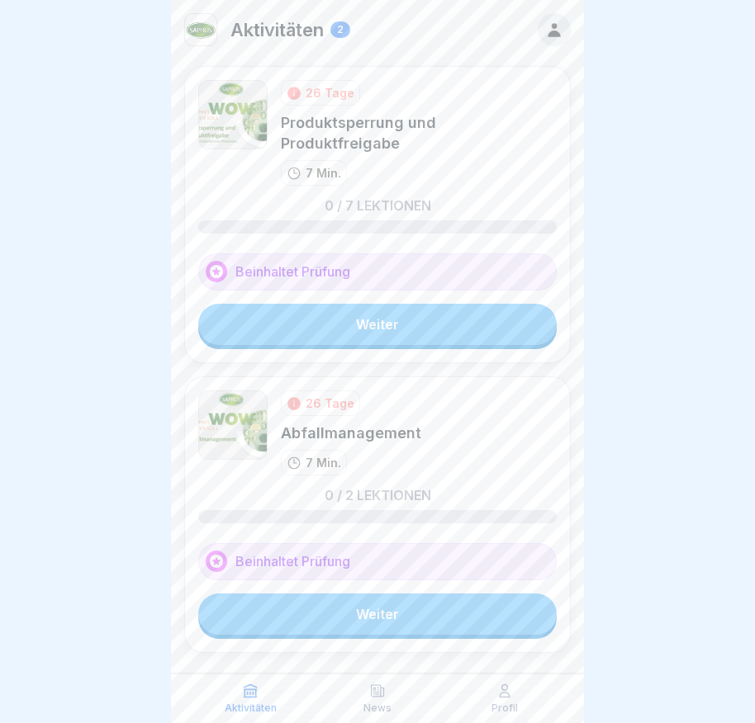
click at [396, 327] on link "Weiter" at bounding box center [377, 324] width 358 height 41
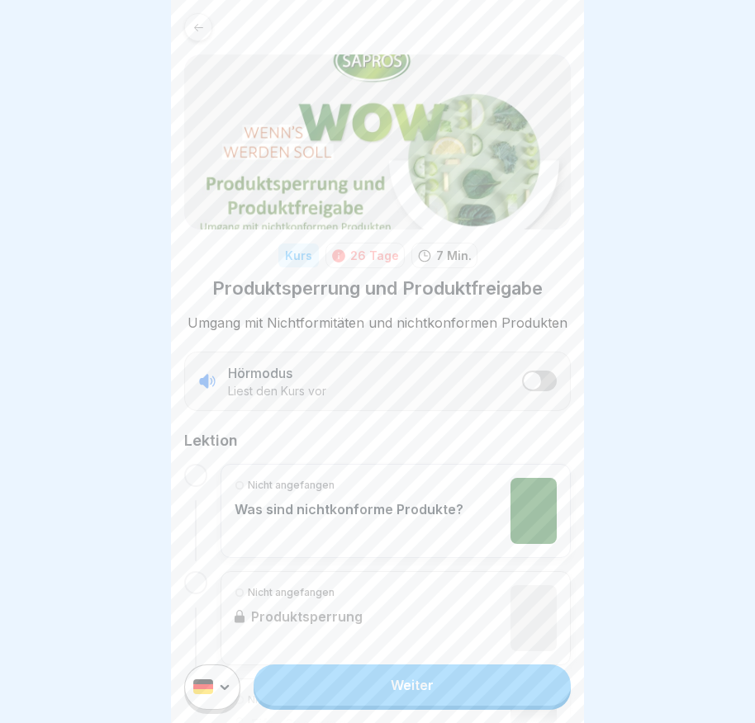
click at [434, 702] on link "Weiter" at bounding box center [411, 685] width 317 height 41
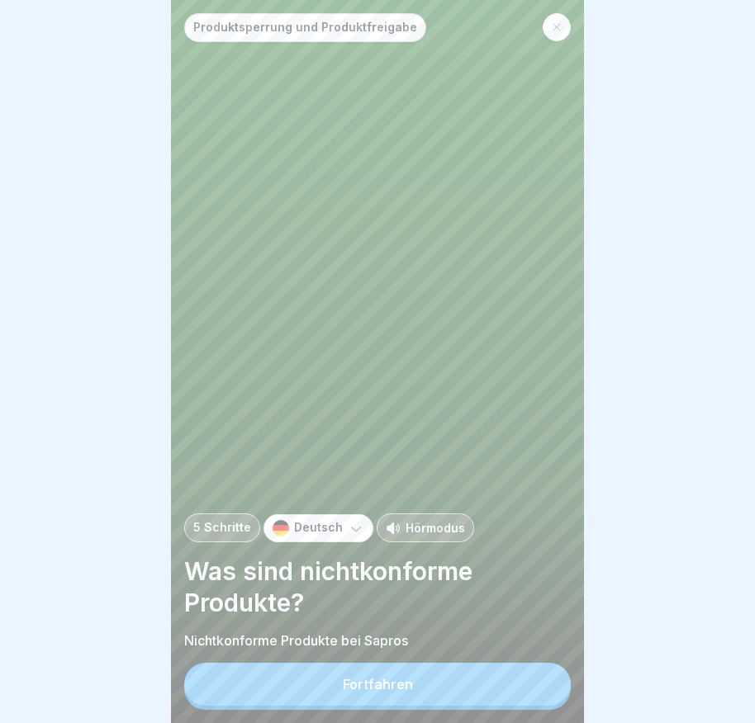
click at [428, 699] on button "Fortfahren" at bounding box center [377, 684] width 386 height 43
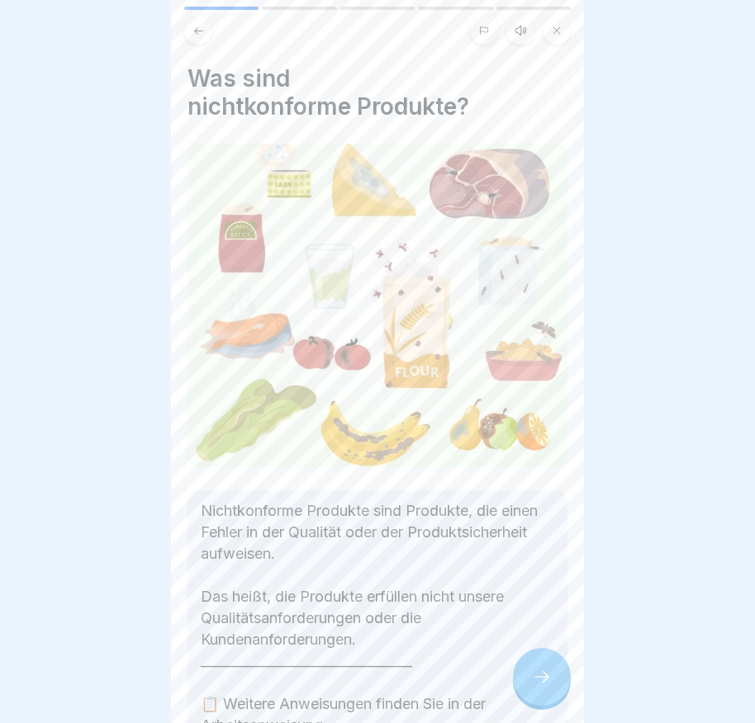
click at [527, 679] on div at bounding box center [542, 677] width 58 height 58
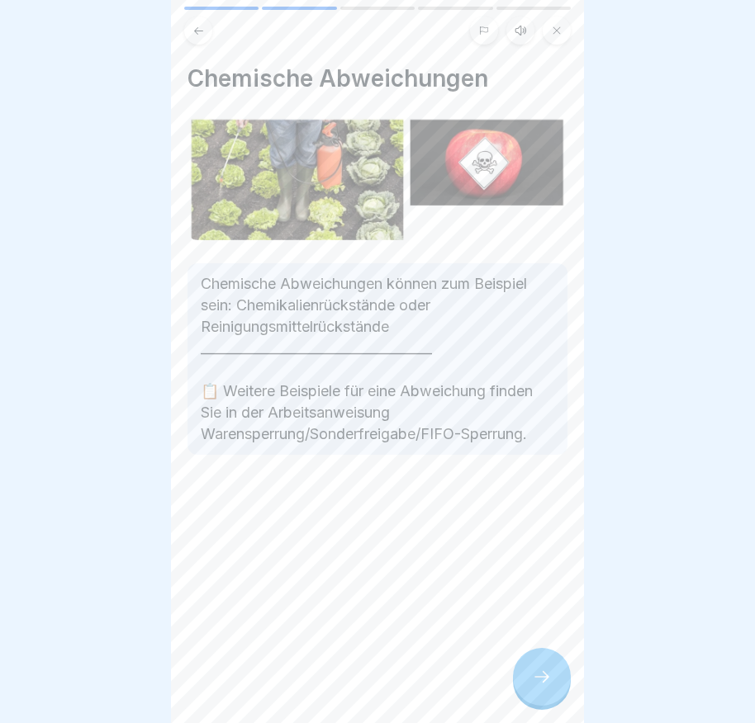
click at [550, 684] on icon at bounding box center [542, 677] width 20 height 20
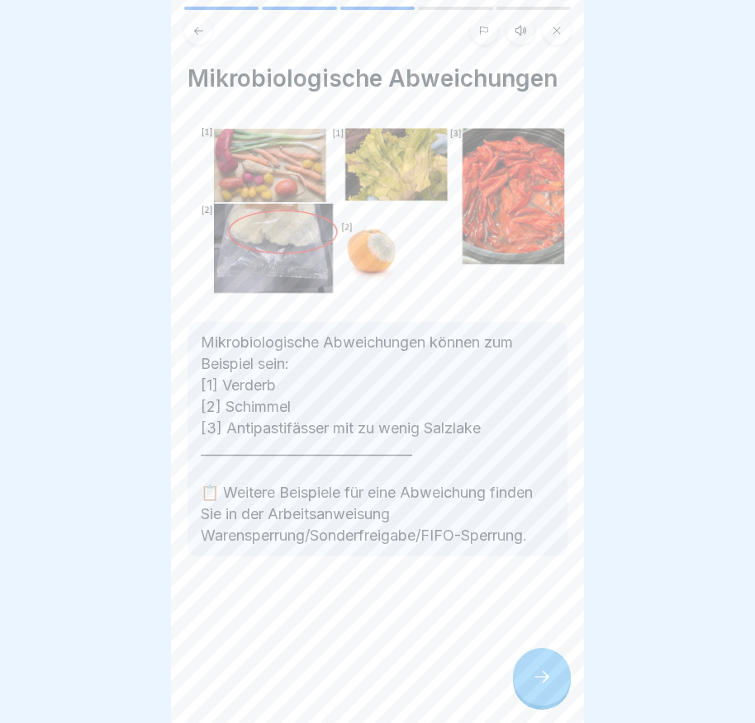
click at [550, 684] on icon at bounding box center [542, 677] width 20 height 20
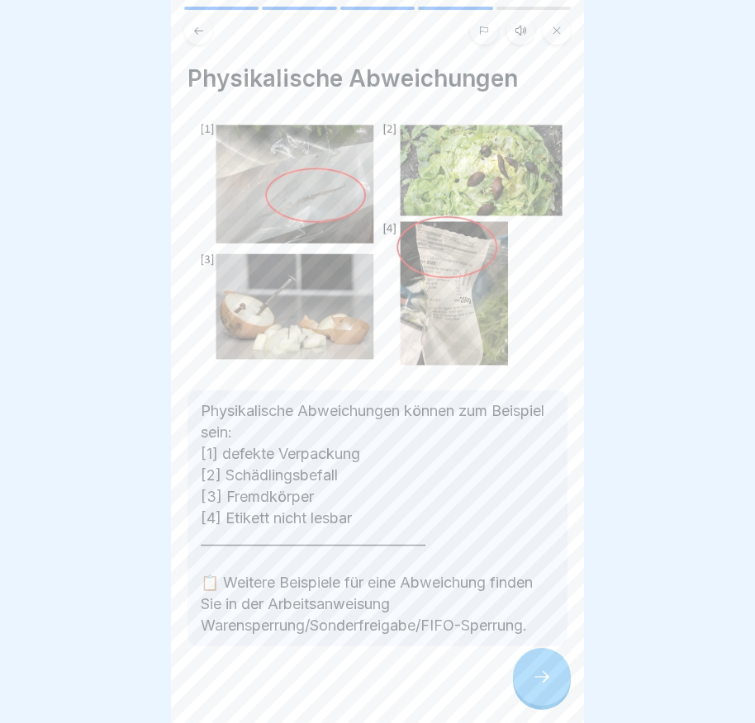
click at [545, 682] on icon at bounding box center [542, 677] width 20 height 20
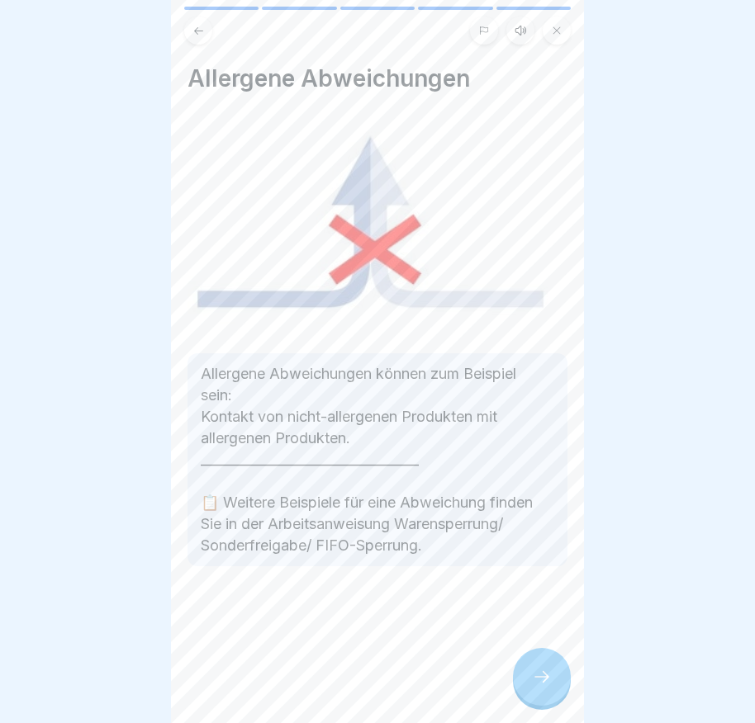
click at [547, 679] on div at bounding box center [542, 677] width 58 height 58
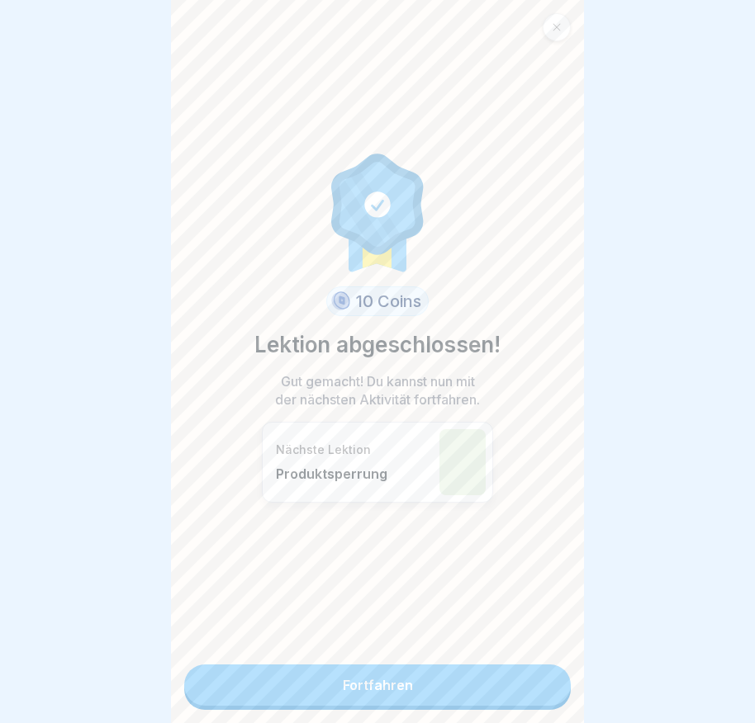
click at [491, 675] on link "Fortfahren" at bounding box center [377, 685] width 386 height 41
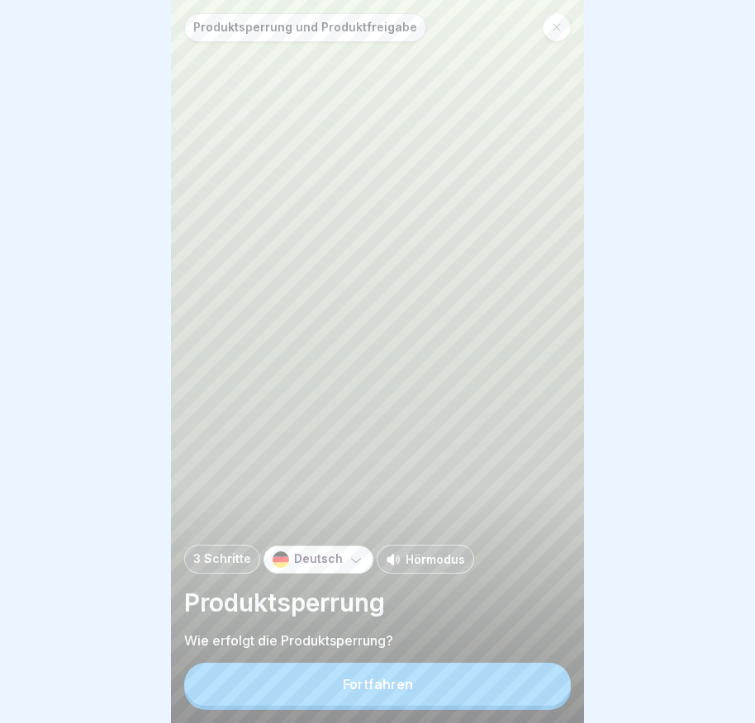
click at [452, 688] on button "Fortfahren" at bounding box center [377, 684] width 386 height 43
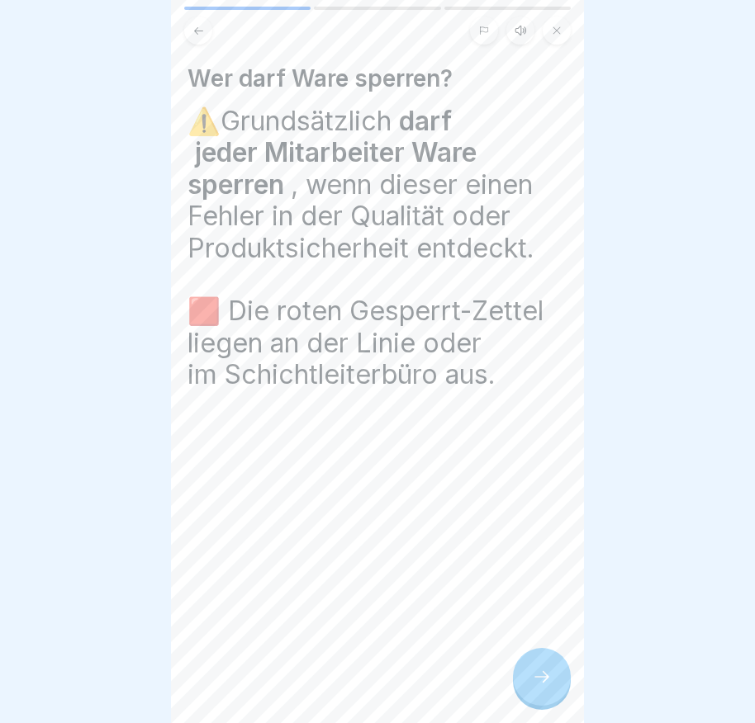
click at [548, 687] on icon at bounding box center [542, 677] width 20 height 20
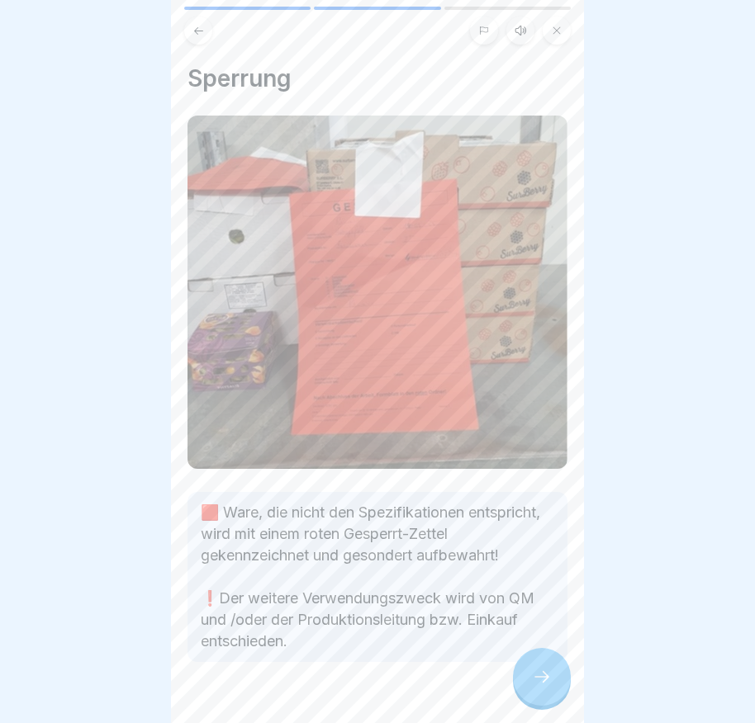
click at [542, 687] on icon at bounding box center [542, 677] width 20 height 20
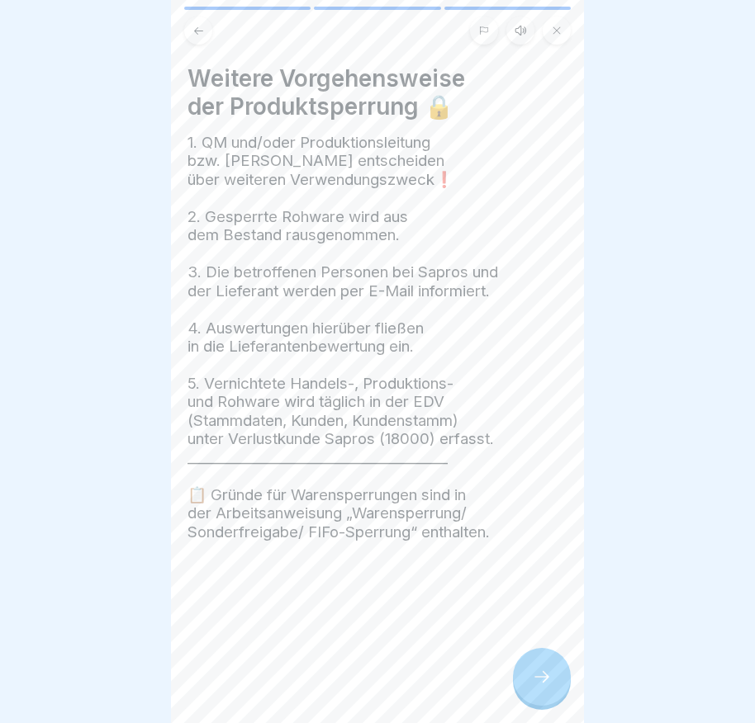
click at [541, 687] on icon at bounding box center [542, 677] width 20 height 20
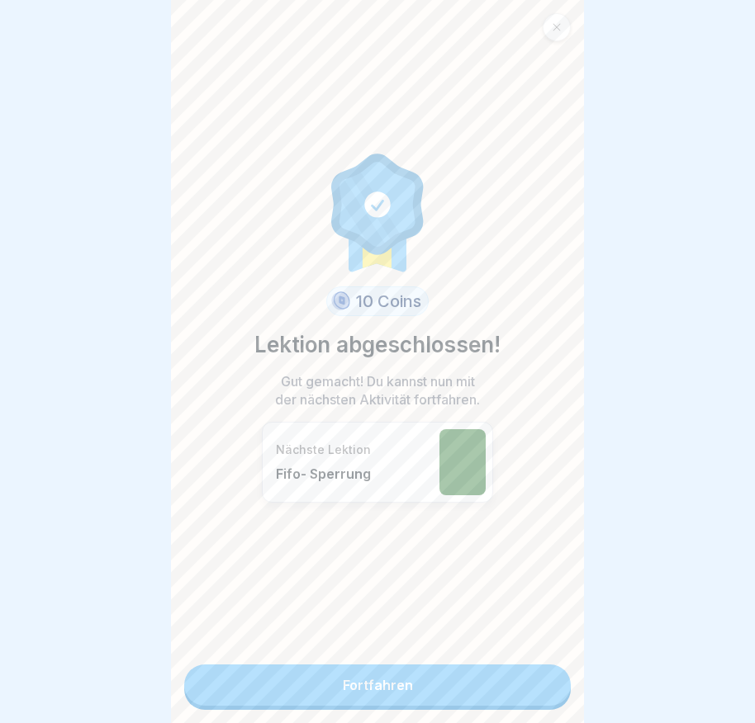
click at [520, 699] on link "Fortfahren" at bounding box center [377, 685] width 386 height 41
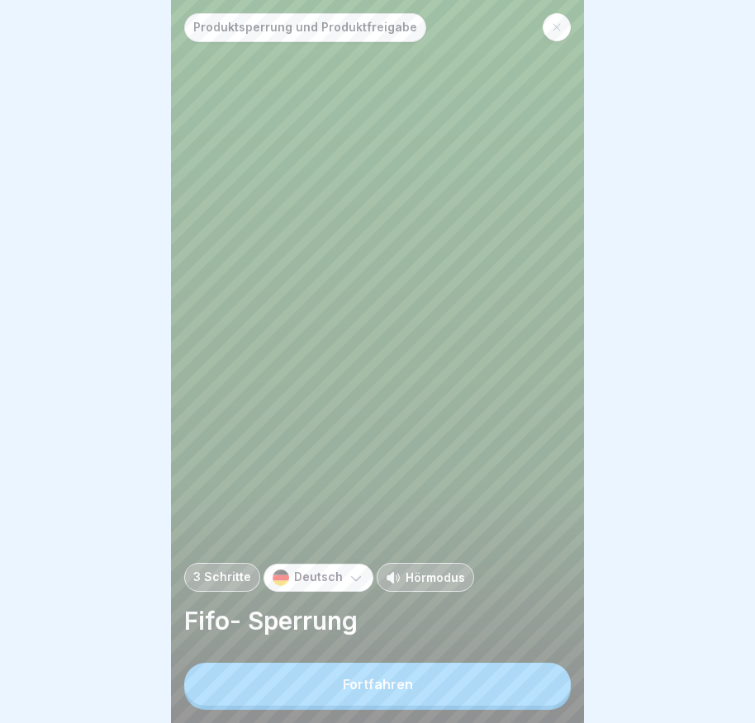
click at [506, 689] on button "Fortfahren" at bounding box center [377, 684] width 386 height 43
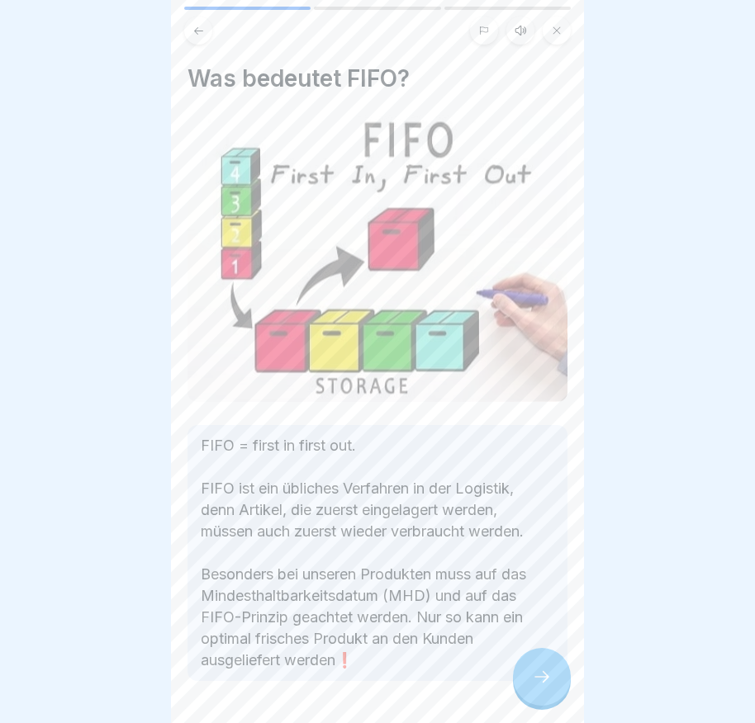
click at [527, 688] on div at bounding box center [542, 677] width 58 height 58
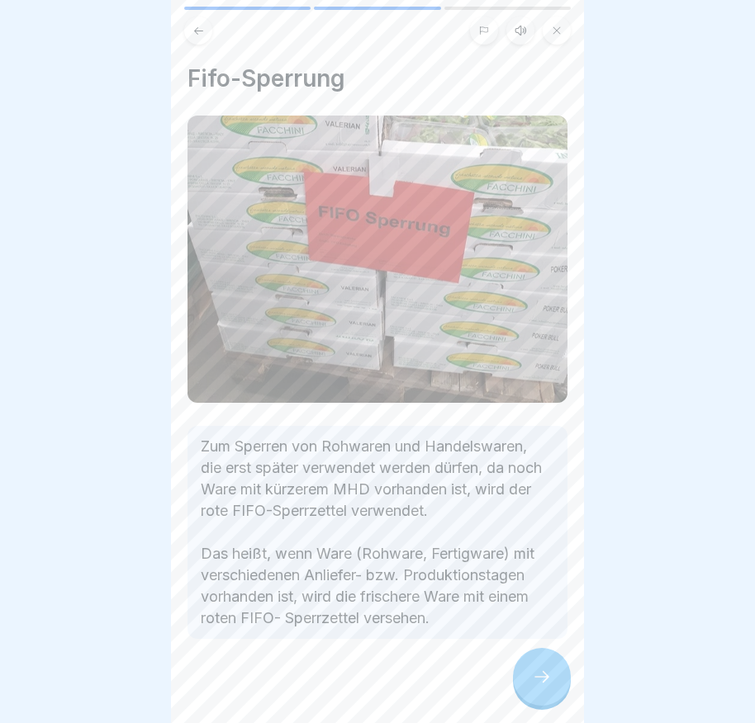
click at [529, 681] on div at bounding box center [542, 677] width 58 height 58
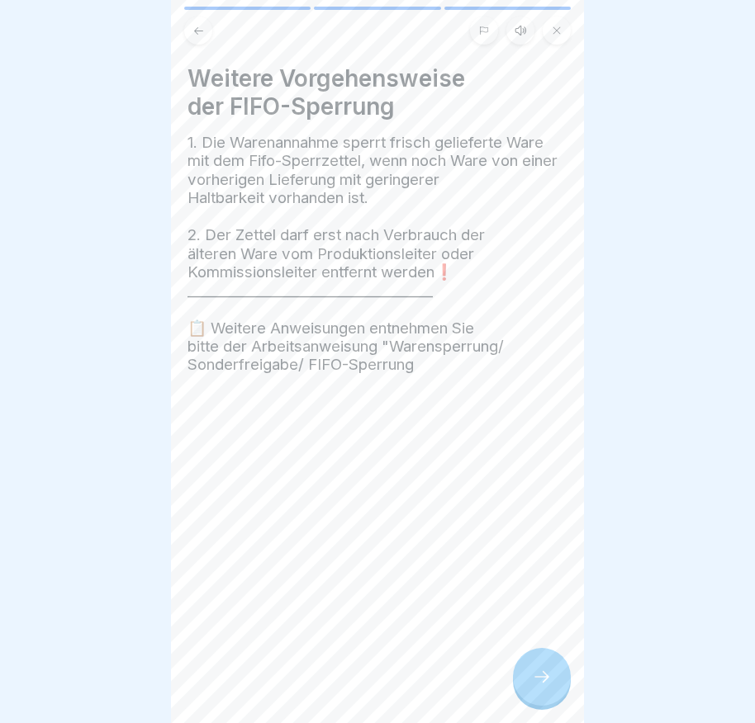
click at [542, 687] on icon at bounding box center [542, 677] width 20 height 20
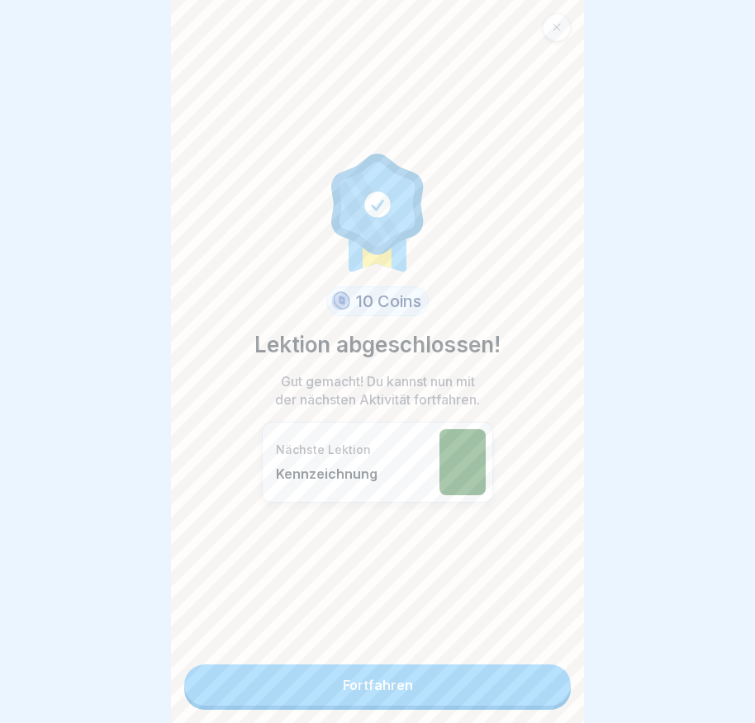
click at [521, 697] on link "Fortfahren" at bounding box center [377, 685] width 386 height 41
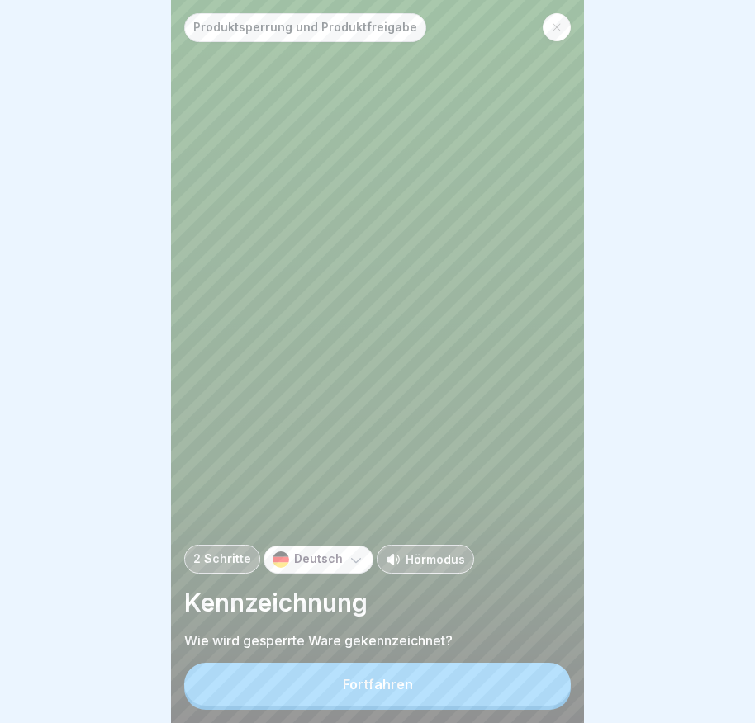
click at [516, 697] on button "Fortfahren" at bounding box center [377, 684] width 386 height 43
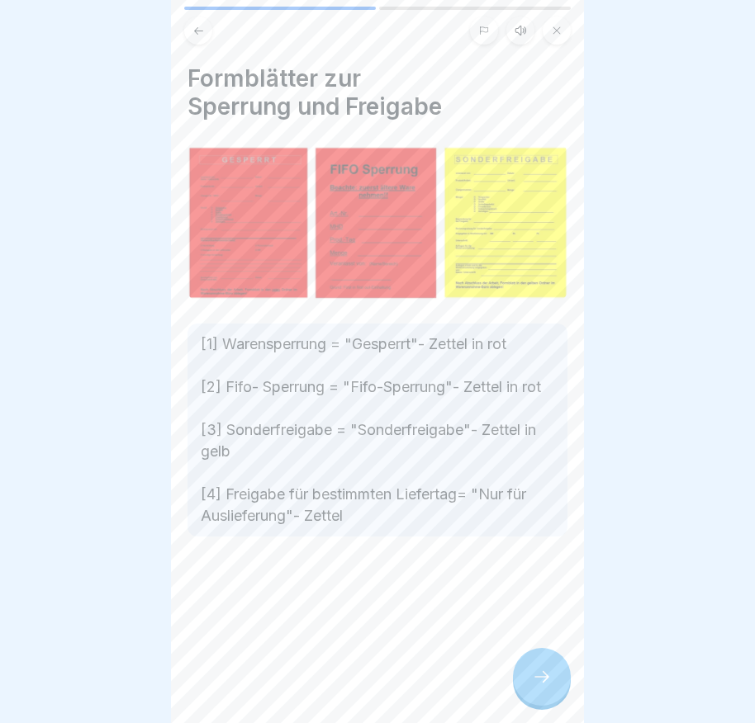
click at [531, 703] on div at bounding box center [542, 677] width 58 height 58
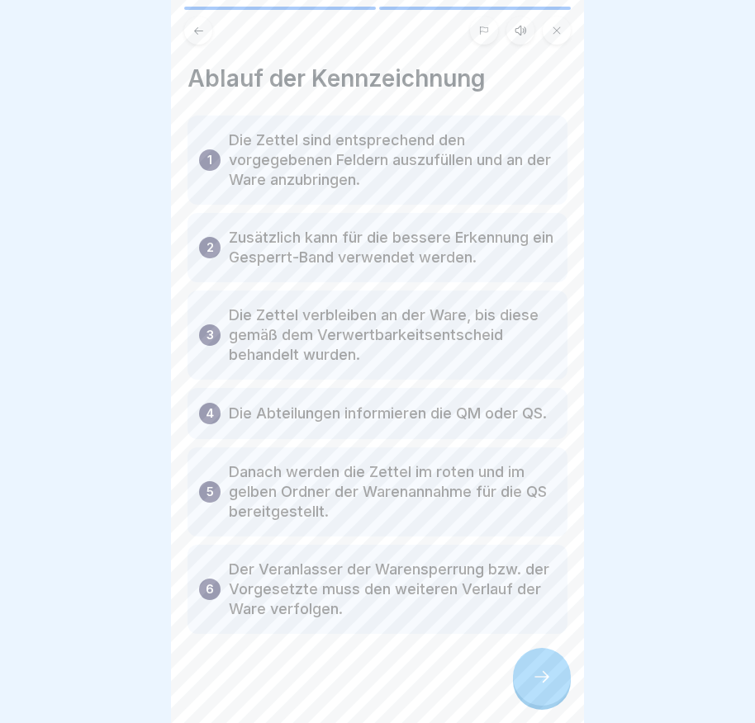
click at [534, 699] on div at bounding box center [542, 677] width 58 height 58
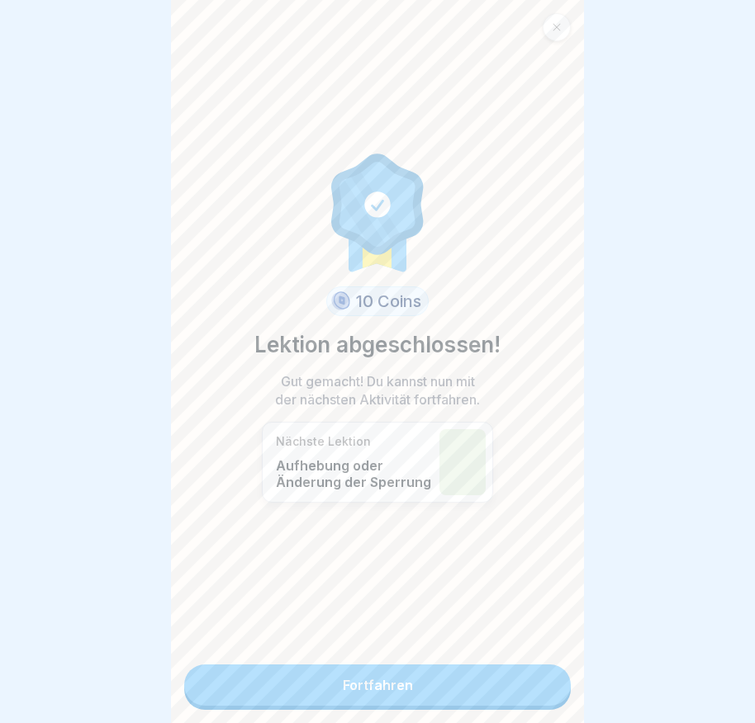
click at [440, 686] on link "Fortfahren" at bounding box center [377, 685] width 386 height 41
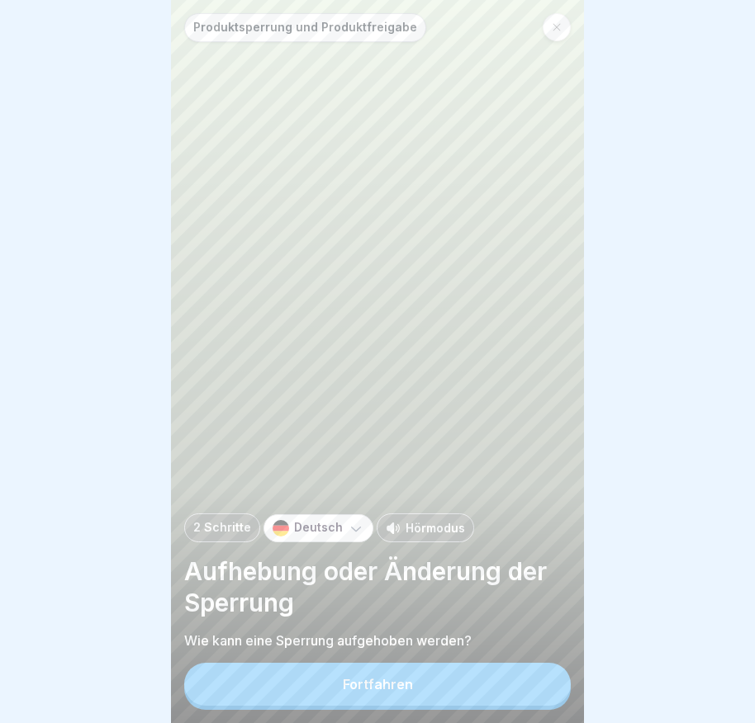
click at [440, 686] on button "Fortfahren" at bounding box center [377, 684] width 386 height 43
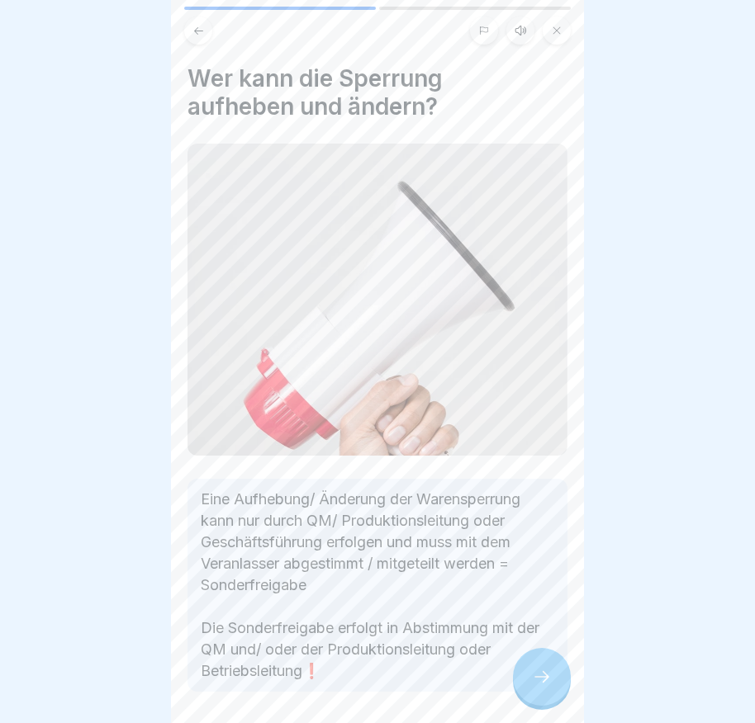
click at [525, 699] on div at bounding box center [542, 677] width 58 height 58
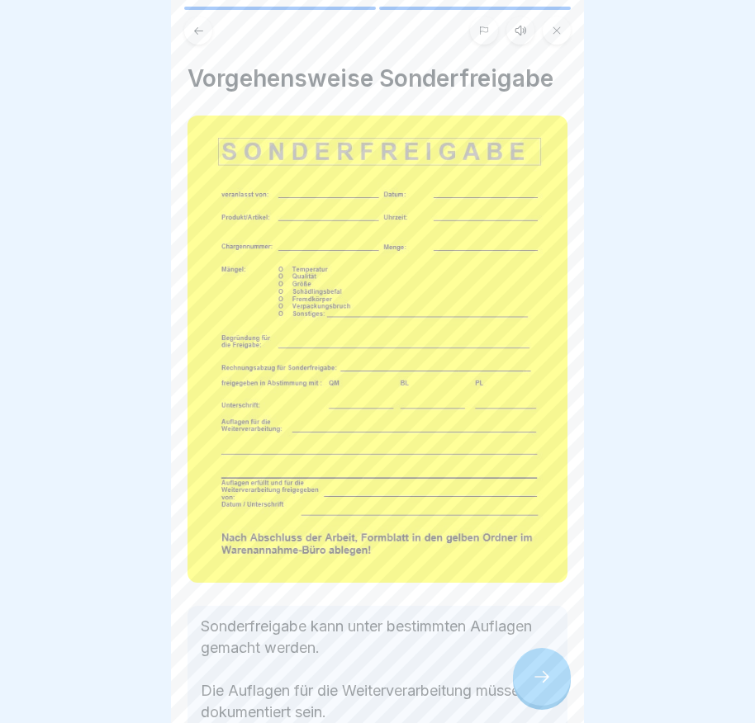
click at [530, 695] on div at bounding box center [542, 677] width 58 height 58
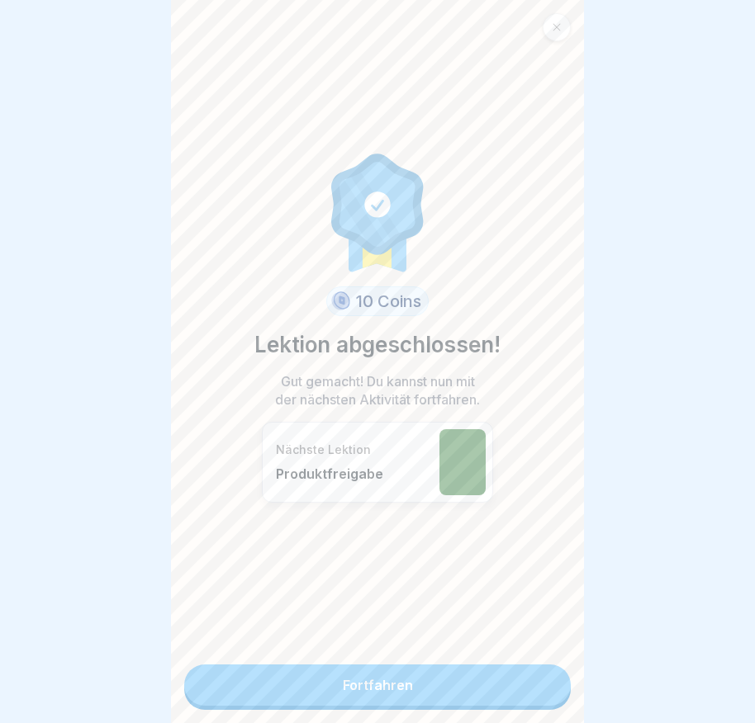
click at [515, 694] on link "Fortfahren" at bounding box center [377, 685] width 386 height 41
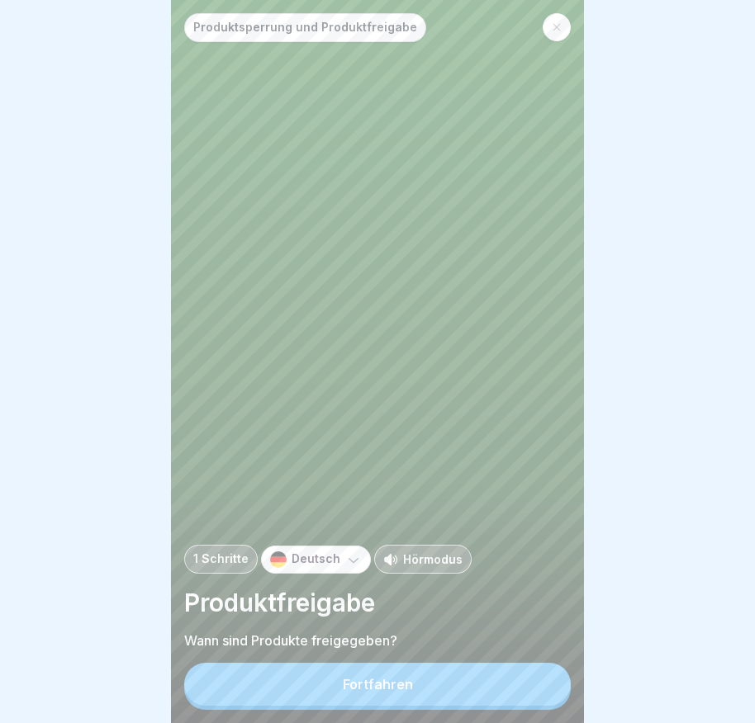
click at [515, 694] on button "Fortfahren" at bounding box center [377, 684] width 386 height 43
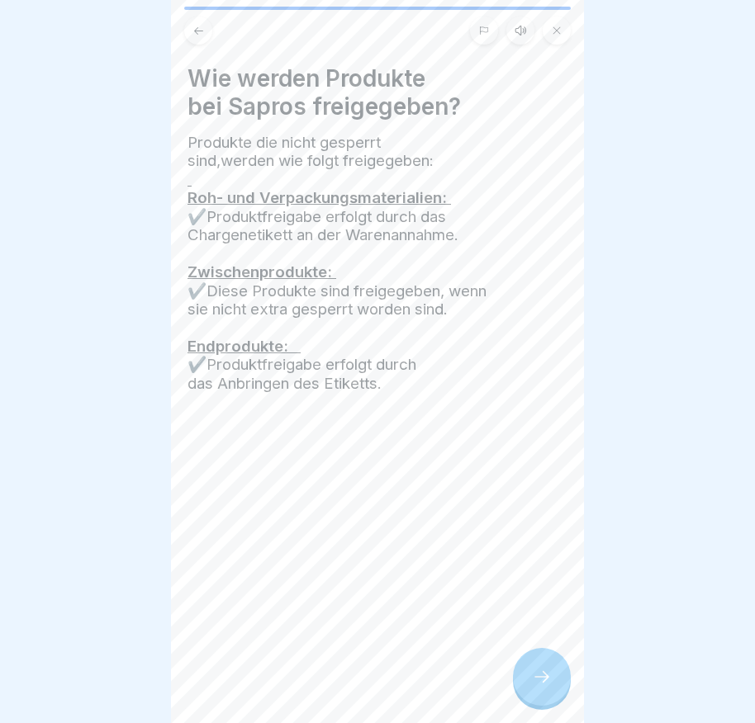
click at [552, 698] on div at bounding box center [542, 677] width 58 height 58
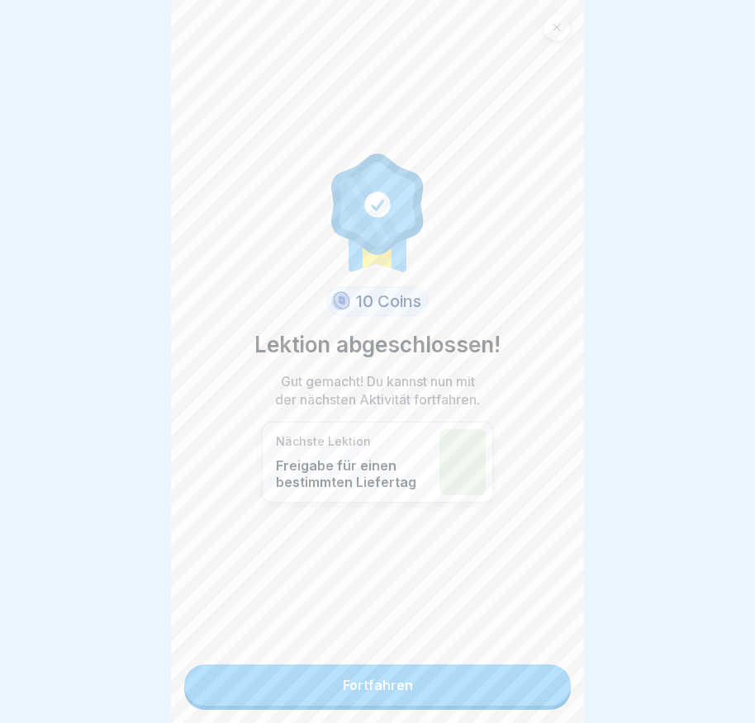
click at [544, 697] on link "Fortfahren" at bounding box center [377, 685] width 386 height 41
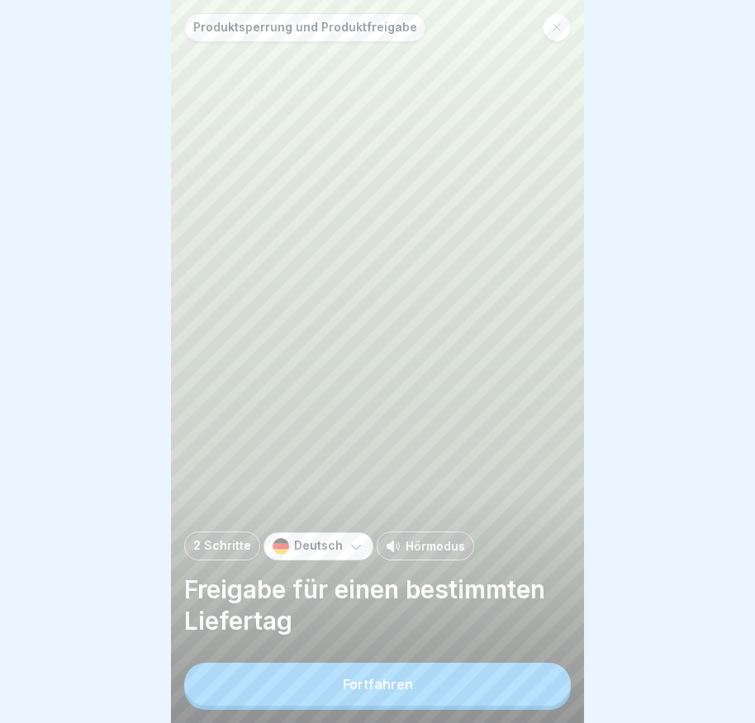
click at [544, 697] on button "Fortfahren" at bounding box center [377, 684] width 386 height 43
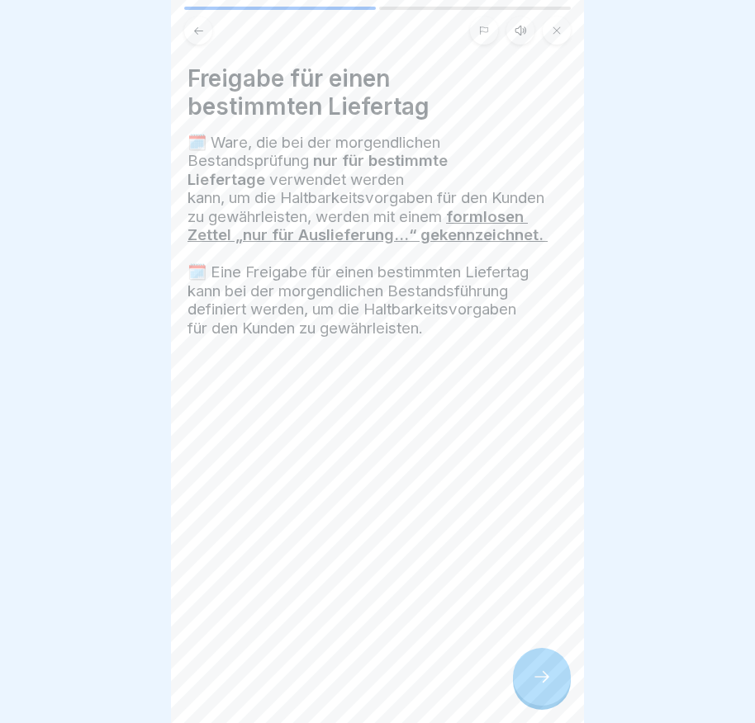
click at [549, 687] on icon at bounding box center [542, 677] width 20 height 20
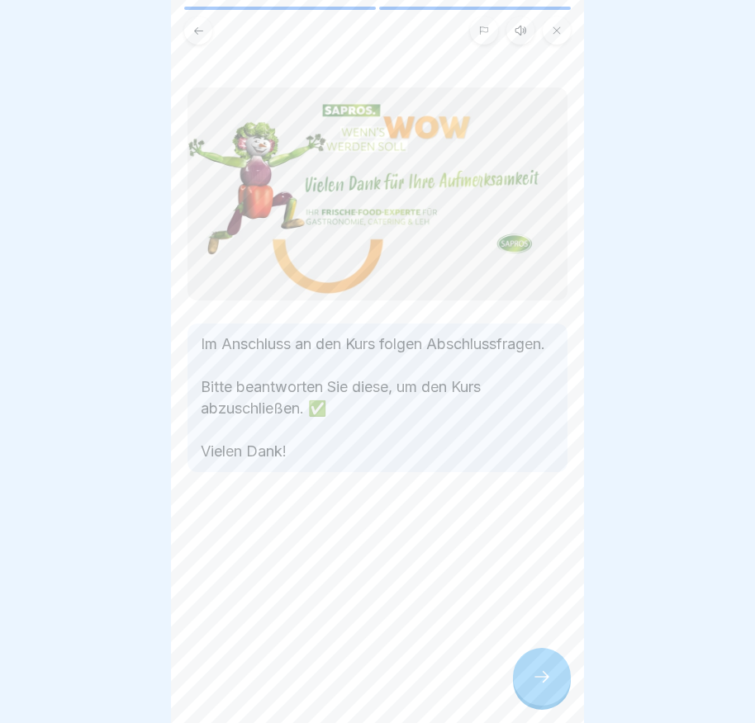
click at [562, 689] on div at bounding box center [542, 677] width 58 height 58
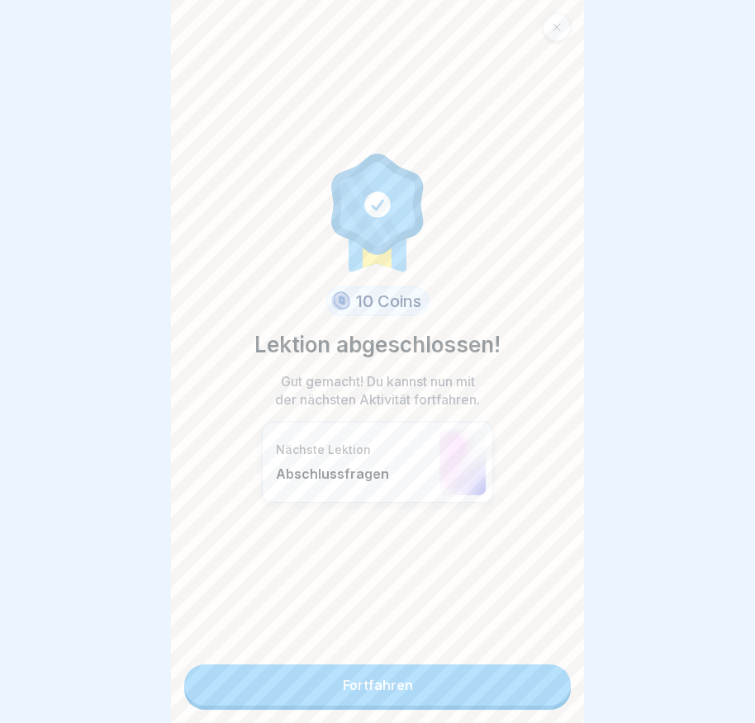
click at [562, 689] on div "10 Coins Lektion abgeschlossen! Gut gemacht! Du kannst nun mit der nächsten Akt…" at bounding box center [377, 361] width 413 height 723
click at [533, 689] on link "Fortfahren" at bounding box center [377, 685] width 386 height 41
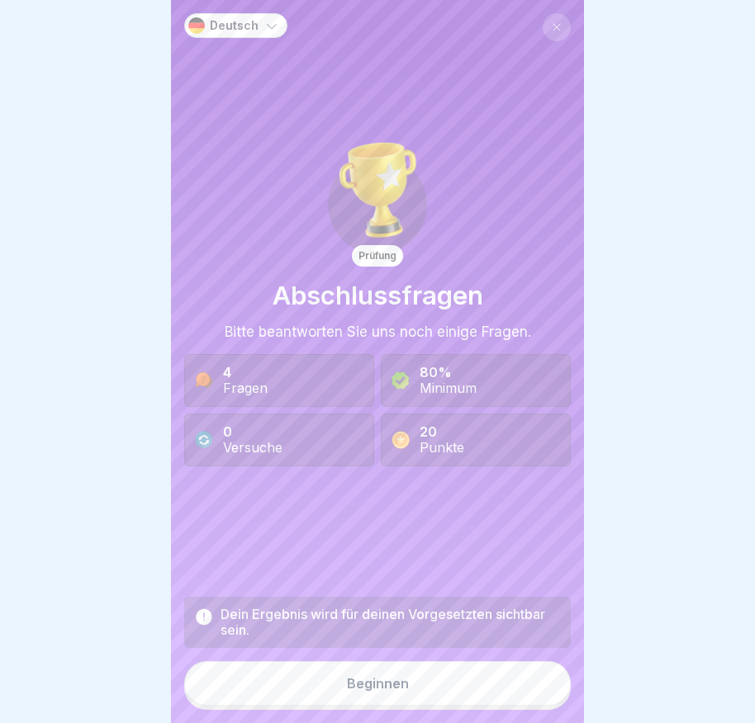
click at [426, 693] on button "Beginnen" at bounding box center [377, 683] width 386 height 45
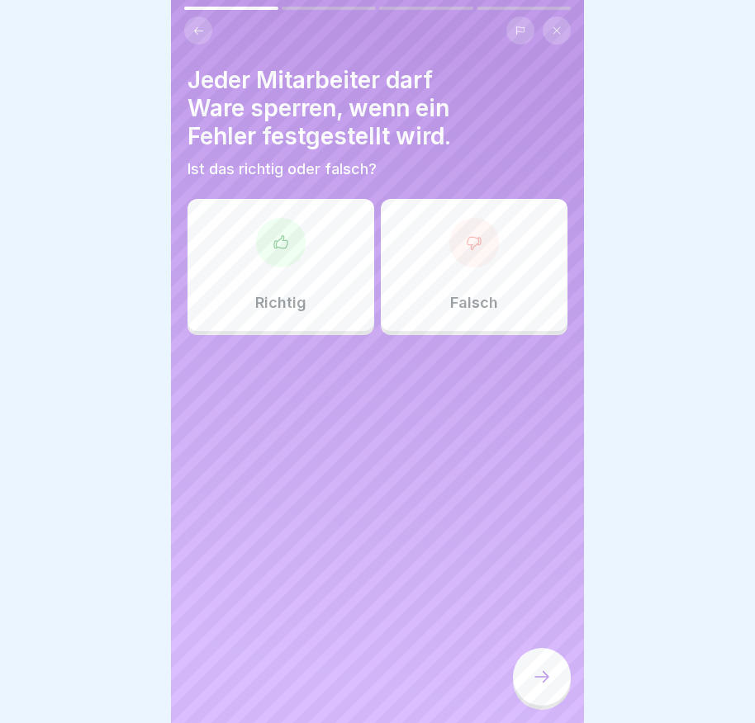
click at [476, 273] on div "Falsch" at bounding box center [474, 265] width 187 height 132
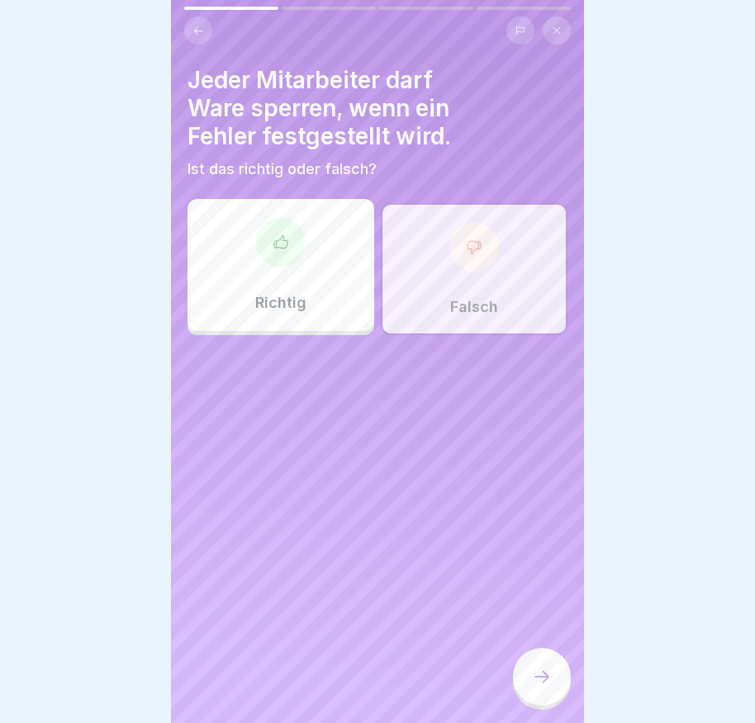
click at [535, 680] on div at bounding box center [542, 677] width 58 height 58
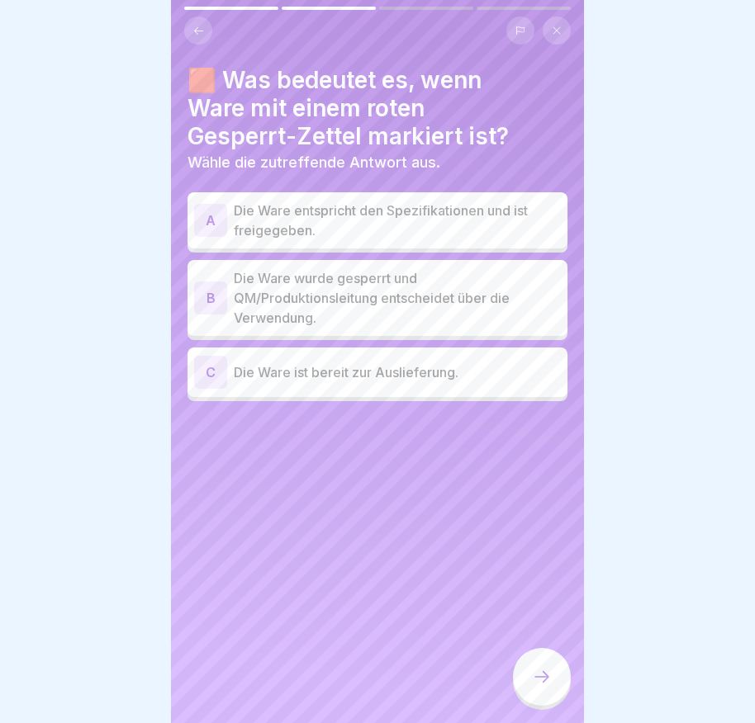
click at [207, 296] on div "B" at bounding box center [210, 298] width 33 height 33
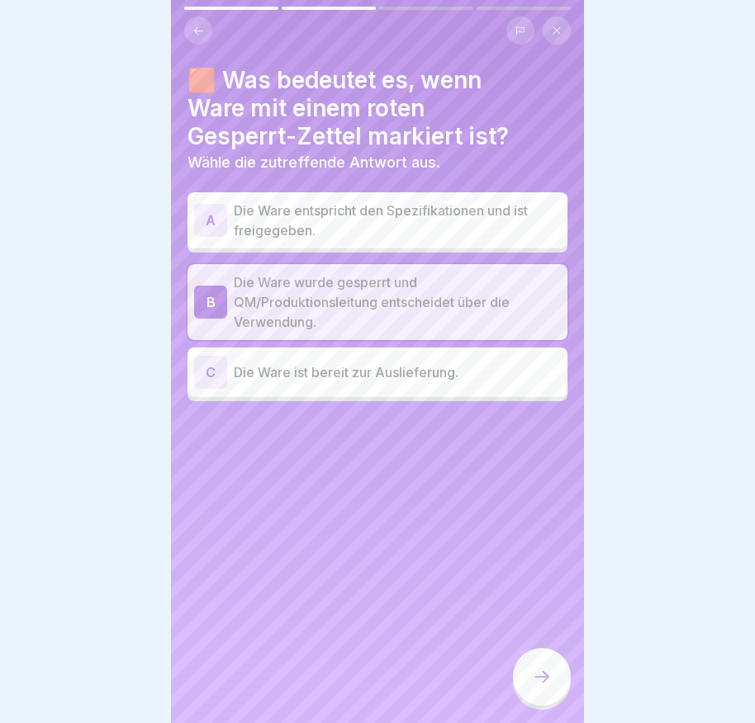
click at [547, 687] on icon at bounding box center [542, 677] width 20 height 20
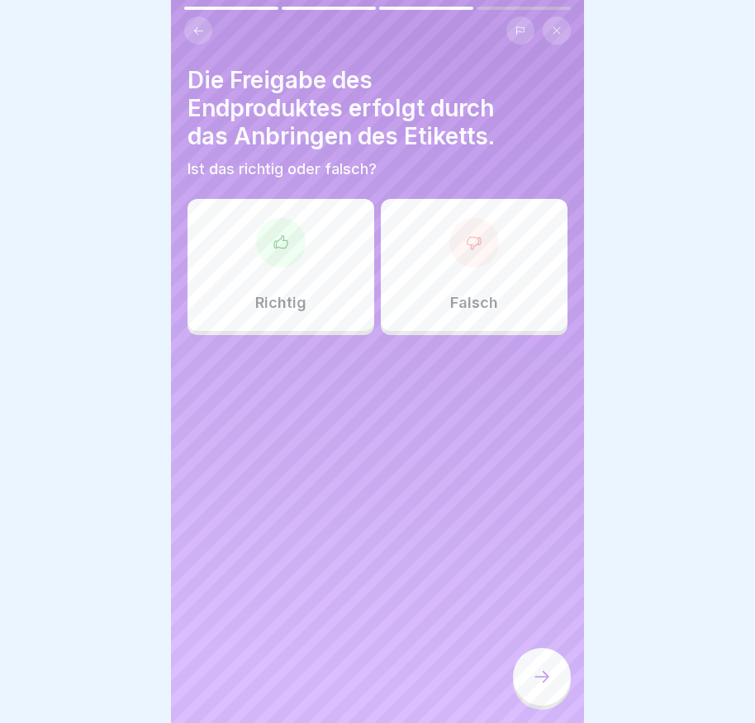
click at [443, 263] on div "Falsch" at bounding box center [474, 265] width 187 height 132
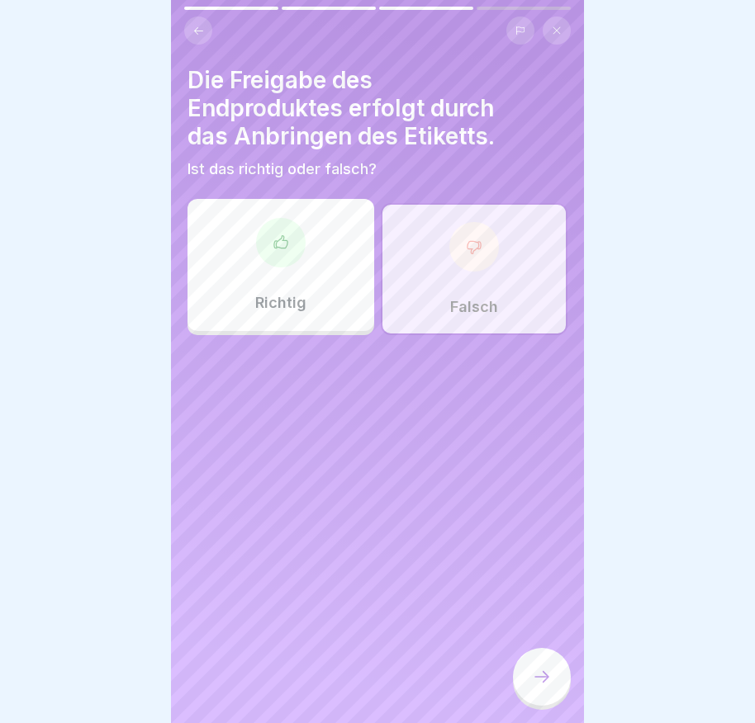
click at [541, 706] on div at bounding box center [542, 677] width 58 height 58
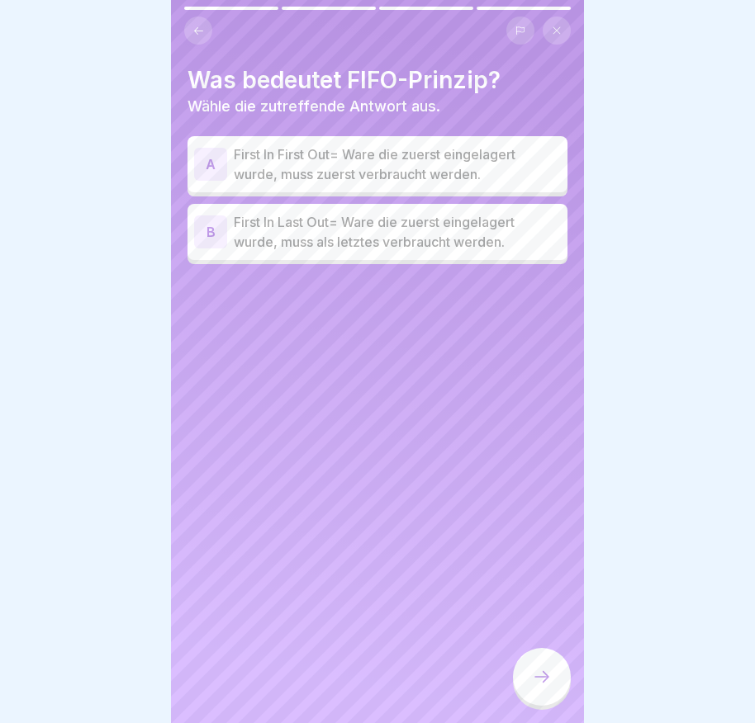
click at [199, 230] on div "B" at bounding box center [210, 232] width 33 height 33
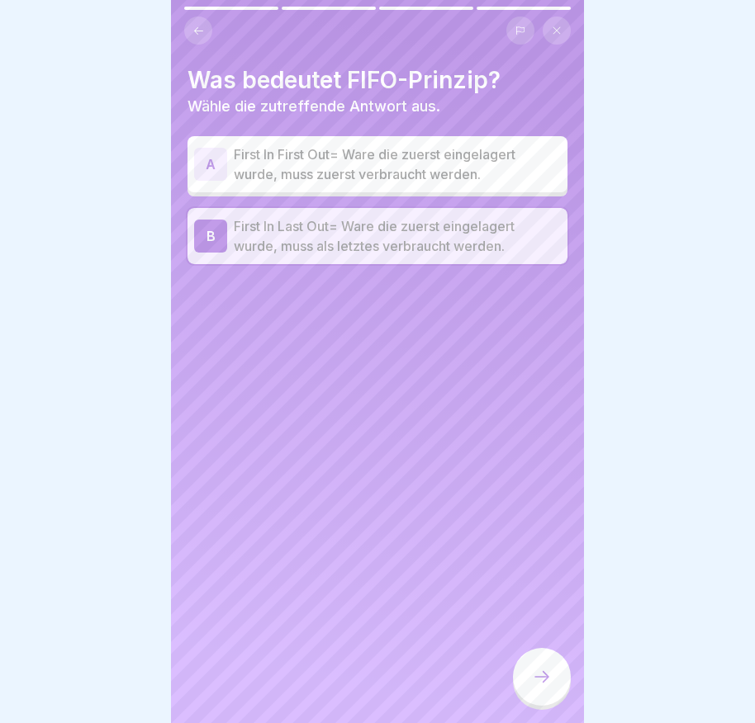
click at [553, 703] on div at bounding box center [542, 677] width 58 height 58
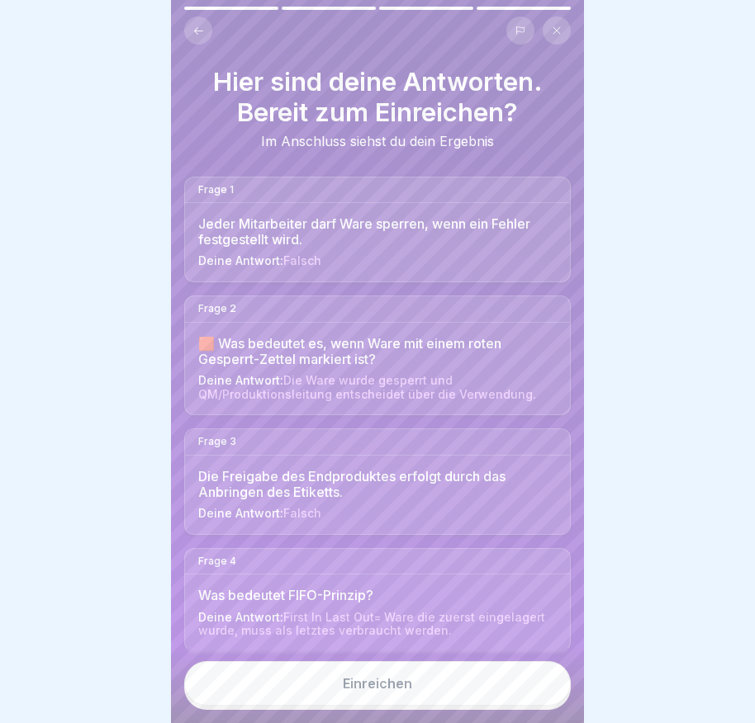
click at [447, 690] on button "Einreichen" at bounding box center [377, 683] width 386 height 45
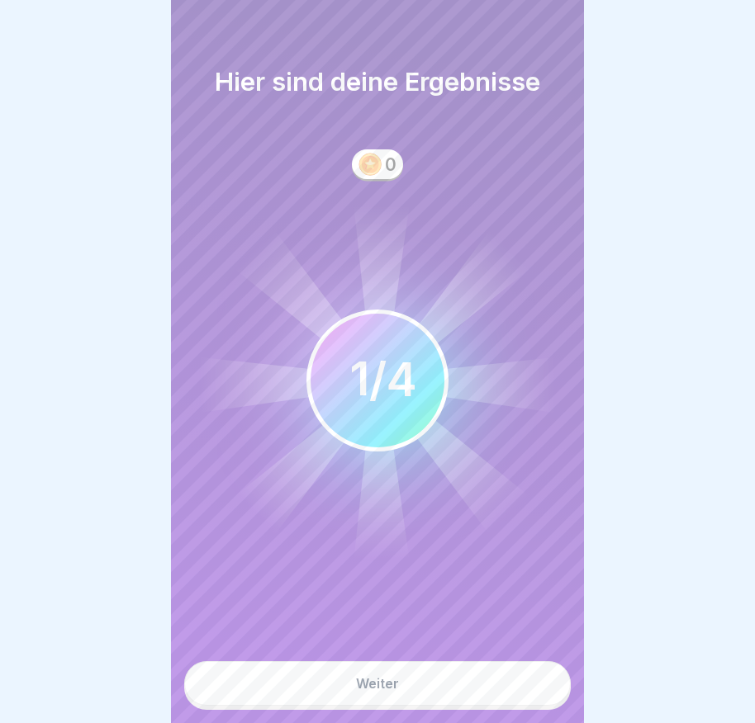
click at [343, 682] on button "Weiter" at bounding box center [377, 683] width 386 height 45
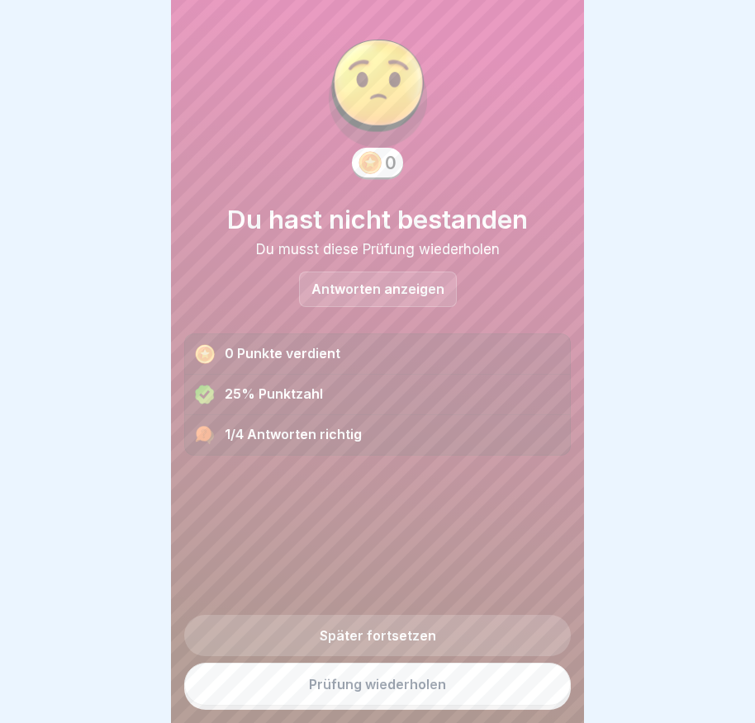
click at [390, 694] on link "Prüfung wiederholen" at bounding box center [377, 684] width 386 height 43
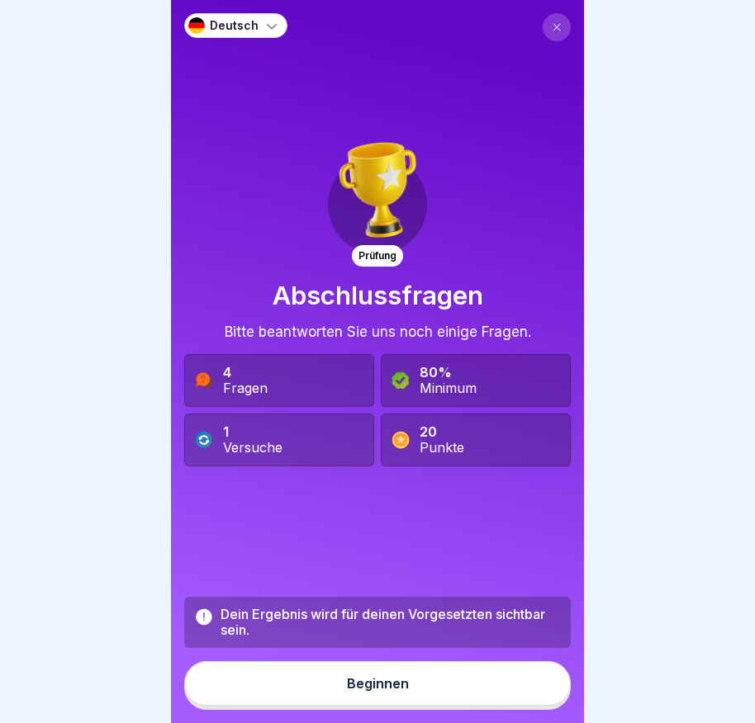
click at [390, 691] on div "Beginnen" at bounding box center [378, 683] width 62 height 15
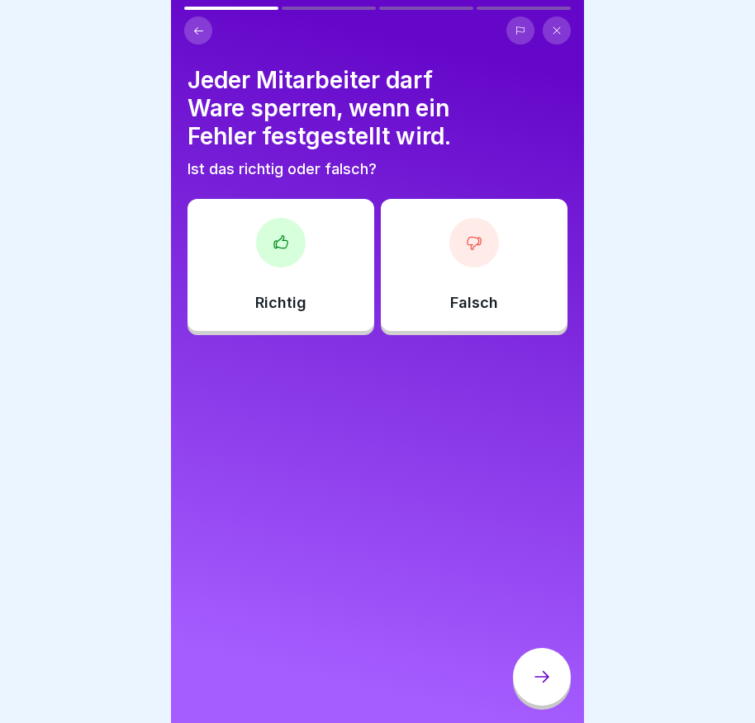
click at [503, 262] on div "Falsch" at bounding box center [474, 265] width 187 height 132
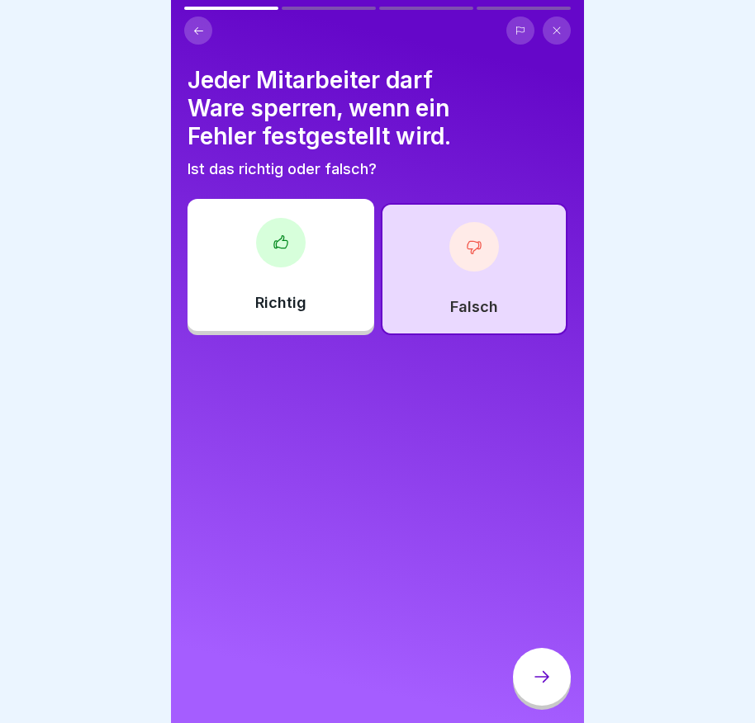
click at [524, 686] on div at bounding box center [542, 677] width 58 height 58
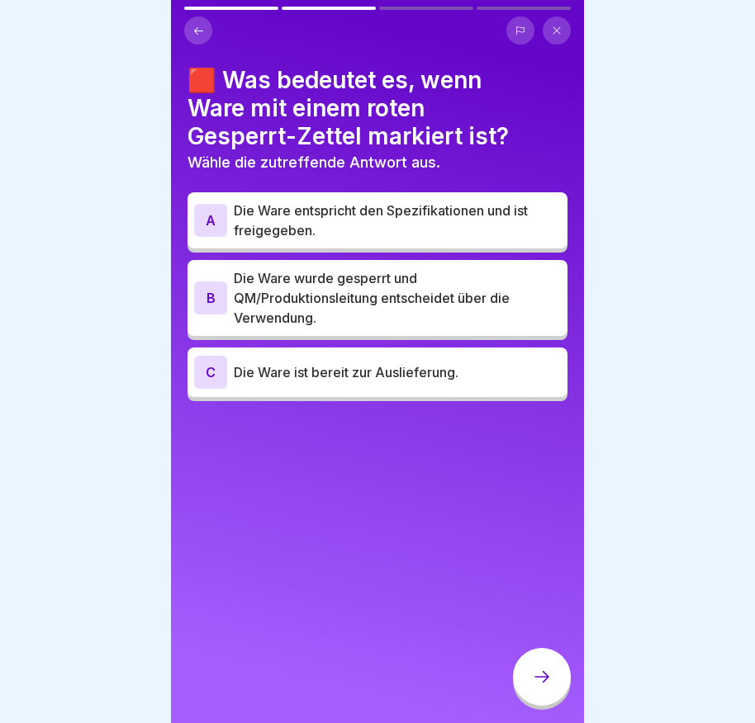
click at [225, 301] on div "B" at bounding box center [210, 298] width 33 height 33
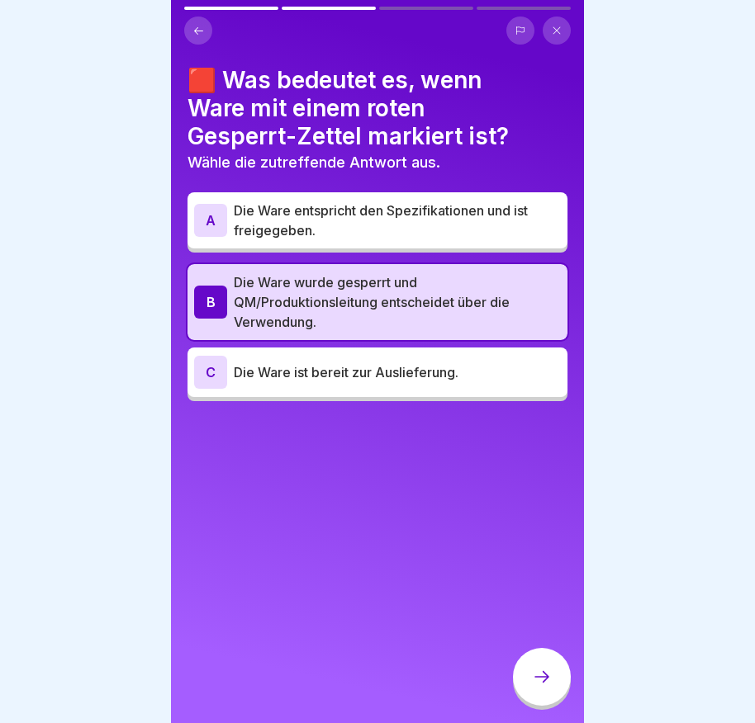
click at [190, 22] on button at bounding box center [198, 31] width 28 height 28
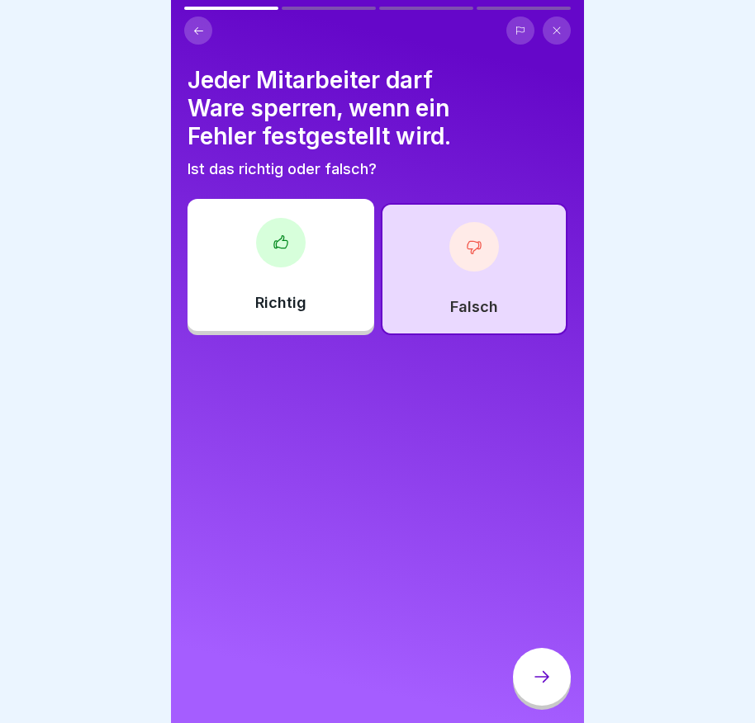
click at [471, 247] on icon at bounding box center [473, 247] width 13 height 12
click at [266, 265] on div "Richtig" at bounding box center [280, 265] width 187 height 132
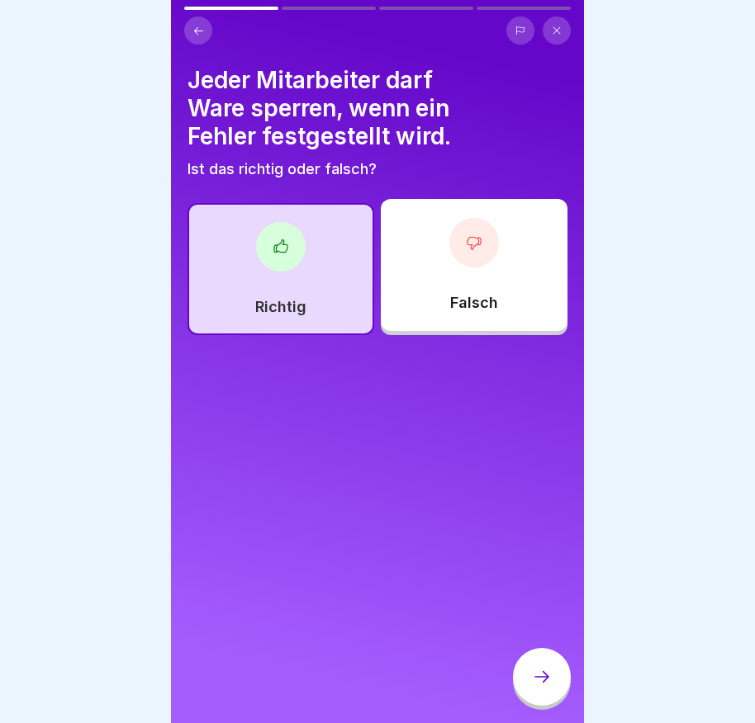
click at [547, 683] on icon at bounding box center [542, 677] width 20 height 20
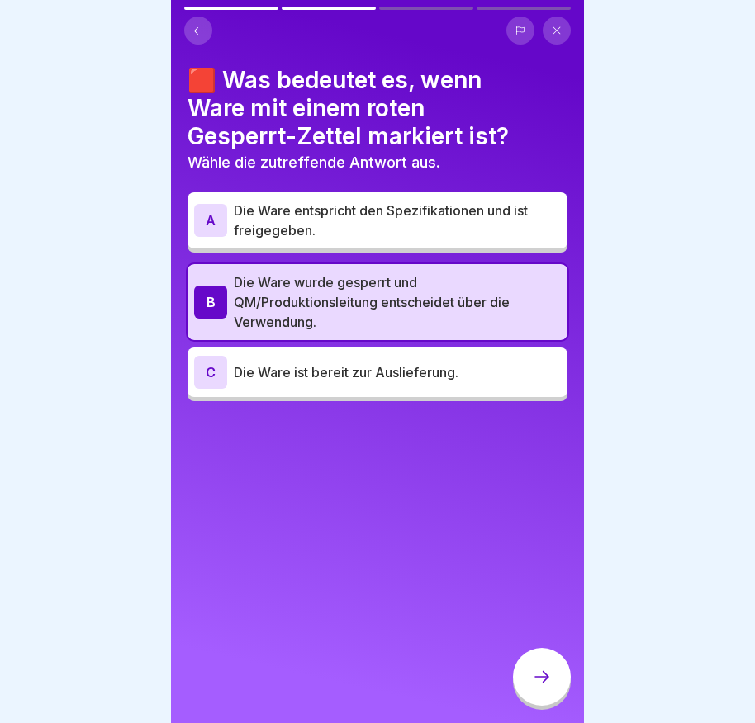
click at [534, 665] on div at bounding box center [542, 677] width 58 height 58
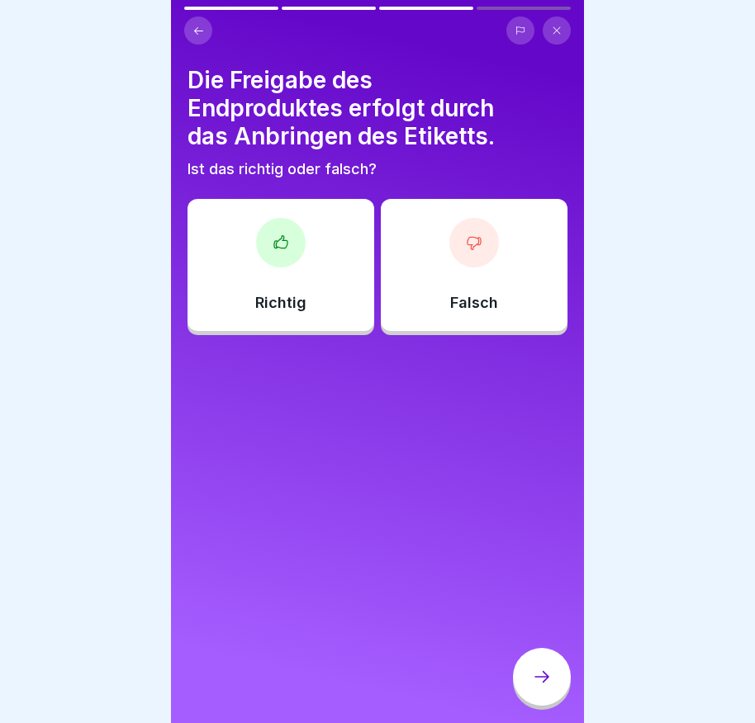
click at [452, 248] on div at bounding box center [474, 243] width 50 height 50
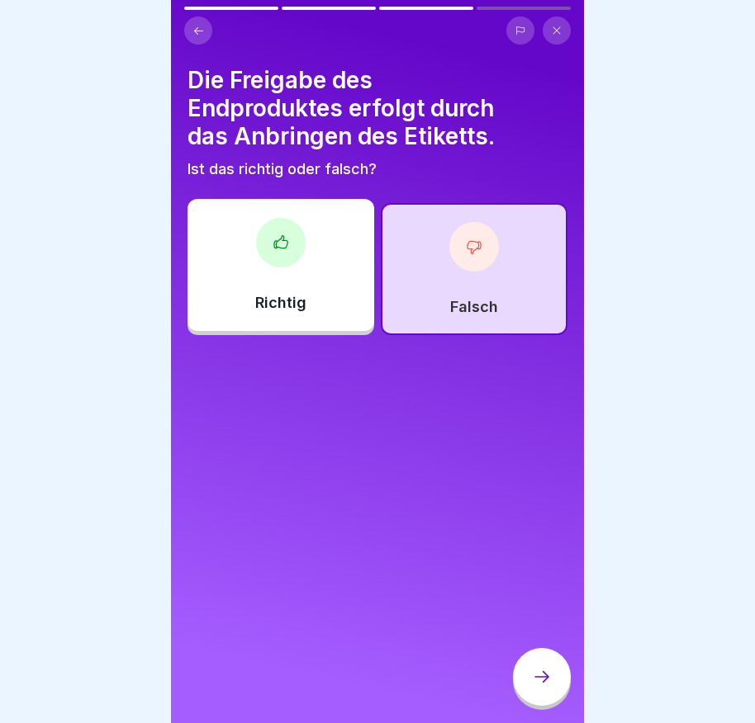
click at [561, 686] on div at bounding box center [542, 677] width 58 height 58
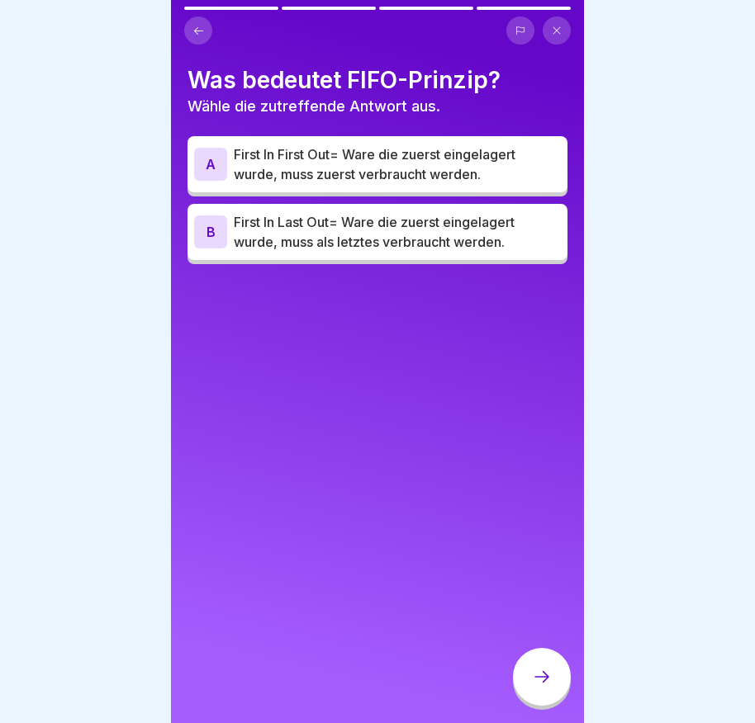
click at [211, 233] on div "B" at bounding box center [210, 232] width 33 height 33
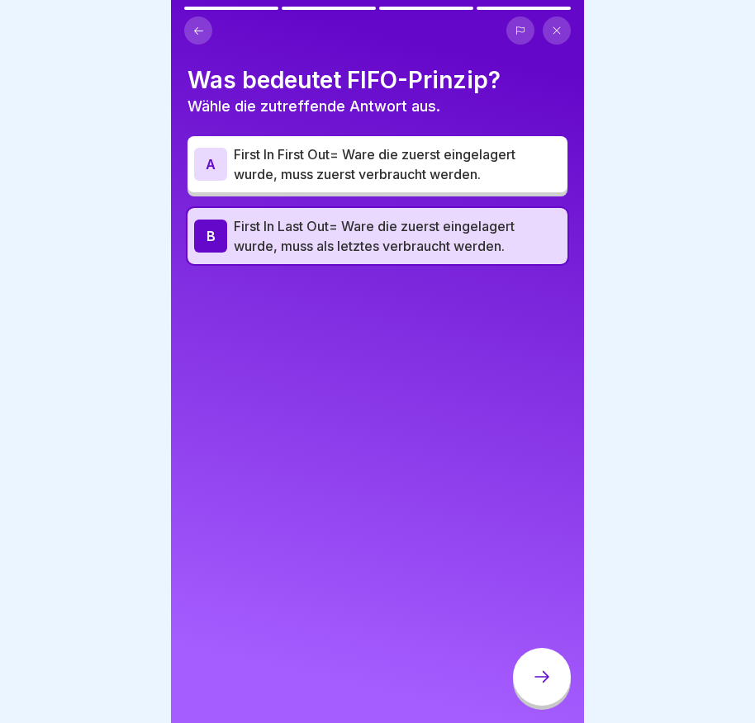
click at [545, 679] on div at bounding box center [542, 677] width 58 height 58
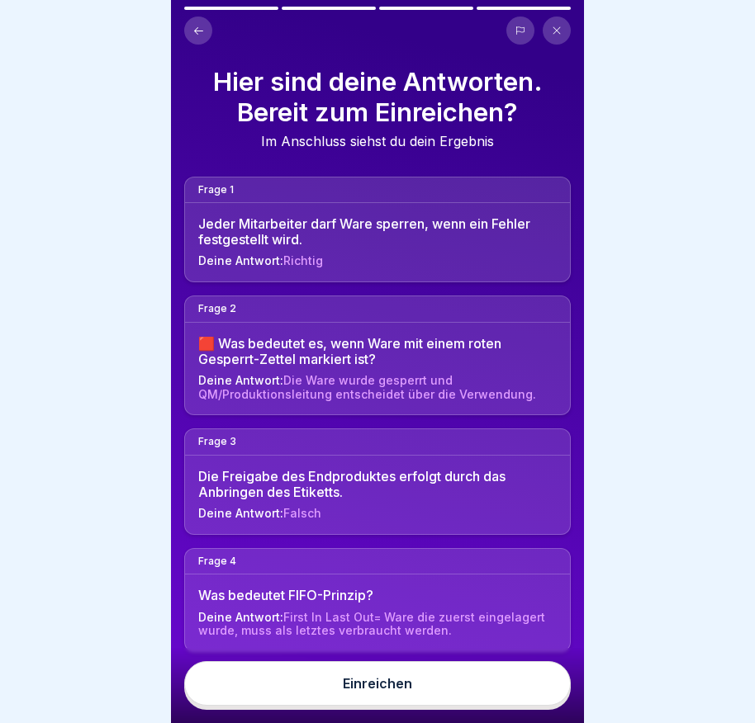
click at [364, 691] on div "Einreichen" at bounding box center [377, 683] width 69 height 15
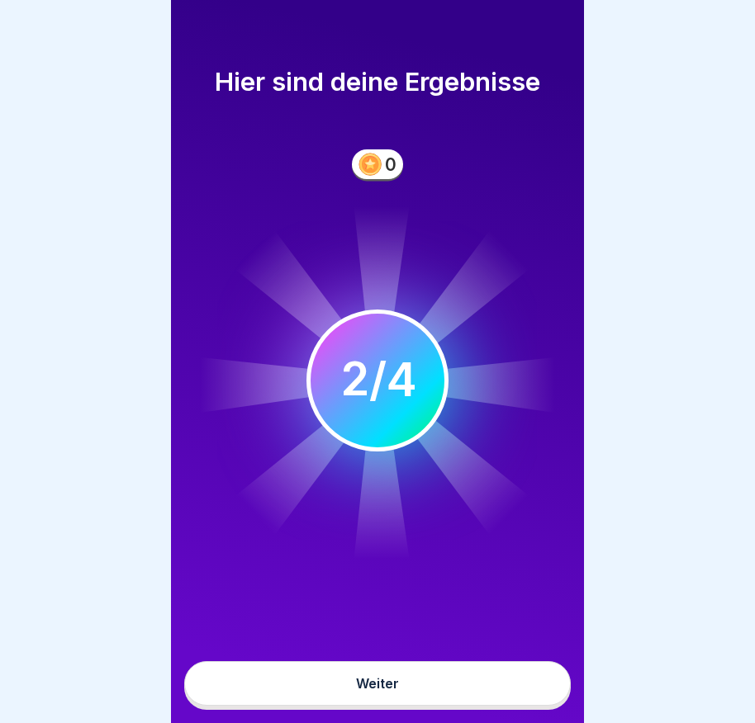
click at [359, 691] on div "Weiter" at bounding box center [377, 683] width 43 height 15
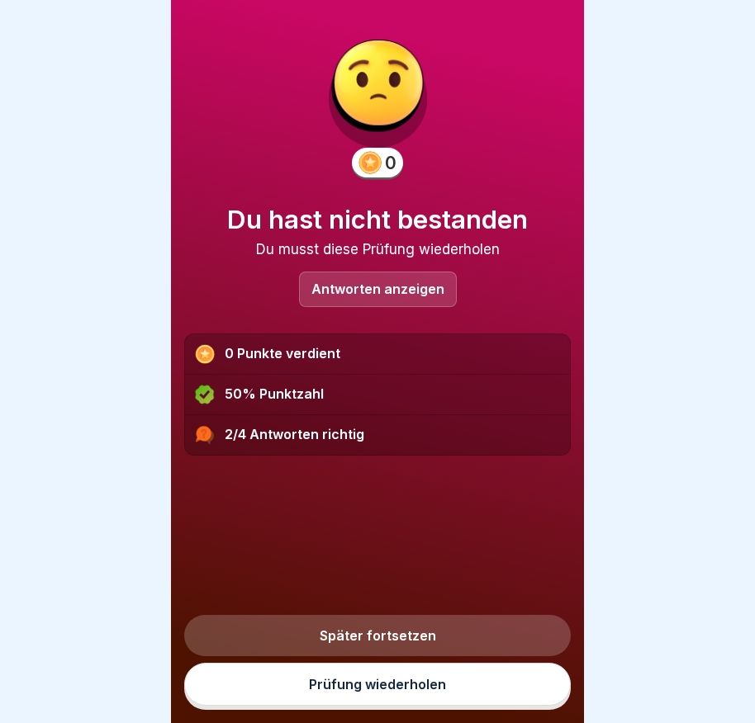
click at [369, 691] on link "Prüfung wiederholen" at bounding box center [377, 684] width 386 height 43
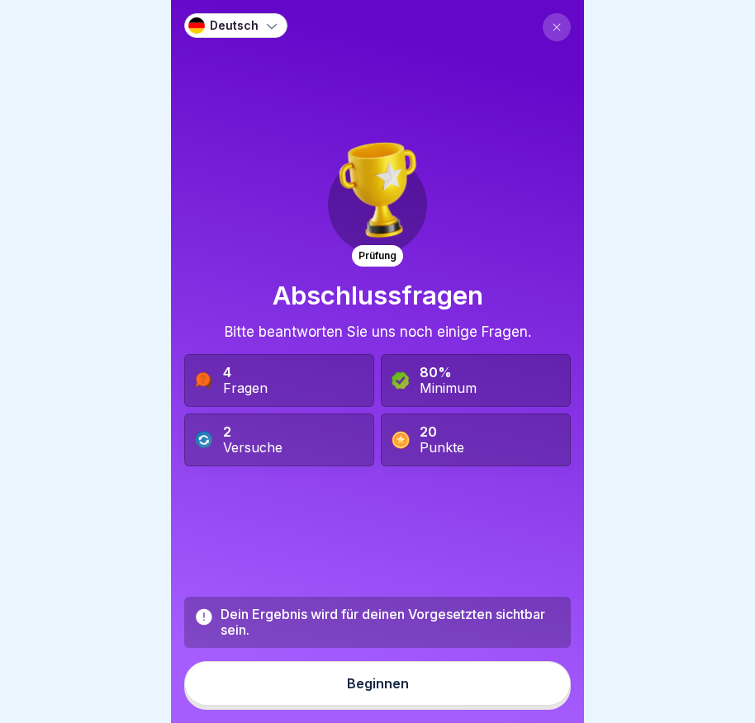
click at [366, 691] on div "Beginnen" at bounding box center [378, 683] width 62 height 15
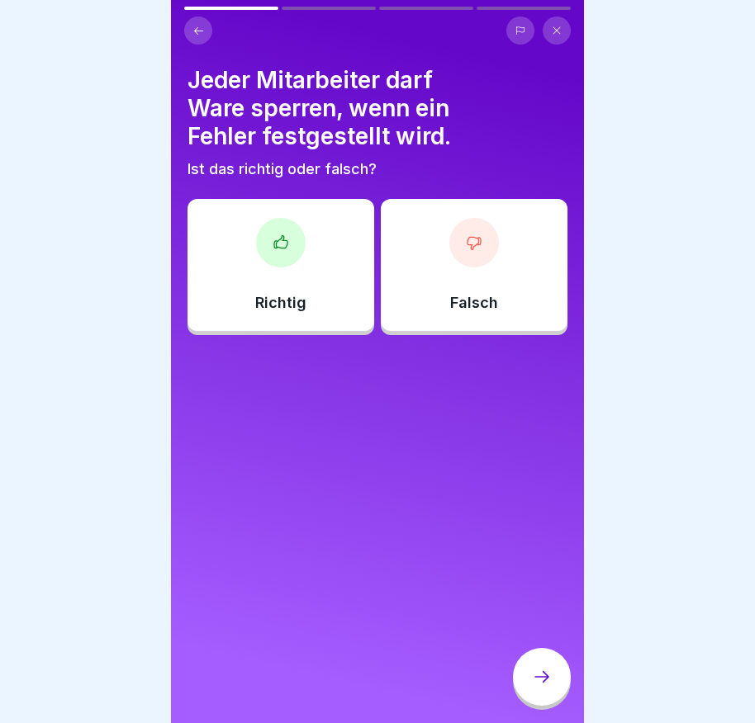
click at [279, 252] on div at bounding box center [281, 243] width 50 height 50
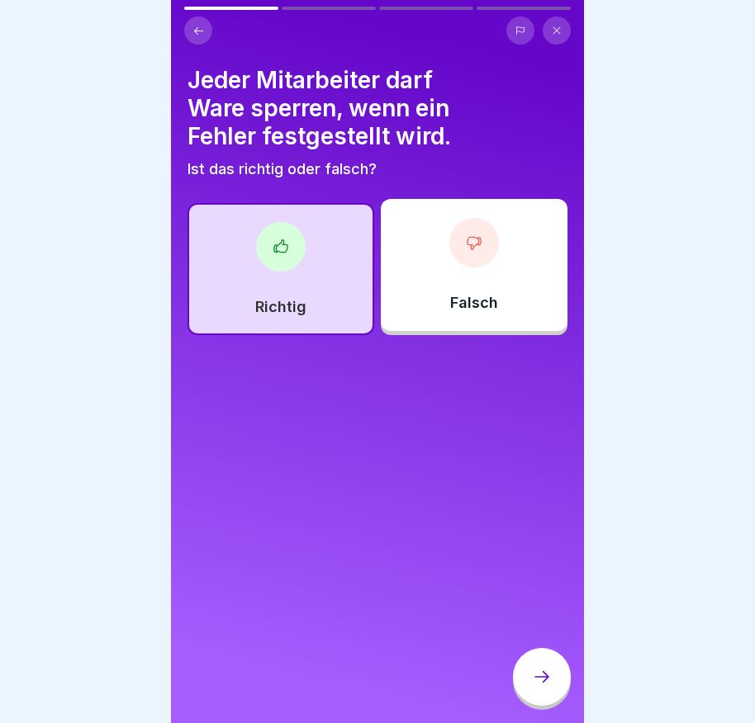
click at [551, 687] on icon at bounding box center [542, 677] width 20 height 20
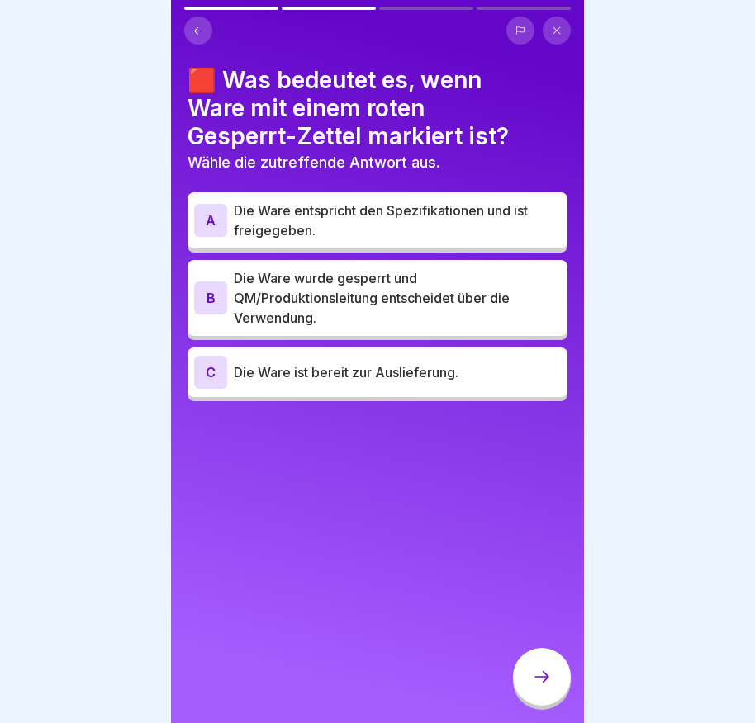
click at [225, 301] on div "B" at bounding box center [210, 298] width 33 height 33
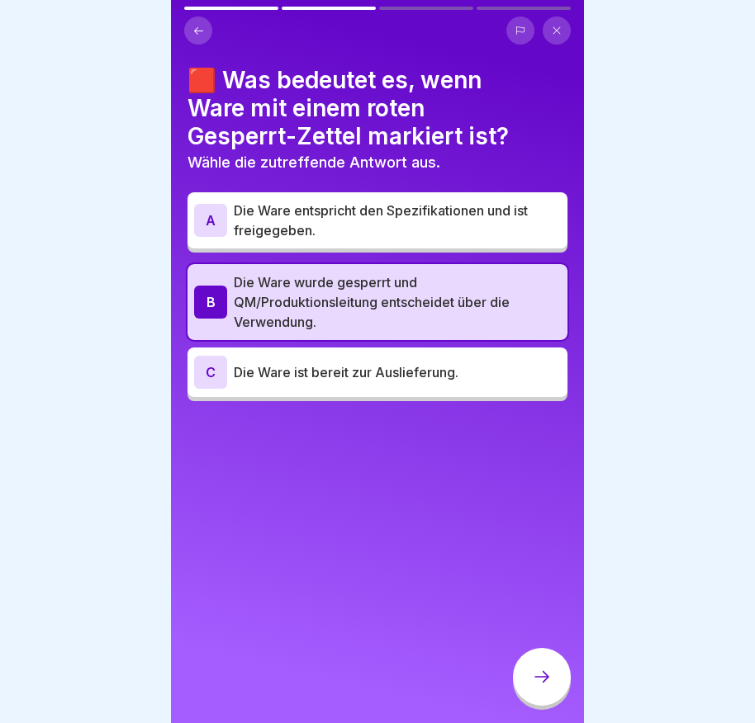
click at [552, 689] on div at bounding box center [542, 677] width 58 height 58
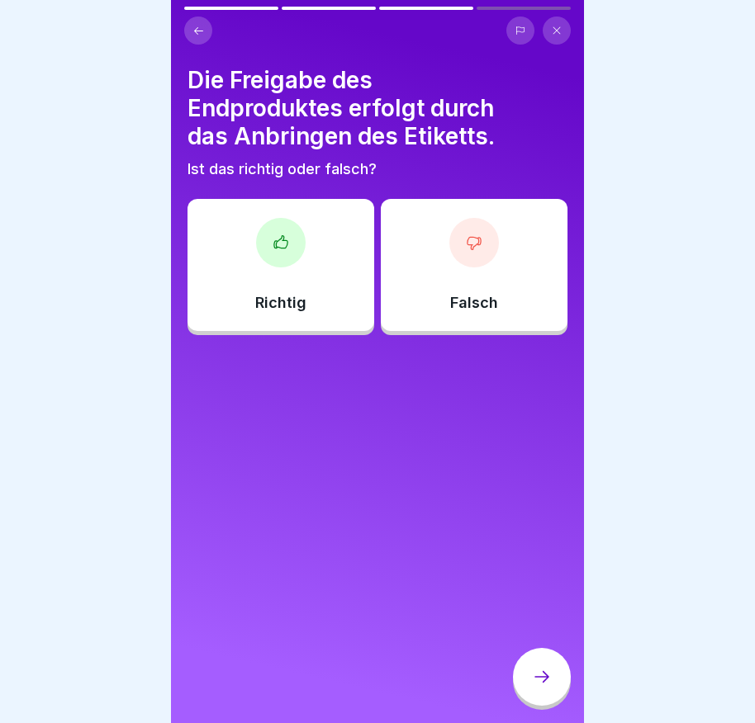
click at [458, 251] on div at bounding box center [474, 243] width 50 height 50
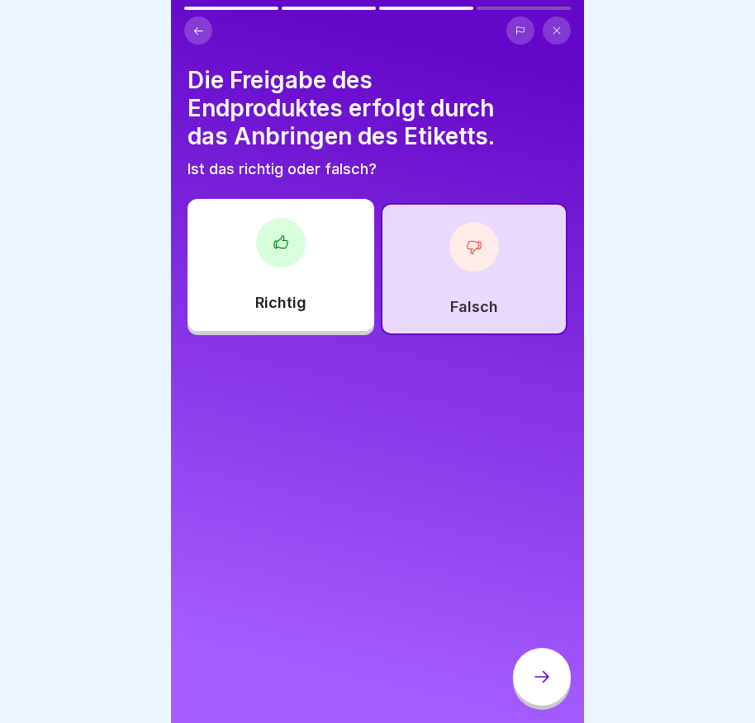
click at [535, 680] on div at bounding box center [542, 677] width 58 height 58
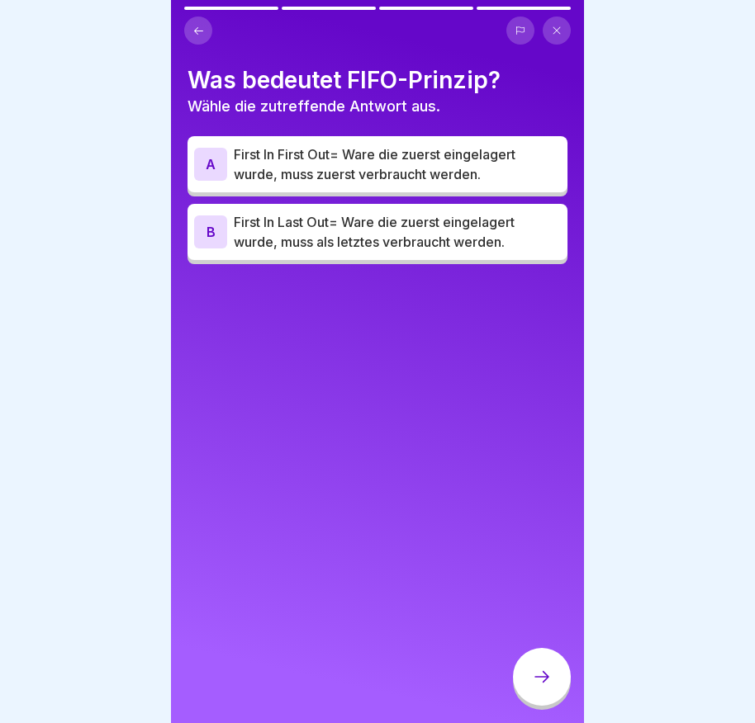
click at [203, 236] on div "B" at bounding box center [210, 232] width 33 height 33
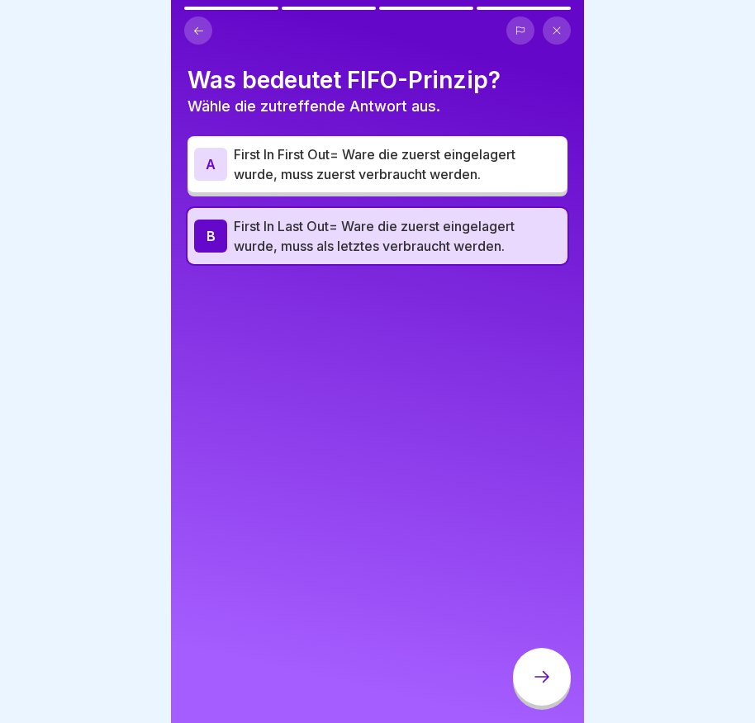
click at [564, 690] on div at bounding box center [542, 677] width 58 height 58
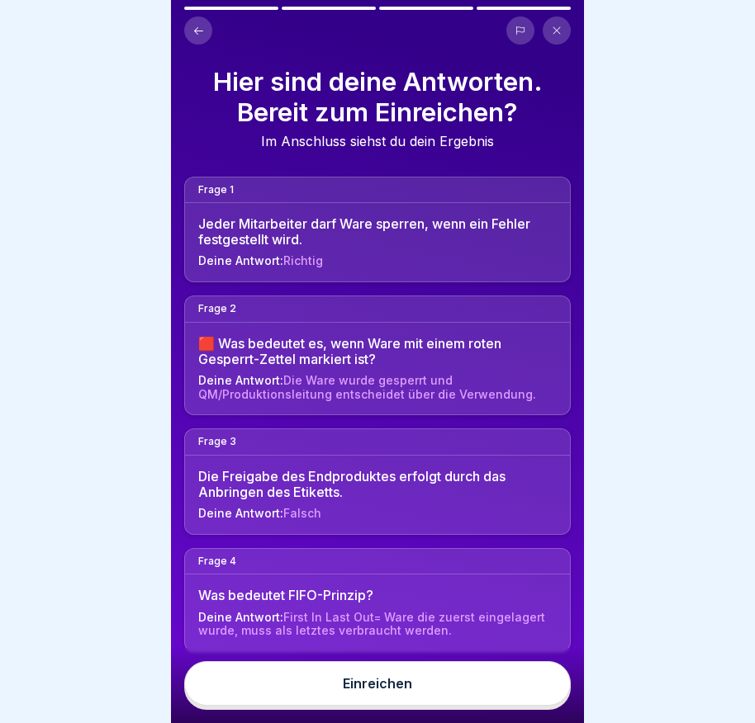
click at [433, 691] on button "Einreichen" at bounding box center [377, 683] width 386 height 45
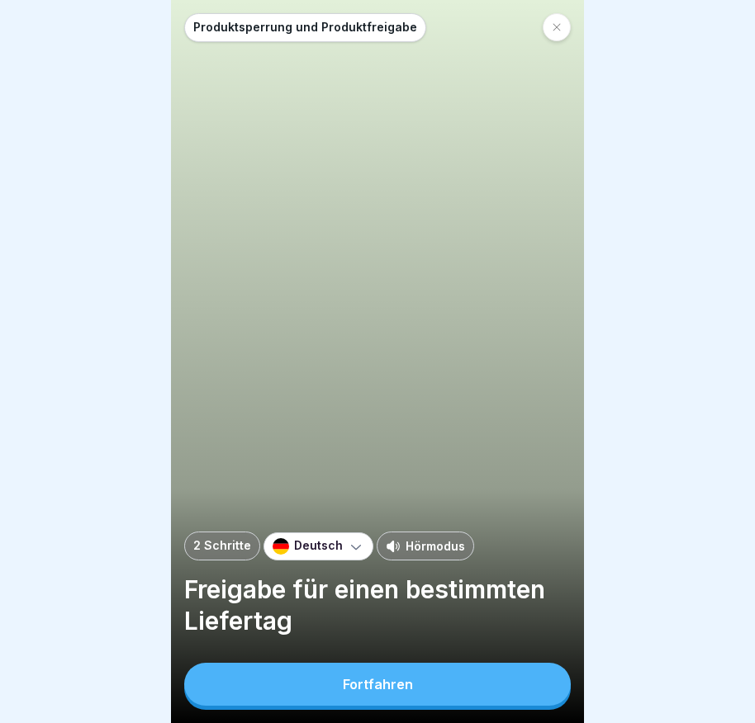
click at [333, 553] on p "Deutsch" at bounding box center [318, 546] width 49 height 14
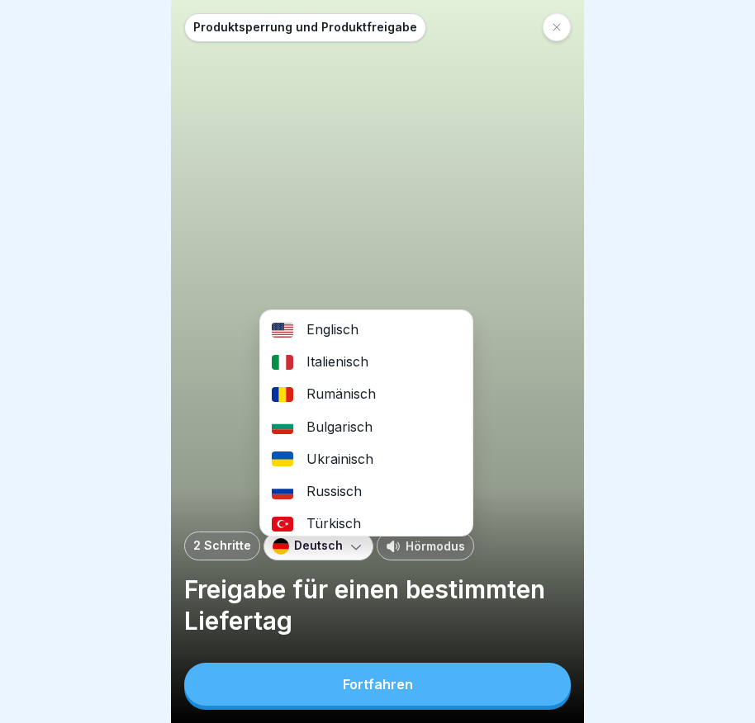
click at [415, 356] on div "Italienisch" at bounding box center [366, 362] width 212 height 32
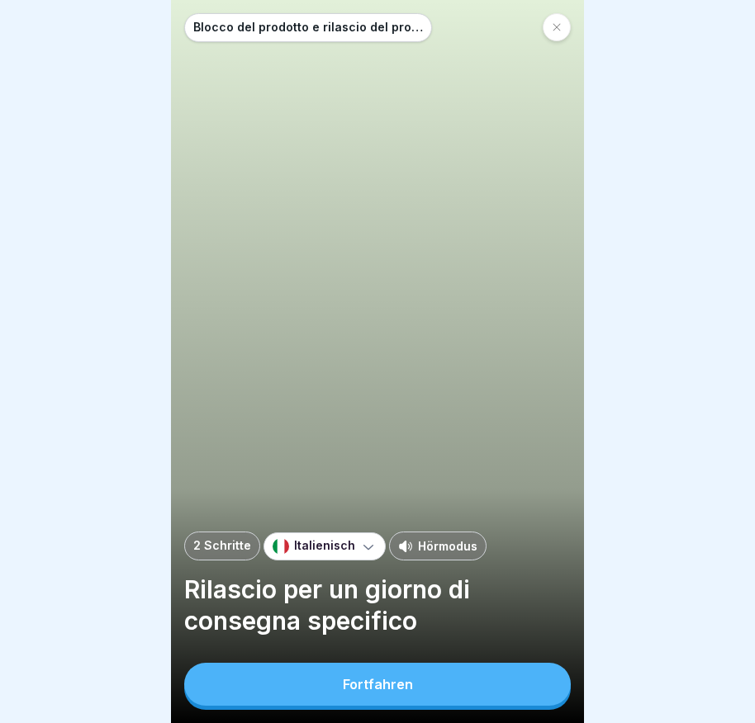
click at [385, 682] on button "Fortfahren" at bounding box center [377, 684] width 386 height 43
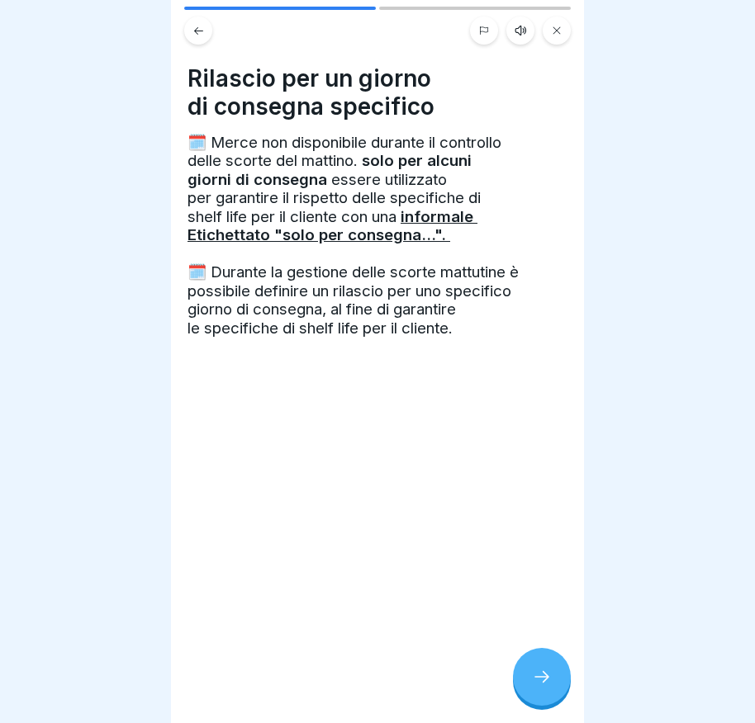
click at [564, 682] on div at bounding box center [542, 677] width 58 height 58
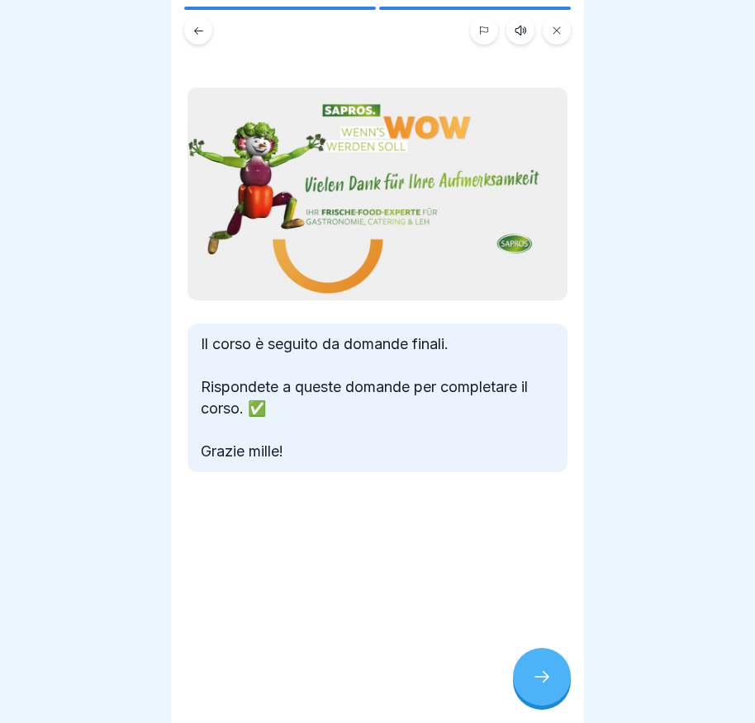
click at [528, 704] on div at bounding box center [542, 677] width 58 height 58
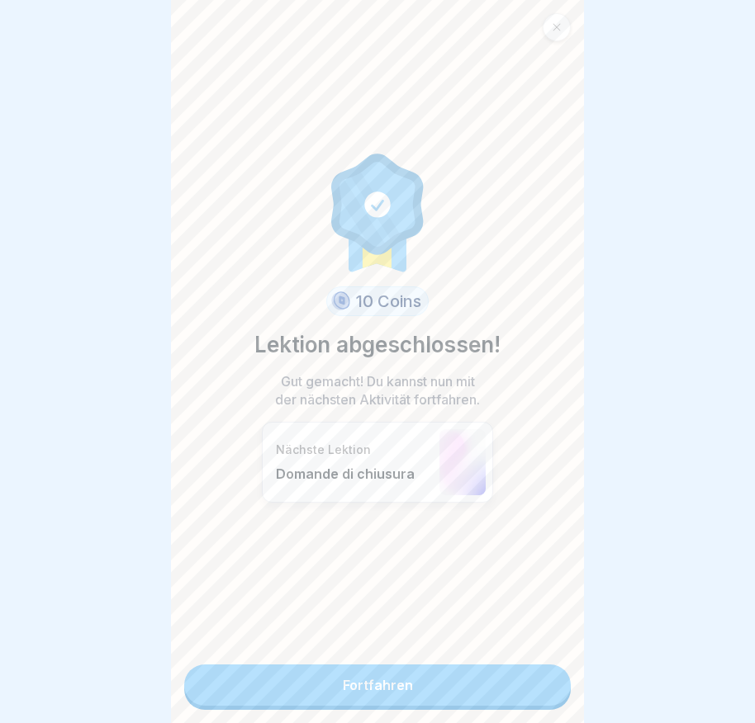
click at [451, 677] on link "Fortfahren" at bounding box center [377, 685] width 386 height 41
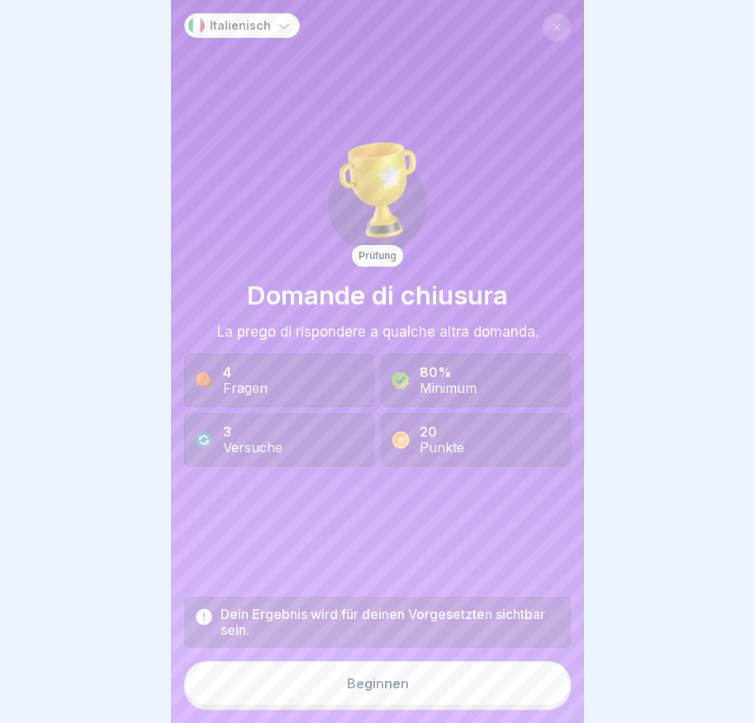
click at [421, 696] on button "Beginnen" at bounding box center [377, 683] width 386 height 45
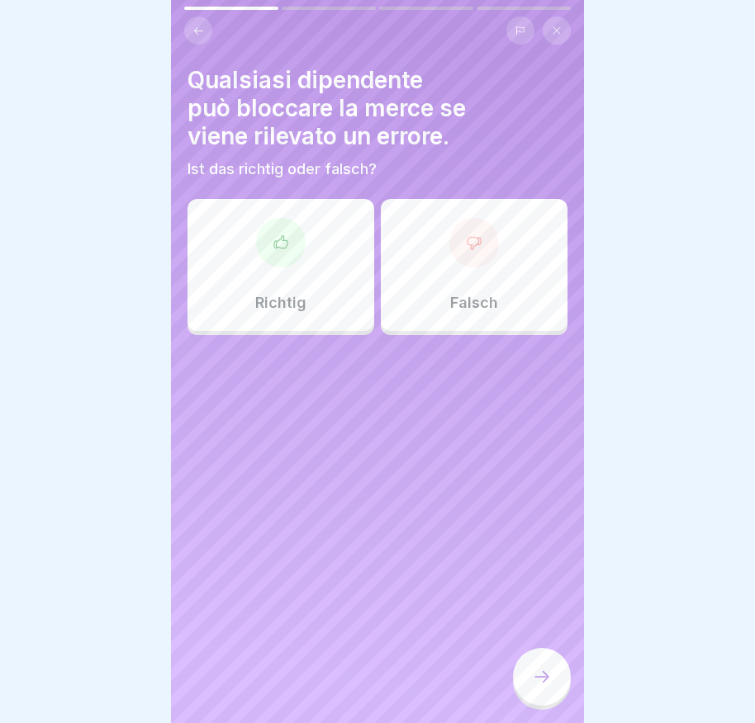
click at [272, 240] on icon at bounding box center [280, 243] width 17 height 17
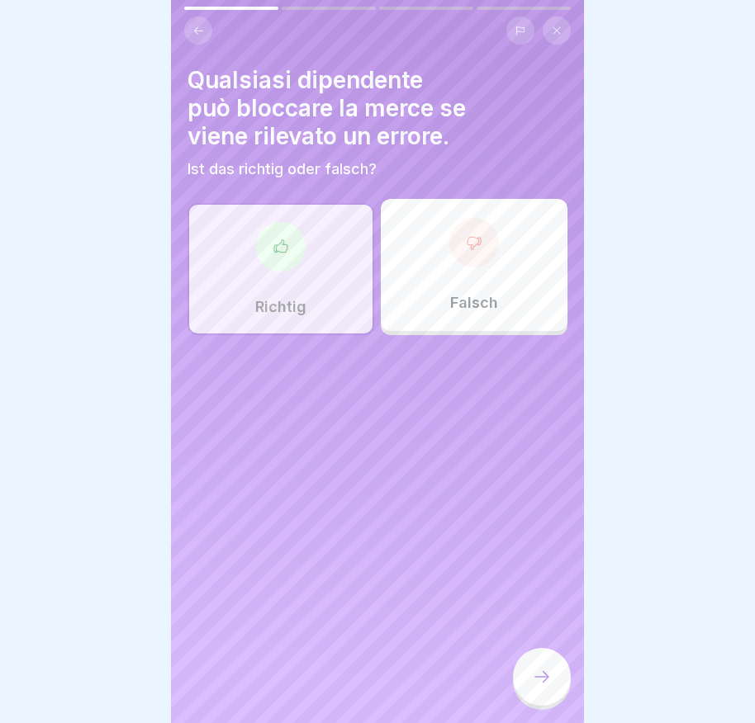
click at [528, 685] on div at bounding box center [542, 677] width 58 height 58
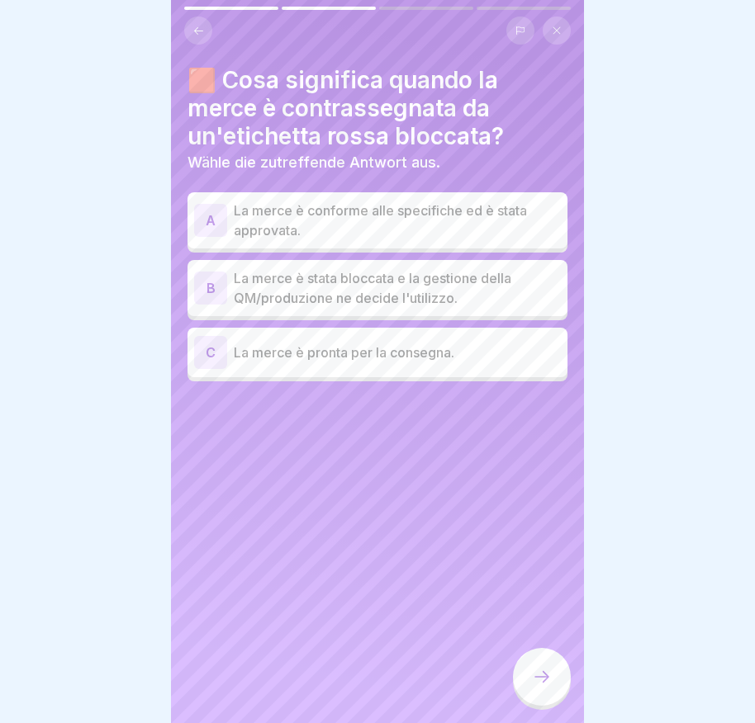
click at [206, 291] on div "B" at bounding box center [210, 288] width 33 height 33
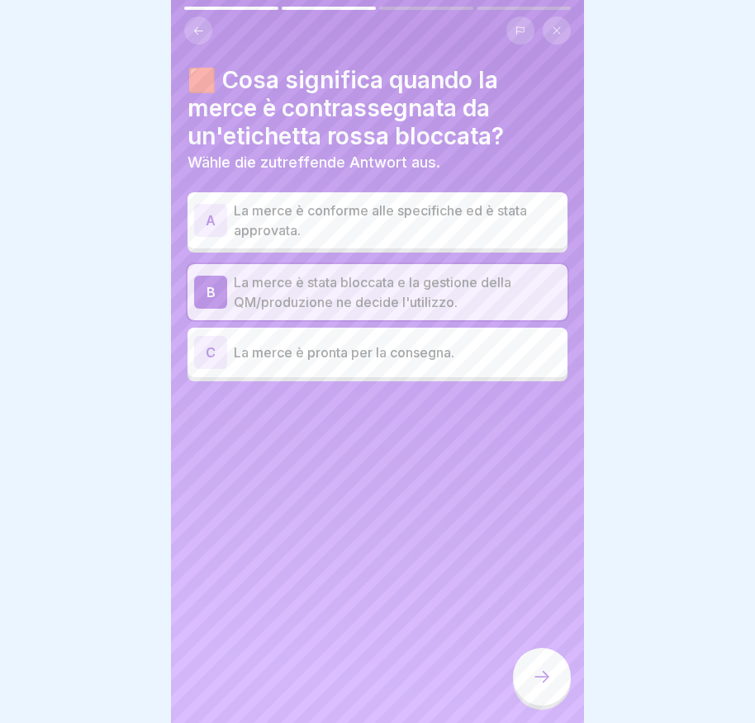
click at [533, 676] on div at bounding box center [542, 677] width 58 height 58
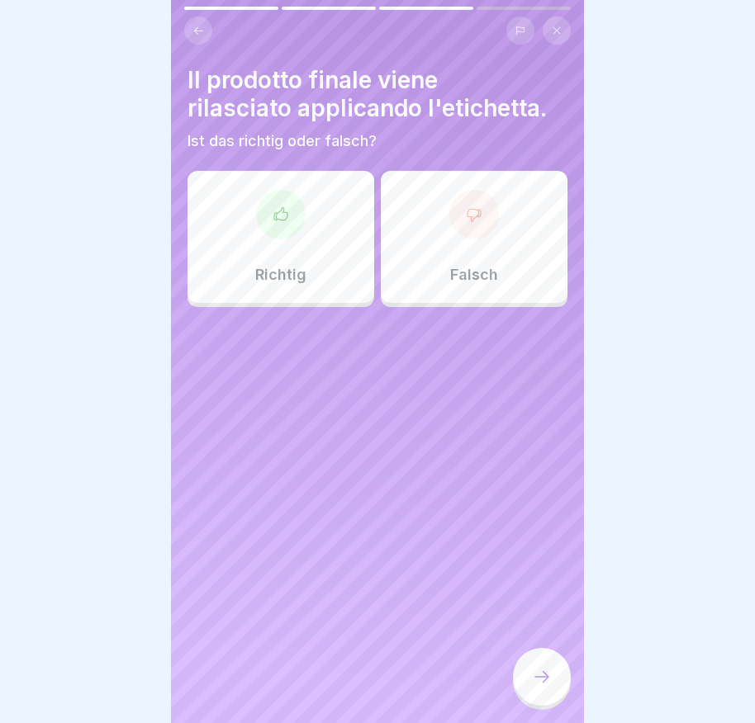
click at [274, 214] on icon at bounding box center [280, 213] width 13 height 12
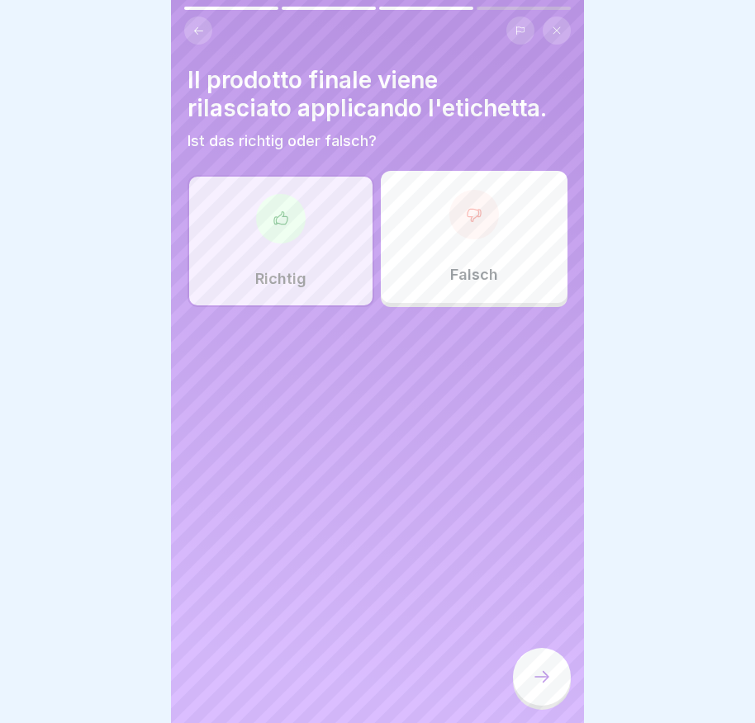
click at [530, 681] on div at bounding box center [542, 677] width 58 height 58
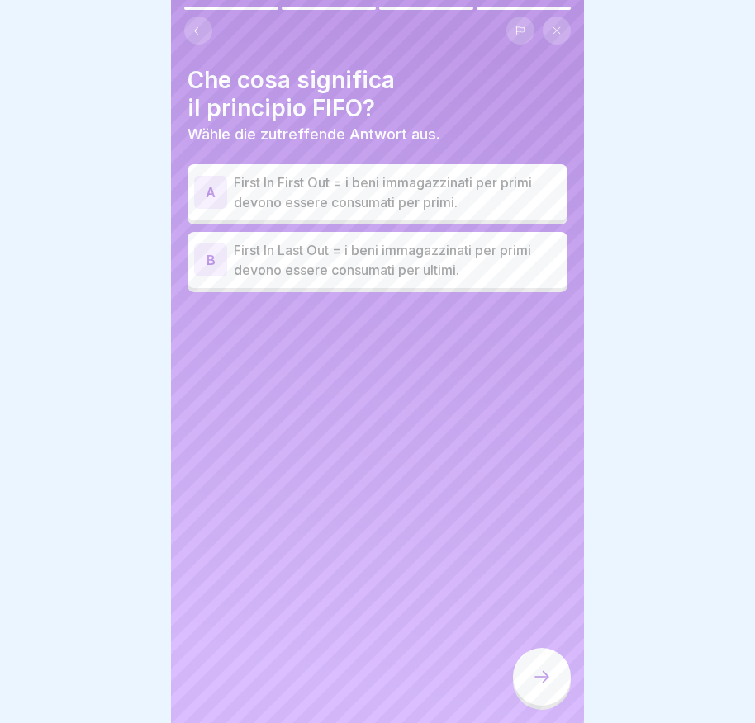
click at [211, 263] on div "B" at bounding box center [210, 260] width 33 height 33
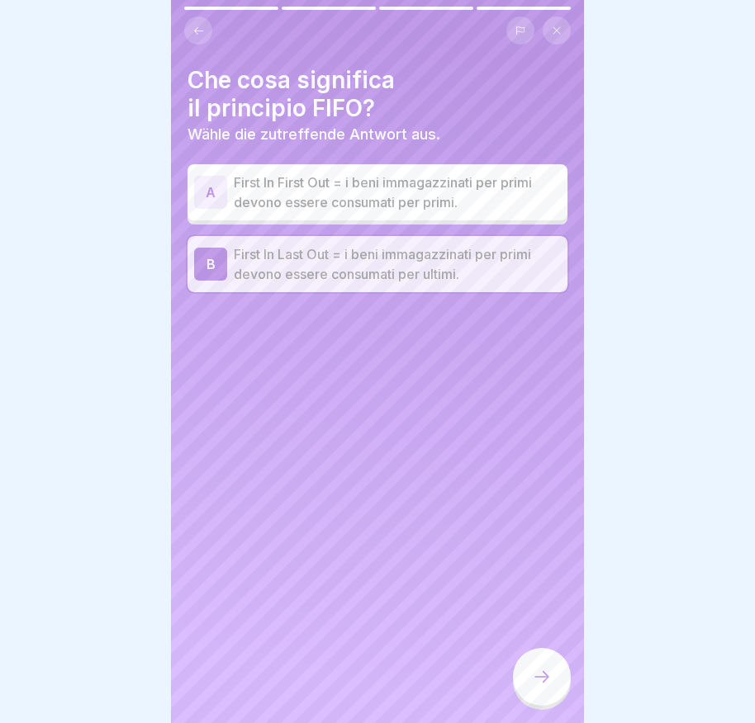
click at [547, 687] on icon at bounding box center [542, 677] width 20 height 20
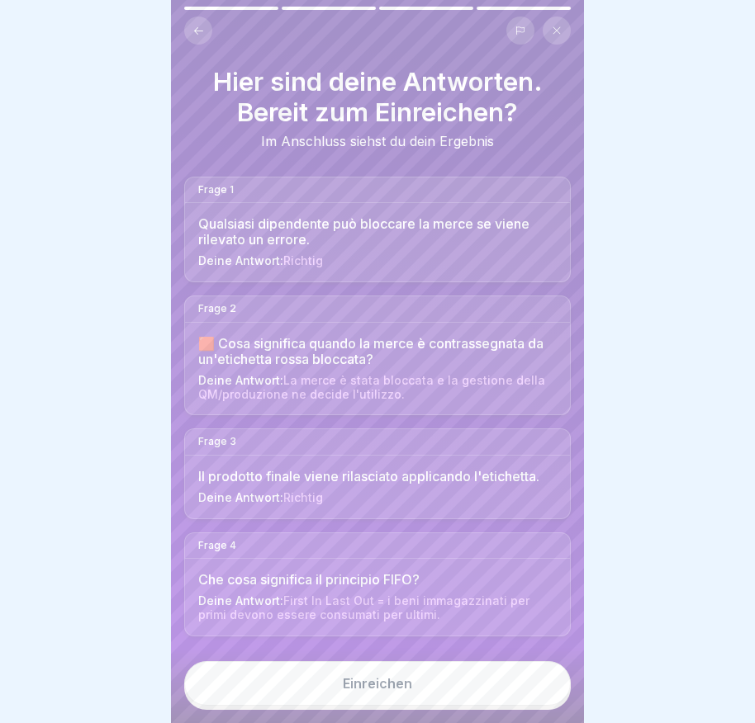
click at [434, 699] on button "Einreichen" at bounding box center [377, 683] width 386 height 45
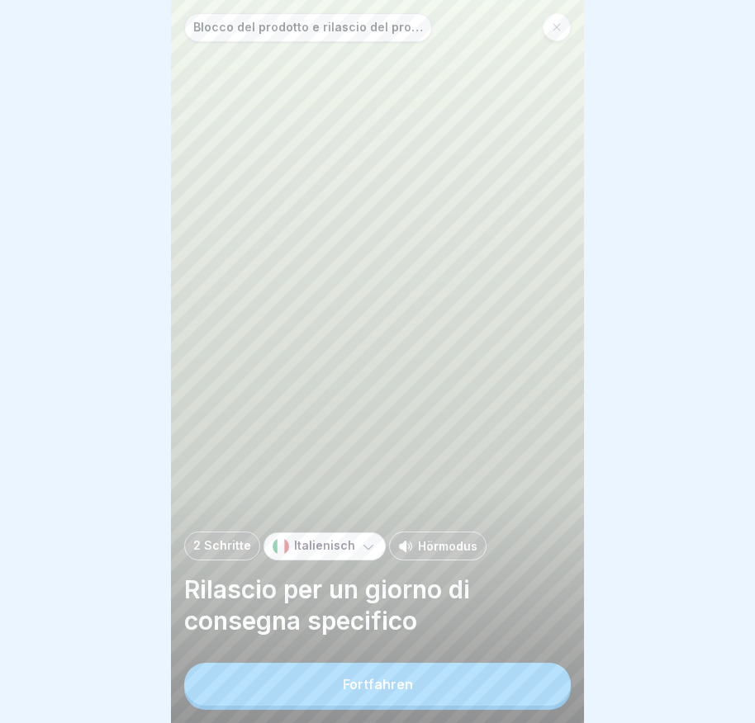
click at [425, 704] on button "Fortfahren" at bounding box center [377, 684] width 386 height 43
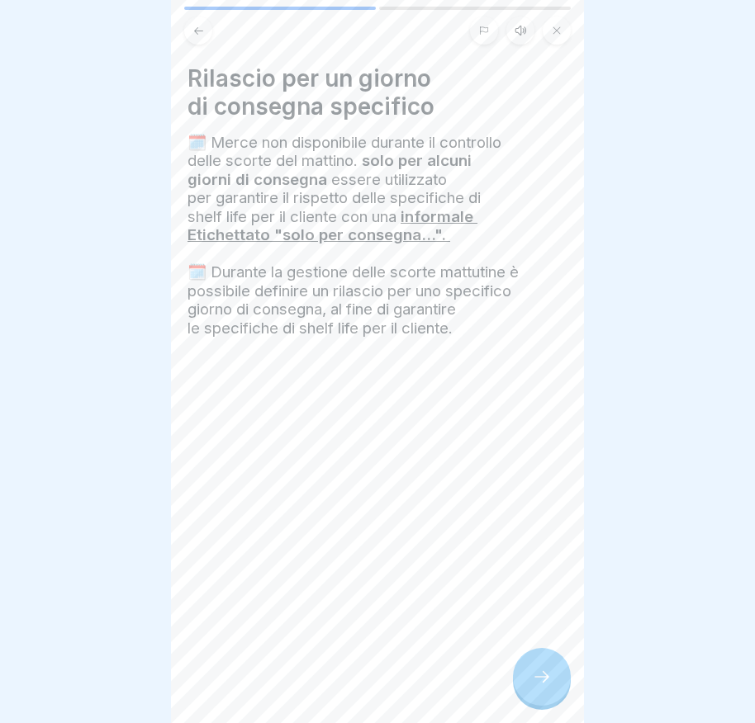
click at [536, 706] on div at bounding box center [542, 677] width 58 height 58
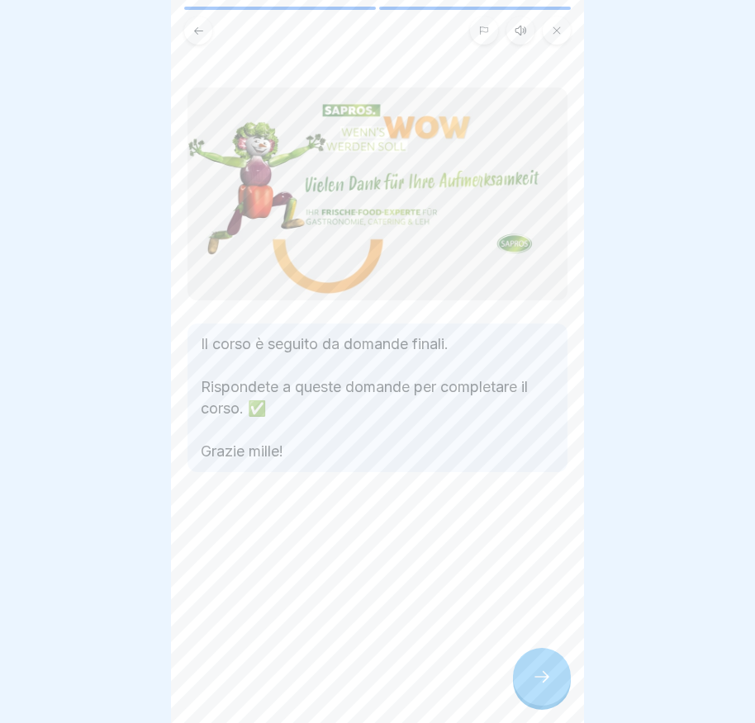
click at [537, 686] on icon at bounding box center [542, 677] width 20 height 20
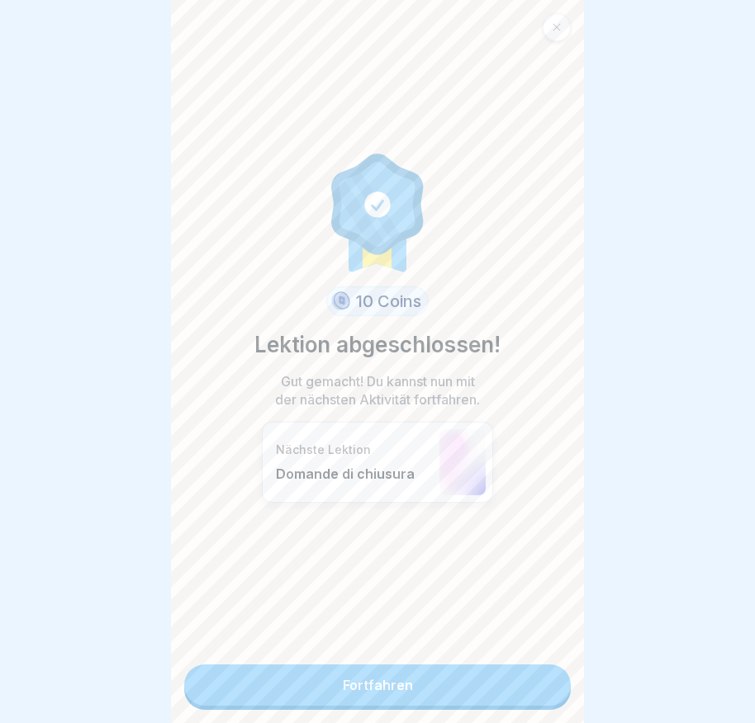
click at [471, 700] on link "Fortfahren" at bounding box center [377, 685] width 386 height 41
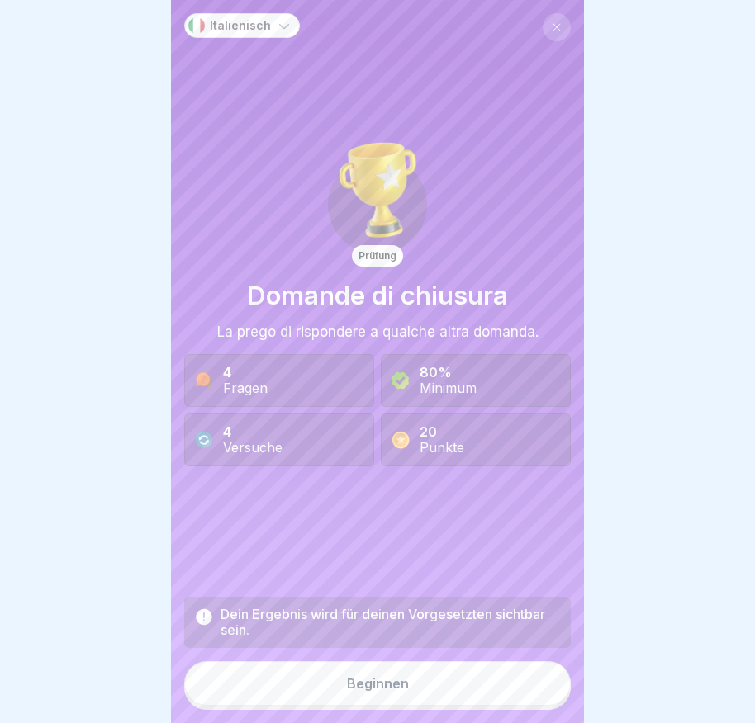
click at [463, 697] on button "Beginnen" at bounding box center [377, 683] width 386 height 45
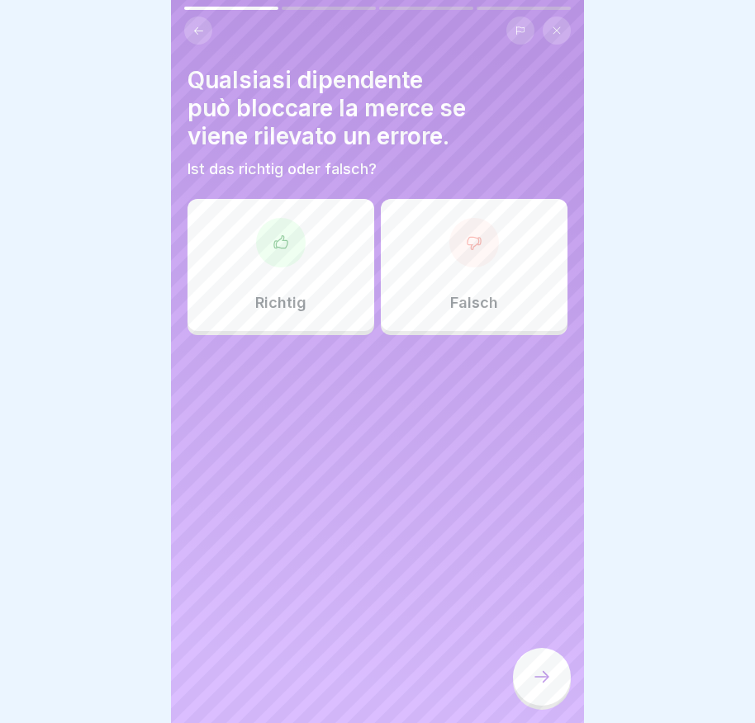
click at [268, 252] on div at bounding box center [281, 243] width 50 height 50
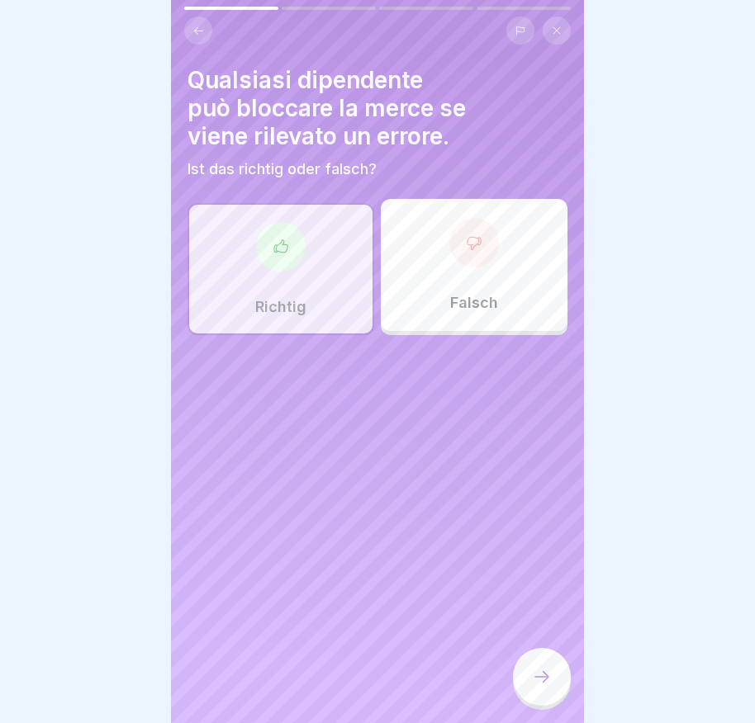
click at [514, 689] on div at bounding box center [542, 677] width 58 height 58
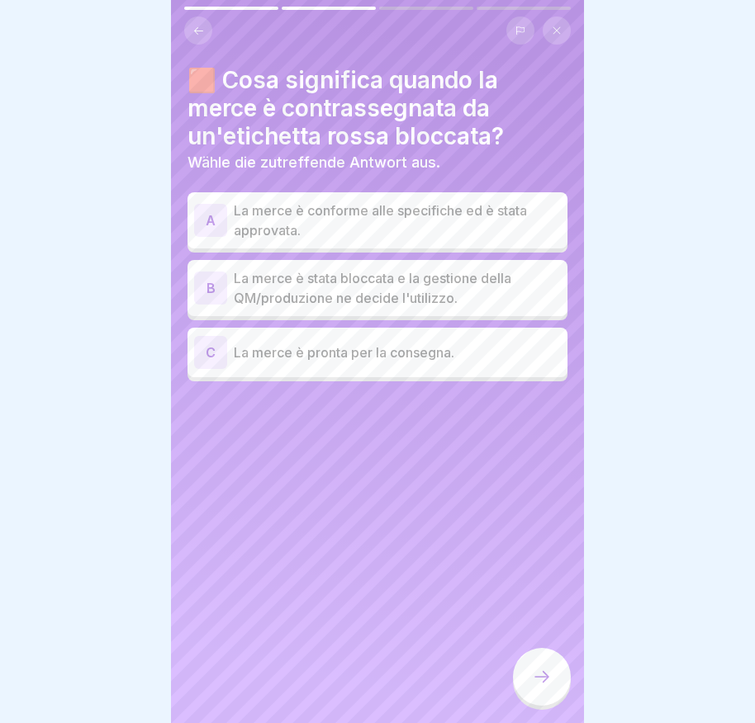
click at [216, 285] on div "B" at bounding box center [210, 288] width 33 height 33
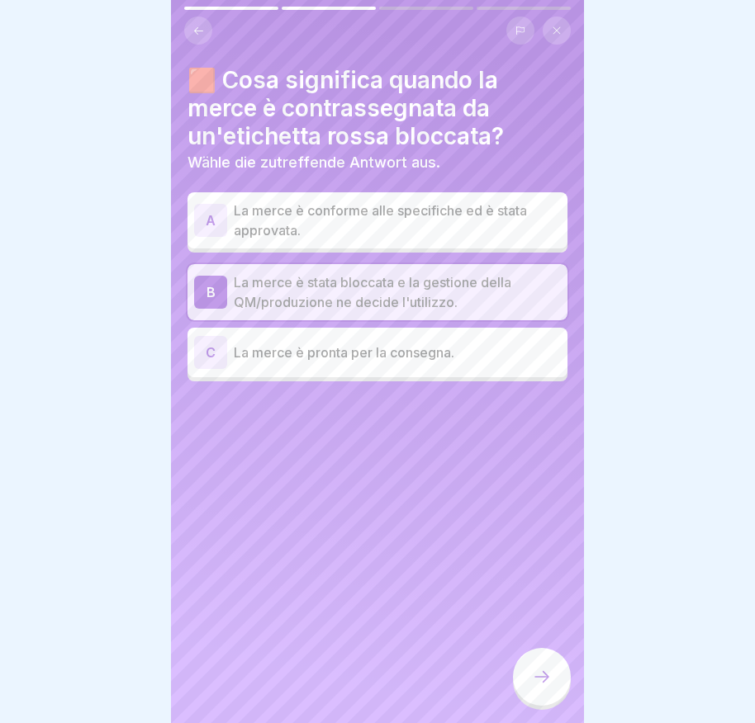
click at [540, 675] on div at bounding box center [542, 677] width 58 height 58
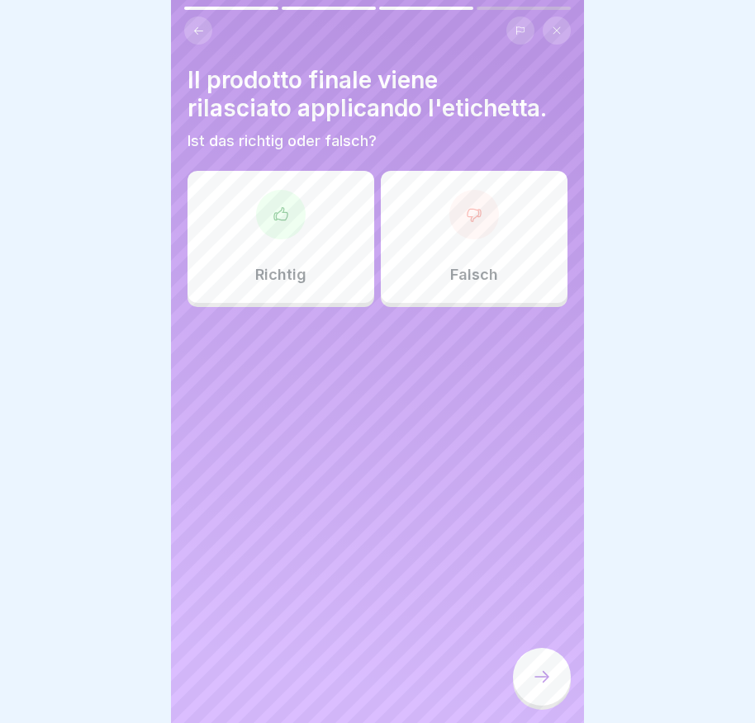
click at [457, 223] on div at bounding box center [474, 215] width 50 height 50
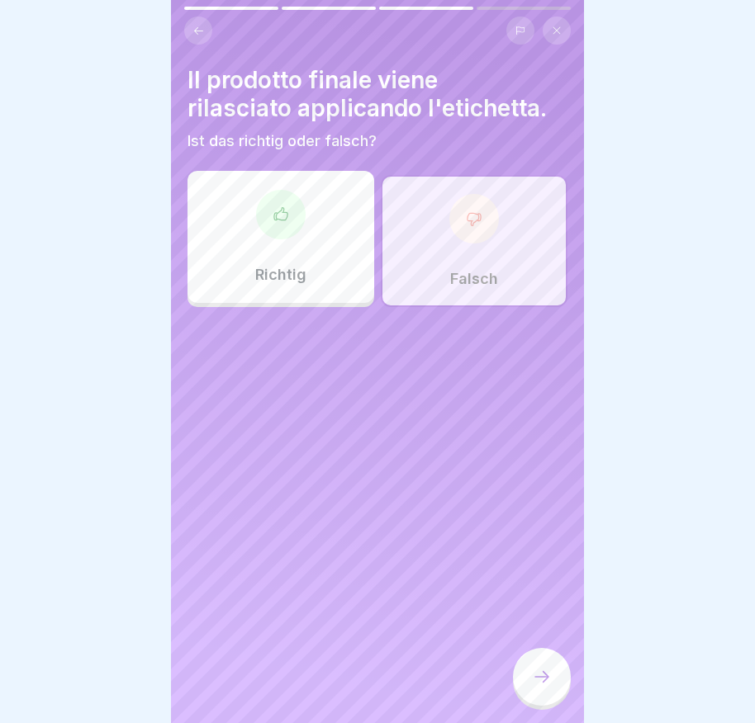
click at [552, 699] on div at bounding box center [542, 677] width 58 height 58
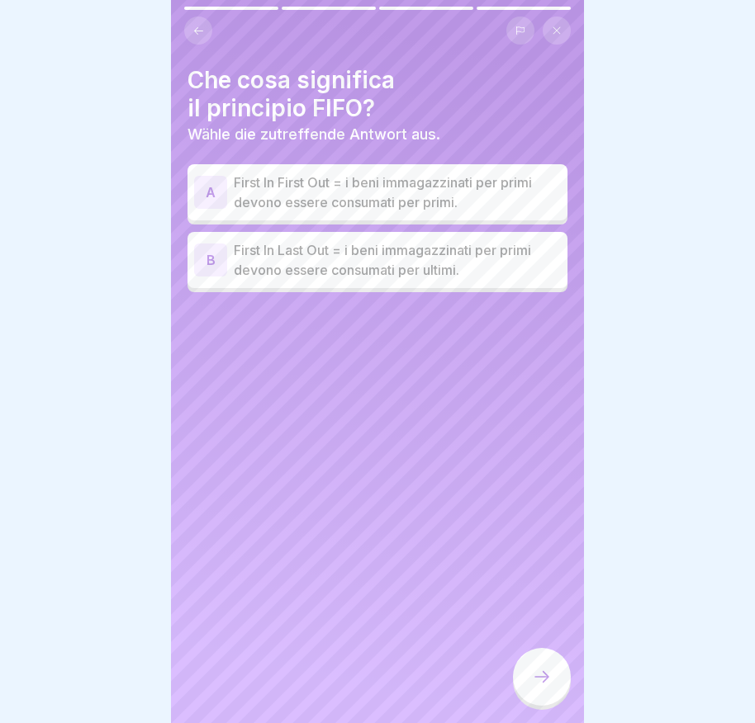
click at [216, 260] on div "B" at bounding box center [210, 260] width 33 height 33
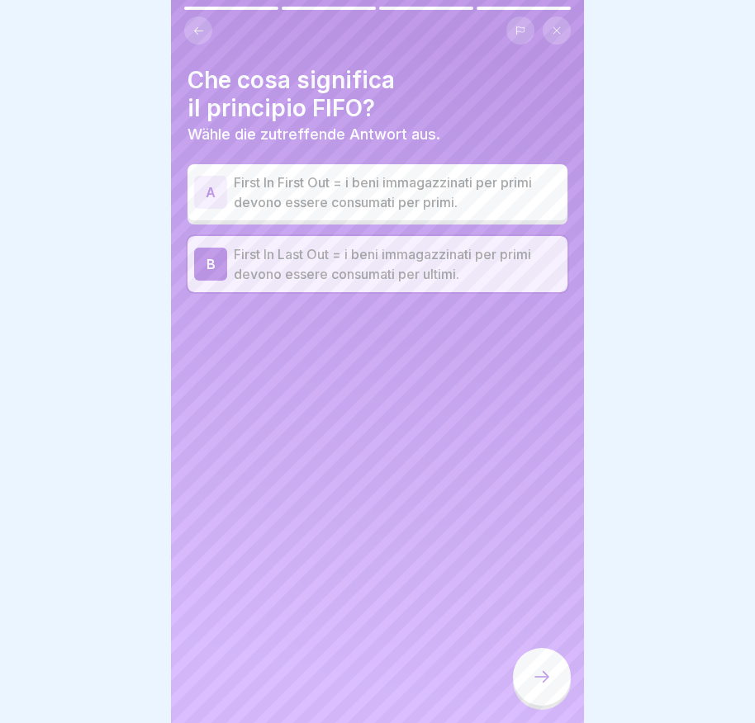
click at [540, 687] on icon at bounding box center [542, 677] width 20 height 20
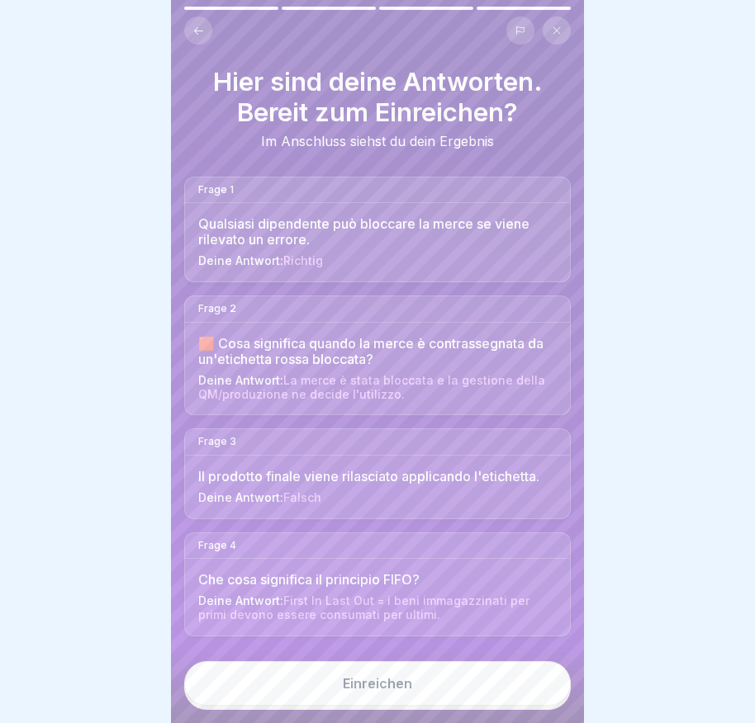
click at [534, 692] on button "Einreichen" at bounding box center [377, 683] width 386 height 45
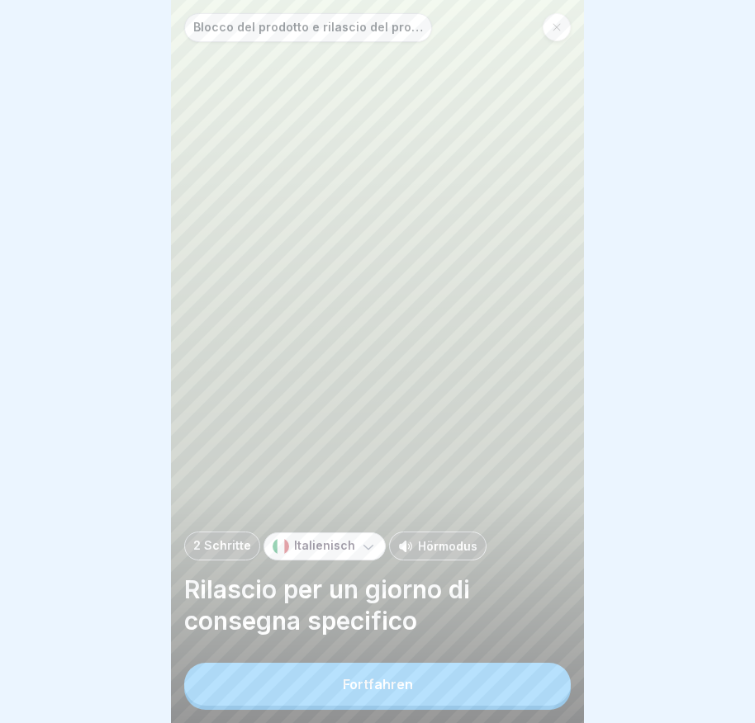
click at [438, 692] on button "Fortfahren" at bounding box center [377, 684] width 386 height 43
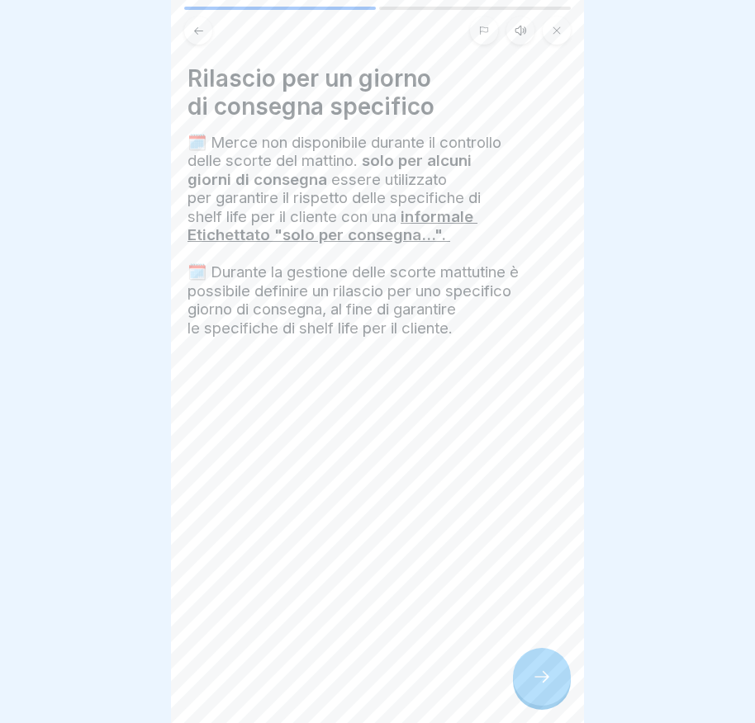
click at [535, 687] on icon at bounding box center [542, 677] width 20 height 20
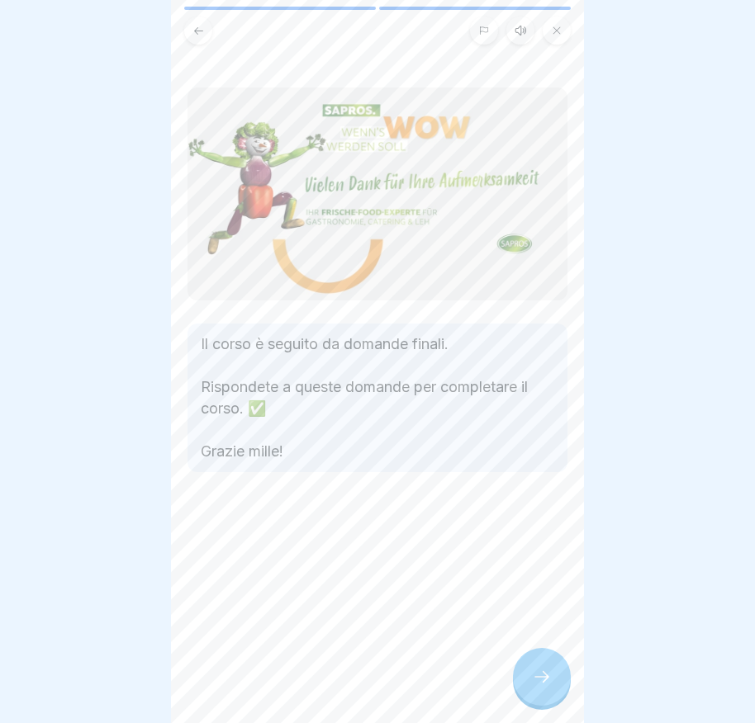
click at [535, 687] on icon at bounding box center [542, 677] width 20 height 20
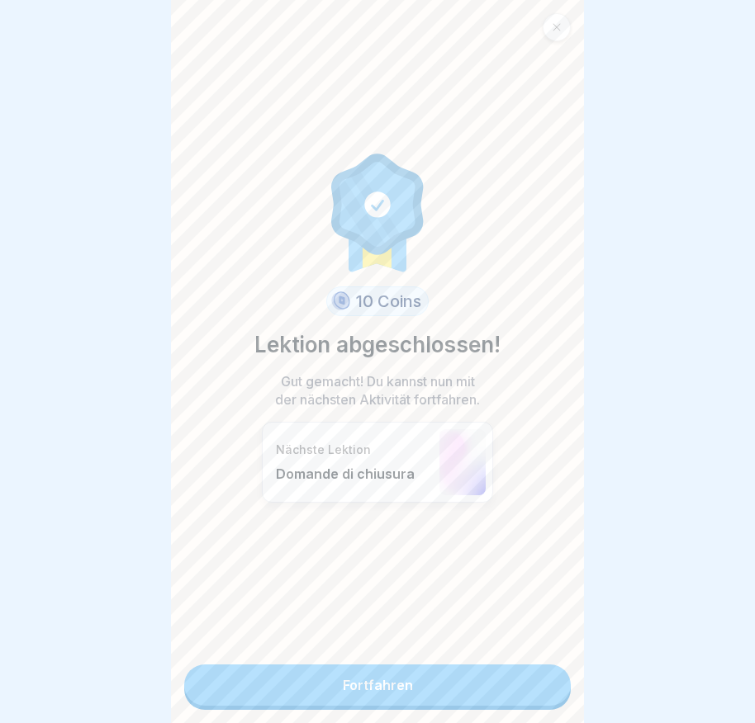
click at [443, 670] on link "Fortfahren" at bounding box center [377, 685] width 386 height 41
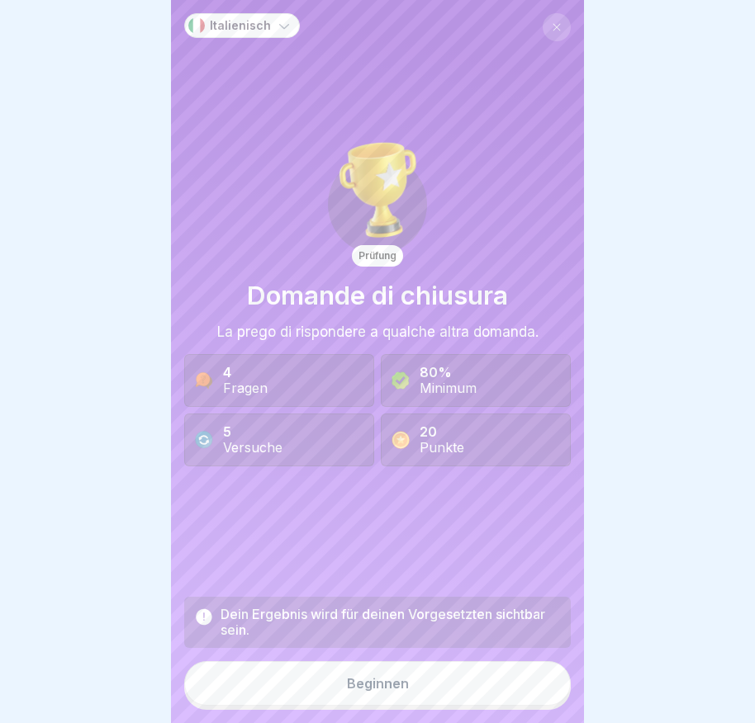
click at [439, 677] on button "Beginnen" at bounding box center [377, 683] width 386 height 45
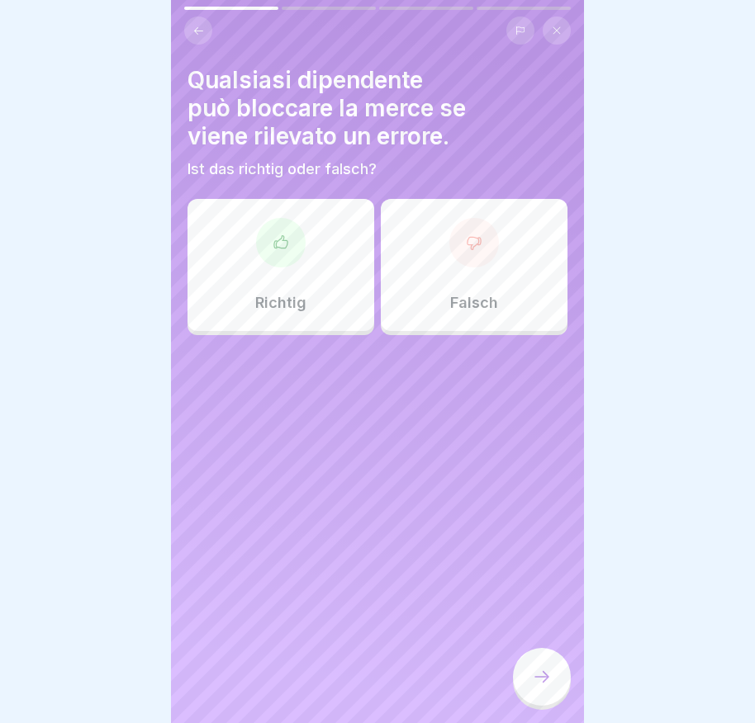
click at [280, 244] on icon at bounding box center [280, 243] width 17 height 17
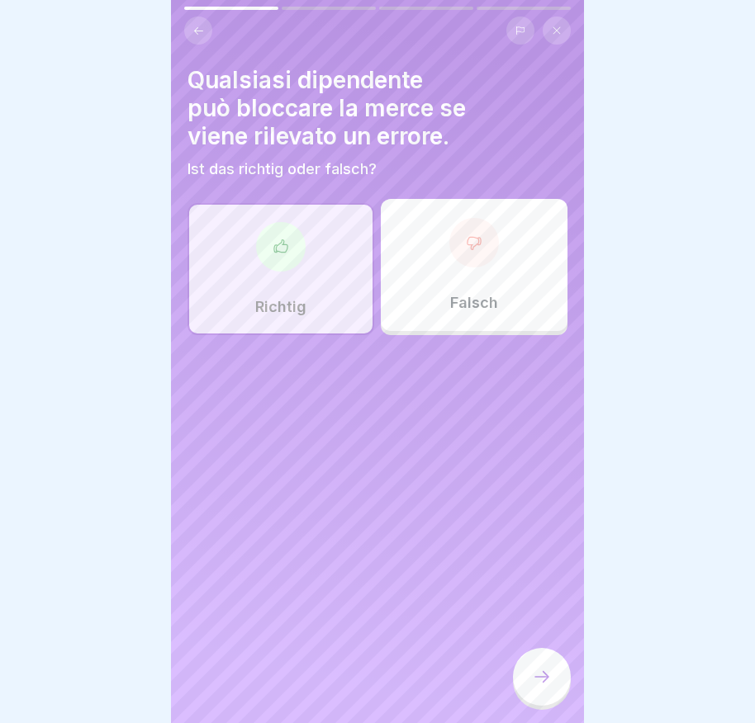
click at [536, 686] on icon at bounding box center [542, 677] width 20 height 20
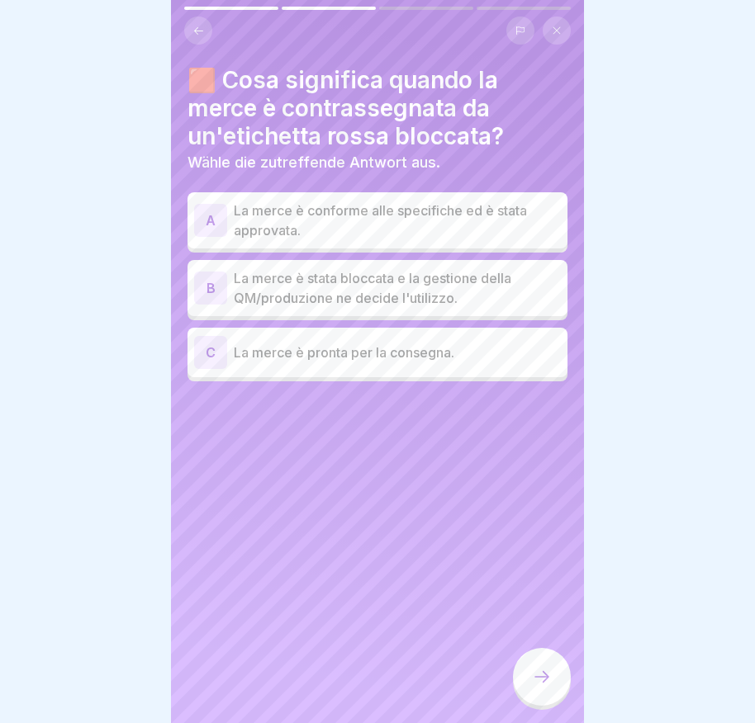
click at [206, 290] on div "B" at bounding box center [210, 288] width 33 height 33
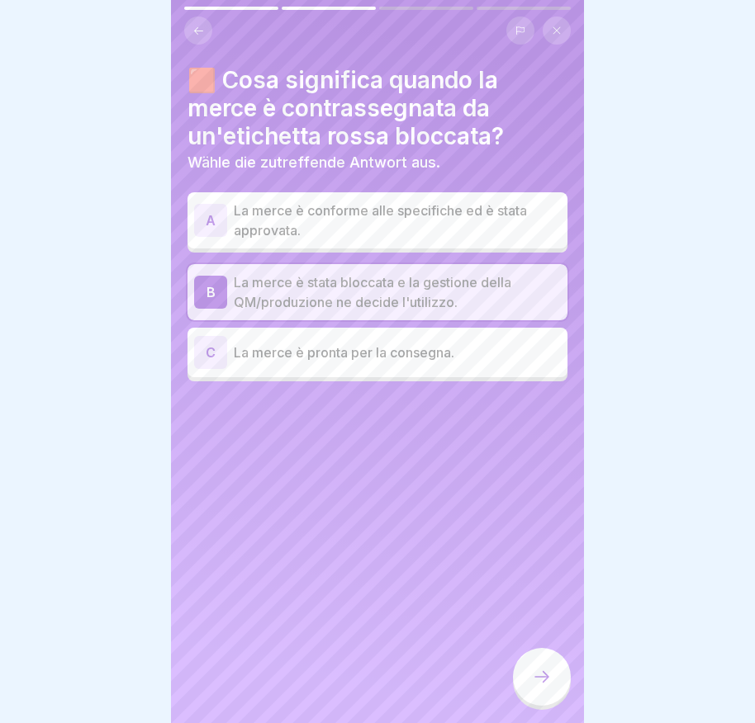
click at [533, 687] on icon at bounding box center [542, 677] width 20 height 20
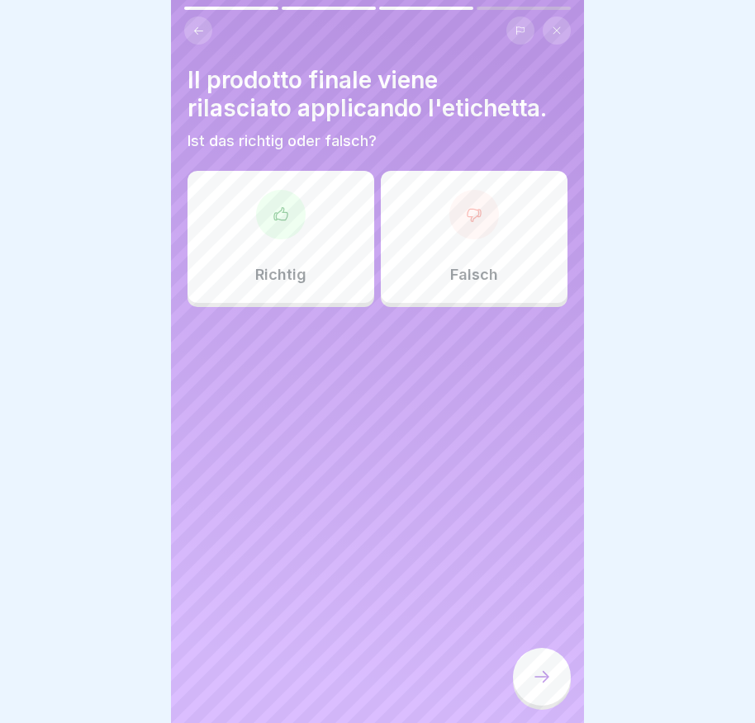
click at [463, 197] on div at bounding box center [474, 215] width 50 height 50
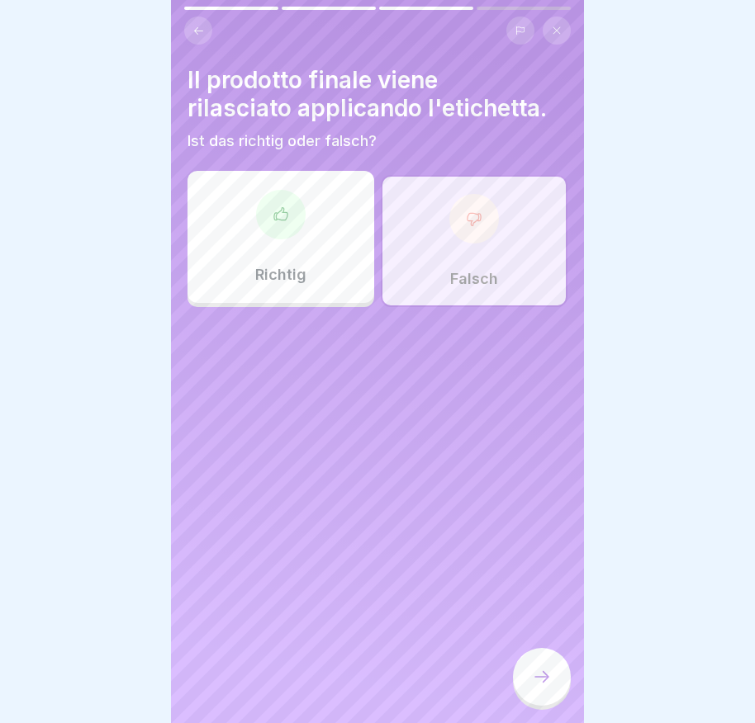
click at [547, 685] on icon at bounding box center [542, 677] width 20 height 20
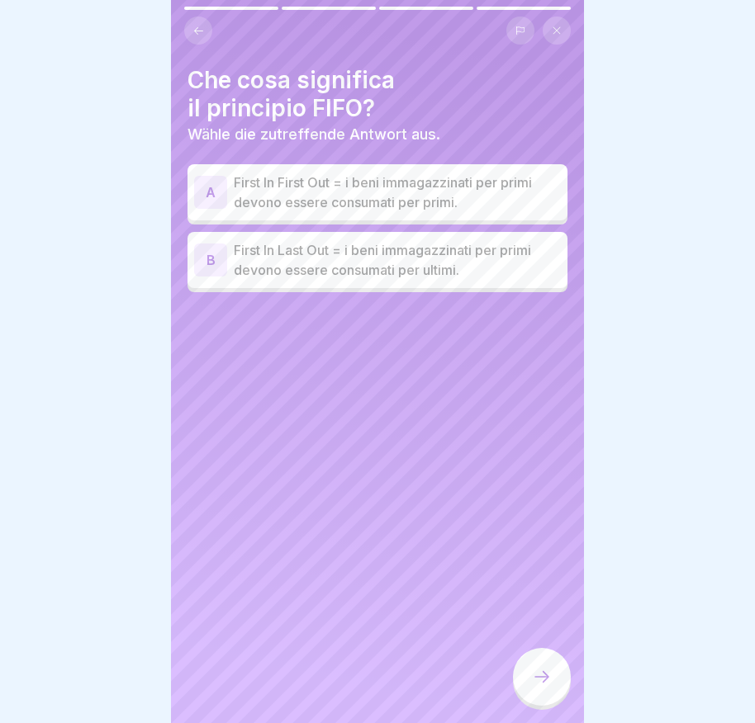
click at [194, 263] on div "B" at bounding box center [210, 260] width 33 height 33
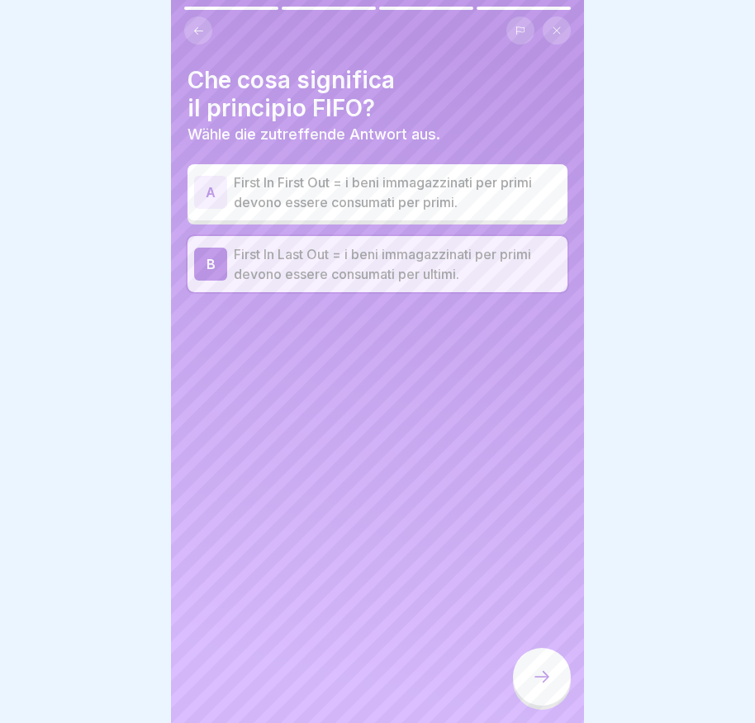
click at [544, 673] on div at bounding box center [542, 677] width 58 height 58
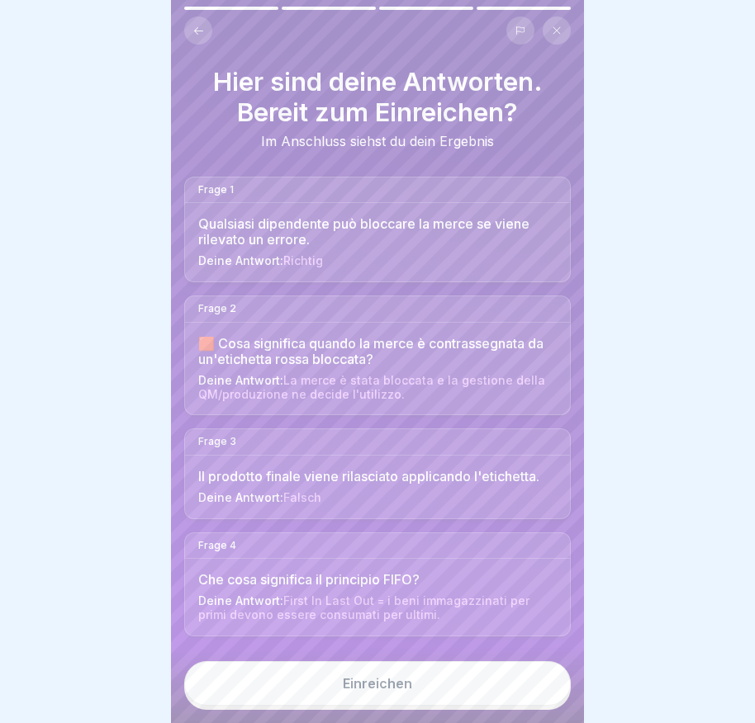
click at [488, 690] on button "Einreichen" at bounding box center [377, 683] width 386 height 45
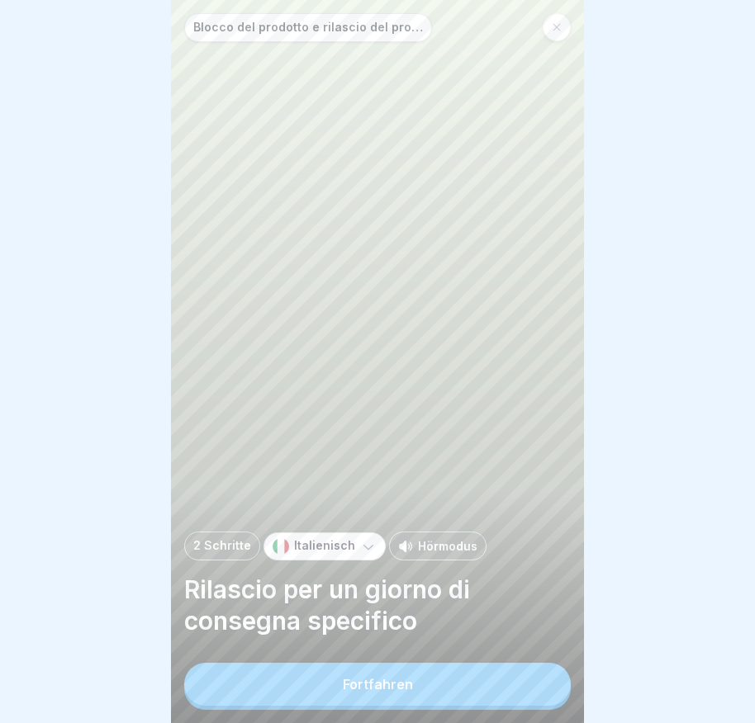
click at [430, 695] on button "Fortfahren" at bounding box center [377, 684] width 386 height 43
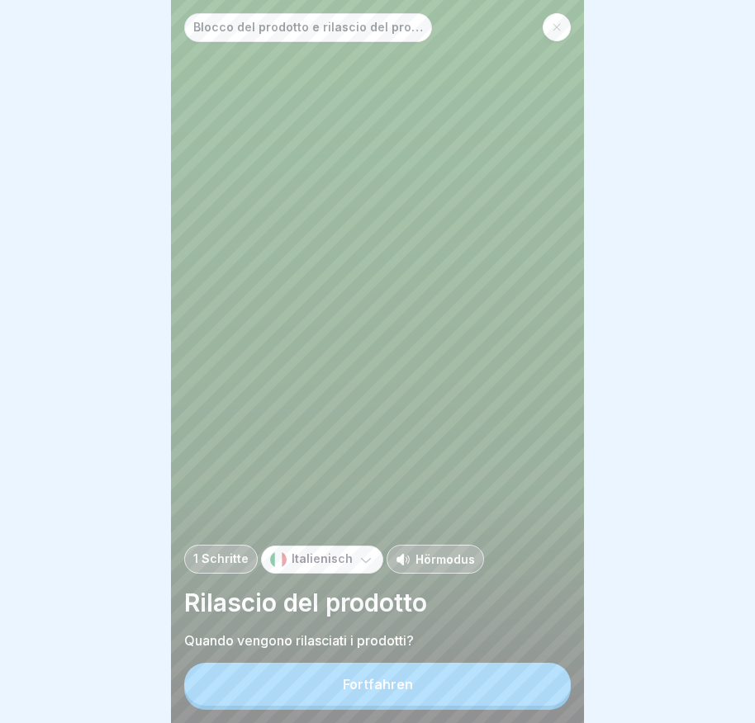
click at [416, 673] on div "Blocco del prodotto e rilascio del prodotto 1 Schritte Italienisch Hörmodus Ril…" at bounding box center [377, 361] width 413 height 723
click at [417, 690] on button "Fortfahren" at bounding box center [377, 684] width 386 height 43
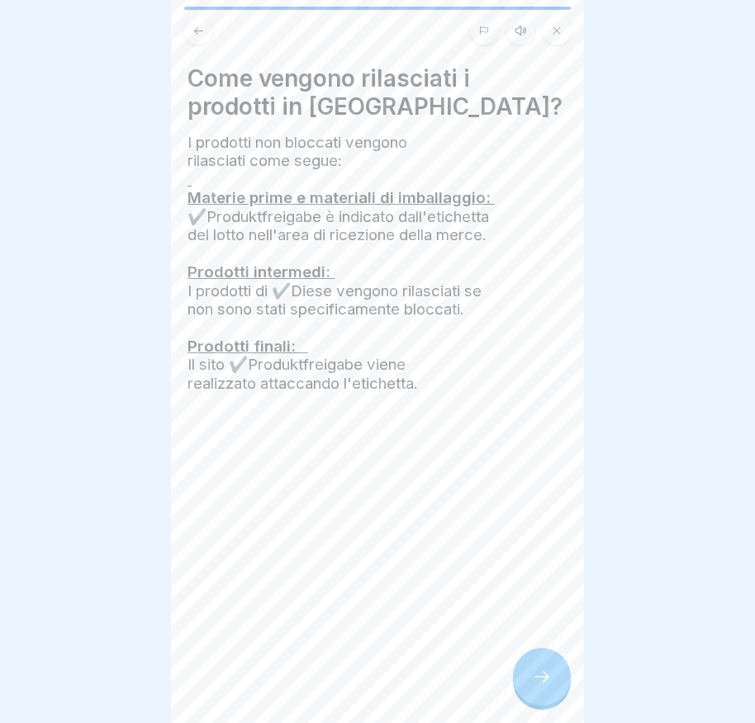
click at [536, 699] on div at bounding box center [542, 677] width 58 height 58
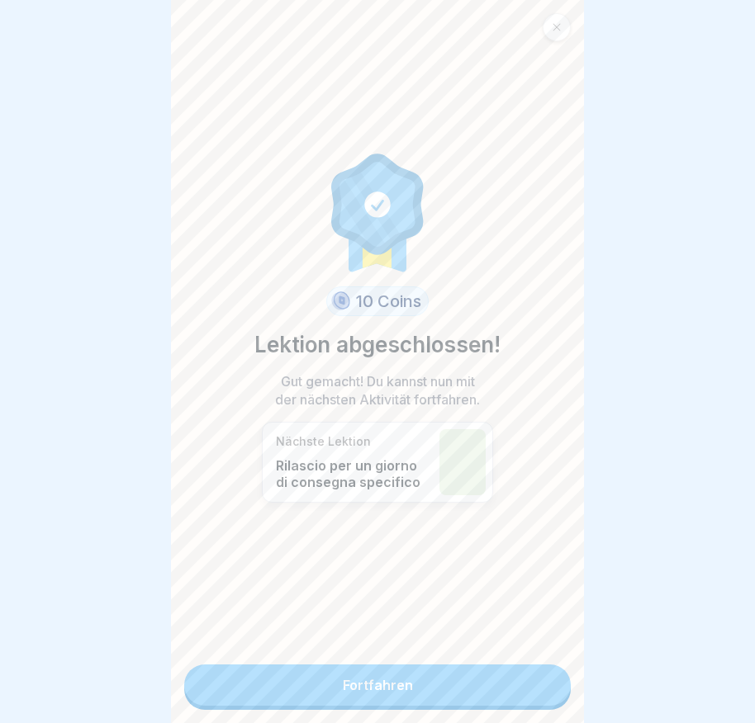
click at [474, 689] on link "Fortfahren" at bounding box center [377, 685] width 386 height 41
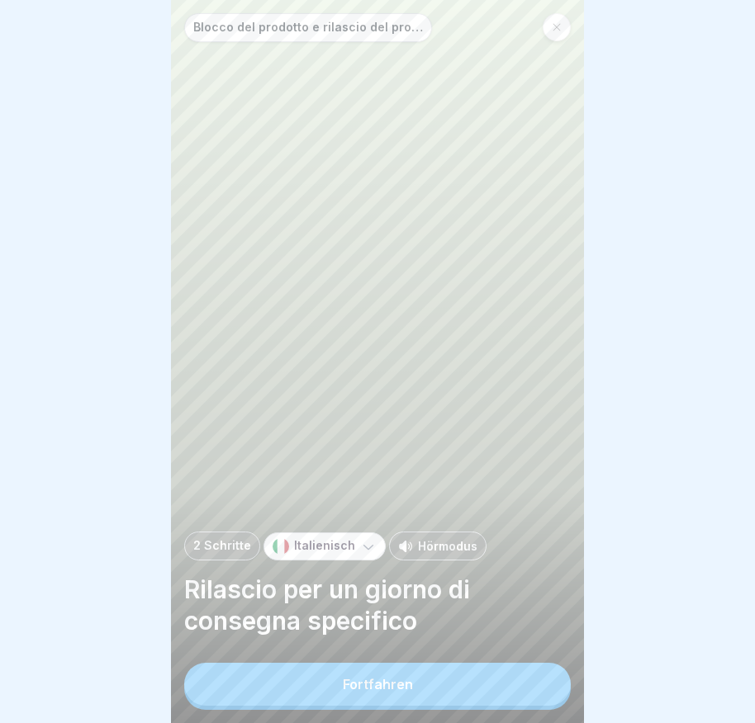
click at [473, 688] on button "Fortfahren" at bounding box center [377, 684] width 386 height 43
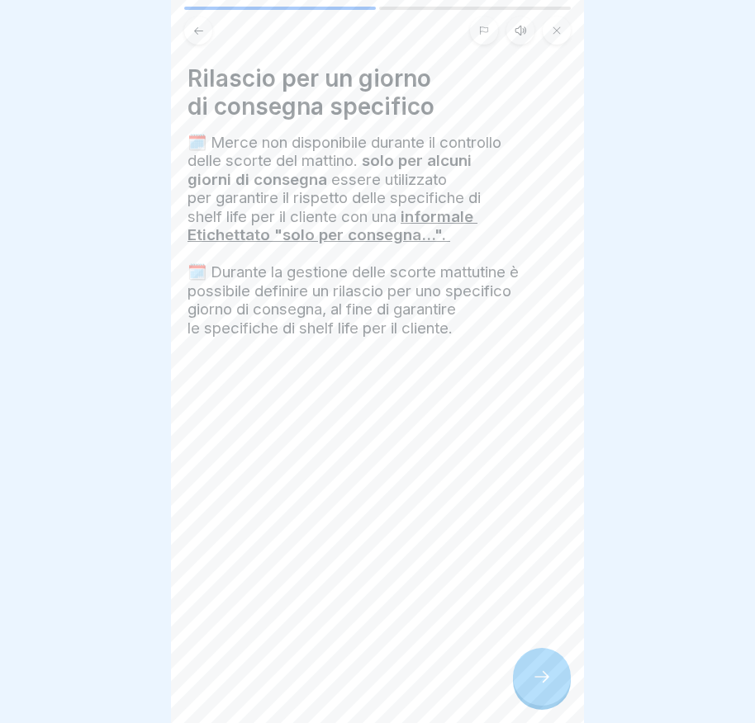
click at [538, 697] on div at bounding box center [542, 677] width 58 height 58
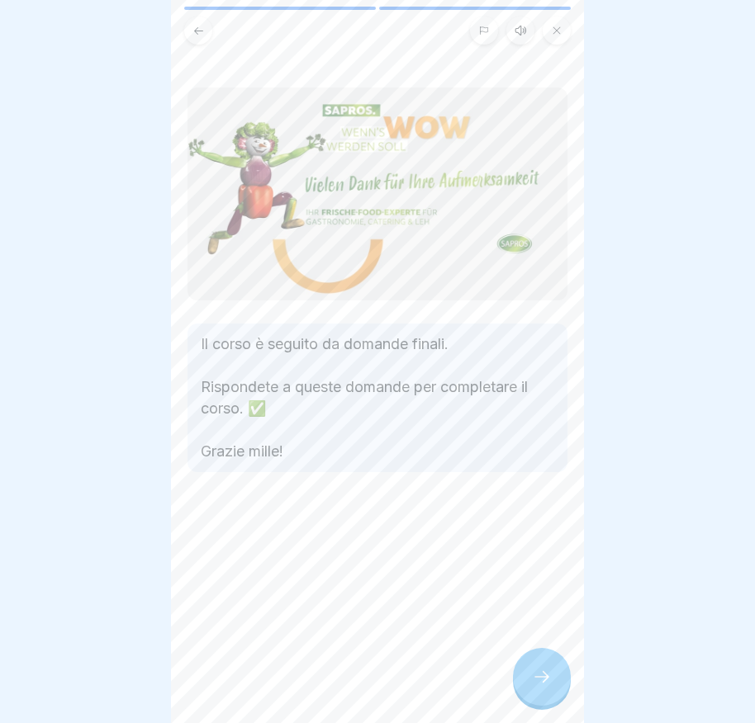
click at [533, 687] on icon at bounding box center [542, 677] width 20 height 20
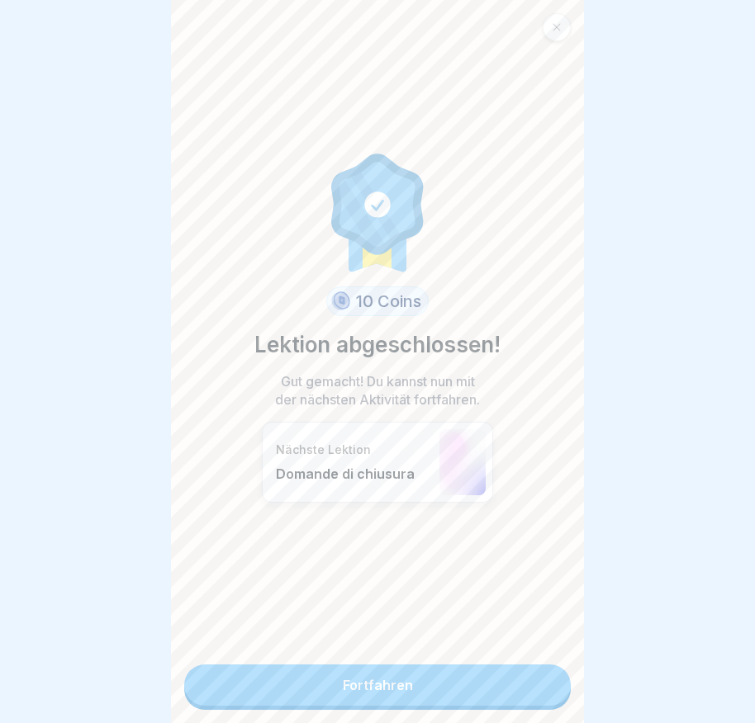
click at [524, 688] on link "Fortfahren" at bounding box center [377, 685] width 386 height 41
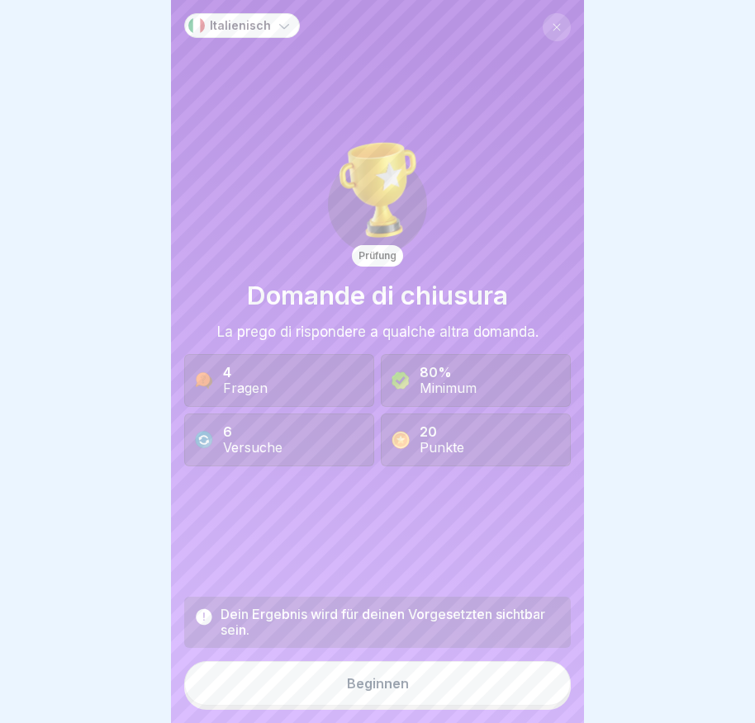
click at [449, 685] on button "Beginnen" at bounding box center [377, 683] width 386 height 45
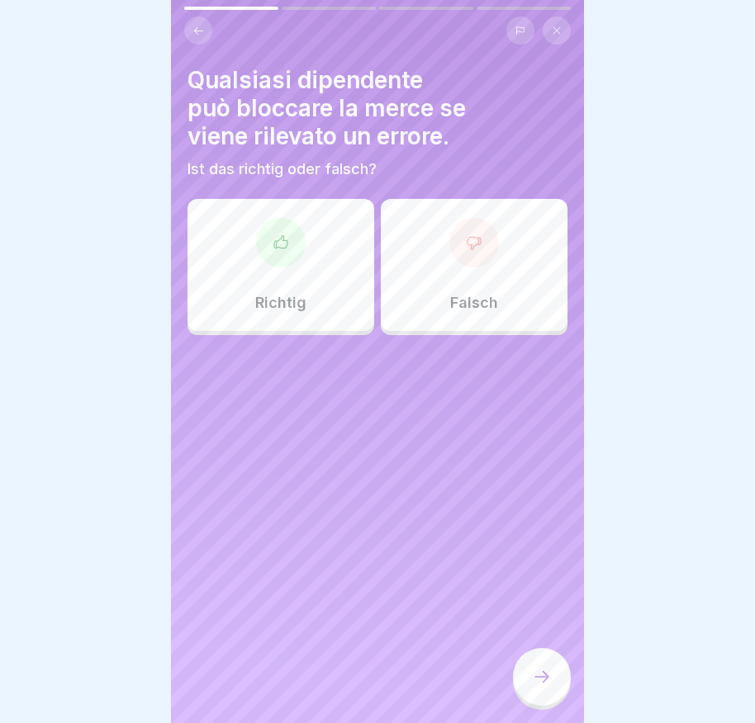
click at [276, 254] on div at bounding box center [281, 243] width 50 height 50
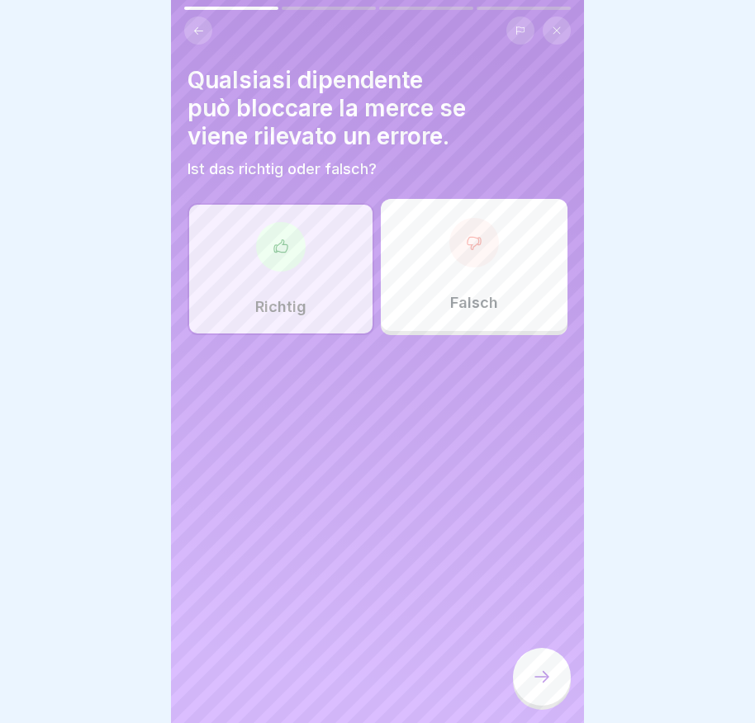
click at [544, 670] on div at bounding box center [542, 677] width 58 height 58
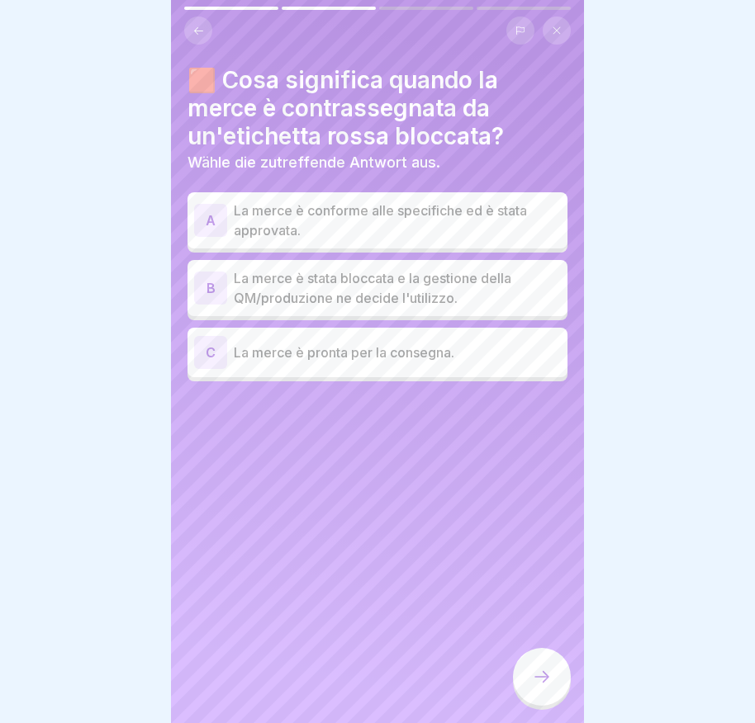
click at [209, 286] on div "B" at bounding box center [210, 288] width 33 height 33
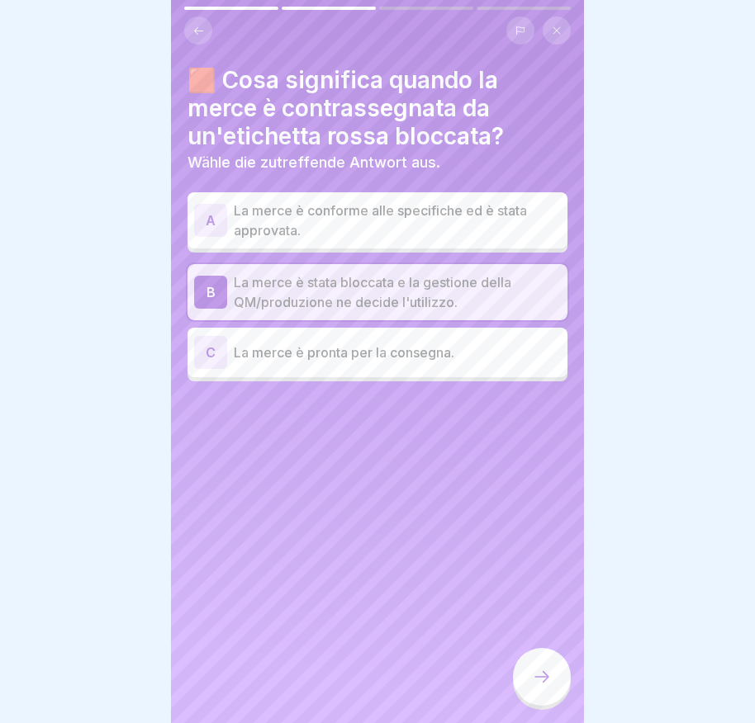
click at [547, 687] on icon at bounding box center [542, 677] width 20 height 20
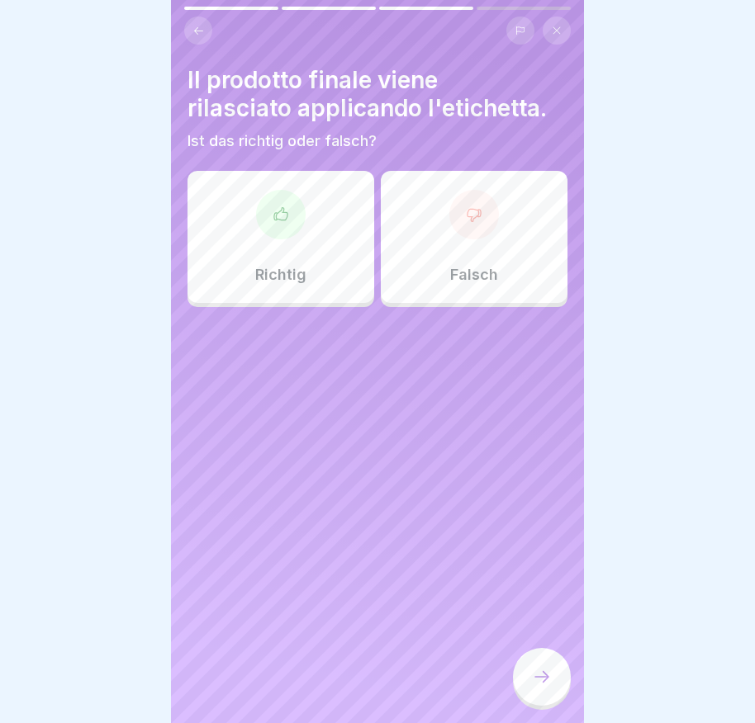
click at [266, 219] on div at bounding box center [281, 215] width 50 height 50
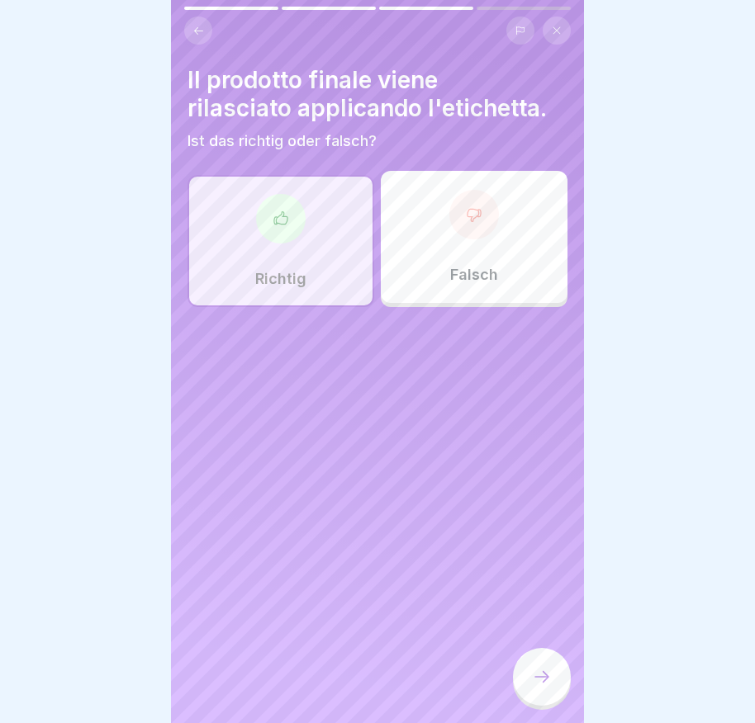
click at [529, 680] on div at bounding box center [542, 677] width 58 height 58
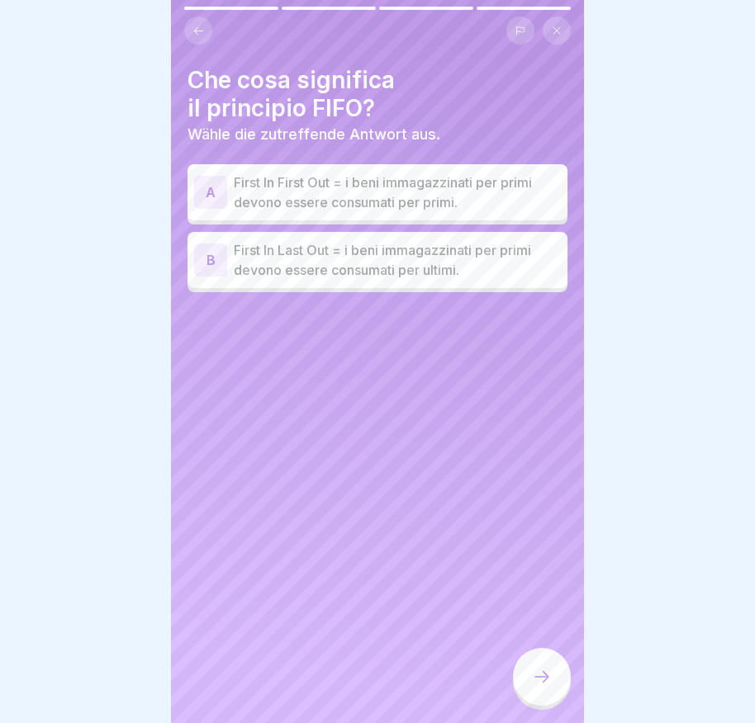
click at [200, 258] on div "B" at bounding box center [210, 260] width 33 height 33
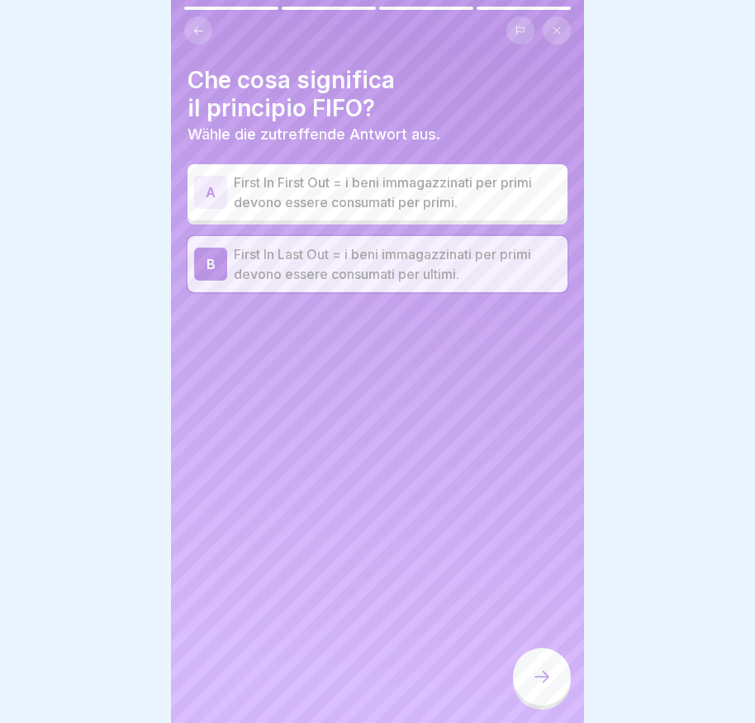
click at [554, 700] on div at bounding box center [542, 677] width 58 height 58
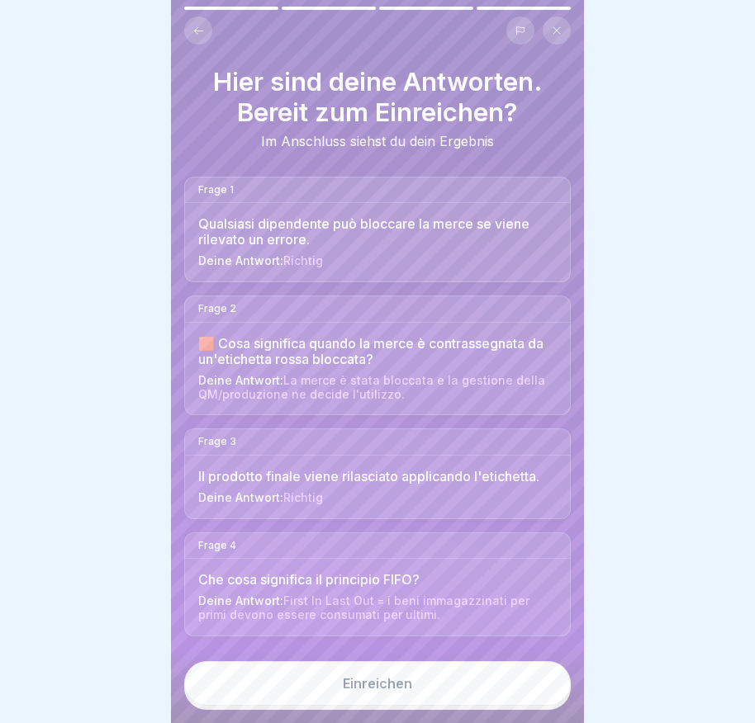
click at [516, 694] on button "Einreichen" at bounding box center [377, 683] width 386 height 45
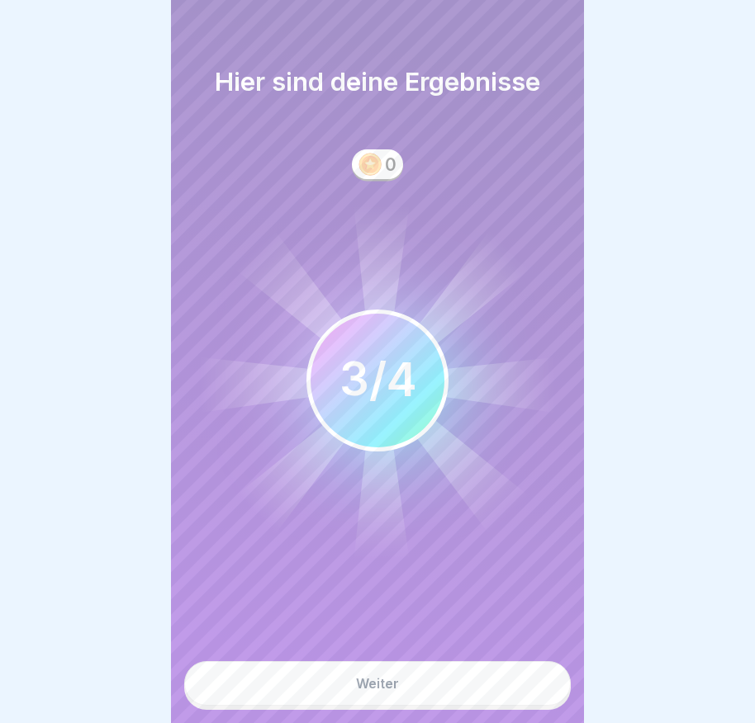
click at [516, 694] on button "Weiter" at bounding box center [377, 683] width 386 height 45
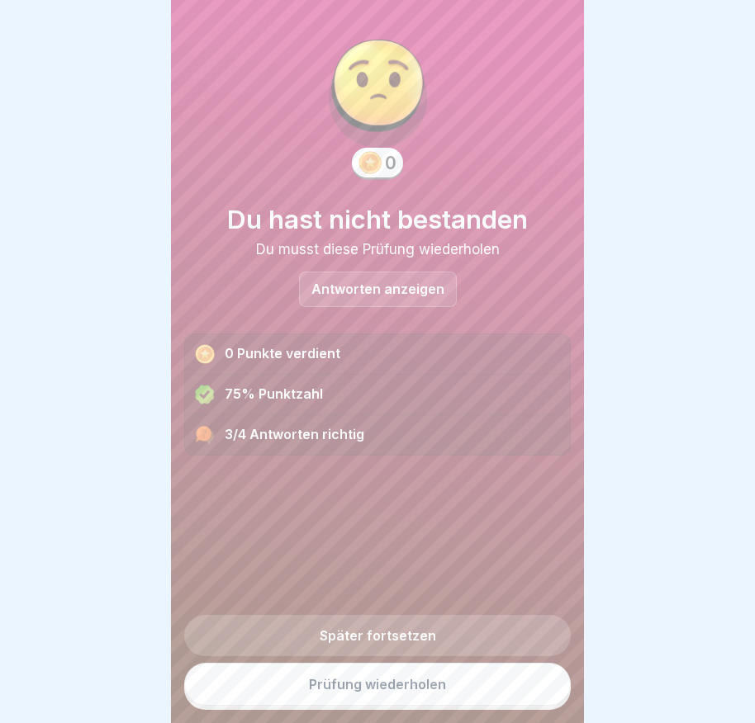
click at [392, 290] on p "Antworten anzeigen" at bounding box center [377, 289] width 133 height 14
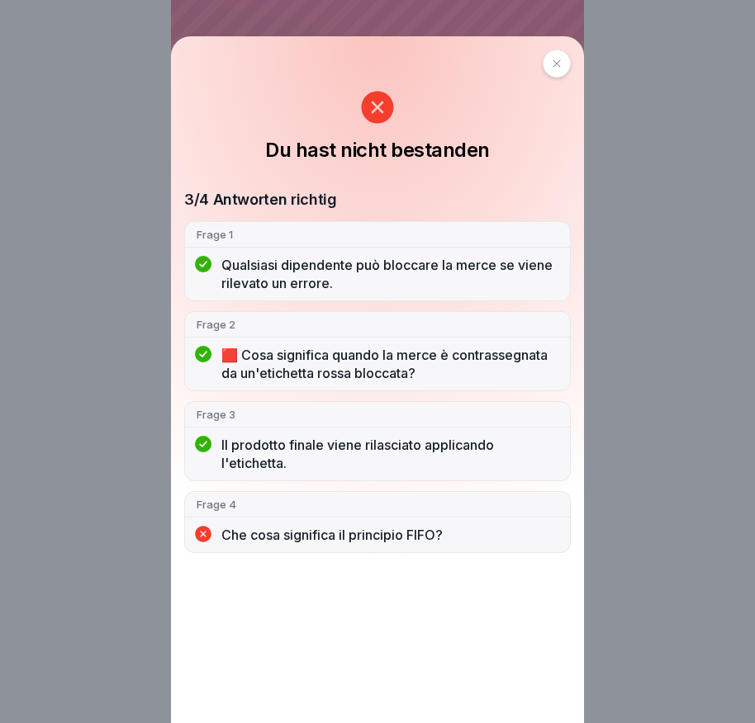
click at [500, 551] on div "Che cosa significa il principio FIFO?" at bounding box center [377, 539] width 385 height 26
click at [502, 541] on p "Che cosa significa il principio FIFO?" at bounding box center [389, 535] width 337 height 18
click at [557, 59] on icon at bounding box center [557, 64] width 10 height 10
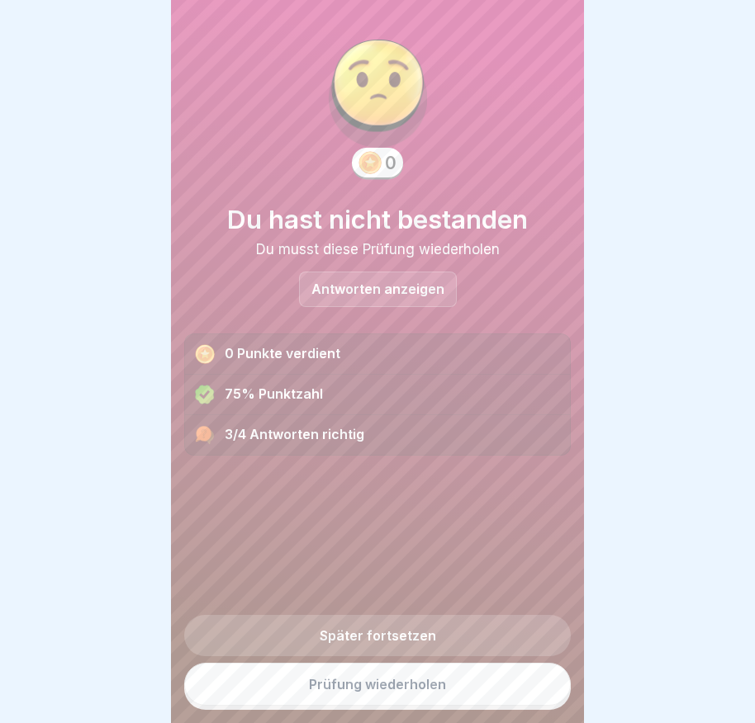
click at [422, 694] on link "Prüfung wiederholen" at bounding box center [377, 684] width 386 height 43
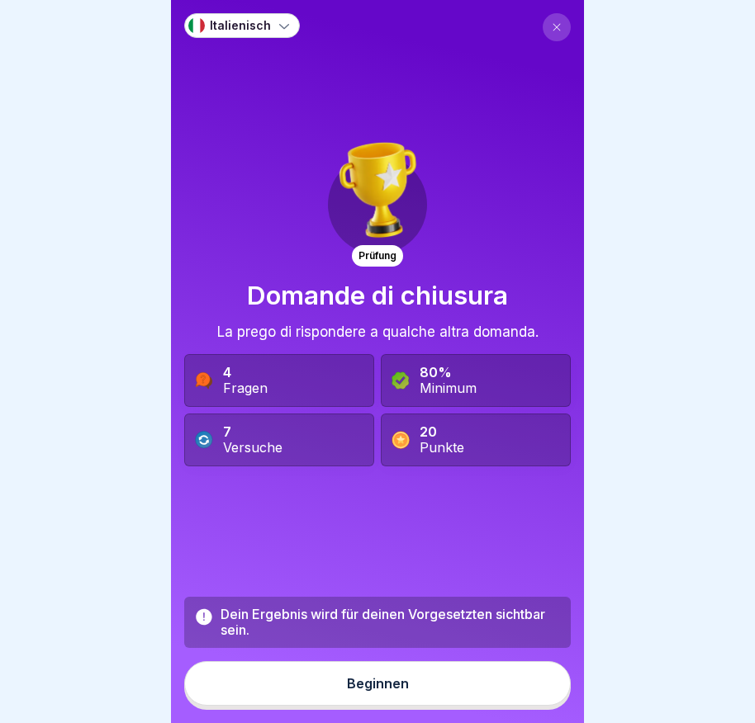
click at [417, 693] on button "Beginnen" at bounding box center [377, 683] width 386 height 45
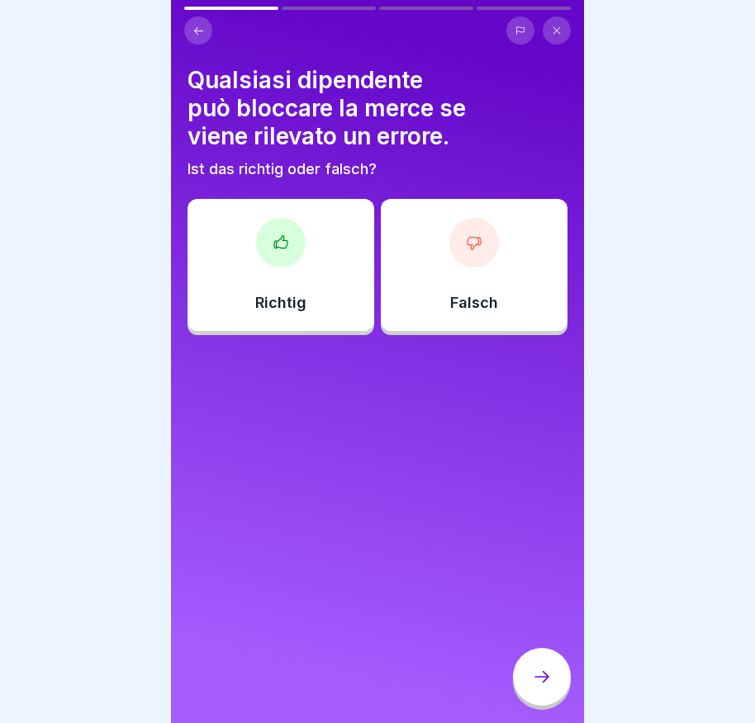
click at [286, 249] on icon at bounding box center [280, 243] width 17 height 17
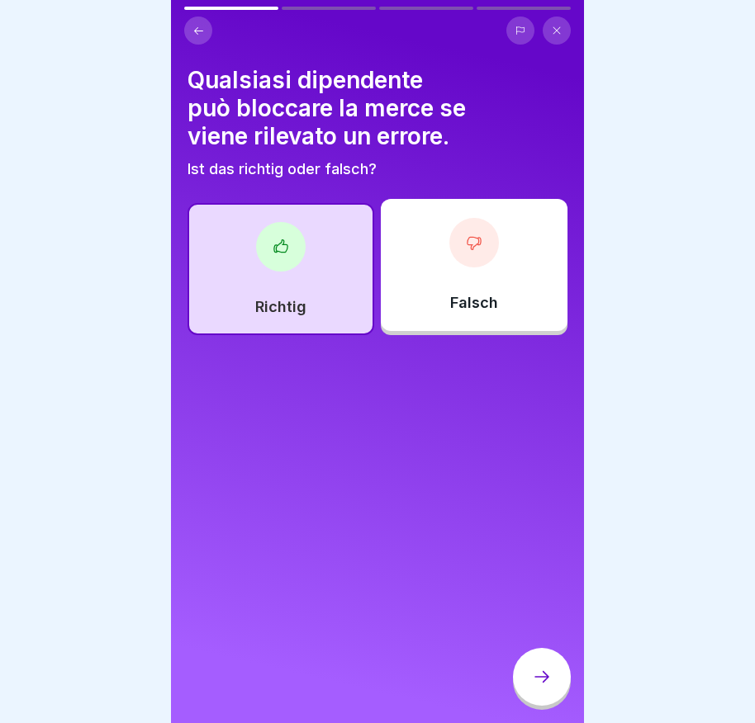
click at [543, 704] on div at bounding box center [542, 677] width 58 height 58
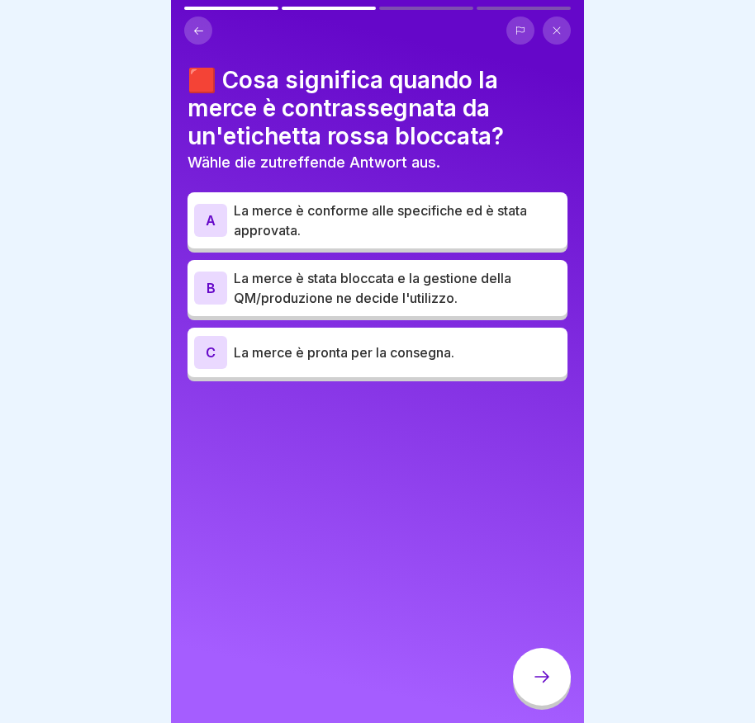
click at [208, 291] on div "B" at bounding box center [210, 288] width 33 height 33
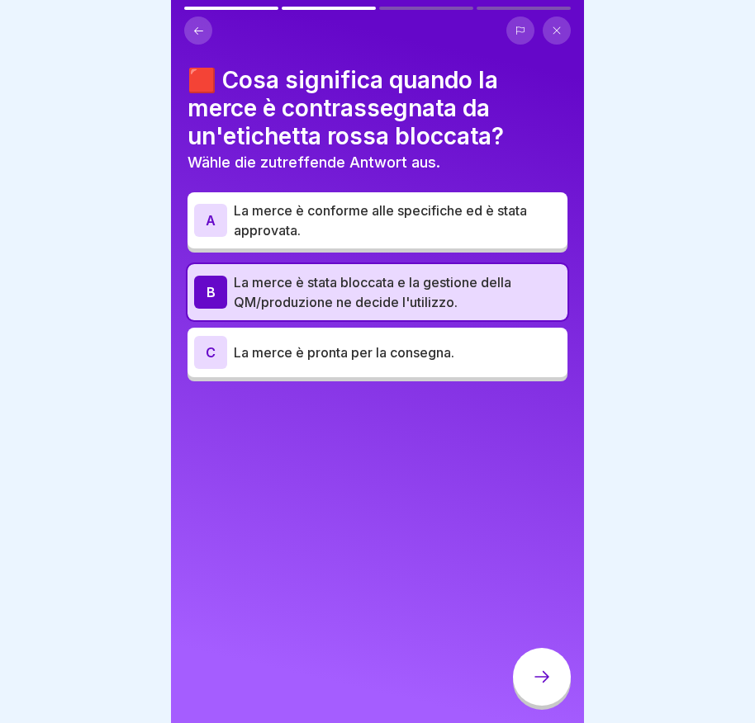
click at [539, 683] on icon at bounding box center [542, 677] width 20 height 20
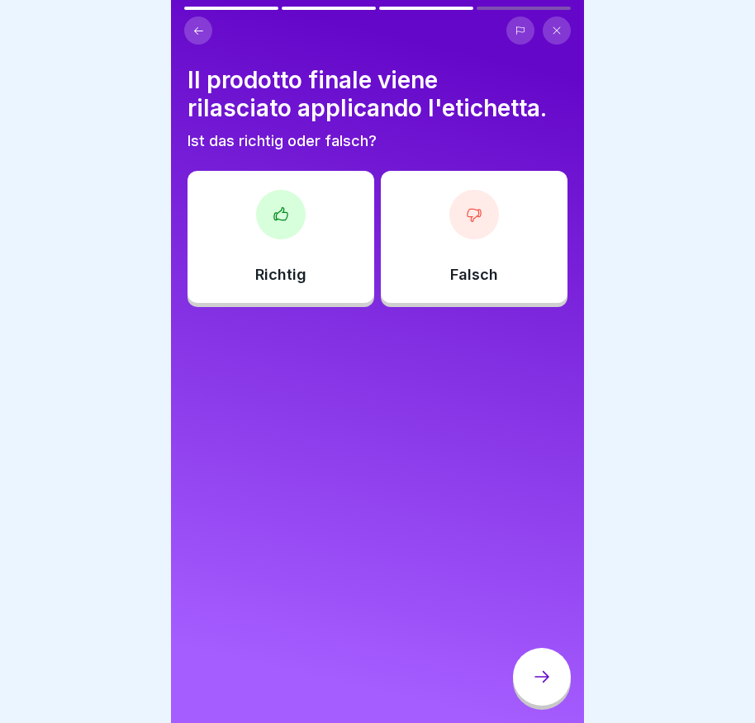
click at [280, 217] on icon at bounding box center [280, 214] width 17 height 17
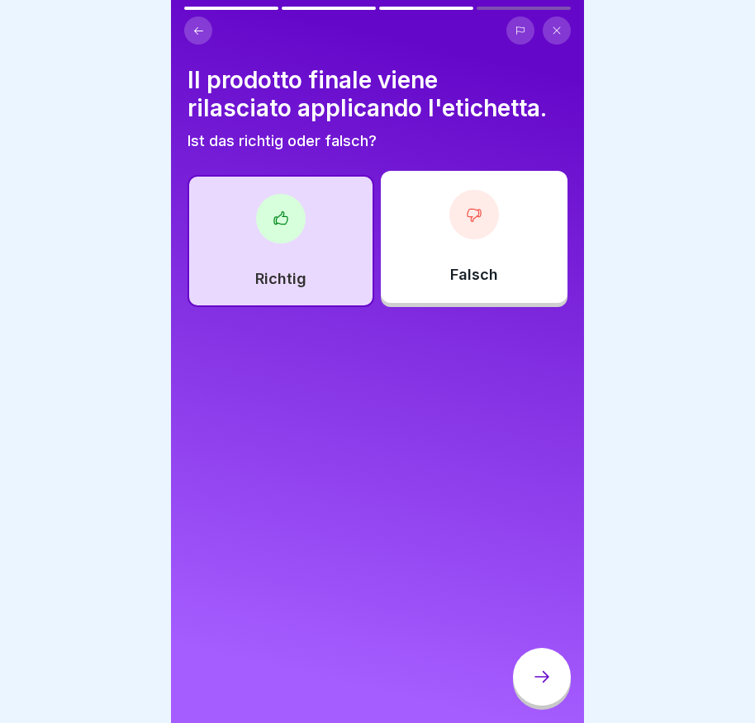
click at [551, 687] on icon at bounding box center [542, 677] width 20 height 20
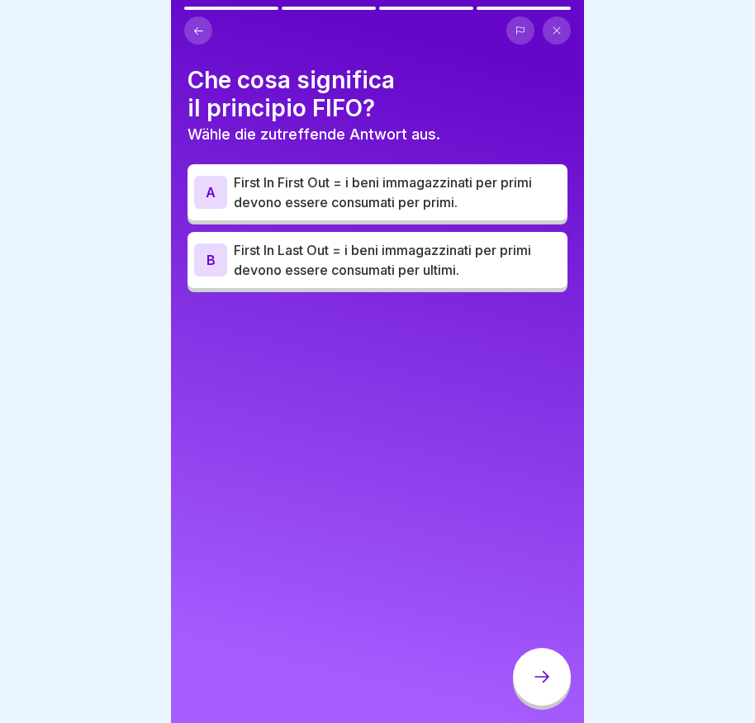
click at [212, 187] on div "A" at bounding box center [210, 192] width 33 height 33
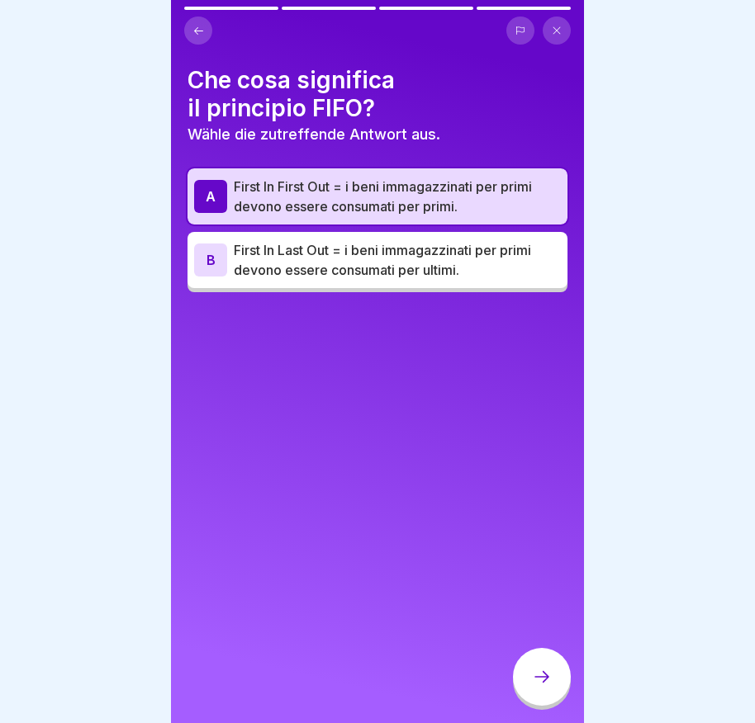
click at [539, 687] on icon at bounding box center [542, 677] width 20 height 20
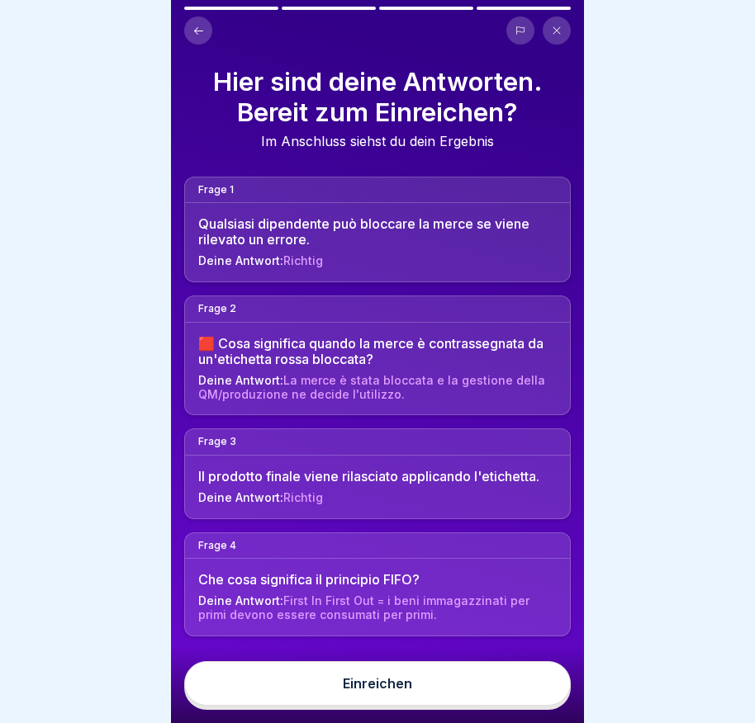
click at [517, 699] on button "Einreichen" at bounding box center [377, 683] width 386 height 45
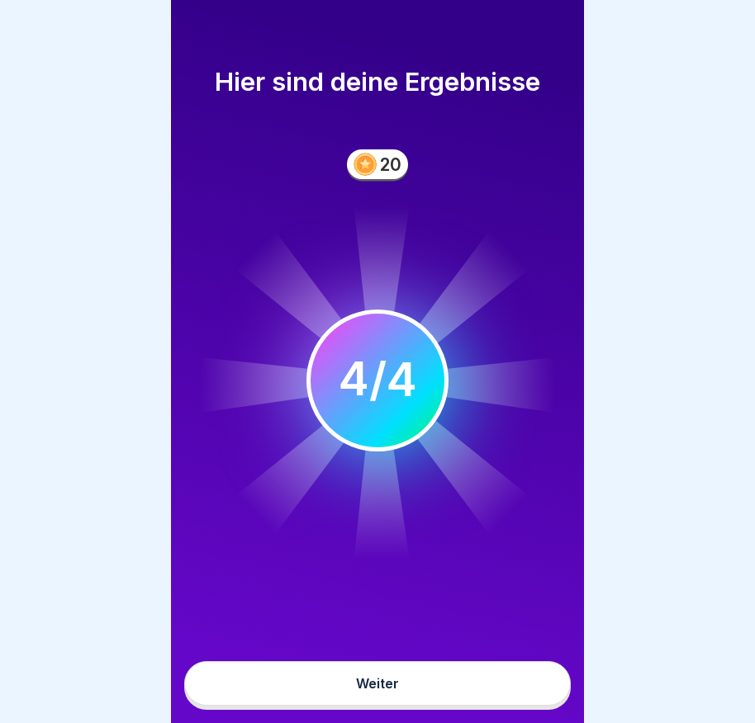
click at [427, 690] on button "Weiter" at bounding box center [377, 683] width 386 height 45
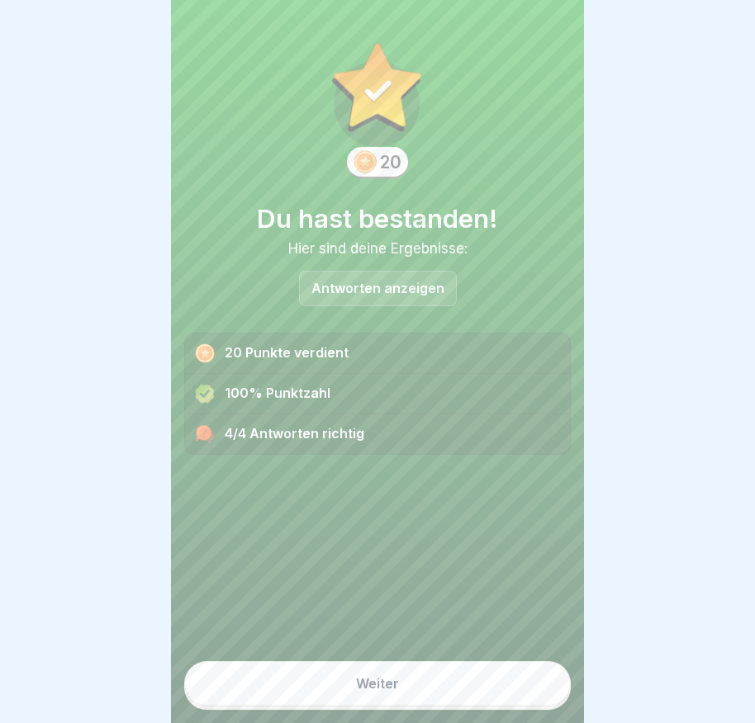
click at [424, 698] on button "Weiter" at bounding box center [377, 683] width 386 height 45
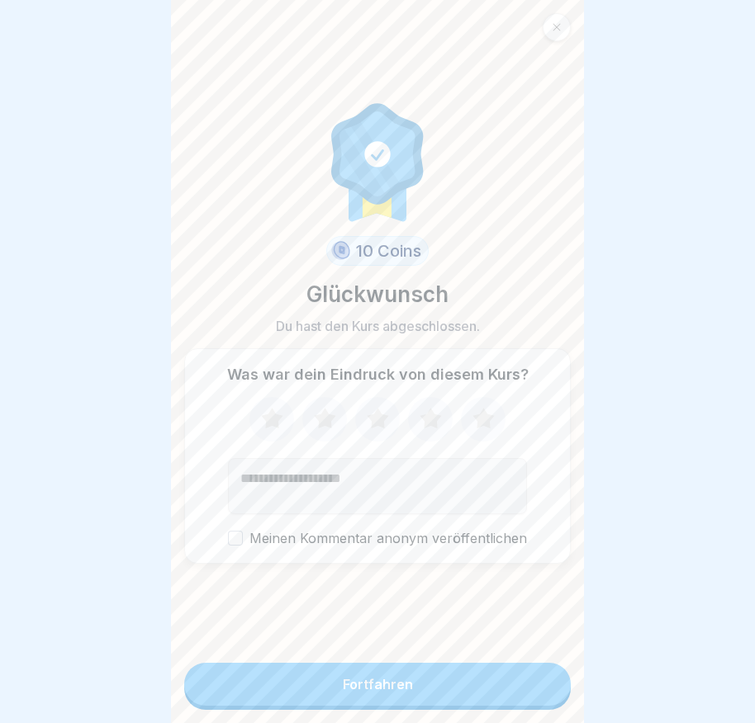
click at [458, 706] on button "Fortfahren" at bounding box center [377, 684] width 386 height 43
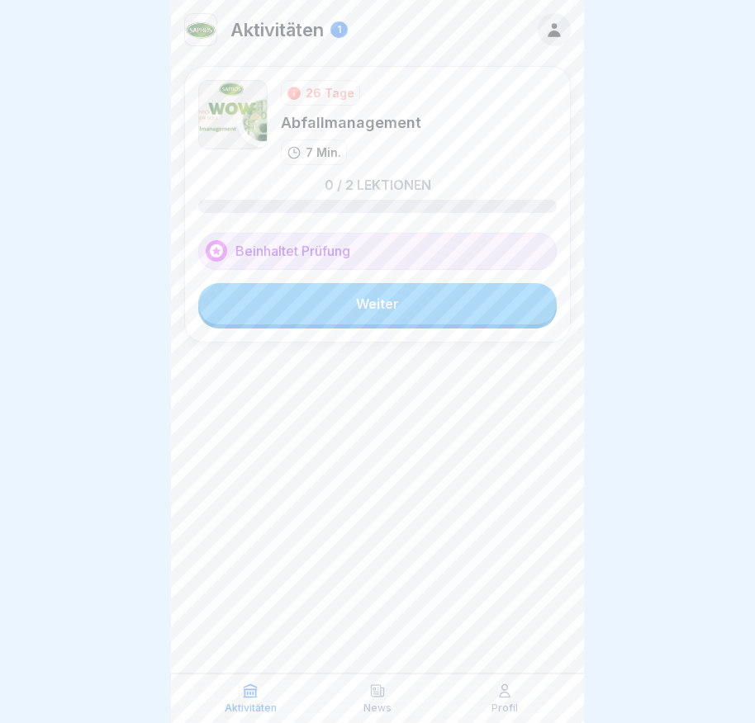
click at [434, 317] on link "Weiter" at bounding box center [377, 303] width 358 height 41
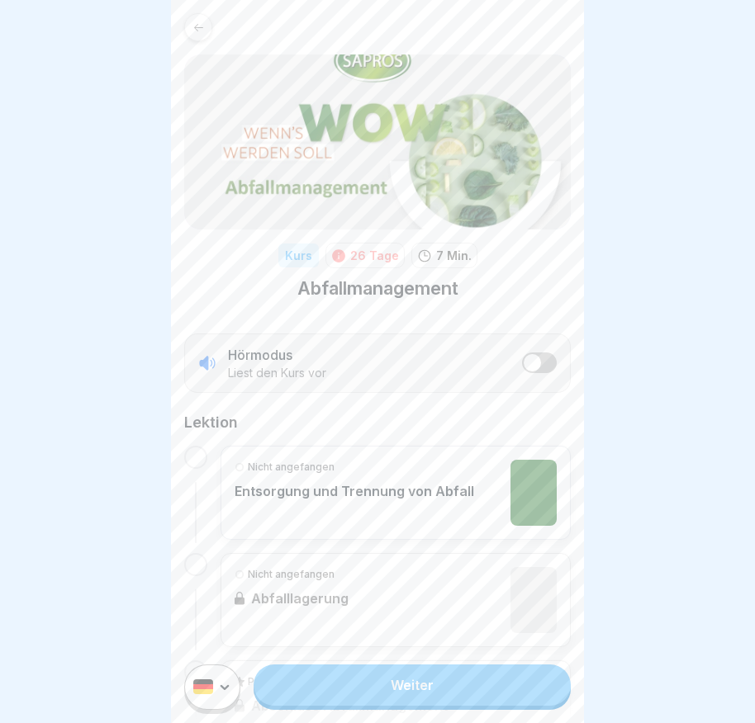
click at [390, 699] on link "Weiter" at bounding box center [411, 685] width 317 height 41
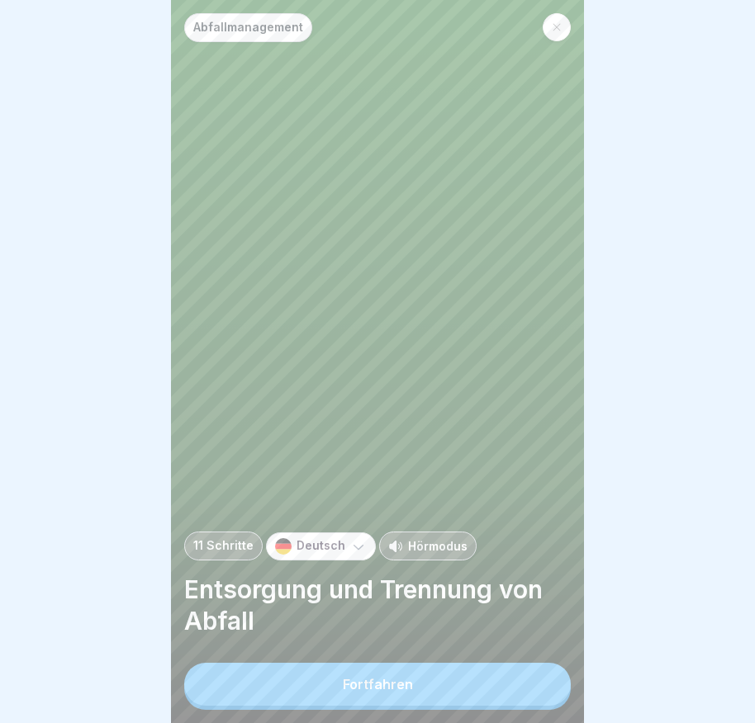
click at [391, 692] on div "Fortfahren" at bounding box center [378, 684] width 70 height 15
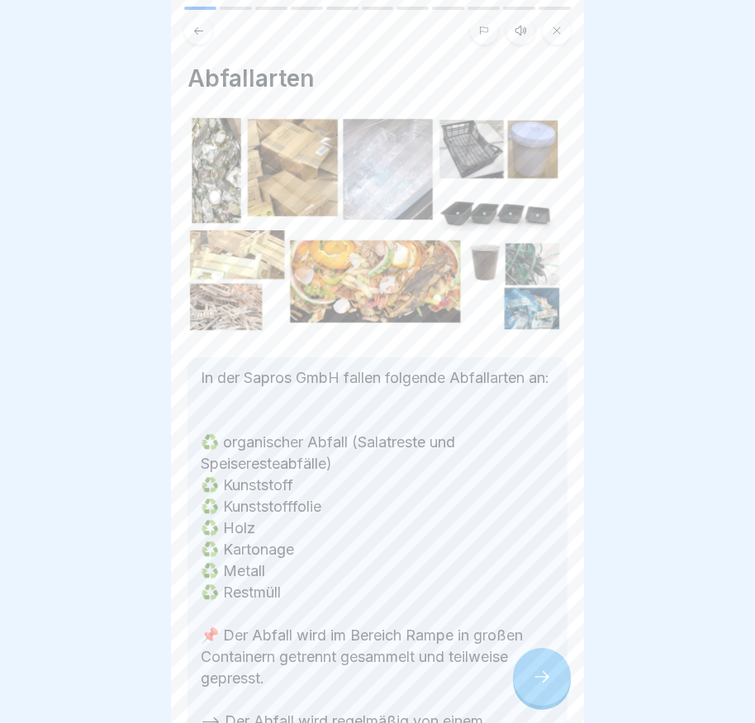
click at [557, 687] on div at bounding box center [542, 677] width 58 height 58
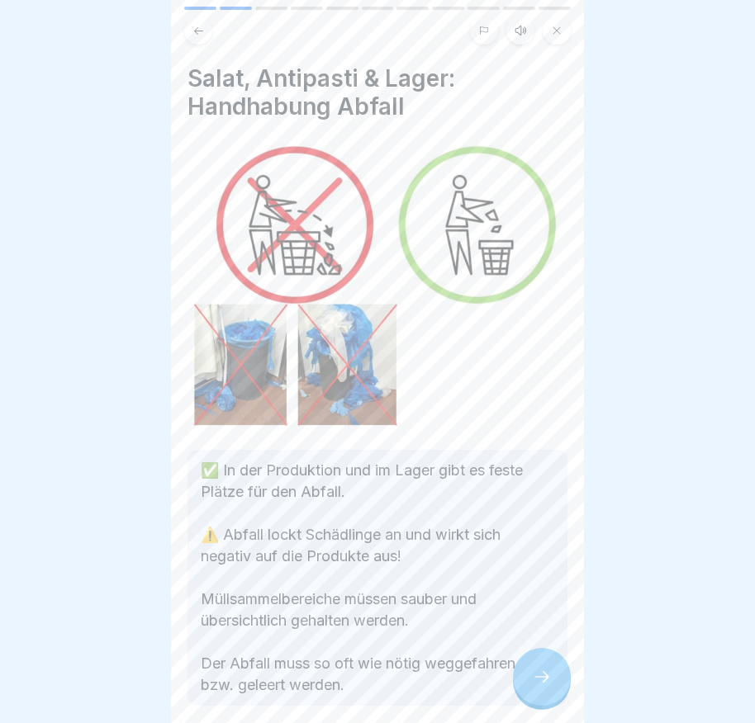
click at [552, 687] on div at bounding box center [542, 677] width 58 height 58
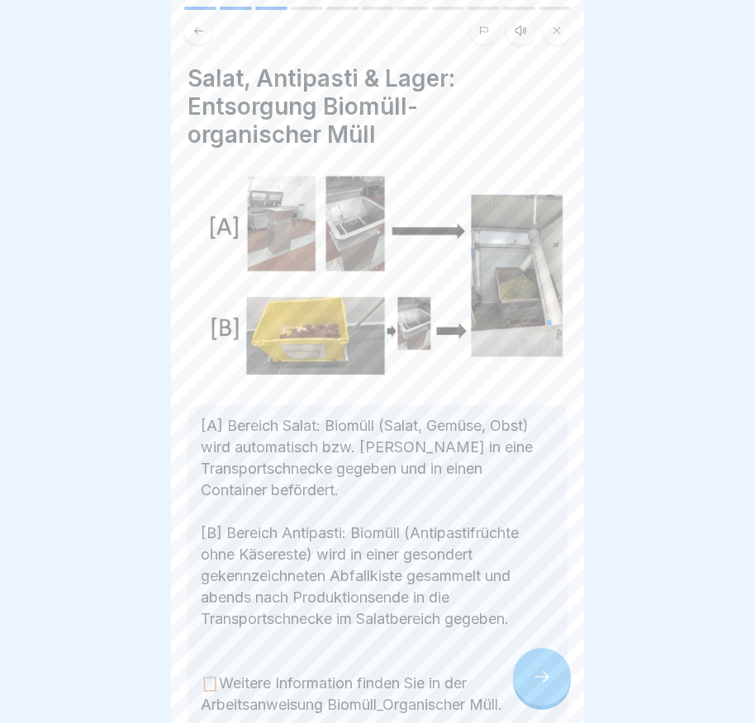
click at [552, 687] on div at bounding box center [542, 677] width 58 height 58
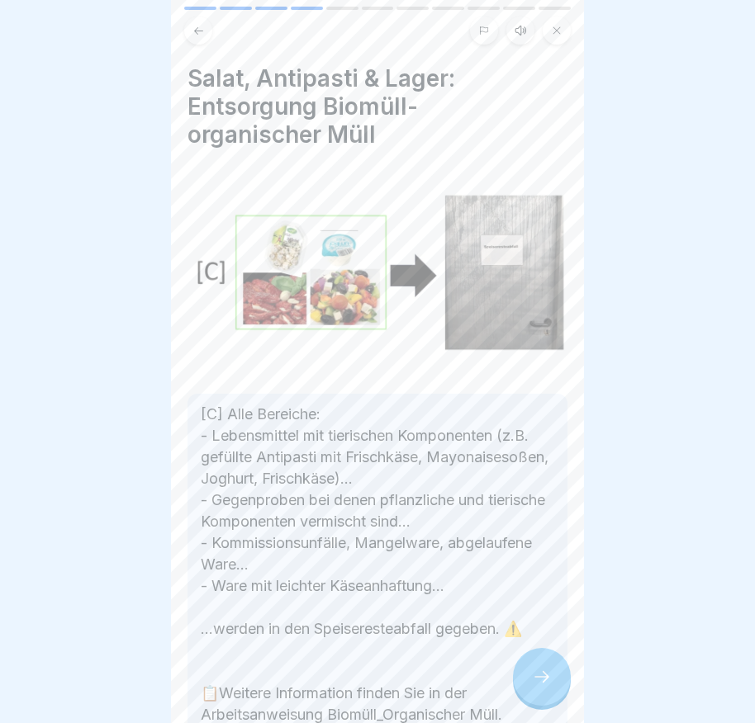
click at [543, 679] on div at bounding box center [542, 677] width 58 height 58
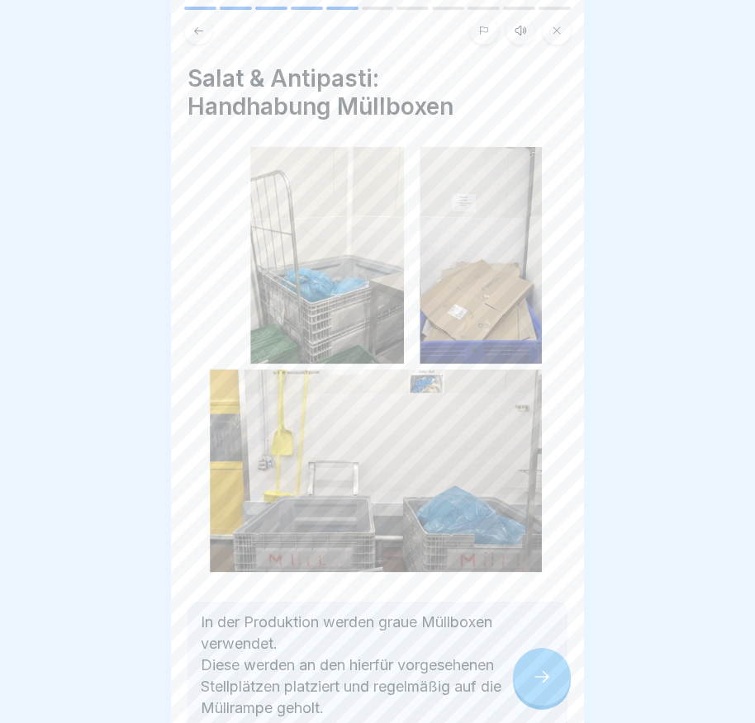
click at [529, 675] on div at bounding box center [542, 677] width 58 height 58
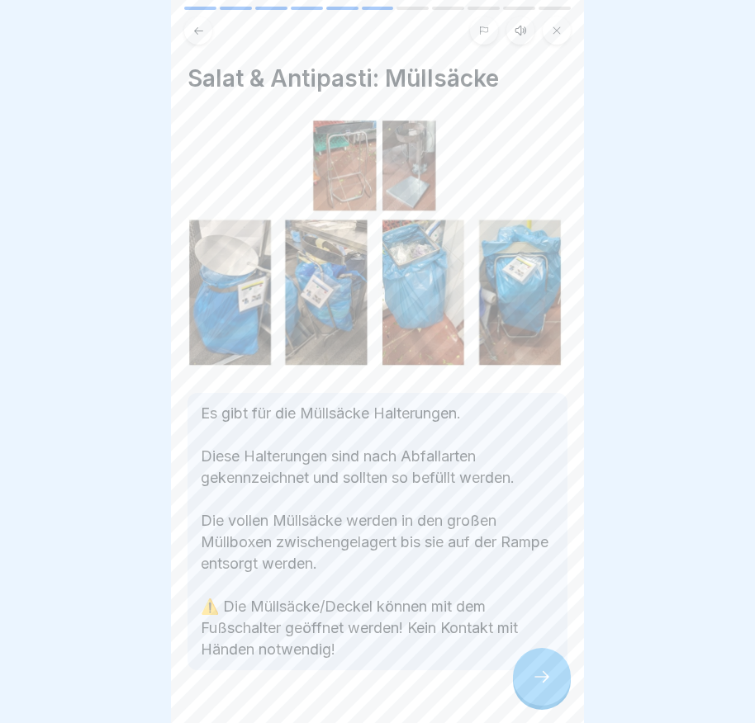
click at [514, 675] on div at bounding box center [377, 719] width 380 height 99
click at [517, 682] on div at bounding box center [542, 677] width 58 height 58
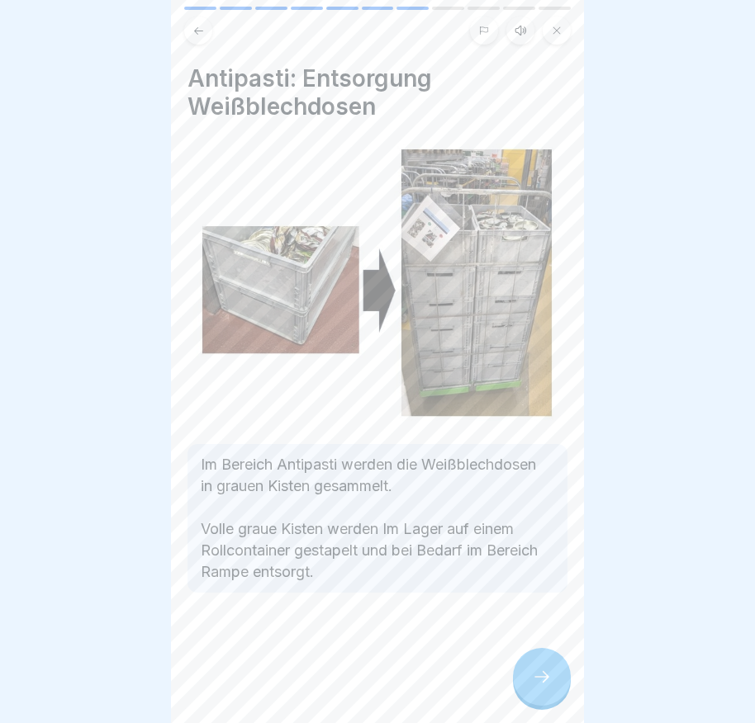
click at [532, 684] on icon at bounding box center [542, 677] width 20 height 20
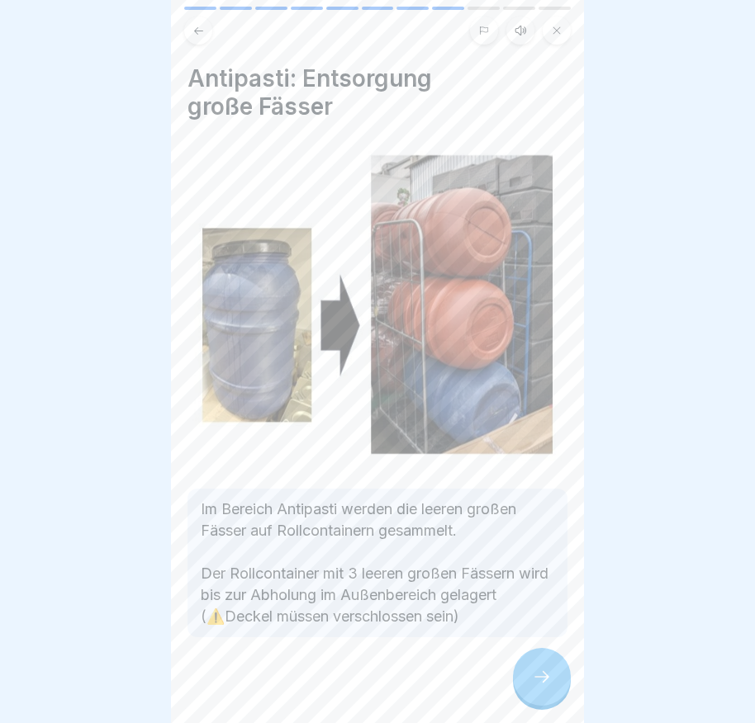
click at [533, 686] on icon at bounding box center [542, 677] width 20 height 20
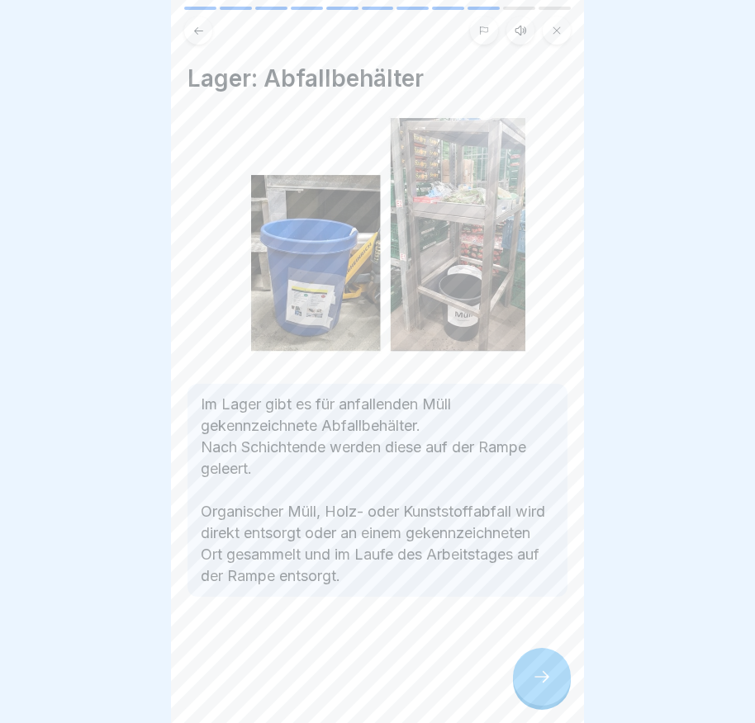
click at [533, 687] on icon at bounding box center [542, 677] width 20 height 20
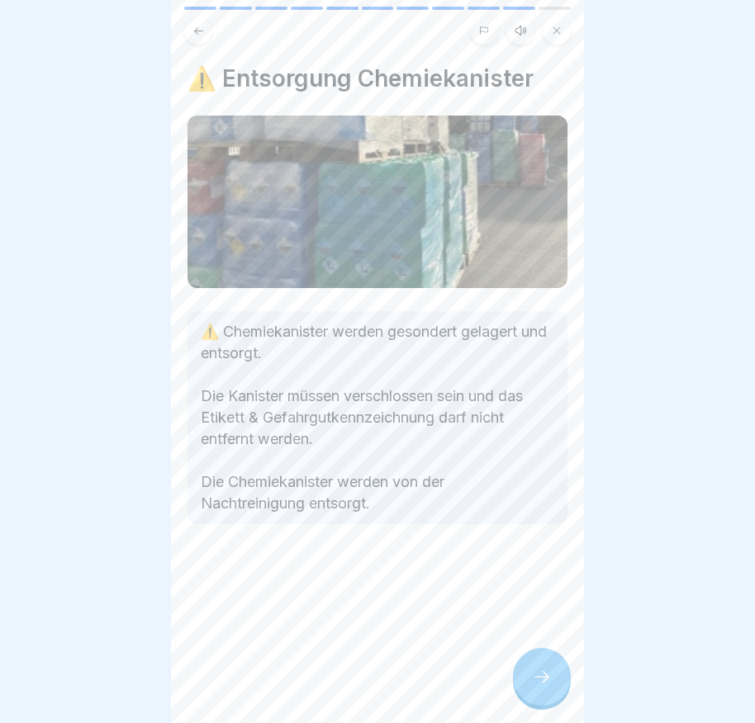
click at [533, 687] on icon at bounding box center [542, 677] width 20 height 20
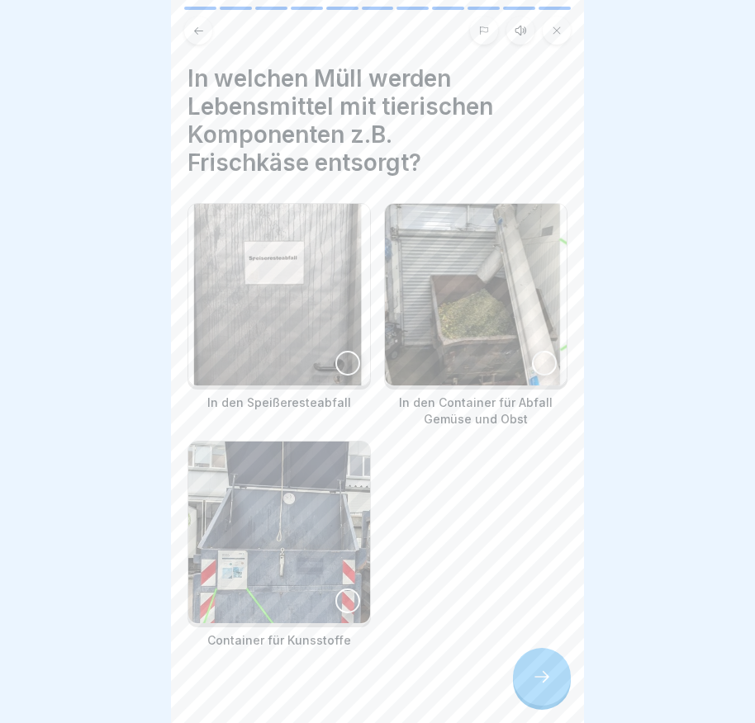
click at [533, 687] on icon at bounding box center [542, 677] width 20 height 20
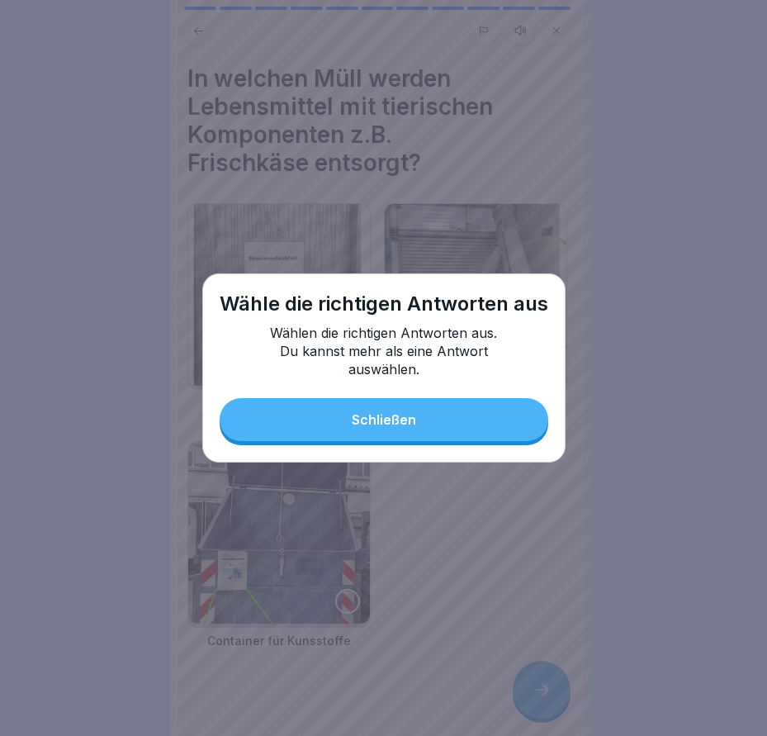
click at [446, 415] on button "Schließen" at bounding box center [384, 419] width 329 height 43
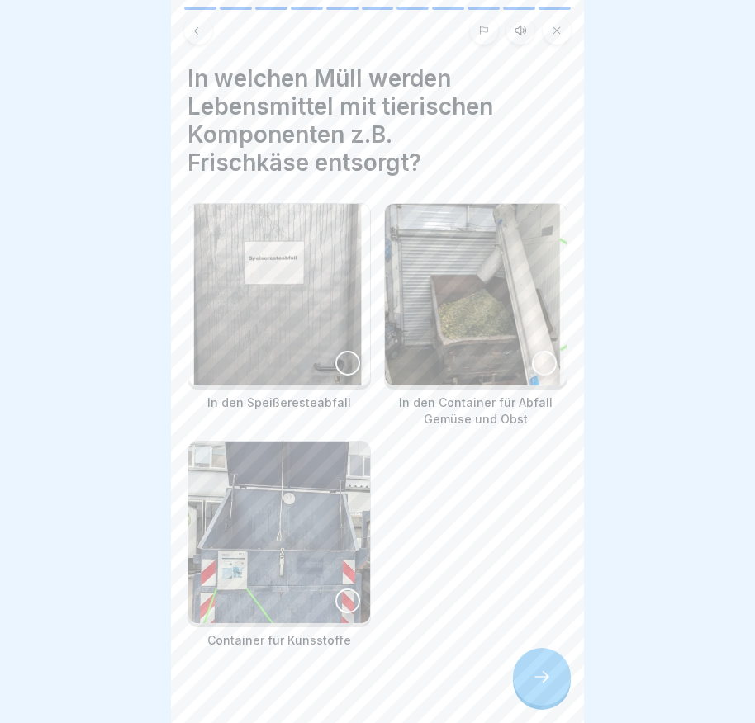
click at [535, 687] on icon at bounding box center [542, 677] width 20 height 20
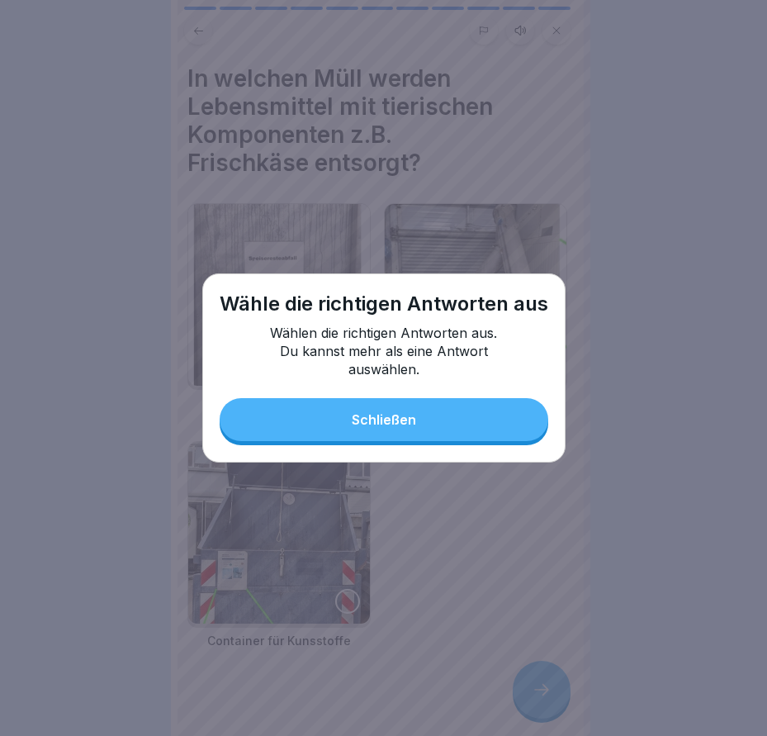
click at [467, 415] on button "Schließen" at bounding box center [384, 419] width 329 height 43
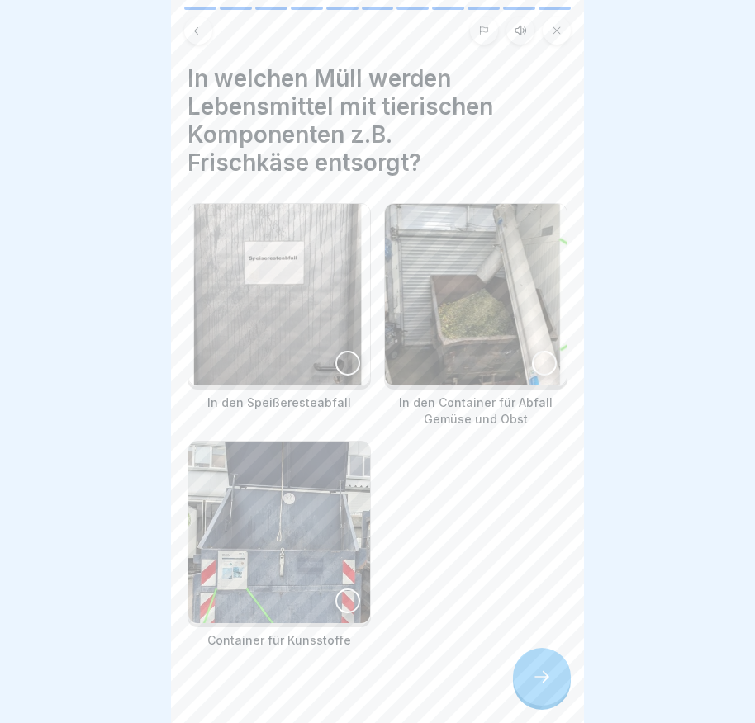
click at [348, 359] on div at bounding box center [347, 363] width 25 height 25
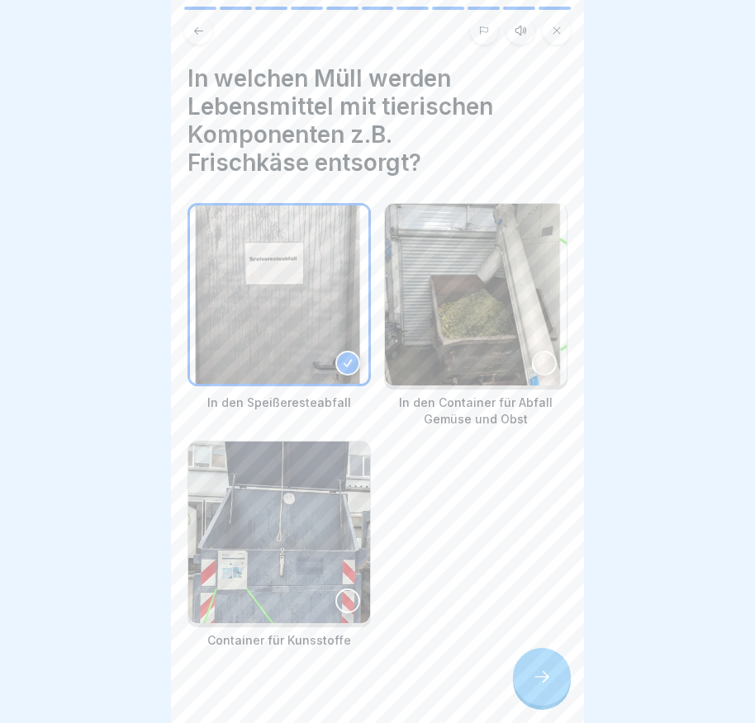
click at [530, 675] on div at bounding box center [542, 677] width 58 height 58
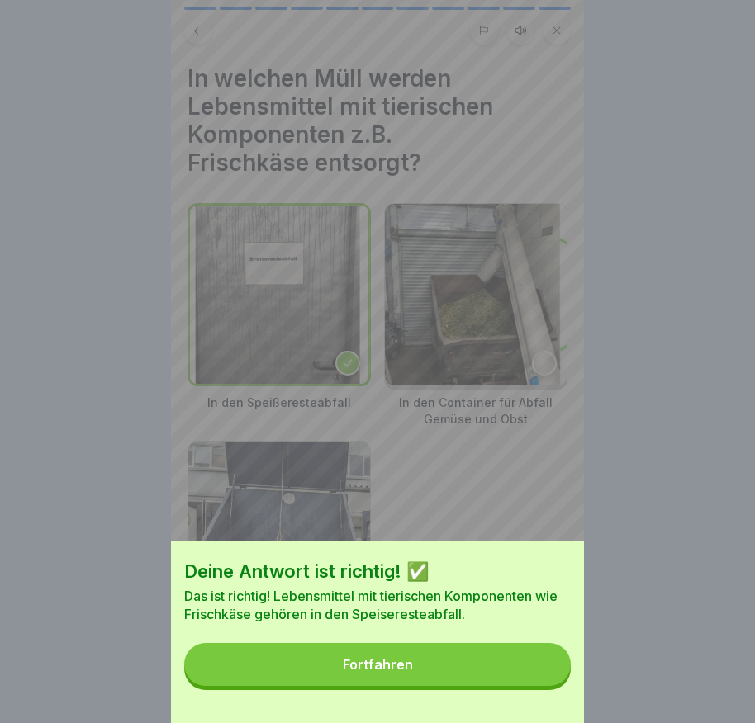
click at [508, 669] on button "Fortfahren" at bounding box center [377, 664] width 386 height 43
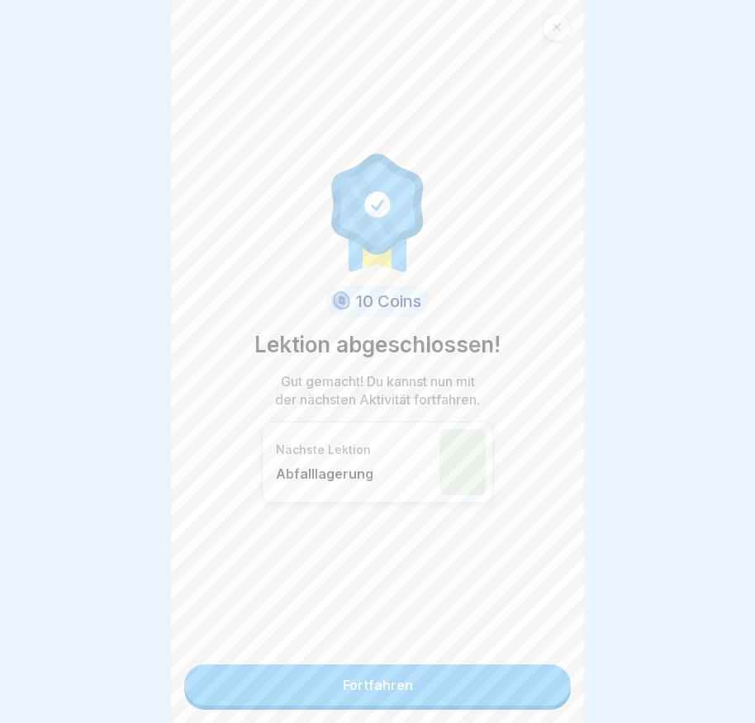
click at [451, 690] on link "Fortfahren" at bounding box center [377, 685] width 386 height 41
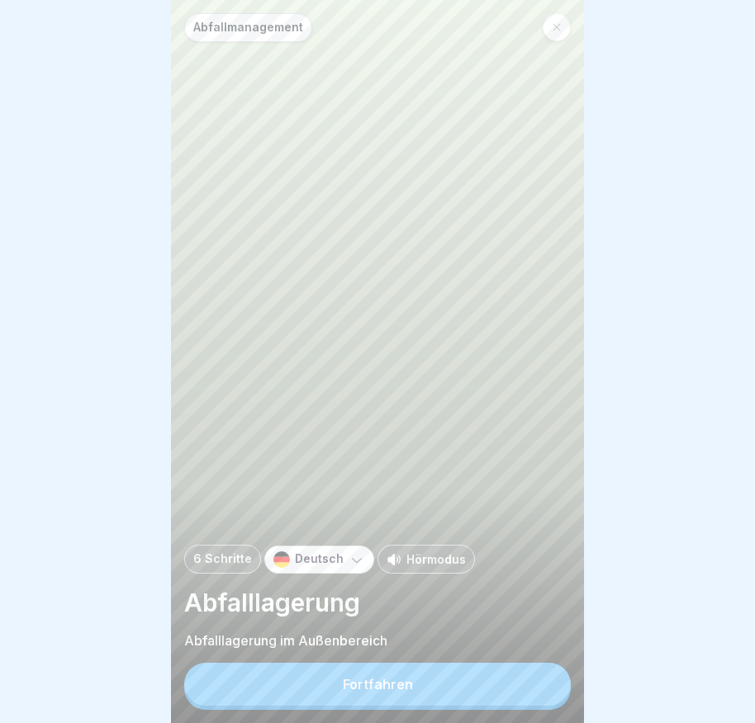
click at [439, 687] on button "Fortfahren" at bounding box center [377, 684] width 386 height 43
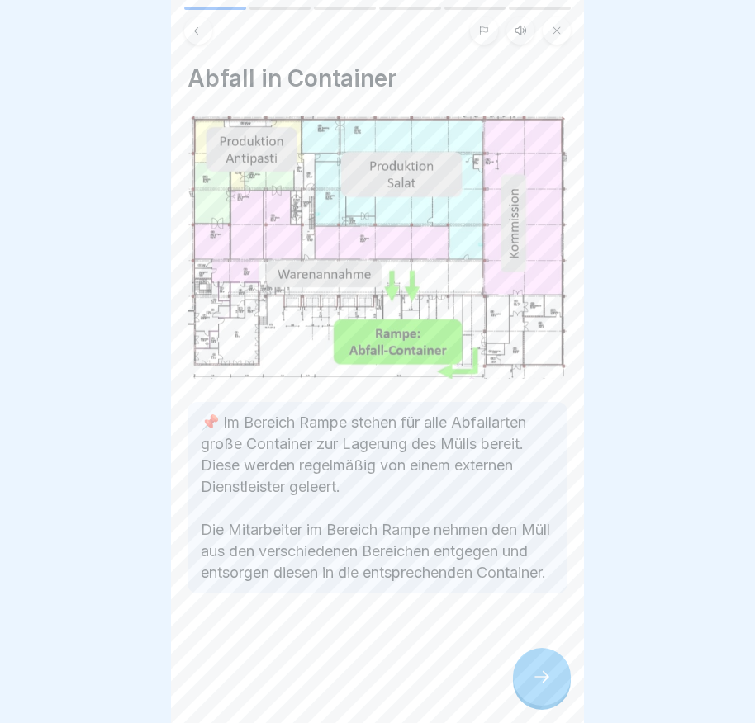
click at [546, 685] on icon at bounding box center [542, 677] width 20 height 20
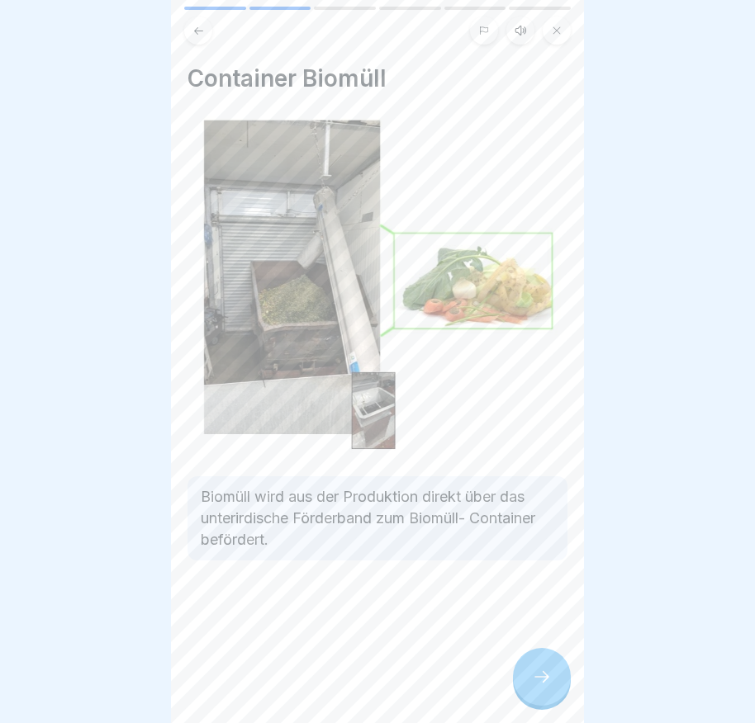
click at [543, 685] on icon at bounding box center [542, 677] width 20 height 20
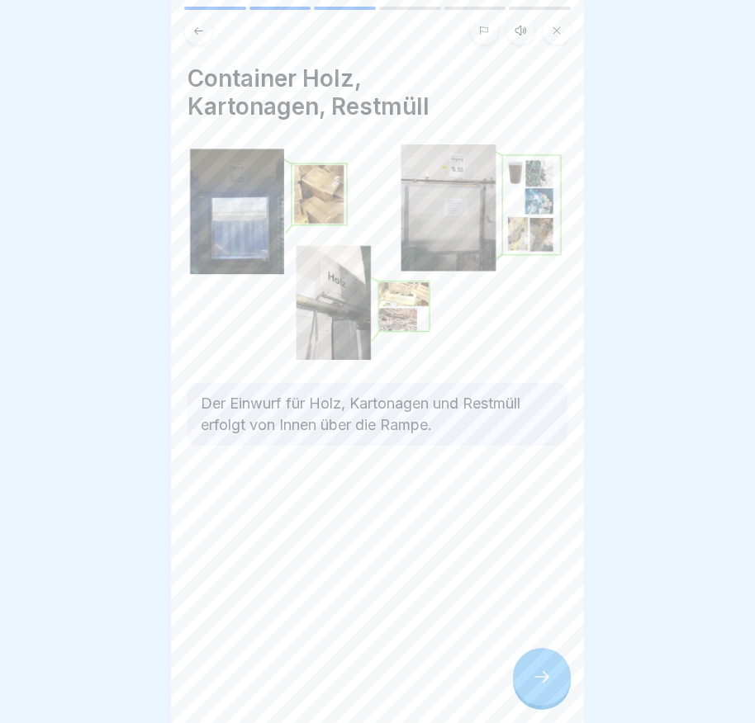
click at [543, 684] on icon at bounding box center [542, 677] width 20 height 20
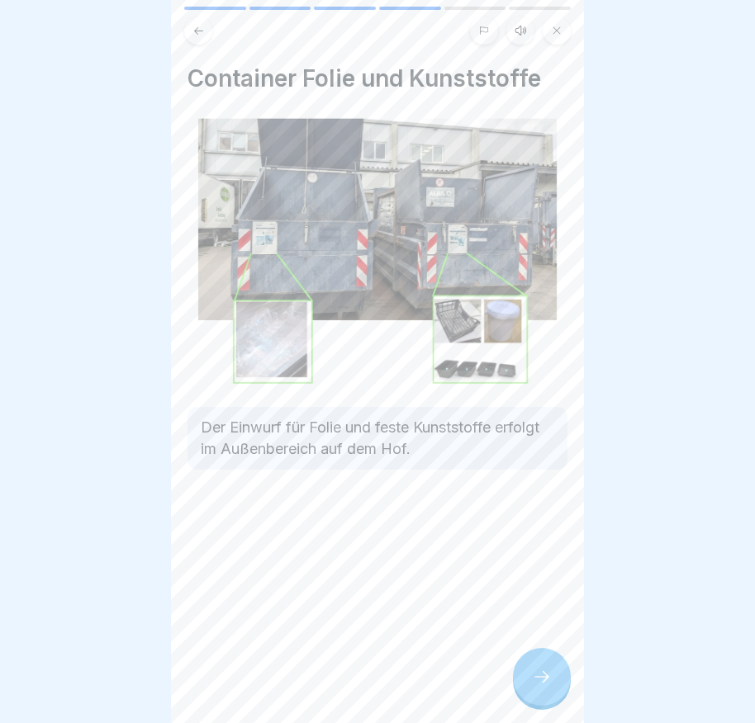
click at [541, 685] on icon at bounding box center [542, 677] width 20 height 20
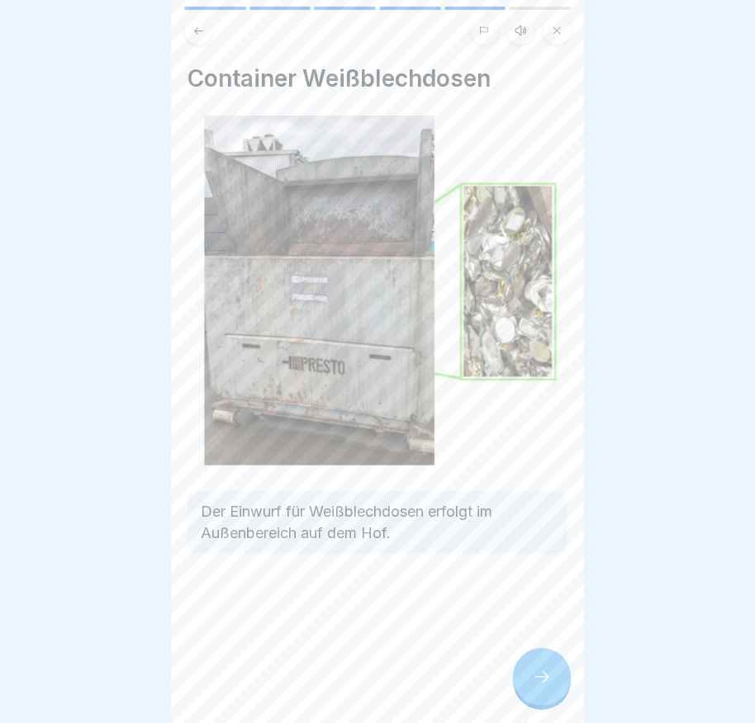
click at [541, 685] on icon at bounding box center [542, 677] width 20 height 20
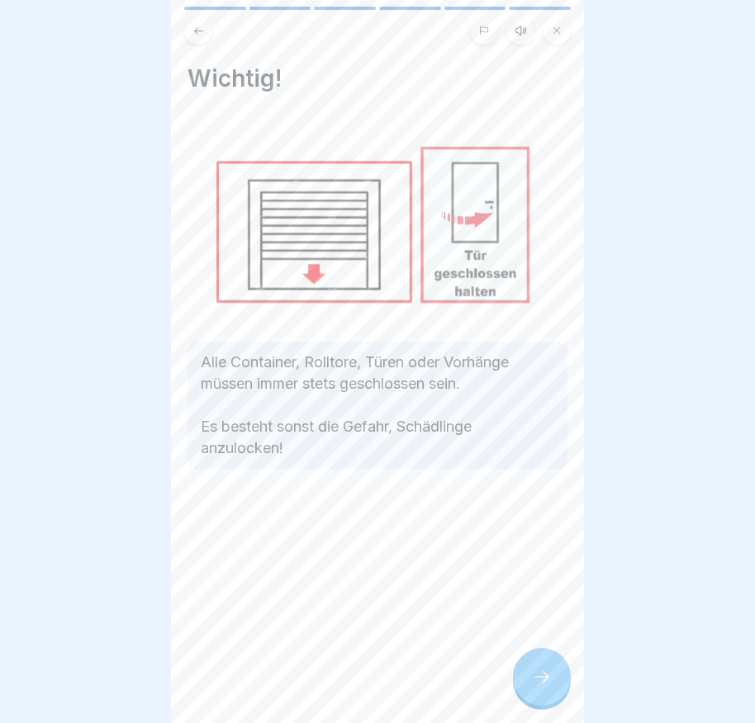
click at [541, 685] on icon at bounding box center [542, 677] width 20 height 20
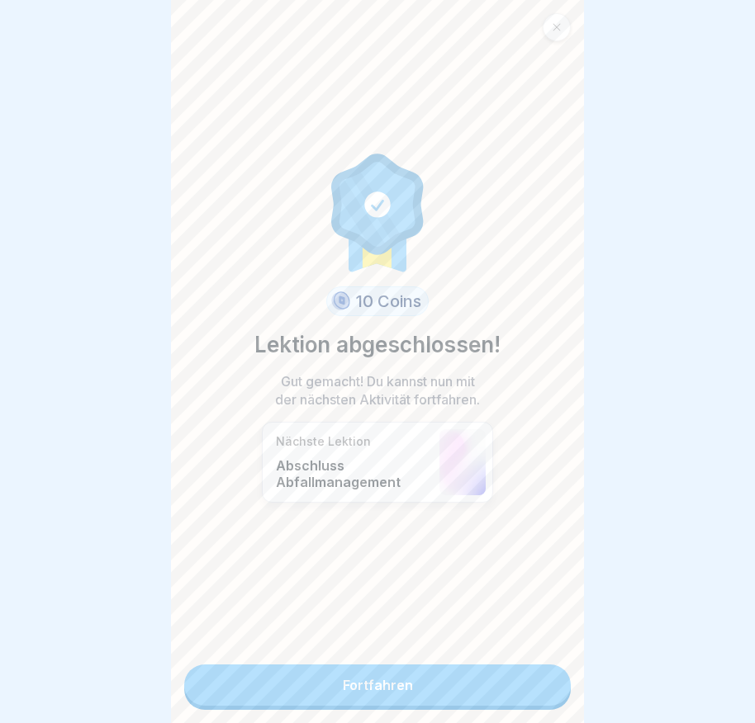
click at [538, 684] on link "Fortfahren" at bounding box center [377, 685] width 386 height 41
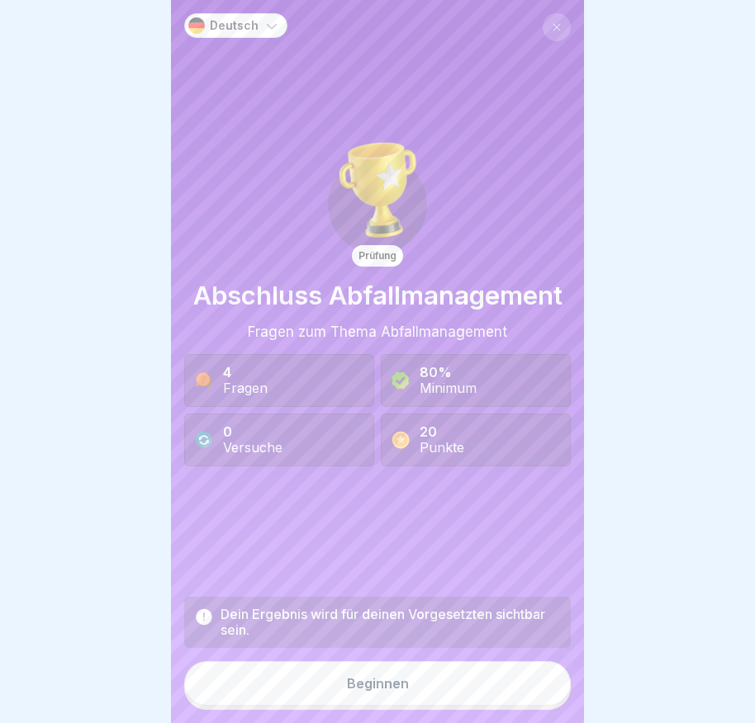
click at [462, 689] on button "Beginnen" at bounding box center [377, 683] width 386 height 45
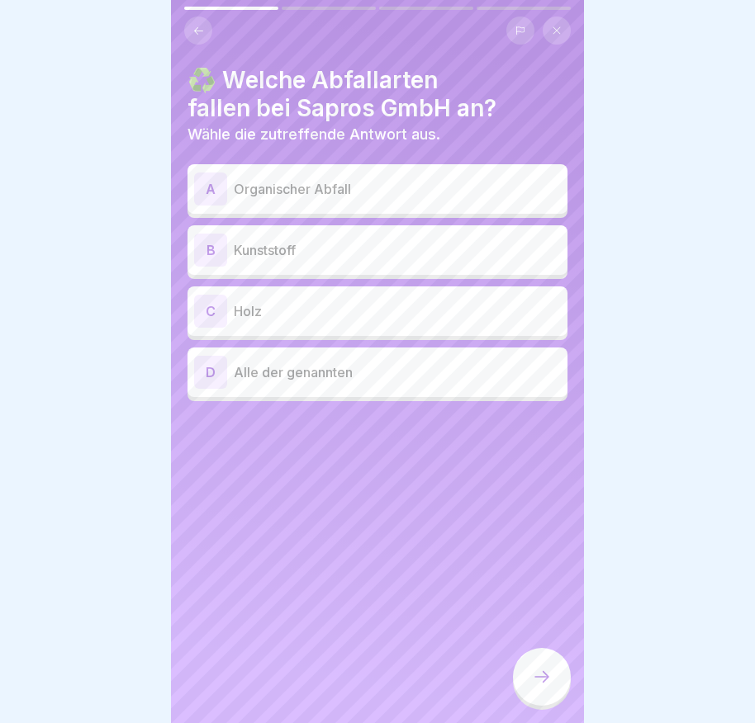
click at [202, 186] on div "A" at bounding box center [210, 189] width 33 height 33
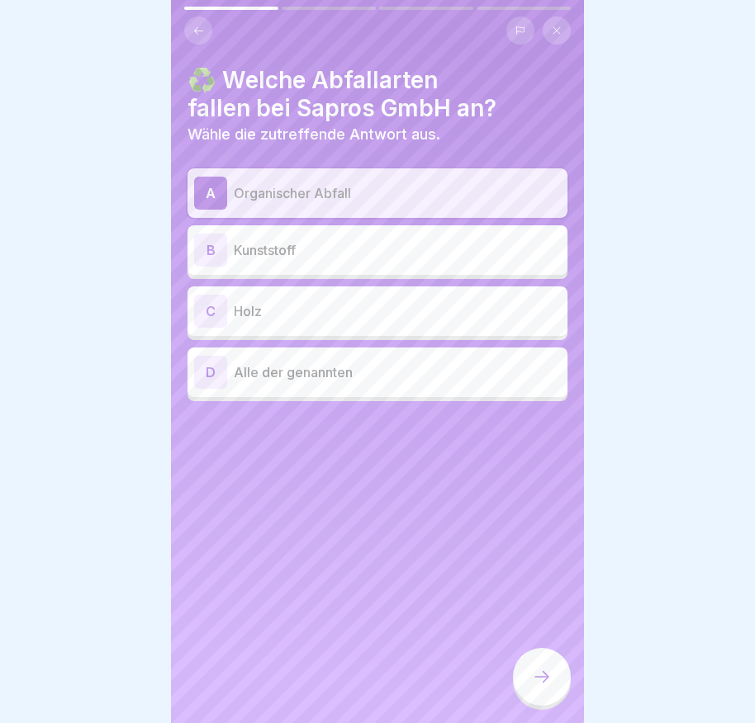
click at [207, 250] on div "B" at bounding box center [210, 250] width 33 height 33
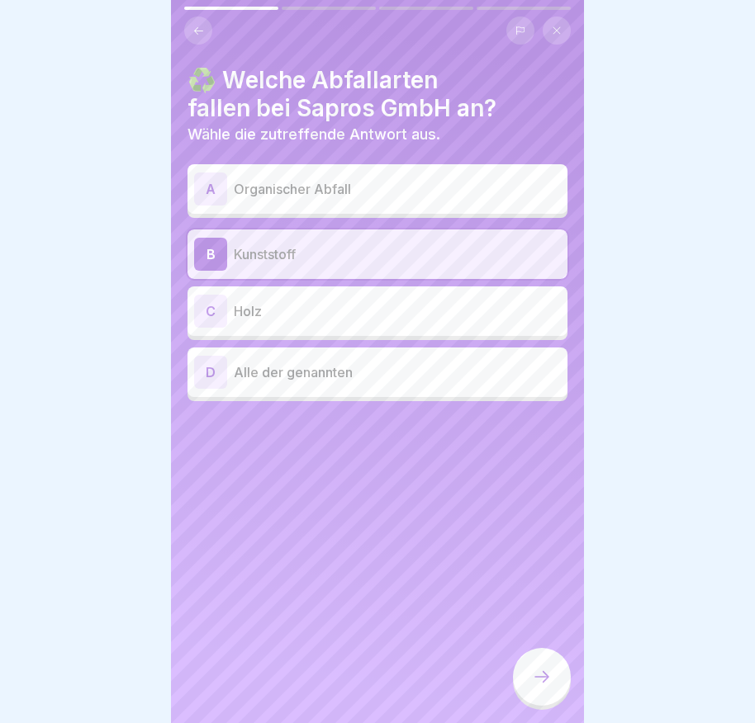
click at [201, 306] on div "C" at bounding box center [210, 311] width 33 height 33
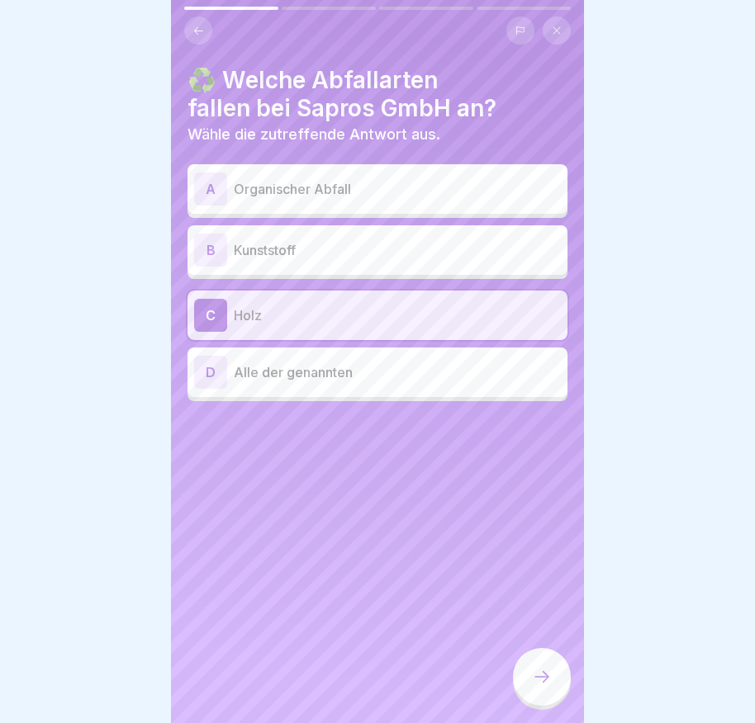
click at [208, 190] on div "A" at bounding box center [210, 189] width 33 height 33
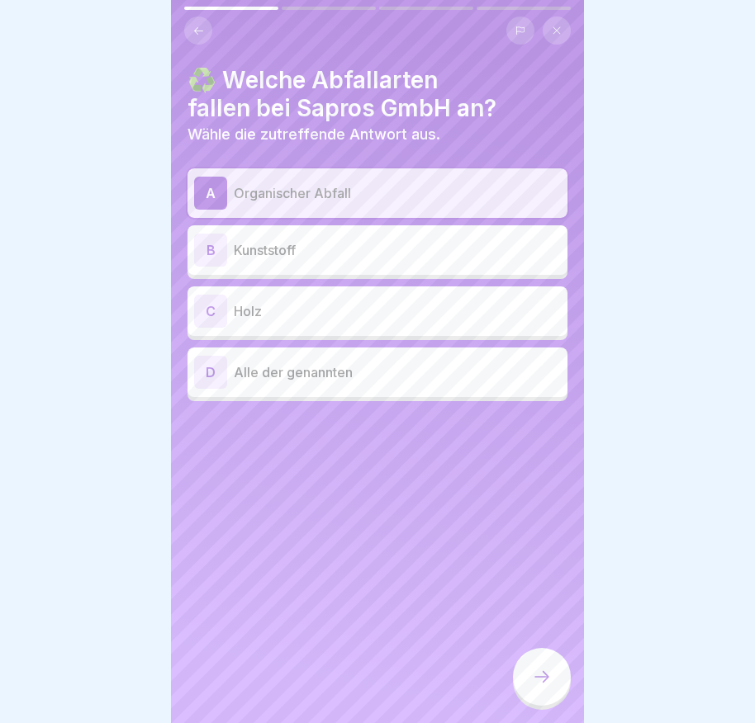
click at [547, 687] on icon at bounding box center [542, 677] width 20 height 20
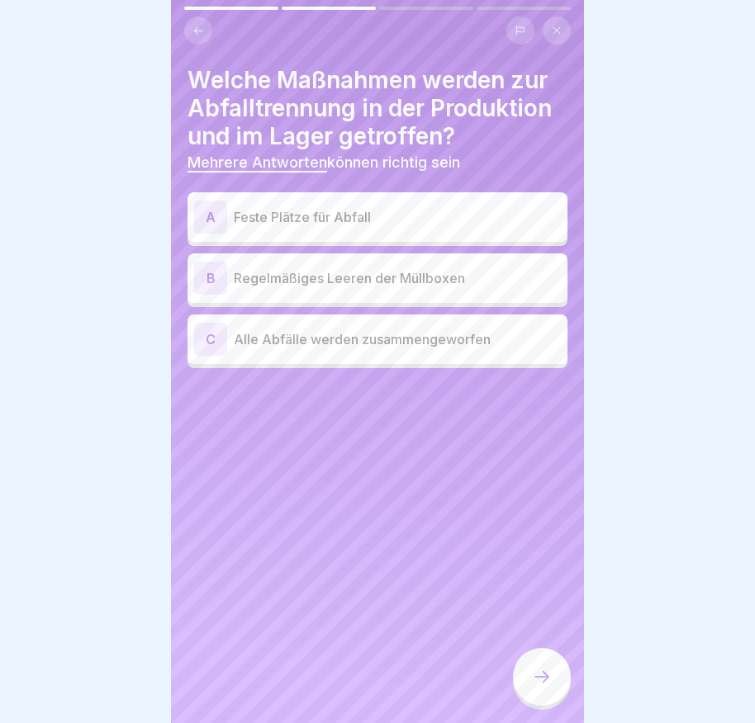
click at [208, 215] on div "A" at bounding box center [210, 217] width 33 height 33
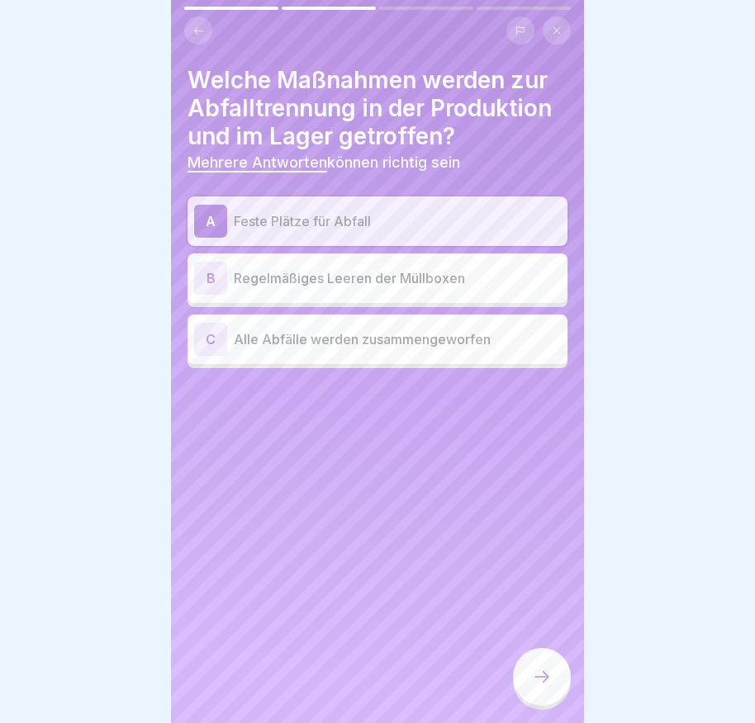
click at [201, 280] on div "B" at bounding box center [210, 278] width 33 height 33
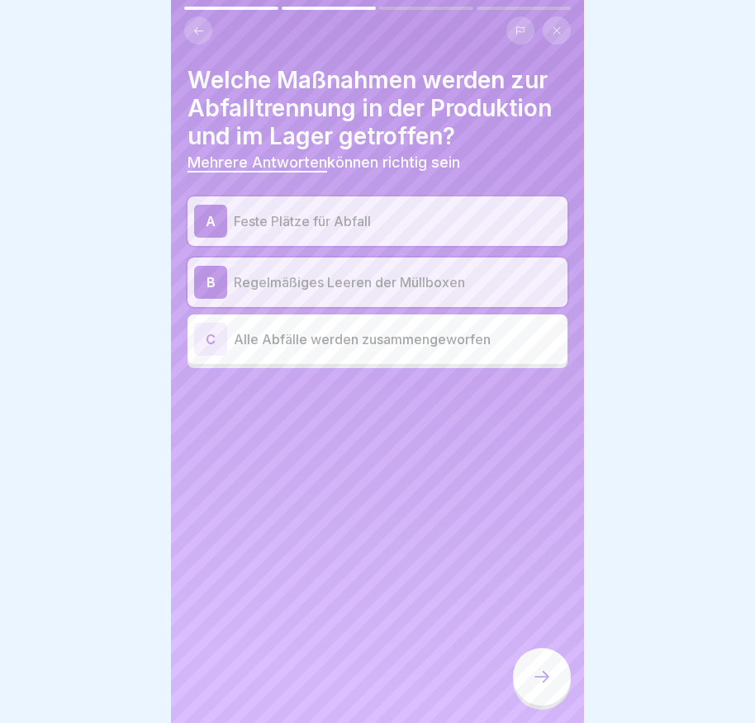
click at [551, 685] on div at bounding box center [542, 677] width 58 height 58
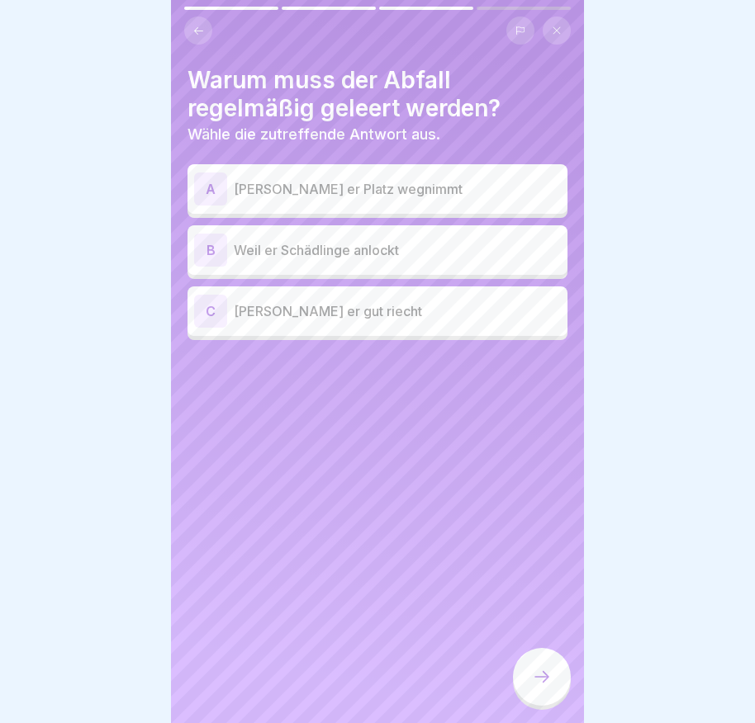
click at [205, 187] on div "A" at bounding box center [210, 189] width 33 height 33
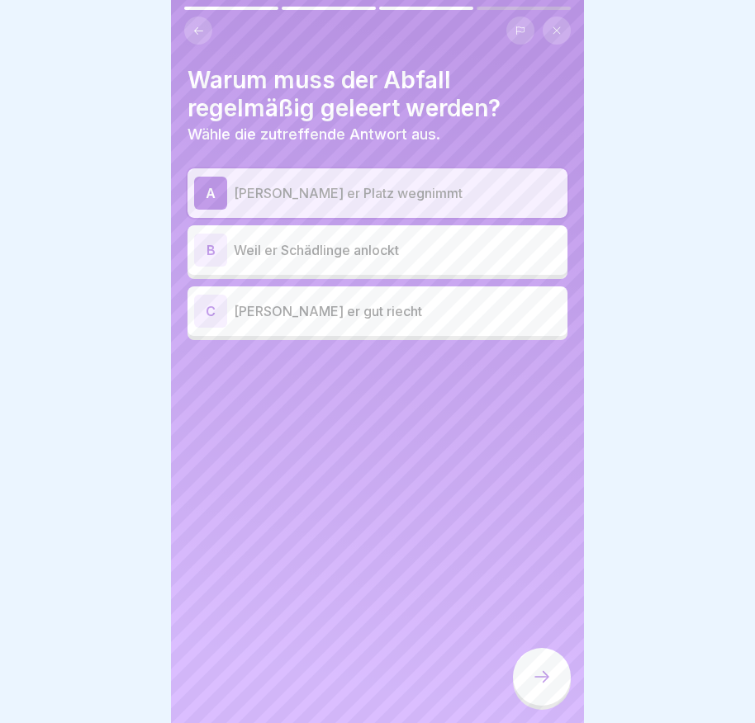
click at [546, 685] on icon at bounding box center [542, 677] width 20 height 20
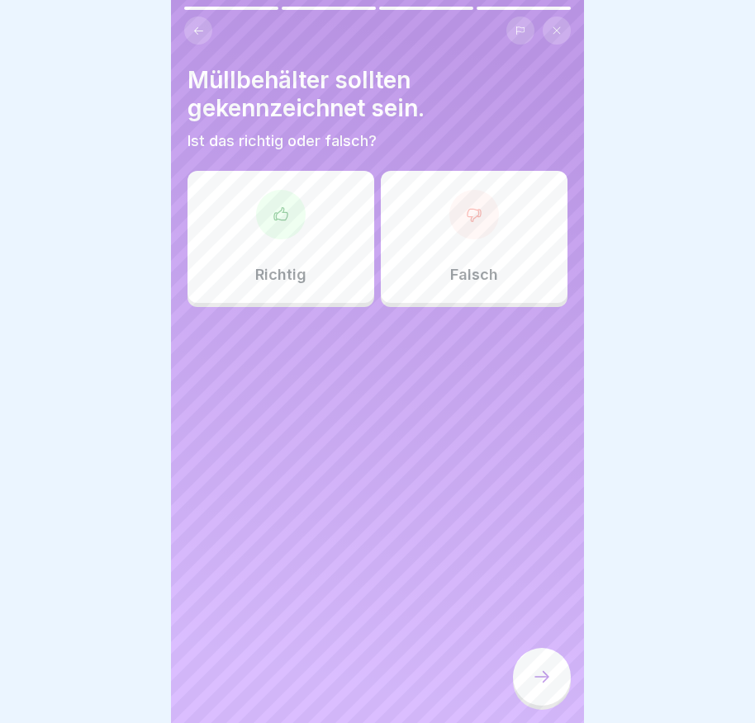
click at [272, 219] on icon at bounding box center [280, 214] width 17 height 17
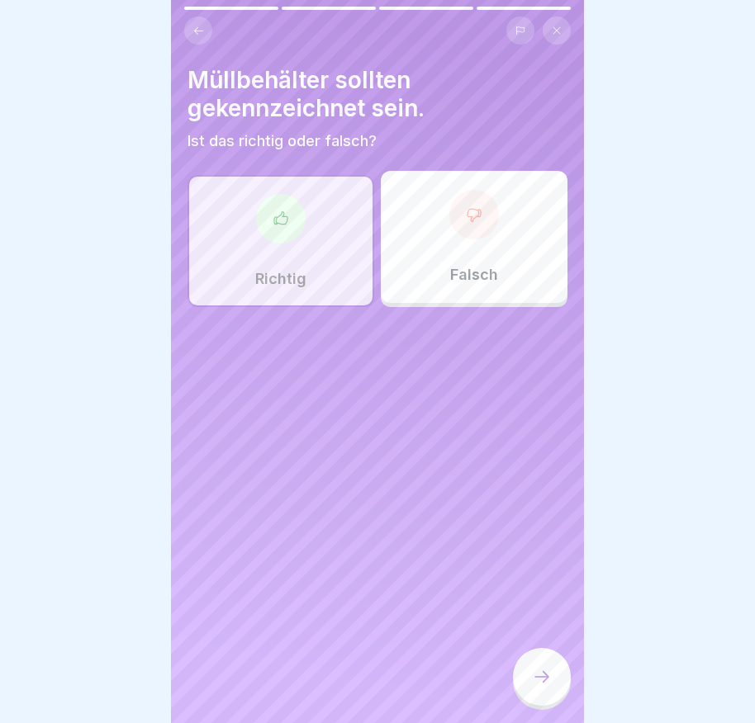
click at [537, 672] on div at bounding box center [542, 677] width 58 height 58
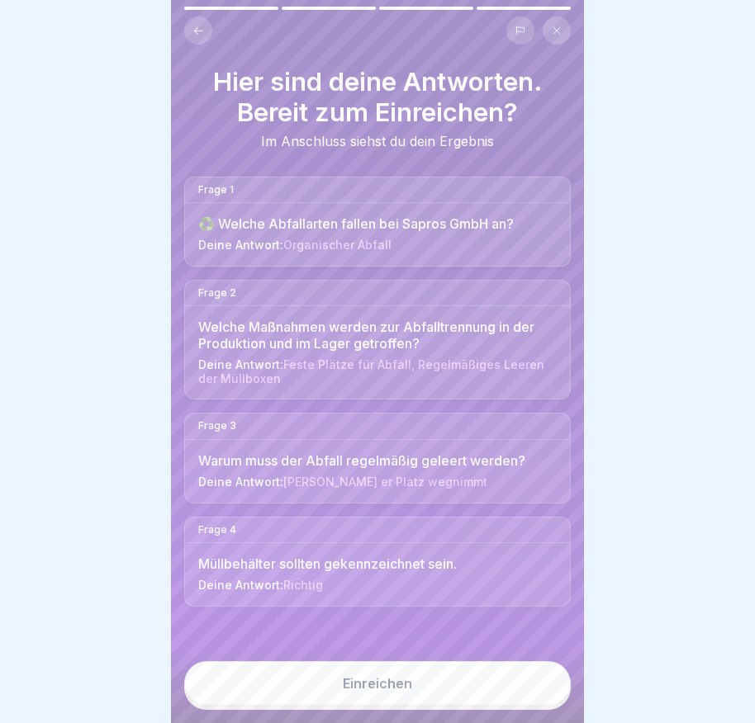
click at [423, 699] on button "Einreichen" at bounding box center [377, 683] width 386 height 45
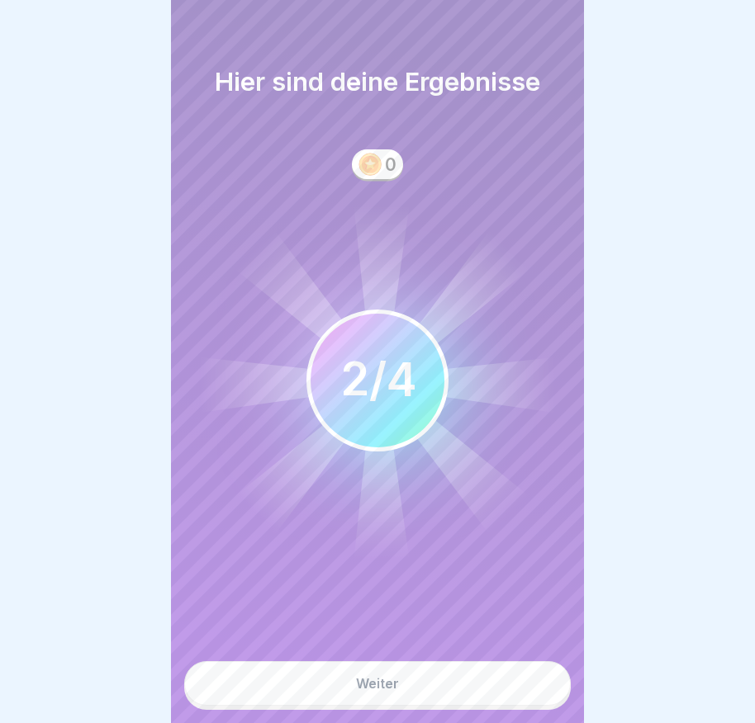
click at [429, 88] on h1 "Hier sind deine Ergebnisse" at bounding box center [377, 81] width 325 height 31
click at [385, 342] on circle at bounding box center [378, 381] width 138 height 138
click at [432, 701] on button "Weiter" at bounding box center [377, 683] width 386 height 45
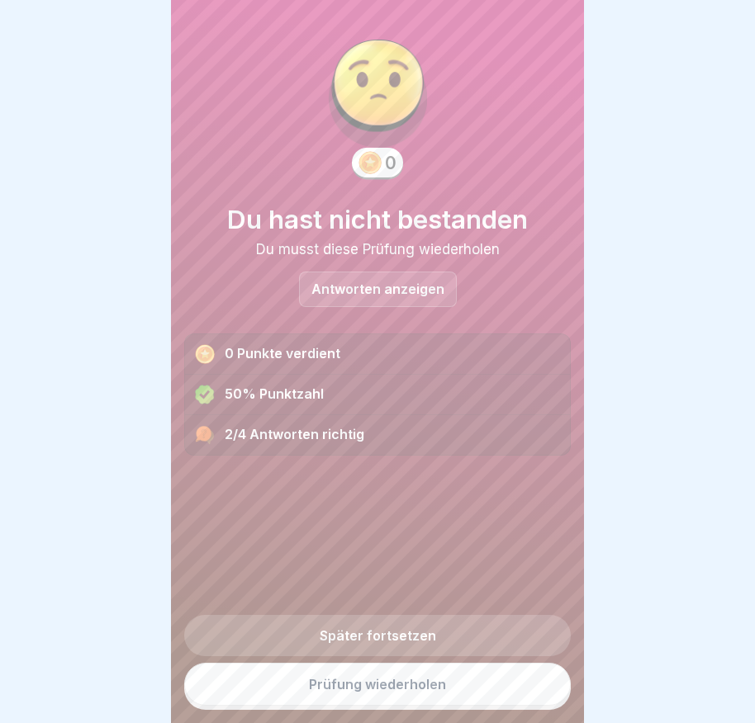
click at [409, 279] on div "Antworten anzeigen" at bounding box center [378, 290] width 158 height 36
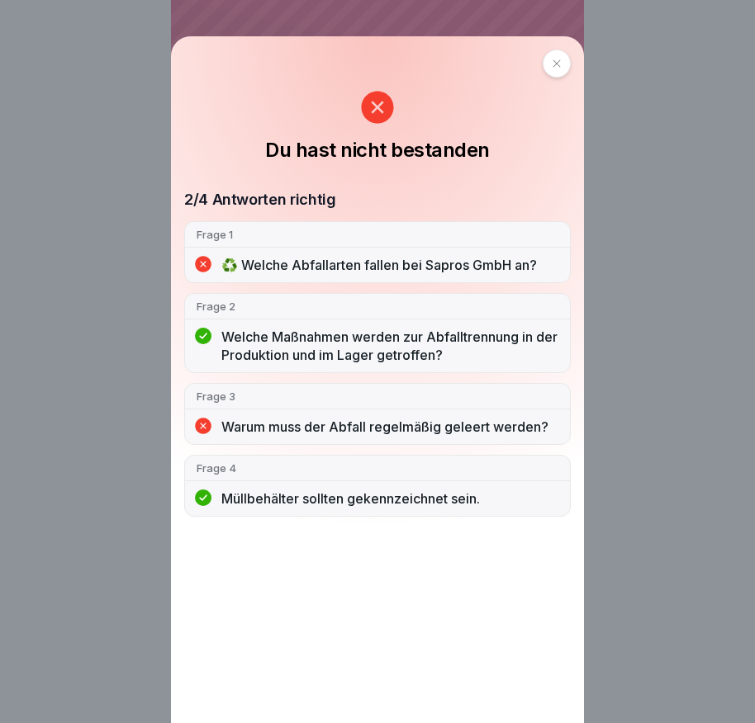
click at [552, 56] on div at bounding box center [557, 64] width 28 height 28
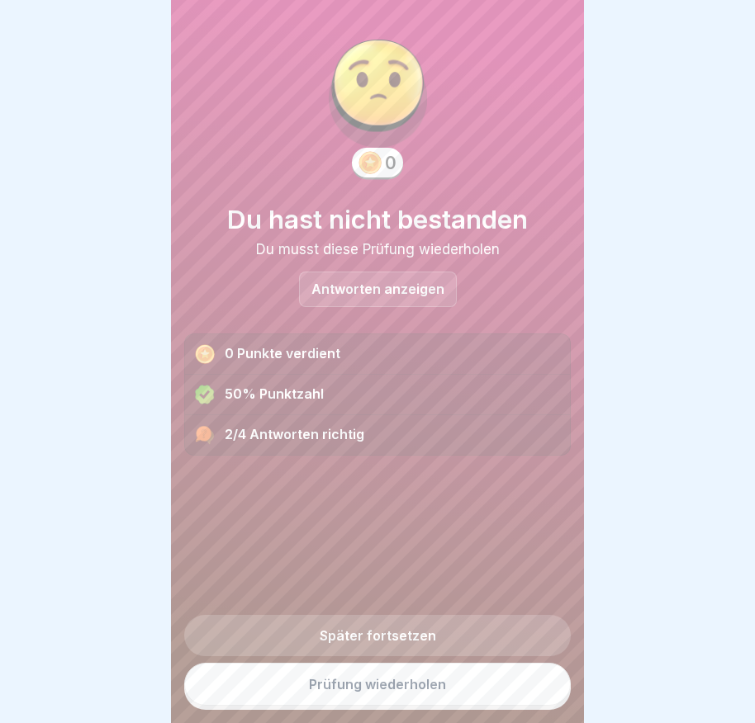
click at [403, 688] on link "Prüfung wiederholen" at bounding box center [377, 684] width 386 height 43
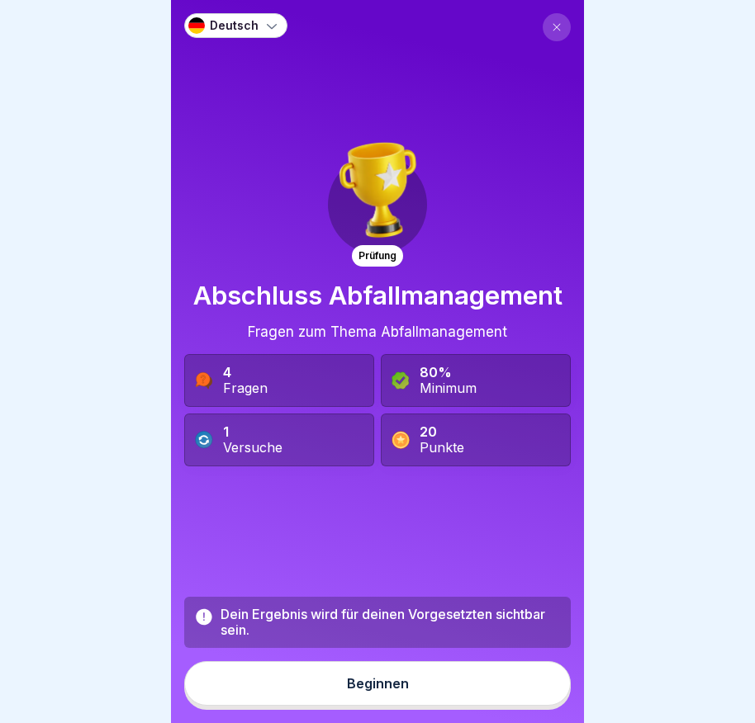
click at [394, 689] on button "Beginnen" at bounding box center [377, 683] width 386 height 45
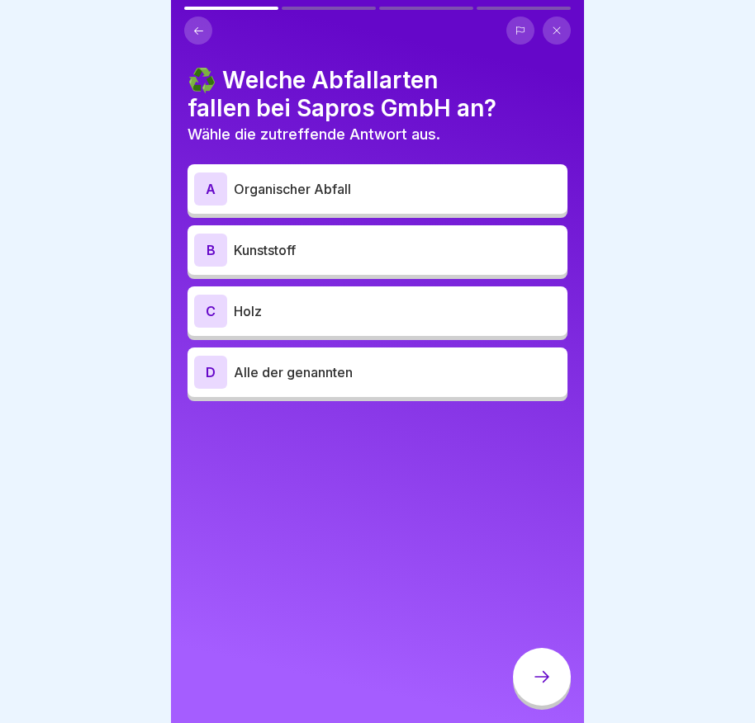
click at [204, 372] on div "D" at bounding box center [210, 372] width 33 height 33
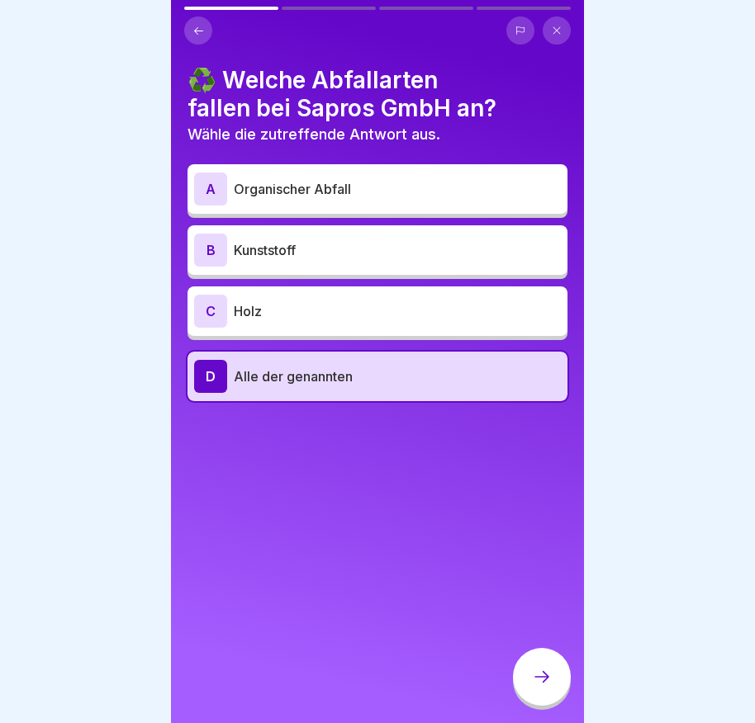
click at [534, 687] on icon at bounding box center [542, 677] width 20 height 20
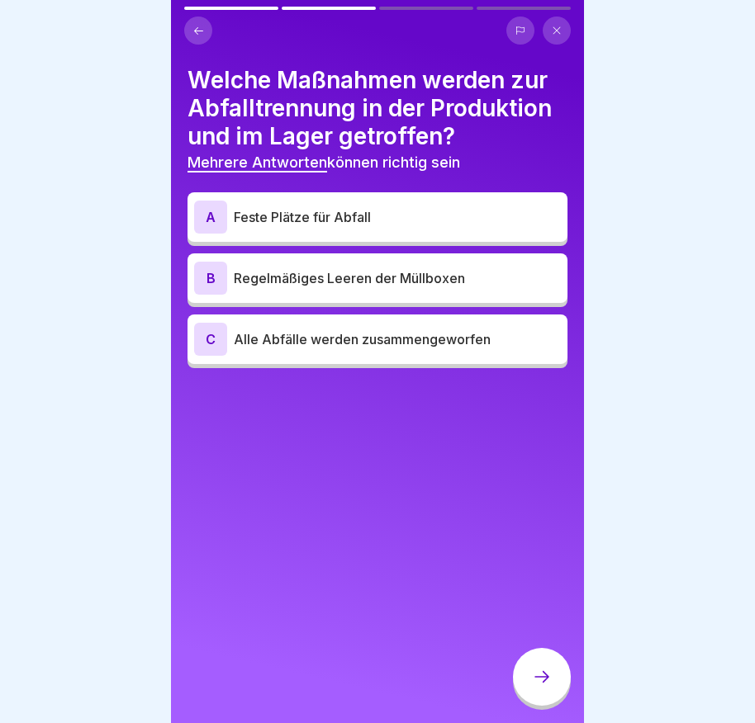
click at [199, 216] on div "A" at bounding box center [210, 217] width 33 height 33
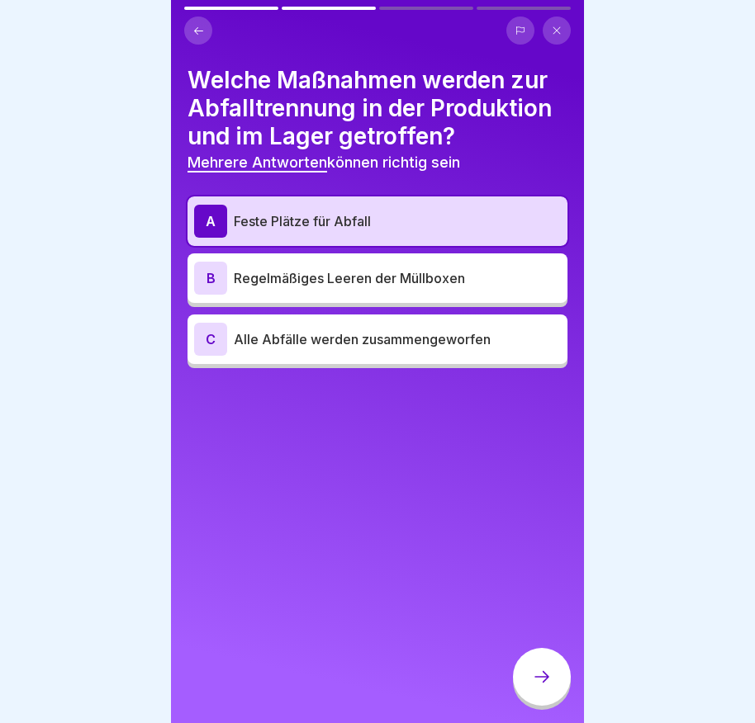
click at [208, 274] on div "B" at bounding box center [210, 278] width 33 height 33
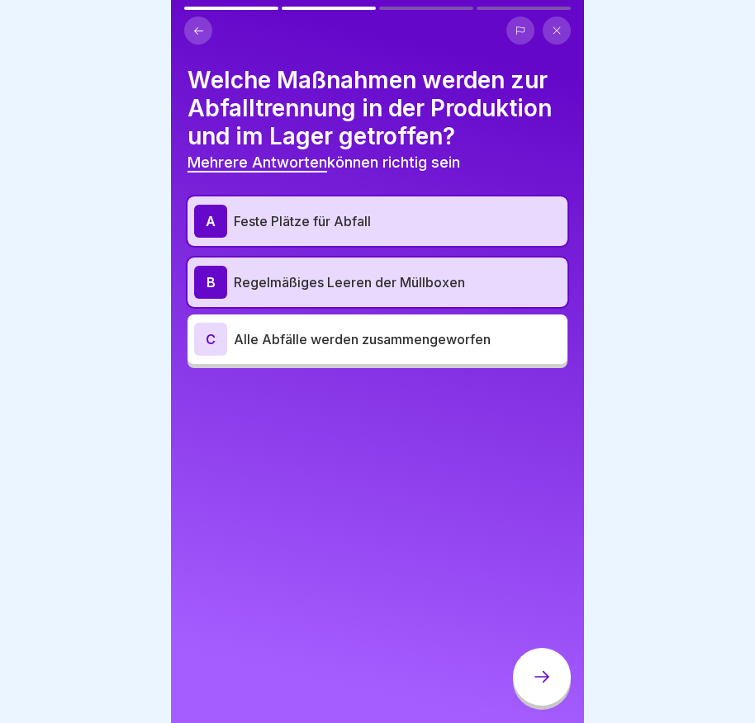
click at [536, 678] on div at bounding box center [542, 677] width 58 height 58
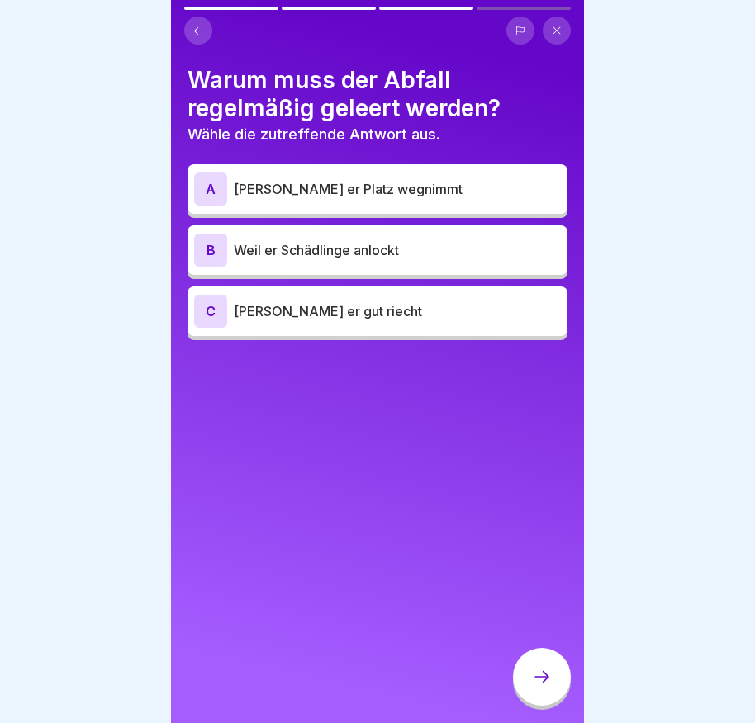
click at [215, 255] on div "B" at bounding box center [210, 250] width 33 height 33
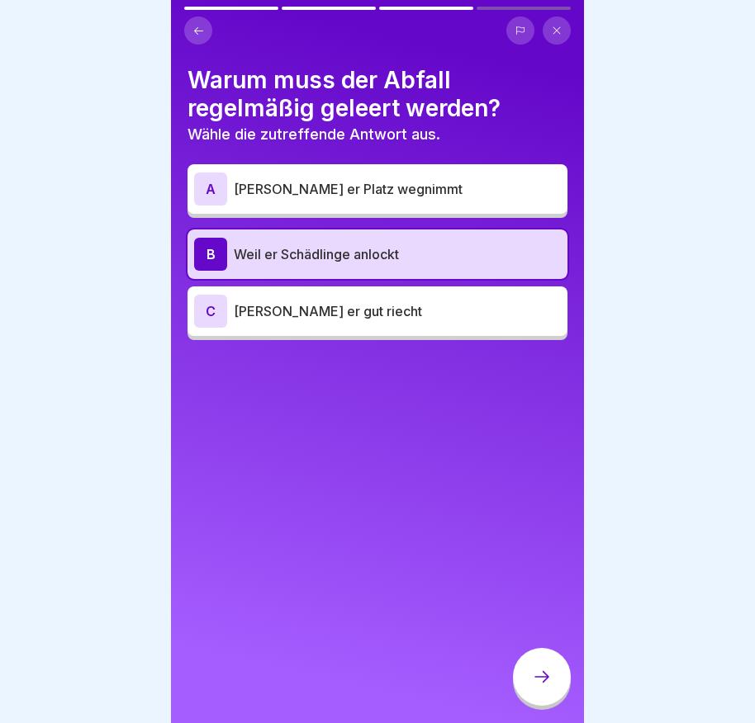
click at [543, 687] on icon at bounding box center [542, 677] width 20 height 20
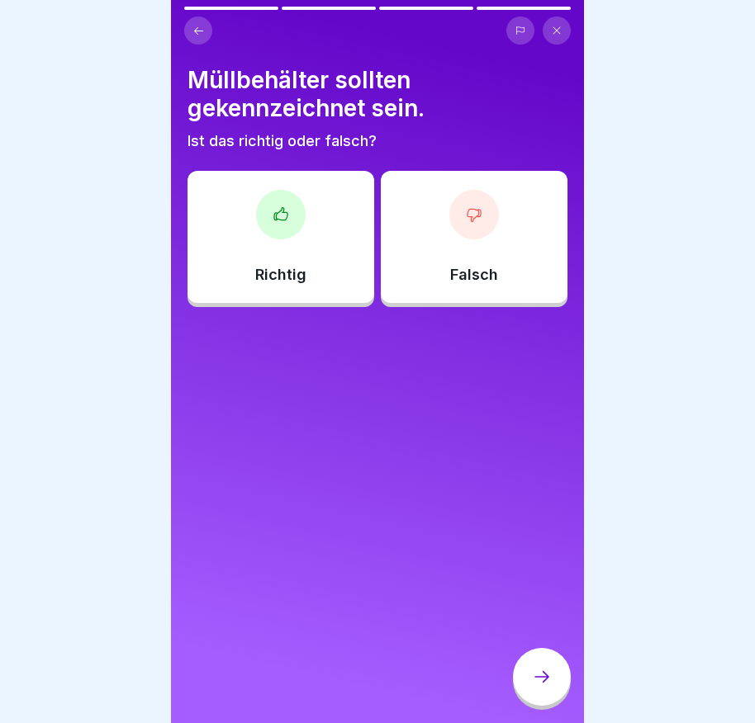
click at [264, 235] on div at bounding box center [281, 215] width 50 height 50
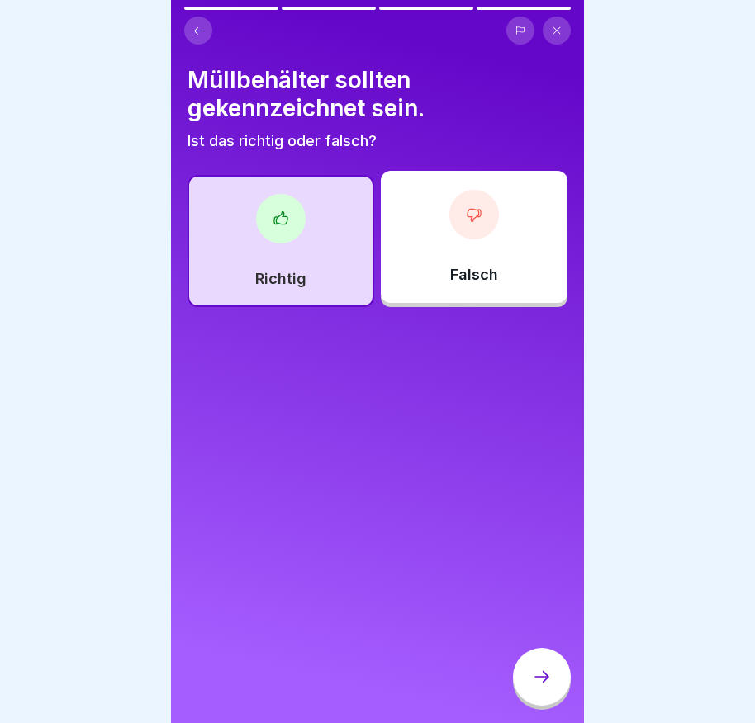
click at [534, 687] on icon at bounding box center [542, 677] width 20 height 20
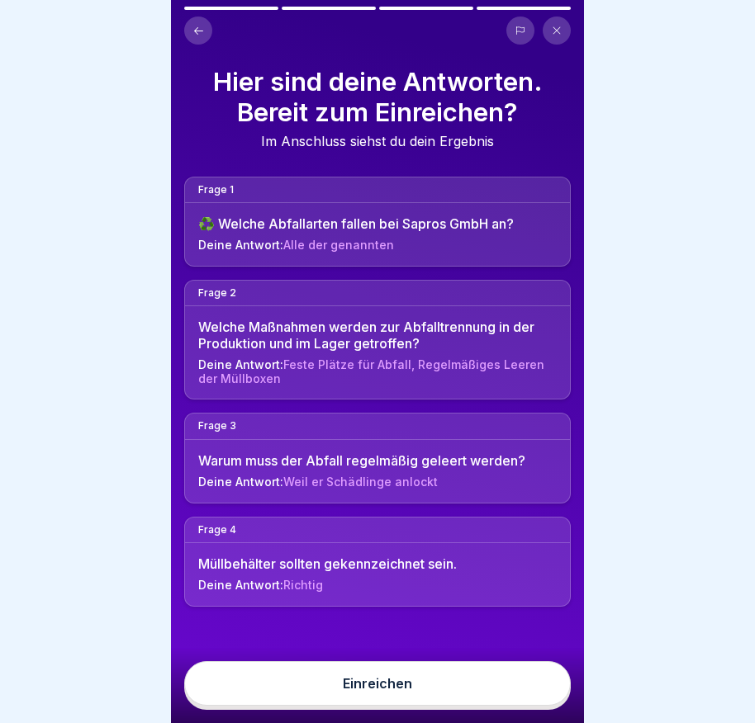
click at [528, 696] on button "Einreichen" at bounding box center [377, 683] width 386 height 45
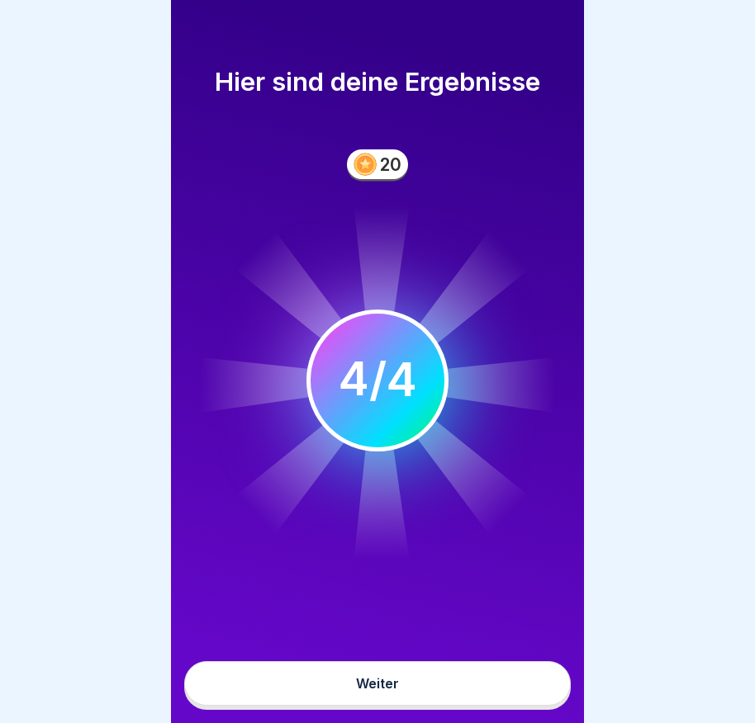
click at [480, 690] on button "Weiter" at bounding box center [377, 683] width 386 height 45
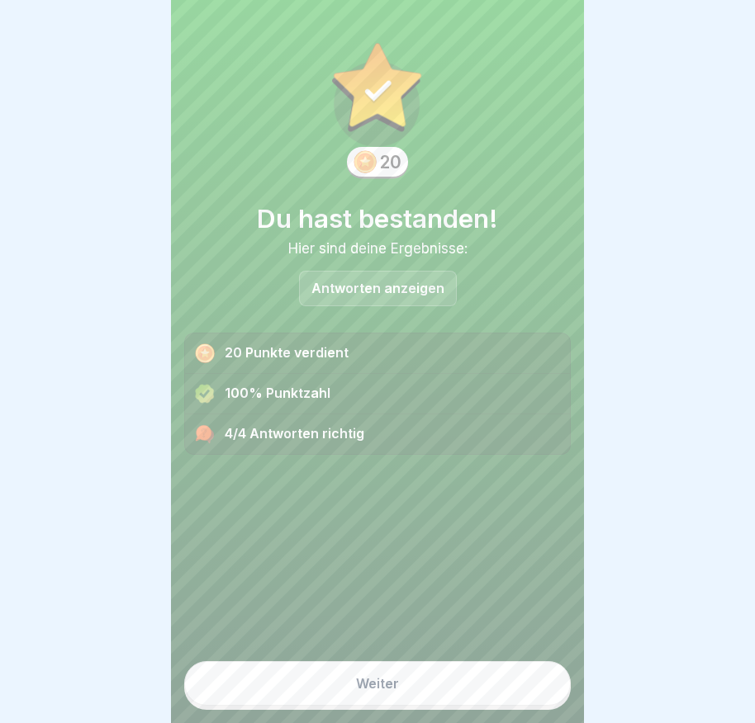
click at [459, 689] on button "Weiter" at bounding box center [377, 683] width 386 height 45
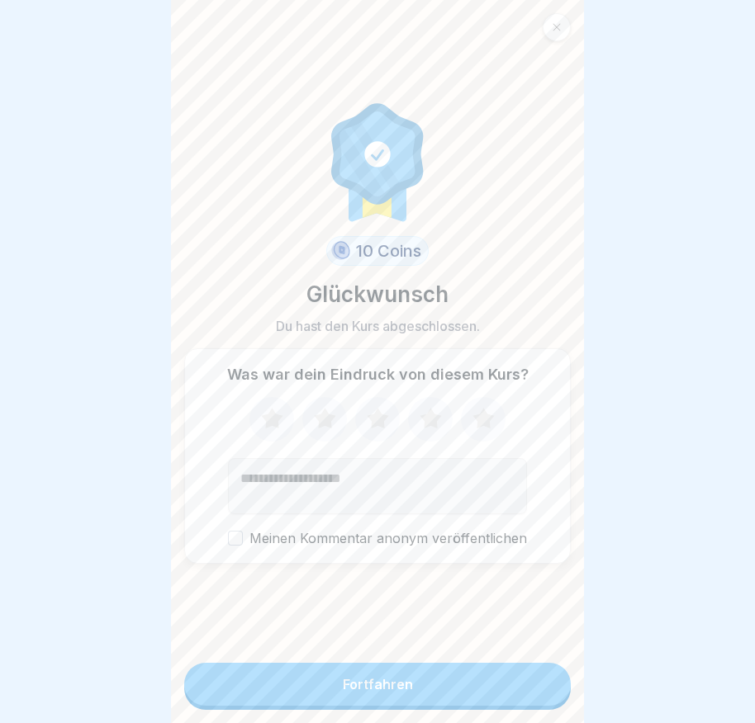
click at [416, 678] on button "Fortfahren" at bounding box center [377, 684] width 386 height 43
click at [423, 710] on div "Fortfahren" at bounding box center [377, 686] width 386 height 47
click at [448, 706] on button "Fortfahren" at bounding box center [377, 684] width 386 height 43
click at [372, 688] on button "Fortfahren" at bounding box center [377, 684] width 386 height 43
